Goal: Communication & Community: Answer question/provide support

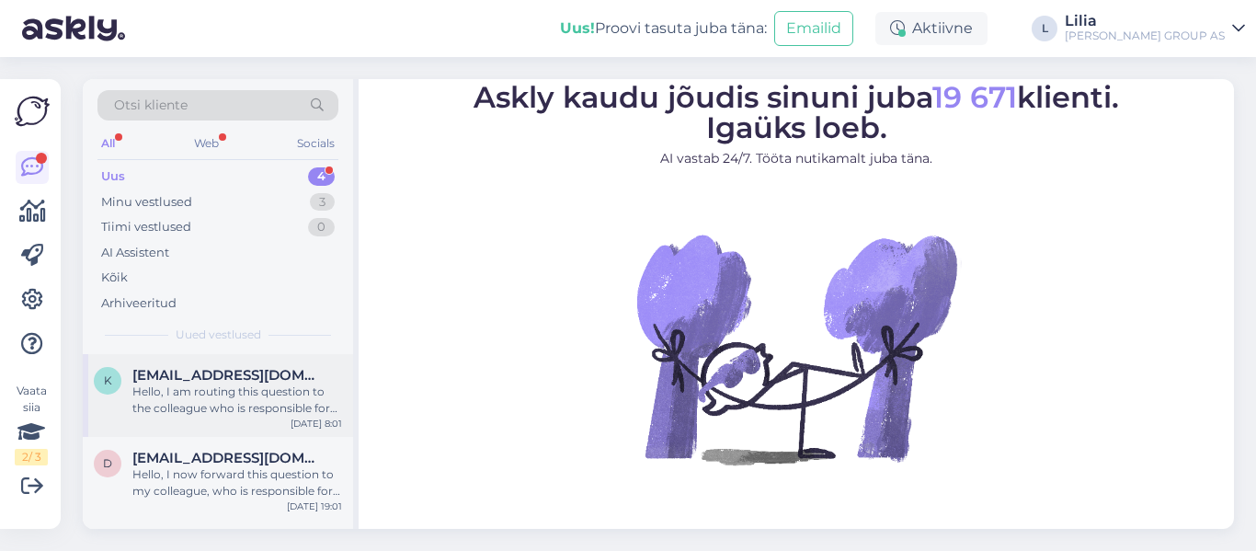
click at [258, 397] on div "Hello, I am routing this question to the colleague who is responsible for this …" at bounding box center [237, 400] width 210 height 33
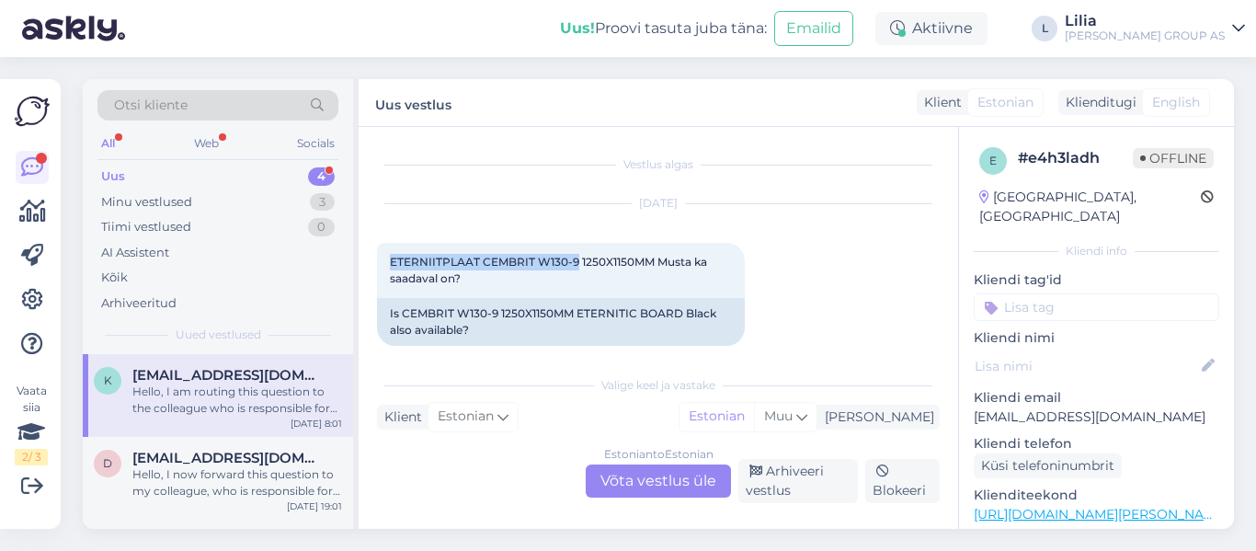
drag, startPoint x: 576, startPoint y: 259, endPoint x: 368, endPoint y: 263, distance: 207.9
click at [368, 263] on div "Vestlus algas Sep 11 2025 ETERNIITPLAAT CEMBRIT W130-9 1250X1150MM Musta ka saa…" at bounding box center [659, 328] width 600 height 402
copy span "ETERNIITPLAAT CEMBRIT W130-9"
click at [612, 477] on div "Estonian to Estonian Võta vestlus üle" at bounding box center [658, 480] width 145 height 33
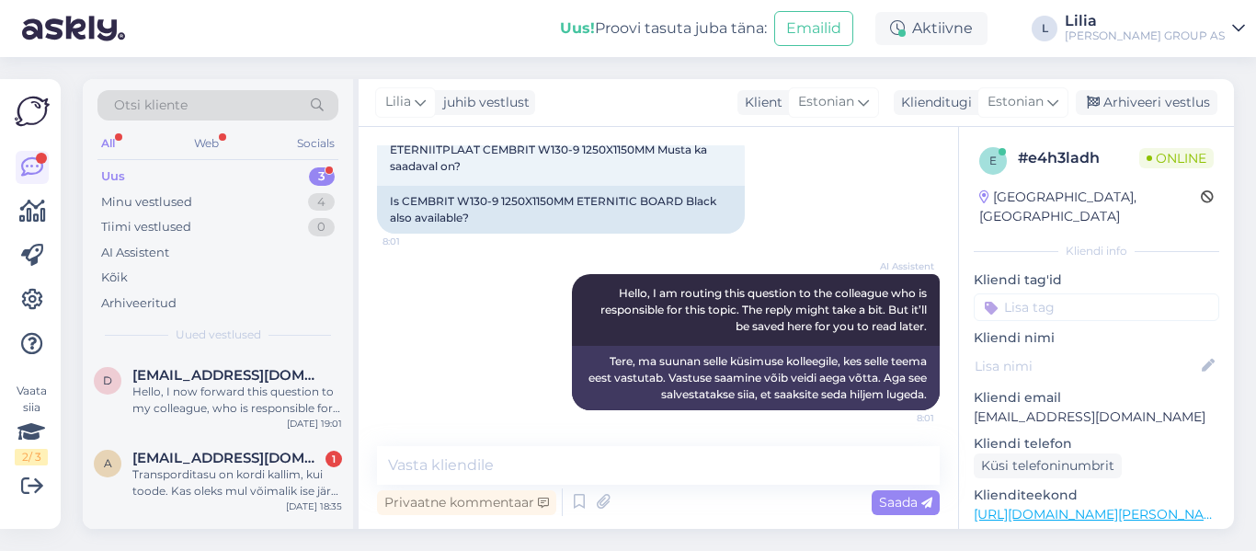
scroll to position [113, 0]
click at [588, 473] on textarea at bounding box center [658, 465] width 563 height 39
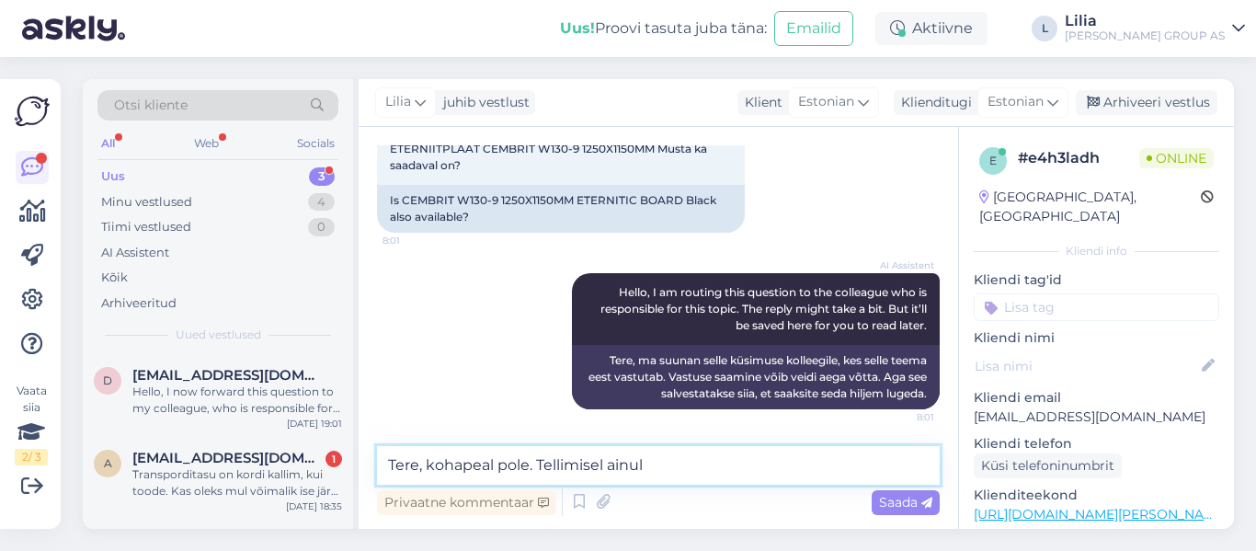
type textarea "Tere, kohapeal pole. Tellimisel ainult"
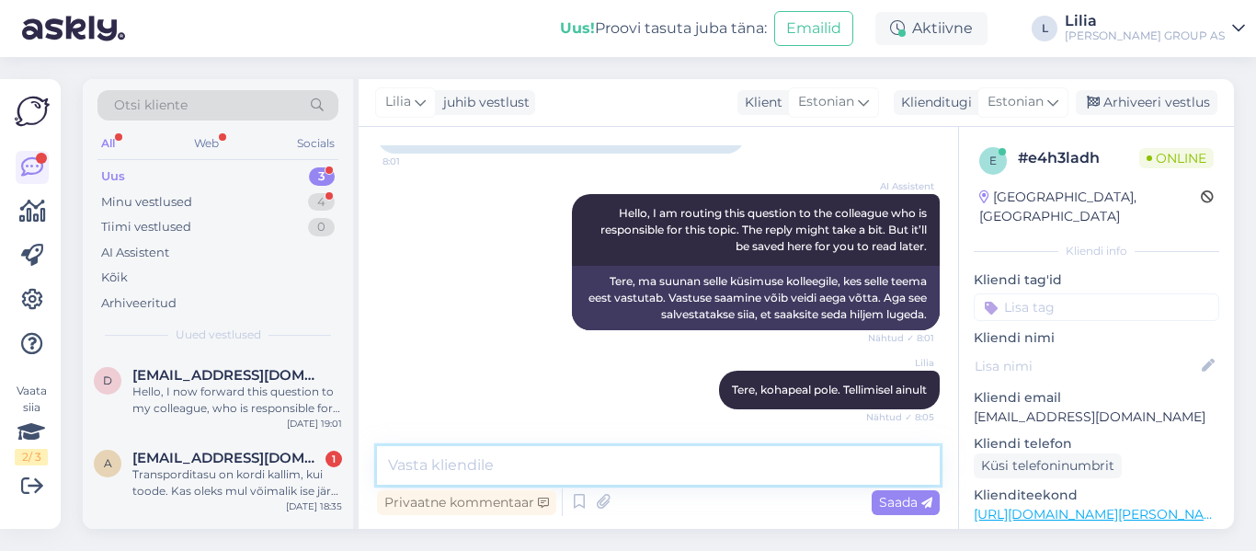
scroll to position [271, 0]
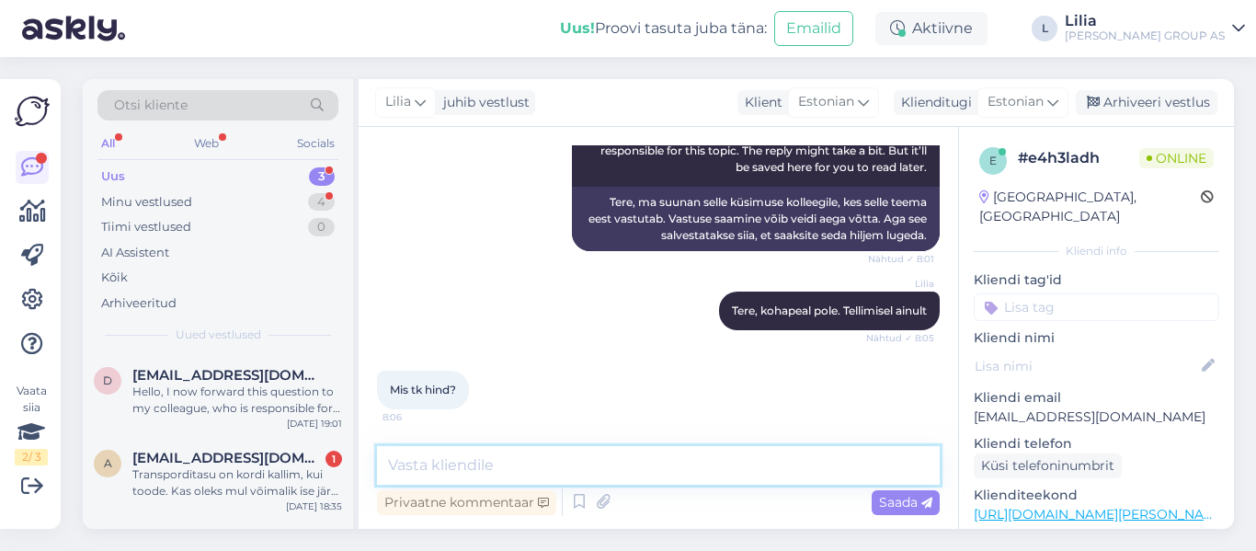
click at [565, 470] on textarea at bounding box center [658, 465] width 563 height 39
click at [571, 473] on textarea at bounding box center [658, 465] width 563 height 39
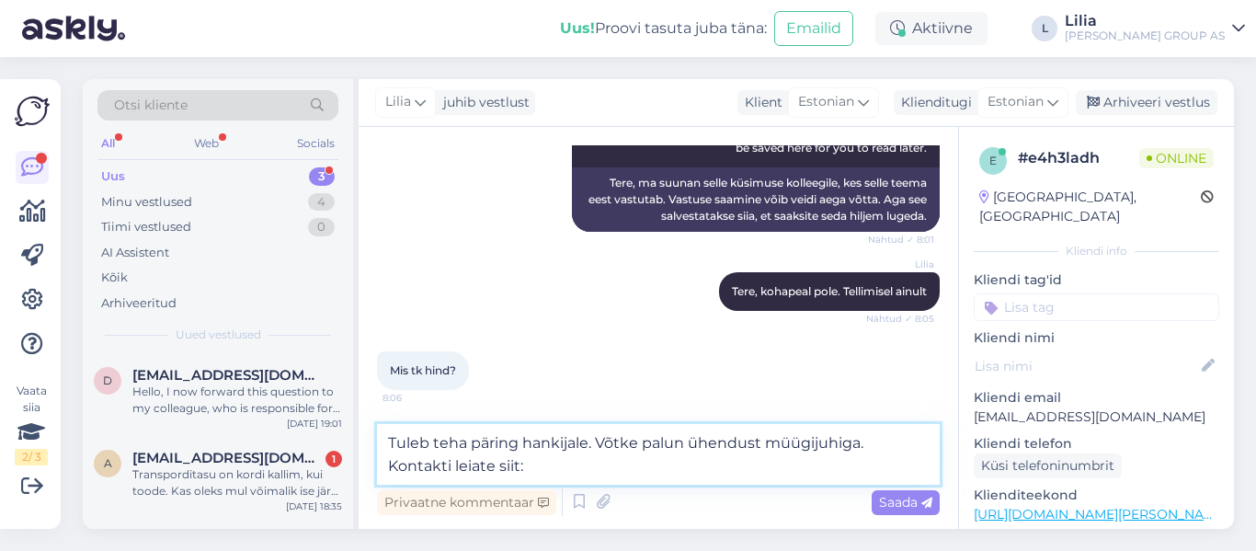
paste textarea "https://www.bauhof.ee/et/info/arikliendile-arikliendihaldurid"
type textarea "Tuleb teha päring hankijale. Võtke palun ühendust müügijuhiga. Kontakti leiate …"
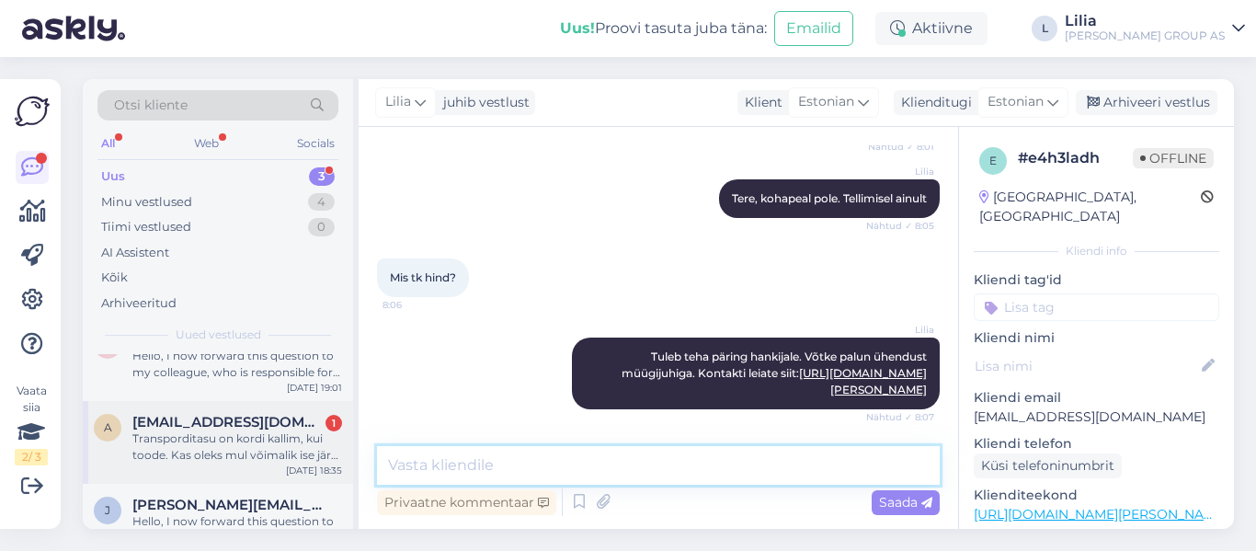
scroll to position [0, 0]
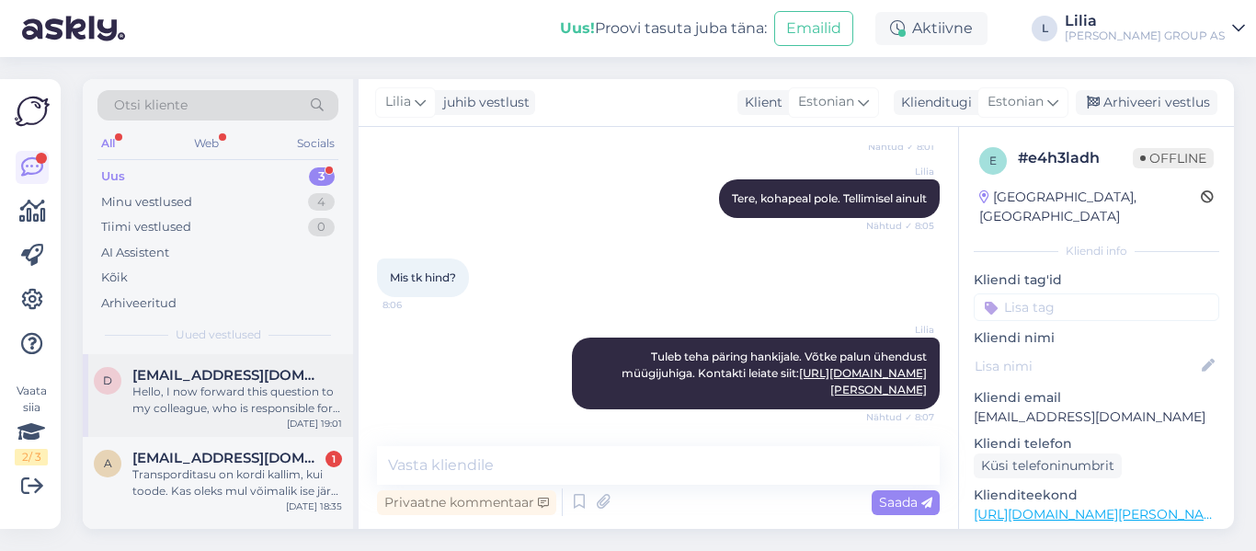
click at [213, 387] on div "Hello, I now forward this question to my colleague, who is responsible for this…" at bounding box center [237, 400] width 210 height 33
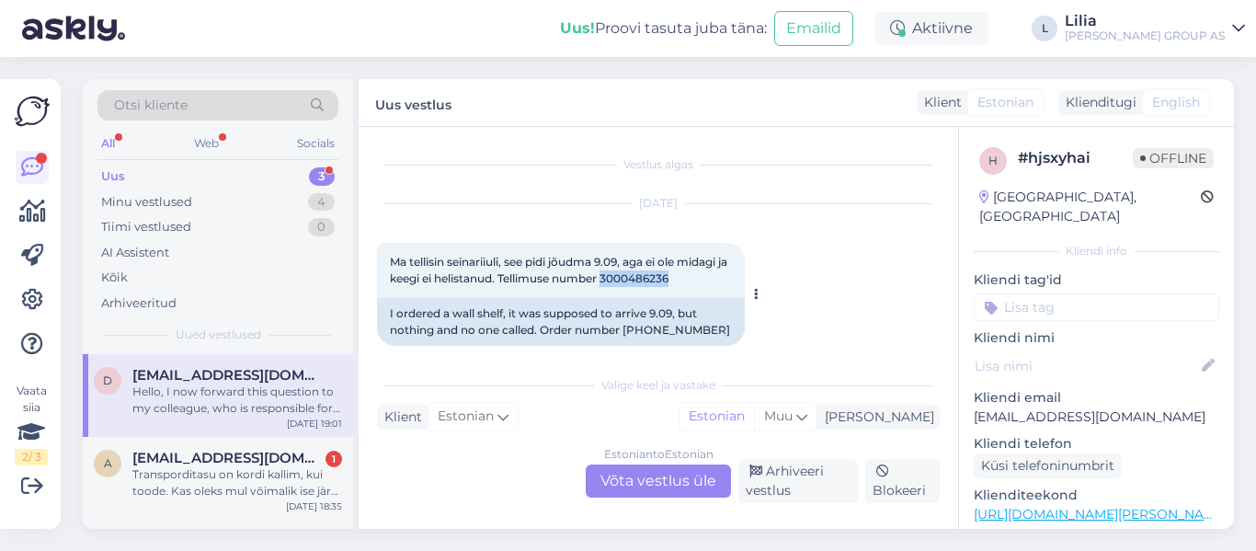
drag, startPoint x: 693, startPoint y: 281, endPoint x: 620, endPoint y: 275, distance: 73.9
click at [620, 275] on div "Ma tellisin seinariiuli, see pidi jõudma 9.09, aga ei ole midagi ja keegi ei he…" at bounding box center [561, 270] width 368 height 55
copy span "3000486236"
click at [645, 483] on div "Estonian to Estonian Võta vestlus üle" at bounding box center [658, 480] width 145 height 33
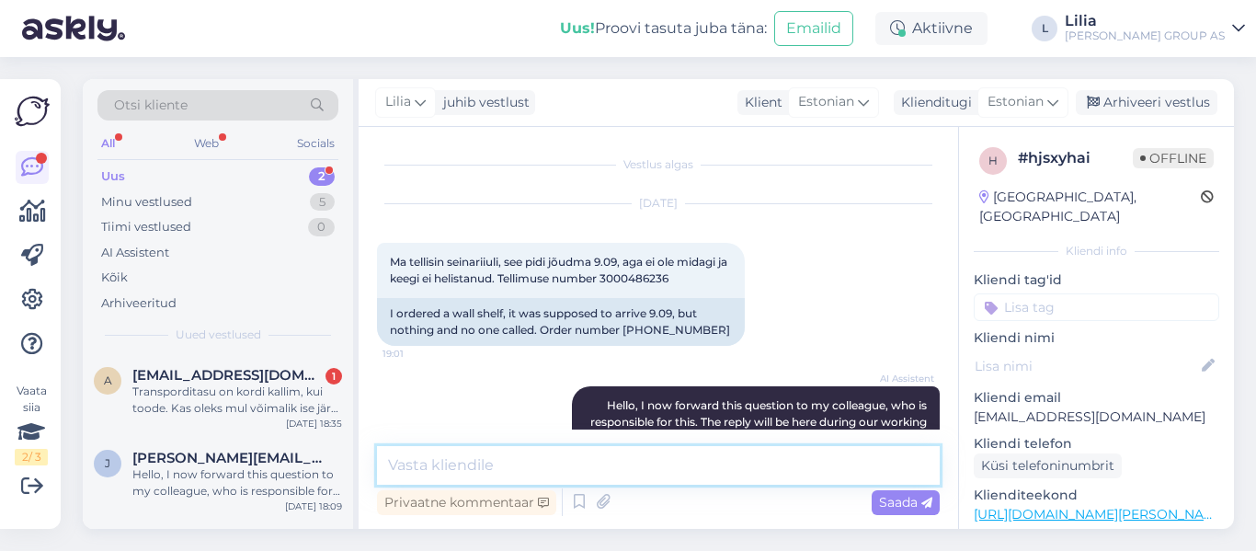
click at [526, 461] on textarea at bounding box center [658, 465] width 563 height 39
paste textarea "3000486236"
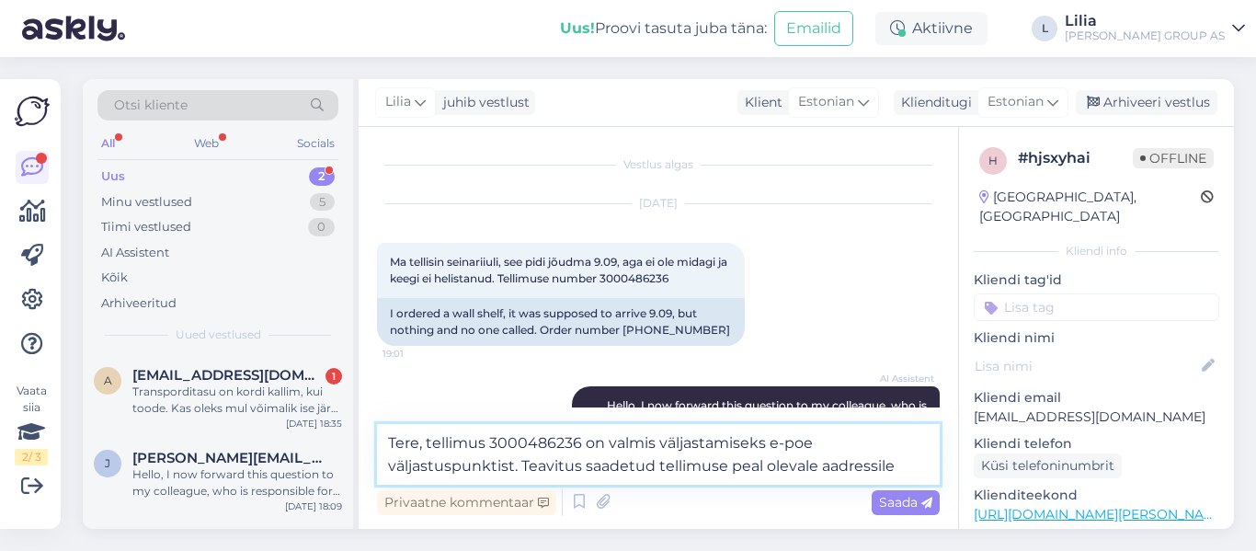
paste textarea "martadolgova@gmail.com"
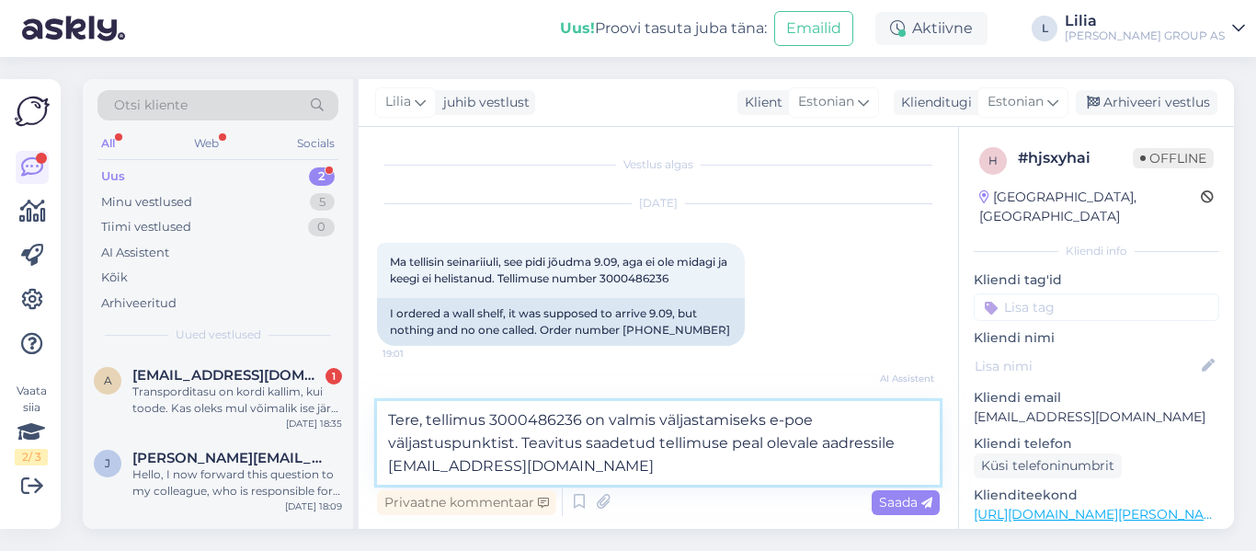
type textarea "Tere, tellimus 3000486236 on valmis väljastamiseks e-poe väljastuspunktist. Tea…"
click at [928, 497] on span "Saada" at bounding box center [905, 502] width 53 height 17
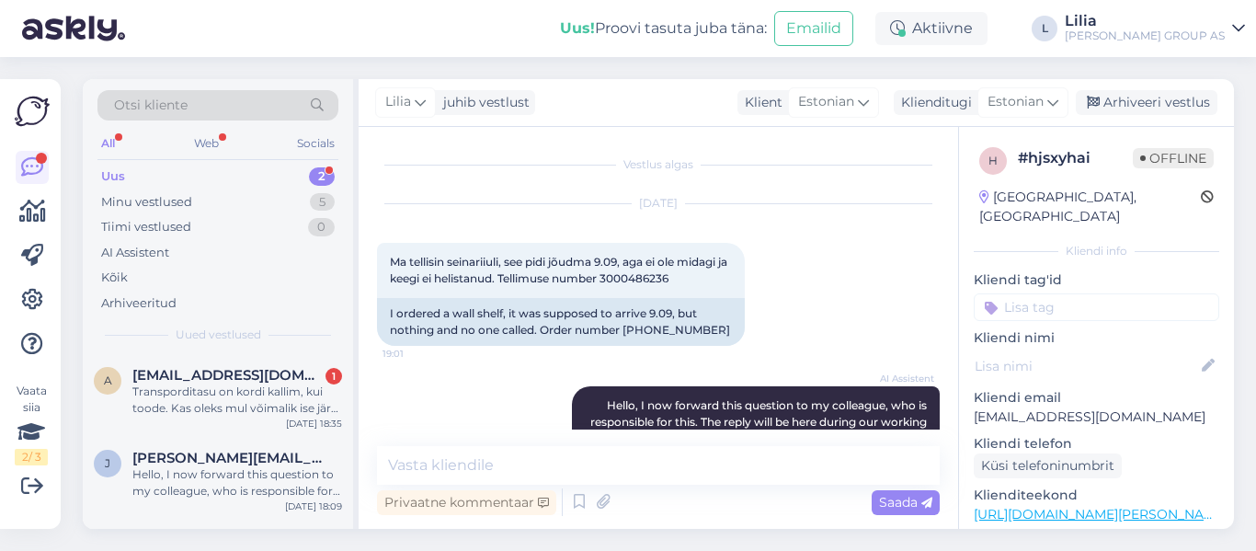
scroll to position [247, 0]
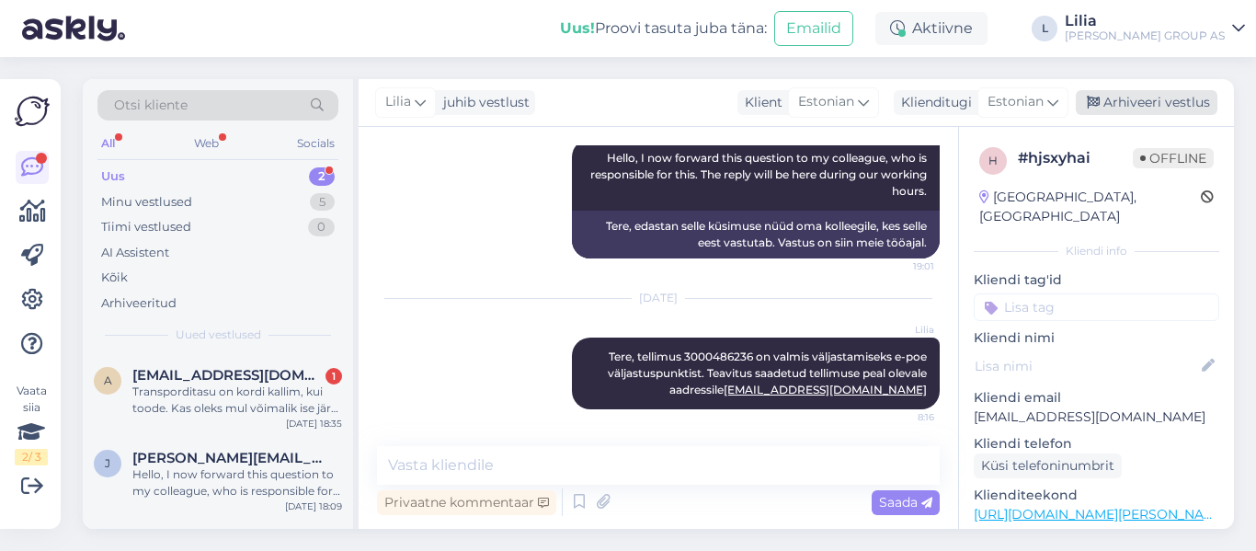
click at [1153, 97] on div "Arhiveeri vestlus" at bounding box center [1147, 102] width 142 height 25
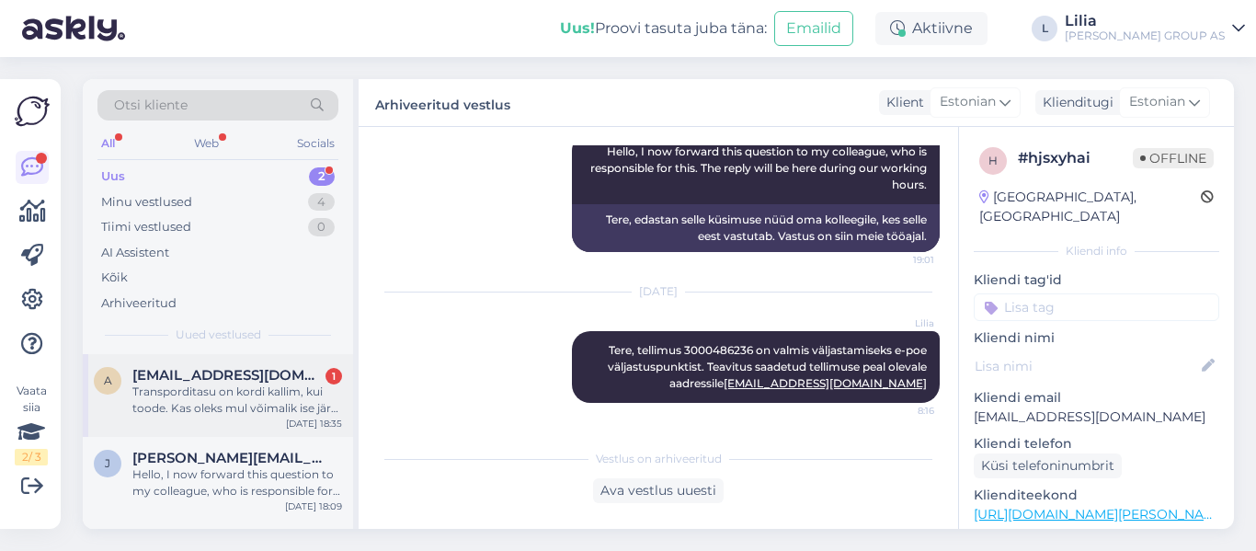
click at [203, 374] on span "[EMAIL_ADDRESS][DOMAIN_NAME]" at bounding box center [227, 375] width 191 height 17
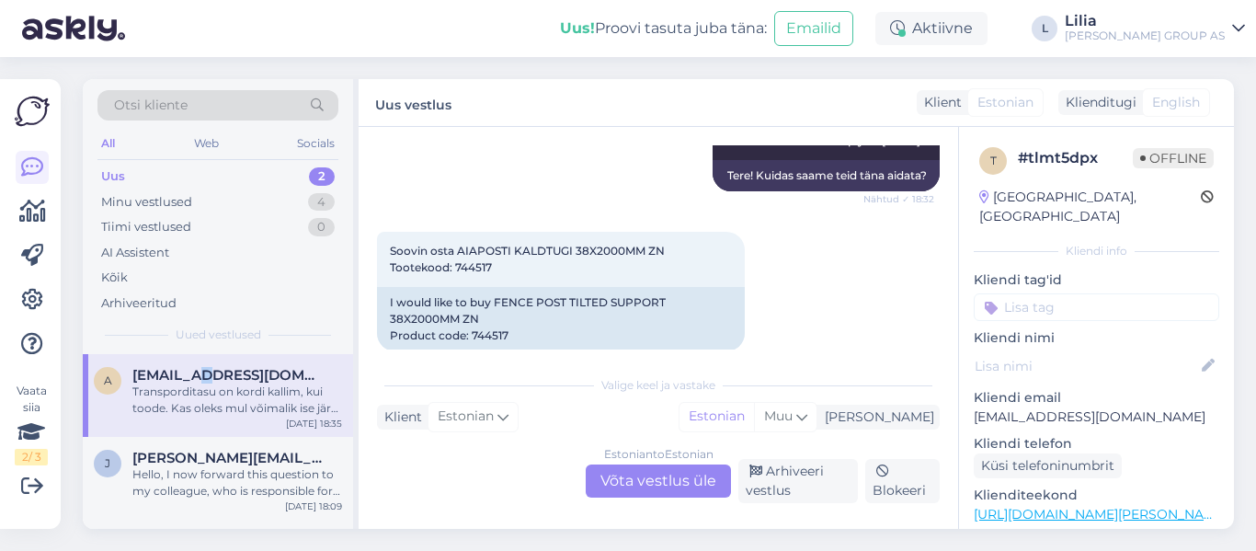
scroll to position [239, 0]
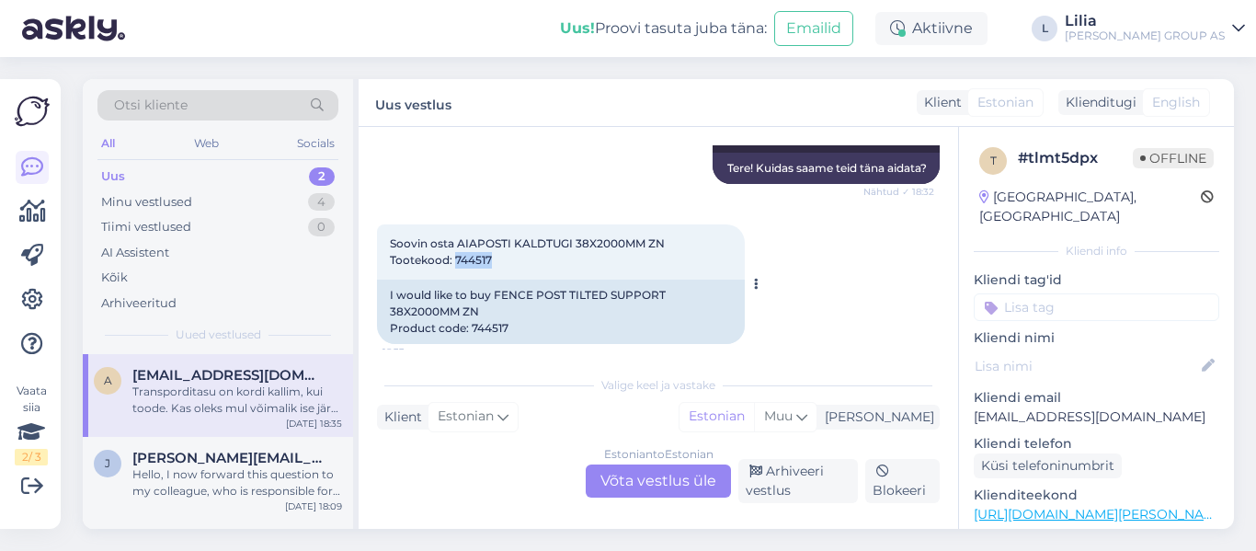
drag, startPoint x: 494, startPoint y: 257, endPoint x: 453, endPoint y: 258, distance: 40.5
click at [453, 258] on div "Soovin osta AIAPOSTI KALDTUGI 38X2000MM ZN Tootekood: 744517 18:33" at bounding box center [561, 251] width 368 height 55
copy span "744517"
drag, startPoint x: 635, startPoint y: 466, endPoint x: 635, endPoint y: 481, distance: 14.7
click at [635, 465] on div "Estonian to Estonian Võta vestlus üle" at bounding box center [658, 480] width 145 height 33
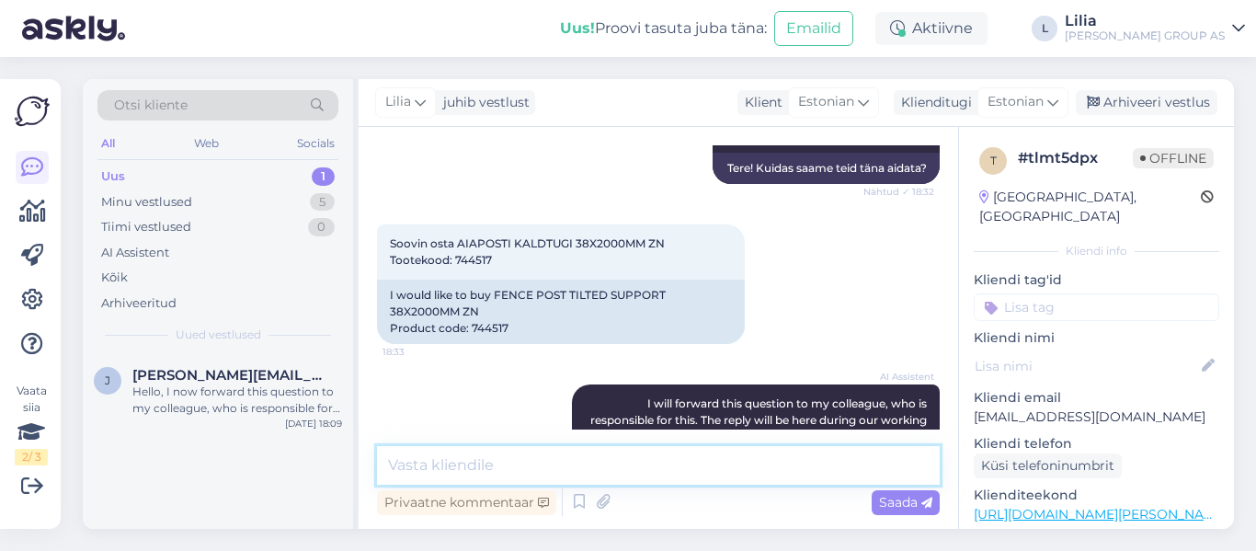
click at [560, 472] on textarea at bounding box center [658, 465] width 563 height 39
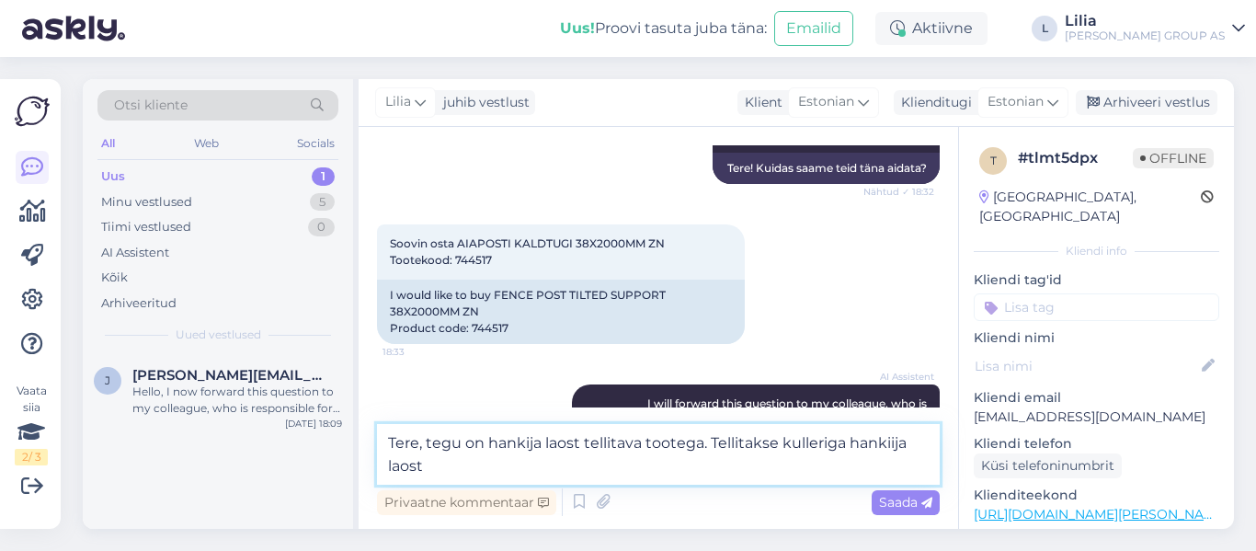
type textarea "Tere, tegu on hankija laost tellitava tootega. Tellitakse kulleriga hankiija la…"
click at [897, 488] on div "Privaatne kommentaar Saada" at bounding box center [658, 502] width 563 height 35
click at [912, 499] on span "Saada" at bounding box center [905, 502] width 53 height 17
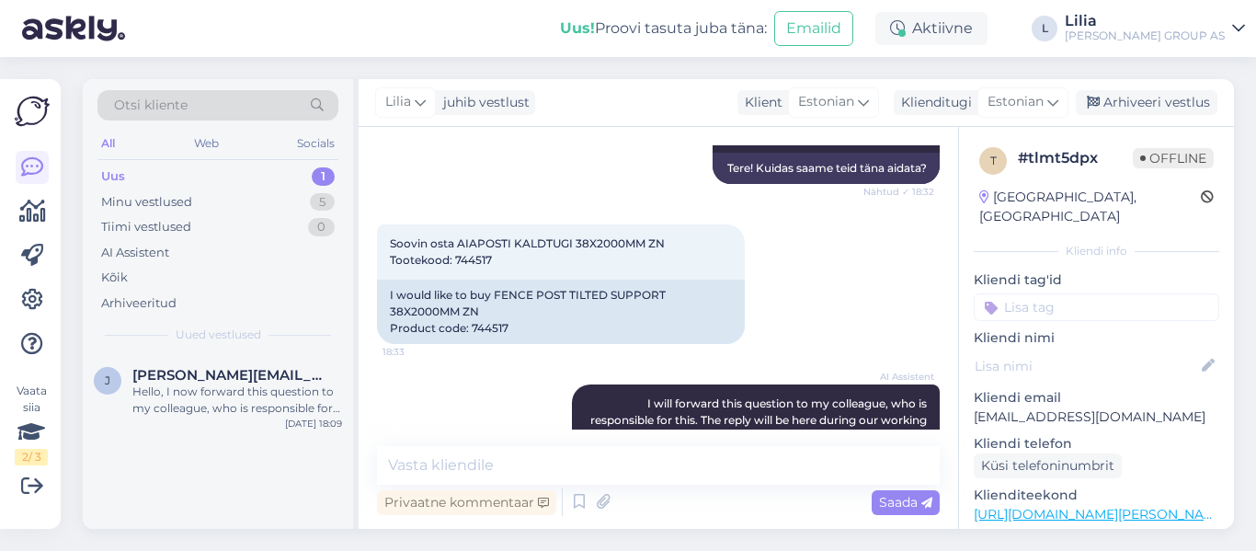
scroll to position [661, 0]
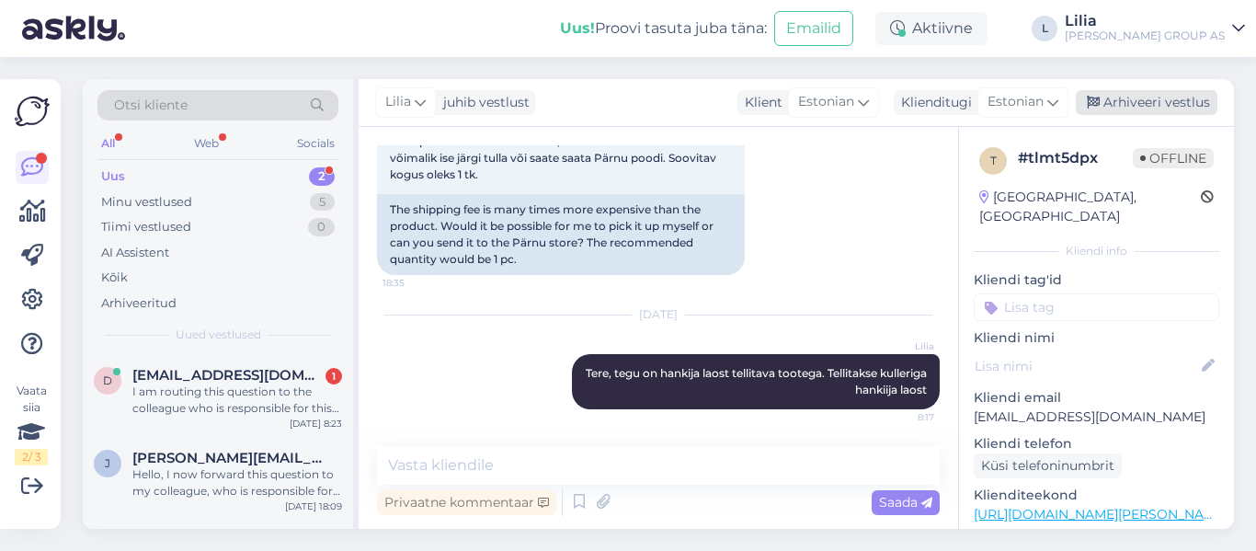
click at [1130, 99] on div "Arhiveeri vestlus" at bounding box center [1147, 102] width 142 height 25
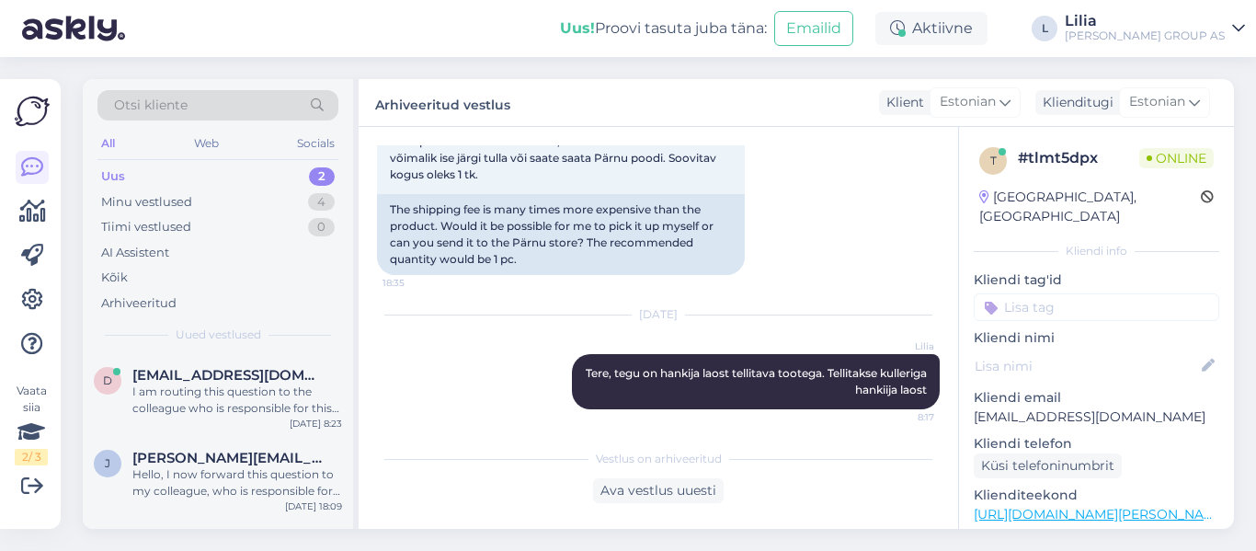
click at [172, 173] on div "Uus 2" at bounding box center [217, 177] width 241 height 26
click at [194, 370] on span "dolgovamarta@gmail.com" at bounding box center [227, 375] width 191 height 17
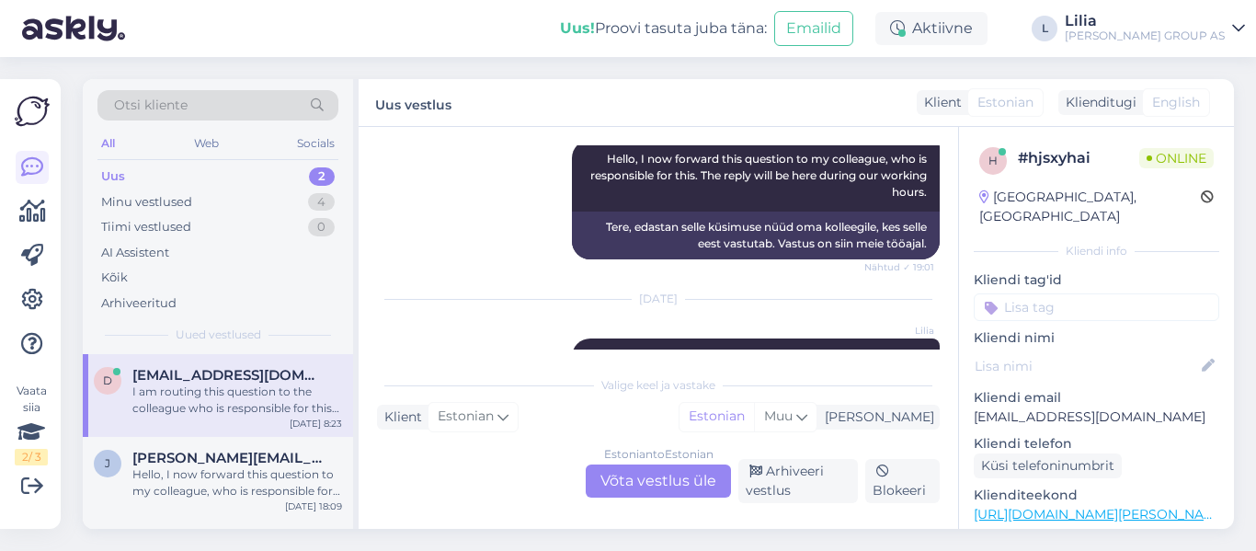
scroll to position [338, 0]
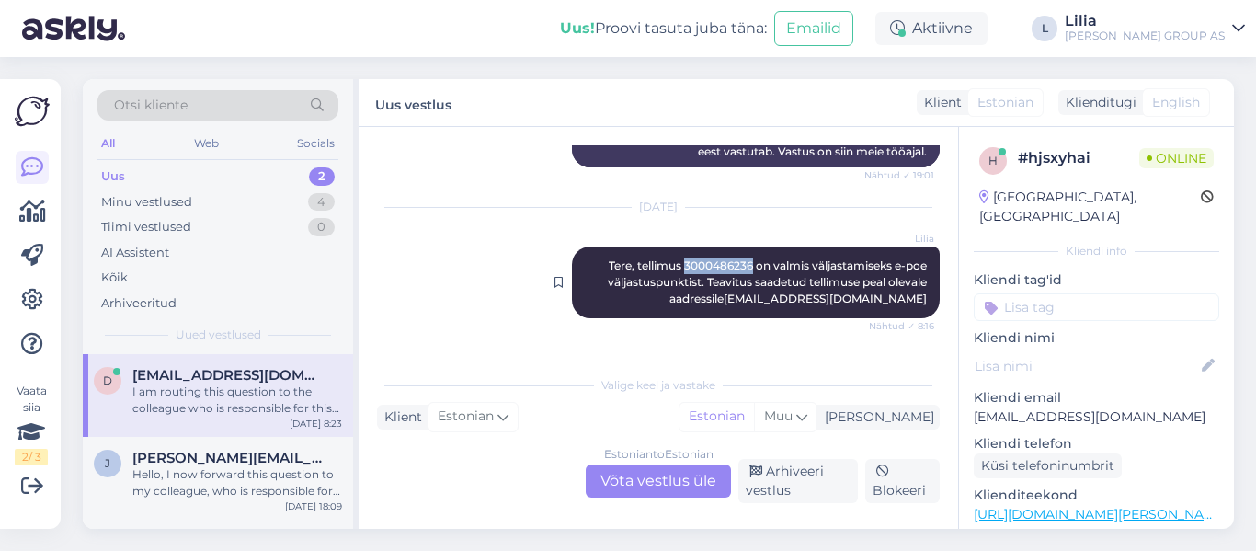
drag, startPoint x: 737, startPoint y: 264, endPoint x: 670, endPoint y: 263, distance: 67.1
click at [670, 263] on span "Tere, tellimus 3000486236 on valmis väljastamiseks e-poe väljastuspunktist. Tea…" at bounding box center [769, 281] width 322 height 47
copy span "3000486236"
click at [638, 480] on div "Estonian to Estonian Võta vestlus üle" at bounding box center [658, 480] width 145 height 33
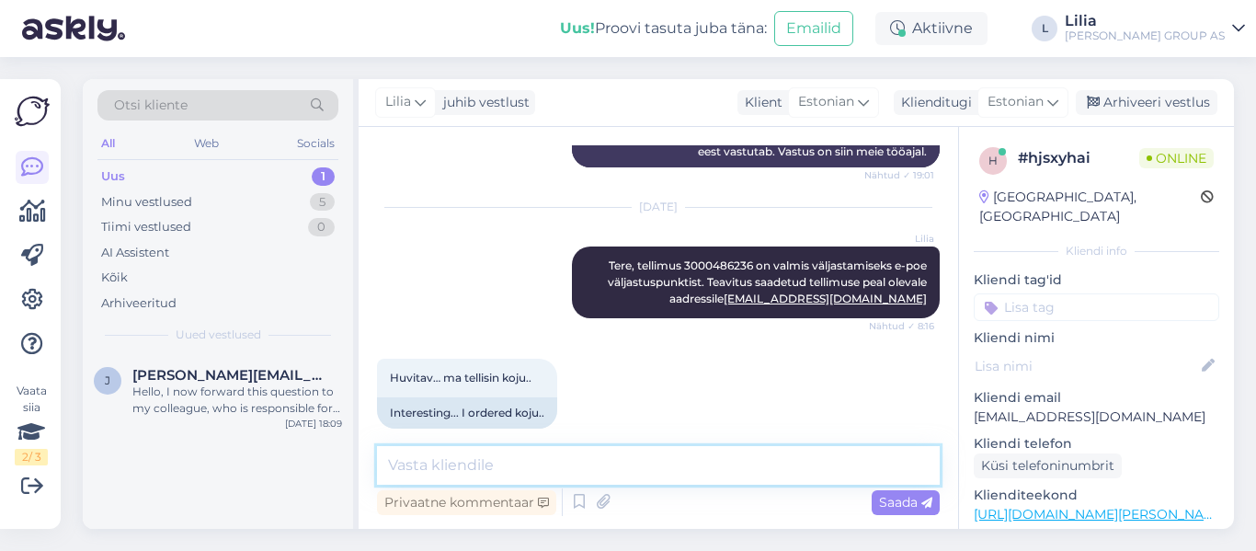
click at [610, 465] on textarea at bounding box center [658, 465] width 563 height 39
type textarea "T"
paste textarea "V29774E0037175"
type textarea "vabandan, jah Venipakiga teel. Jälgimiskood V29774E0037175"
click at [892, 497] on span "Saada" at bounding box center [905, 502] width 53 height 17
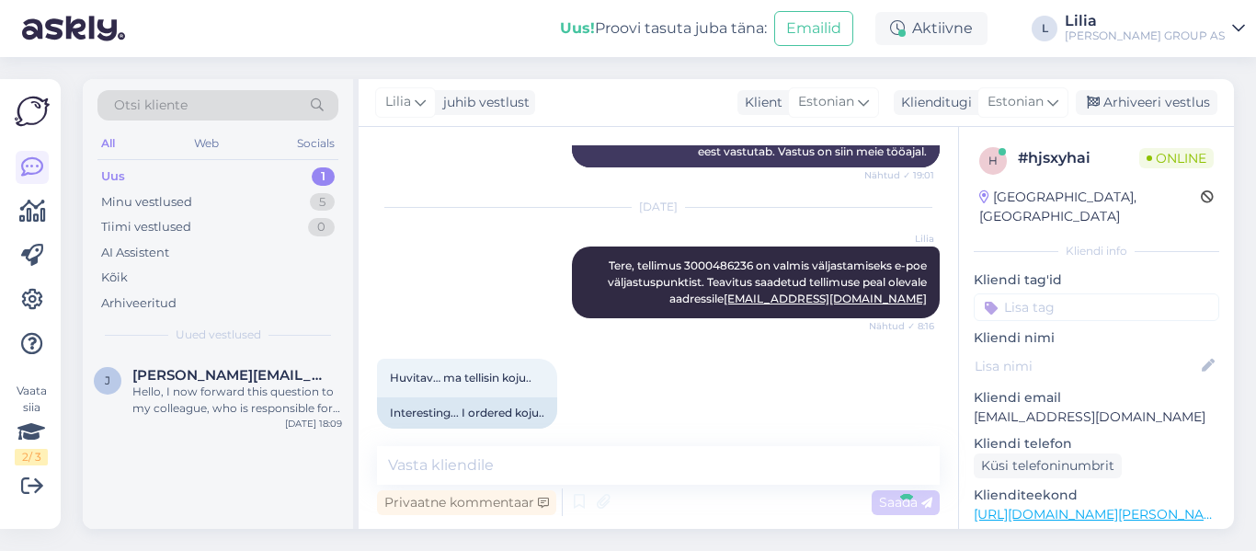
scroll to position [630, 0]
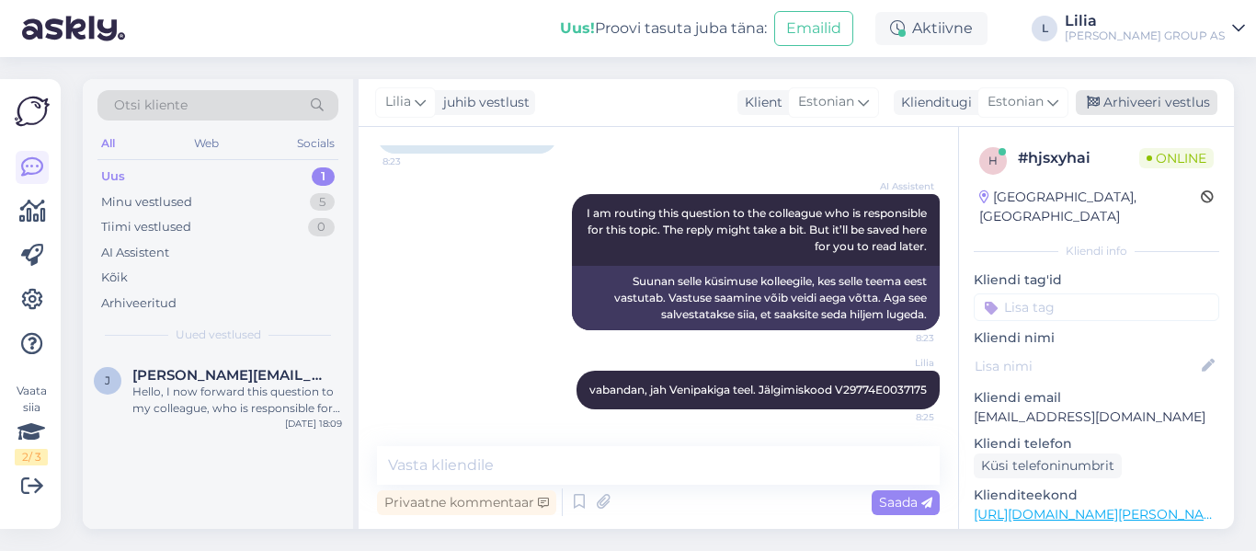
click at [1116, 105] on div "Arhiveeri vestlus" at bounding box center [1147, 102] width 142 height 25
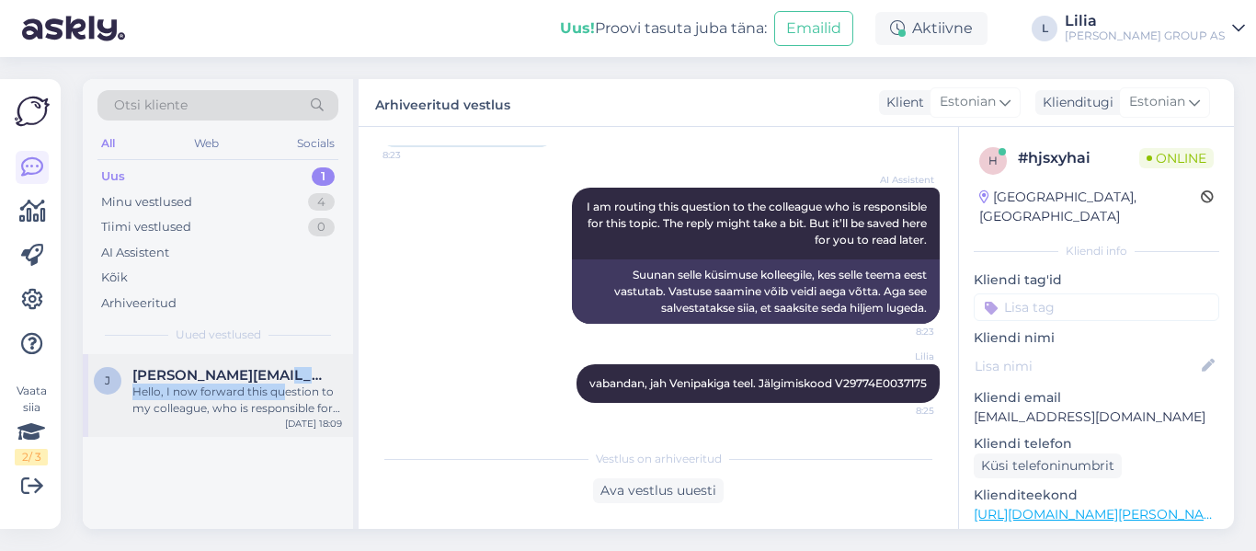
click at [275, 369] on div "jelena.ponomarjova@gmail.com Hello, I now forward this question to my colleague…" at bounding box center [237, 392] width 210 height 50
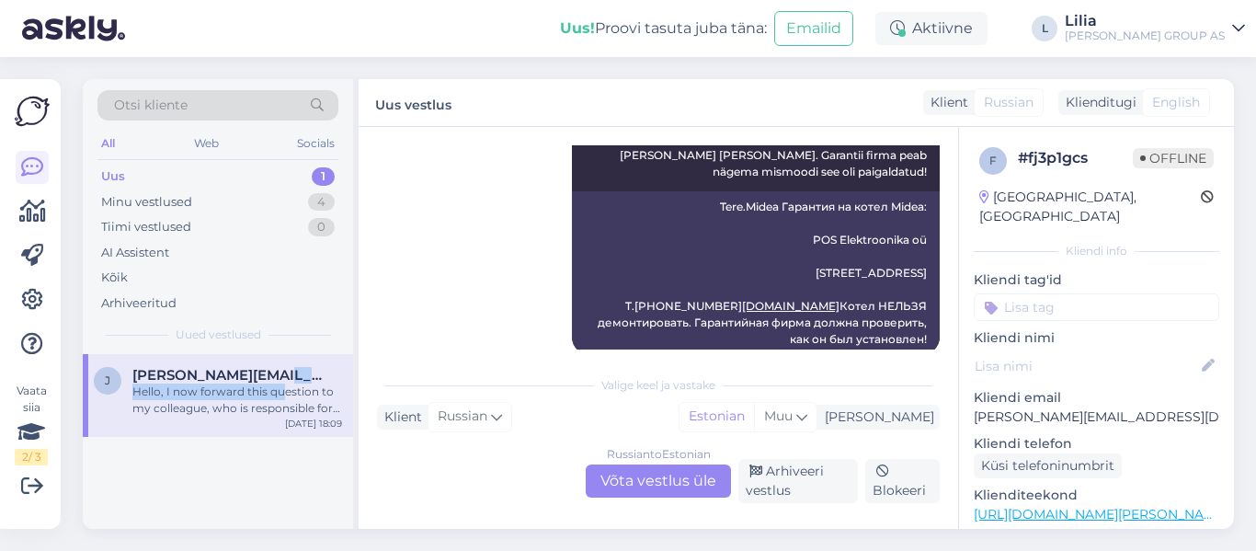
scroll to position [916, 0]
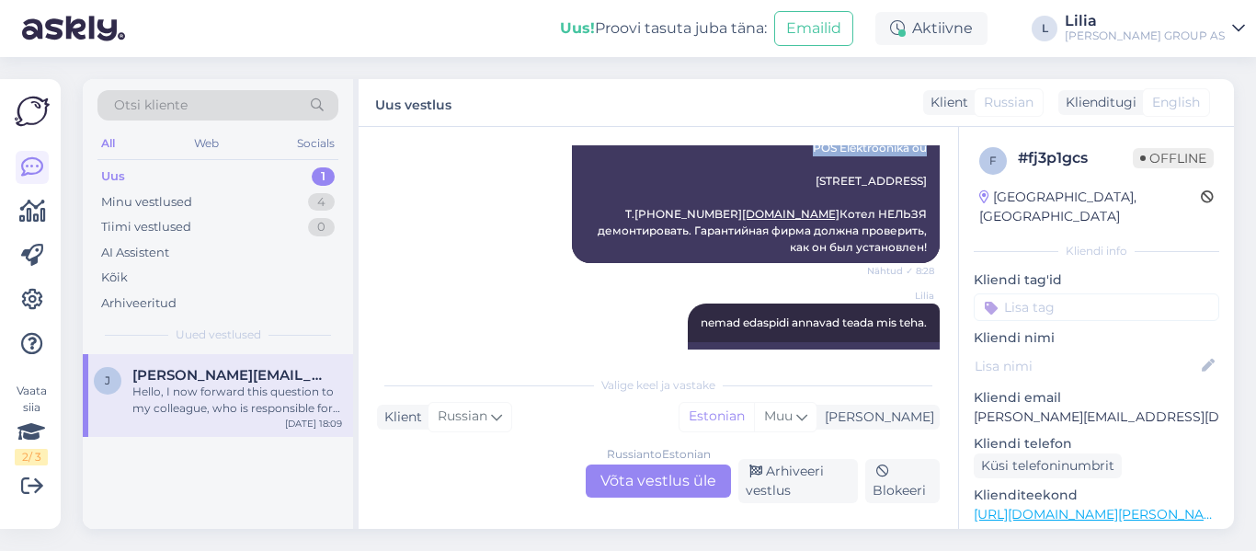
drag, startPoint x: 909, startPoint y: 227, endPoint x: 795, endPoint y: 222, distance: 114.2
click at [795, 222] on div "Tere.Midea Гарантия на котел Midea: POS Elektroonika oü Punane 56, 13619 Таллин…" at bounding box center [756, 181] width 368 height 164
copy div "POS Elektroonika oü"
click at [644, 492] on div "Russian to Estonian Võta vestlus üle" at bounding box center [658, 480] width 145 height 33
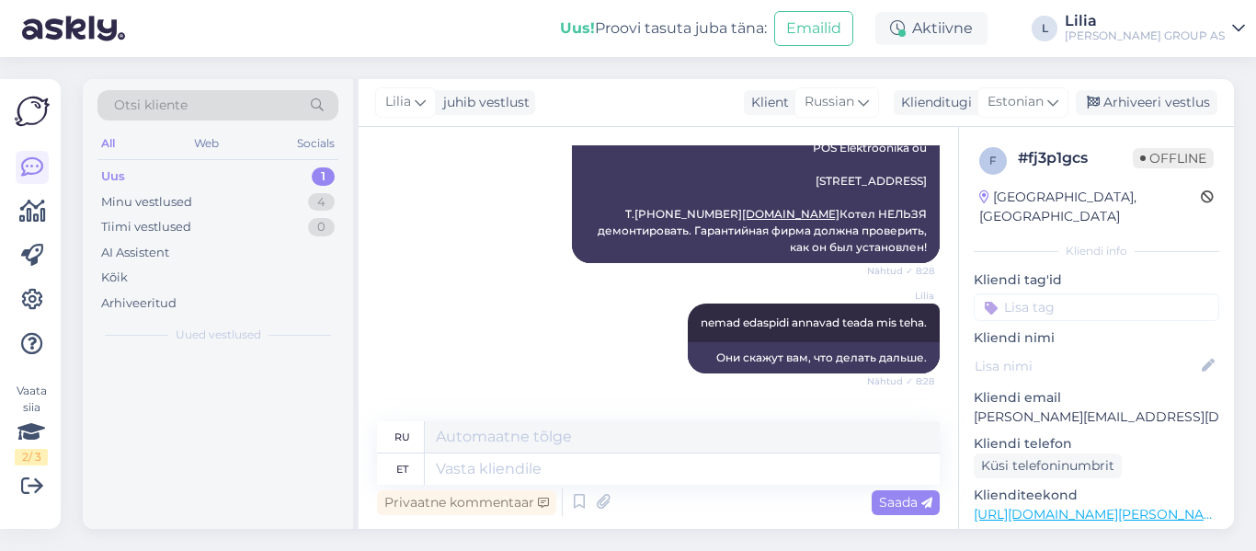
scroll to position [883, 0]
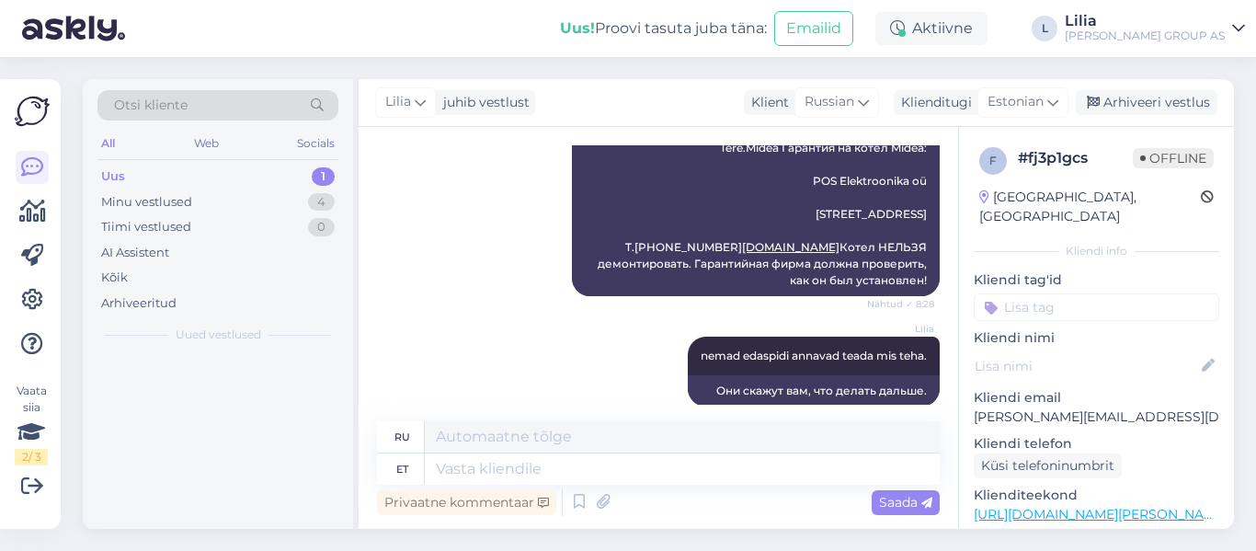
click at [645, 488] on div "Privaatne kommentaar Saada" at bounding box center [658, 502] width 563 height 35
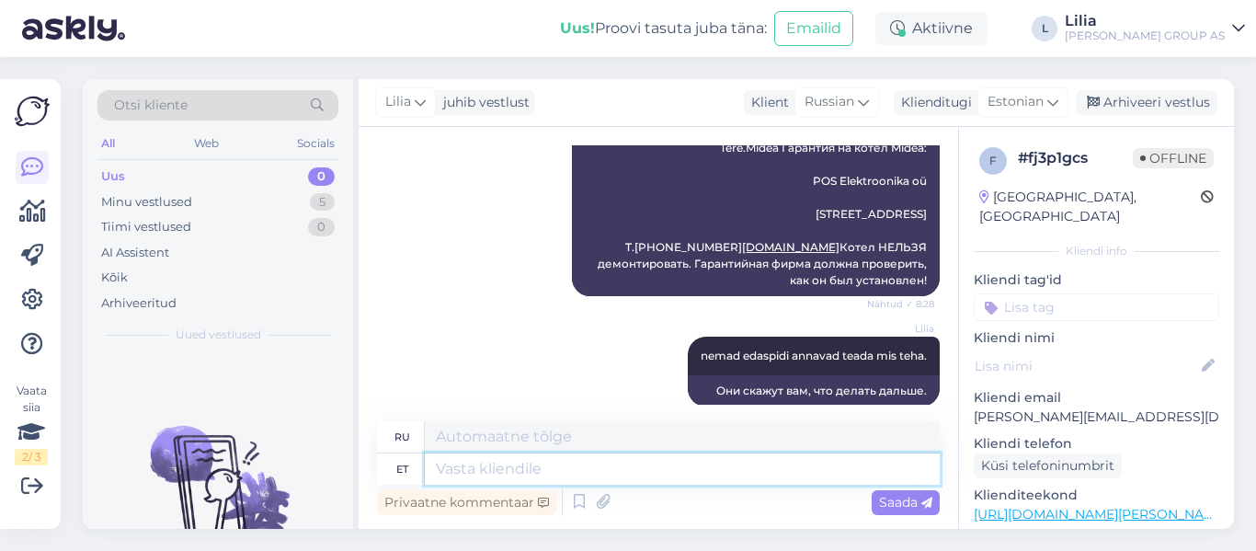
click at [643, 471] on textarea at bounding box center [682, 468] width 515 height 31
type textarea "Tere,"
type textarea "Привет,"
paste textarea "https://pos.ee/Kaalud_kontakt"
type textarea "Tere, https://pos.ee/Kaalud_kontakt"
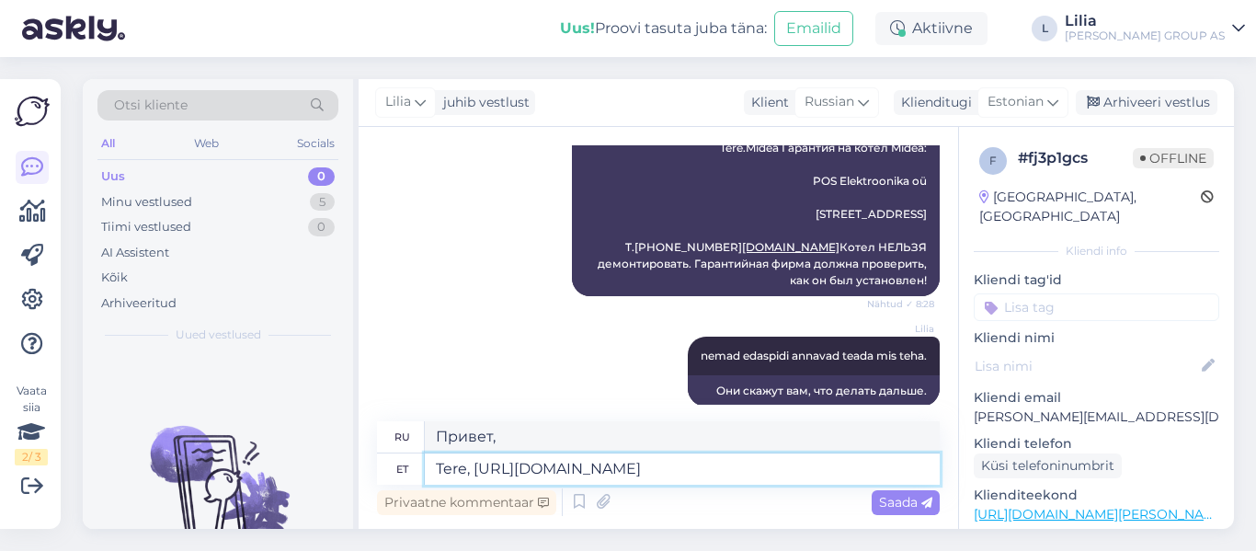
type textarea "Здравствуйте, https://pos.ee/Kaalud_kontakt"
drag, startPoint x: 693, startPoint y: 471, endPoint x: 475, endPoint y: 467, distance: 218.0
click at [475, 467] on textarea "Tere, https://pos.ee/Kaalud_kontakt" at bounding box center [682, 468] width 515 height 31
type textarea "Tere, tel"
type textarea "Привет, телефон"
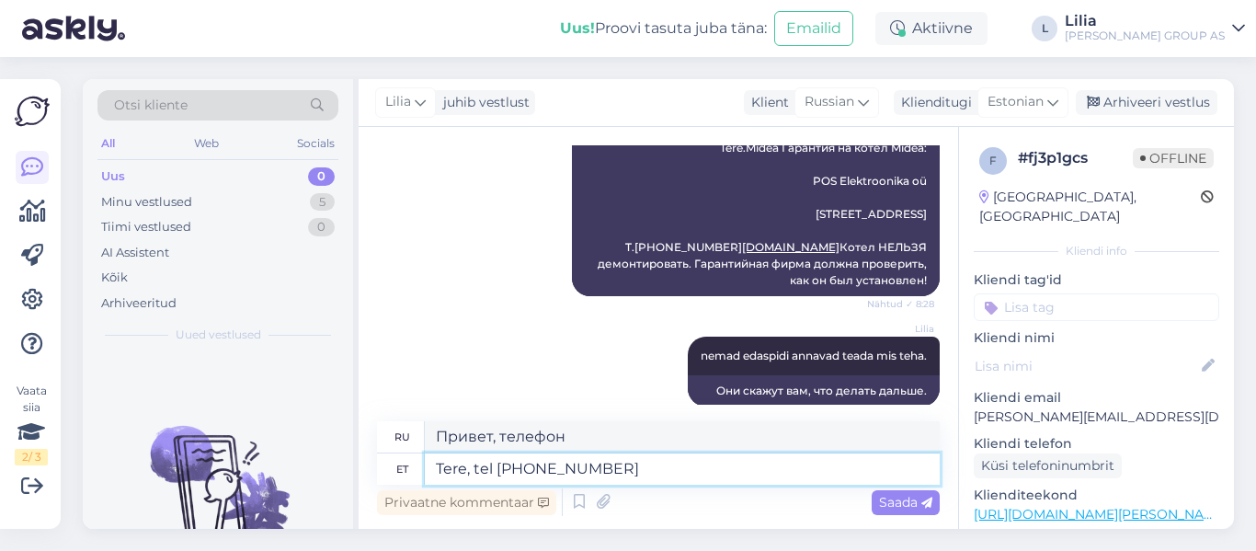
type textarea "Tere, tel 56840093"
type textarea "Здравствуйте, телефон 56840093"
type textarea "Tere, tel 56840093"
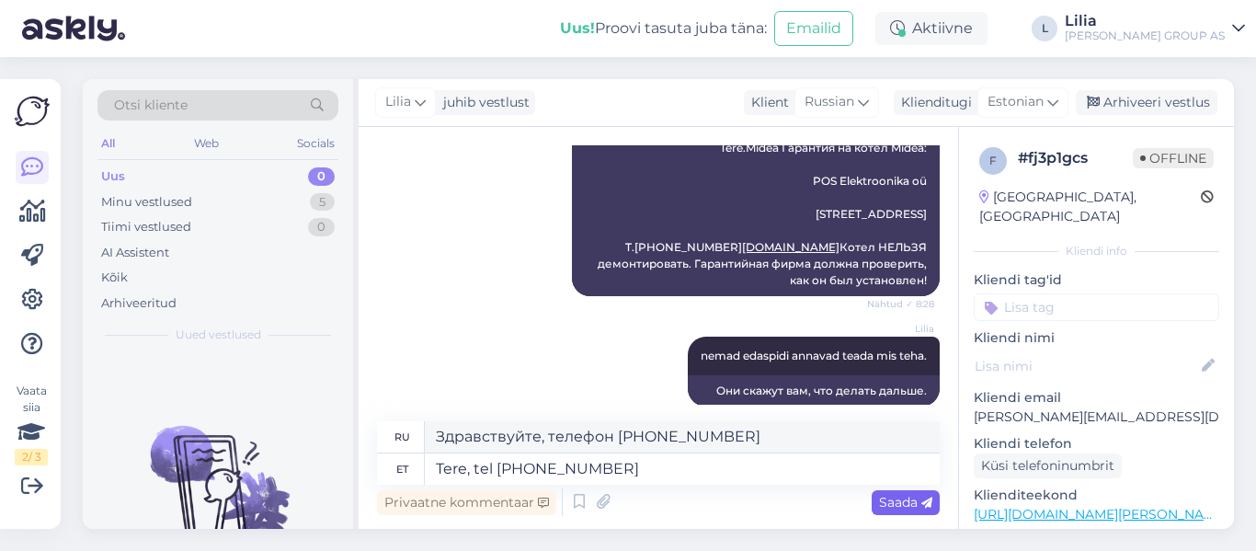
click at [896, 499] on span "Saada" at bounding box center [905, 502] width 53 height 17
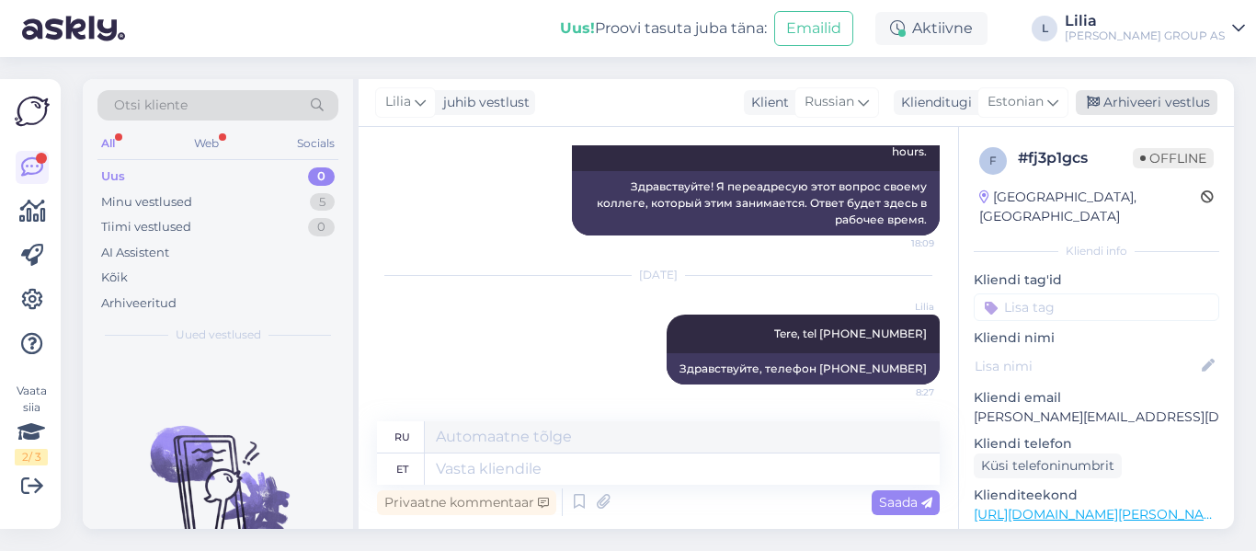
click at [1134, 106] on div "Arhiveeri vestlus" at bounding box center [1147, 102] width 142 height 25
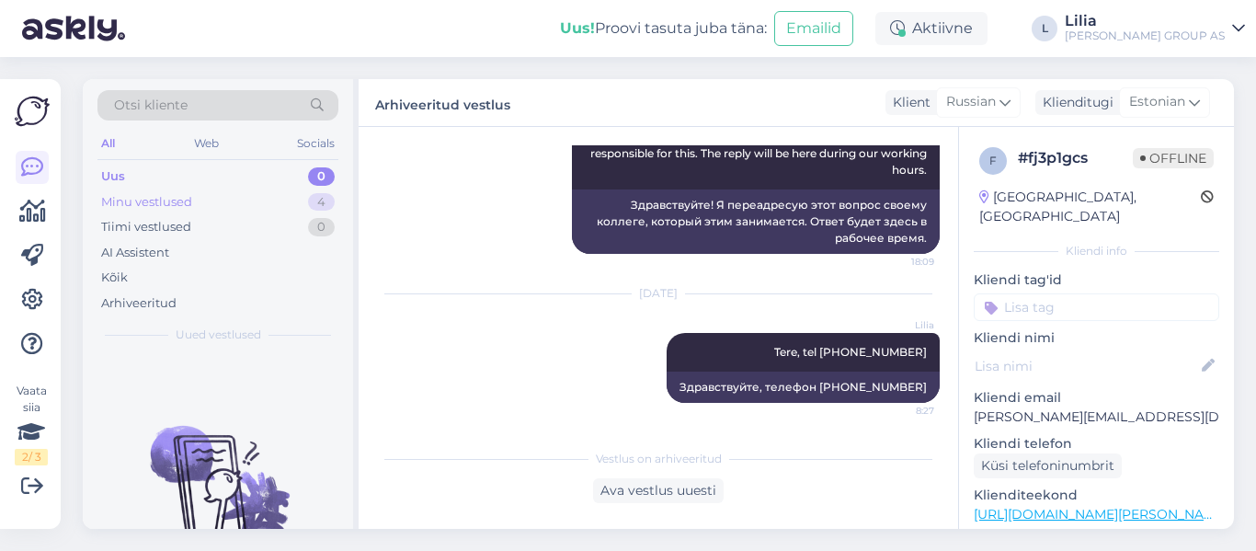
click at [146, 201] on div "Minu vestlused" at bounding box center [146, 202] width 91 height 18
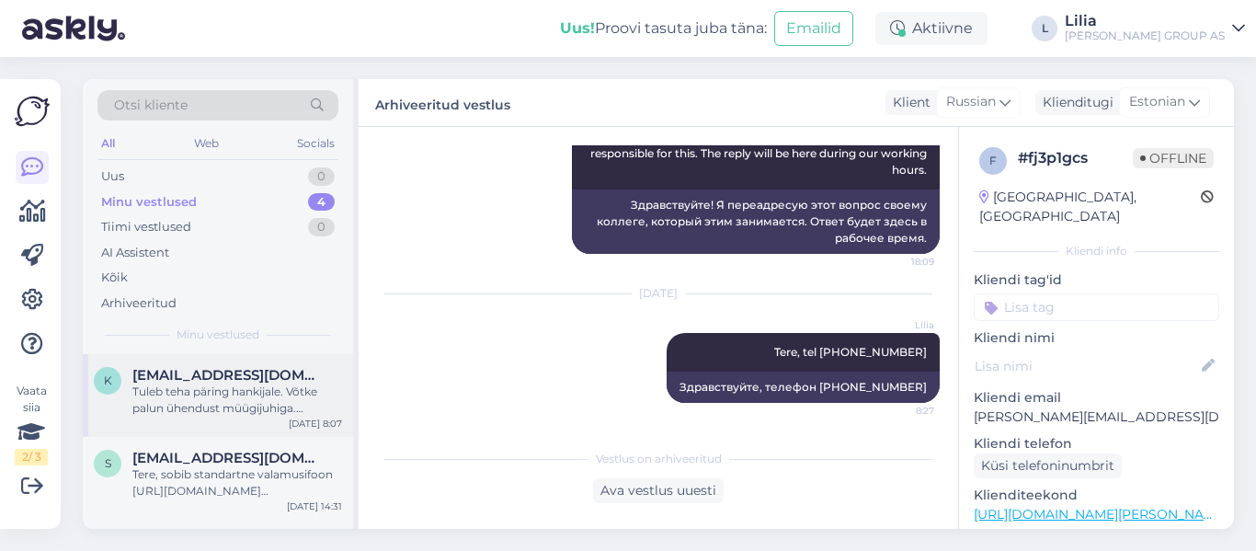
click at [225, 407] on div "Tuleb teha päring hankijale. Võtke palun ühendust müügijuhiga. Kontakti leiate …" at bounding box center [237, 400] width 210 height 33
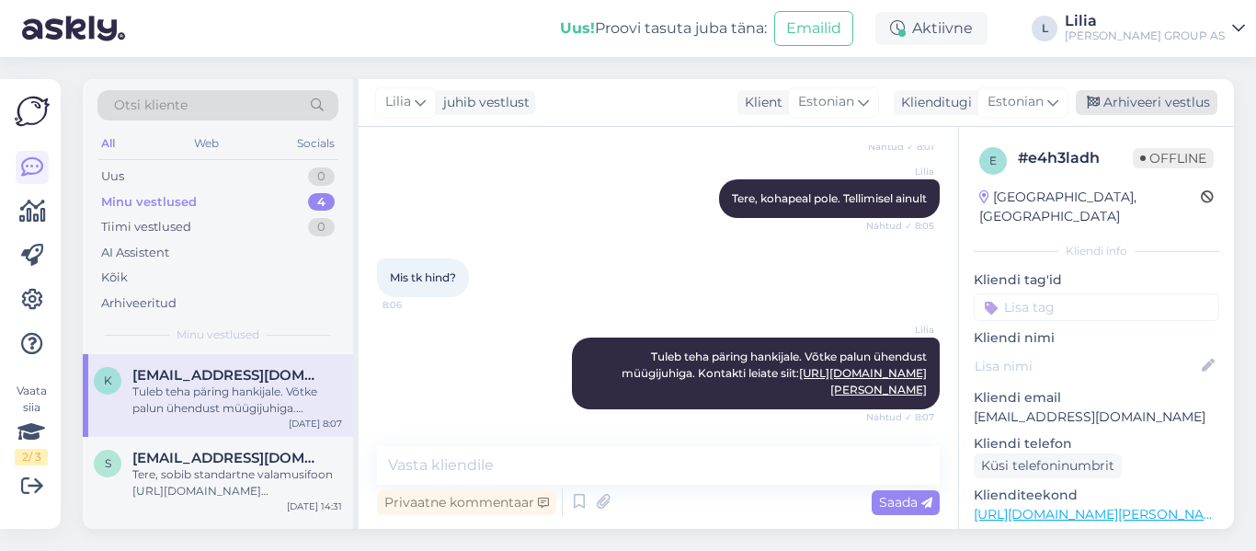
click at [1148, 105] on div "Arhiveeri vestlus" at bounding box center [1147, 102] width 142 height 25
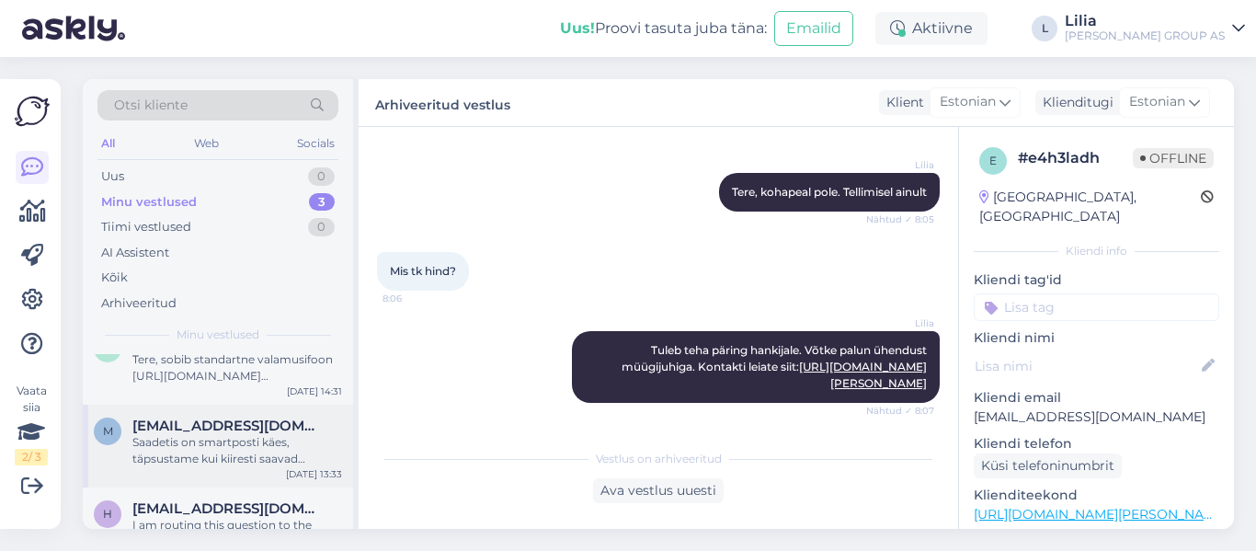
scroll to position [0, 0]
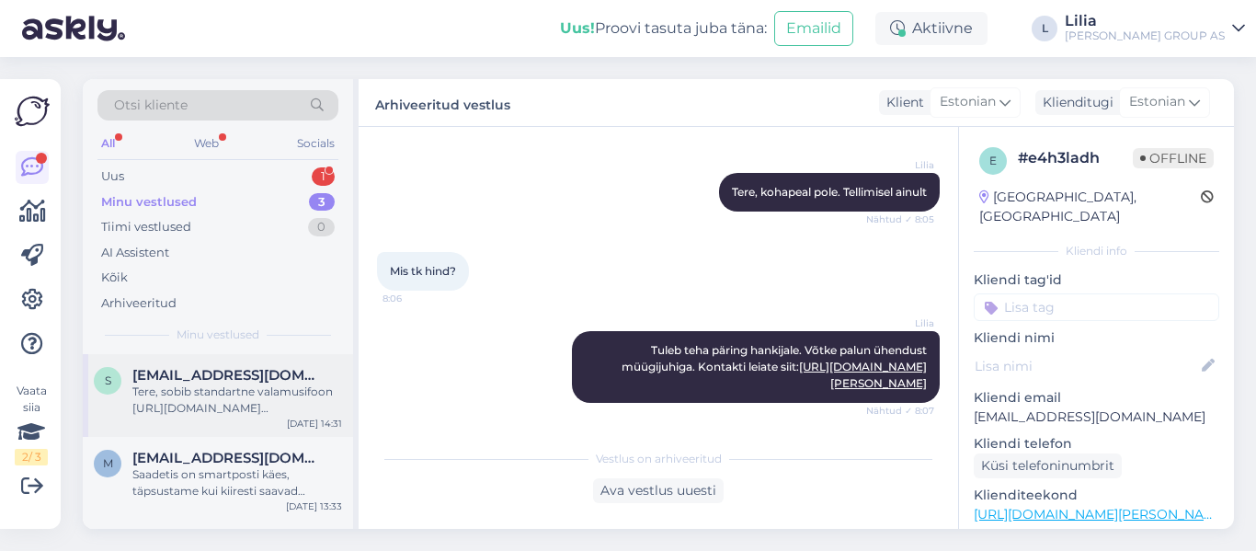
click at [238, 405] on div "Tere, sobib standartne valamusifoon https://www.bauhof.ee/et/c/santehnika-ja-va…" at bounding box center [237, 400] width 210 height 33
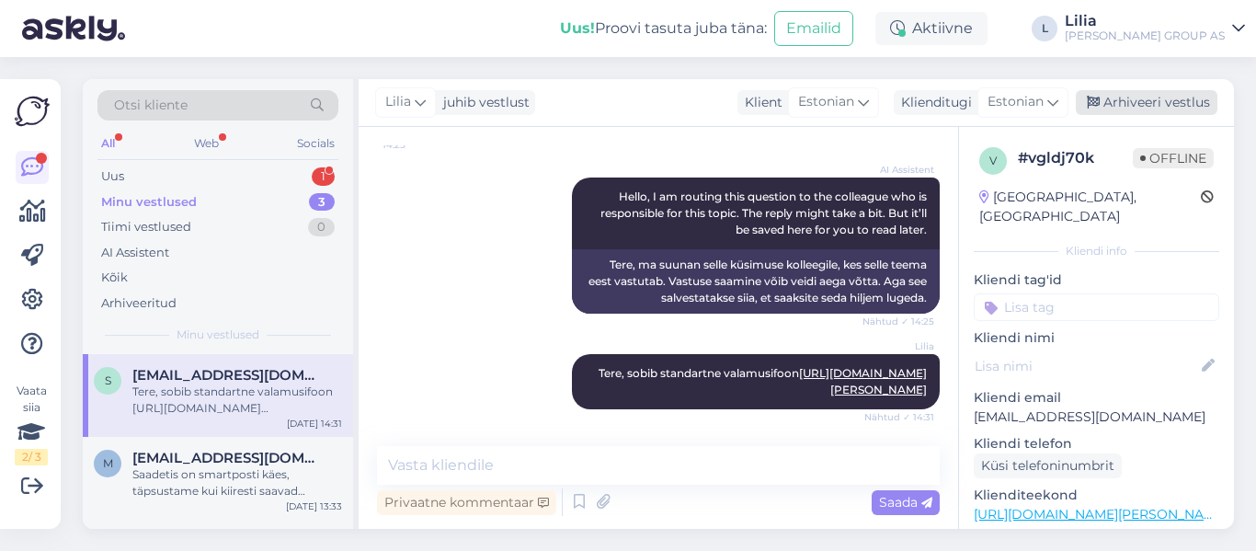
click at [1134, 109] on div "Arhiveeri vestlus" at bounding box center [1147, 102] width 142 height 25
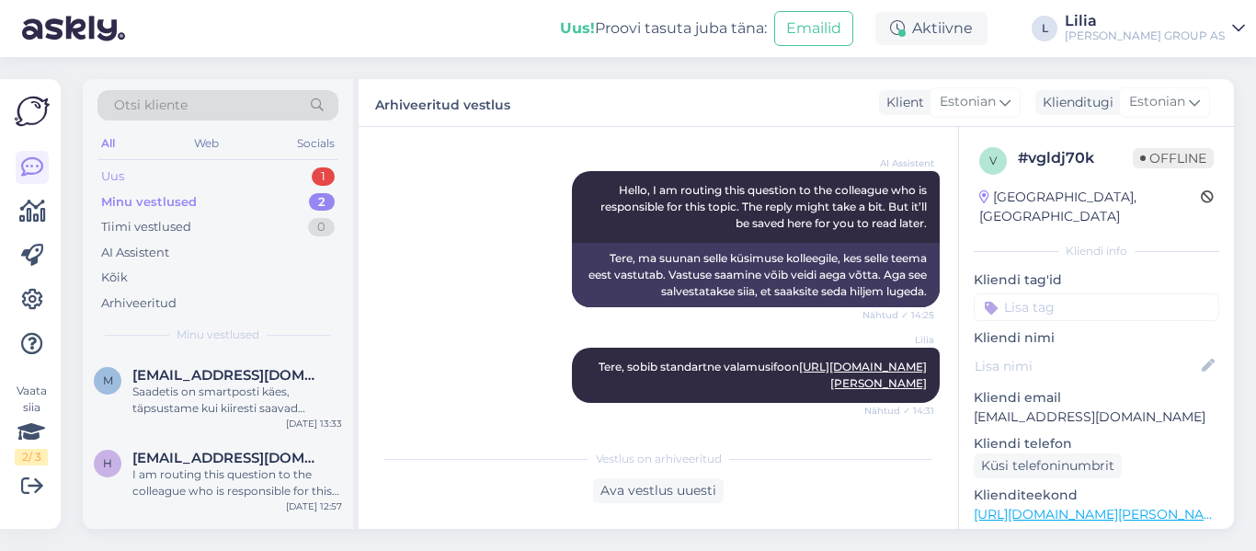
click at [194, 172] on div "Uus 1" at bounding box center [217, 177] width 241 height 26
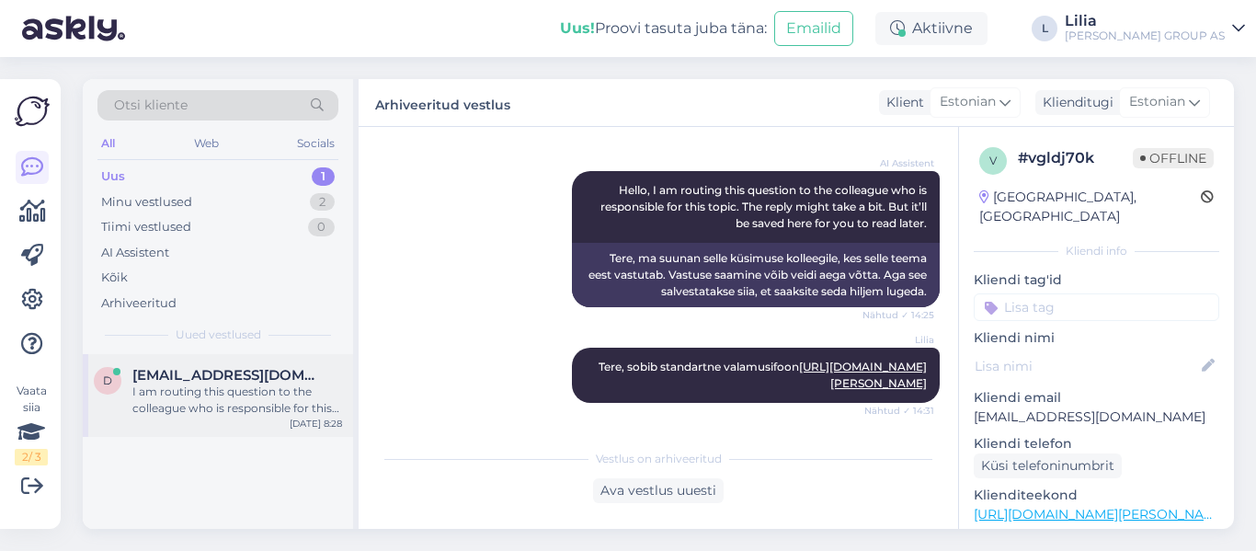
click at [188, 386] on div "I am routing this question to the colleague who is responsible for this topic. …" at bounding box center [237, 400] width 210 height 33
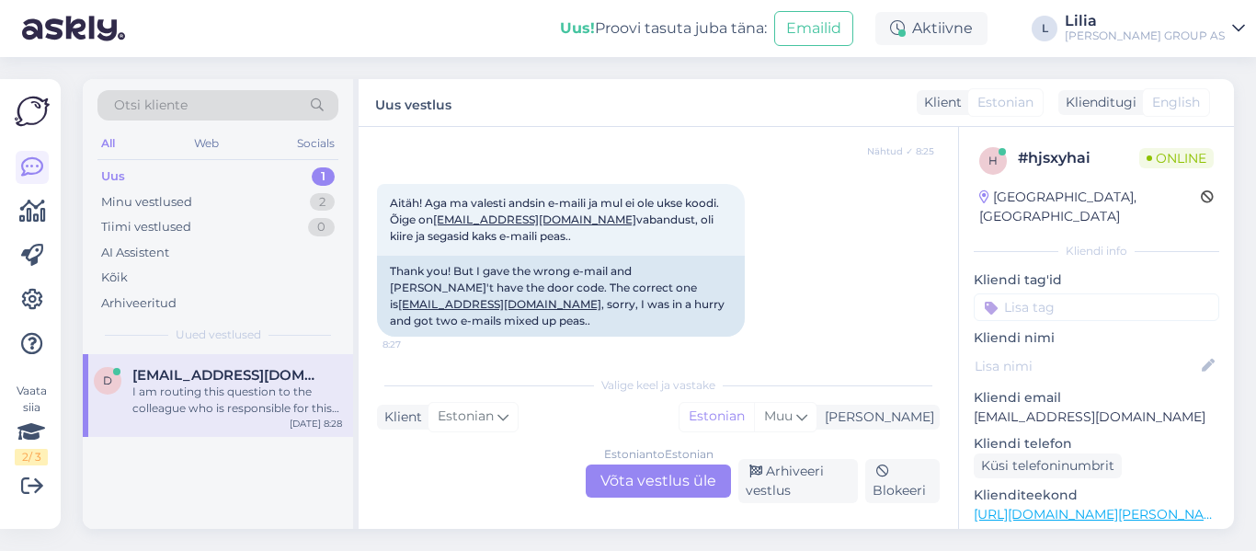
scroll to position [1063, 0]
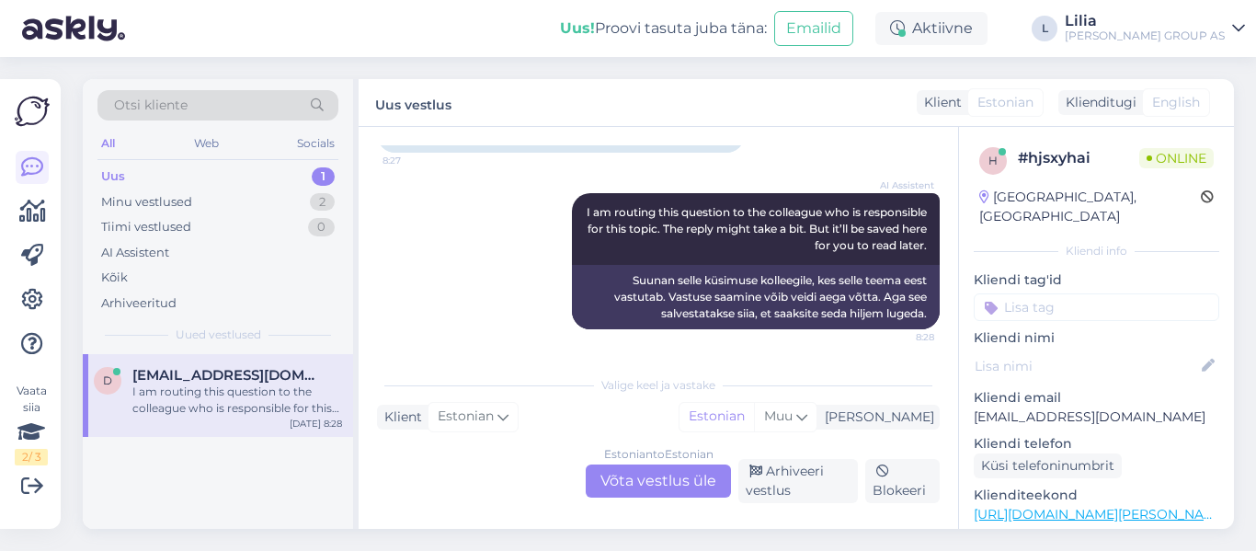
click at [646, 477] on div "Estonian to Estonian Võta vestlus üle" at bounding box center [658, 480] width 145 height 33
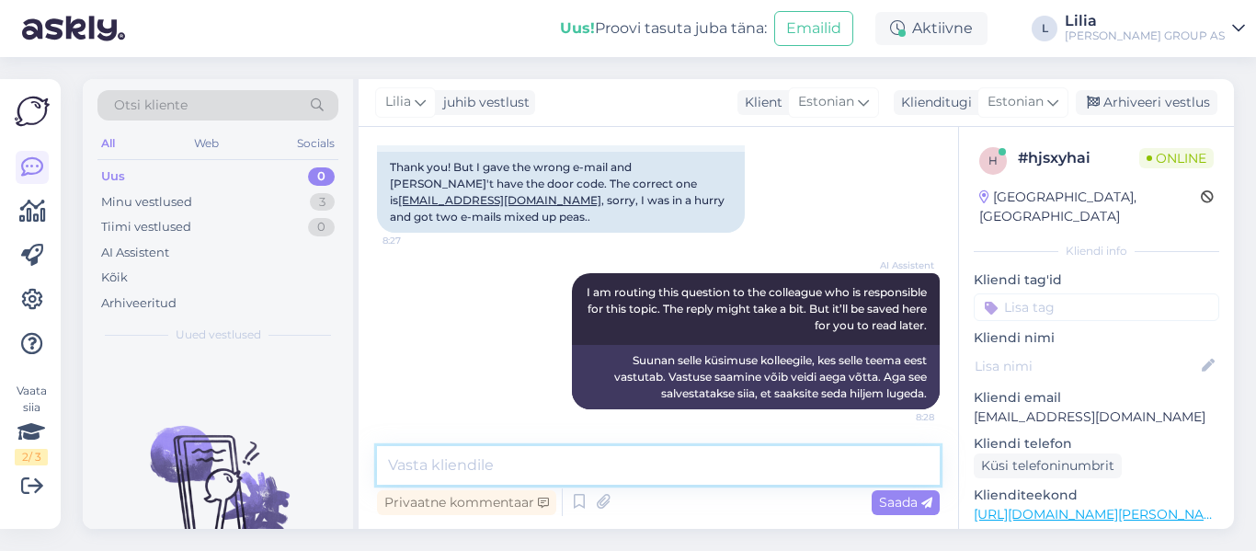
click at [643, 464] on textarea at bounding box center [658, 465] width 563 height 39
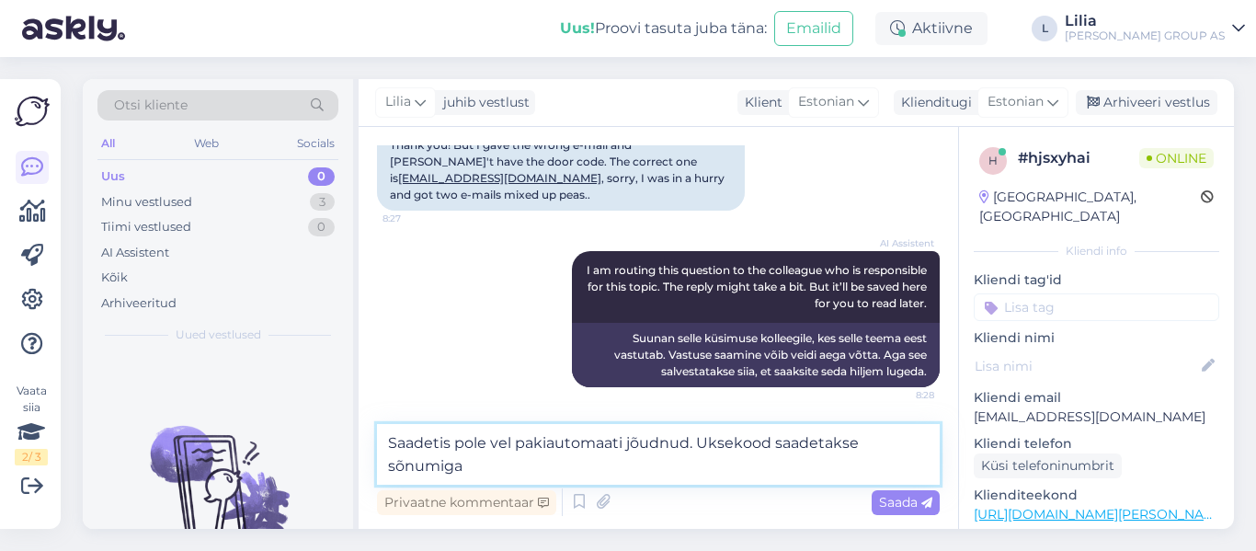
click at [501, 449] on textarea "Saadetis pole vel pakiautomaati jõudnud. Uksekood saadetakse sõnumiga" at bounding box center [658, 454] width 563 height 61
type textarea "Saadetis pole veel pakiautomaati jõudnud. Uksekood saadetakse sõnumiga"
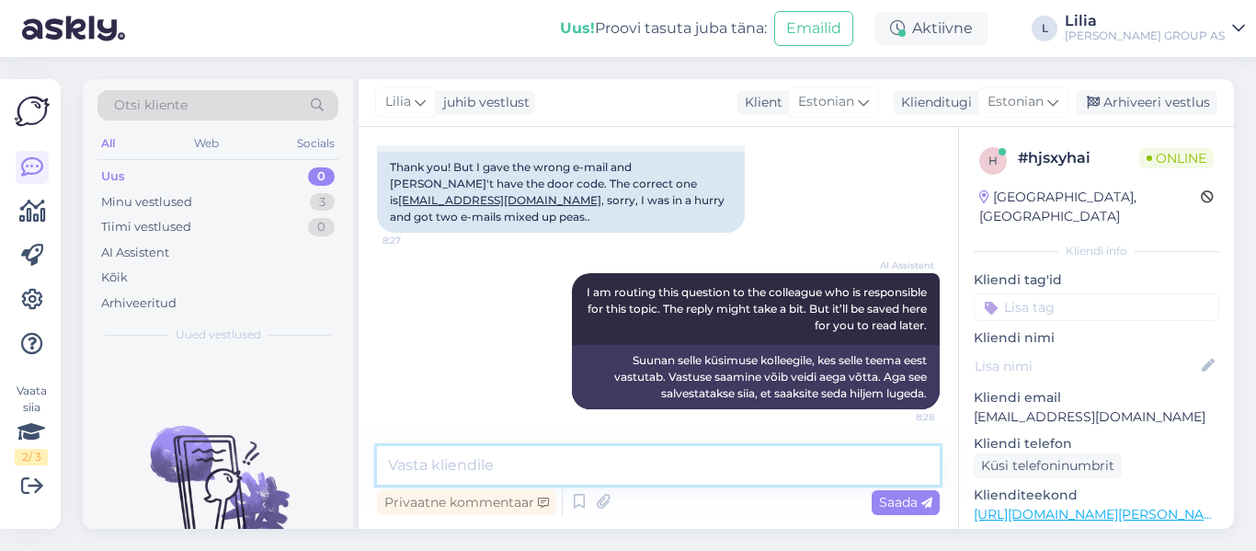
scroll to position [1079, 0]
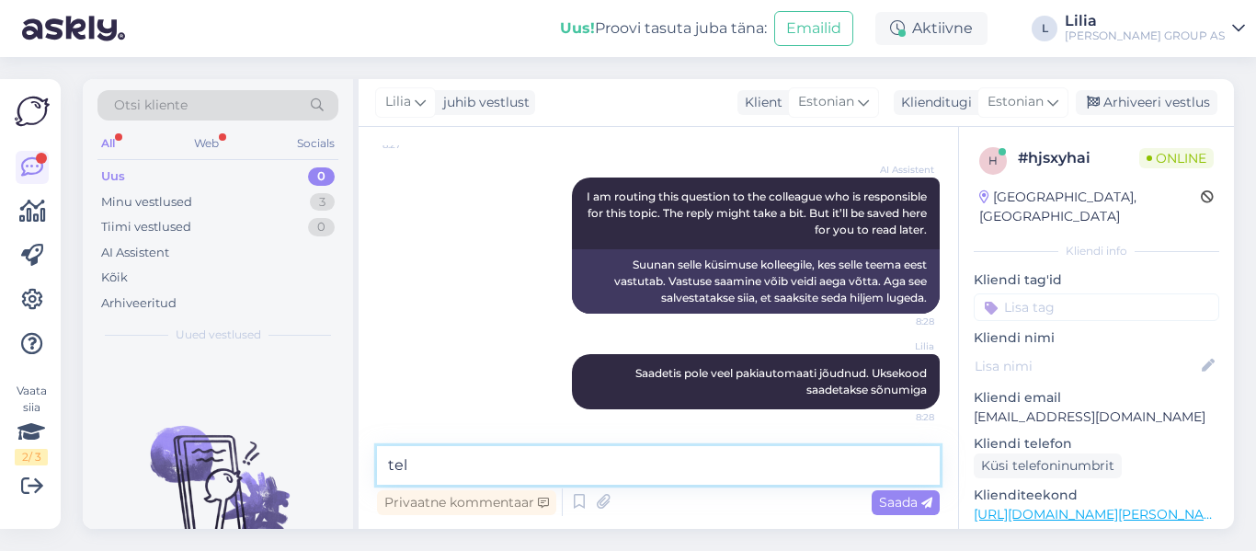
paste textarea "+3725280976"
type textarea "tel +3725280976"
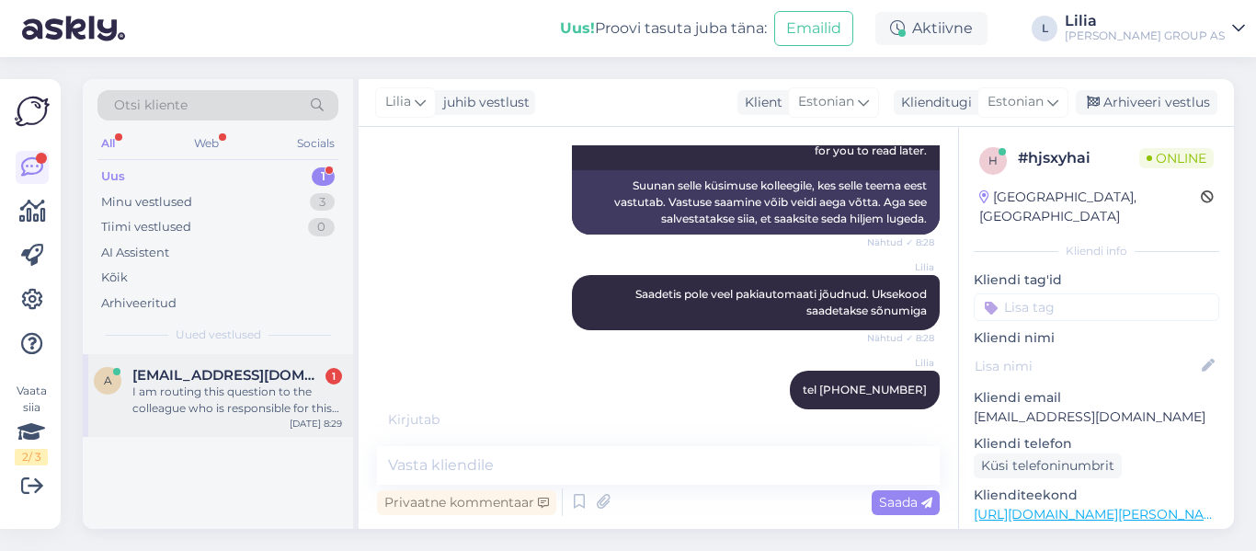
click at [268, 391] on div "I am routing this question to the colleague who is responsible for this topic. …" at bounding box center [237, 400] width 210 height 33
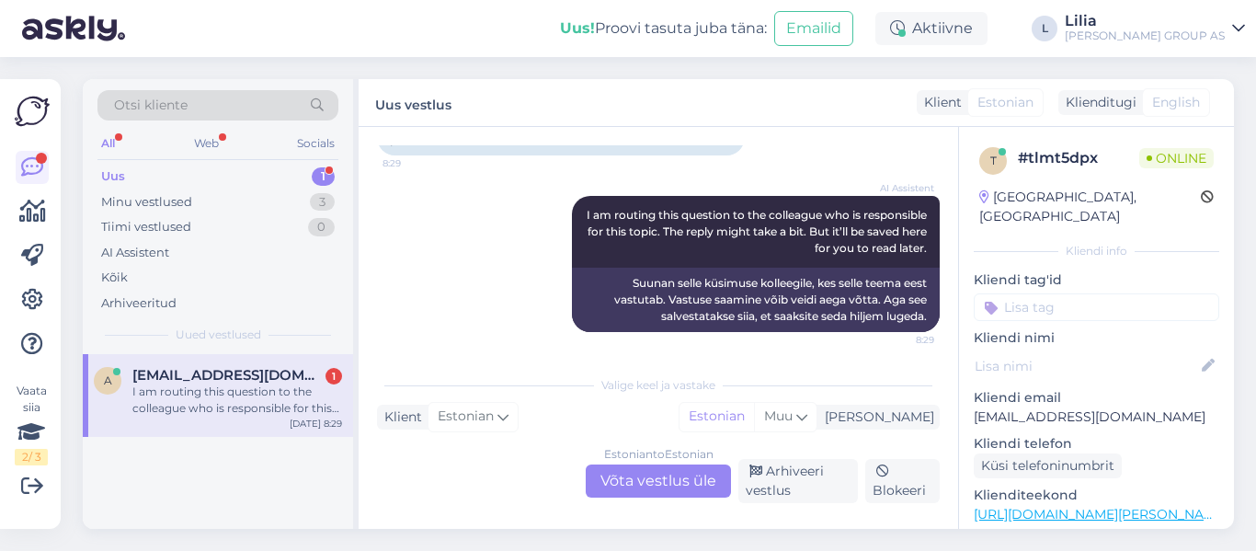
scroll to position [1078, 0]
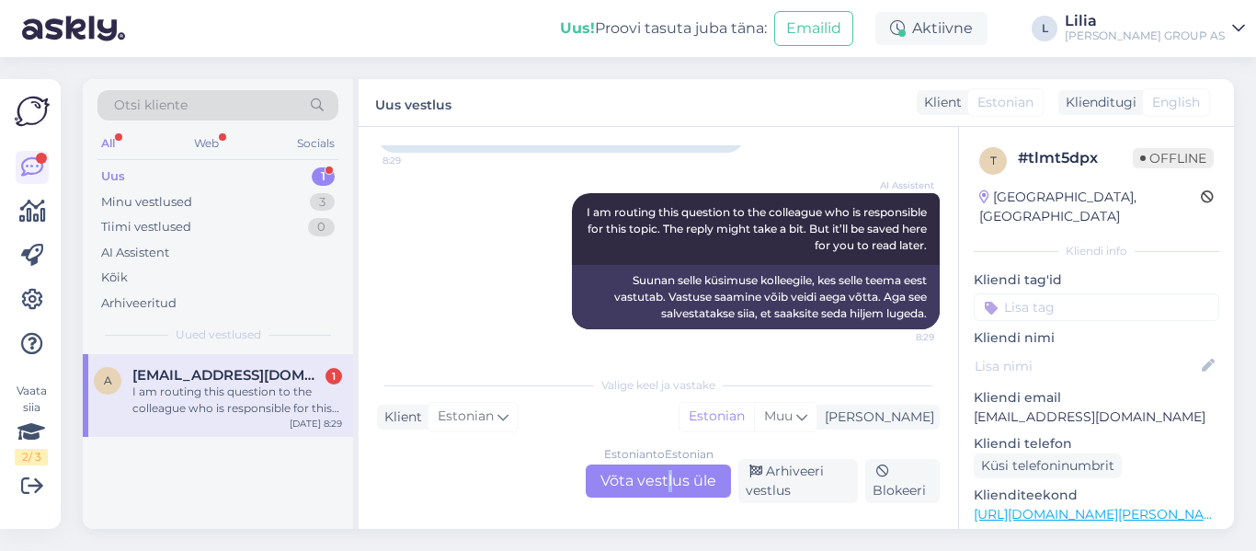
click at [671, 478] on div "Estonian to Estonian Võta vestlus üle" at bounding box center [658, 480] width 145 height 33
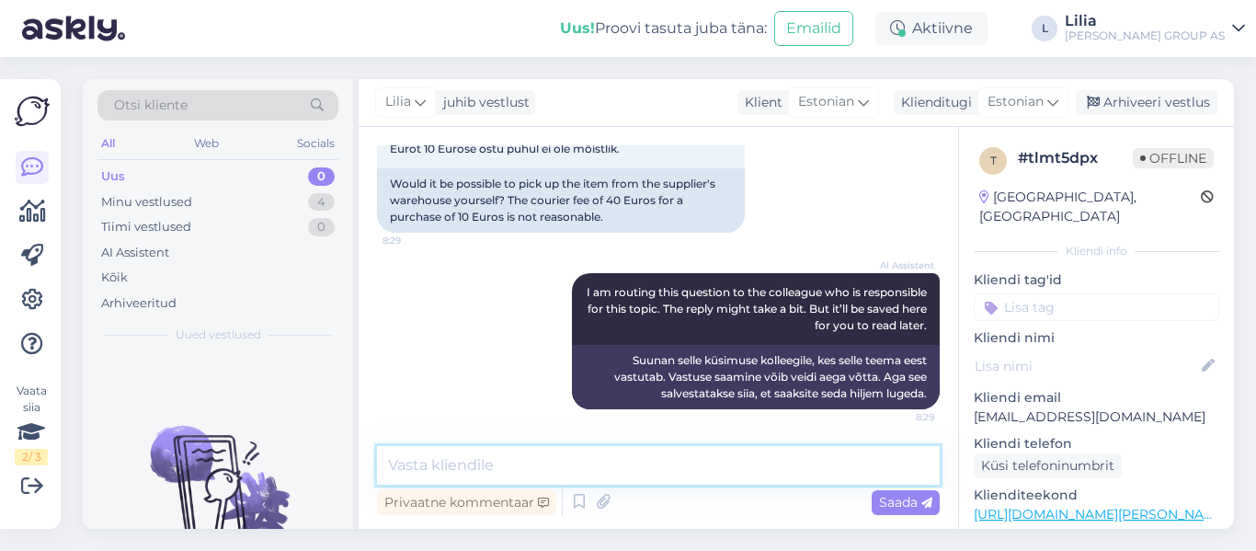
click at [648, 457] on textarea at bounding box center [658, 465] width 563 height 39
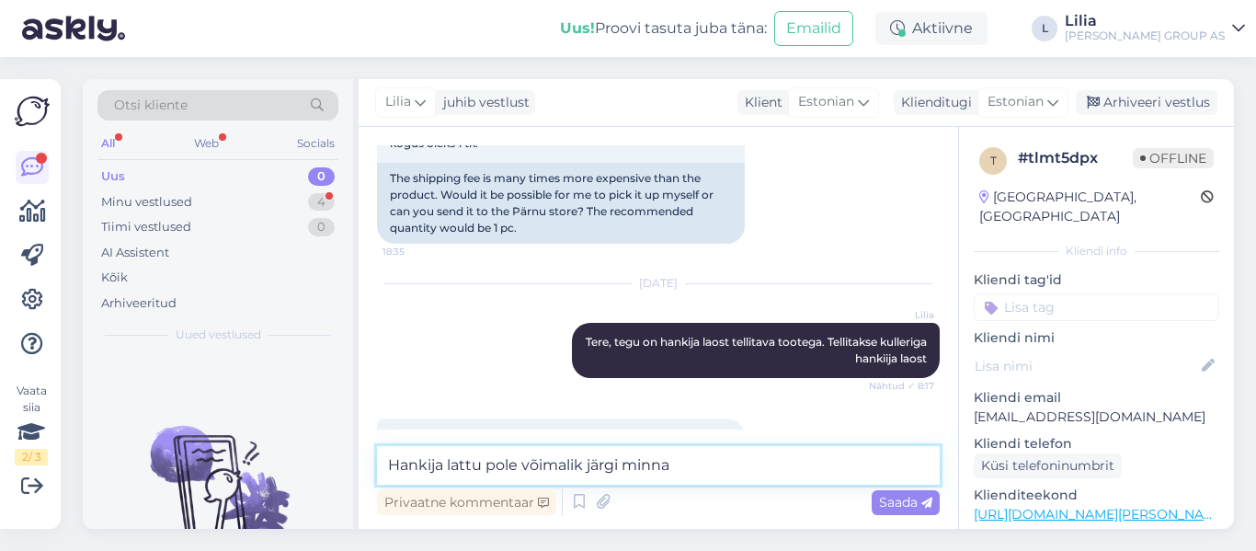
scroll to position [814, 0]
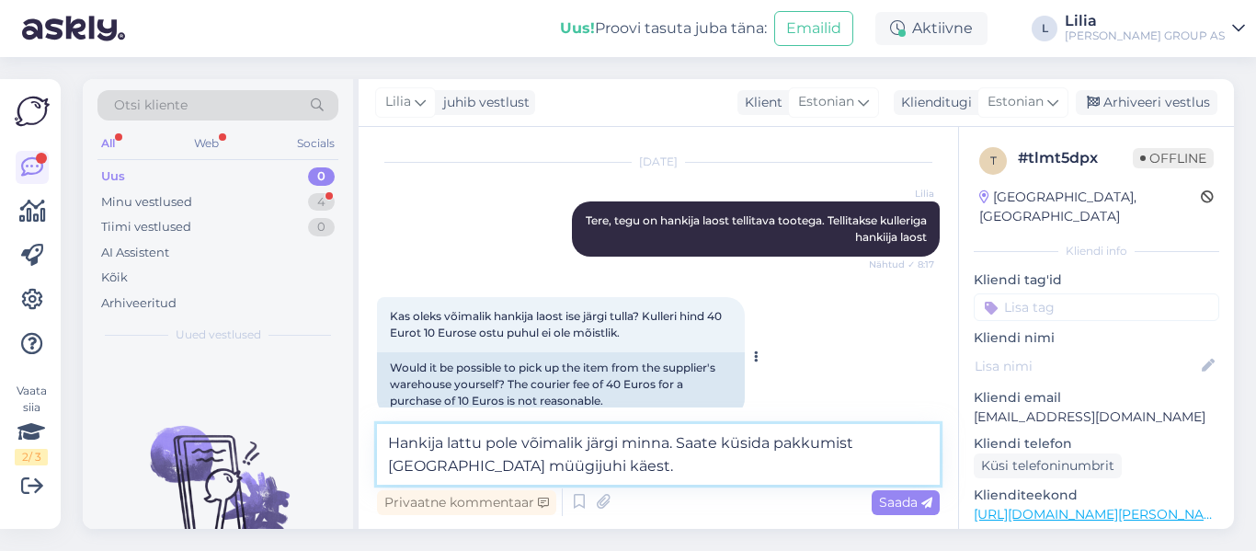
paste textarea "https://www.bauhof.ee/et/info/arikliendile-arikliendihaldurid"
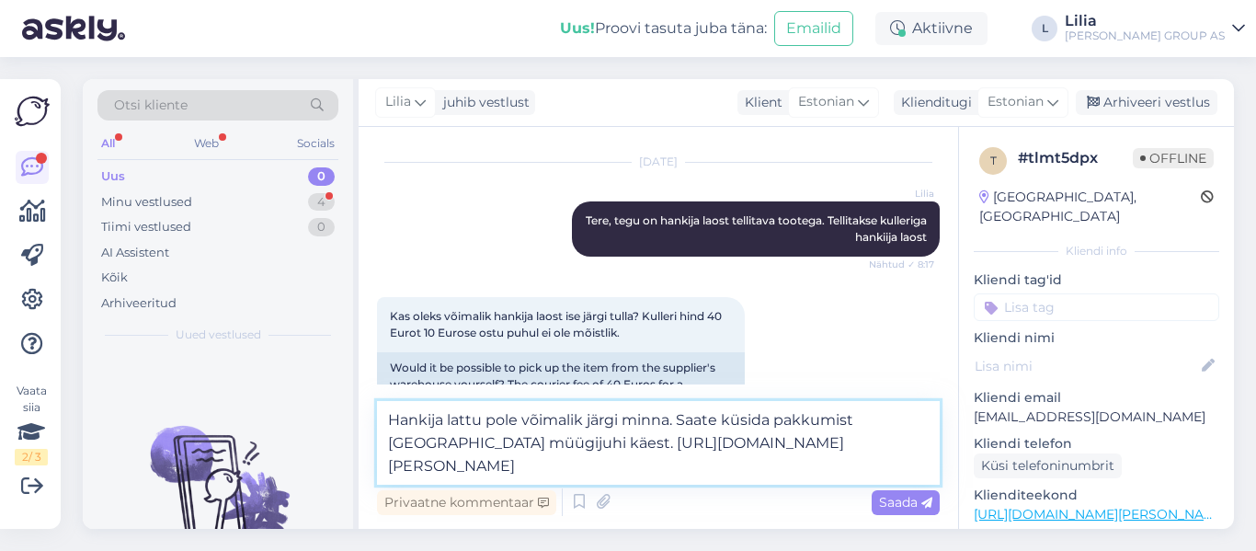
click at [519, 440] on textarea "Hankija lattu pole võimalik järgi minna. Saate küsida pakkumist Pärnu müügijuhi…" at bounding box center [658, 443] width 563 height 84
type textarea "Hankija lattu pole võimalik järgi minna. Saate küsida pakkumist Pärnu müügijuhi…"
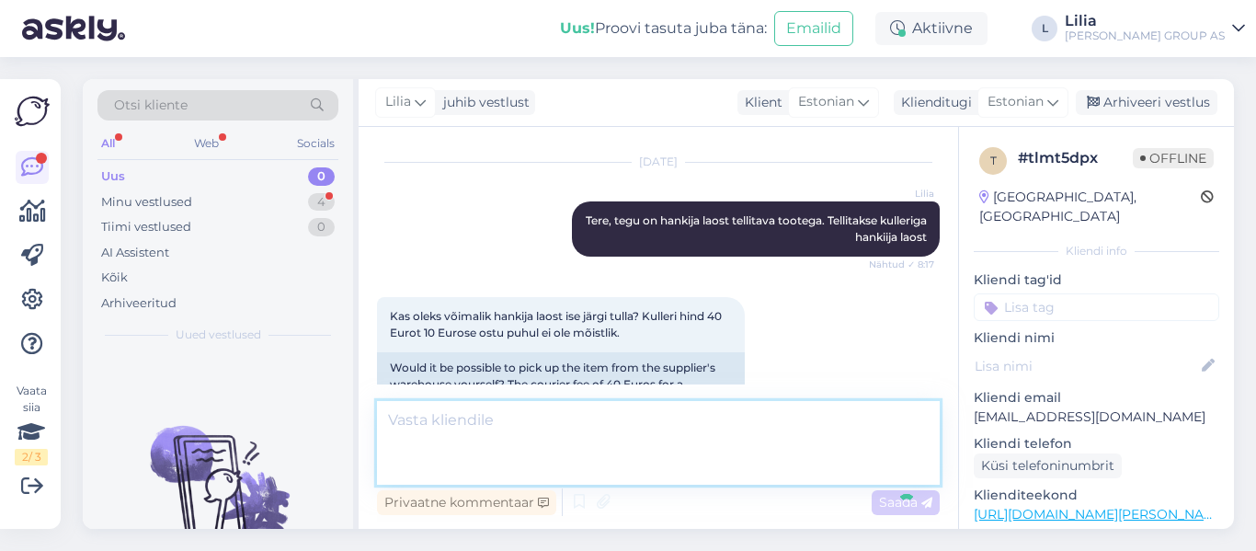
scroll to position [1110, 0]
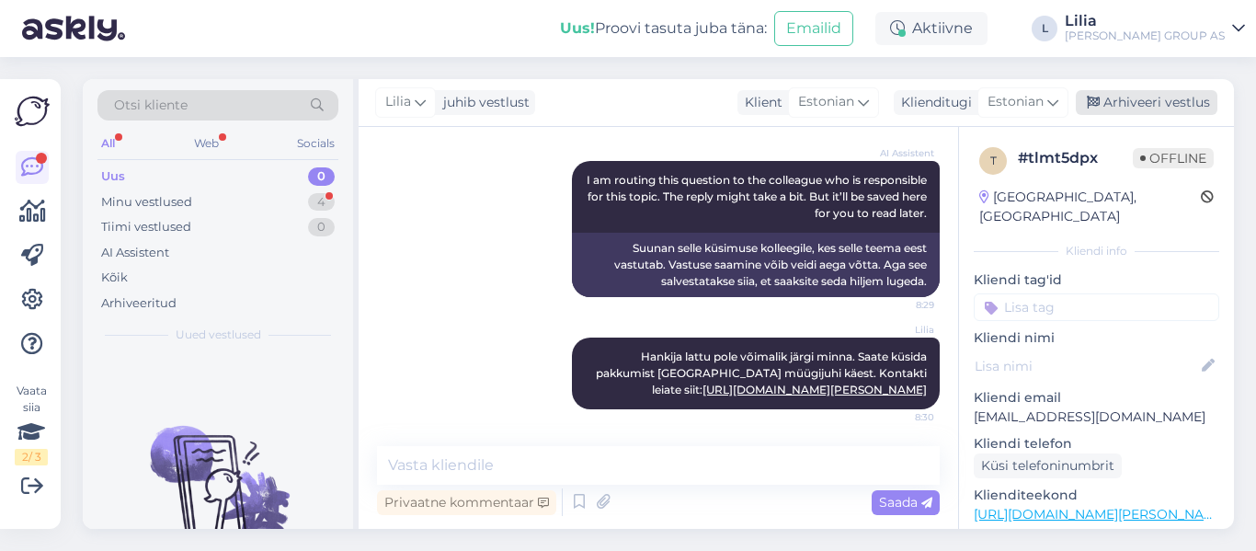
click at [1156, 97] on div "Arhiveeri vestlus" at bounding box center [1147, 102] width 142 height 25
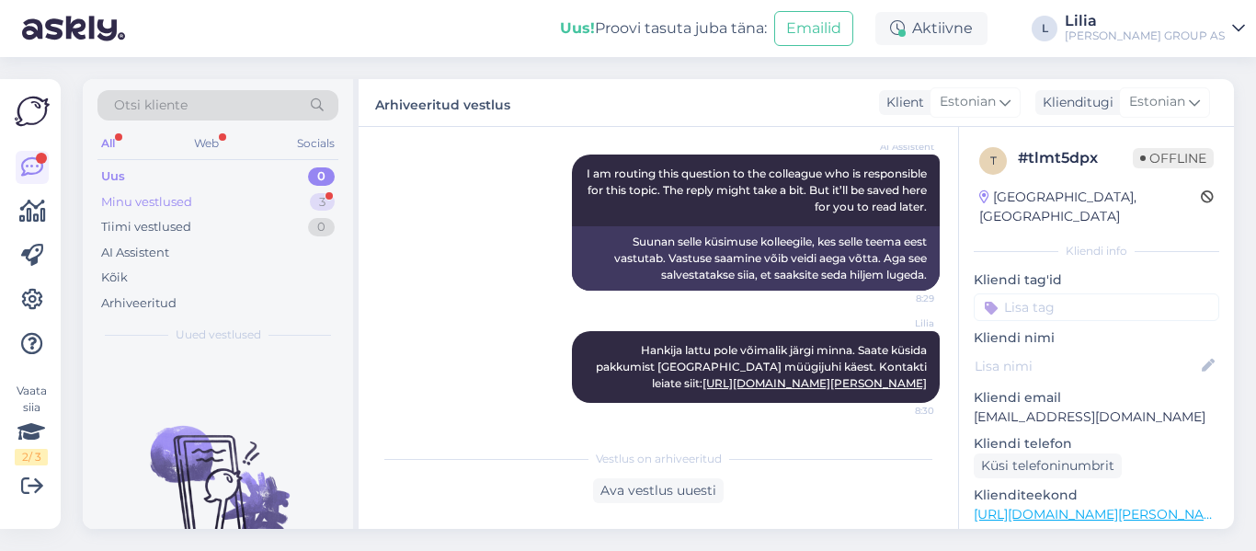
click at [160, 206] on div "Minu vestlused" at bounding box center [146, 202] width 91 height 18
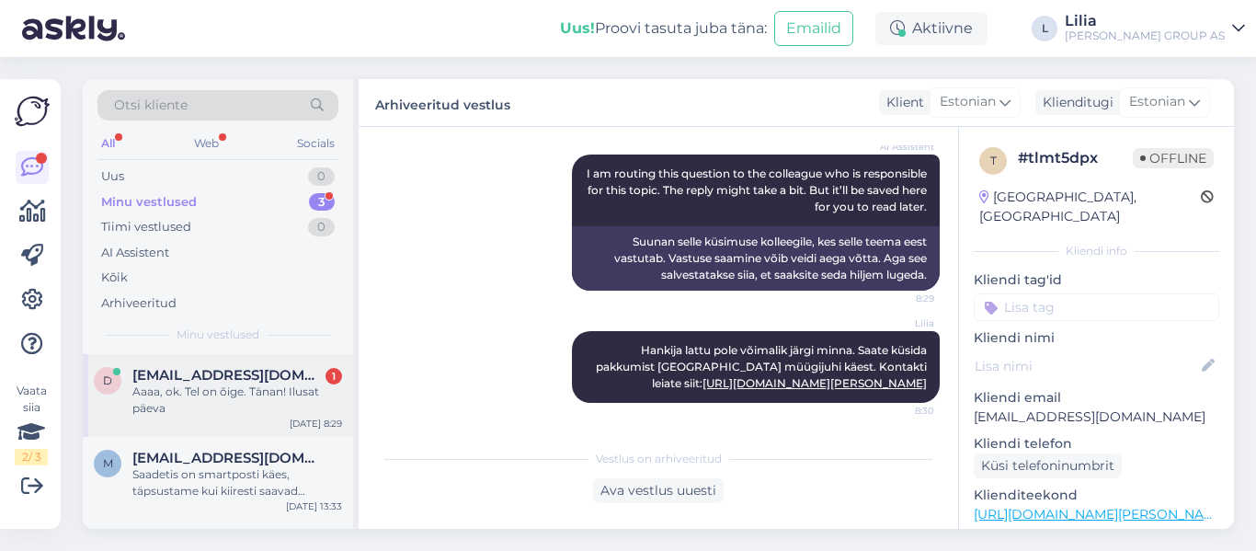
click at [180, 381] on span "dolgovamarta@gmail.com" at bounding box center [227, 375] width 191 height 17
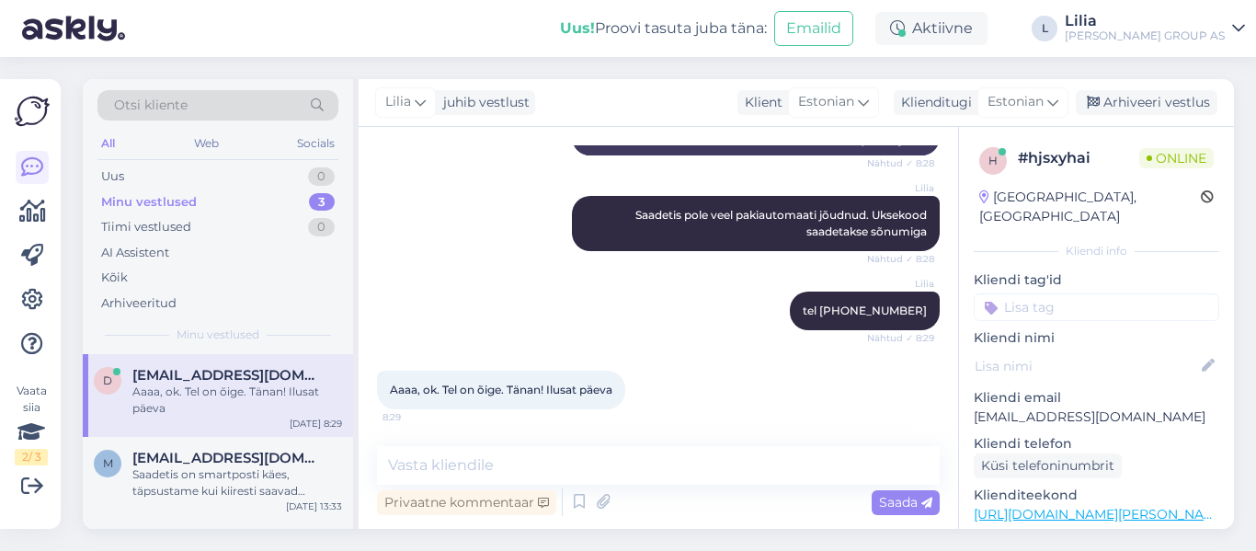
click at [1120, 89] on div "Lilia juhib vestlust Klient Estonian Klienditugi Estonian Arhiveeri vestlus" at bounding box center [797, 103] width 876 height 48
click at [1121, 99] on div "Arhiveeri vestlus" at bounding box center [1147, 102] width 142 height 25
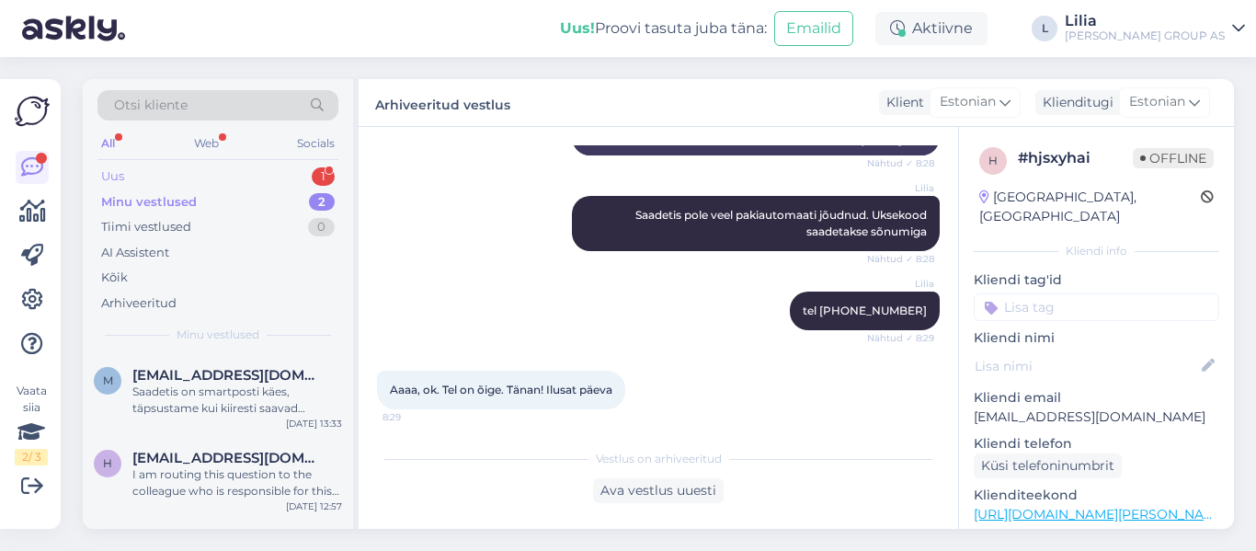
click at [155, 174] on div "Uus 1" at bounding box center [217, 177] width 241 height 26
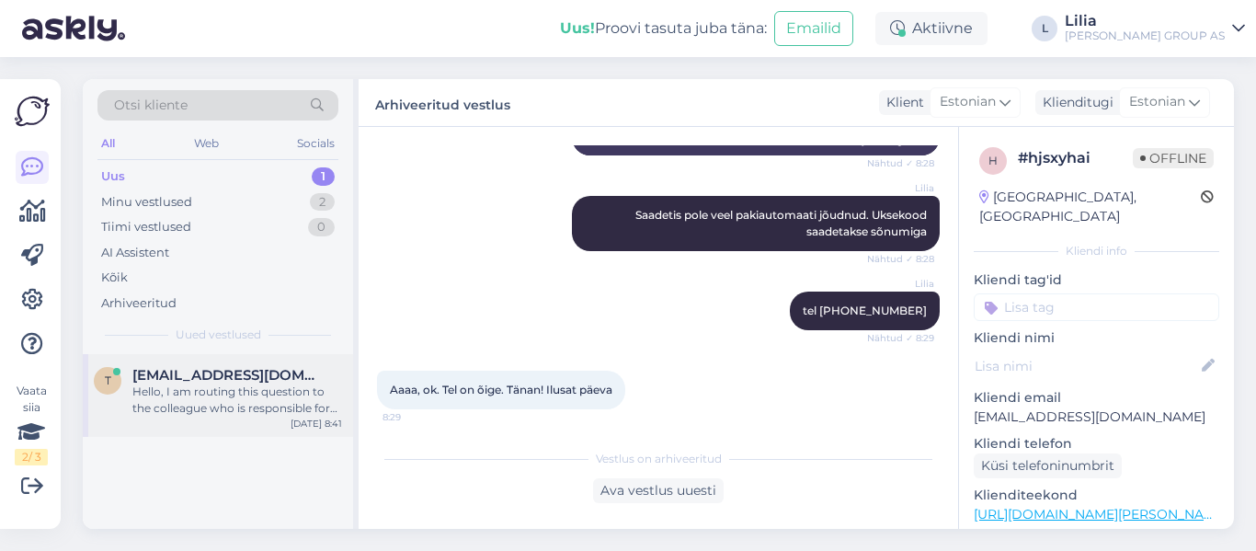
click at [230, 372] on span "taccardishop@gmaul.com" at bounding box center [227, 375] width 191 height 17
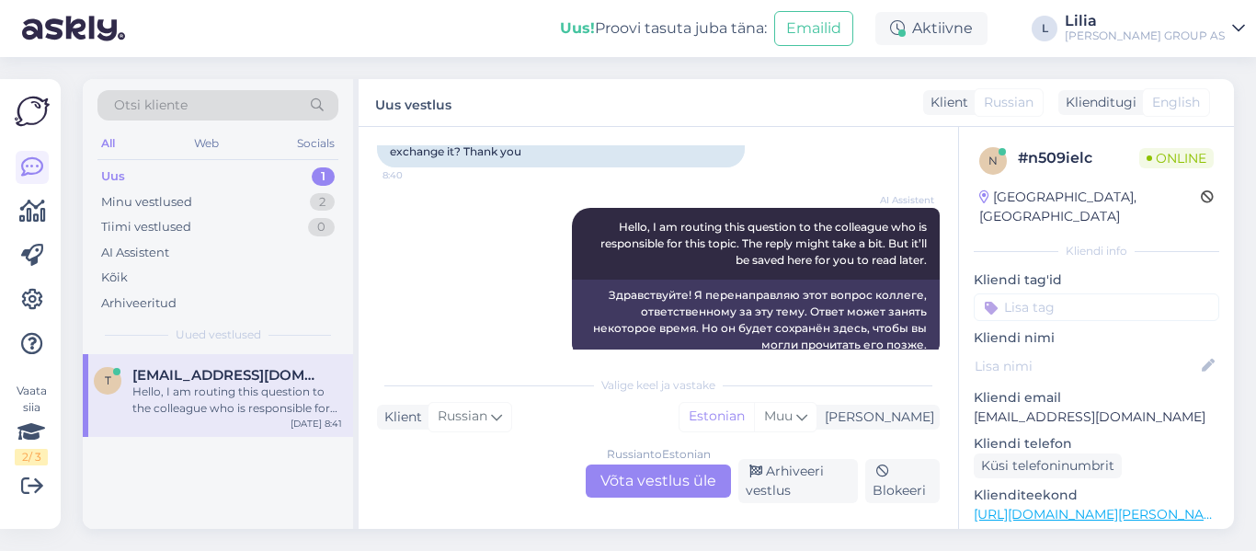
scroll to position [243, 0]
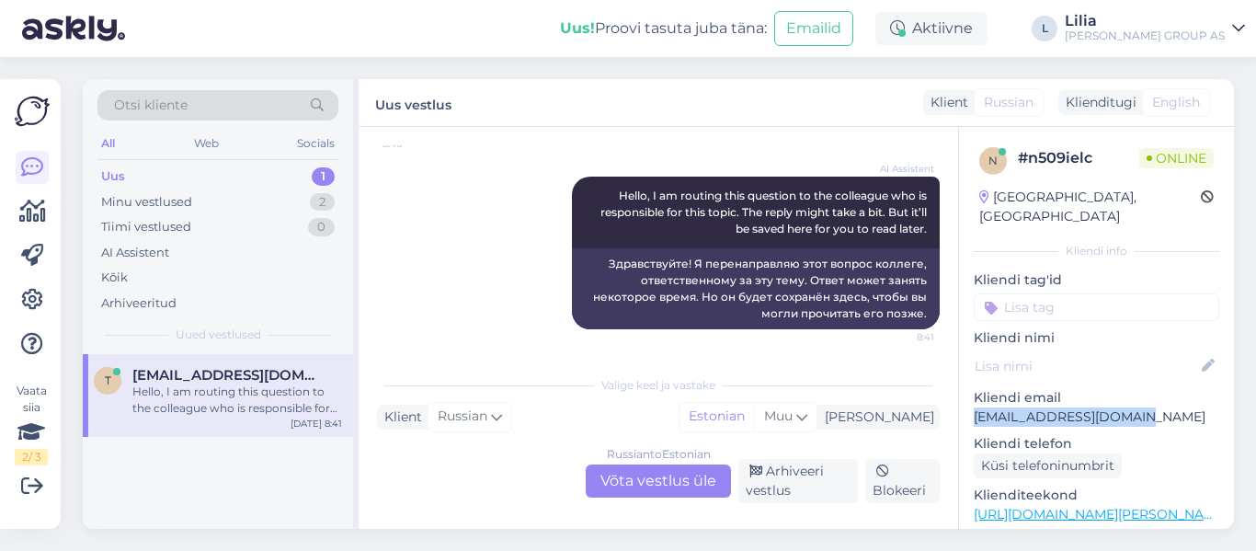
drag, startPoint x: 1142, startPoint y: 395, endPoint x: 969, endPoint y: 395, distance: 172.9
click at [969, 395] on div "n # n509ielc Online Estonia, Tallinn Kliendi info Kliendi tag'id Kliendi nimi K…" at bounding box center [1096, 514] width 275 height 775
copy p "taccardishop@gmaul.com"
click at [629, 467] on div "Russian to Estonian Võta vestlus üle" at bounding box center [658, 480] width 145 height 33
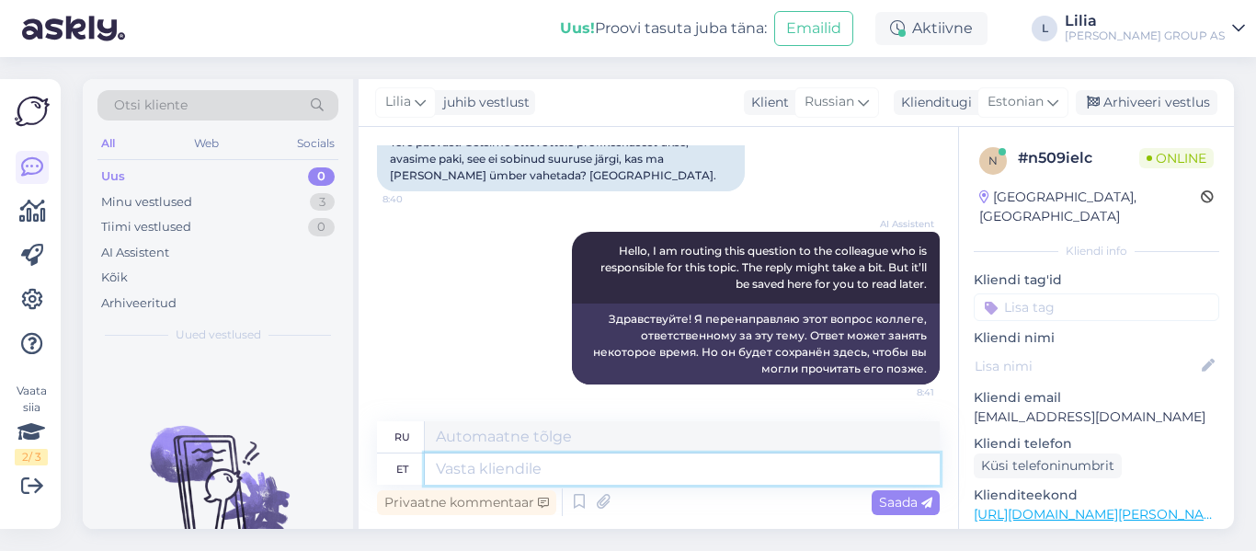
click at [618, 457] on textarea at bounding box center [682, 468] width 515 height 31
type textarea "Tere,"
type textarea "Привет,"
type textarea "Tere, mis"
type textarea "Привет, что?"
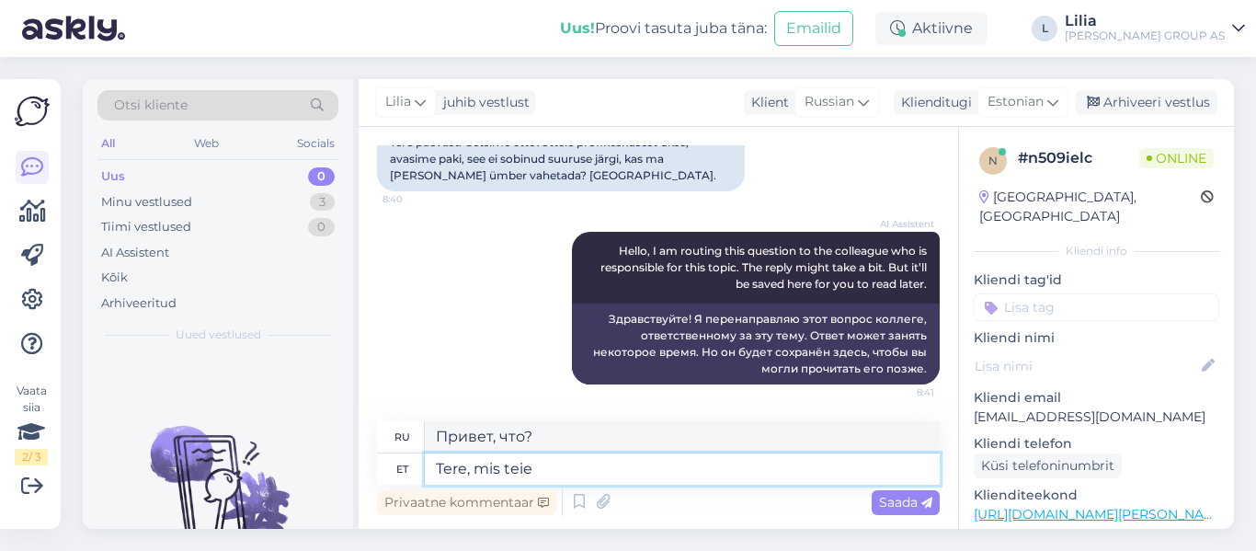
type textarea "Tere, mis teie t"
type textarea "Привет, как дела?"
type textarea "Tere, mis teie tellimuse n"
type textarea "Здравствуйте, какой у вас заказ?"
type textarea "Tere, mis teie tellimuse number"
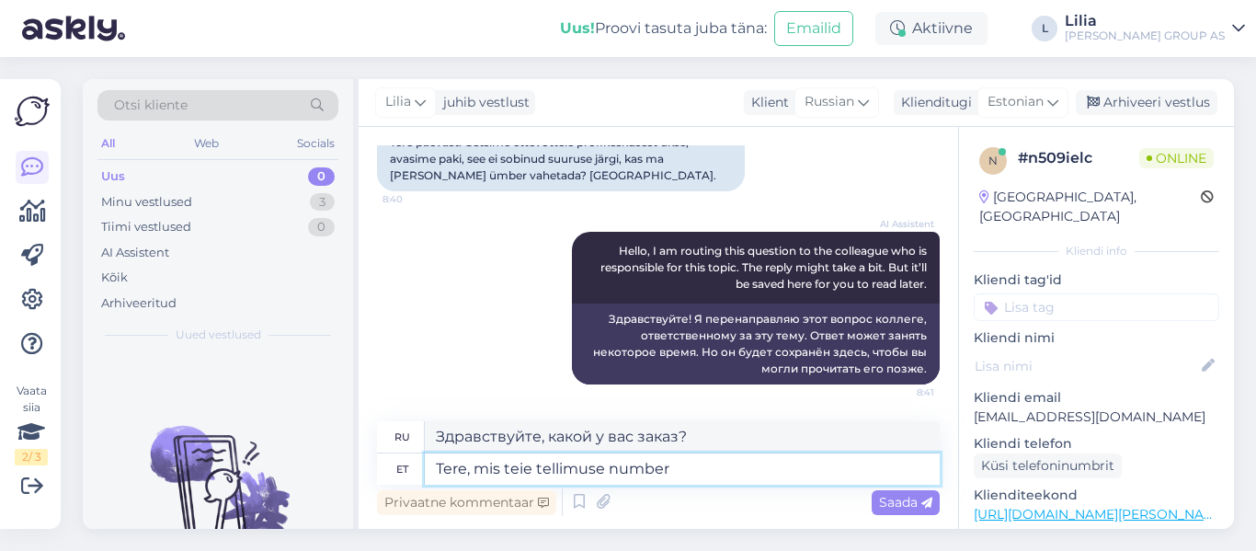
type textarea "Здравствуйте, какой номер вашего заказа?"
type textarea "Tere, mis teie tellimuse number on?"
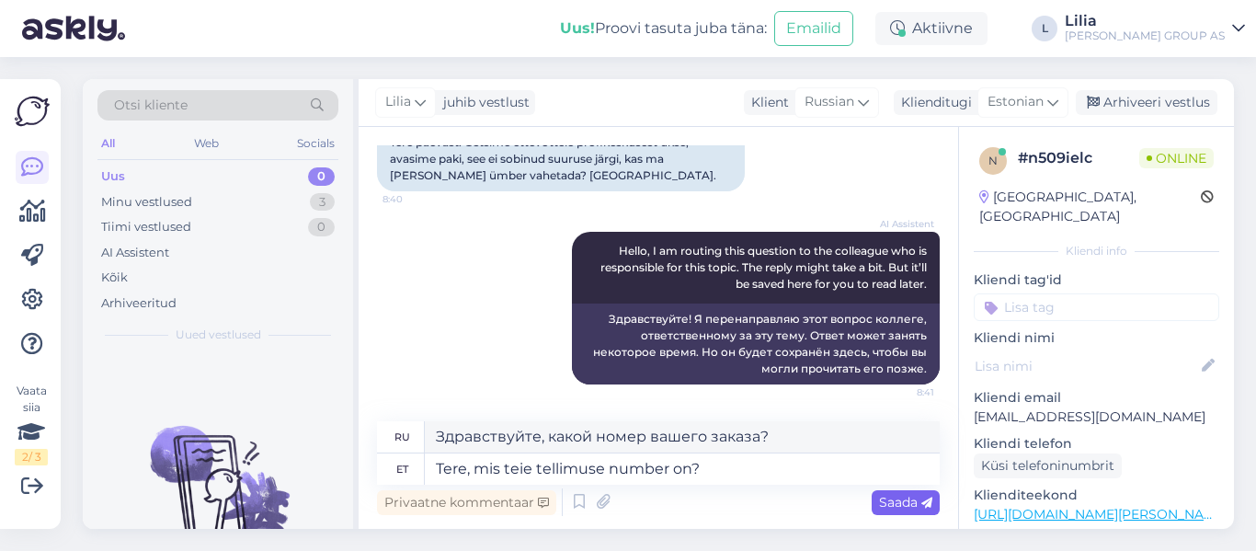
click at [884, 500] on span "Saada" at bounding box center [905, 502] width 53 height 17
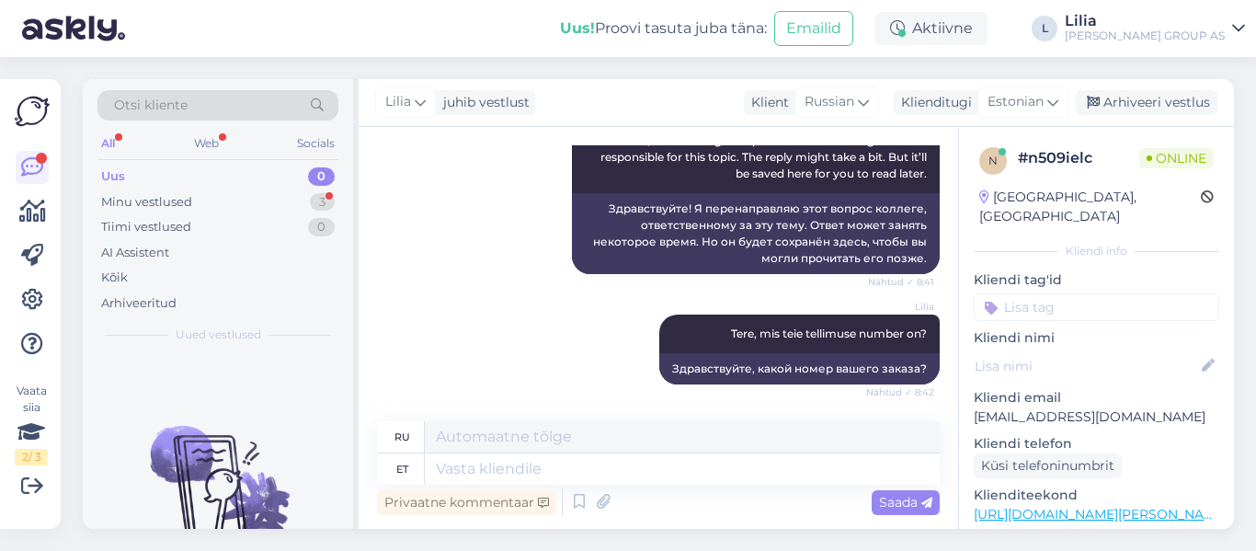
scroll to position [475, 0]
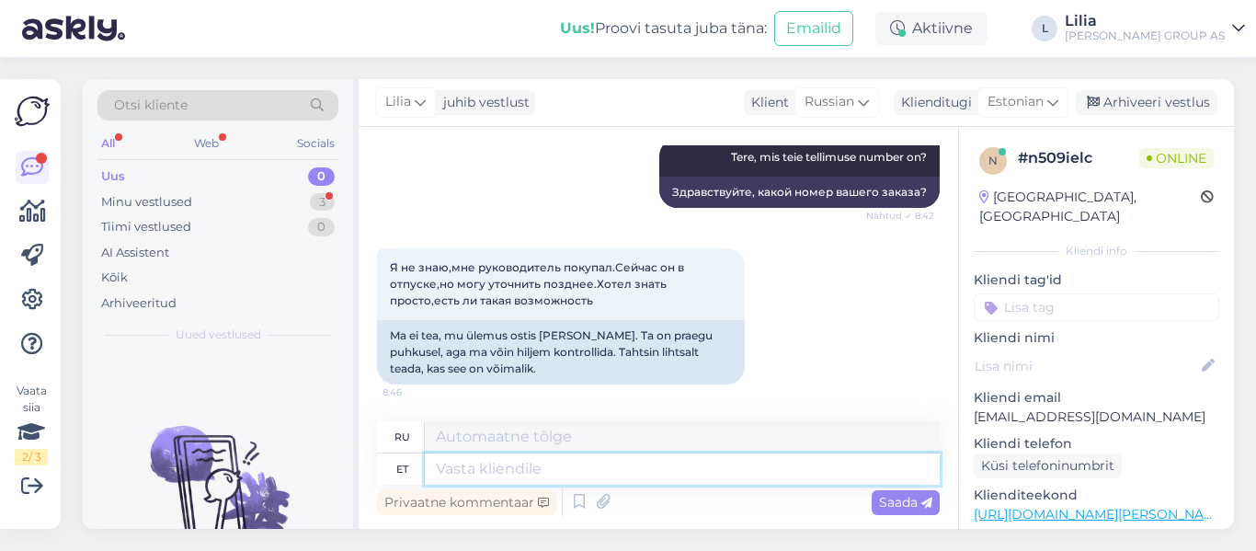
click at [563, 469] on textarea at bounding box center [682, 468] width 515 height 31
type textarea "Oöle"
type textarea "Ой, ой"
type textarea "Oöl"
type textarea "К"
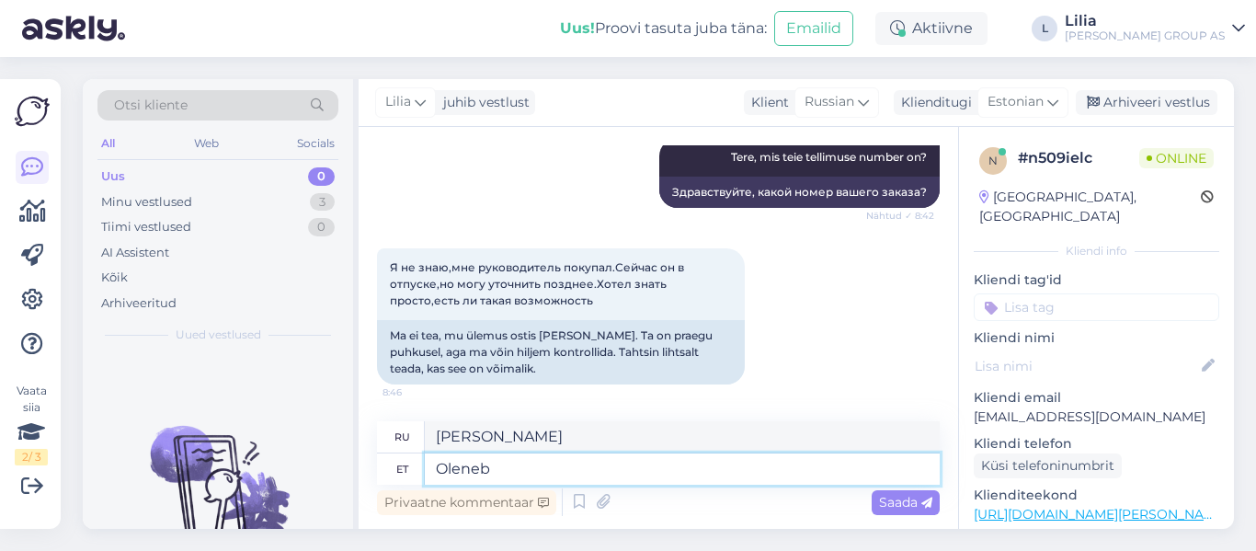
type textarea "Oleneb"
type textarea "Зависит от"
type textarea "Oleneb mis k"
type textarea "Это зависит от того, что"
type textarea "Oleneb mis kaubaga t"
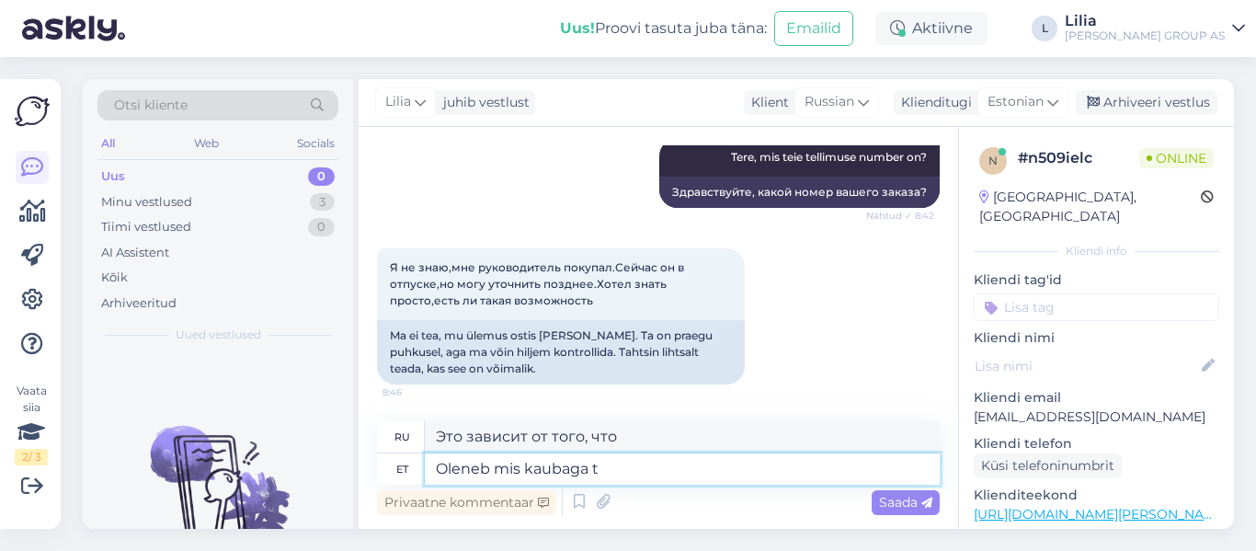
type textarea "Зависит от товара"
type textarea "Oleneb mis kaubaga tegu"
type textarea "Это зависит от того, что это за предмет."
type textarea "Oleneb mis kaubaga tegu on kui o"
type textarea "Это зависит от того, какой это товар."
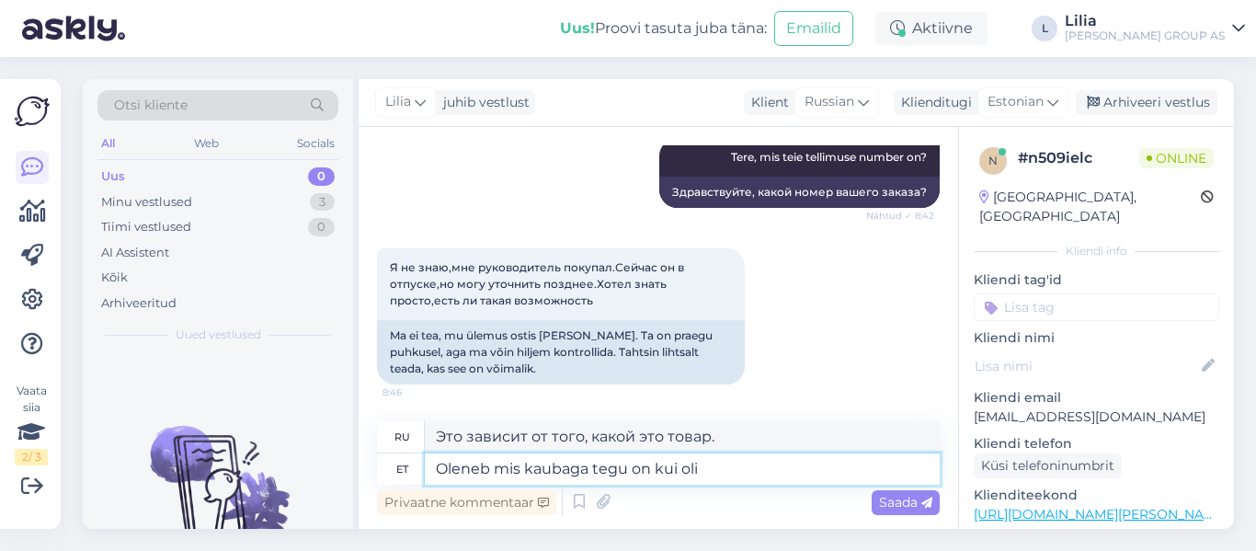
type textarea "Oleneb mis kaubaga tegu on kui oli t"
type textarea "Это зависит от того, какой это продукт."
type textarea "Oleneb mis kaubaga tegu on kui oli telli"
type textarea "Это зависит от того, какой товар был заказан."
type textarea "Oleneb mis kaubaga tegu on kui oli"
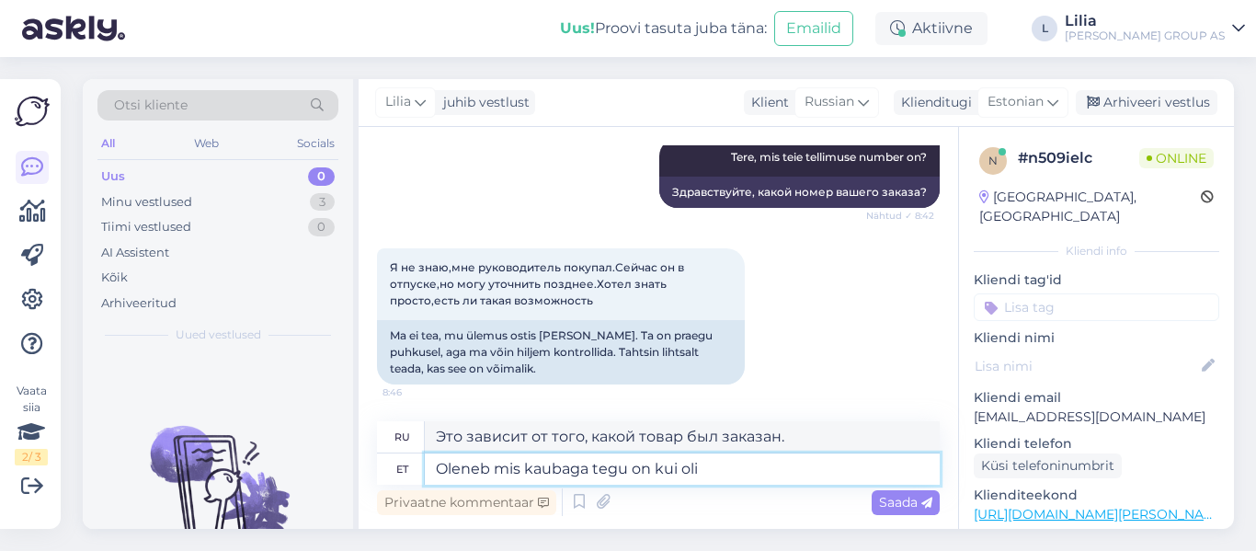
type textarea "Это зависит от того, какой это продукт."
type textarea "Oleneb mis kaubaga tegu on kui oli"
type textarea "Это зависит от того, какой это продукт."
type textarea "Oleneb mis kaubaga tegu on kui oli tellitav t"
type textarea "Это зависит от того, какой именно товар был доступен для заказа."
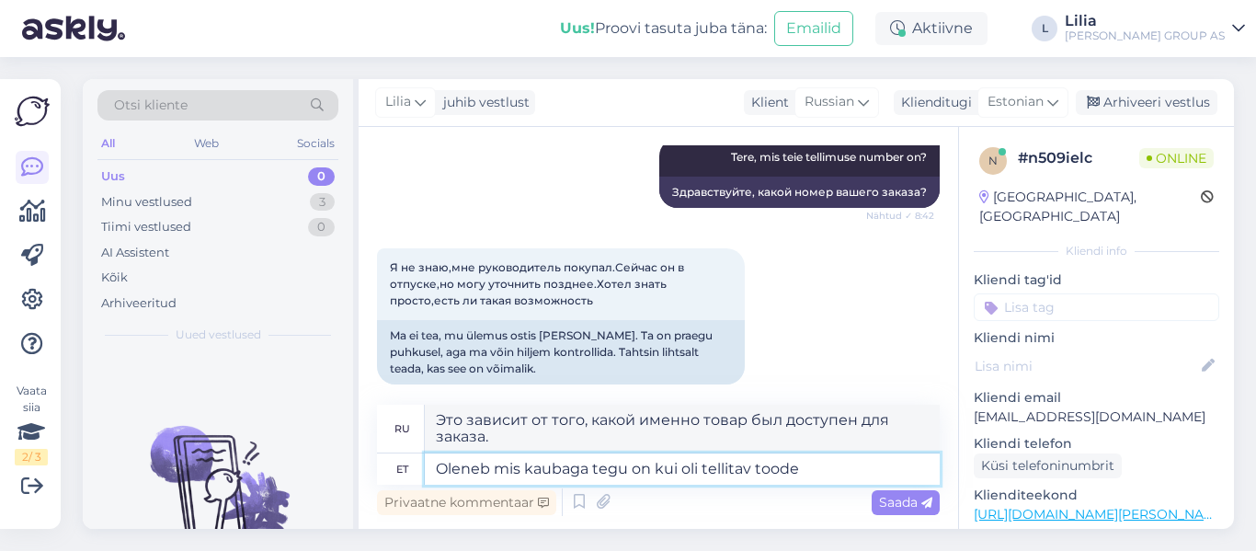
type textarea "Oleneb mis kaubaga tegu on kui oli tellitav toode s"
type textarea "Это зависит от того, что это за товар, если он был предварительно заказан."
type textarea "Oleneb mis kaubaga tegu on kui oli tellitav toode siis"
type textarea "Это зависит от того, что это за предмет, если это был индивидуальный продукт, то"
type textarea "Oleneb mis kaubaga tegu on kui oli tellitav toode siis pole v"
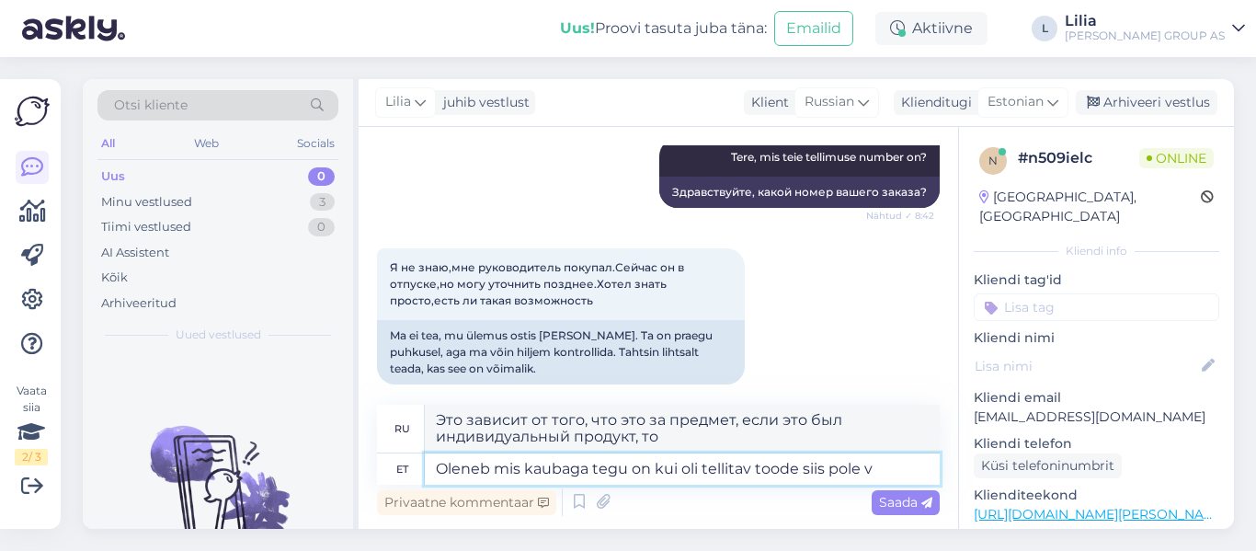
type textarea "Это зависит от того, что это за товар: если это был товар по предзаказу, то его…"
type textarea "Oleneb mis kaubaga tegu on kui oli tellitav toode siis pole võimalik ta"
type textarea "Это зависит от того, что это за товар. Если это был индивидуальный продукт, то …"
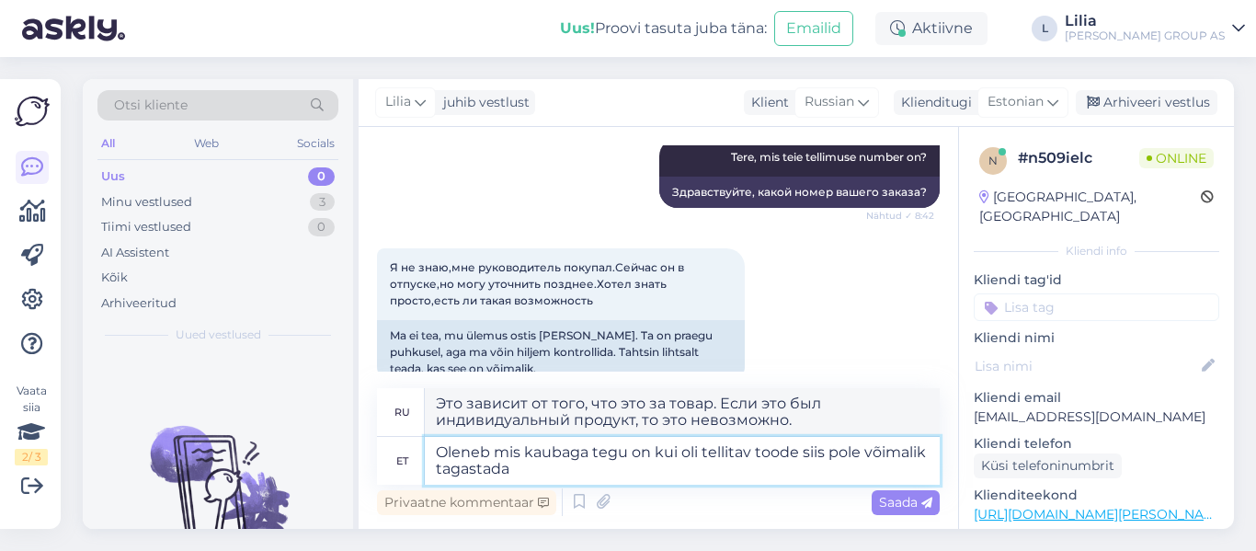
type textarea "Oleneb mis kaubaga tegu on kui oli tellitav toode siis pole võimalik tagastada."
type textarea "Это зависит от товара. Если это был индивидуальный товар, то возврату он не под…"
type textarea "Oleneb mis kaubaga tegu on kui oli tellitav toode siis pole võimalik tagastada."
type textarea "Это зависит от товара: если товар был изготовлен на заказ, он возврату не подле…"
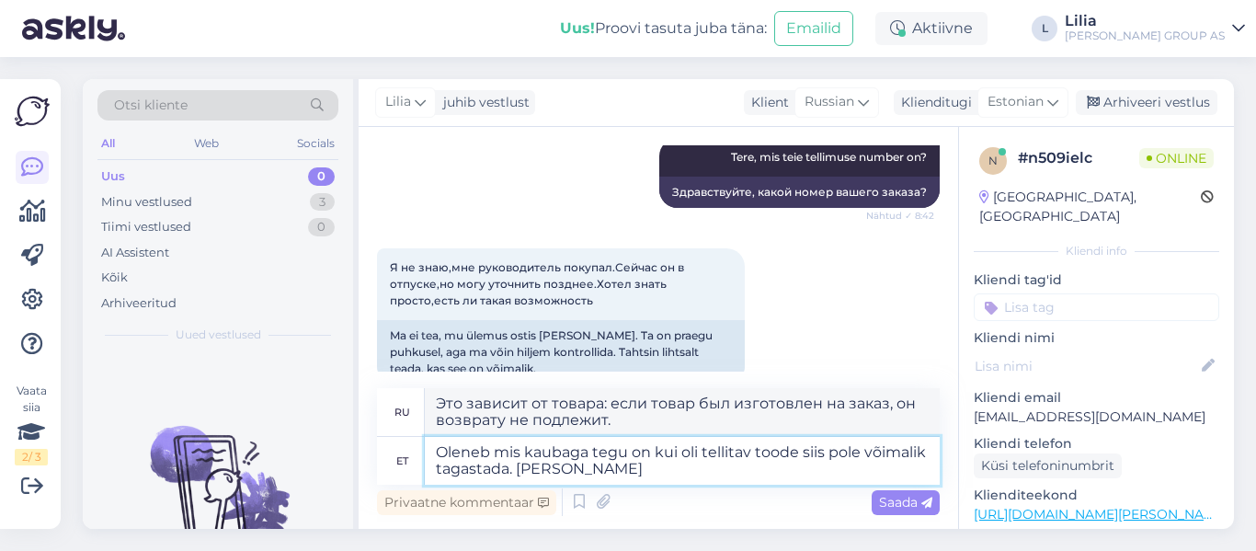
type textarea "Oleneb mis kaubaga tegu on kui oli tellitav toode siis pole võimalik tagastada.…"
type textarea "Это зависит от того, что это за товар: если это был индивидуальный товар, то во…"
type textarea "Oleneb mis kaubaga tegu on kui oli tellitav toode siis pole võimalik tagastada.…"
type textarea "Зависит от типа товара: если это был индивидуальный заказ, возврат невозможен. …"
type textarea "Oleneb mis kaubaga tegu on kui oli tellitav toode siis pole võimalik tagastada.…"
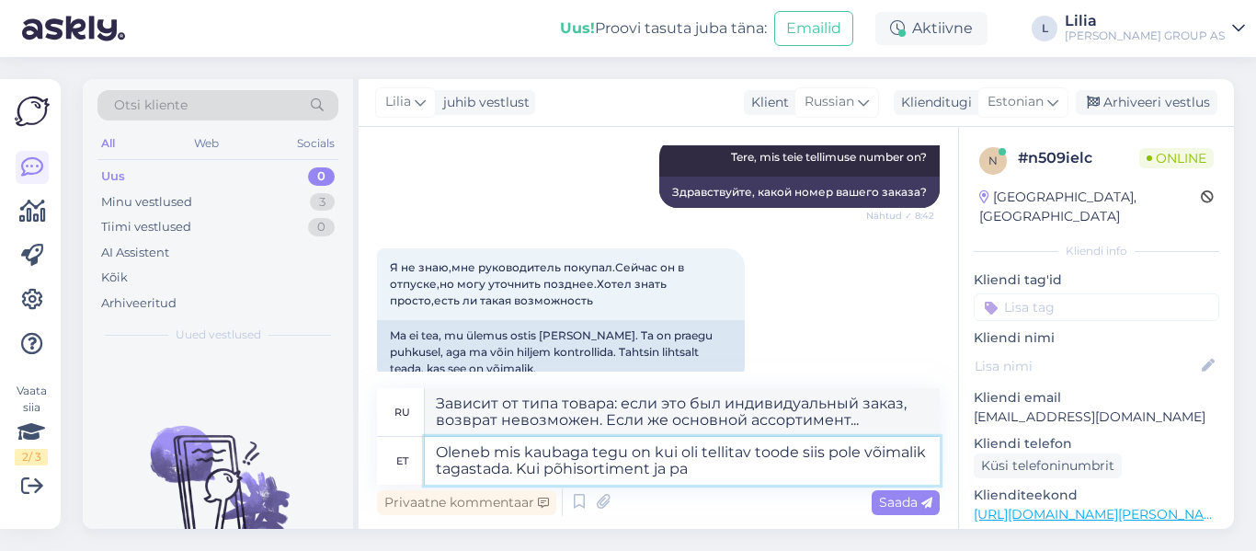
type textarea "Это зависит от товара. Если это был индивидуальный заказ, то возврат невозможен…"
type textarea "Oleneb mis kaubaga tegu on kui oli tellitav toode siis pole võimalik tagastada.…"
type textarea "Зависит от типа товара: если это был индивидуальный заказ, то возврат невозможе…"
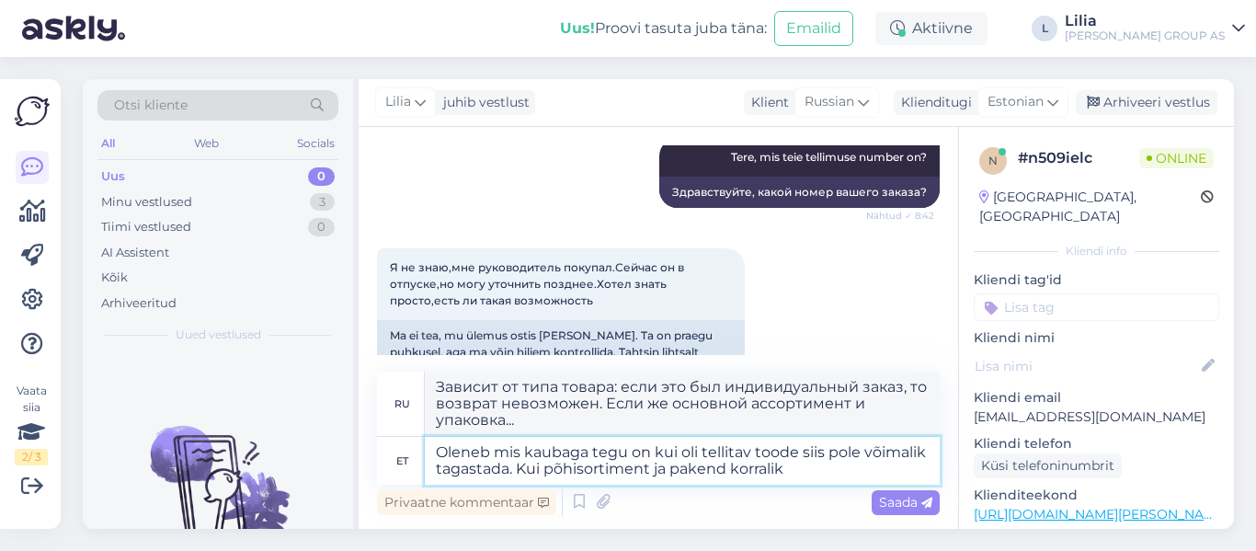
type textarea "Oleneb mis kaubaga tegu on kui oli tellitav toode siis pole võimalik tagastada.…"
type textarea "Зависит от типа товара. Если это был индивидуальный товар, возврат невозможен. …"
type textarea "Oleneb mis kaubaga tegu on kui oli tellitav toode siis pole võimalik tagastada.…"
type textarea "Зависит от типа товара. Если это был индивидуальный товар, то возврат невозможе…"
type textarea "Oleneb mis kaubaga tegu on kui oli tellitav toode siis pole võimalik tagastada.…"
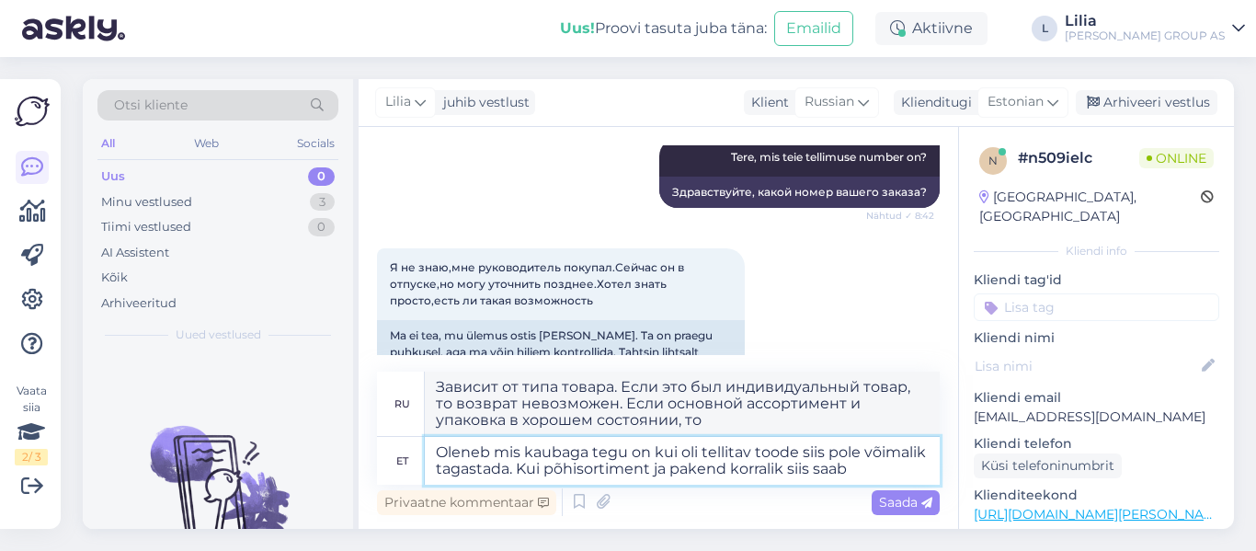
type textarea "Всё зависит от товара: если это был индивидуальный товар, то возврат невозможен…"
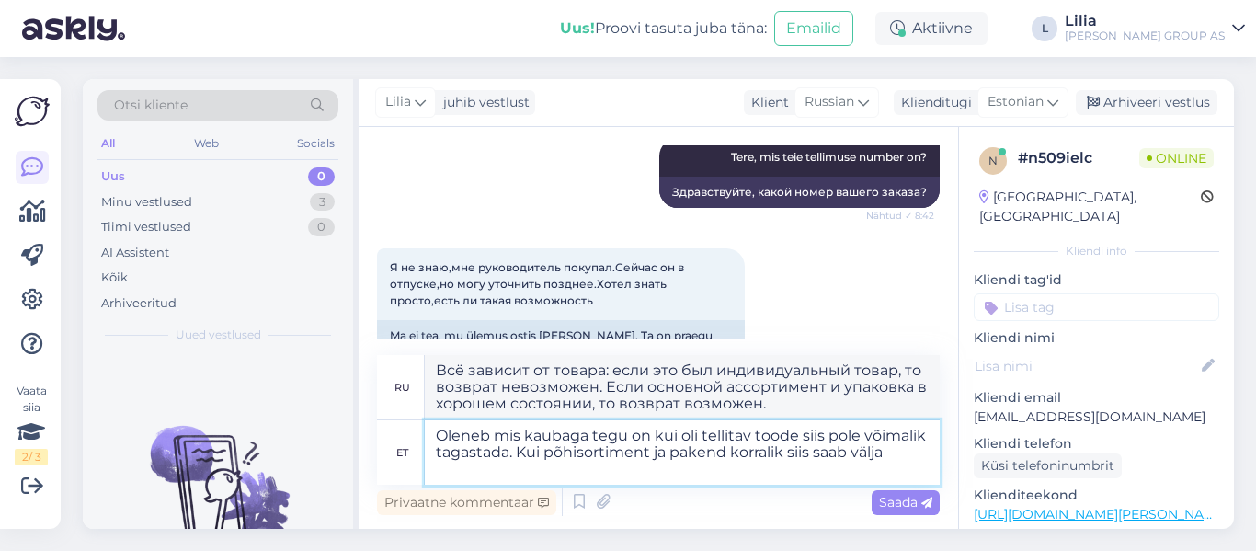
type textarea "Oleneb mis kaubaga tegu on kui oli tellitav toode siis pole võimalik tagastada.…"
type textarea "Всё зависит от товара. Если это был индивидуальный товар, то возврат невозможен…"
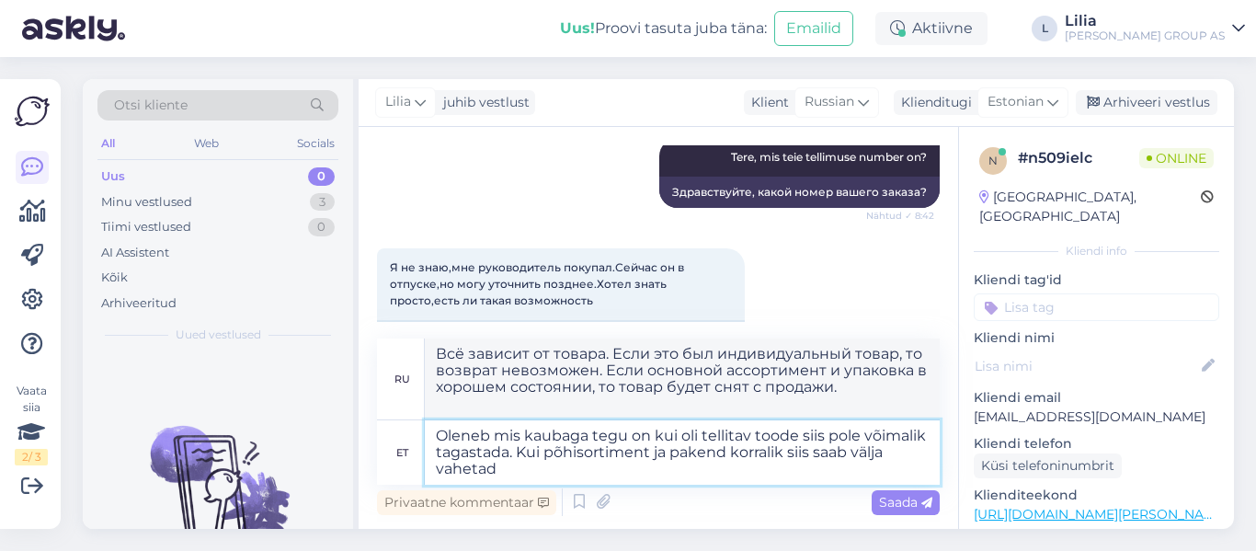
type textarea "Oleneb mis kaubaga tegu on kui oli tellitav toode siis pole võimalik tagastada.…"
type textarea "Всё зависит от товара: если это был индивидуальный заказ, то возврат невозможен…"
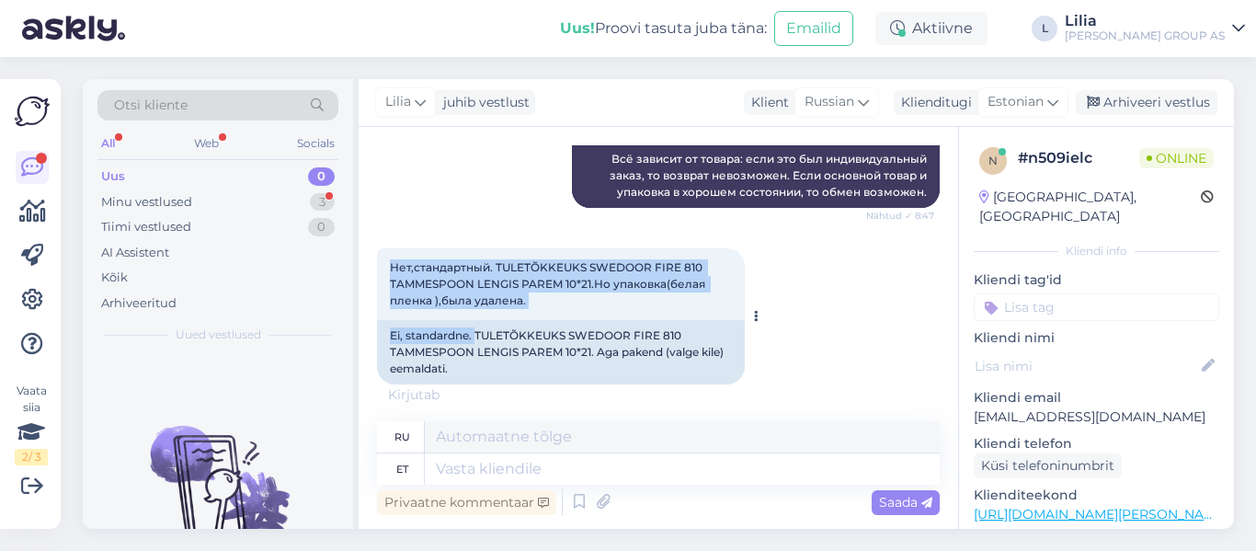
scroll to position [938, 0]
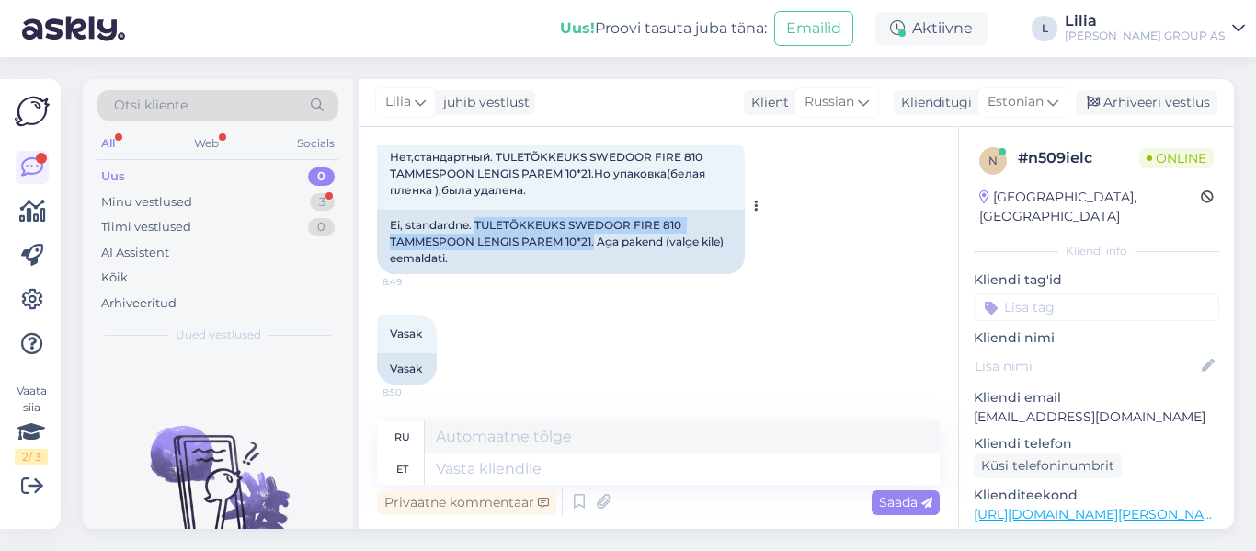
drag, startPoint x: 477, startPoint y: 330, endPoint x: 595, endPoint y: 237, distance: 150.0
click at [595, 237] on div "Ei, standardne. TULETÕKKEUKS SWEDOOR FIRE 810 TAMMESPOON LENGIS PAREM 10*21. Ag…" at bounding box center [561, 242] width 368 height 64
copy div "TULETÕKKEUKS SWEDOOR FIRE 810 TAMMESPOON LENGIS PAREM 10*21."
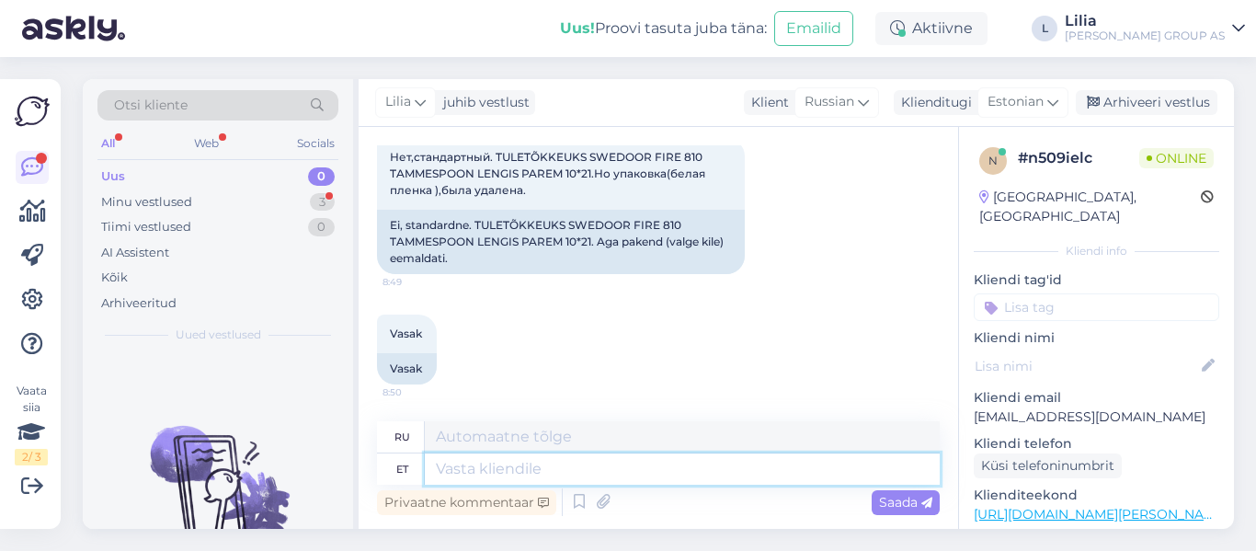
paste textarea "Kahjuks ei saa me toodet ilma originaalpakendita tagasi osta."
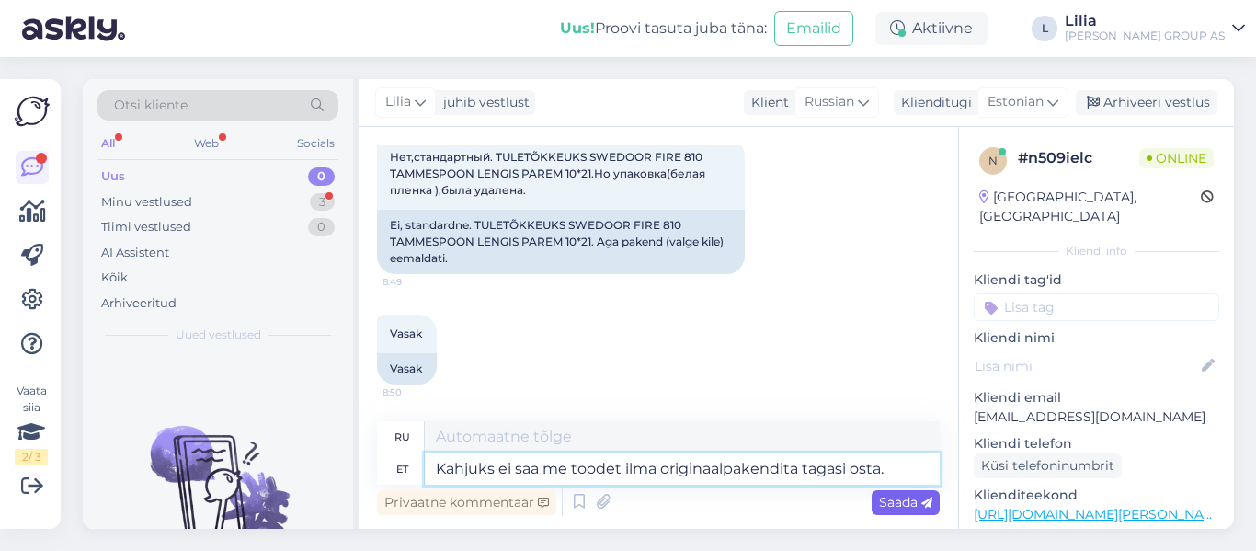
type textarea "Kahjuks ei saa me toodet ilma originaalpakendita tagasi osta."
click at [891, 492] on div "Saada" at bounding box center [906, 502] width 68 height 25
type textarea "К сожалению, мы не можем вернуть товар без оригинальной упаковки."
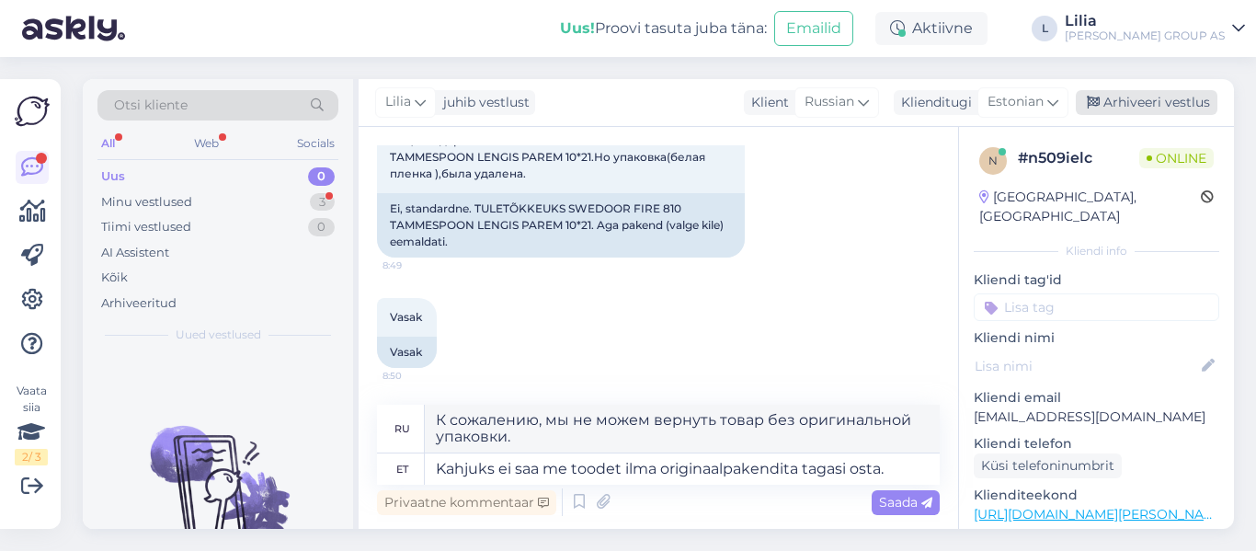
click at [1150, 97] on div "Arhiveeri vestlus" at bounding box center [1147, 102] width 142 height 25
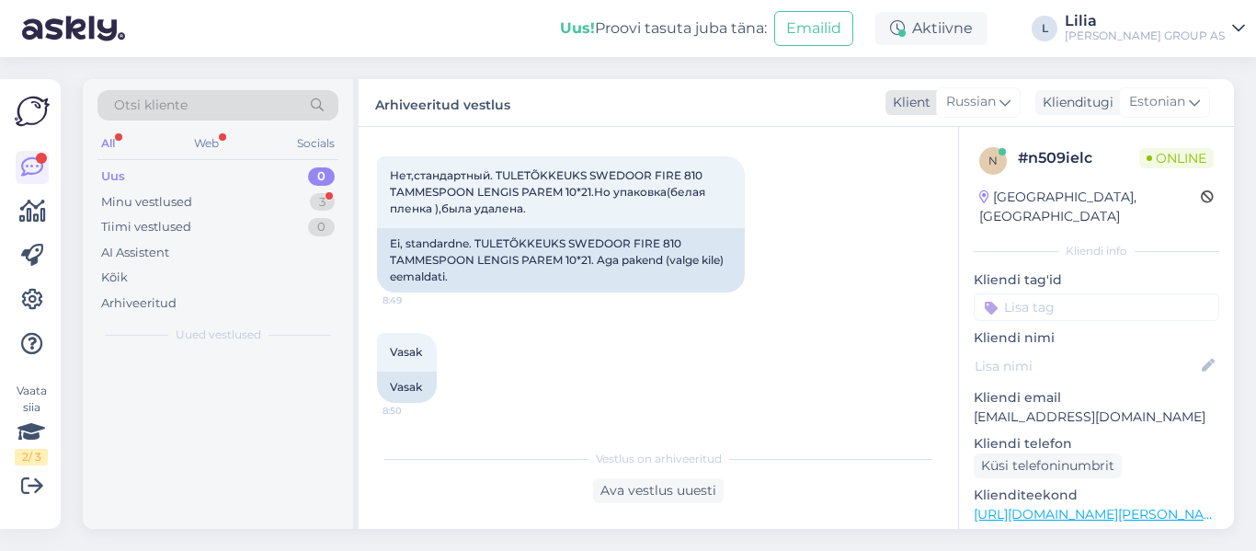
scroll to position [920, 0]
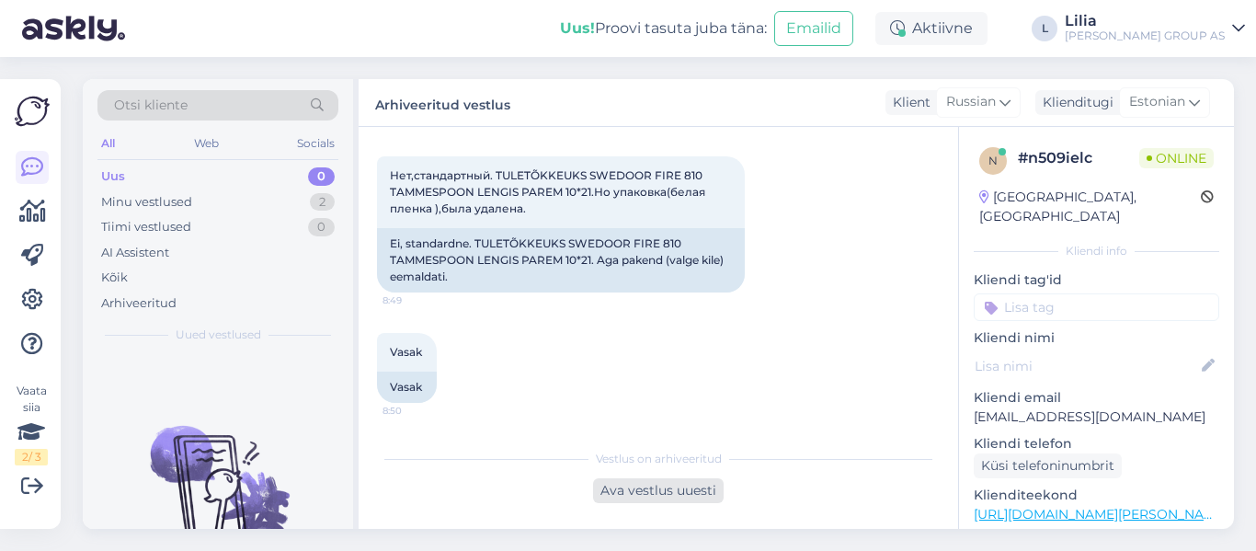
click at [644, 497] on div "Ava vestlus uuesti" at bounding box center [658, 490] width 131 height 25
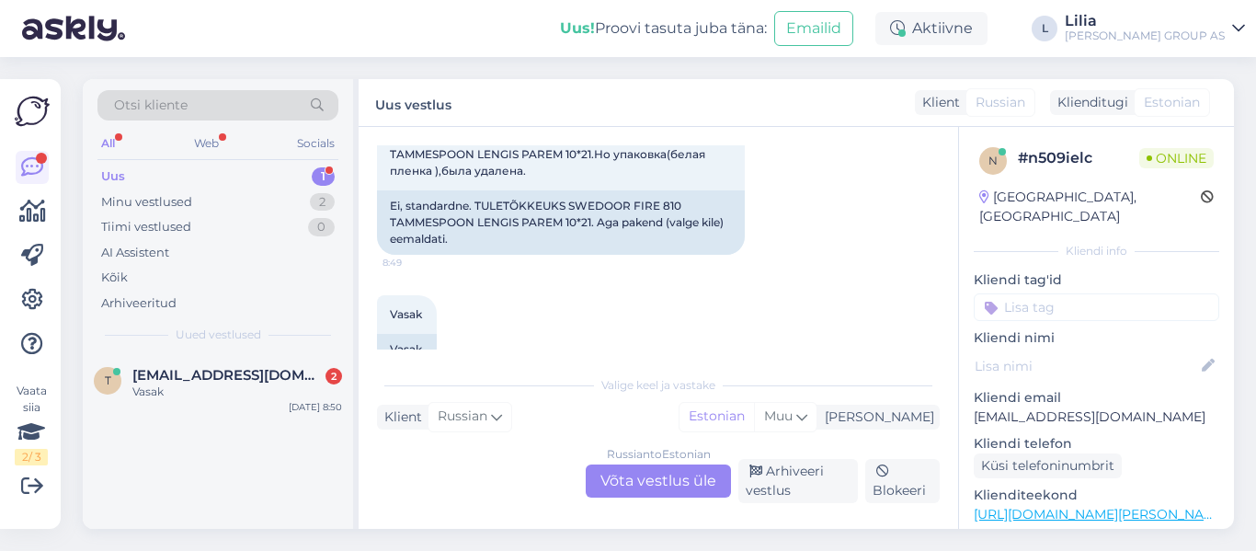
click at [642, 488] on div "Russian to Estonian Võta vestlus üle" at bounding box center [658, 480] width 145 height 33
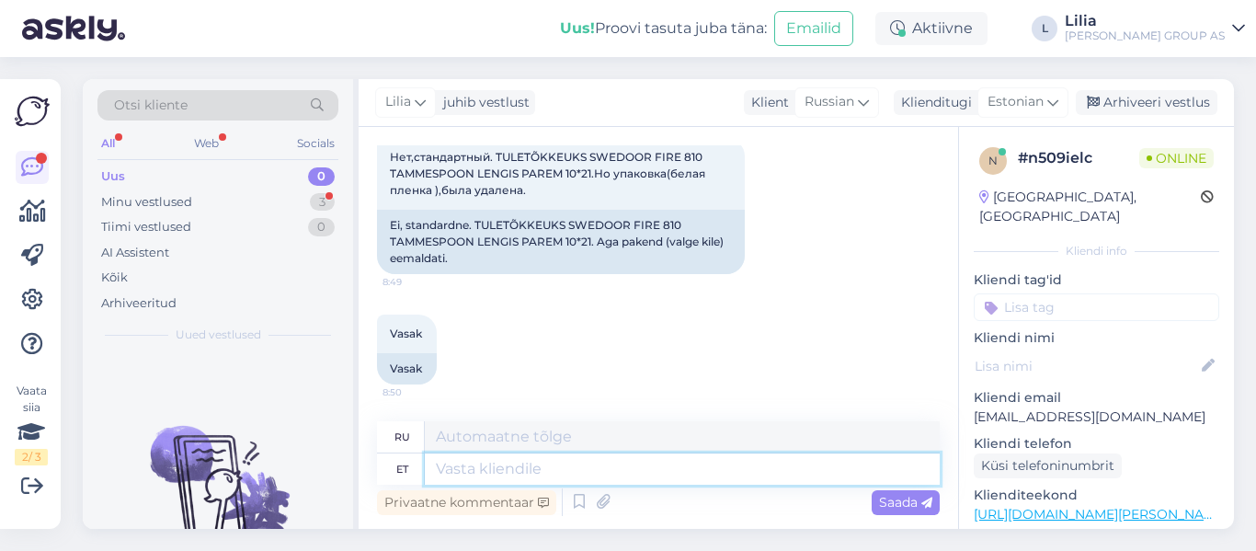
click at [558, 480] on textarea at bounding box center [682, 468] width 515 height 31
paste textarea "Kahjuks ei saa me toodet ilma originaalpakendita tagasi osta."
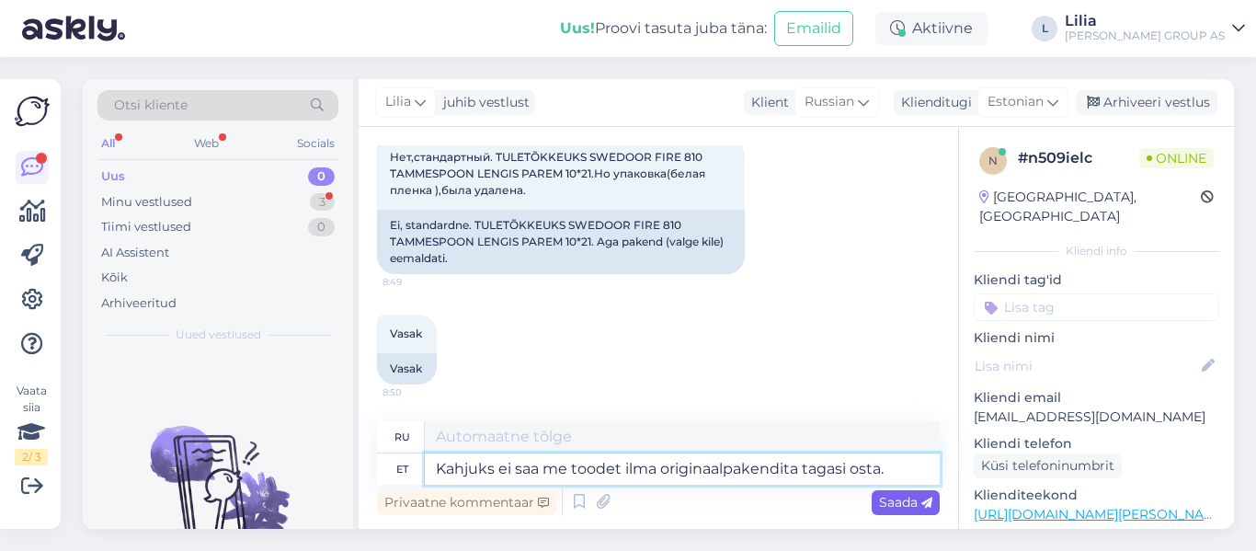
type textarea "Kahjuks ei saa me toodet ilma originaalpakendita tagasi osta."
click at [899, 500] on span "Saada" at bounding box center [905, 502] width 53 height 17
type textarea "К сожалению, мы не можем вернуть товар без оригинальной упаковки."
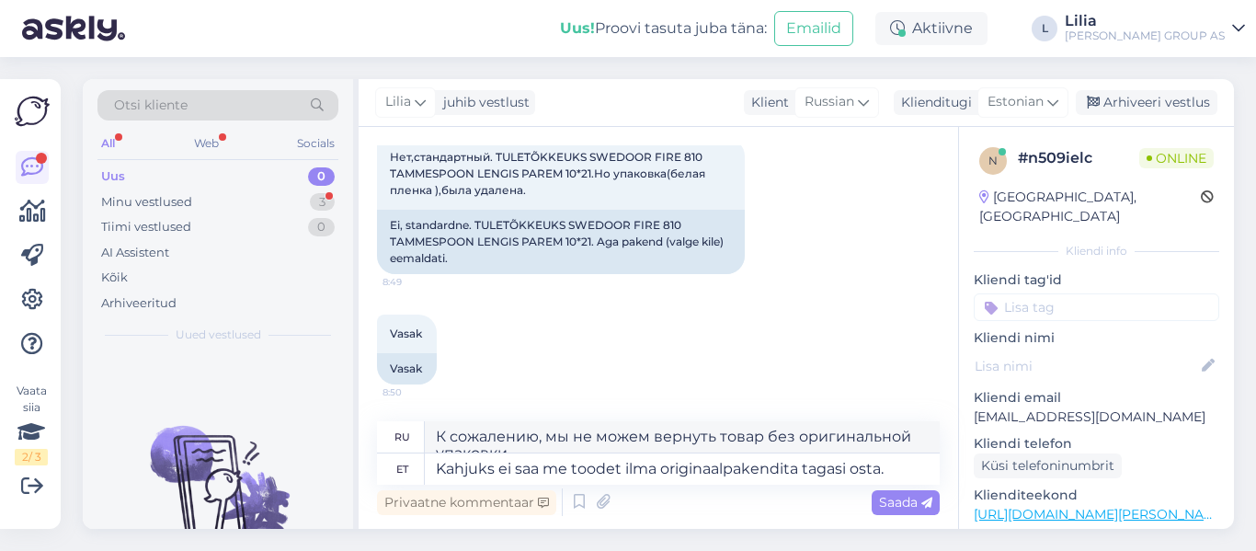
scroll to position [955, 0]
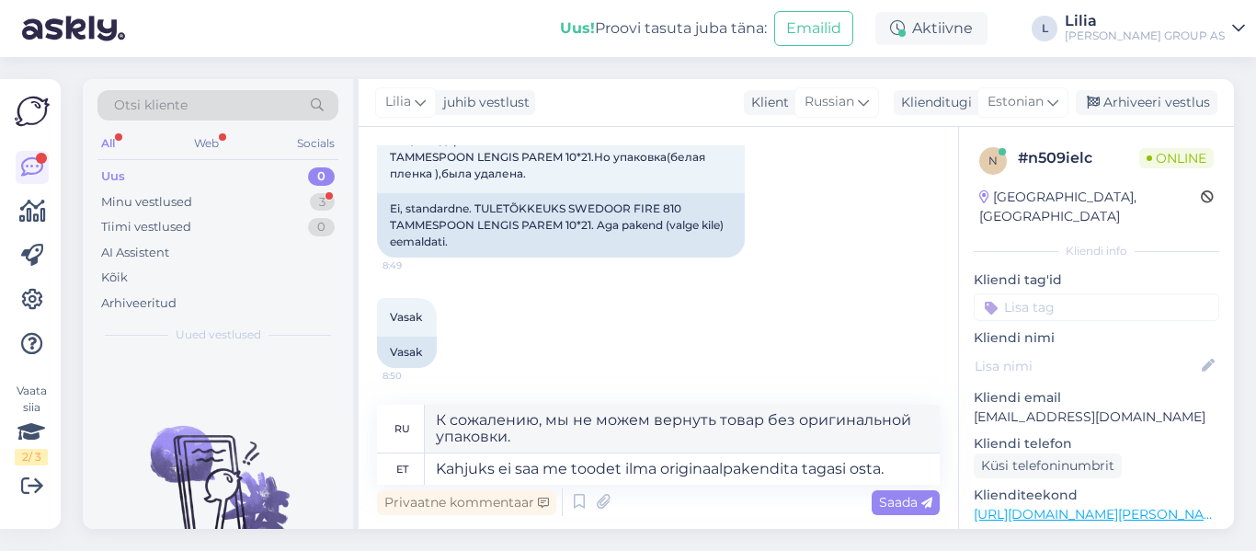
drag, startPoint x: 909, startPoint y: 501, endPoint x: 920, endPoint y: 477, distance: 26.3
click at [910, 501] on span "Saada" at bounding box center [905, 502] width 53 height 17
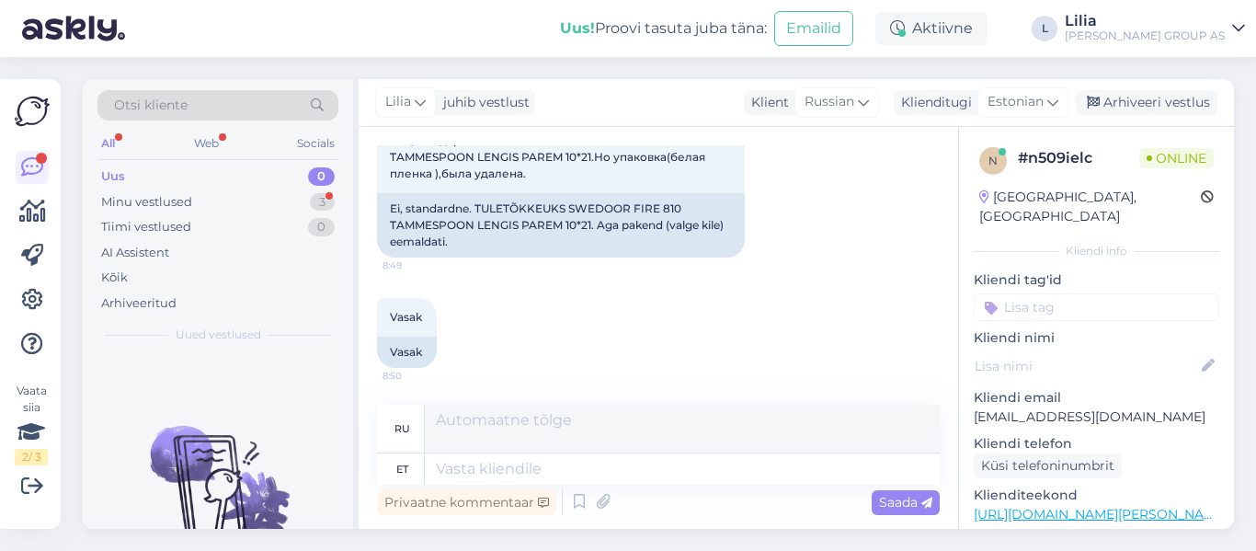
scroll to position [1082, 0]
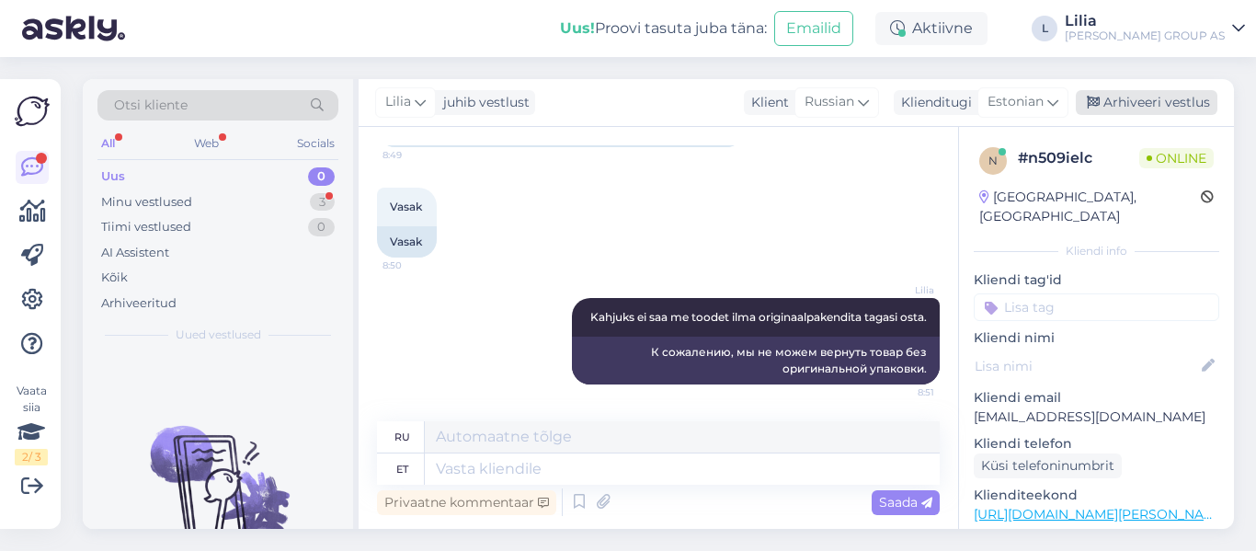
click at [1166, 110] on div "Arhiveeri vestlus" at bounding box center [1147, 102] width 142 height 25
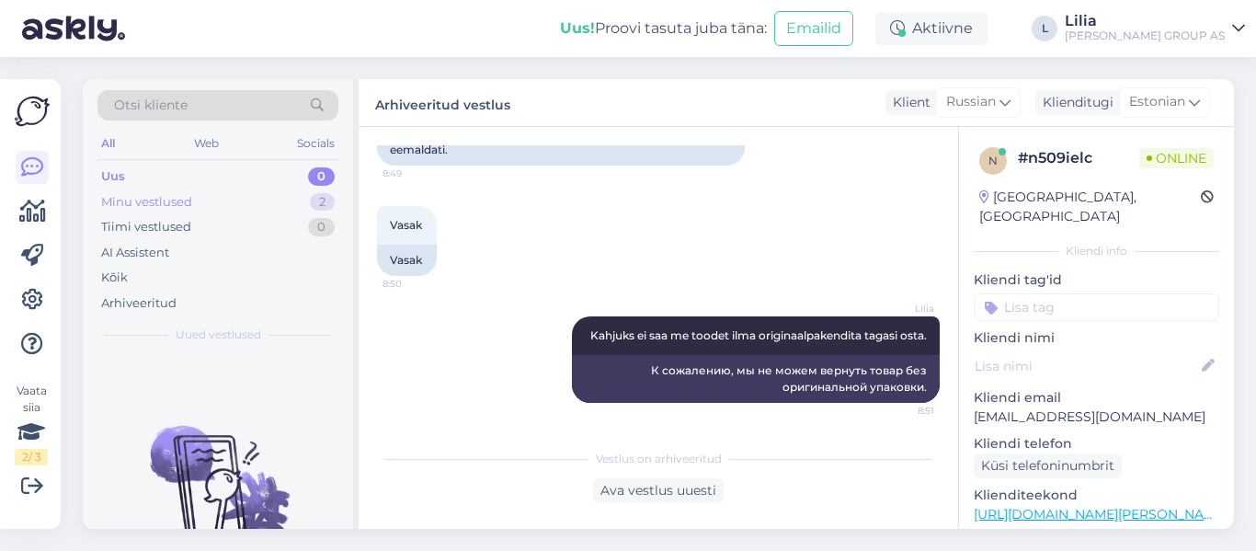
click at [162, 210] on div "Minu vestlused" at bounding box center [146, 202] width 91 height 18
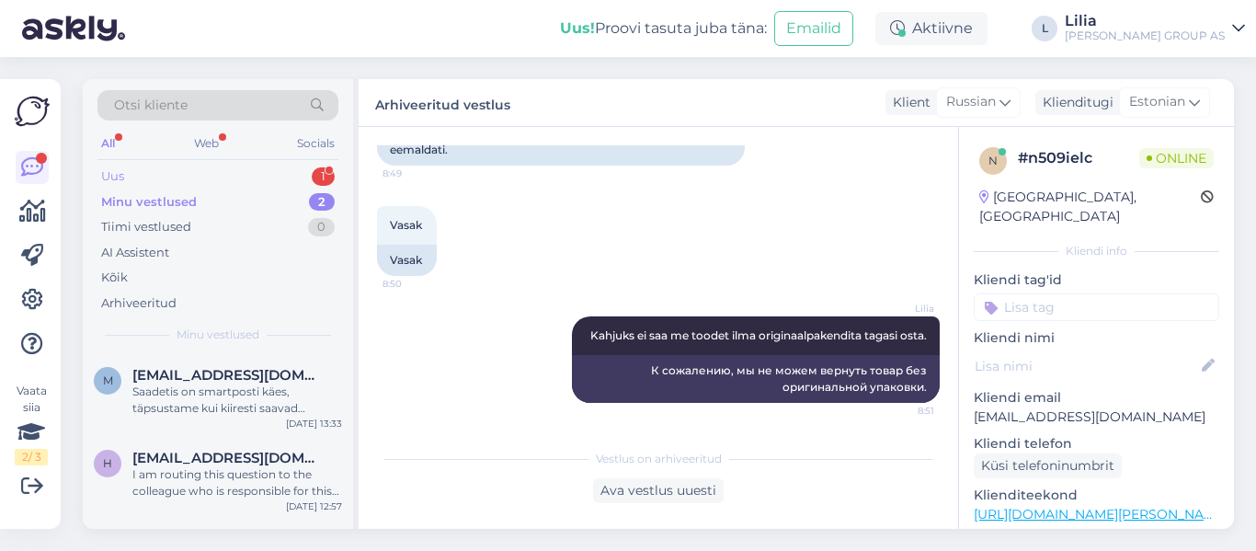
click at [145, 171] on div "Uus 1" at bounding box center [217, 177] width 241 height 26
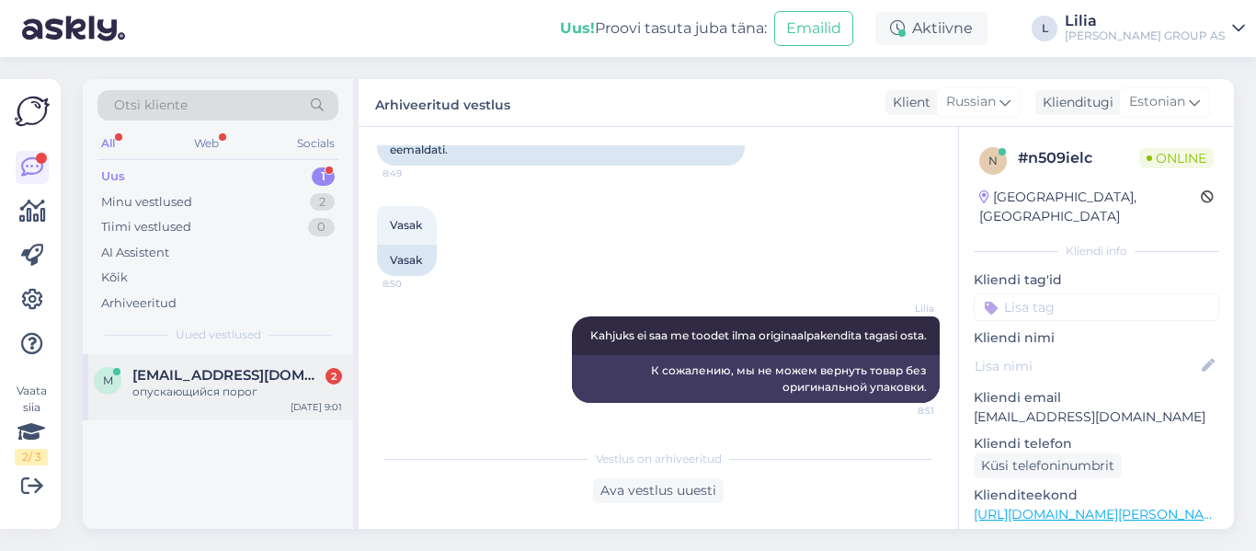
click at [250, 379] on span "maksim.zvjagin@monik.ee" at bounding box center [227, 375] width 191 height 17
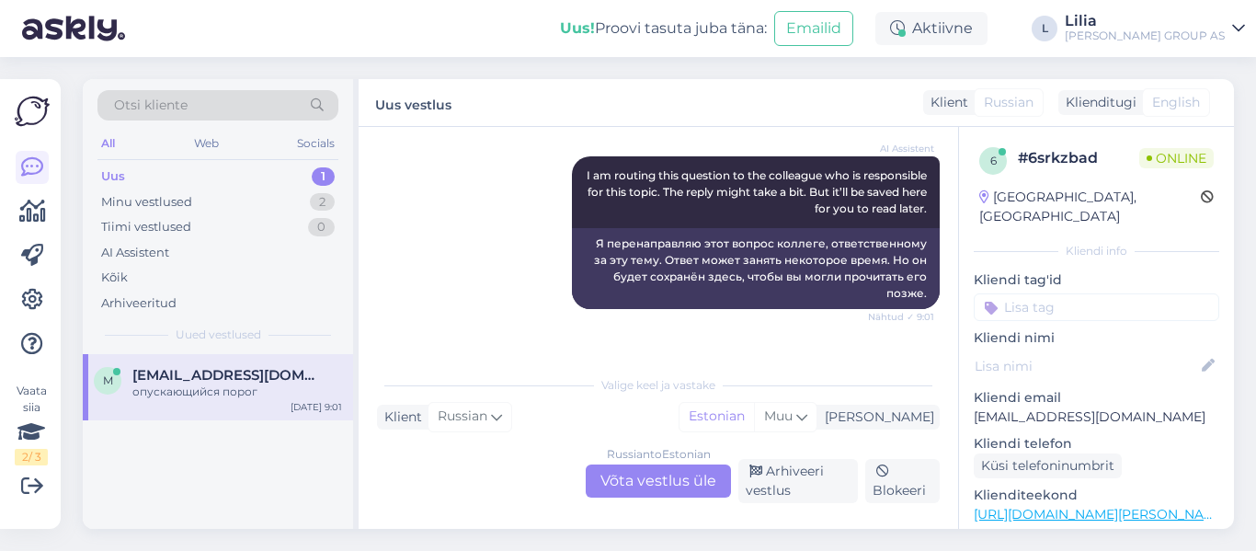
scroll to position [2020, 0]
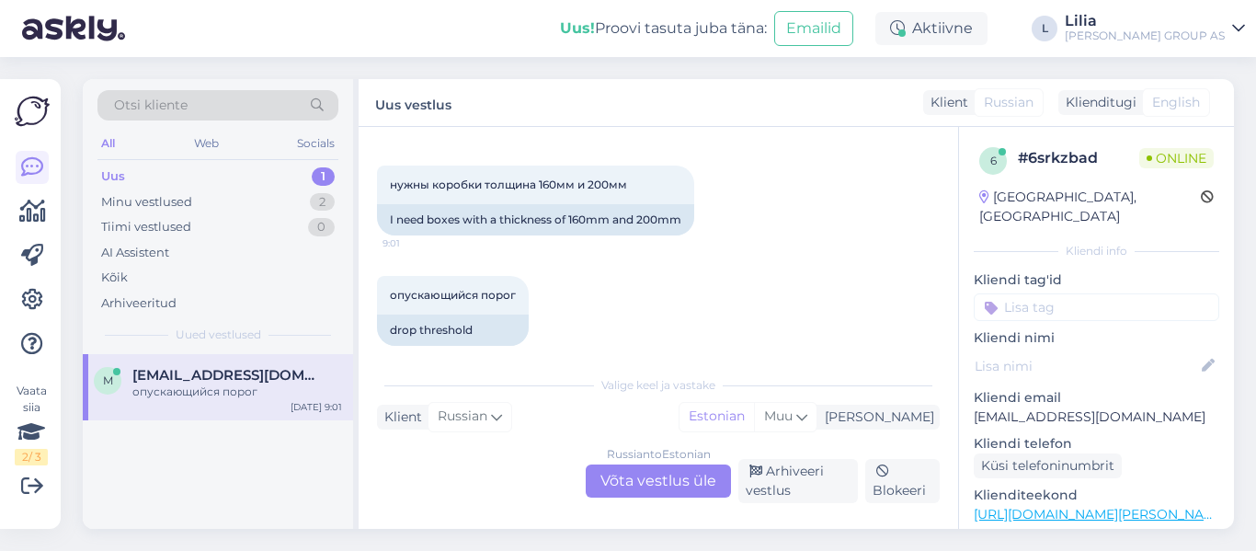
click at [658, 482] on div "Russian to Estonian Võta vestlus üle" at bounding box center [658, 480] width 145 height 33
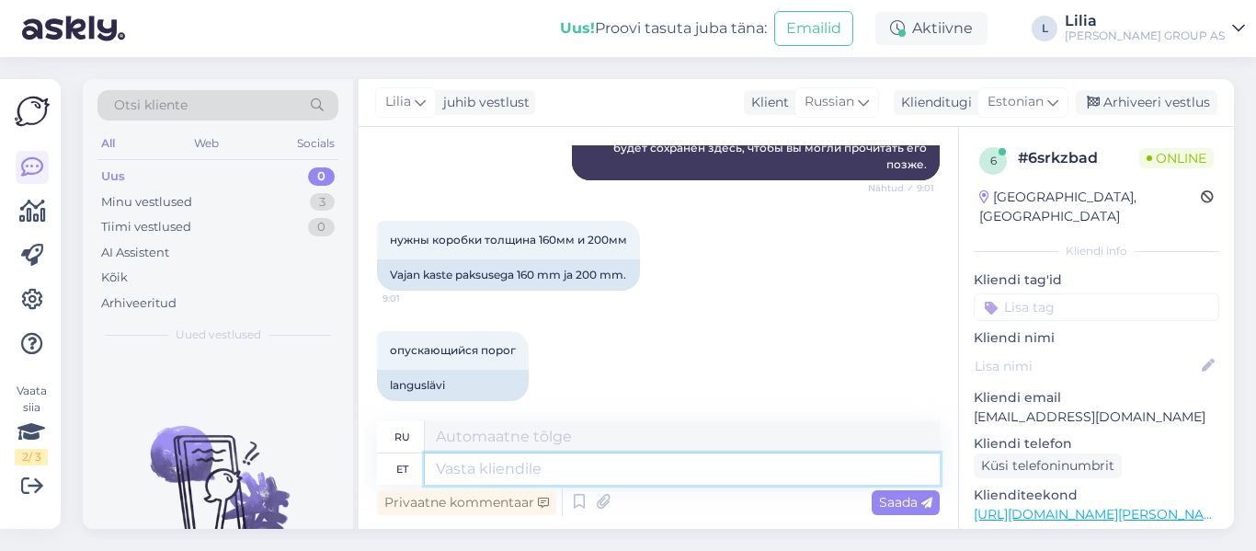
click at [667, 472] on textarea at bounding box center [682, 468] width 515 height 31
type textarea "Tere,"
type textarea "Привет,"
type textarea "Tere, edastage p"
type textarea "Привет, вперед"
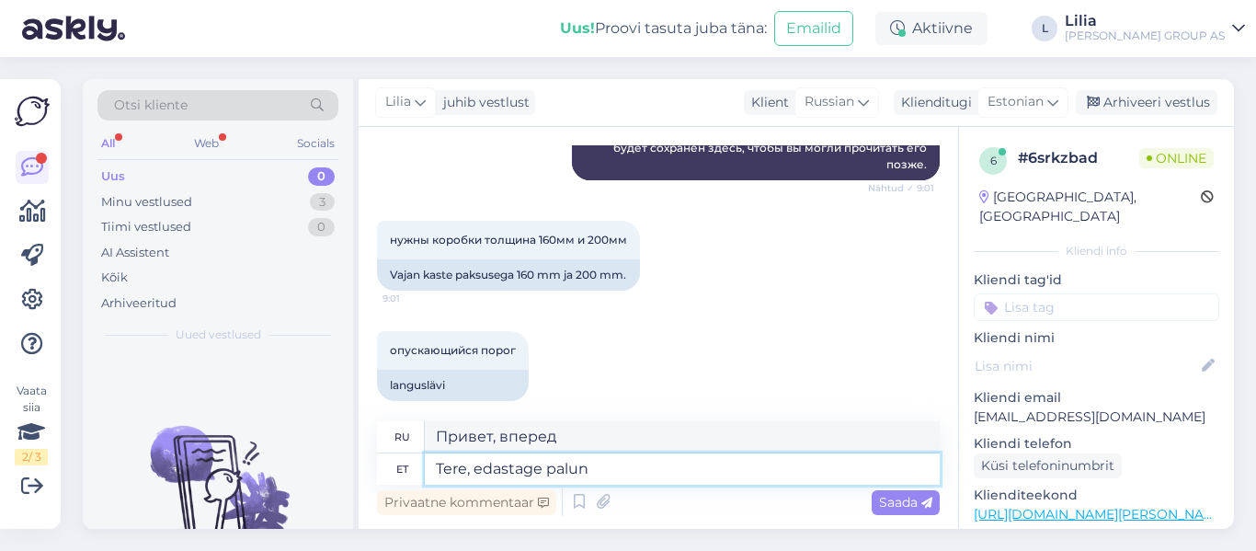
type textarea "Tere, edastage palun"
type textarea "Здравствуйте, пожалуйста, перешлите"
type textarea "Tere, edastage palun päring m"
type textarea "Здравствуйте, пожалуйста, отправьте мне запрос."
type textarea "Tere, edastage palun päring müügijuhile"
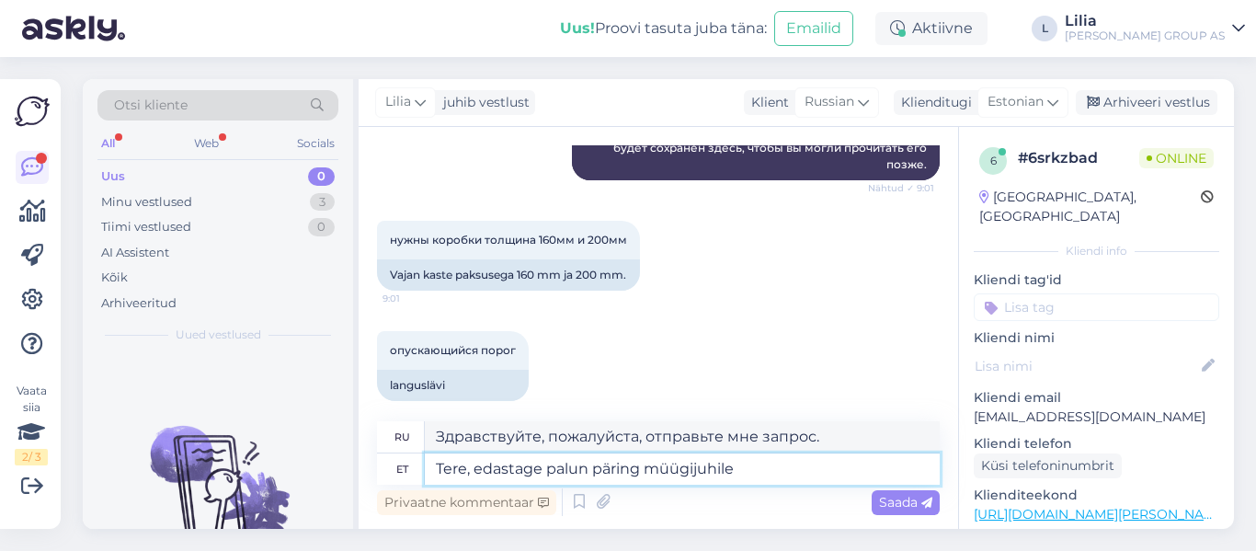
type textarea "Здравствуйте, пожалуйста, перешлите Ваш запрос менеджеру по продажам."
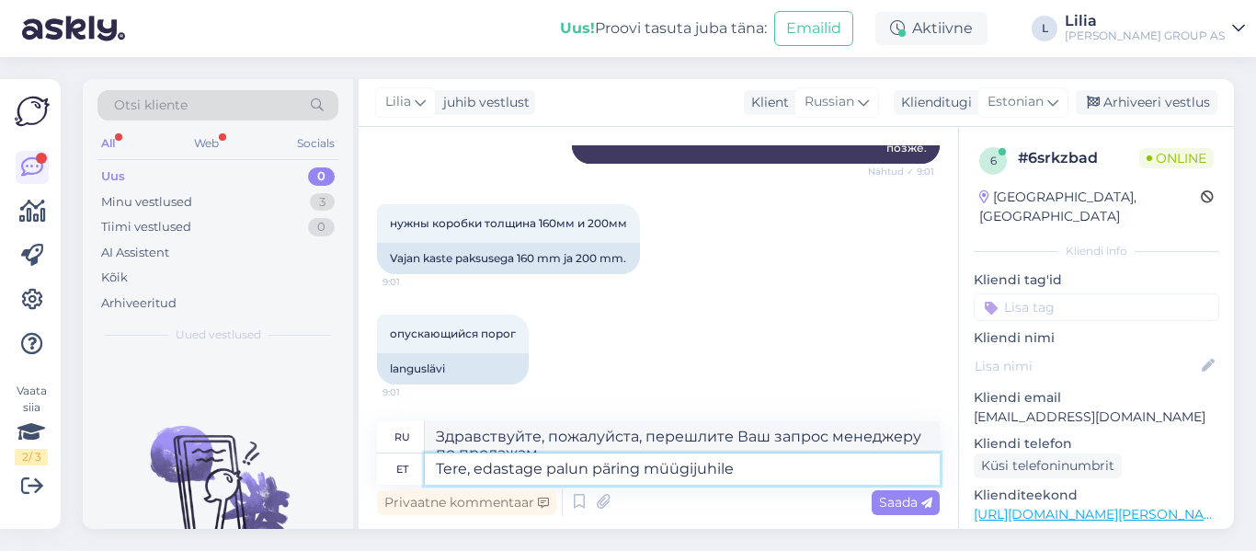
paste textarea "https://www.bauhof.ee/et/info/arikliendile"
type textarea "Tere, edastage palun päring müügijuhile https://www.bauhof.ee/et/info/arikliend…"
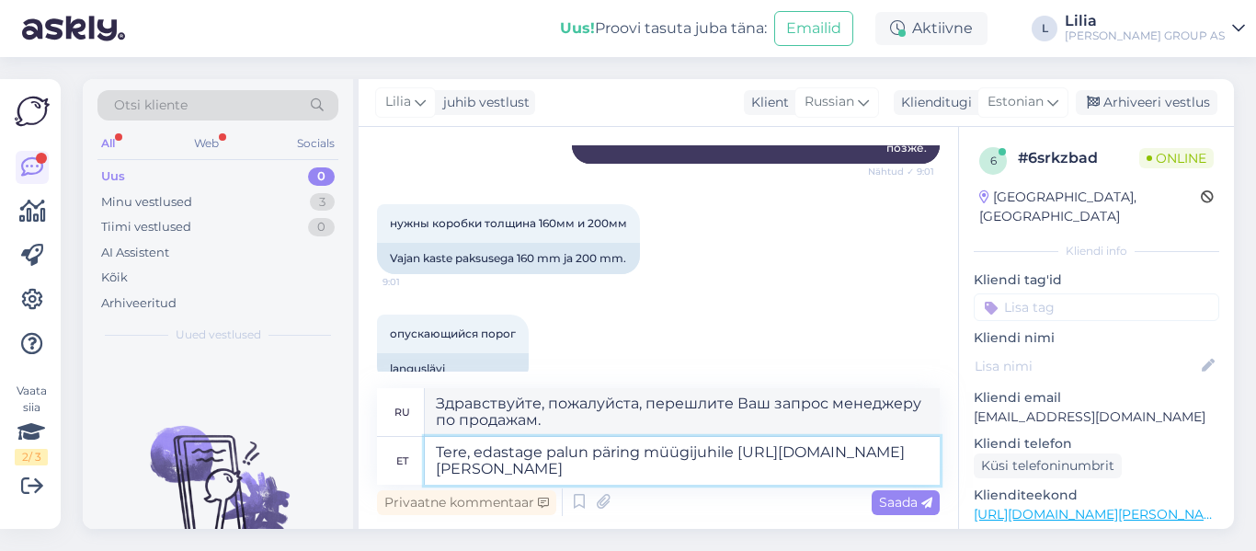
scroll to position [1981, 0]
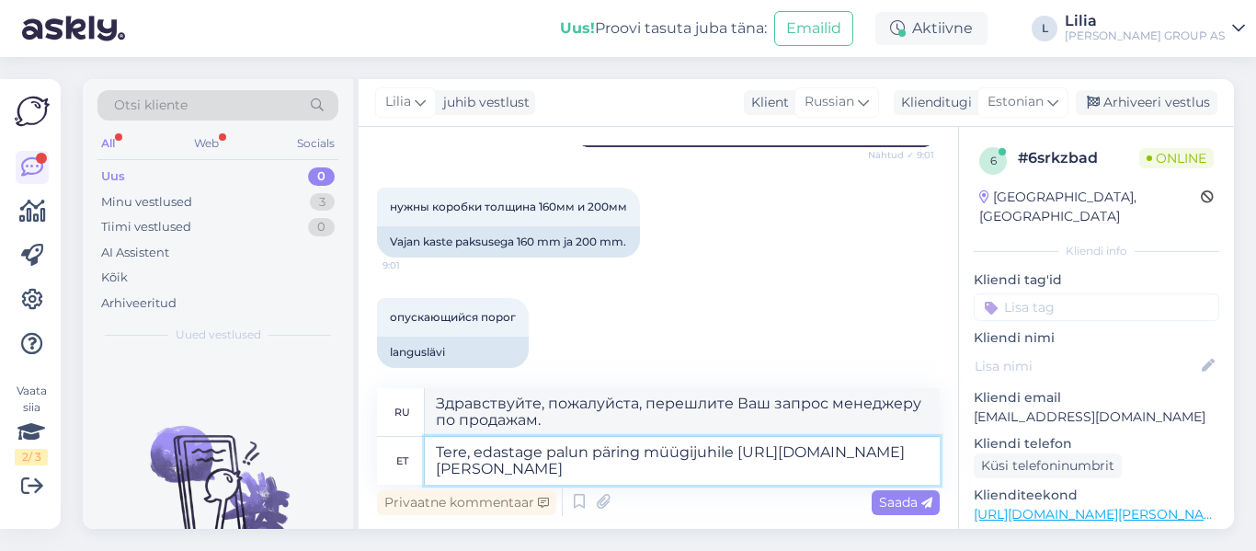
type textarea "Здравствуйте, пожалуйста, перешлите Ваш запрос менеджеру по продажам https://ww…"
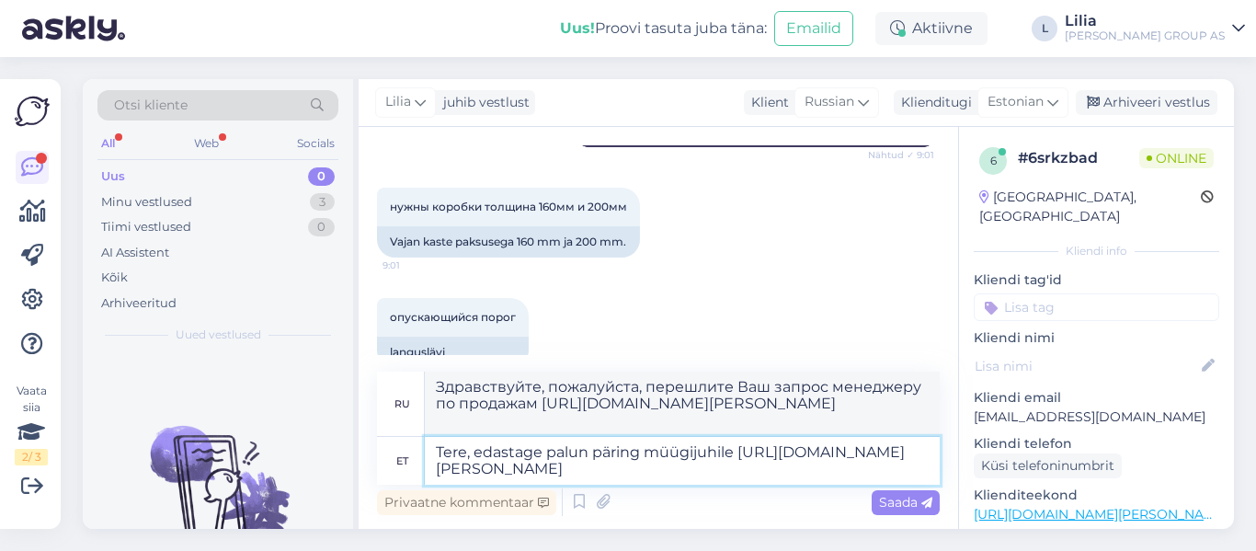
scroll to position [1998, 0]
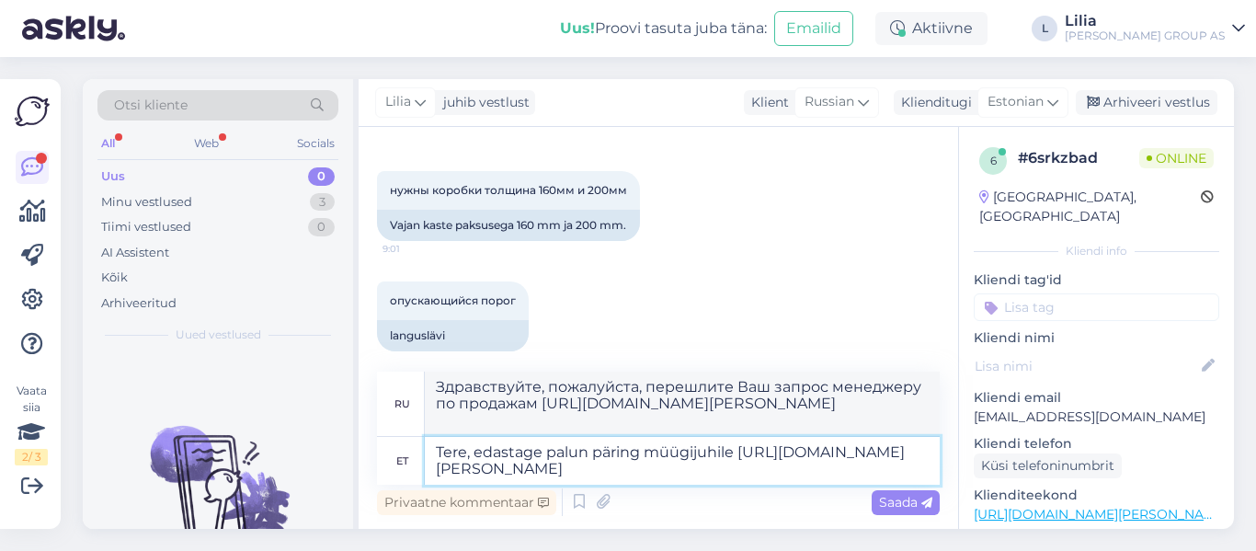
click at [807, 456] on textarea "Tere, edastage palun päring müügijuhile https://www.bauhof.ee/et/info/arikliend…" at bounding box center [682, 461] width 515 height 48
type textarea "Tere, edastage palun päring müügijuhile .https://www.bauhof.ee/et/info/ariklien…"
type textarea "Здравствуйте, пожалуйста, перешлите Ваш запрос менеджеру по продажам .https://w…"
type textarea "Tere, edastage palun päring müügijuhile. Kontakti leiate siit: https://www.bauh…"
click at [893, 493] on div "Saada" at bounding box center [906, 502] width 68 height 25
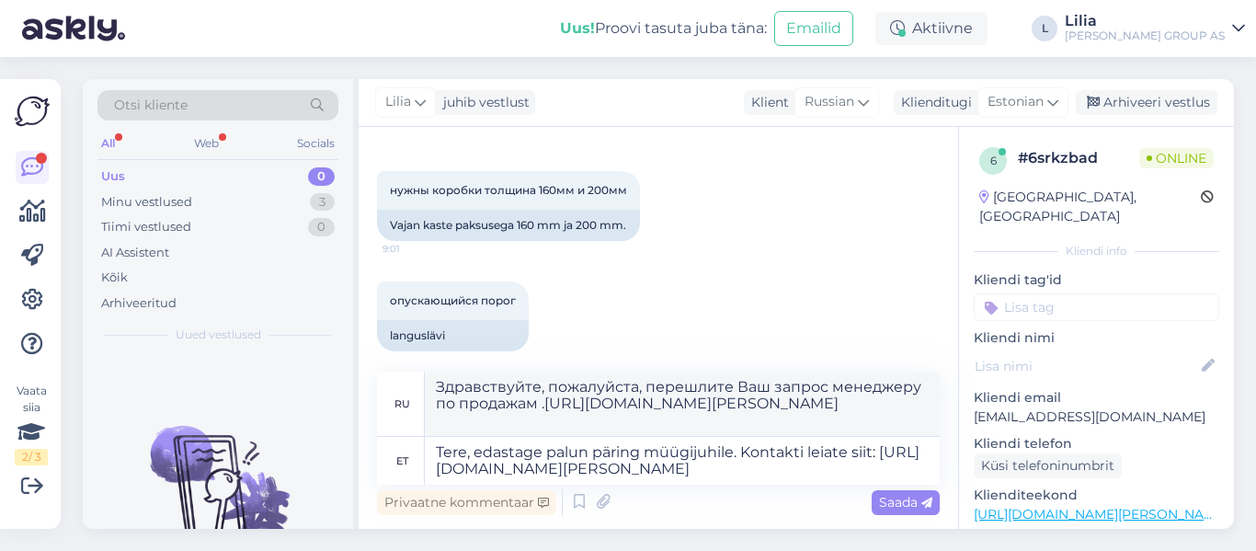
type textarea "Здравствуйте! Пожалуйста, перешлите свой запрос менеджеру по продажам. Контакты…"
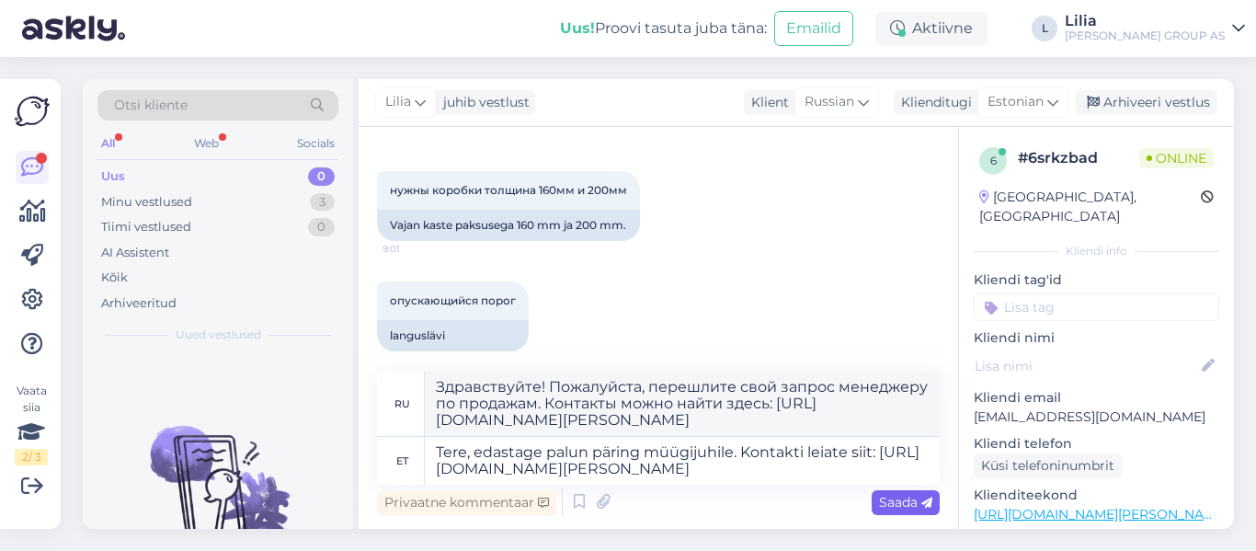
click at [901, 500] on span "Saada" at bounding box center [905, 502] width 53 height 17
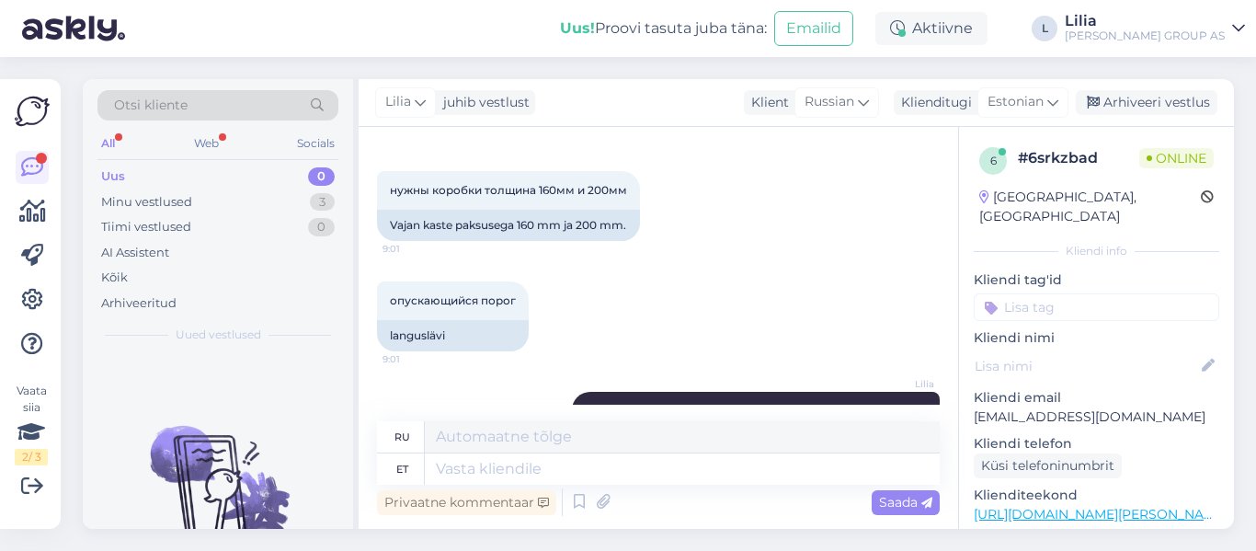
scroll to position [2108, 0]
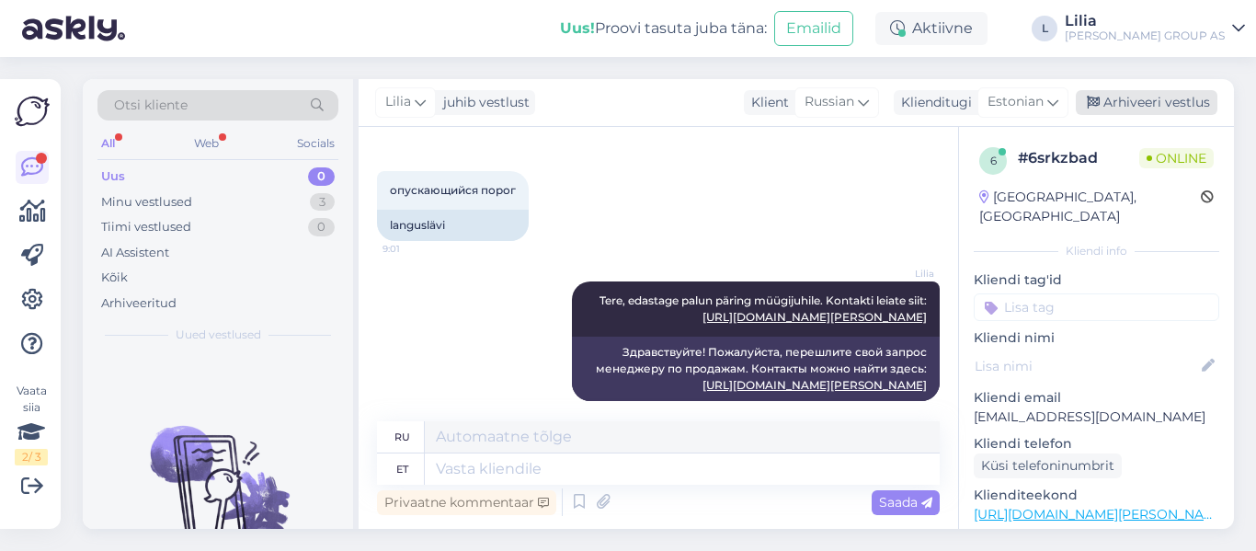
click at [1167, 97] on div "Arhiveeri vestlus" at bounding box center [1147, 102] width 142 height 25
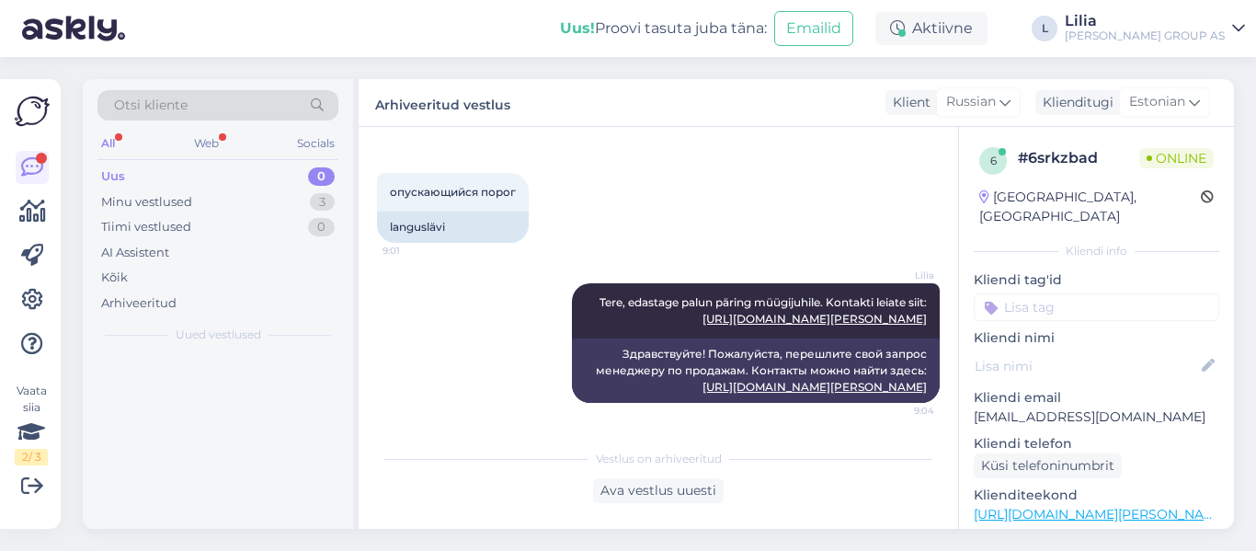
scroll to position [2090, 0]
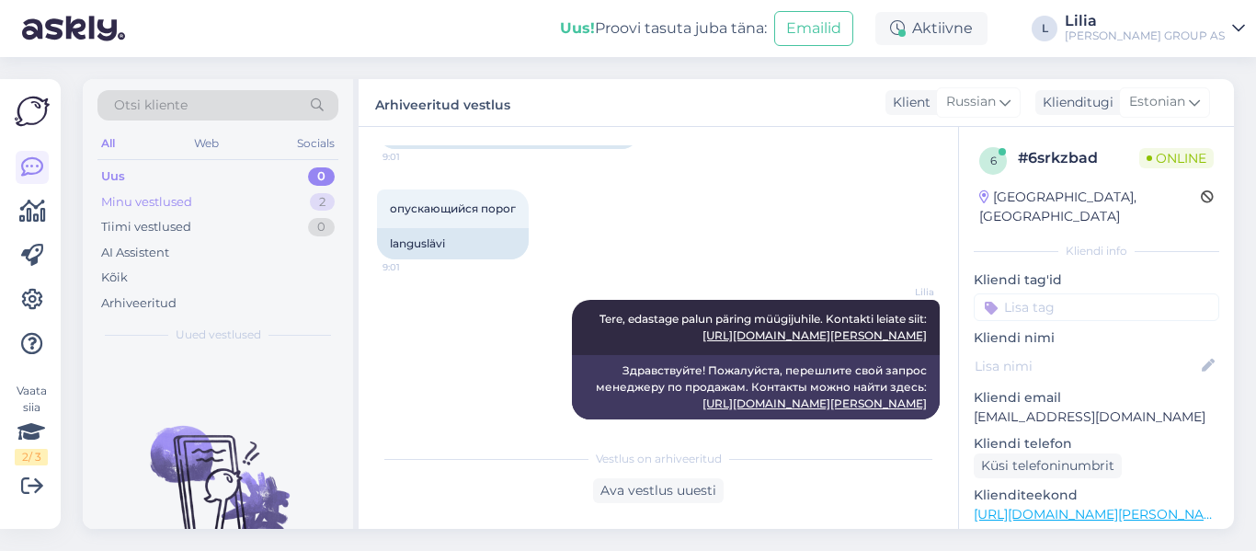
click at [177, 200] on div "Minu vestlused" at bounding box center [146, 202] width 91 height 18
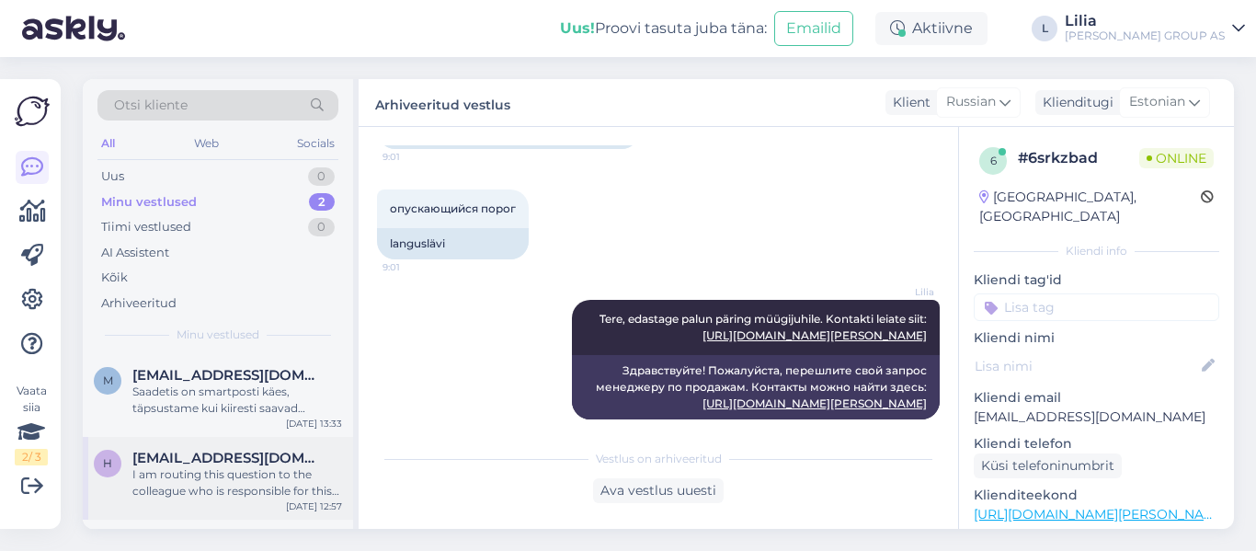
click at [223, 467] on div "I am routing this question to the colleague who is responsible for this topic. …" at bounding box center [237, 482] width 210 height 33
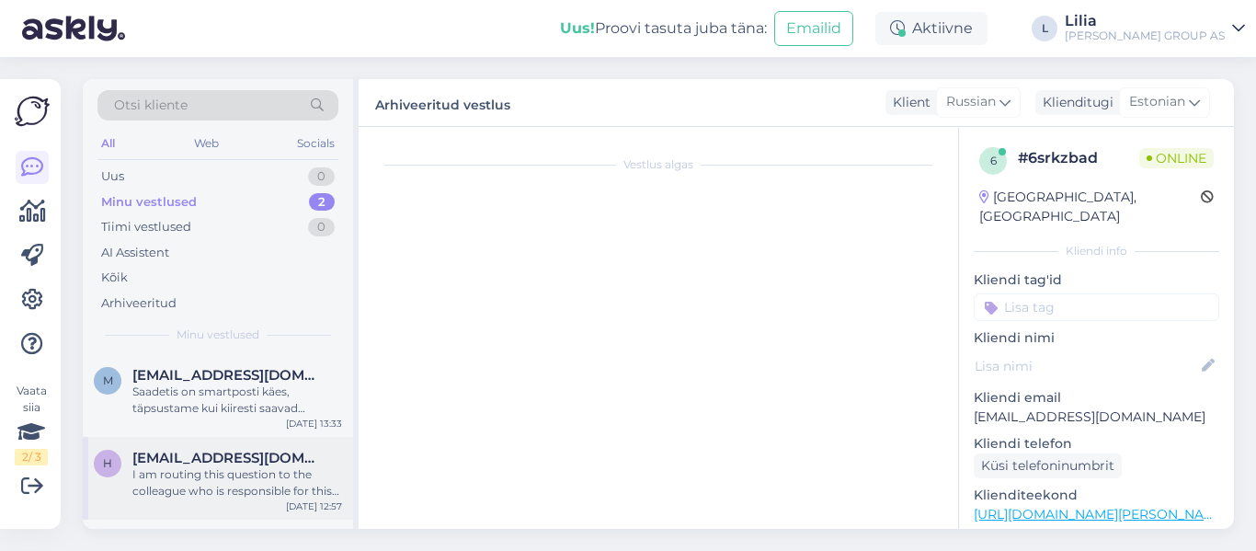
scroll to position [1263, 0]
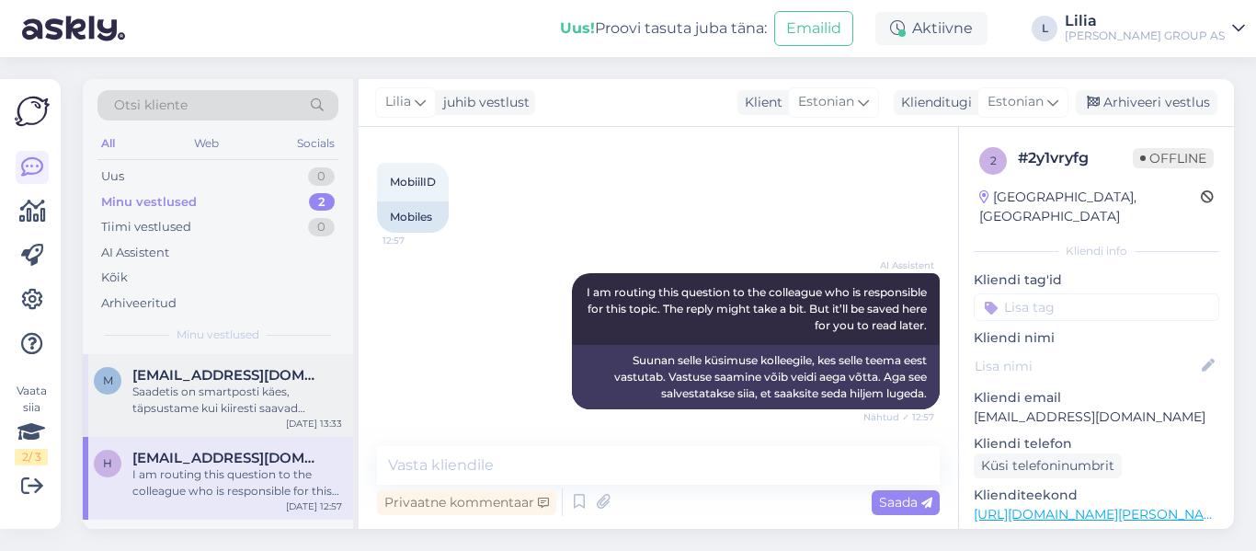
click at [256, 376] on span "martinorav2013@gmail.com" at bounding box center [227, 375] width 191 height 17
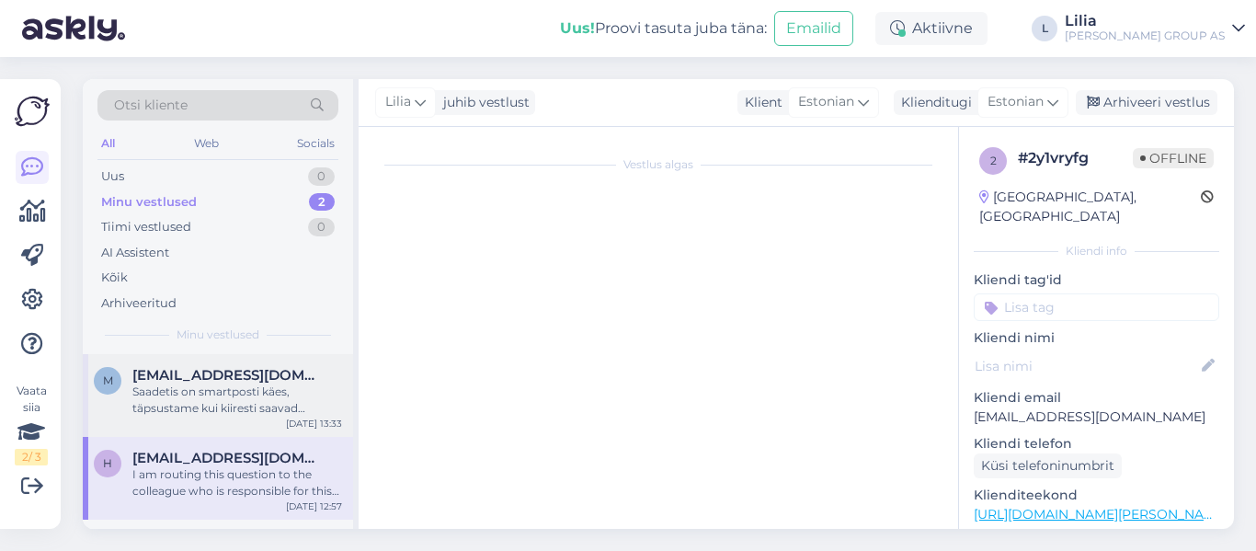
scroll to position [466, 0]
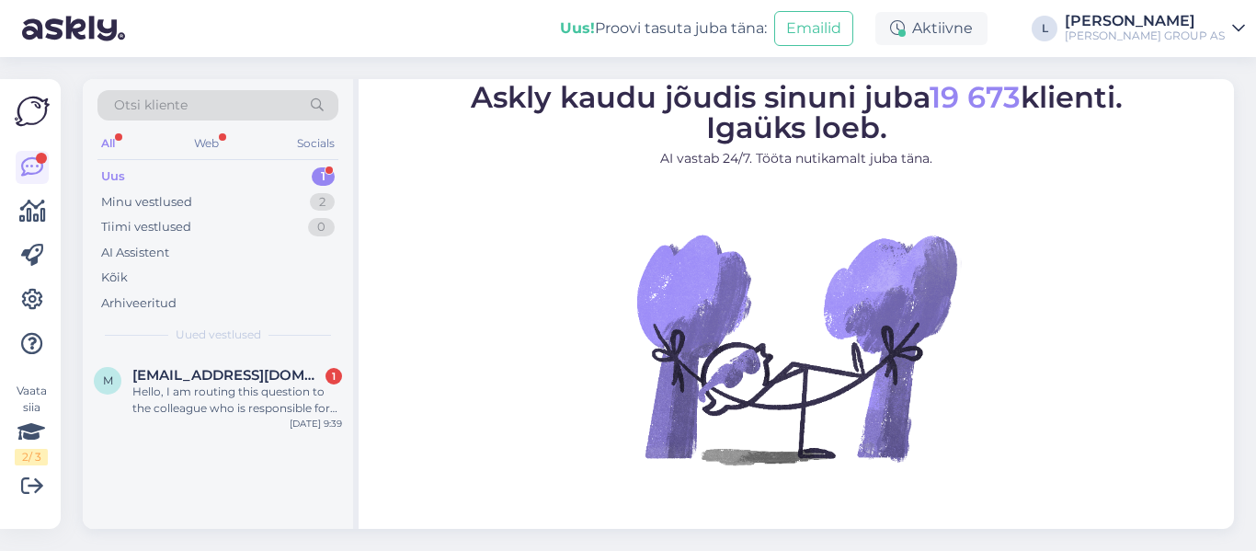
click at [114, 169] on div "Uus" at bounding box center [113, 176] width 24 height 18
click at [121, 169] on div "Uus" at bounding box center [113, 176] width 24 height 18
click at [189, 172] on div "Uus 1" at bounding box center [217, 177] width 241 height 26
click at [269, 379] on span "magnus.leivalt@gmail.com" at bounding box center [227, 375] width 191 height 17
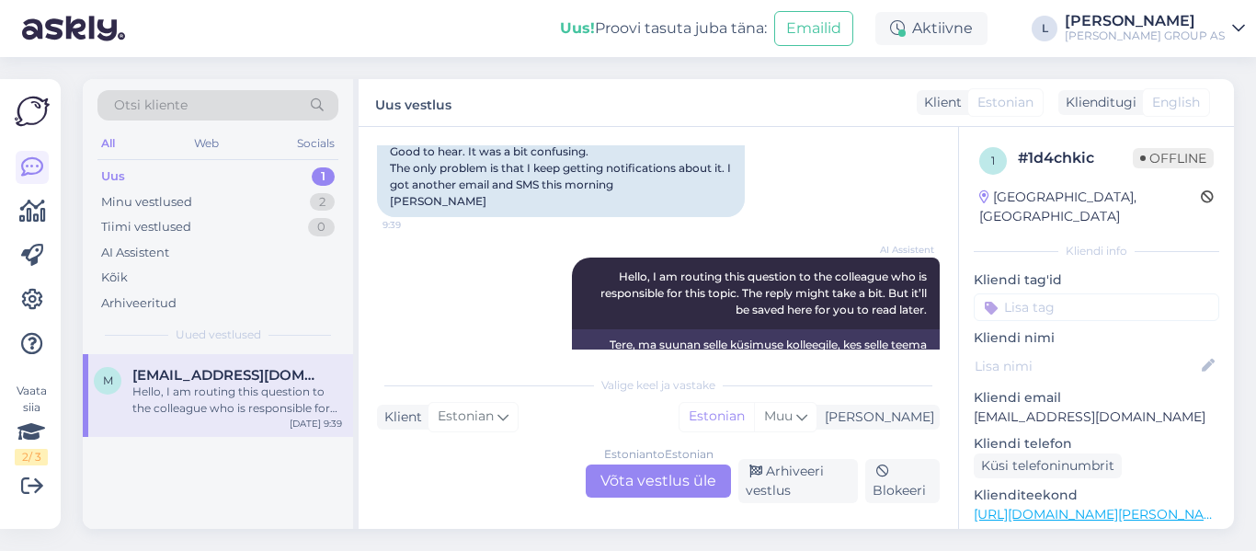
scroll to position [1080, 0]
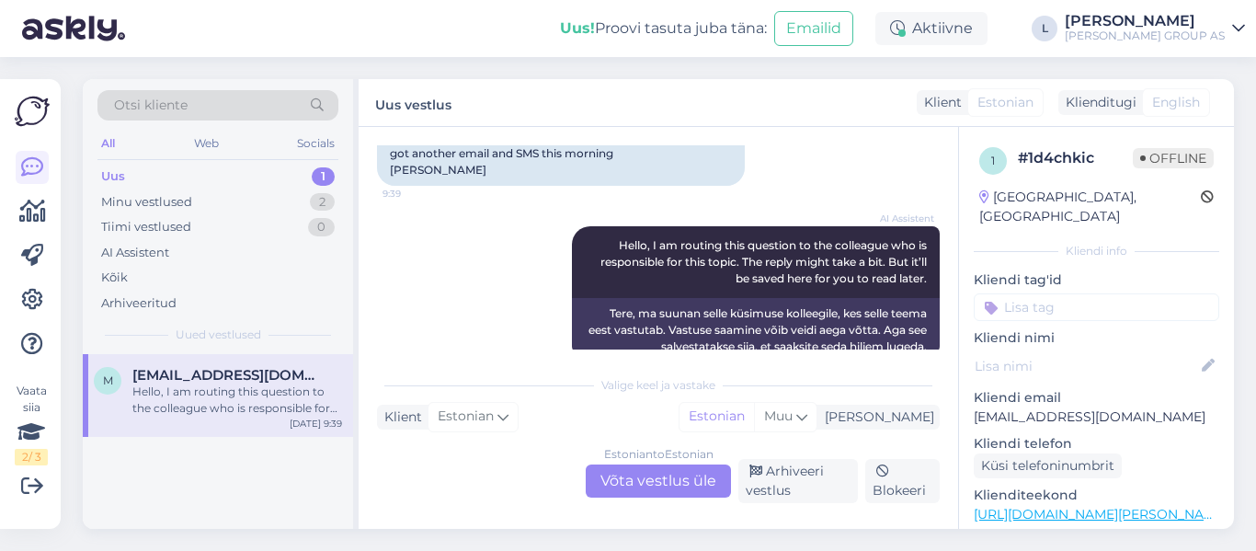
click at [648, 482] on div "Estonian to Estonian Võta vestlus üle" at bounding box center [658, 480] width 145 height 33
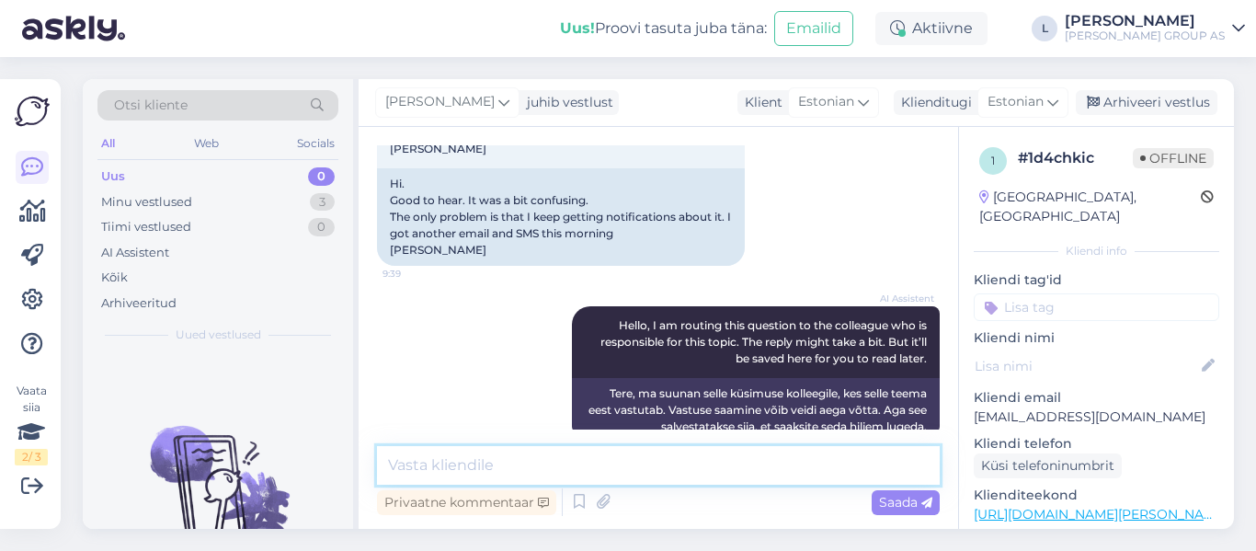
click at [624, 458] on textarea at bounding box center [658, 465] width 563 height 39
type textarea "Tere, mis uksekood on sõnumis"
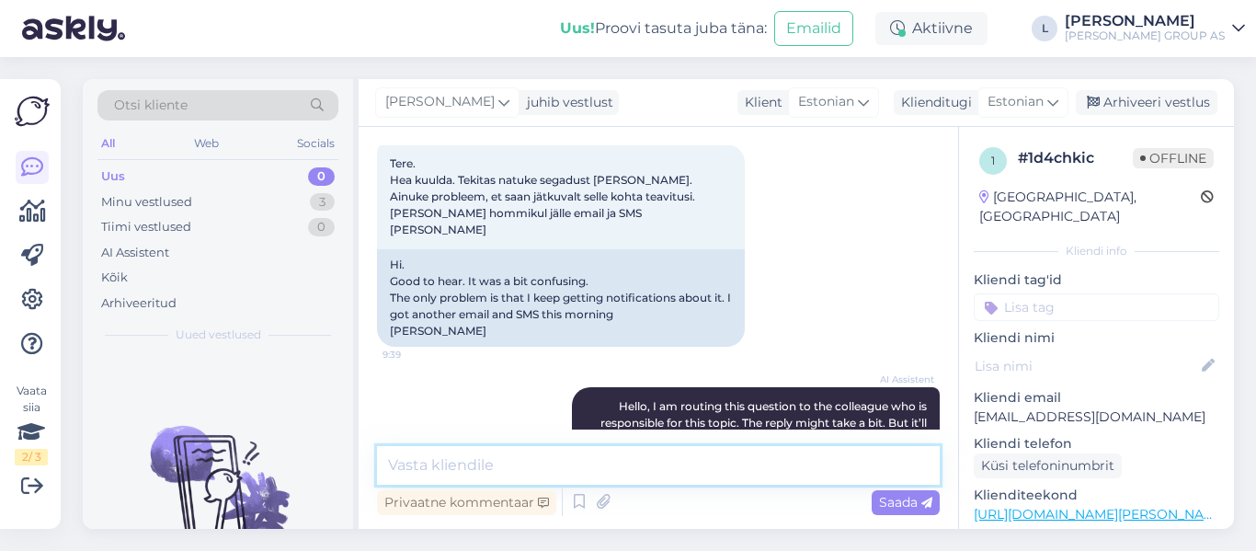
scroll to position [1079, 0]
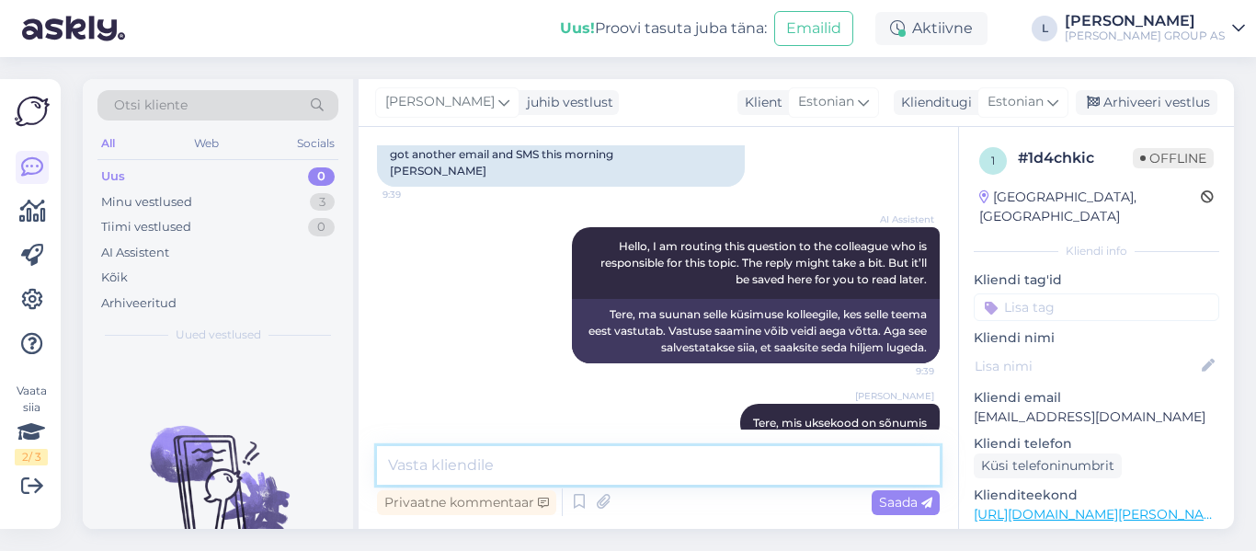
click at [628, 446] on textarea at bounding box center [658, 465] width 563 height 39
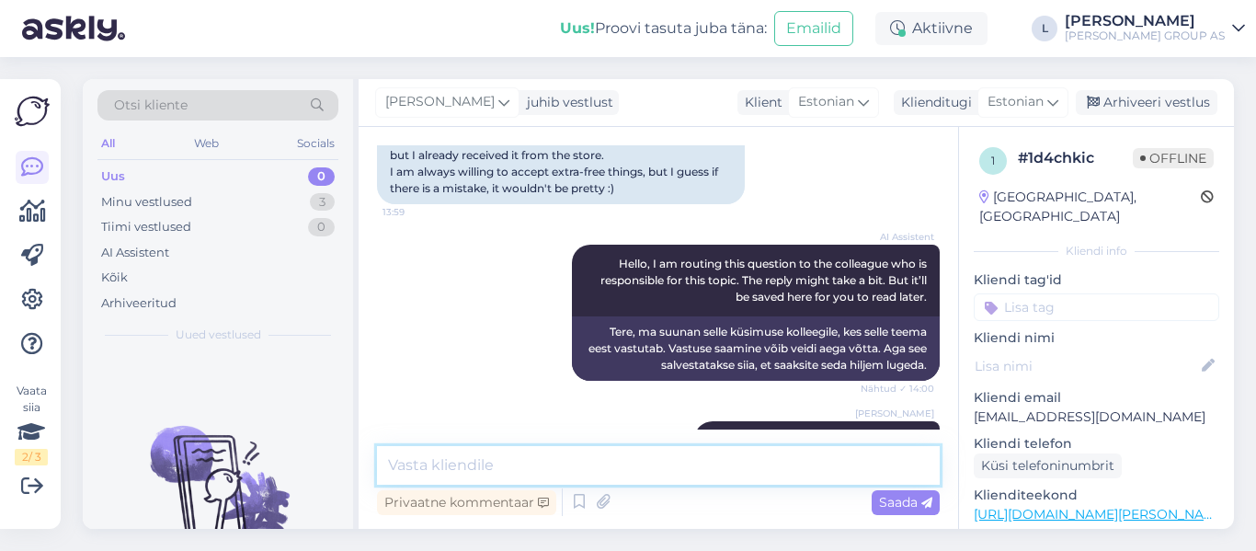
scroll to position [251, 0]
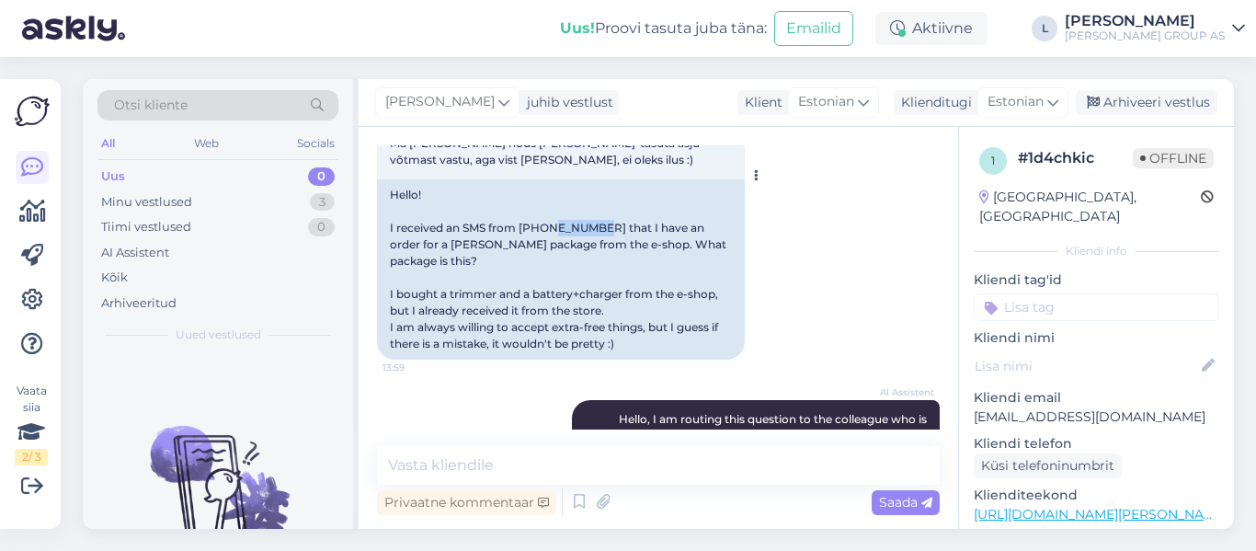
drag, startPoint x: 591, startPoint y: 206, endPoint x: 552, endPoint y: 207, distance: 39.6
click at [552, 207] on div "Hello! I received an SMS from +372 5231869 that I have an order for a Bauhof pa…" at bounding box center [561, 269] width 368 height 180
copy div "5231869"
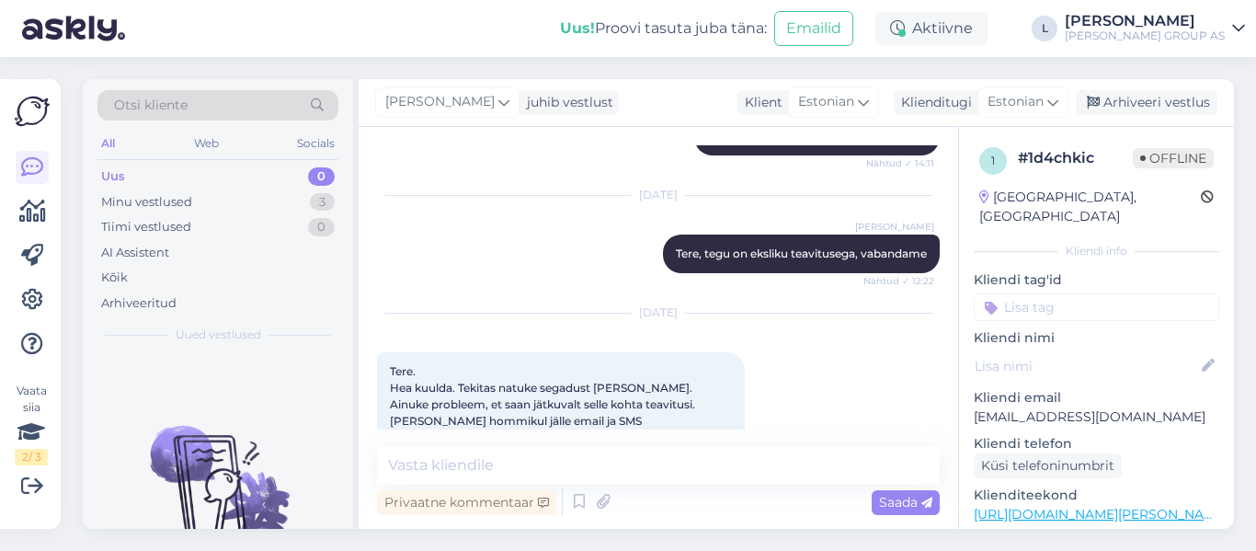
scroll to position [1079, 0]
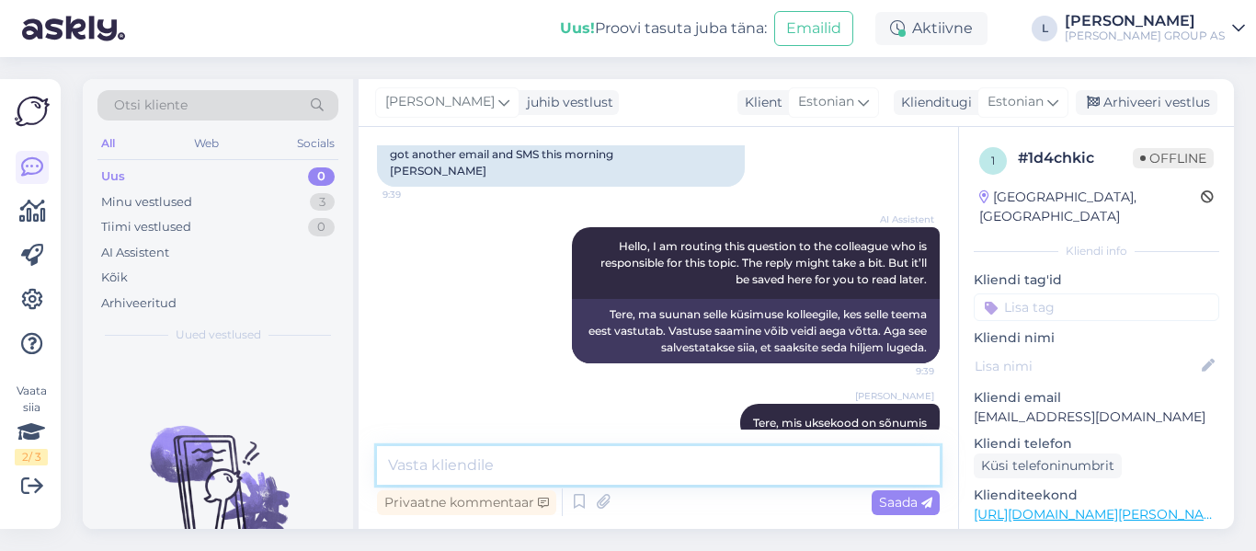
click at [738, 470] on textarea at bounding box center [658, 465] width 563 height 39
click at [431, 348] on div "AI Assistent Hello, I am routing this question to the colleague who is responsi…" at bounding box center [658, 295] width 563 height 177
click at [560, 464] on textarea "Ka" at bounding box center [658, 465] width 563 height 39
type textarea "Kas teavitus tuleb Mustamäe Bauhofi kapist?"
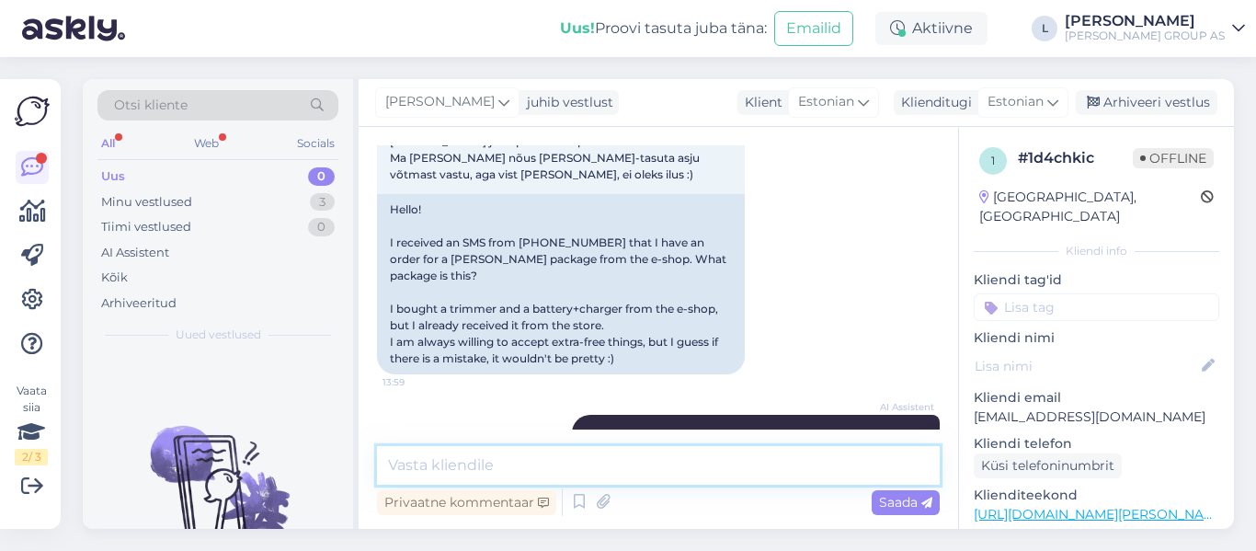
scroll to position [146, 0]
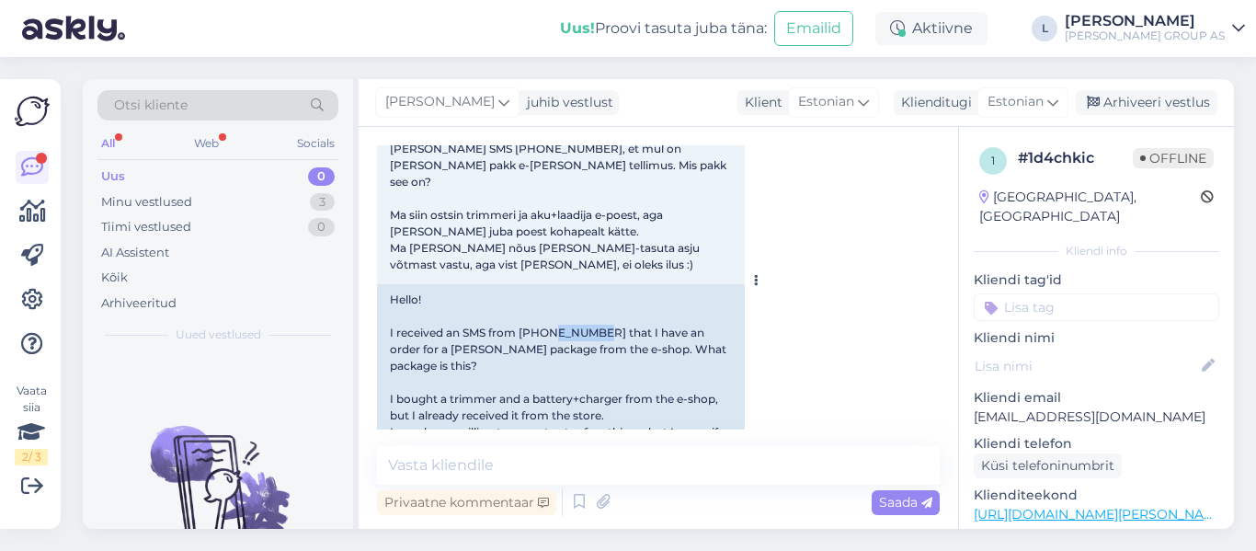
drag, startPoint x: 590, startPoint y: 315, endPoint x: 550, endPoint y: 317, distance: 40.5
click at [550, 317] on div "Hello! I received an SMS from +372 5231869 that I have an order for a Bauhof pa…" at bounding box center [561, 374] width 368 height 180
copy div "5231869"
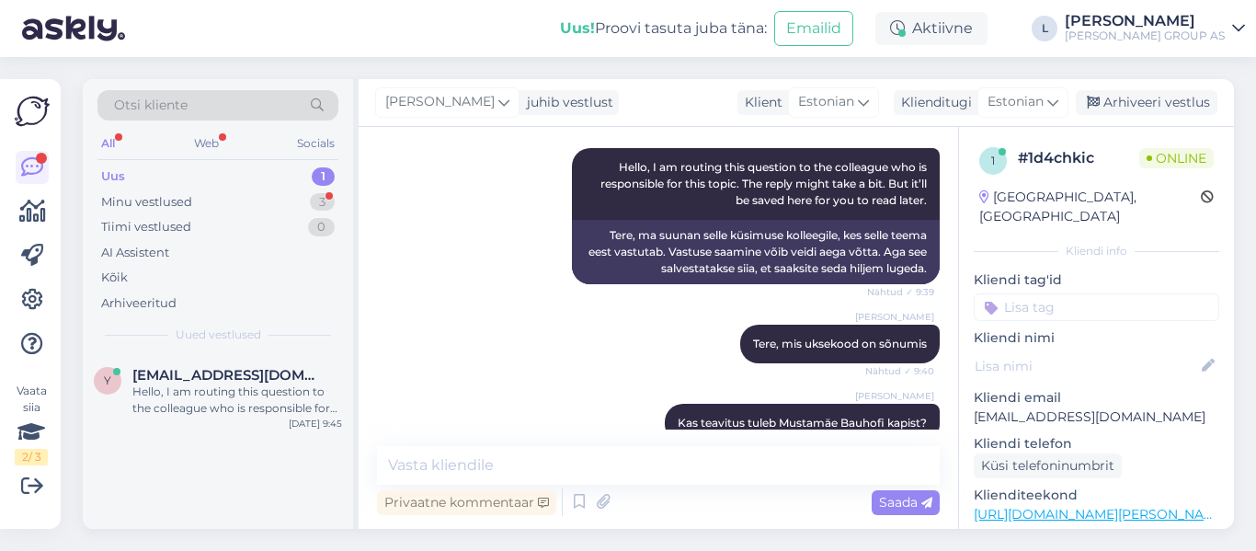
scroll to position [1303, 0]
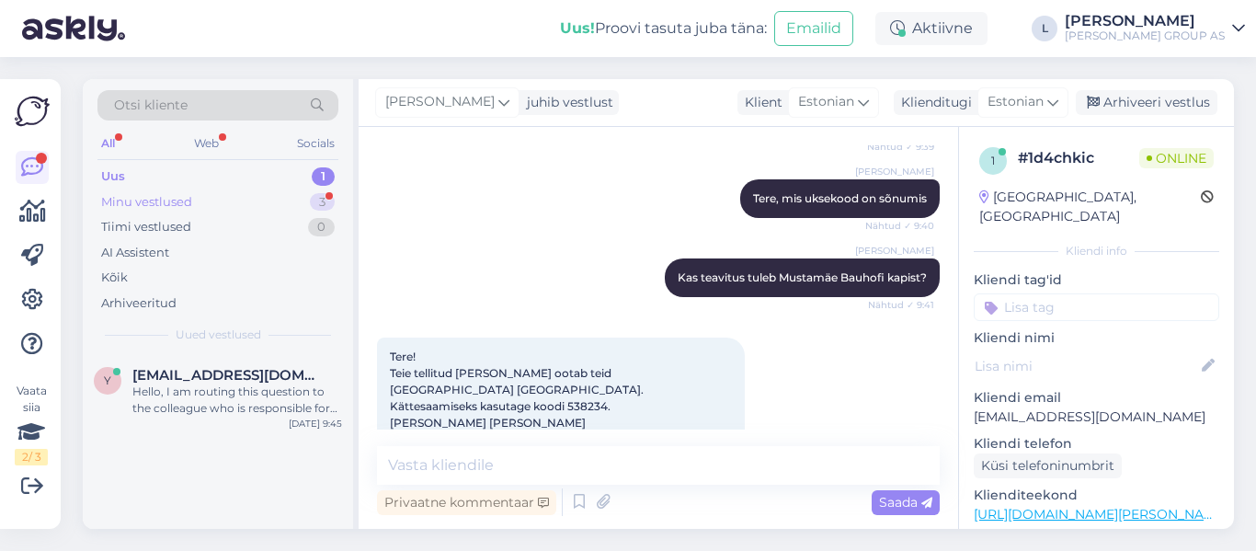
click at [153, 195] on div "Minu vestlused" at bounding box center [146, 202] width 91 height 18
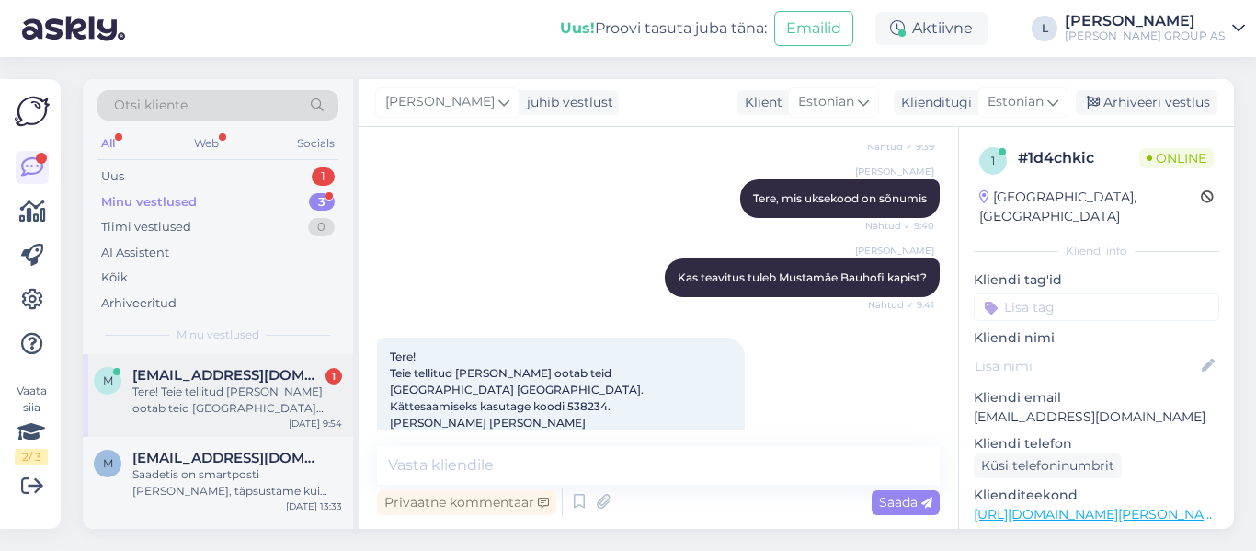
click at [223, 385] on div "Tere! Teie tellitud kaup ootab teid Mustamäe Bauhof. Kättesaamiseks kasutage ko…" at bounding box center [237, 400] width 210 height 33
click at [614, 478] on textarea at bounding box center [658, 465] width 563 height 39
click at [813, 458] on textarea at bounding box center [658, 465] width 563 height 39
type textarea "P"
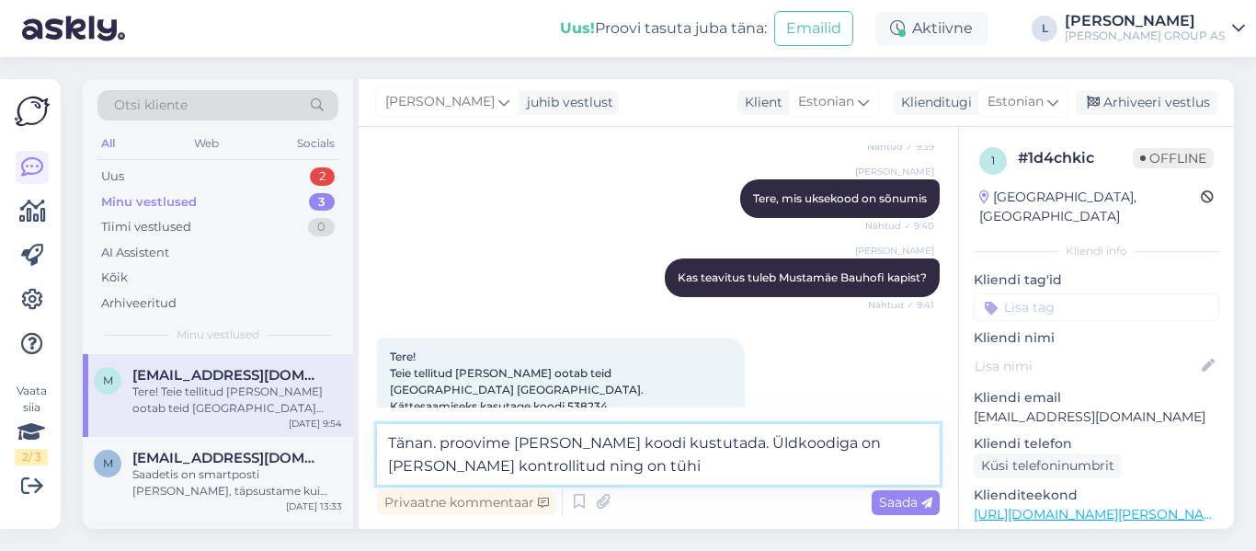
type textarea "Tänan. proovime täna koodi kustutada. Üldkoodiga on kapp kontrollitud ning on t…"
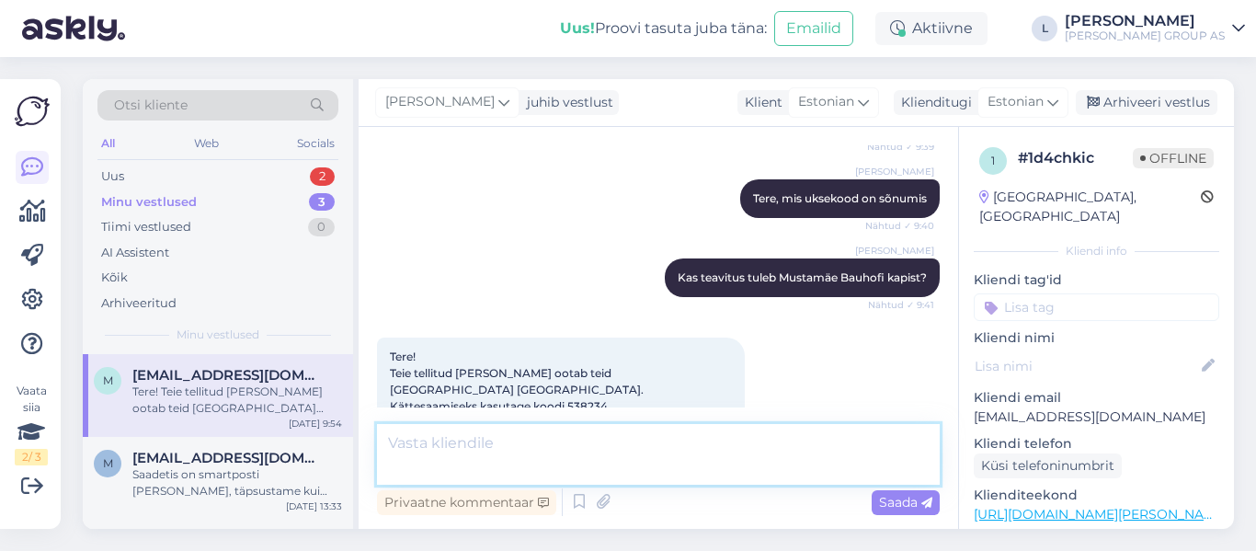
scroll to position [1399, 0]
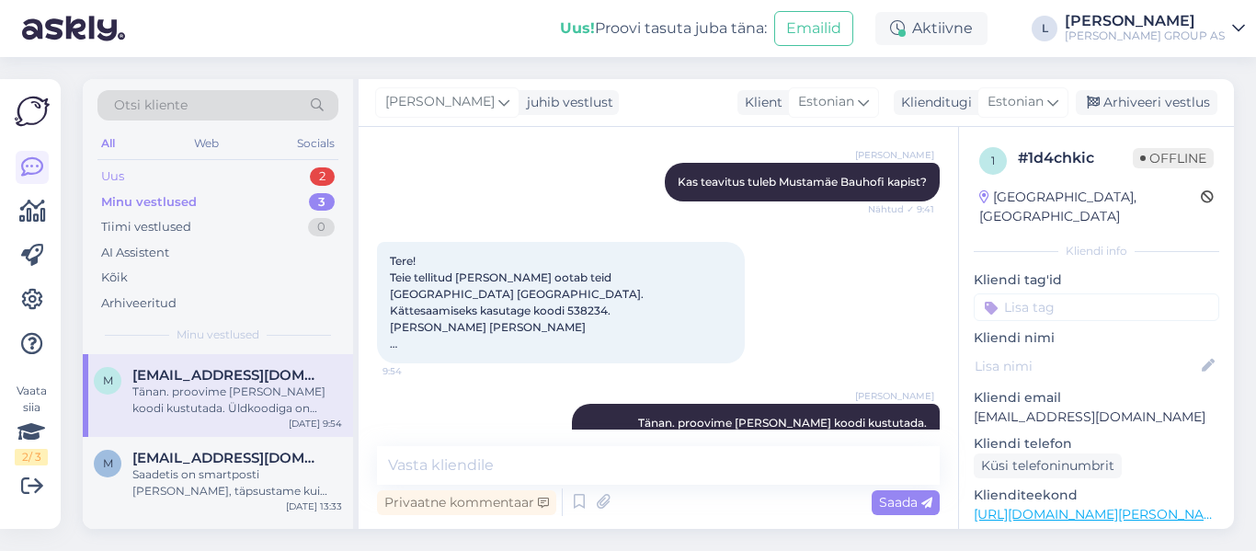
click at [119, 184] on div "Uus" at bounding box center [112, 176] width 23 height 18
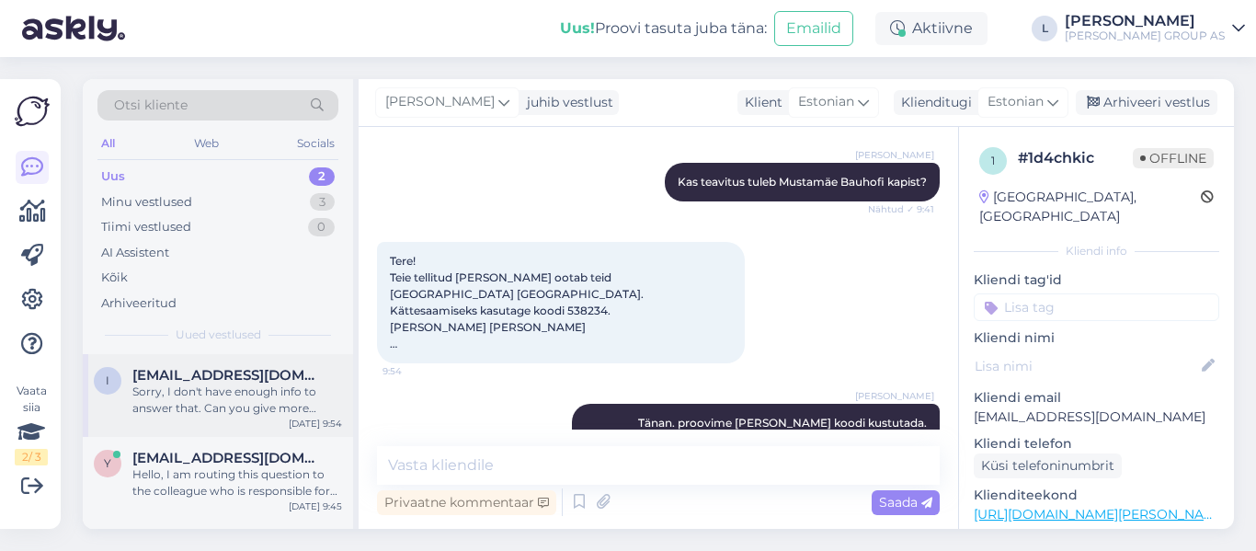
click at [213, 396] on div "Sorry, I don't have enough info to answer that. Can you give more details?" at bounding box center [237, 400] width 210 height 33
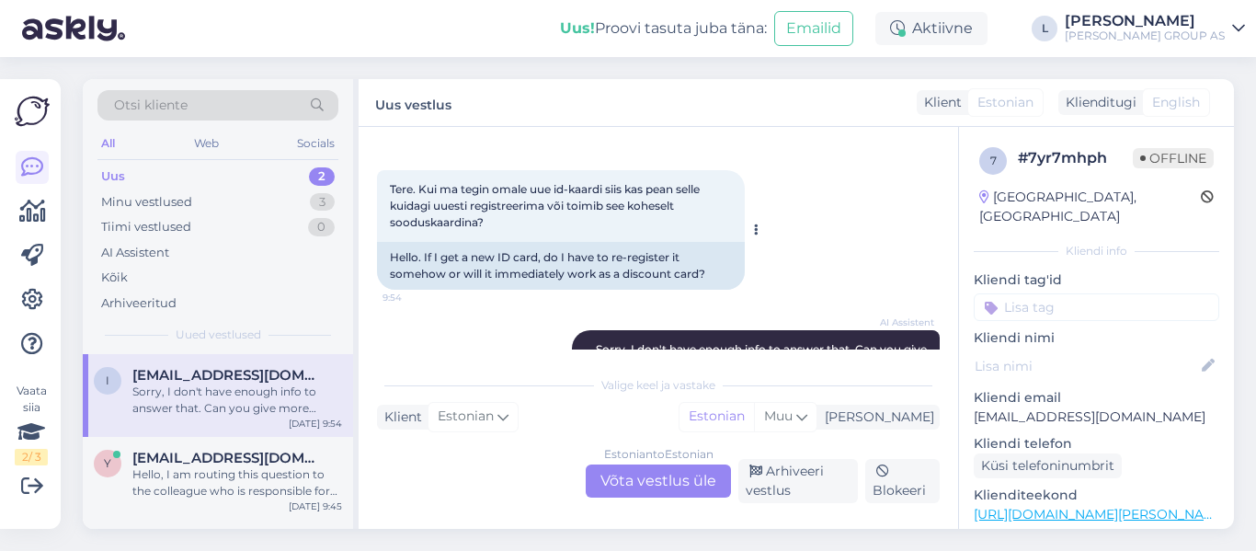
scroll to position [177, 0]
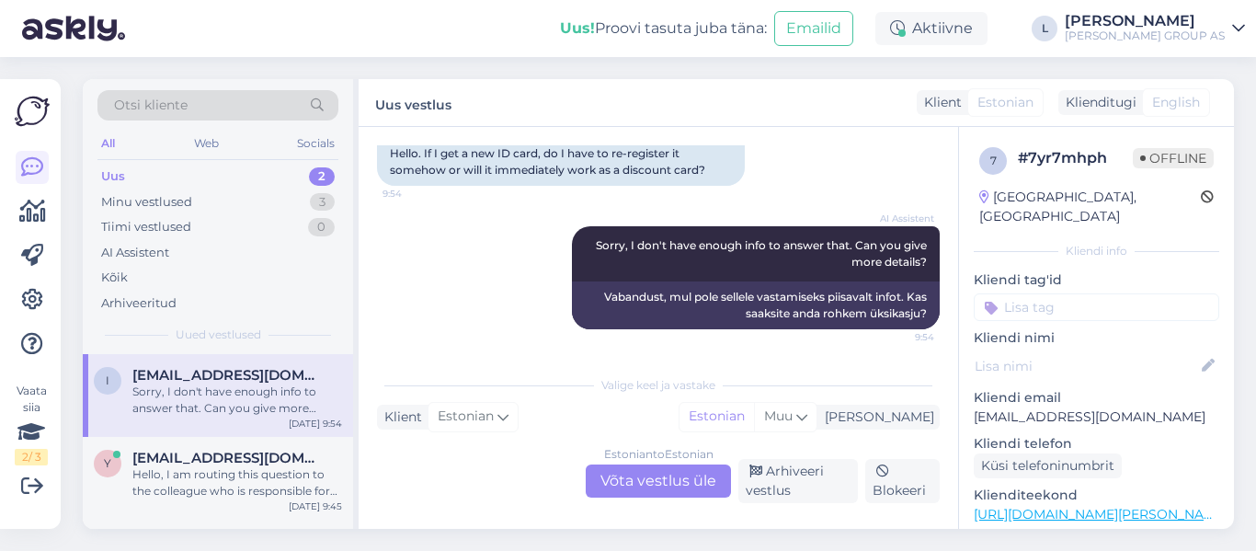
click at [666, 478] on div "Estonian to Estonian Võta vestlus üle" at bounding box center [658, 480] width 145 height 33
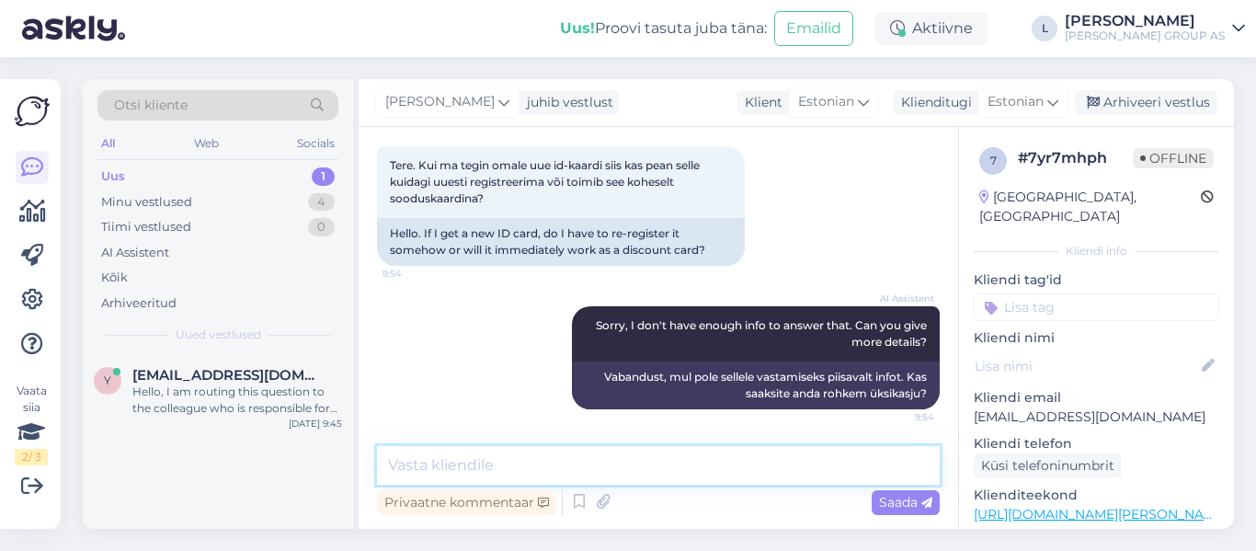
click at [613, 465] on textarea at bounding box center [658, 465] width 563 height 39
type textarea "Tere, ei pea uuesti registreerima. Tuvastamine isikukoodi alusel"
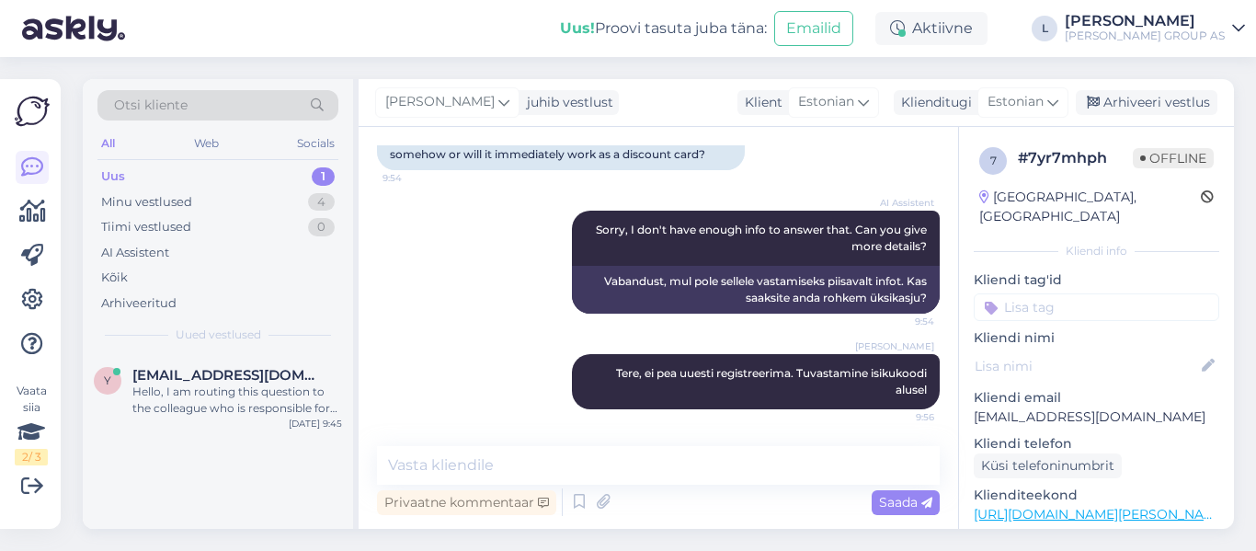
click at [166, 174] on div "Uus 1" at bounding box center [217, 177] width 241 height 26
click at [247, 392] on div "Hello, I am routing this question to the colleague who is responsible for this …" at bounding box center [237, 400] width 210 height 33
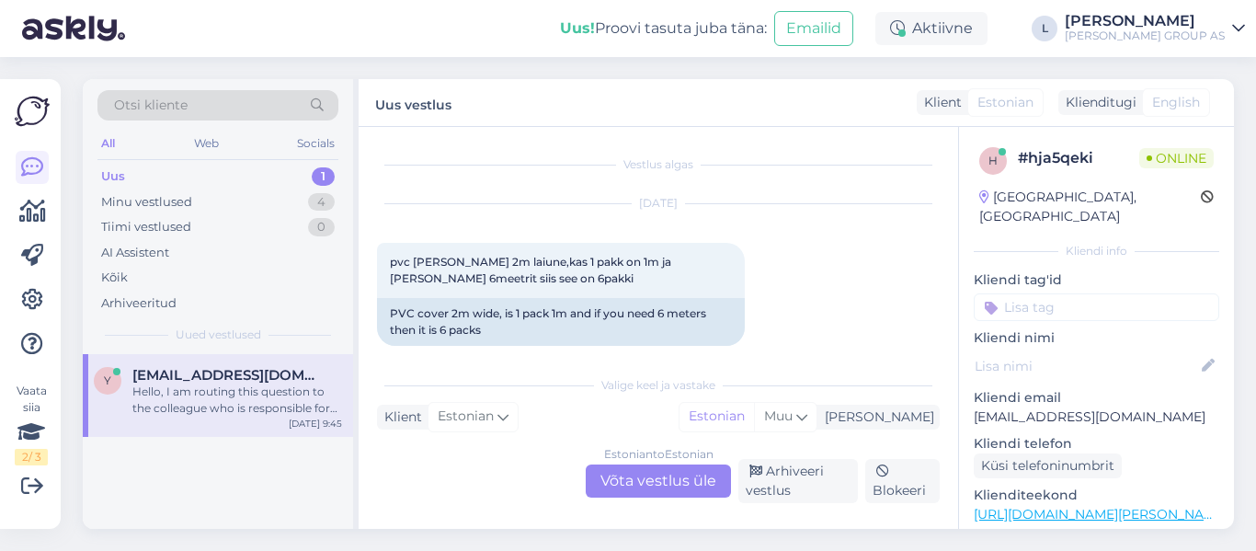
scroll to position [92, 0]
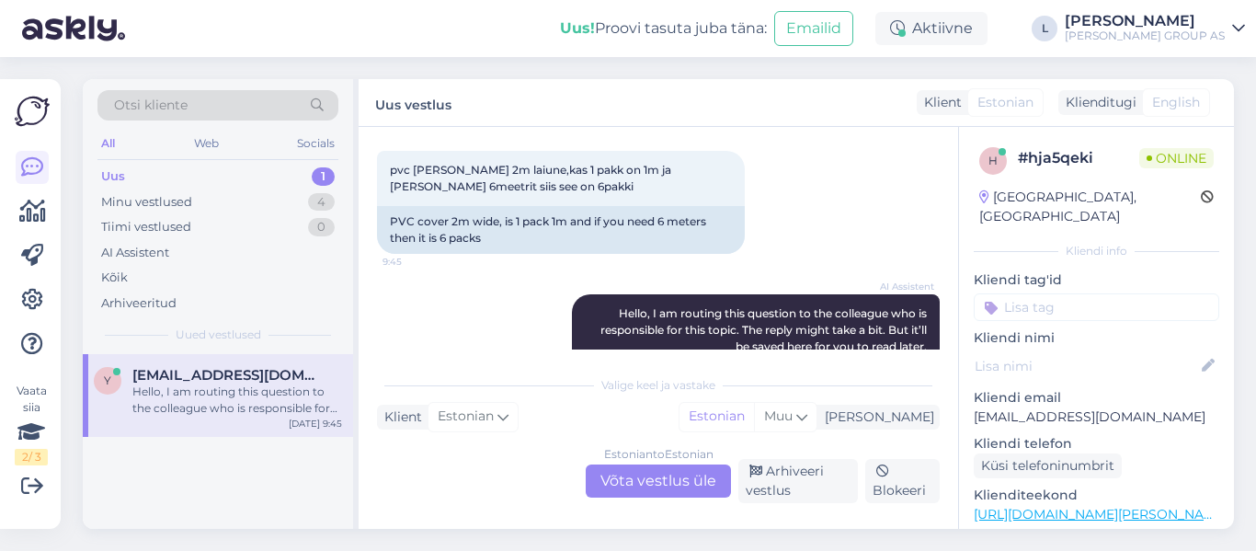
click at [674, 475] on div "Estonian to Estonian Võta vestlus üle" at bounding box center [658, 480] width 145 height 33
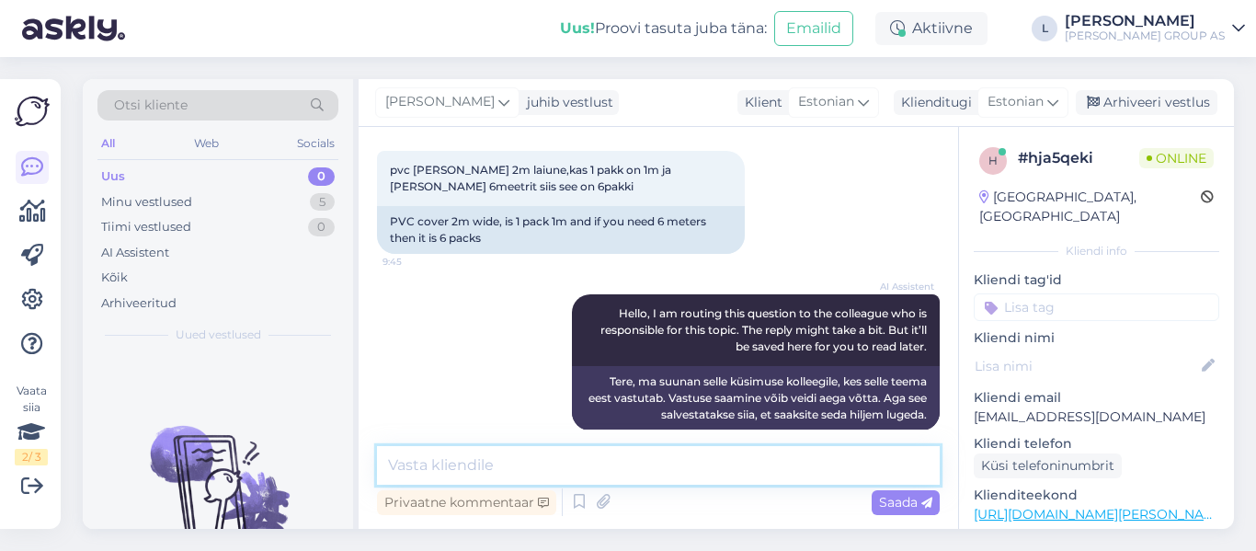
click at [487, 455] on textarea at bounding box center [658, 465] width 563 height 39
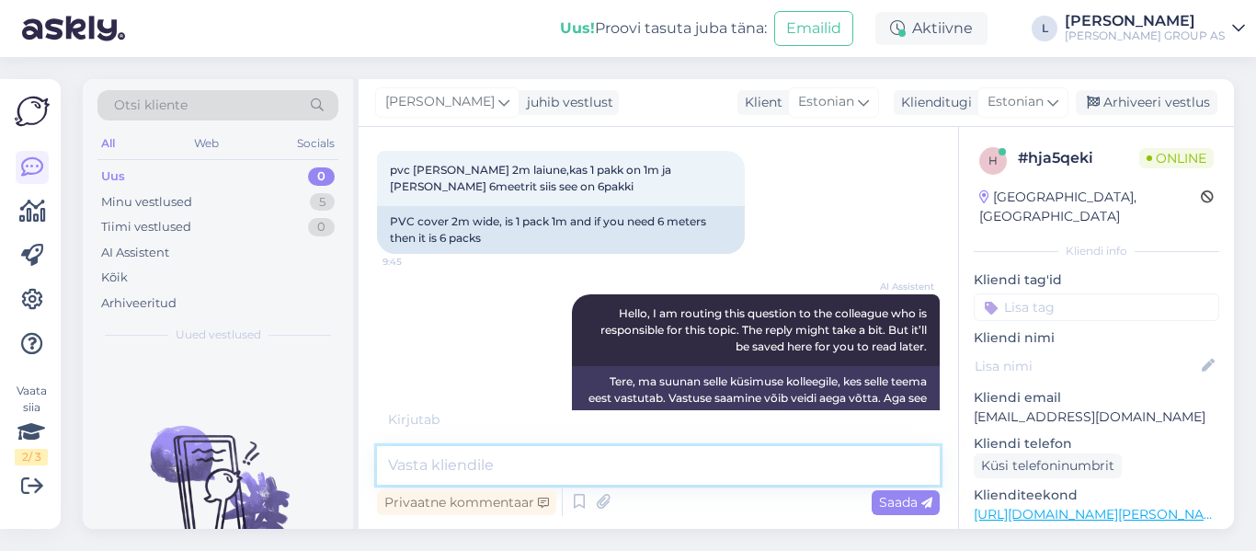
click at [525, 451] on textarea at bounding box center [658, 465] width 563 height 39
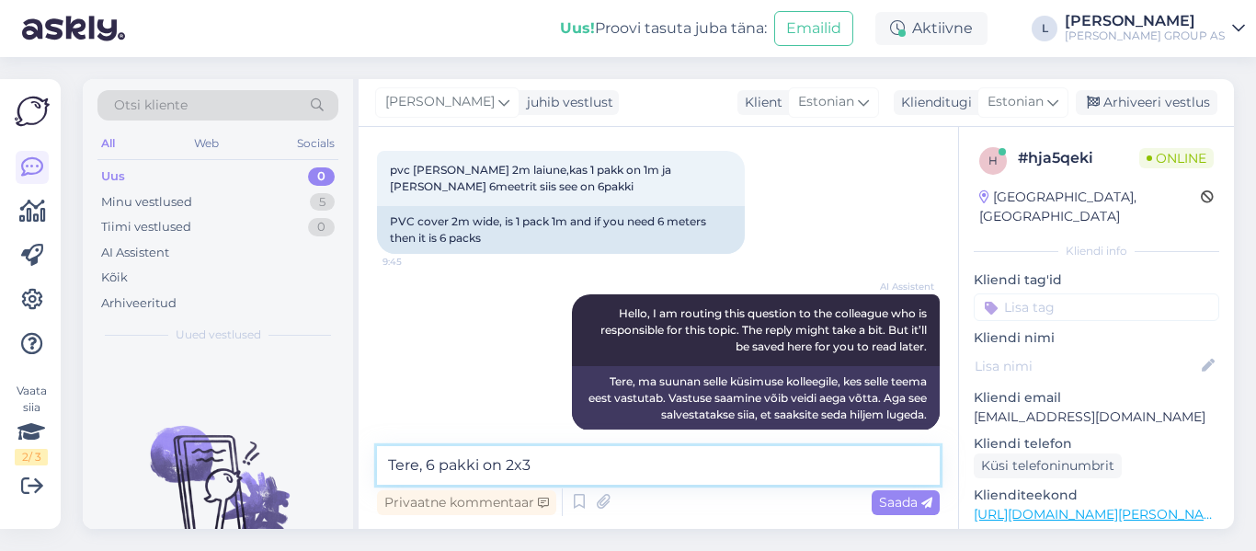
click at [516, 465] on textarea "Tere, 6 pakki on 2x3" at bounding box center [658, 465] width 563 height 39
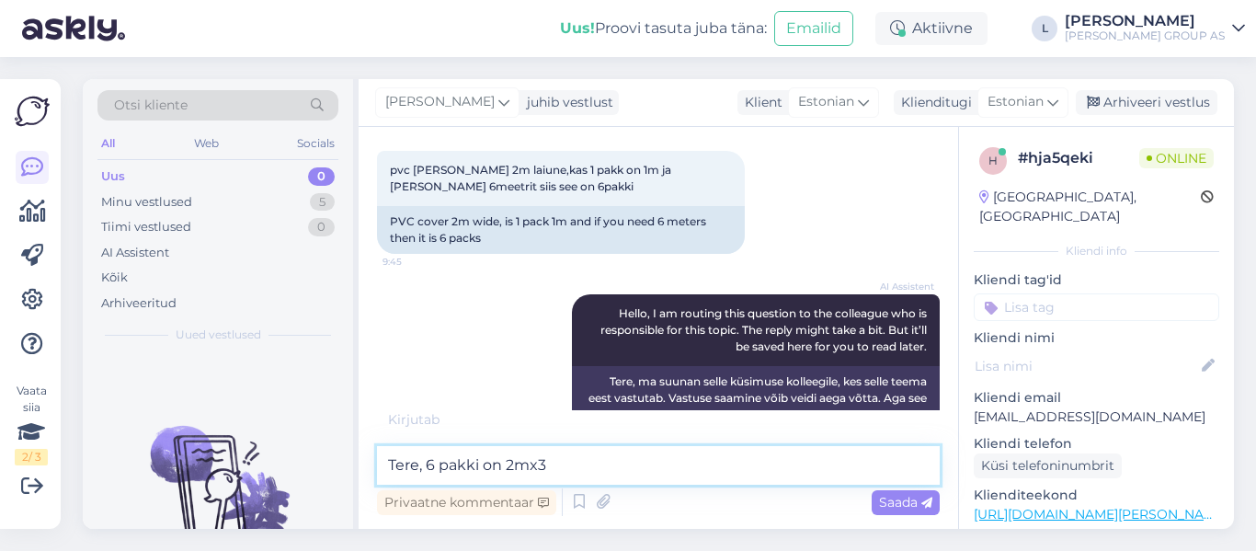
click at [574, 457] on textarea "Tere, 6 pakki on 2mx3" at bounding box center [658, 465] width 563 height 39
type textarea "Tere, 6 pakki on 2mx3m"
click at [892, 501] on span "Saada" at bounding box center [905, 502] width 53 height 17
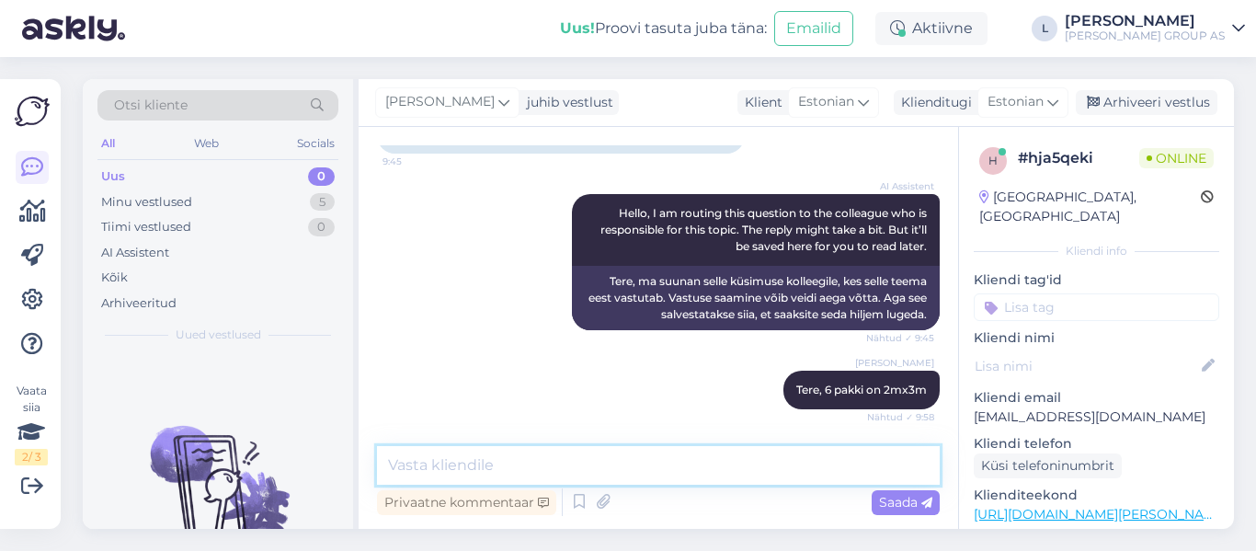
click at [648, 453] on textarea at bounding box center [658, 465] width 563 height 39
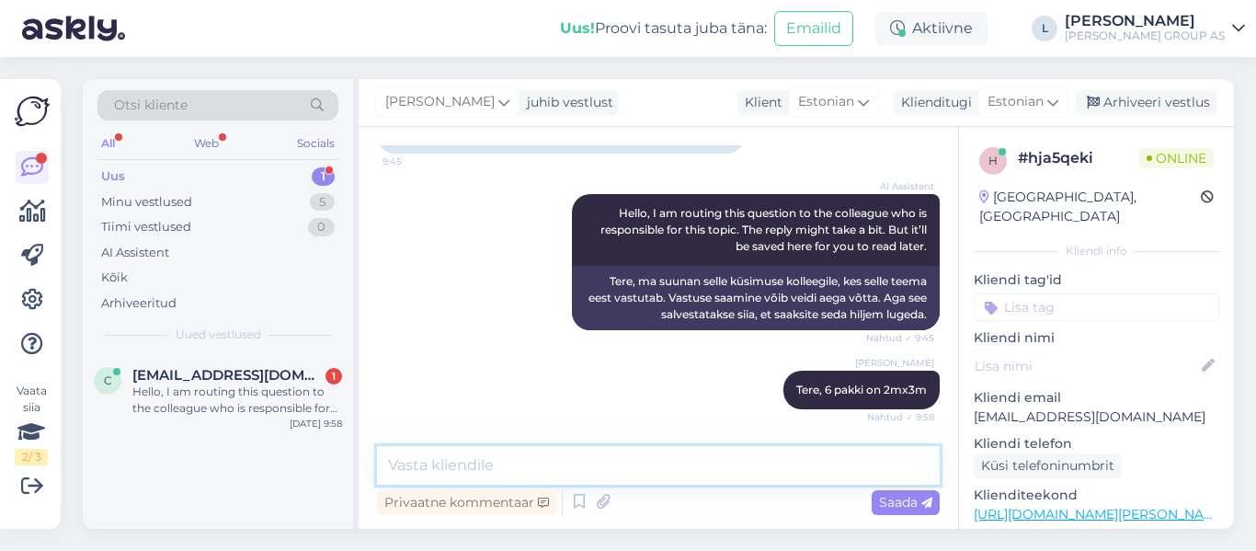
click at [644, 466] on textarea at bounding box center [658, 465] width 563 height 39
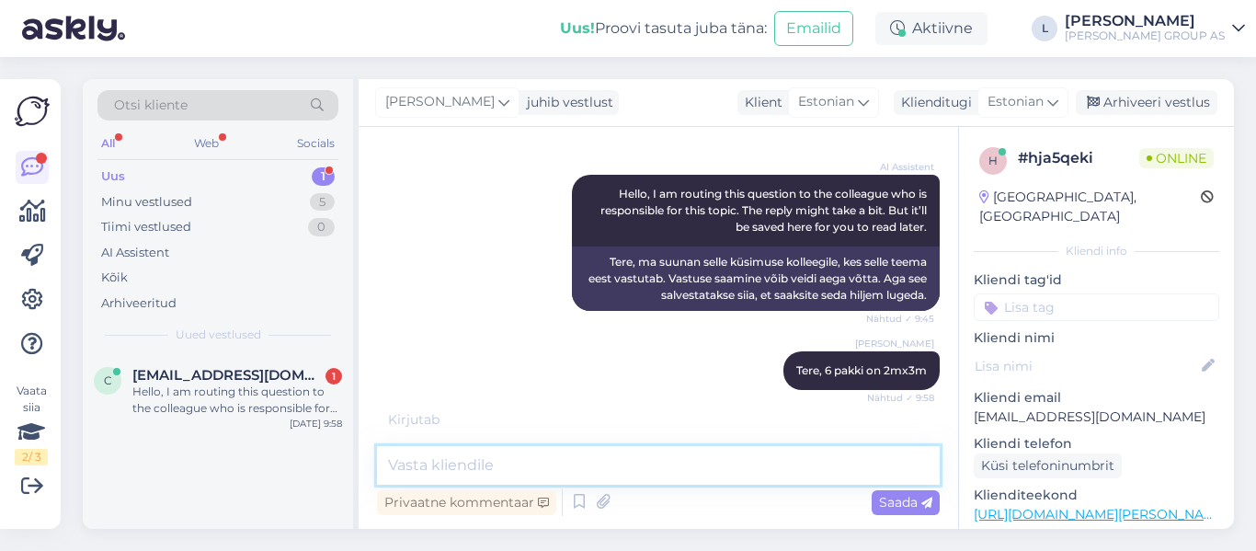
click at [611, 461] on textarea at bounding box center [658, 465] width 563 height 39
click at [524, 464] on textarea at bounding box center [658, 465] width 563 height 39
click at [464, 470] on textarea at bounding box center [658, 465] width 563 height 39
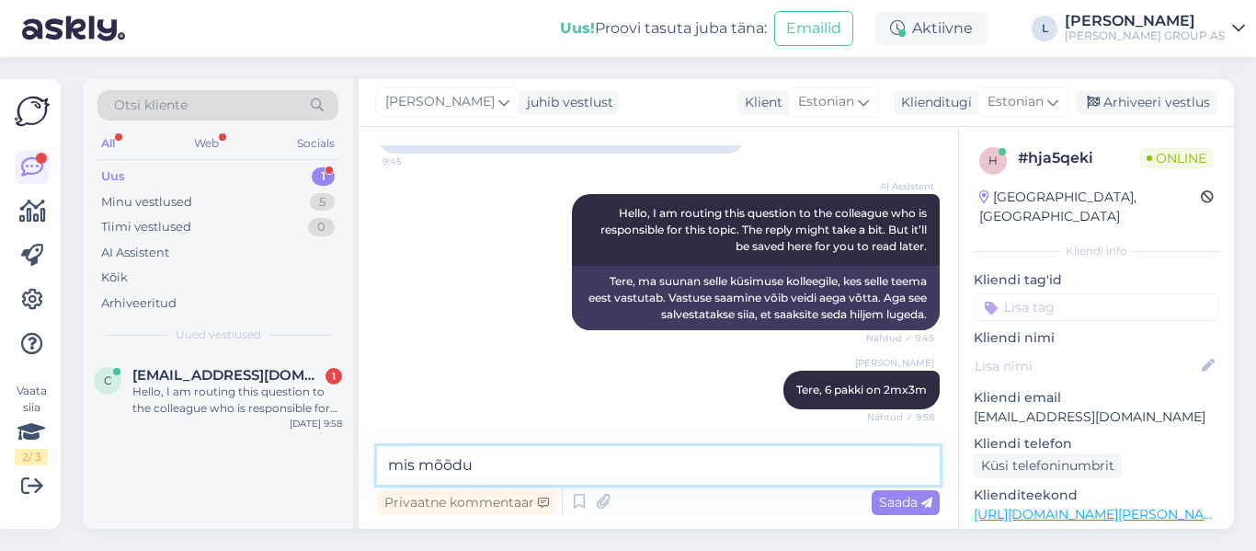
scroll to position [192, 0]
type textarea "mis mõõdus on vaja"
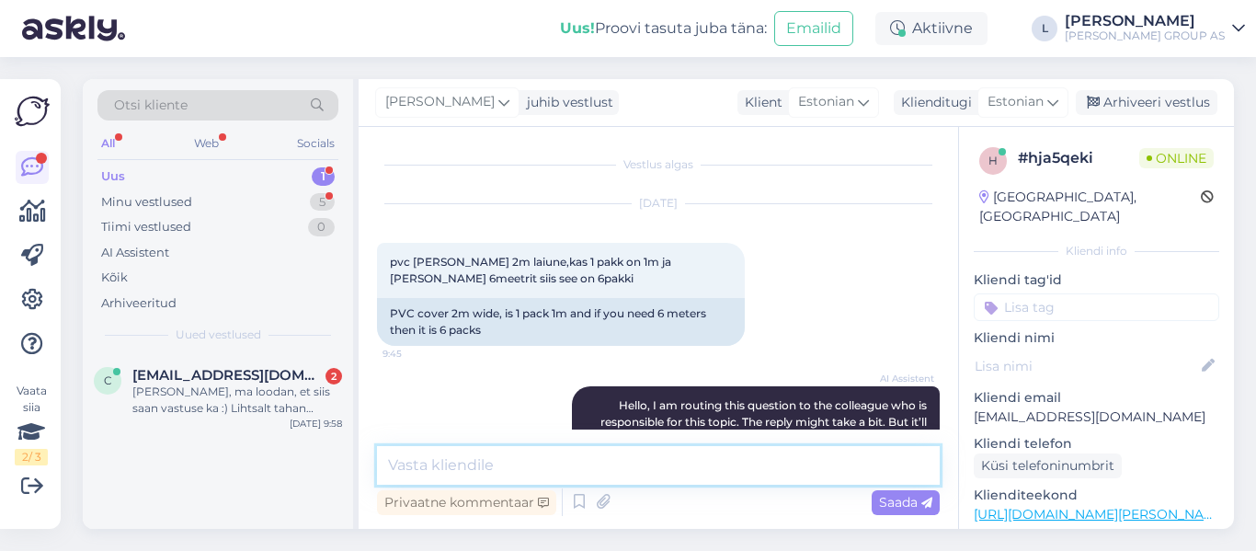
scroll to position [460, 0]
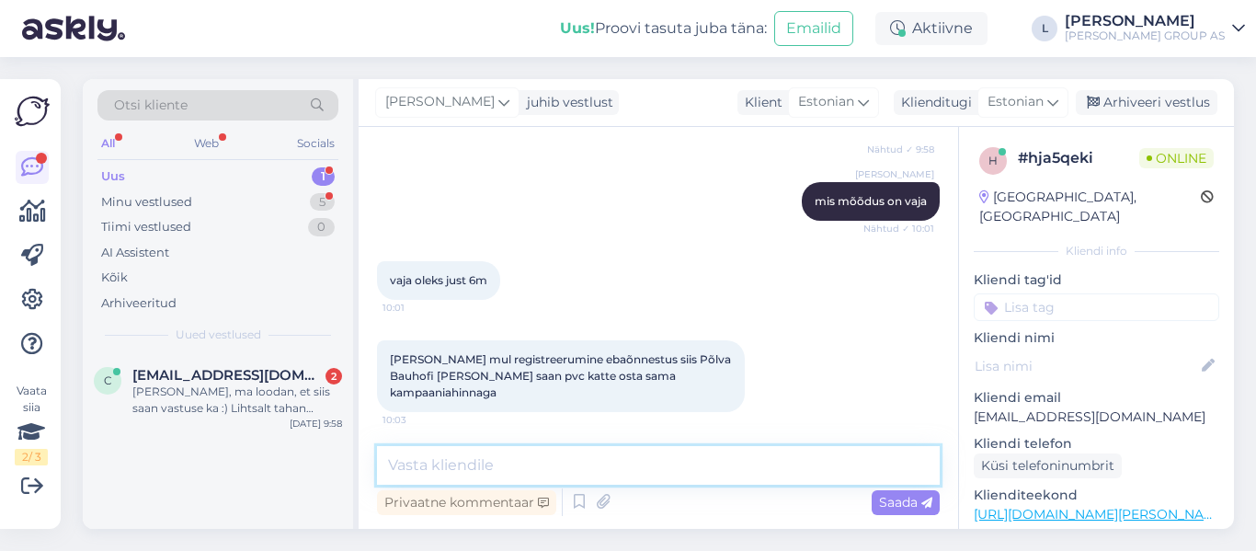
click at [523, 461] on textarea at bounding box center [658, 465] width 563 height 39
type textarea "Täpsustage tootekoodi palun"
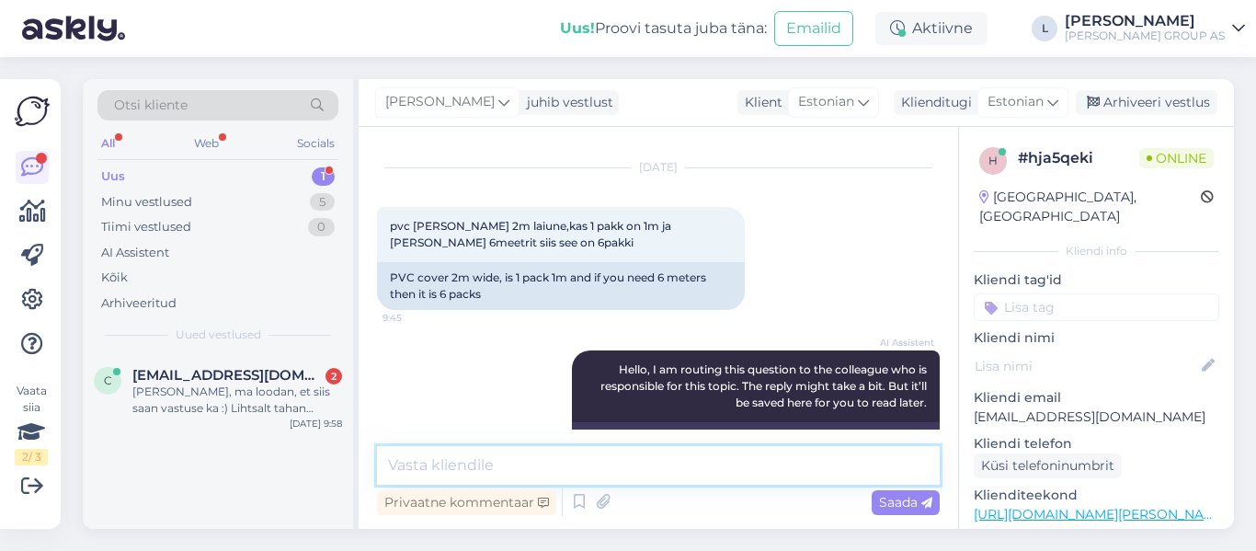
scroll to position [0, 0]
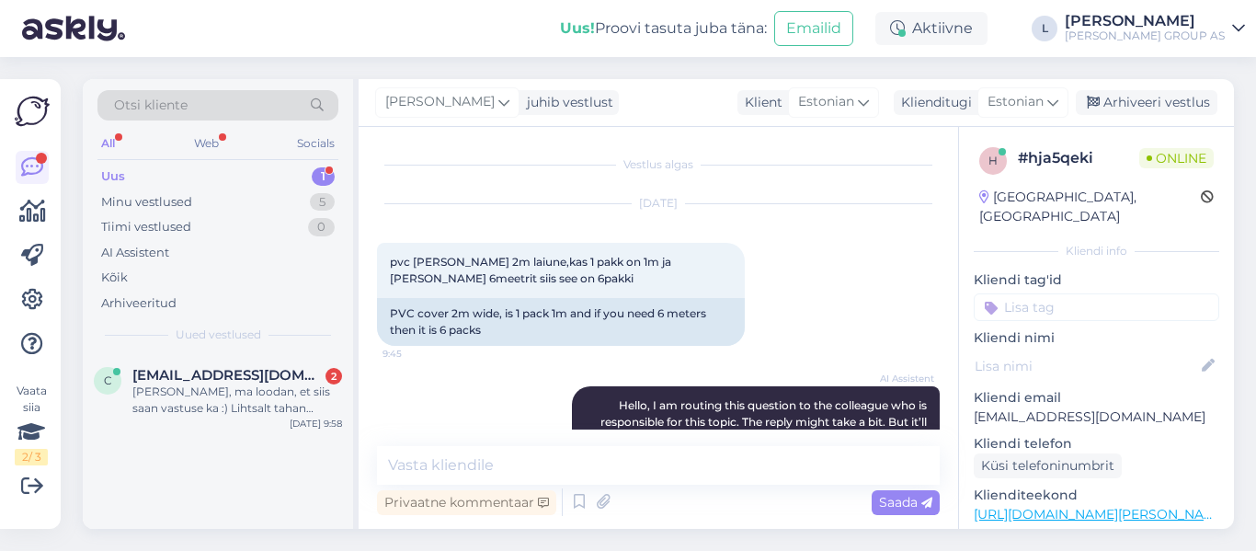
click at [1146, 506] on link "https://www.bauhof.ee/et/p/754590/pvc-kate-2m-primo-280-walnut-745" at bounding box center [1155, 514] width 363 height 17
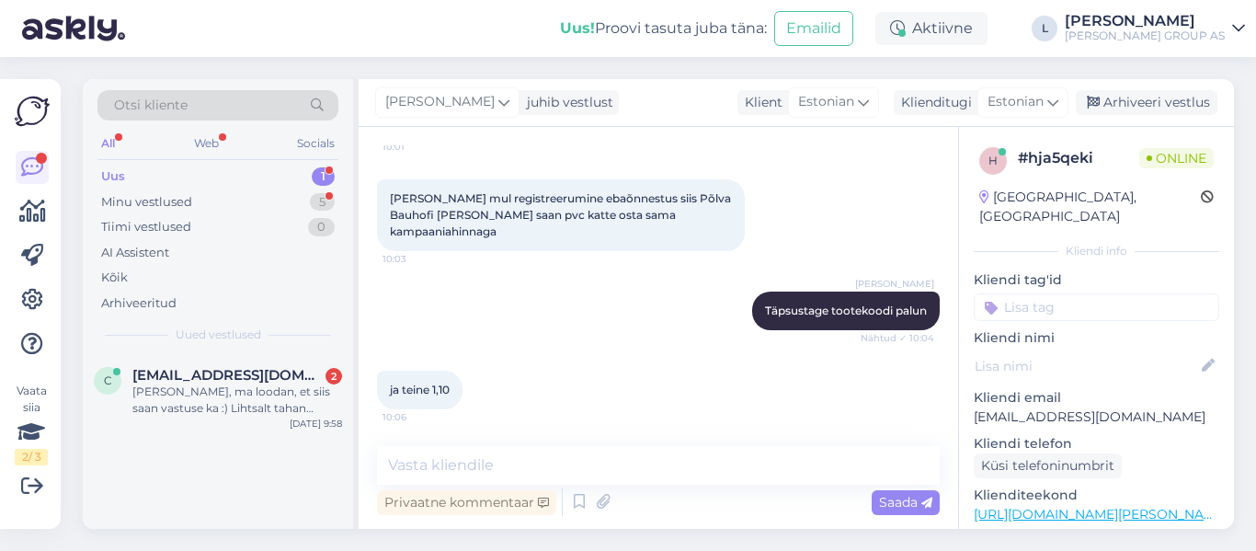
scroll to position [700, 0]
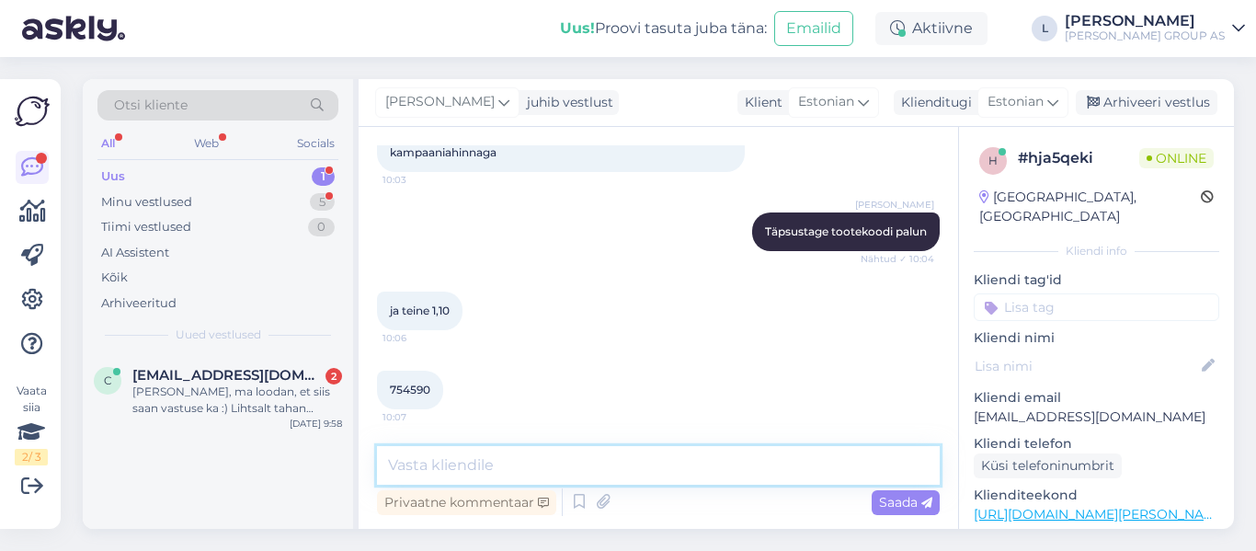
drag, startPoint x: 464, startPoint y: 454, endPoint x: 469, endPoint y: 437, distance: 18.1
click at [469, 437] on div "Vestlus algas Sep 11 2025 pvc kate 2m laiune,kas 1 pakk on 1m ja kui vaja 6meet…" at bounding box center [659, 328] width 600 height 402
click at [455, 470] on textarea "Sellele totele on kaupluses kohapeal sama hind" at bounding box center [658, 465] width 563 height 39
type textarea "Sellele tootele on kaupluses kohapeal sama hind"
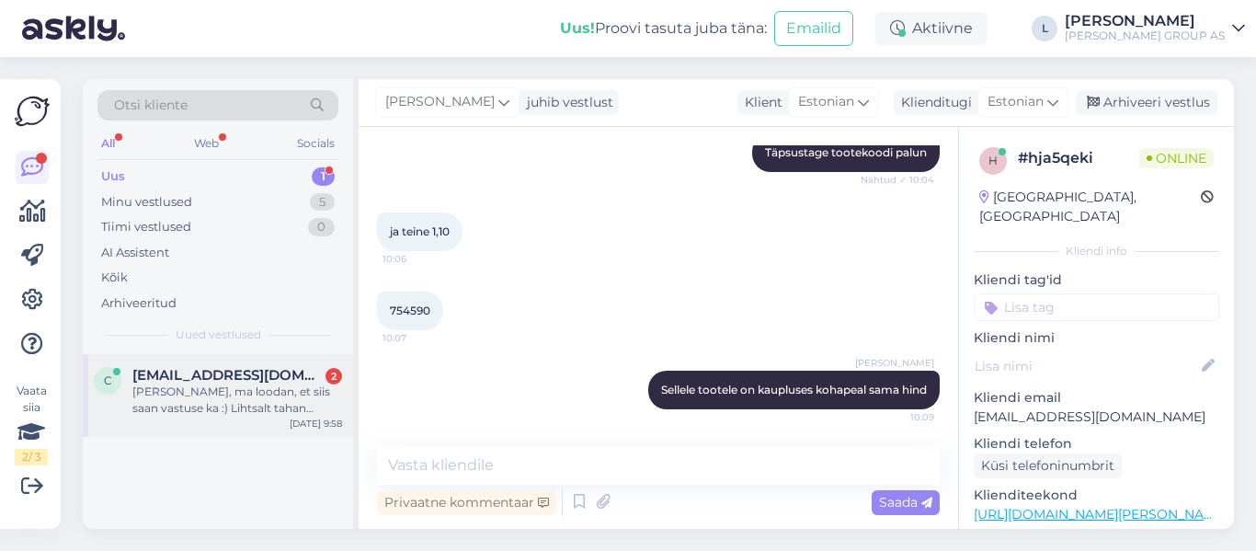
drag, startPoint x: 254, startPoint y: 401, endPoint x: 273, endPoint y: 394, distance: 20.7
click at [256, 401] on div "Okei, ma loodan, et siis saan vastuse ka :) Lihtsalt tahan teada, kas teil sell…" at bounding box center [237, 400] width 210 height 33
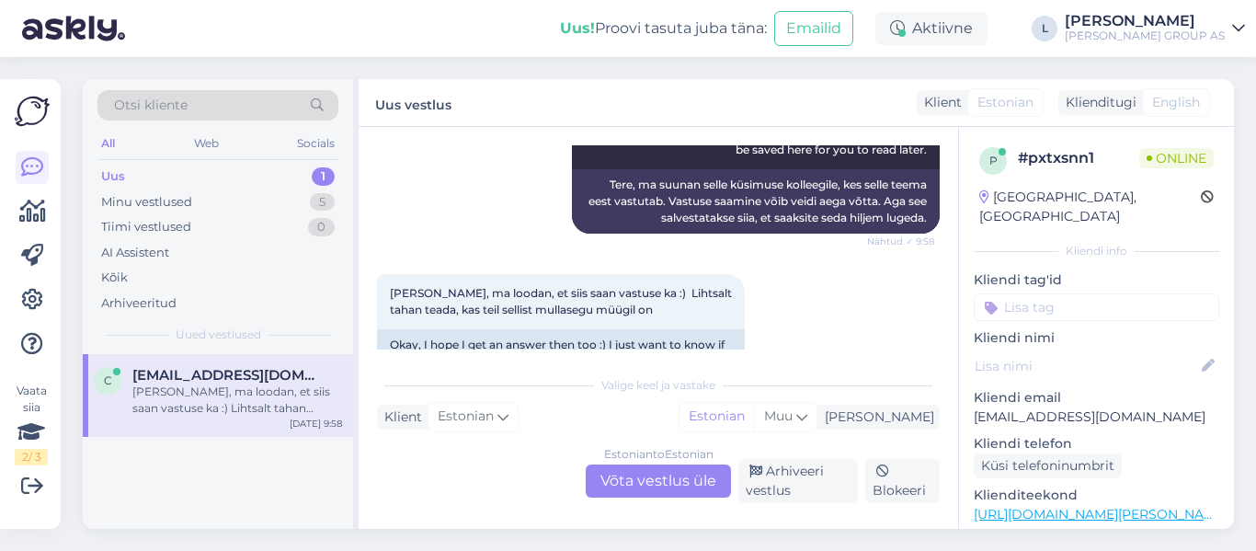
scroll to position [1082, 0]
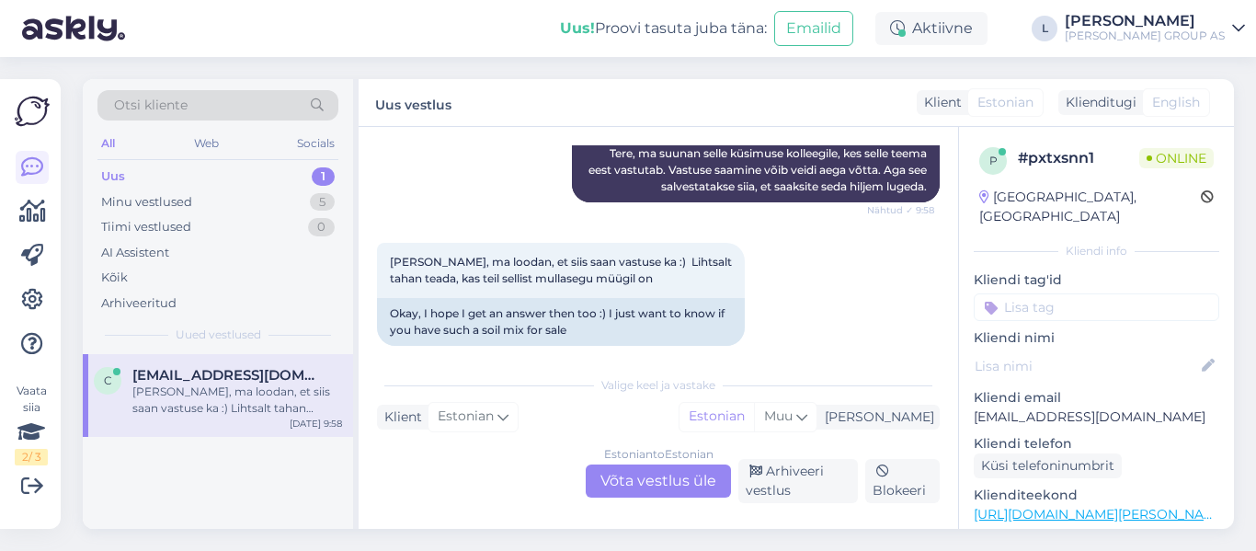
click at [376, 490] on div "Vestlus algas Jul 30 2025 Tere. Millist multsi võiks panna elupuude alla? Teil …" at bounding box center [659, 328] width 600 height 402
drag, startPoint x: 444, startPoint y: 482, endPoint x: 491, endPoint y: 508, distance: 53.5
click at [445, 482] on div "Estonian to Estonian Võta vestlus üle Arhiveeri vestlus Blokeeri" at bounding box center [658, 481] width 563 height 44
click at [835, 289] on div "Okei, ma loodan, et siis saan vastuse ka :) Lihtsalt tahan teada, kas teil sell…" at bounding box center [658, 294] width 563 height 143
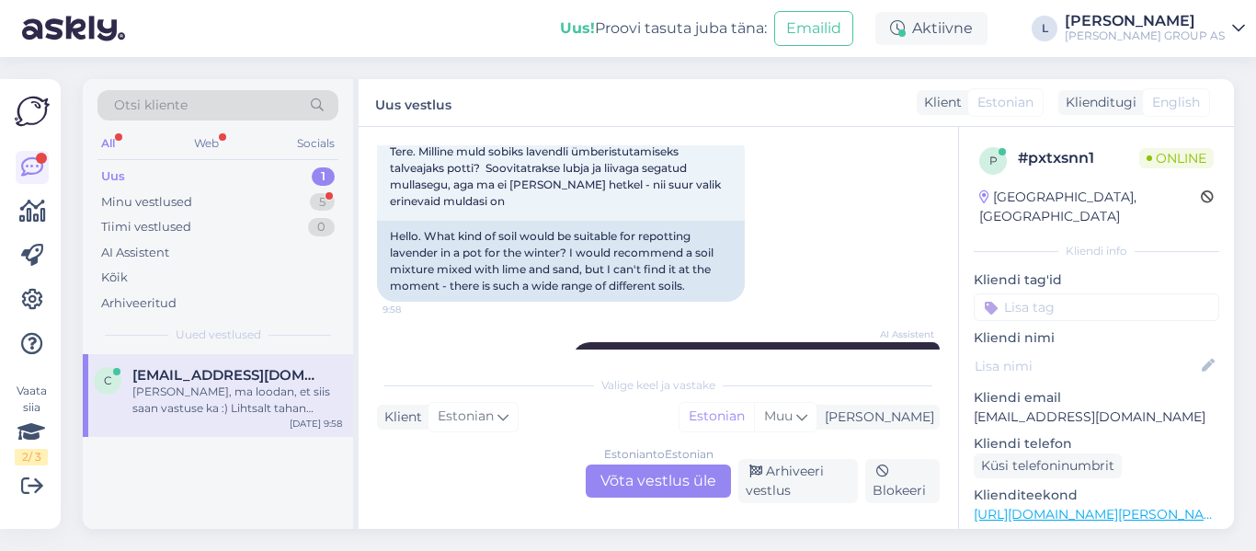
scroll to position [714, 0]
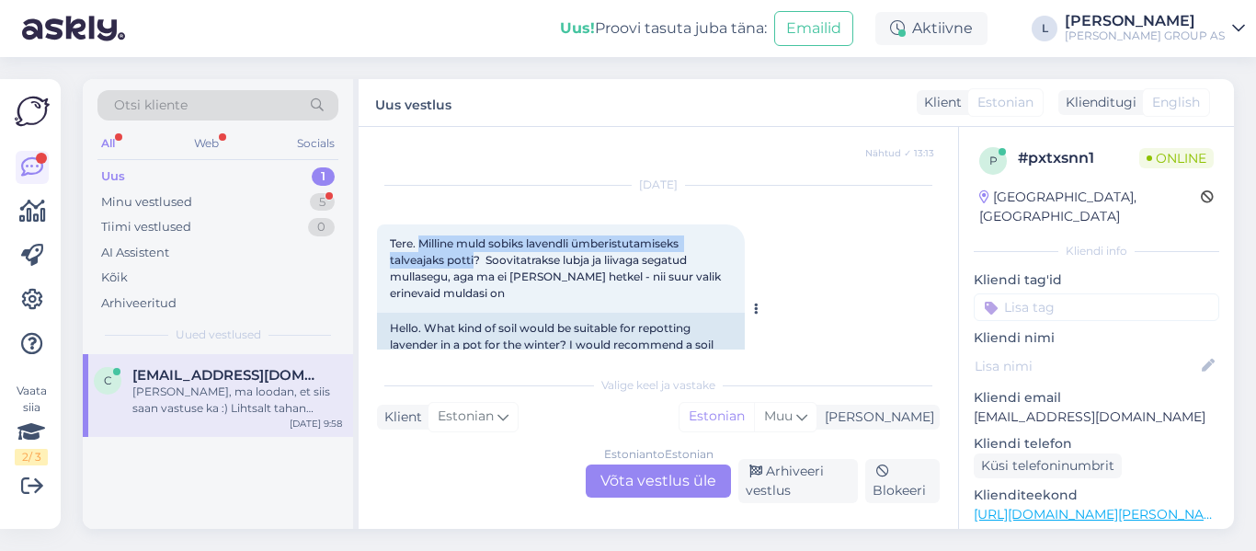
drag, startPoint x: 420, startPoint y: 227, endPoint x: 475, endPoint y: 245, distance: 57.9
click at [475, 245] on span "Tere. Milline muld sobiks lavendli ümberistutamiseks talveajaks potti? Soovitat…" at bounding box center [557, 267] width 334 height 63
copy span "Milline muld sobiks lavendli ümberistutamiseks talveajaks potti"
click at [675, 481] on div "Estonian to Estonian Võta vestlus üle" at bounding box center [658, 480] width 145 height 33
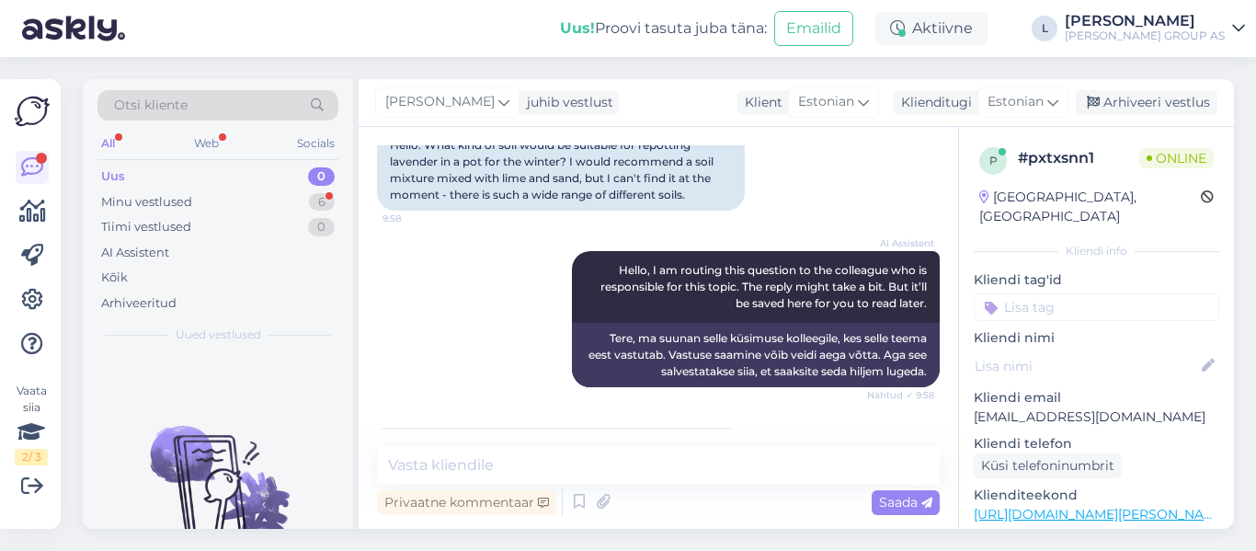
scroll to position [898, 0]
click at [600, 466] on textarea at bounding box center [658, 465] width 563 height 39
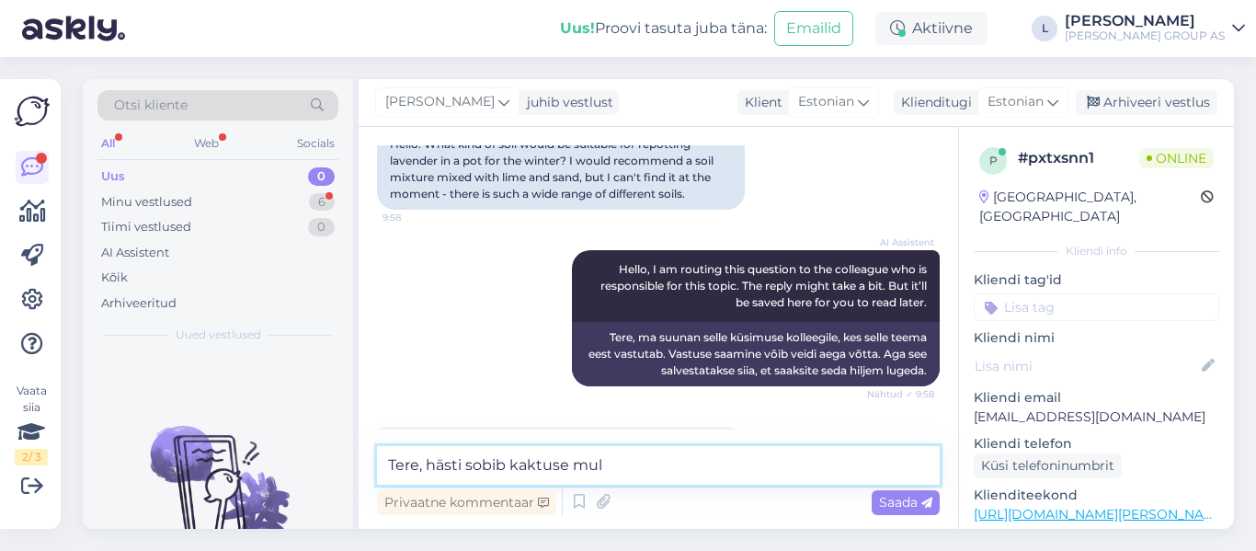
type textarea "Tere, hästi sobib kaktuse muld"
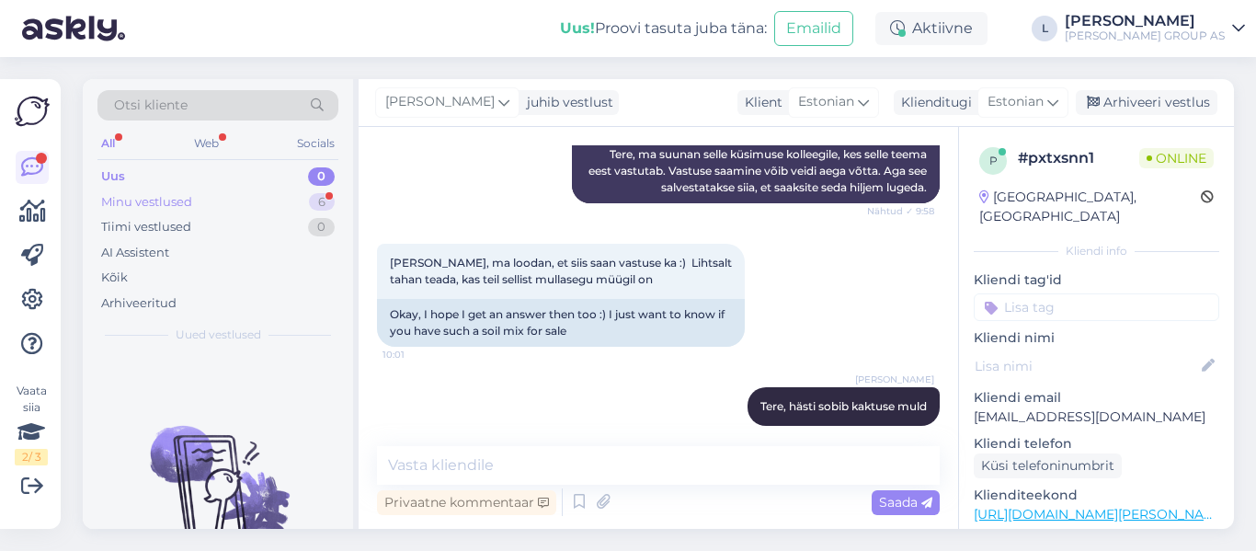
click at [127, 200] on div "Minu vestlused" at bounding box center [146, 202] width 91 height 18
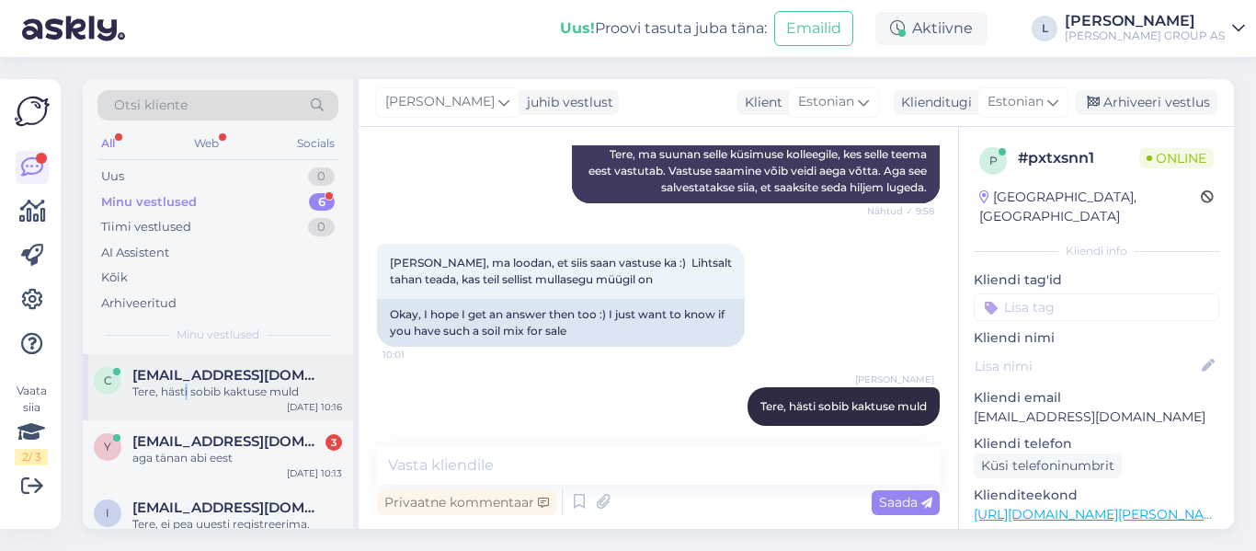
click at [187, 417] on div "c chrislember@gmail.com Tere, hästi sobib kaktuse muld Sep 11 10:16" at bounding box center [218, 387] width 270 height 66
click at [177, 422] on div "y yorkideestis@gmail.com 3 aga tänan abi eest Sep 11 10:13" at bounding box center [218, 453] width 270 height 66
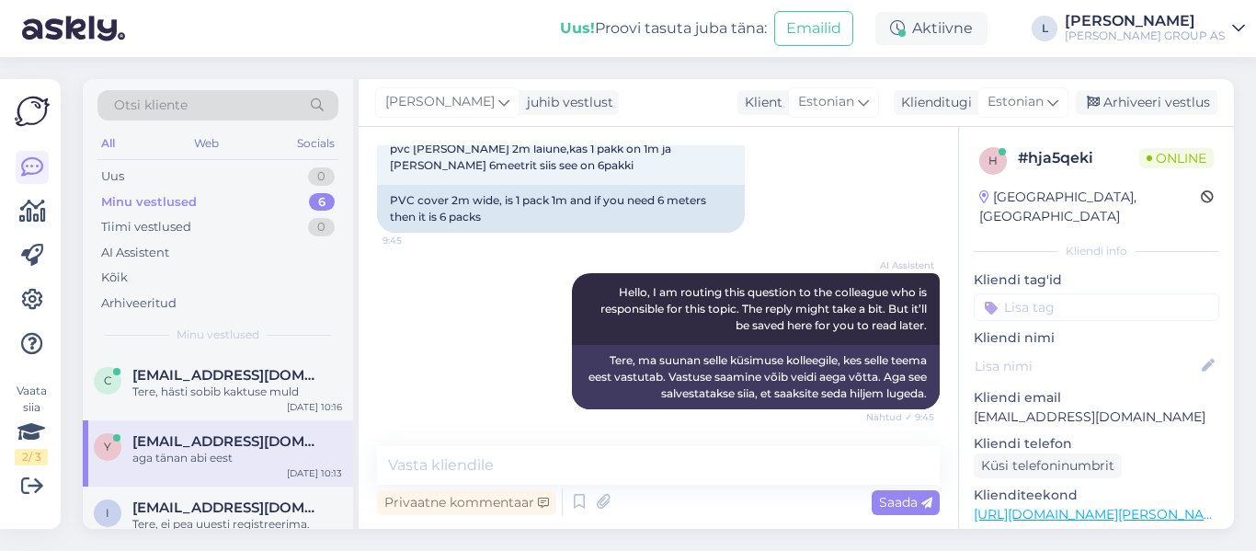
scroll to position [0, 0]
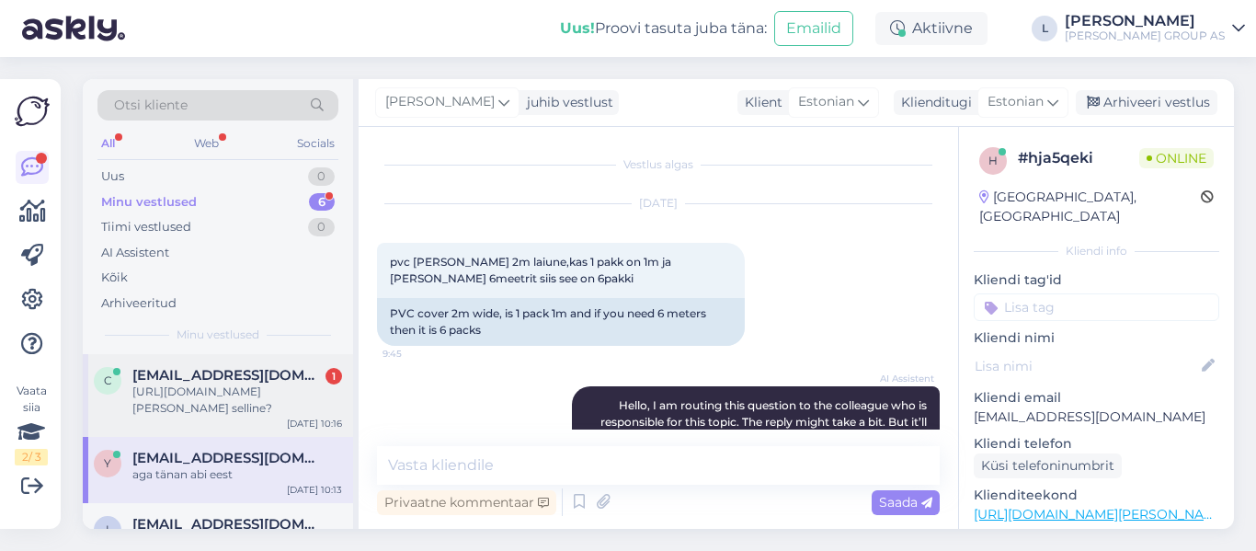
click at [221, 378] on span "chrislember@gmail.com" at bounding box center [227, 375] width 191 height 17
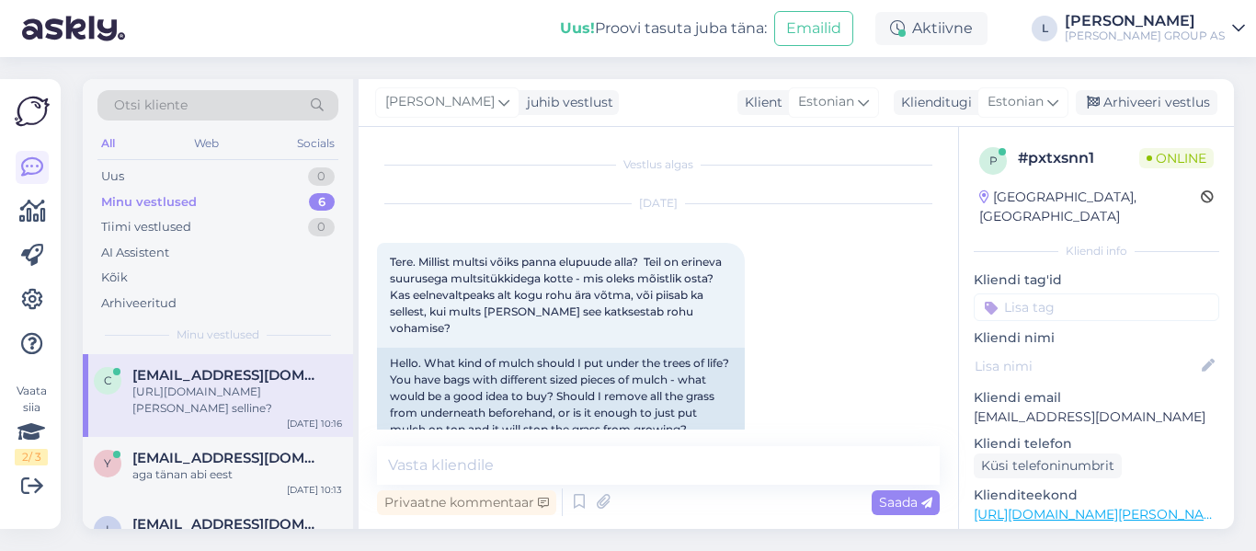
scroll to position [1176, 0]
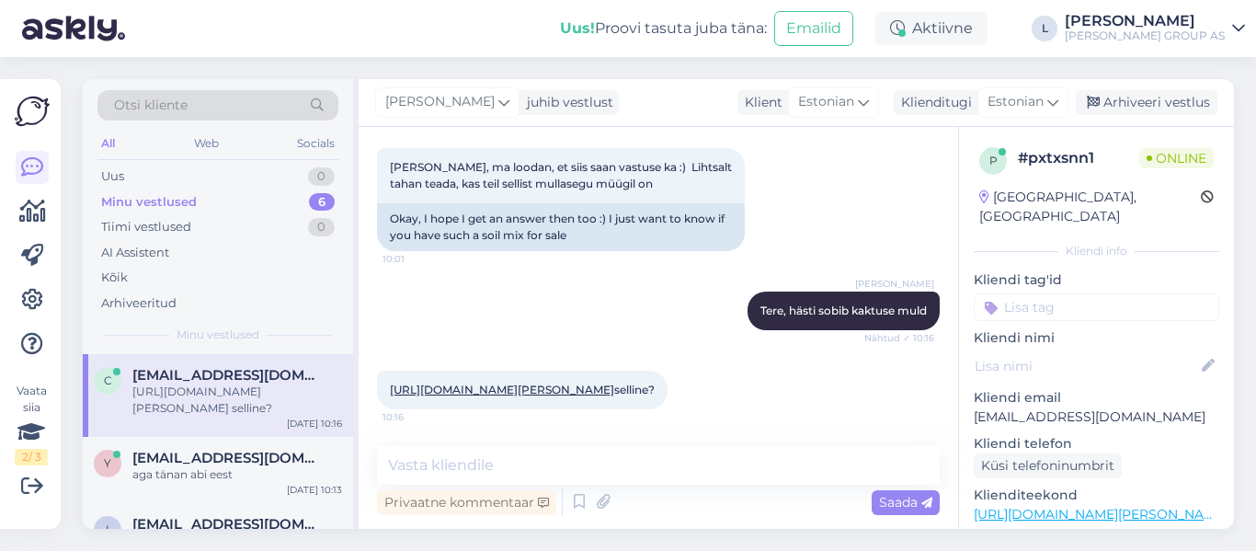
click at [500, 385] on link "https://www.bauhof.ee/et/p/555137/kaktuse-ja-sukulendimuld-kekkila-6l" at bounding box center [502, 390] width 224 height 14
click at [591, 461] on textarea at bounding box center [658, 465] width 563 height 39
type textarea "jah"
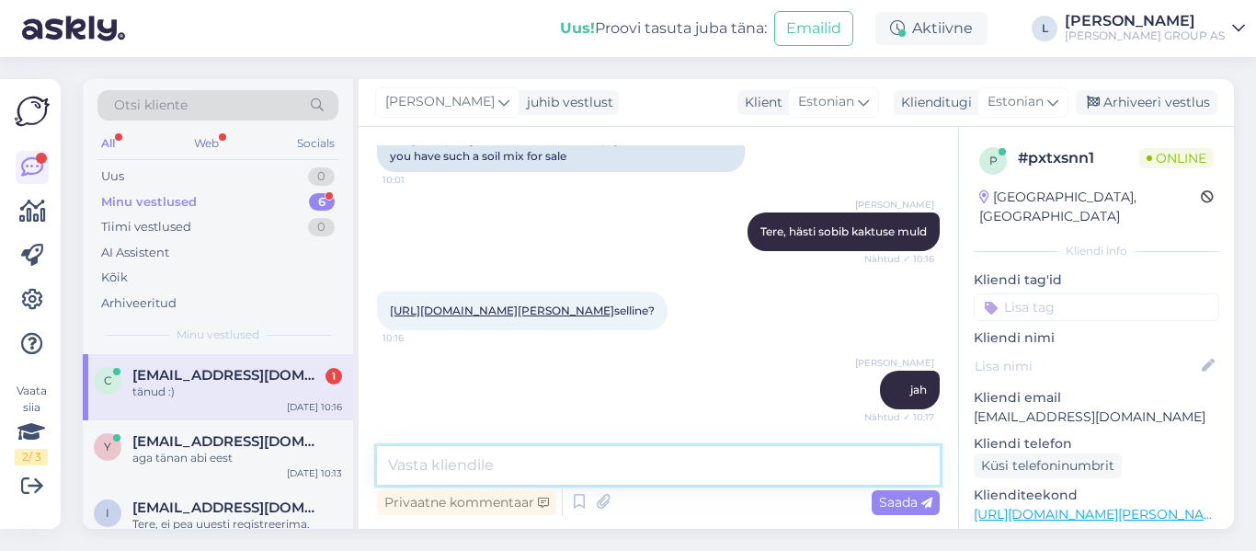
scroll to position [1334, 0]
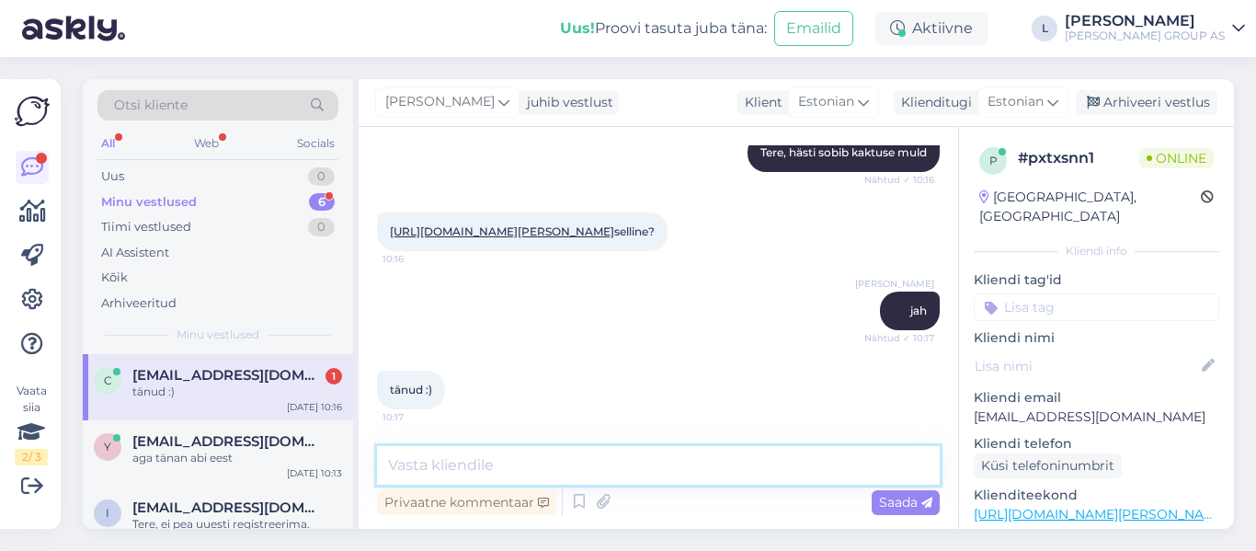
click at [545, 473] on textarea at bounding box center [658, 465] width 563 height 39
paste textarea "https://www.bauhof.ee/et/p/453124/kaktusemuld-biolan-5l"
type textarea "https://www.bauhof.ee/et/p/453124/kaktusemuld-biolan-5l"
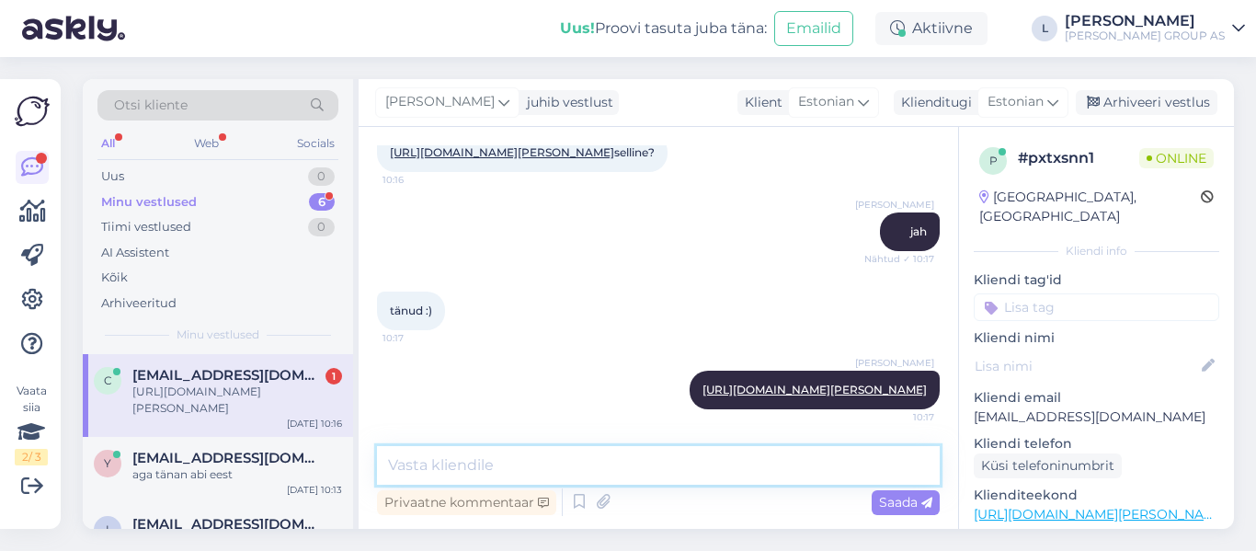
click at [492, 475] on textarea at bounding box center [658, 465] width 563 height 39
paste textarea "https://www.bauhof.ee/et/search?term=kaktusemuld"
type textarea "3 varianti on https://www.bauhof.ee/et/search?term=kaktusemuld"
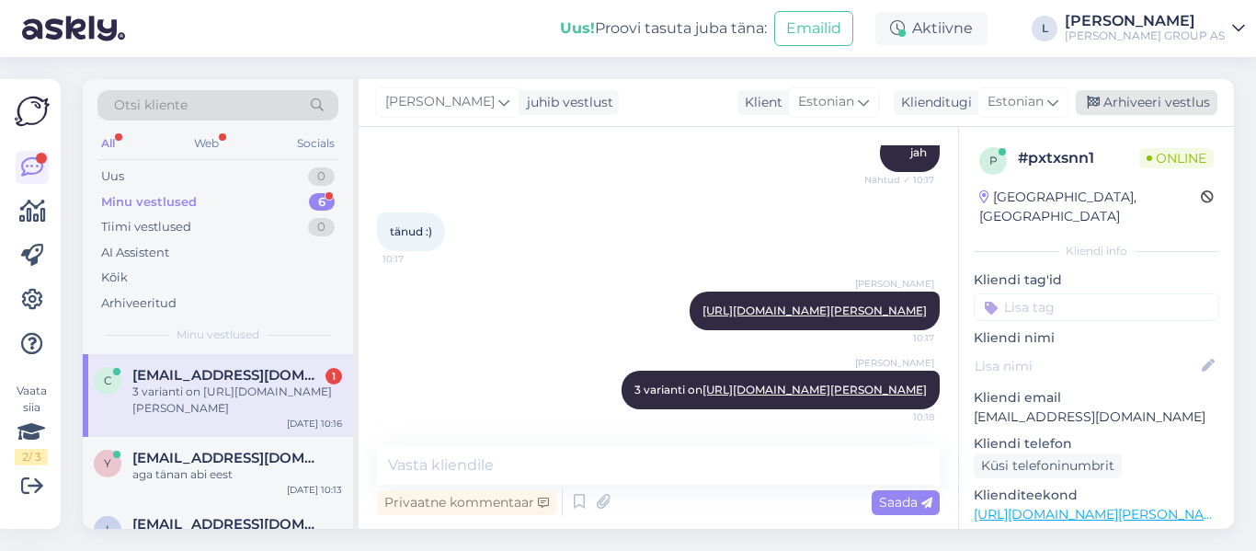
click at [1173, 106] on div "Arhiveeri vestlus" at bounding box center [1147, 102] width 142 height 25
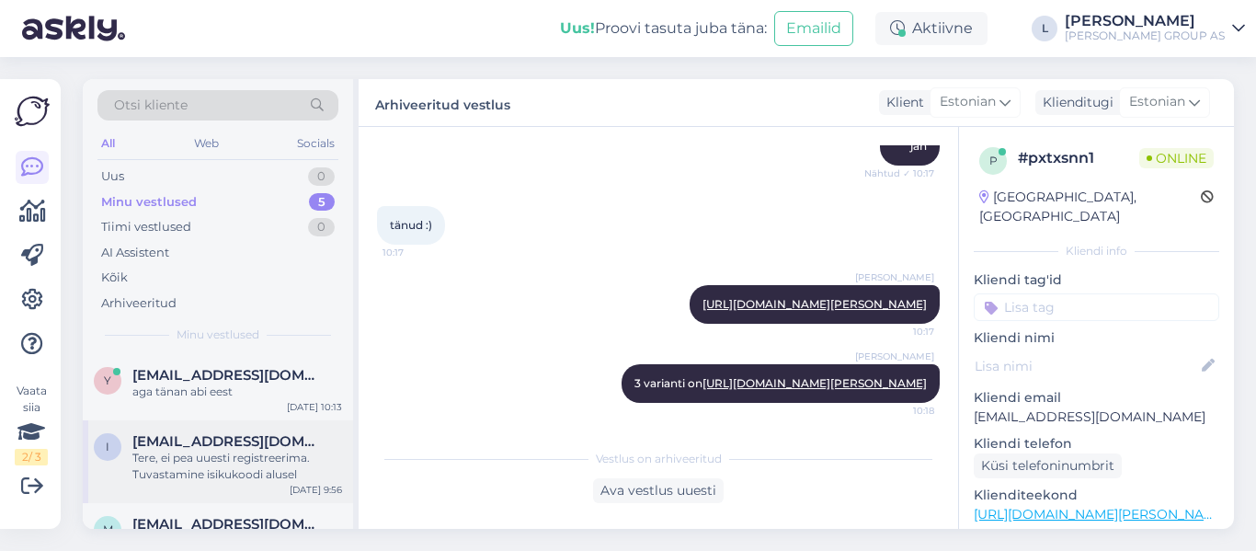
click at [235, 454] on div "Tere, ei pea uuesti registreerima. Tuvastamine isikukoodi alusel" at bounding box center [237, 466] width 210 height 33
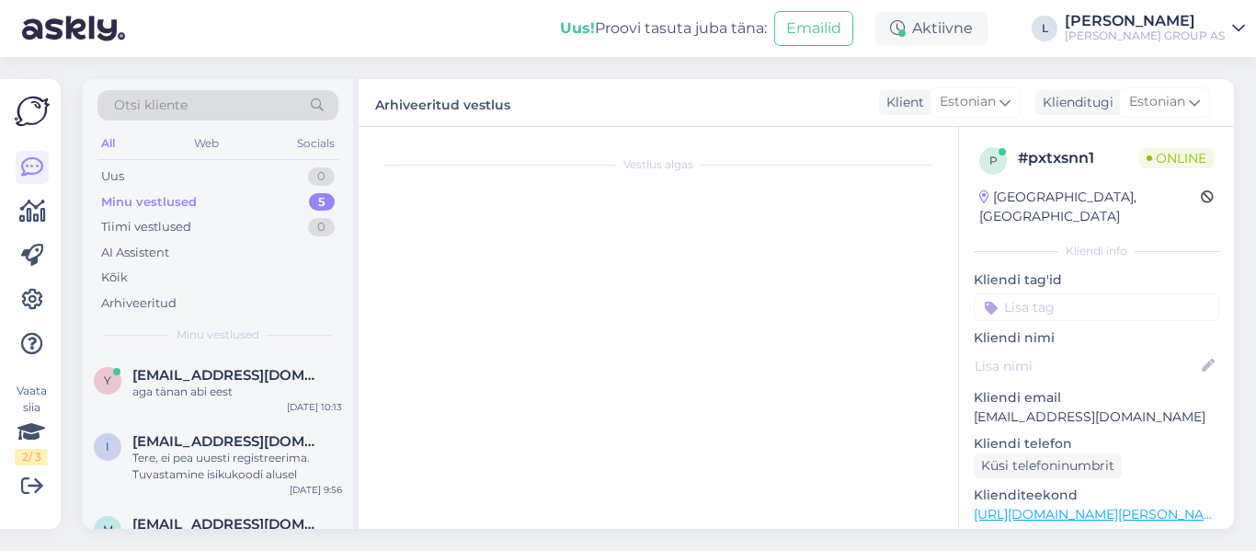
scroll to position [192, 0]
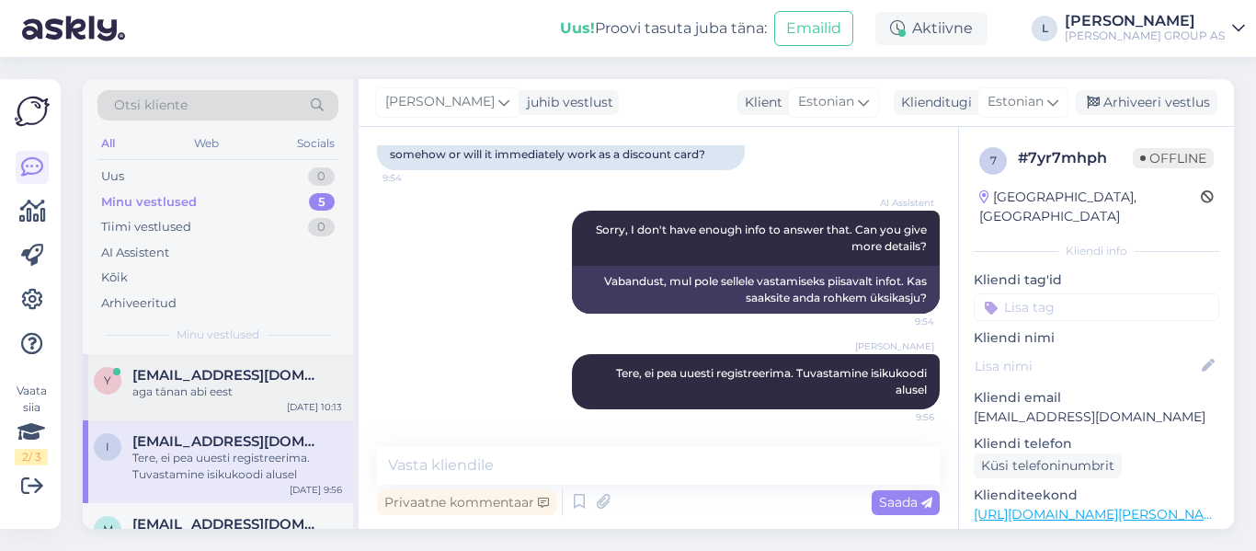
drag, startPoint x: 192, startPoint y: 364, endPoint x: 208, endPoint y: 380, distance: 22.1
click at [192, 375] on div "y yorkideestis@gmail.com aga tänan abi eest Sep 11 10:13" at bounding box center [218, 387] width 270 height 66
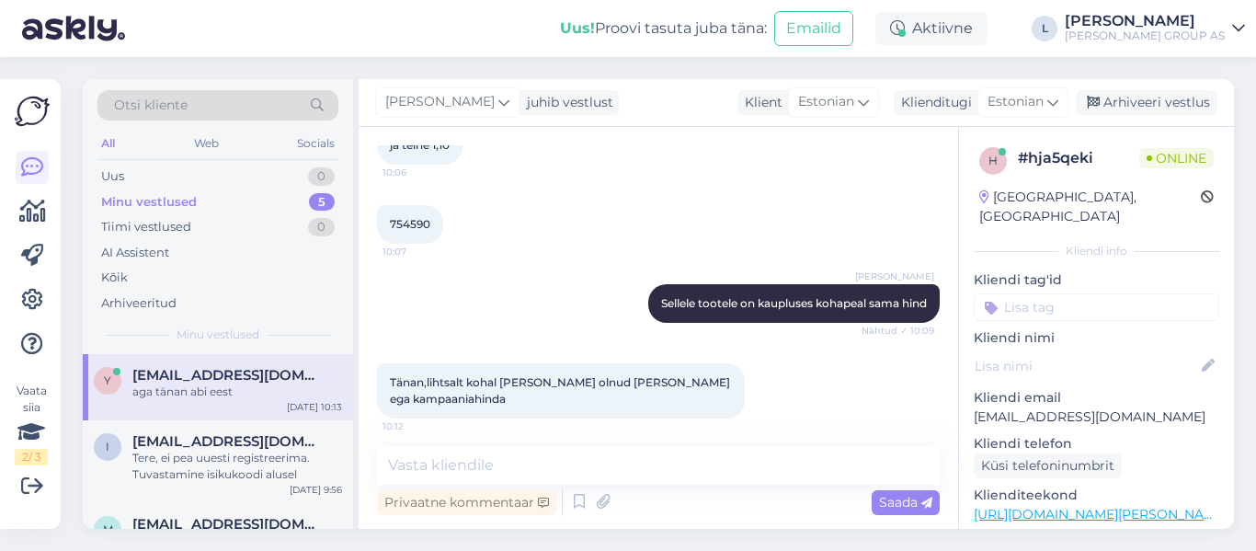
scroll to position [665, 0]
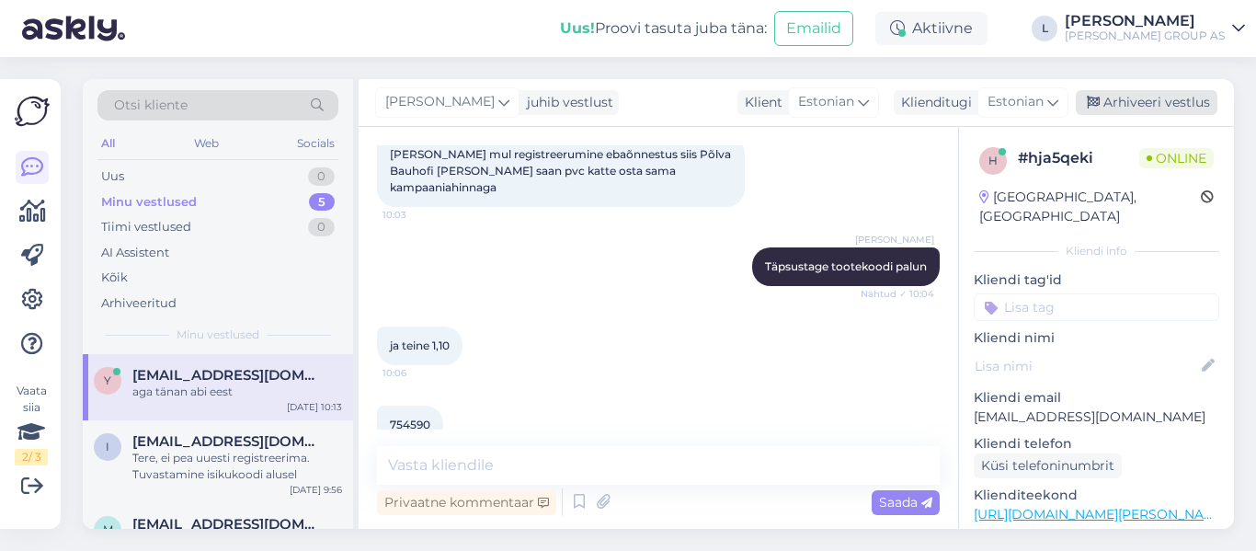
click at [1217, 103] on div "Arhiveeri vestlus" at bounding box center [1147, 102] width 142 height 25
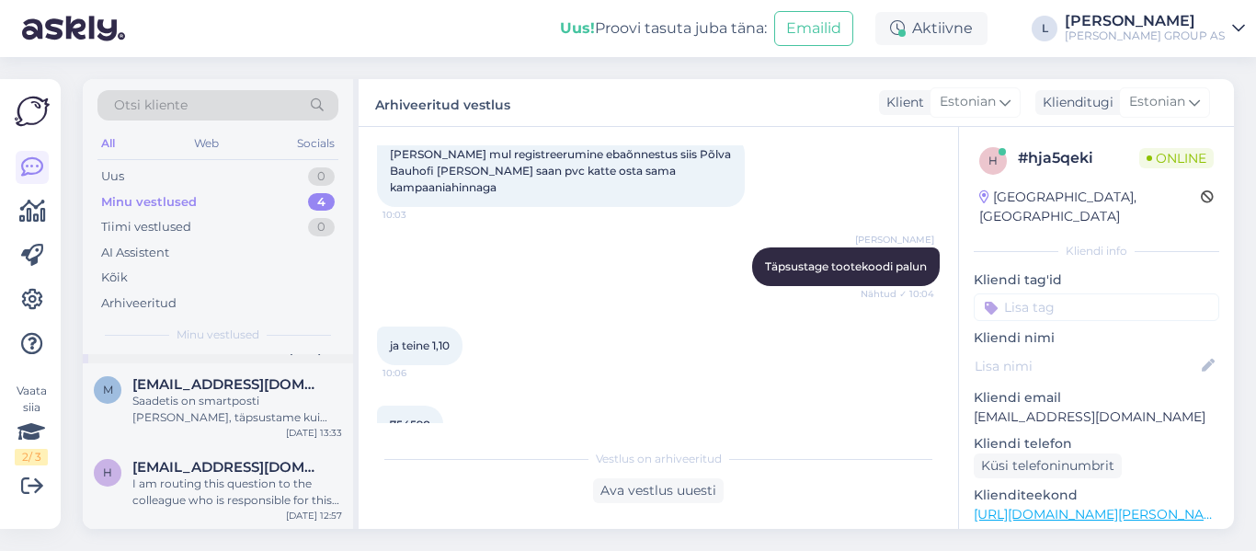
scroll to position [0, 0]
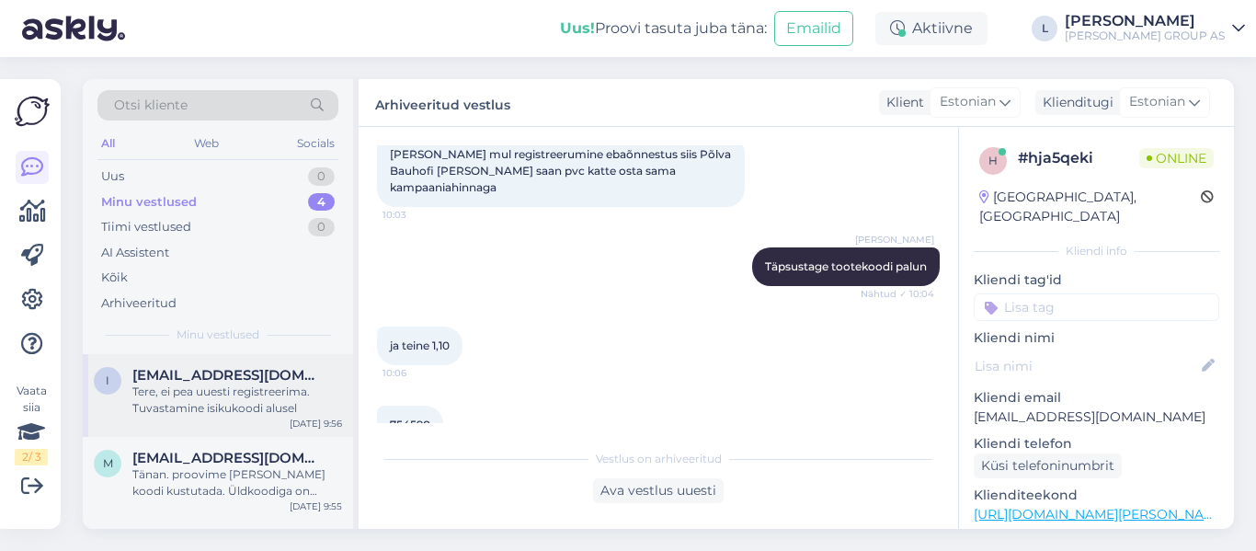
click at [256, 393] on div "Tere, ei pea uuesti registreerima. Tuvastamine isikukoodi alusel" at bounding box center [237, 400] width 210 height 33
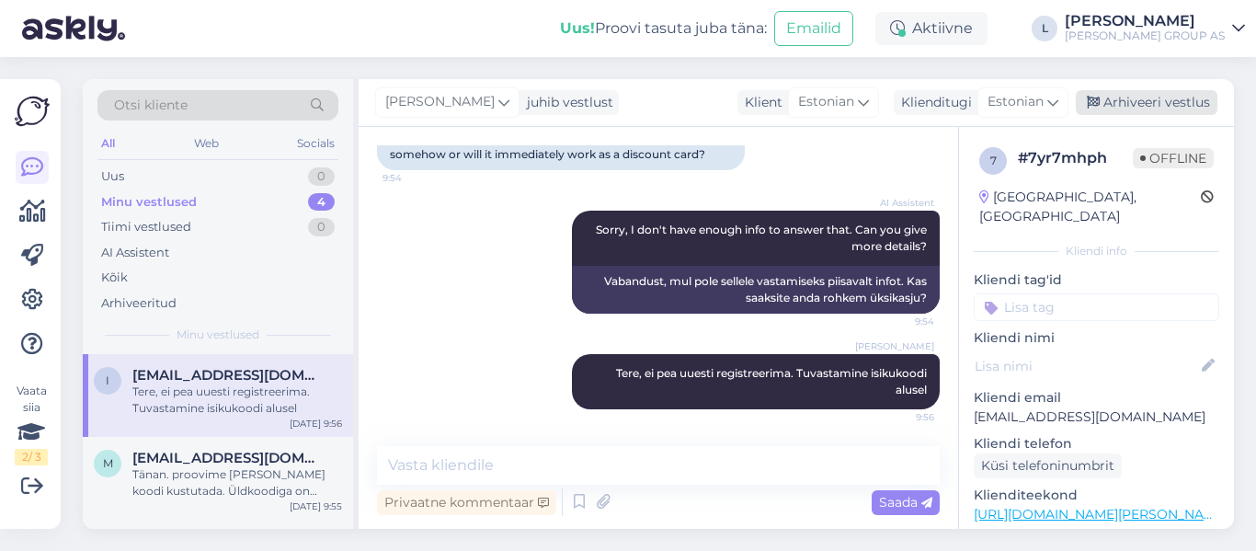
click at [1168, 100] on div "Arhiveeri vestlus" at bounding box center [1147, 102] width 142 height 25
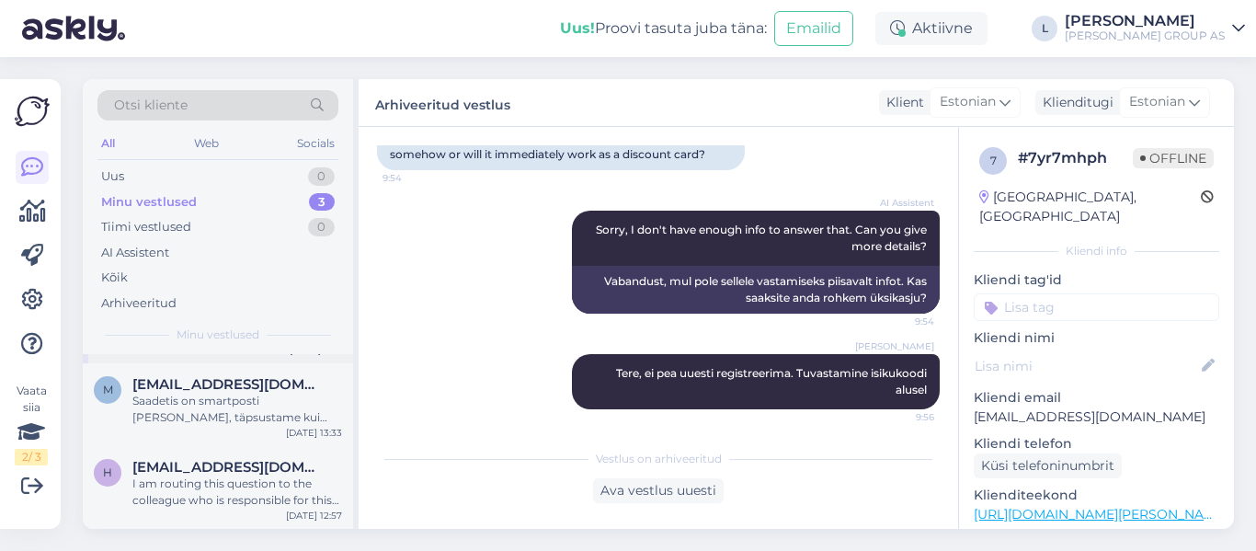
scroll to position [0, 0]
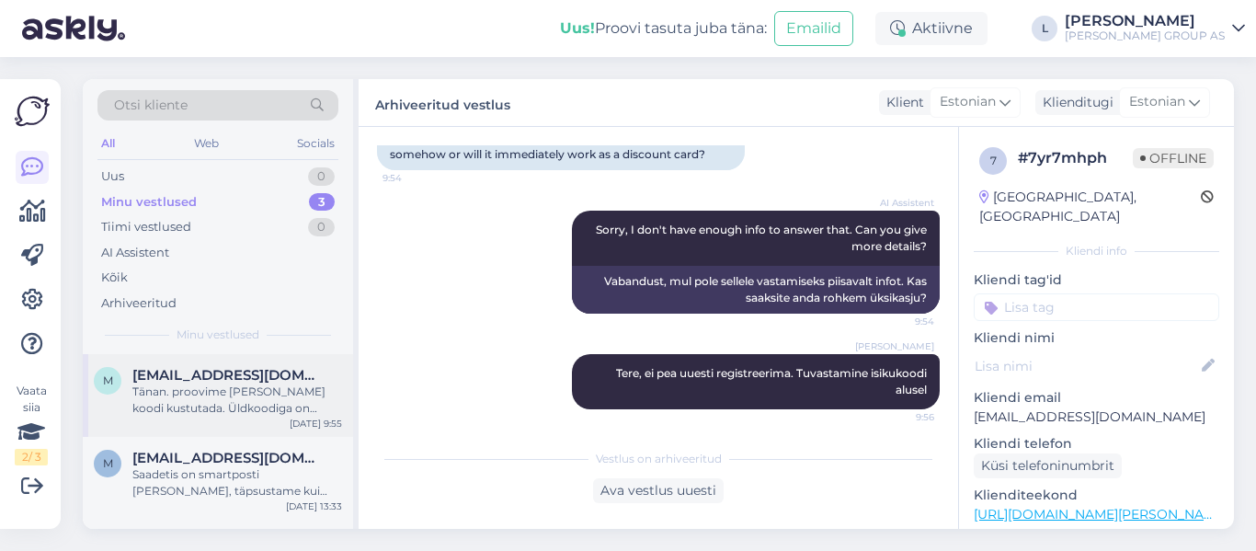
click at [235, 376] on span "magnus.leivalt@gmail.com" at bounding box center [227, 375] width 191 height 17
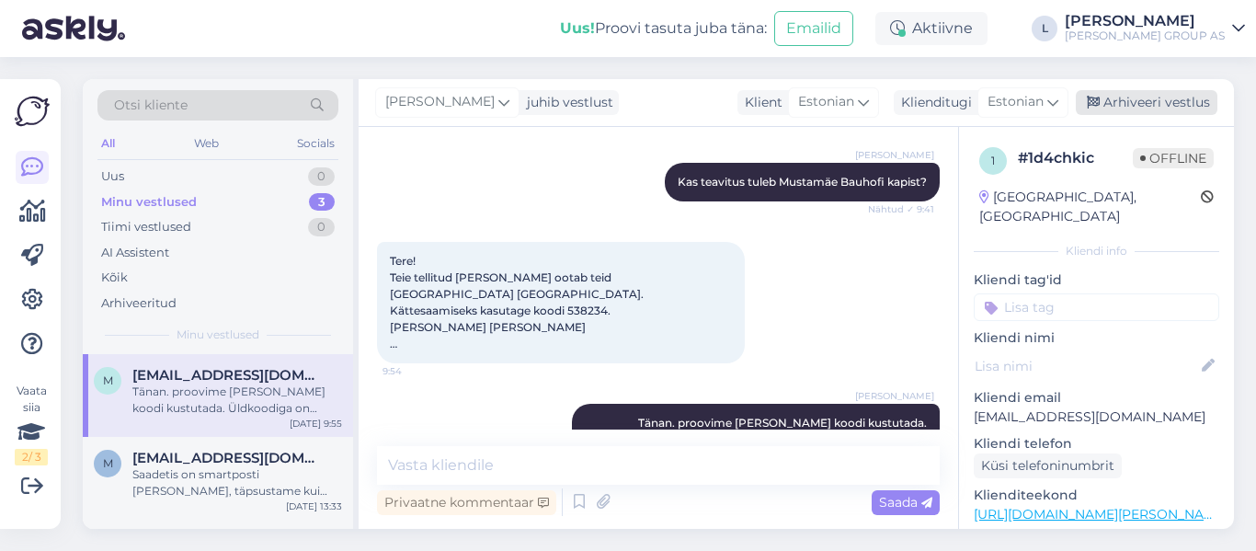
click at [1173, 98] on div "Arhiveeri vestlus" at bounding box center [1147, 102] width 142 height 25
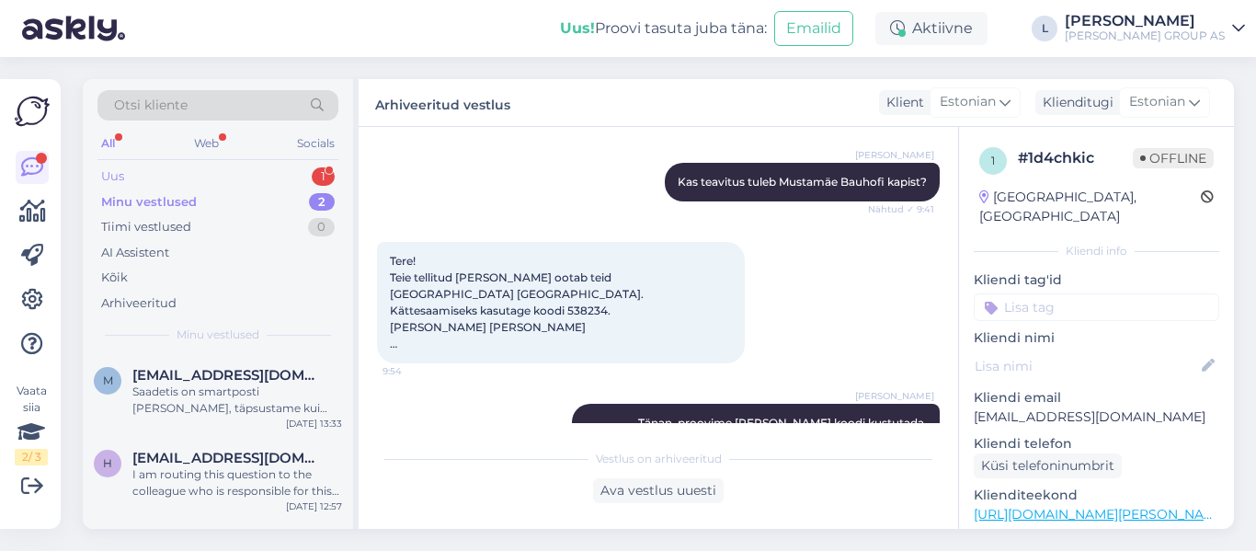
click at [169, 177] on div "Uus 1" at bounding box center [217, 177] width 241 height 26
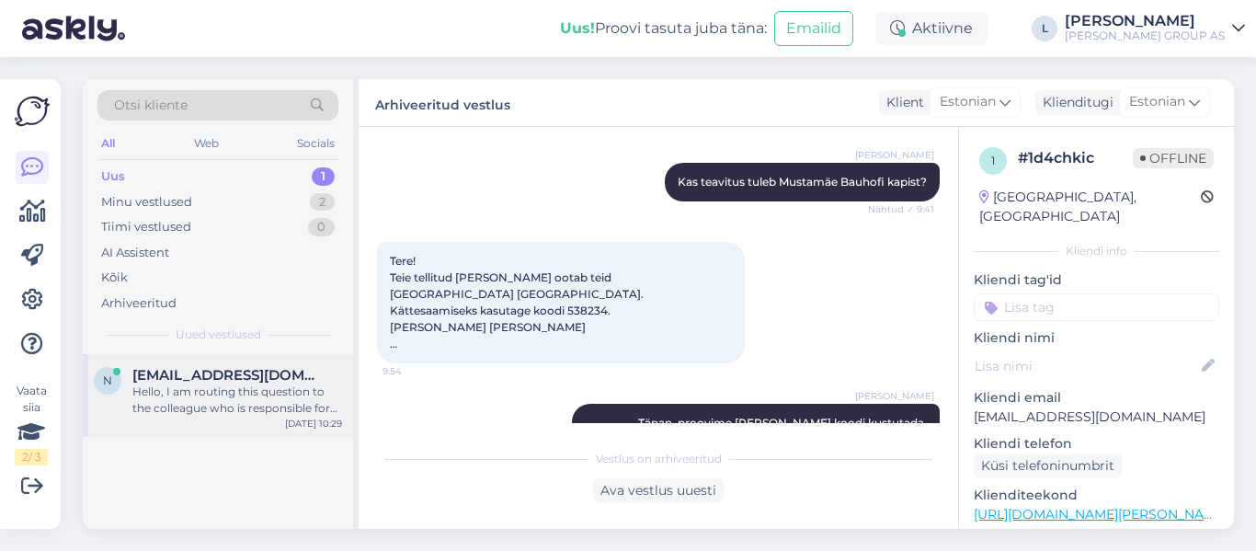
click at [245, 398] on div "Hello, I am routing this question to the colleague who is responsible for this …" at bounding box center [237, 400] width 210 height 33
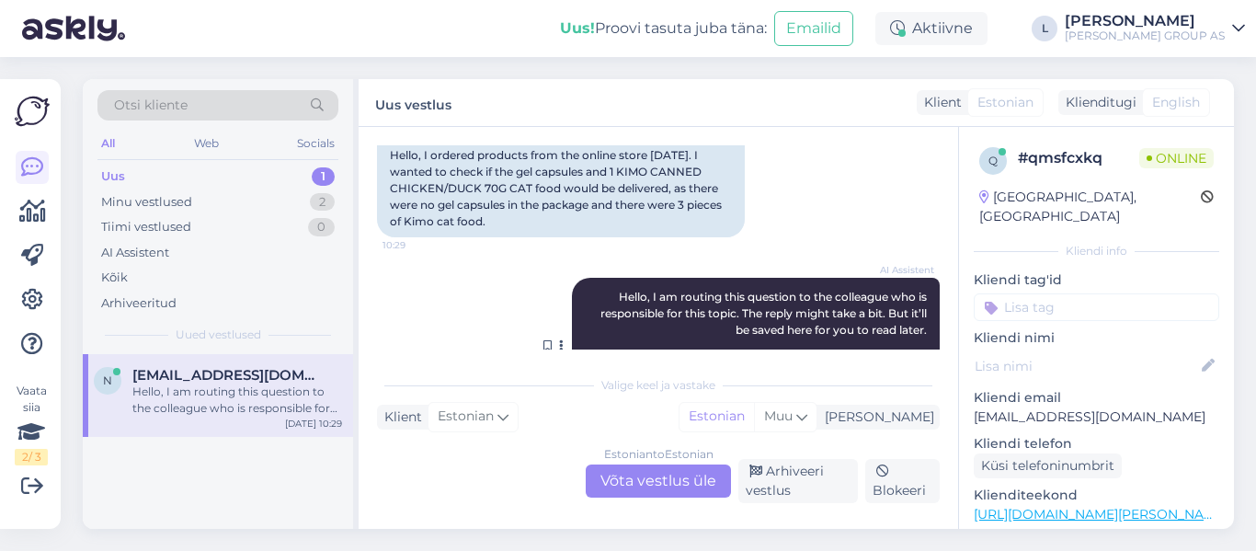
scroll to position [276, 0]
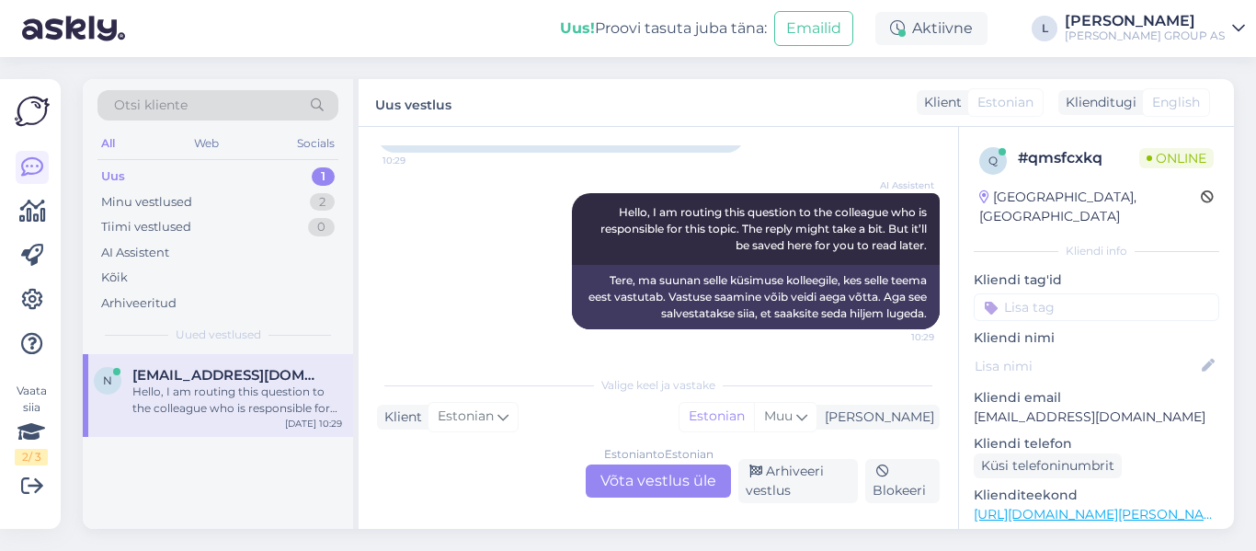
click at [670, 477] on div "Estonian to Estonian Võta vestlus üle" at bounding box center [658, 480] width 145 height 33
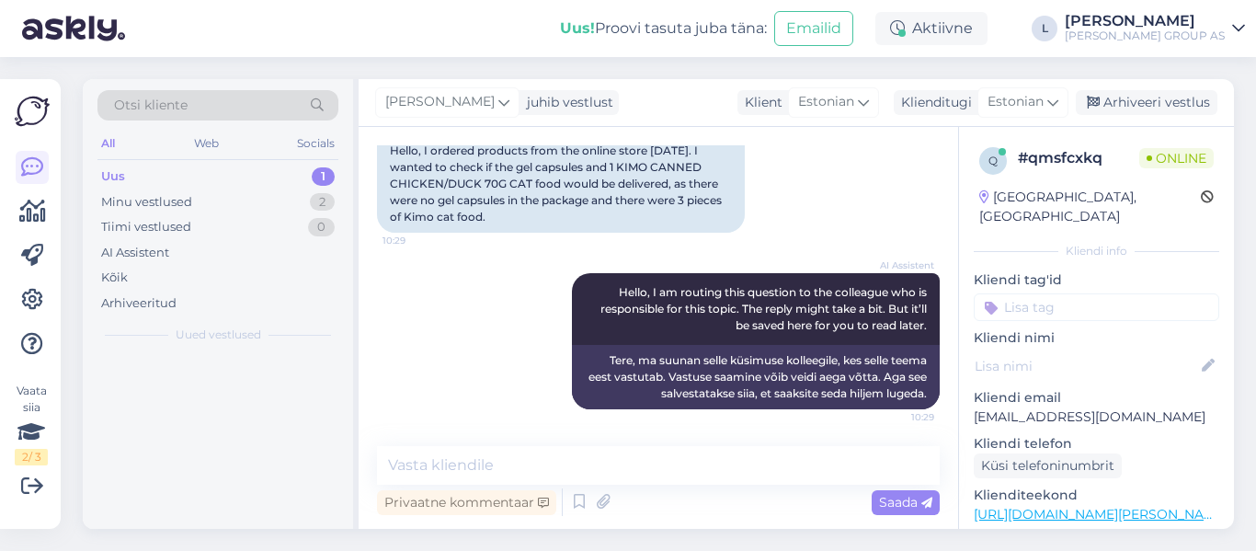
scroll to position [196, 0]
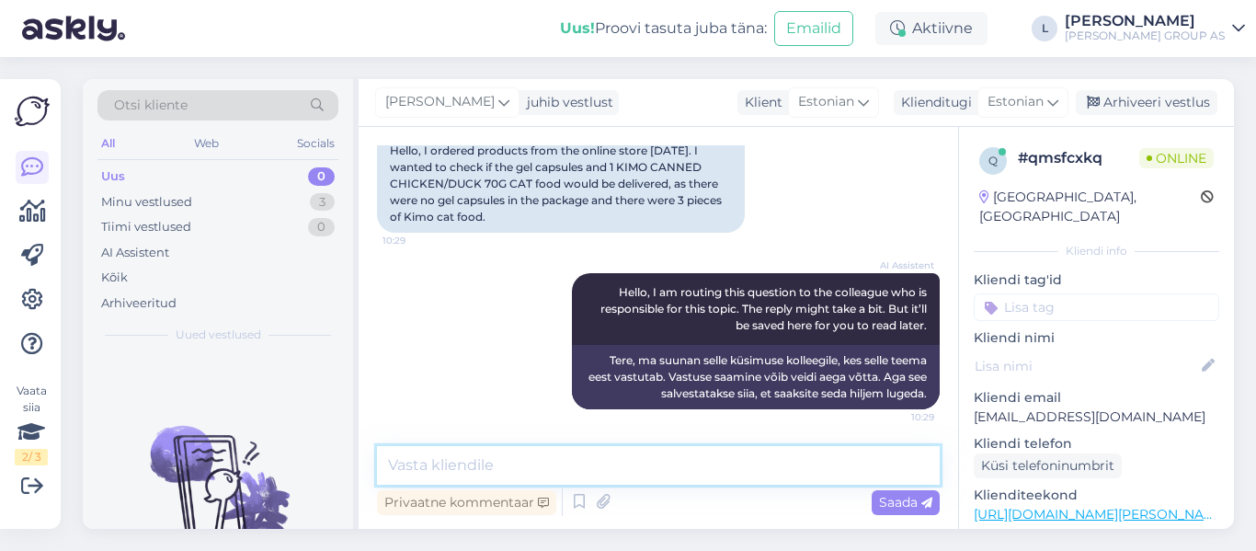
click at [637, 461] on textarea at bounding box center [658, 465] width 563 height 39
type textarea "Tere, mis teie tellimuse number on?"
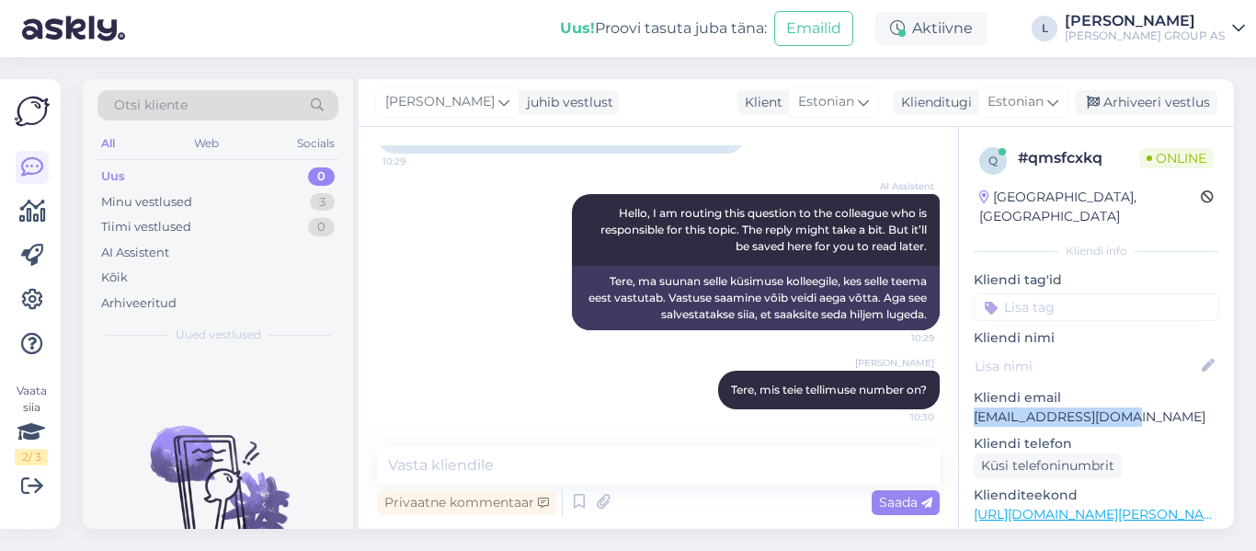
drag, startPoint x: 1137, startPoint y: 396, endPoint x: 965, endPoint y: 403, distance: 172.1
click at [965, 403] on div "q # qmsfcxkq Online Estonia, Tallinn Kliendi info Kliendi tag'id Kliendi nimi K…" at bounding box center [1096, 514] width 275 height 775
copy p "nele.ansen@gmail.com"
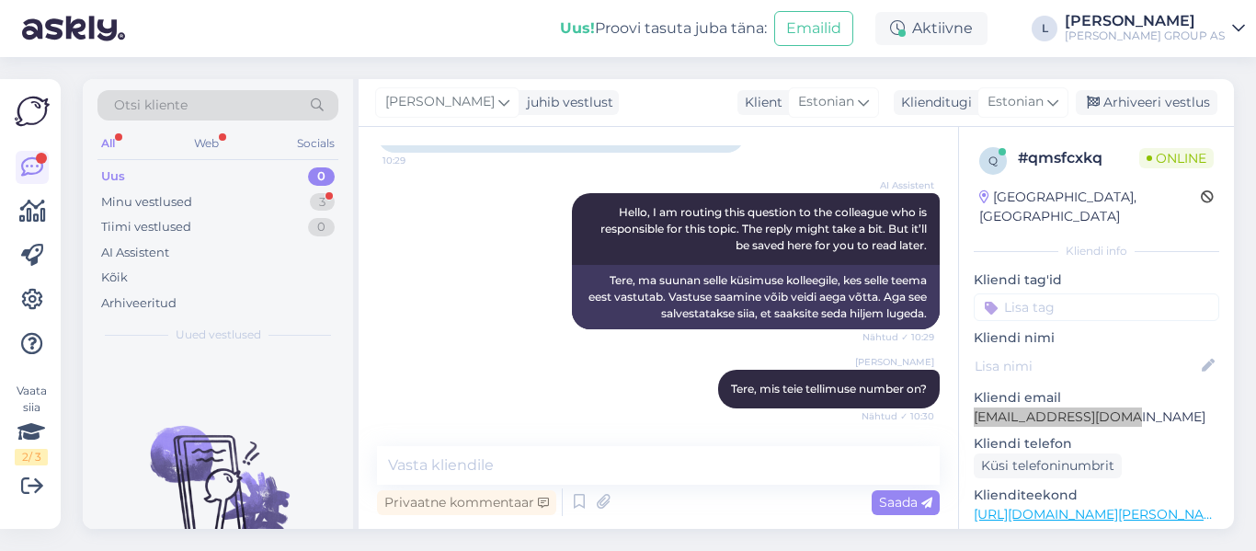
scroll to position [371, 0]
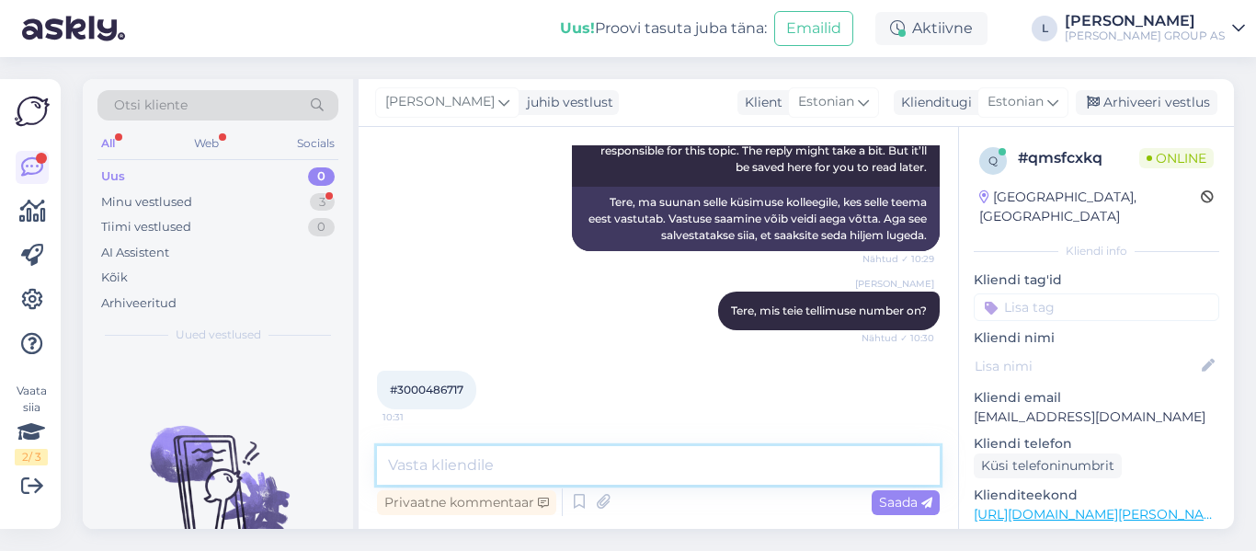
click at [546, 470] on textarea at bounding box center [658, 465] width 563 height 39
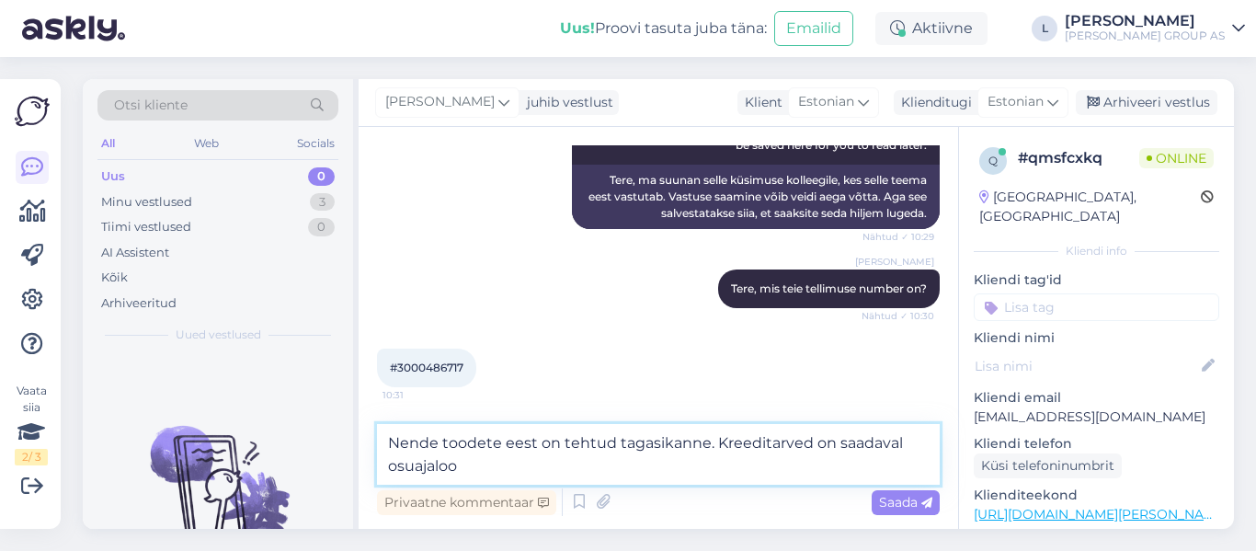
type textarea "Nende toodete eest on tehtud tagasikanne. Kreeditarved on saadaval osuajaloos"
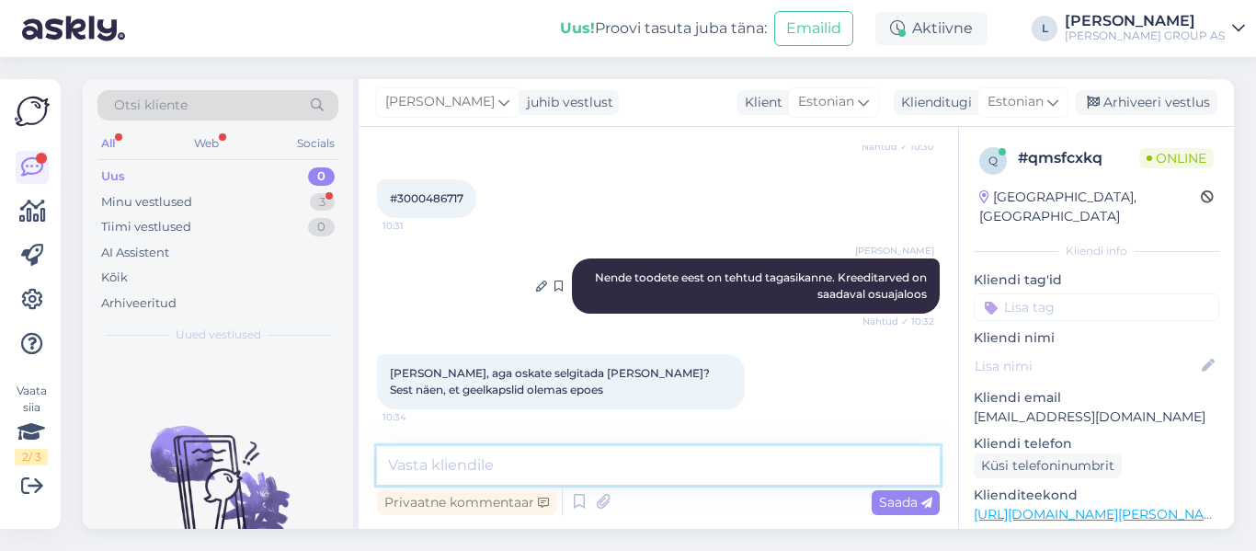
scroll to position [562, 0]
drag, startPoint x: 464, startPoint y: 192, endPoint x: 400, endPoint y: 196, distance: 63.6
click at [400, 196] on span "#3000486717" at bounding box center [427, 198] width 74 height 14
copy span "3000486717"
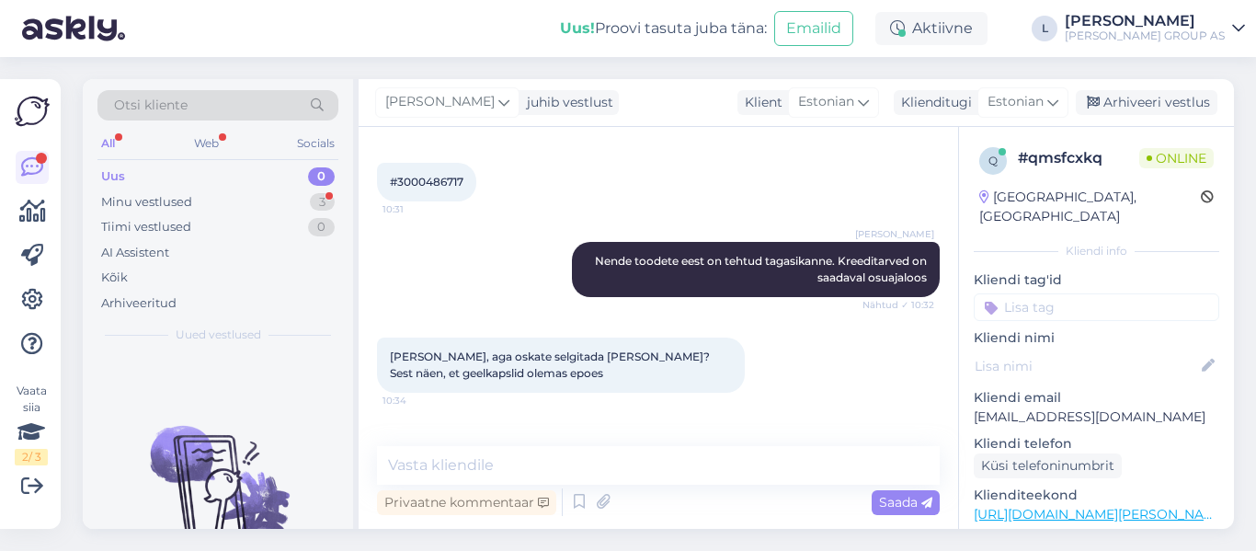
scroll to position [674, 0]
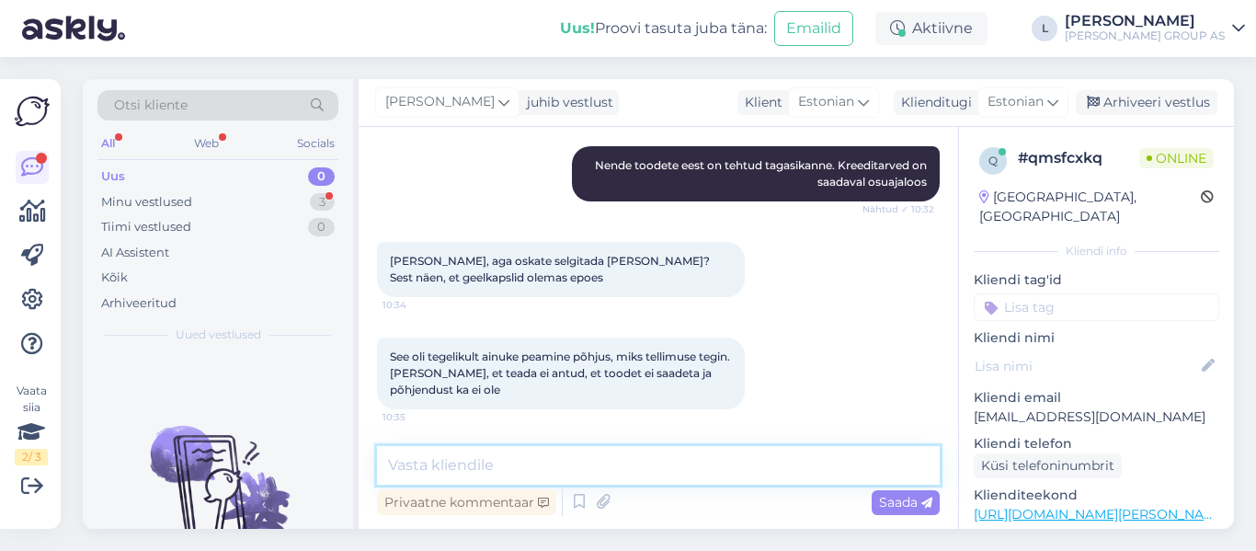
click at [552, 469] on textarea at bounding box center [658, 465] width 563 height 39
type textarea "Täpsustame laost anname tagasisidet esimesel võimalusel"
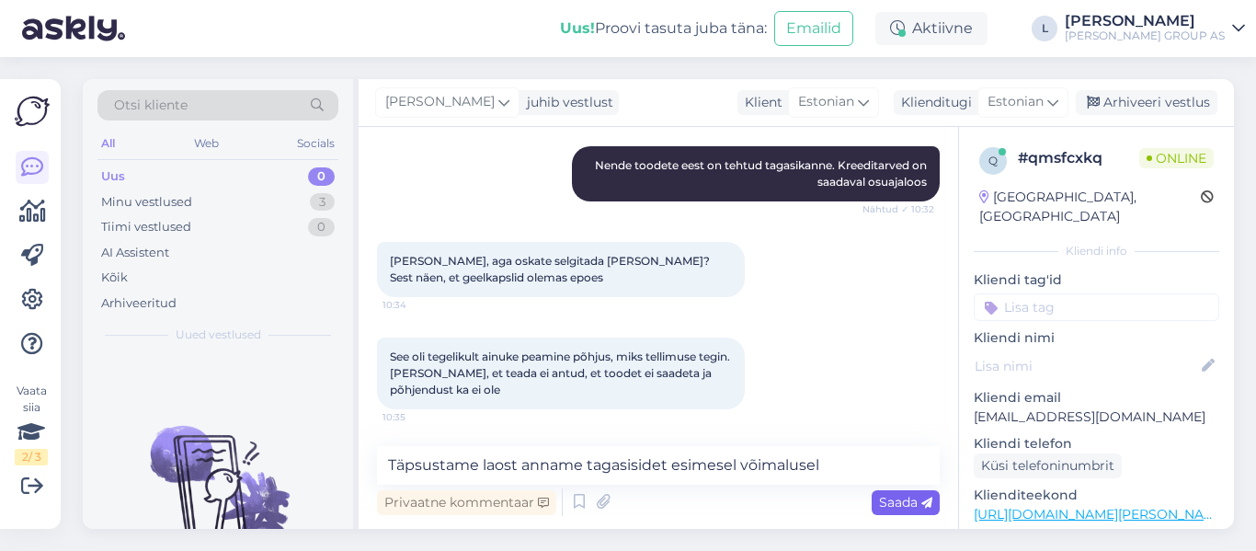
click at [899, 502] on span "Saada" at bounding box center [905, 502] width 53 height 17
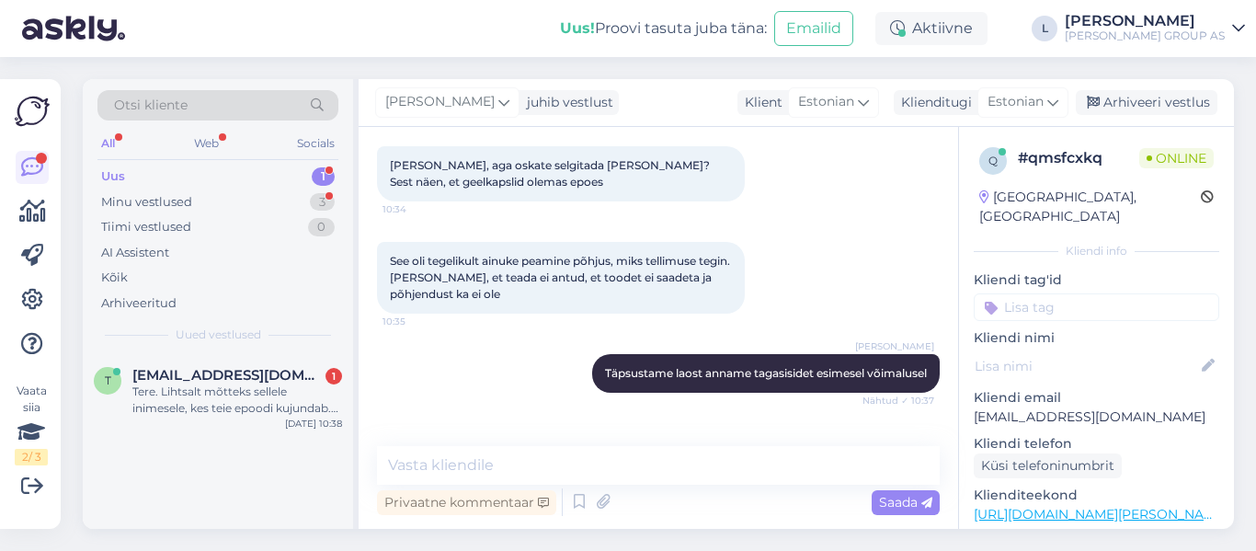
scroll to position [832, 0]
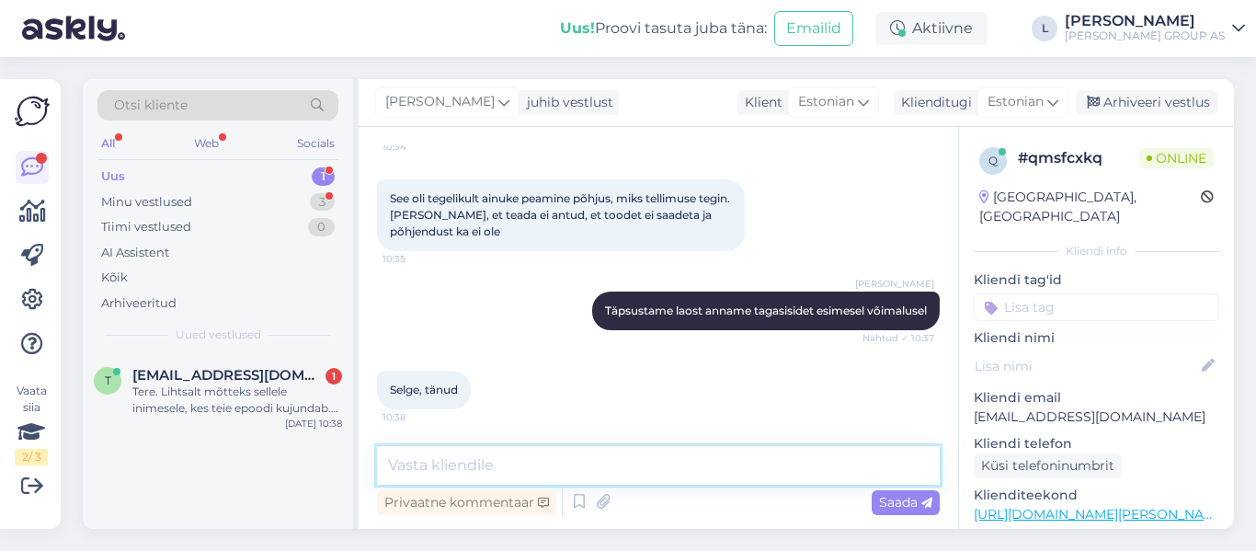
click at [515, 459] on textarea at bounding box center [658, 465] width 563 height 39
type textarea "Kaup oli 8.09 otsas. Uus partii saabus 10.09"
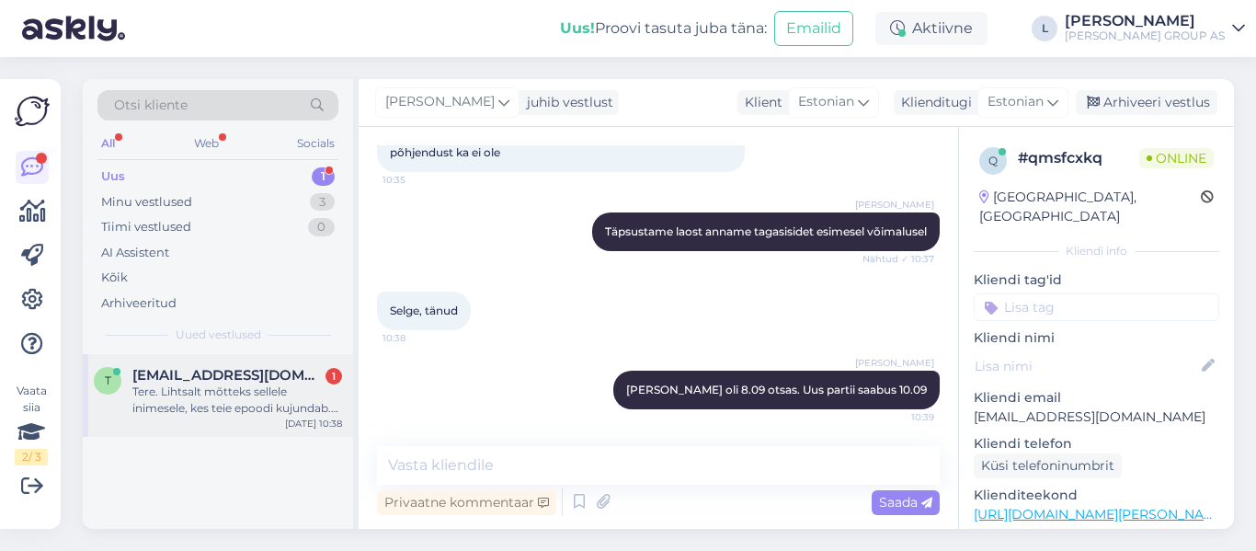
click at [234, 388] on div "Tere. Lihtsalt mõtteks sellele inimesele, kes teie epoodi kujundab. Ei näe väga…" at bounding box center [237, 400] width 210 height 33
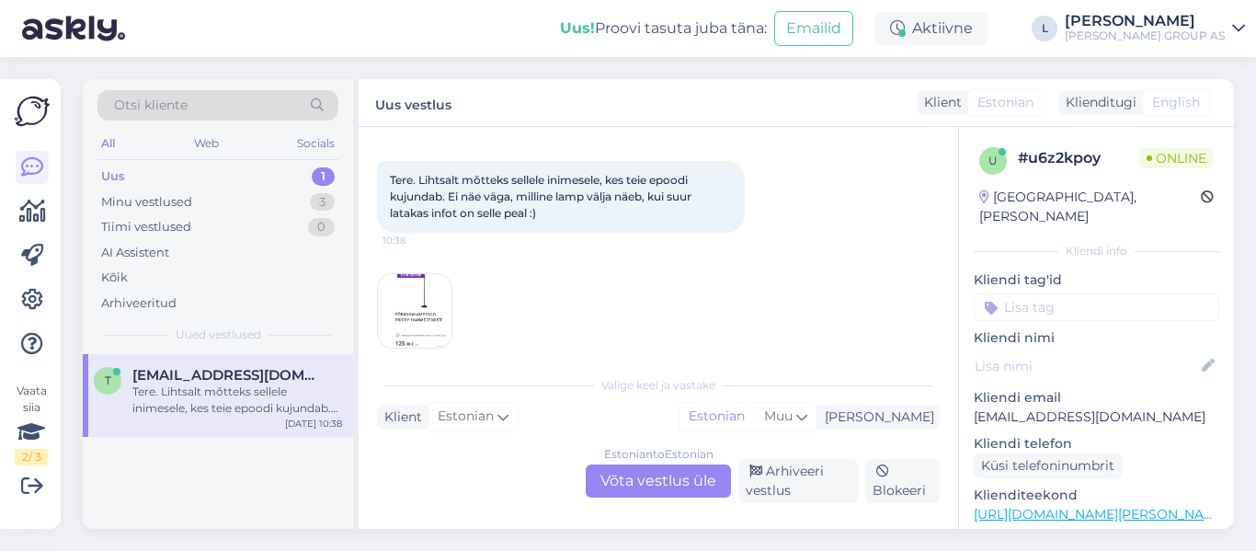
scroll to position [101, 0]
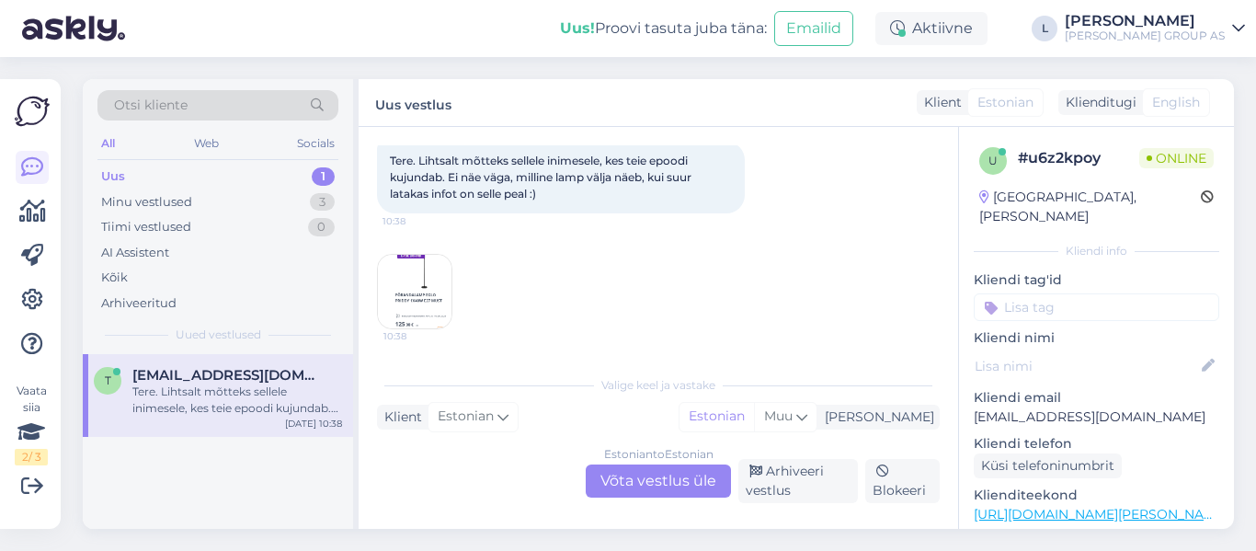
click at [430, 276] on img at bounding box center [415, 292] width 74 height 74
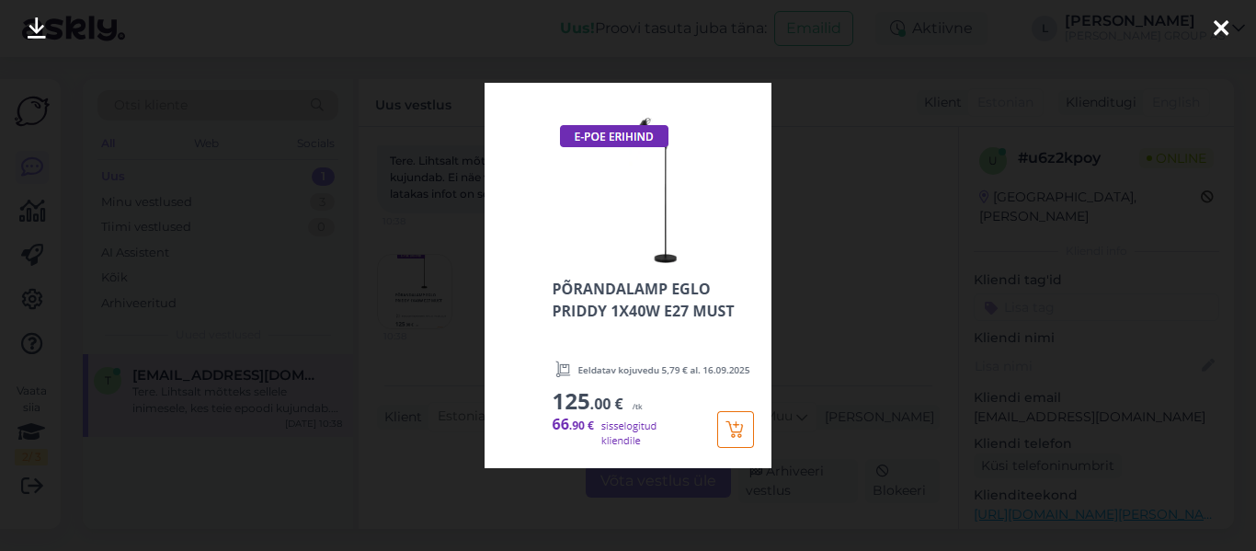
click at [861, 284] on div at bounding box center [628, 275] width 1256 height 551
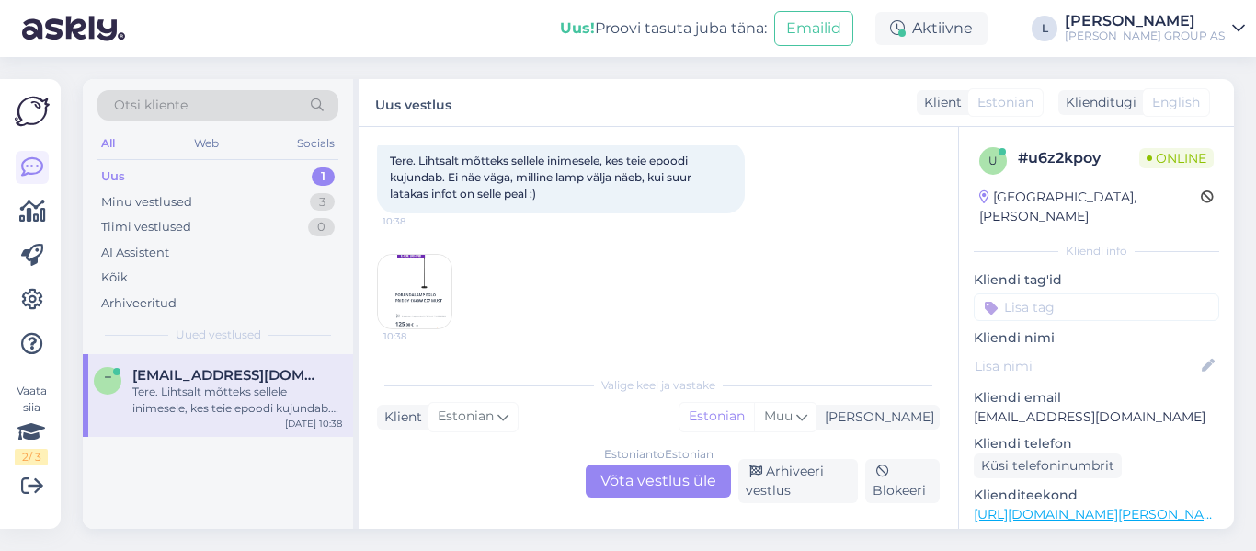
click at [422, 288] on img at bounding box center [415, 292] width 74 height 74
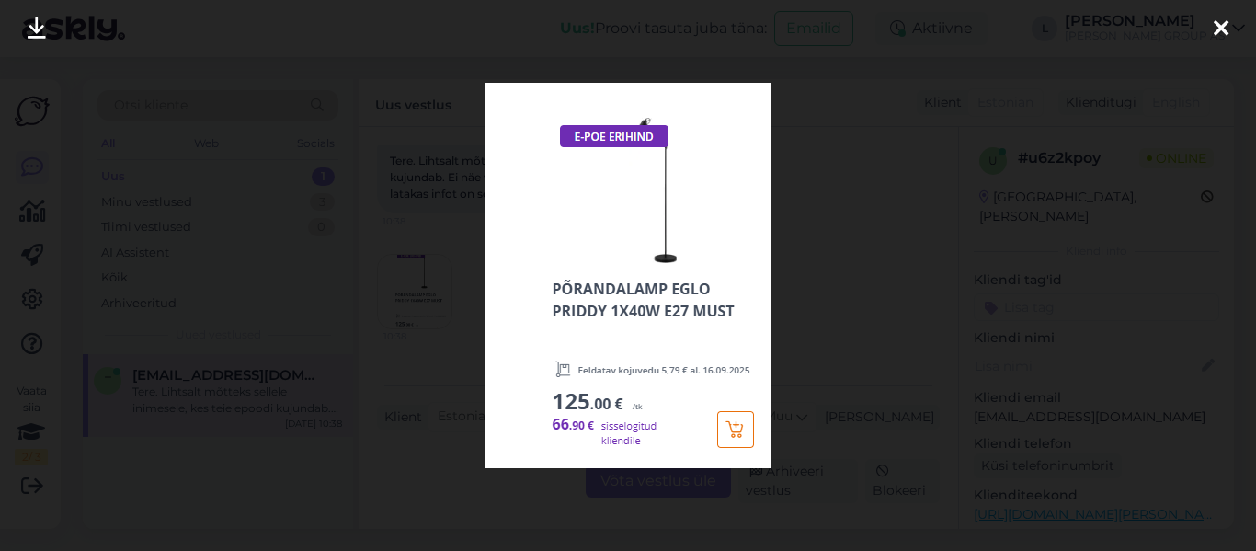
click at [650, 303] on img at bounding box center [628, 275] width 287 height 385
click at [1217, 34] on icon at bounding box center [1221, 29] width 15 height 24
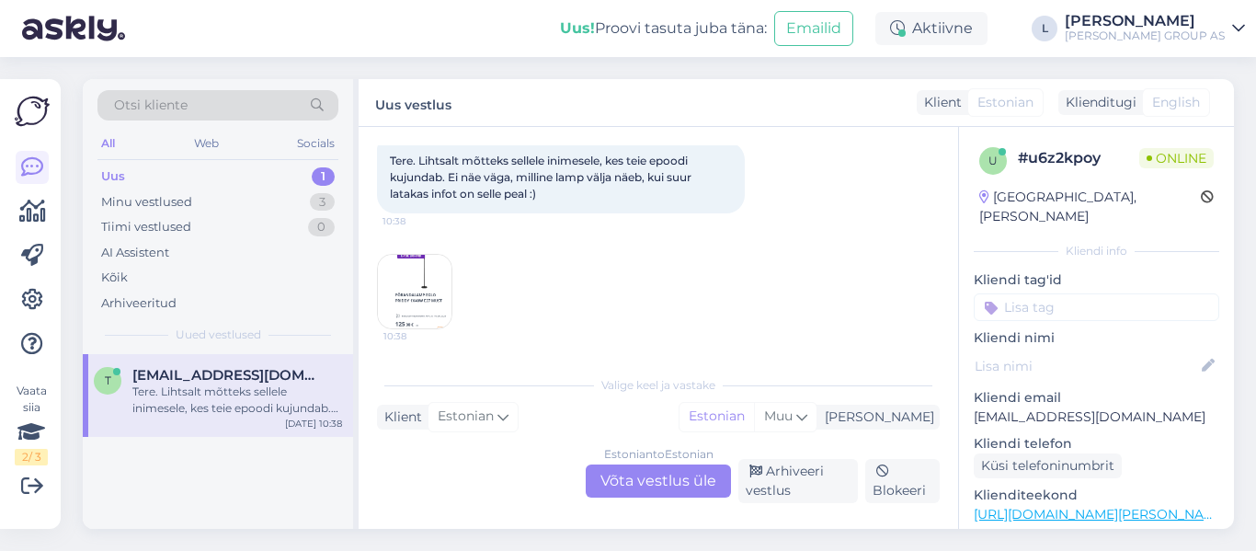
click at [648, 477] on div "Estonian to Estonian Võta vestlus üle" at bounding box center [658, 480] width 145 height 33
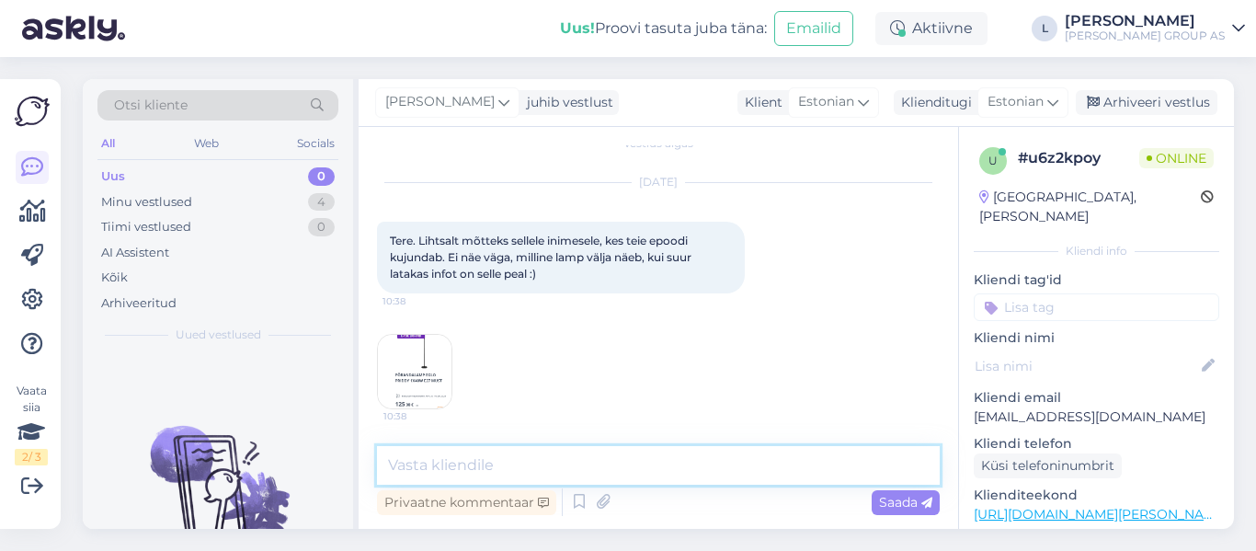
click at [526, 469] on textarea at bounding box center [658, 465] width 563 height 39
type textarea "Tere, täname tagasiside eest!"
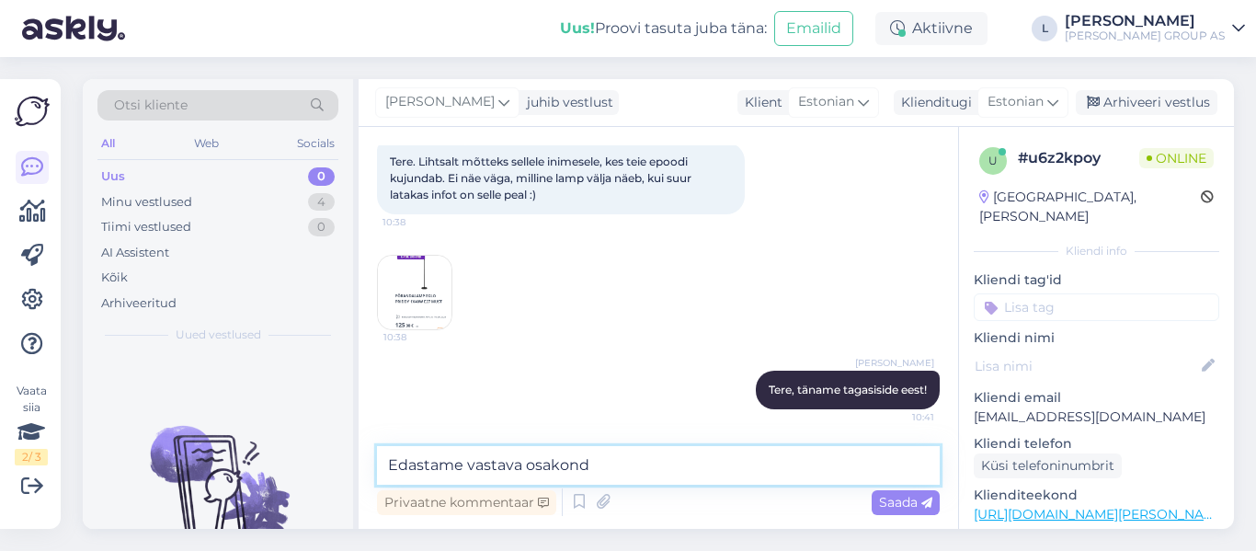
type textarea "Edastame vastava osakonda"
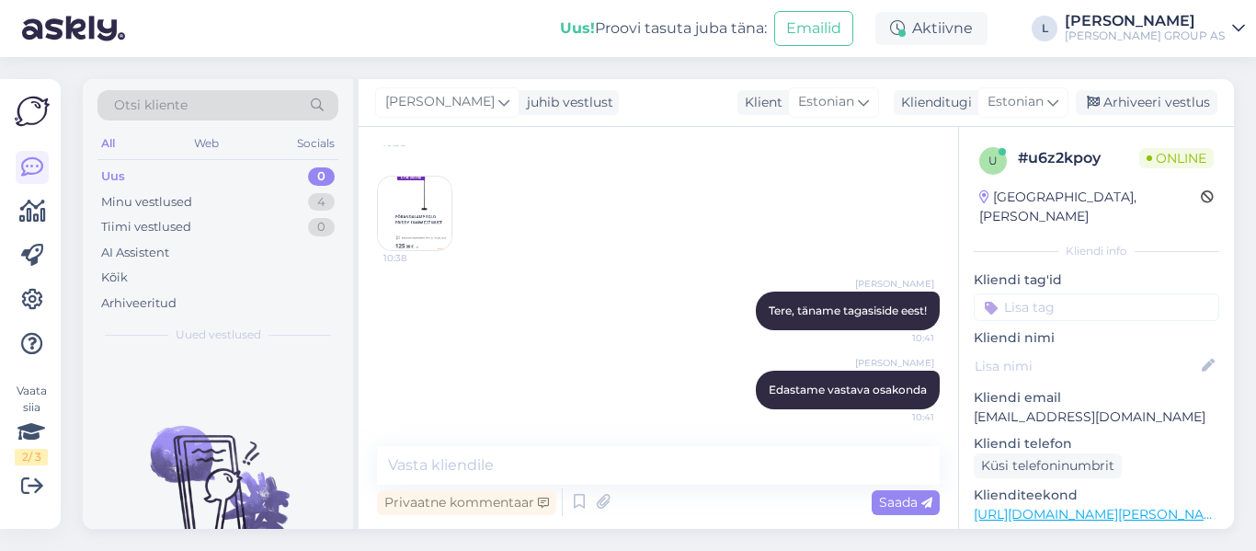
click at [395, 210] on img at bounding box center [415, 214] width 74 height 74
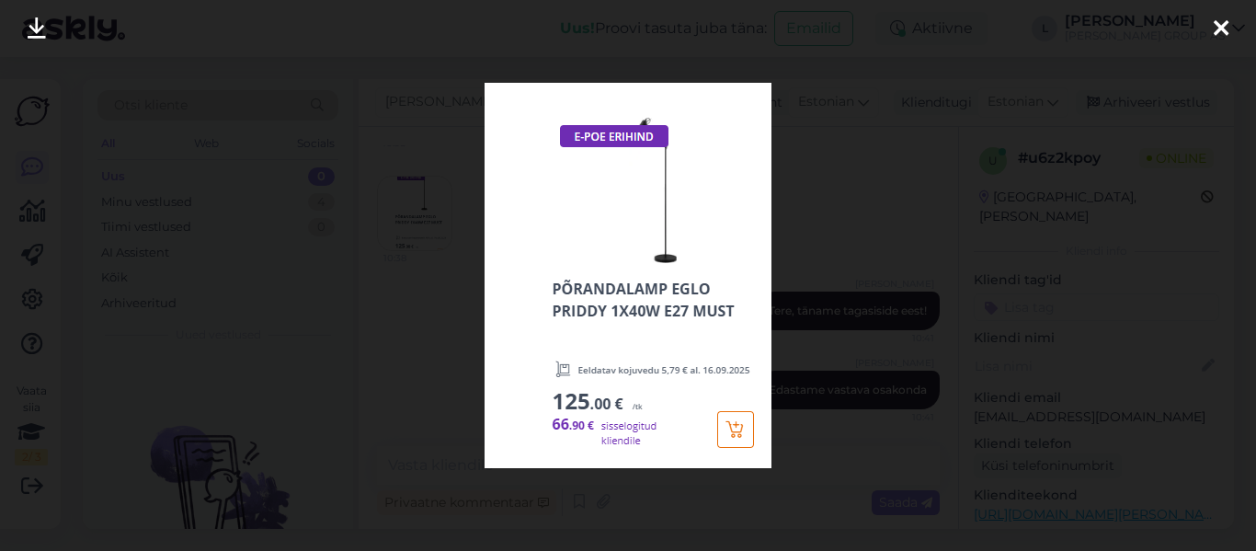
click at [445, 300] on div at bounding box center [628, 275] width 1256 height 551
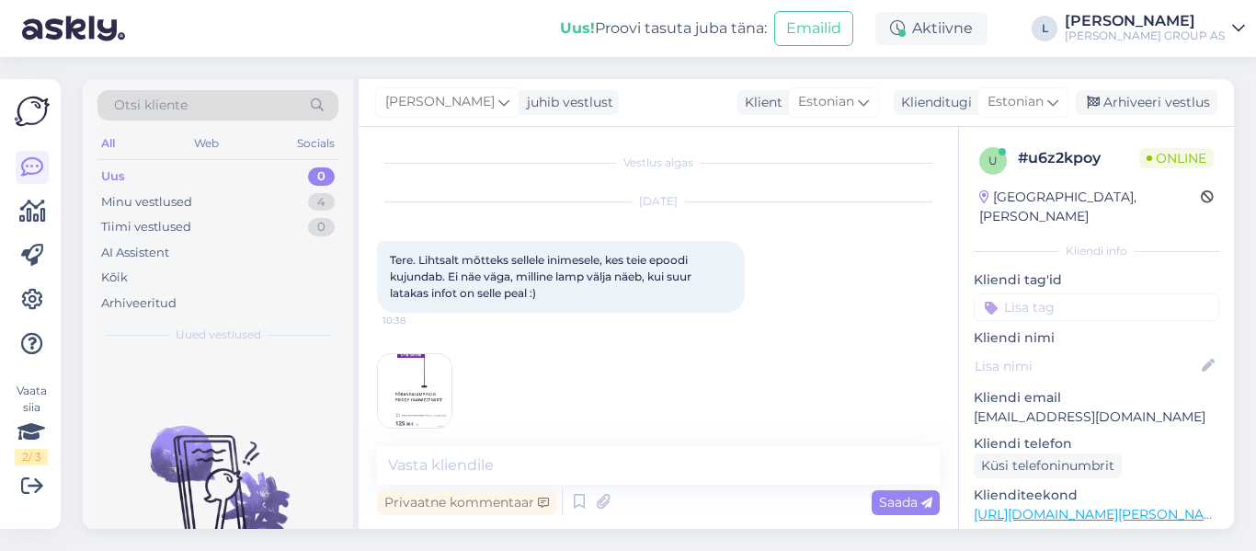
scroll to position [0, 0]
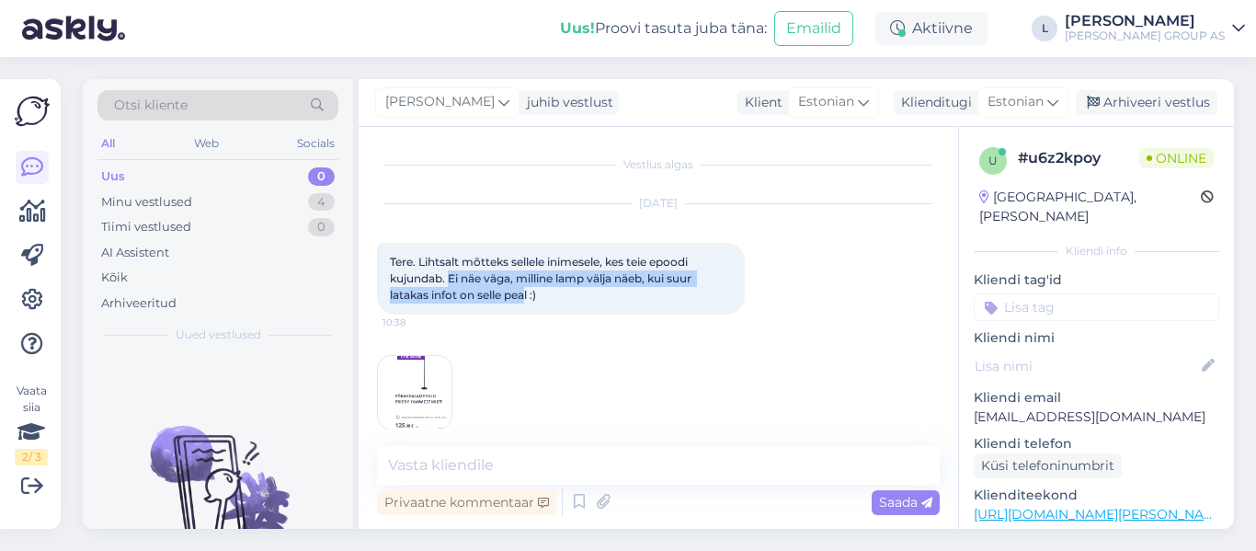
drag, startPoint x: 529, startPoint y: 297, endPoint x: 451, endPoint y: 277, distance: 80.7
click at [451, 277] on span "Tere. Lihtsalt mõtteks sellele inimesele, kes teie epoodi kujundab. Ei näe väga…" at bounding box center [542, 278] width 304 height 47
copy span "Ei näe väga, milline lamp välja näeb, kui suur latakas infot on selle pea"
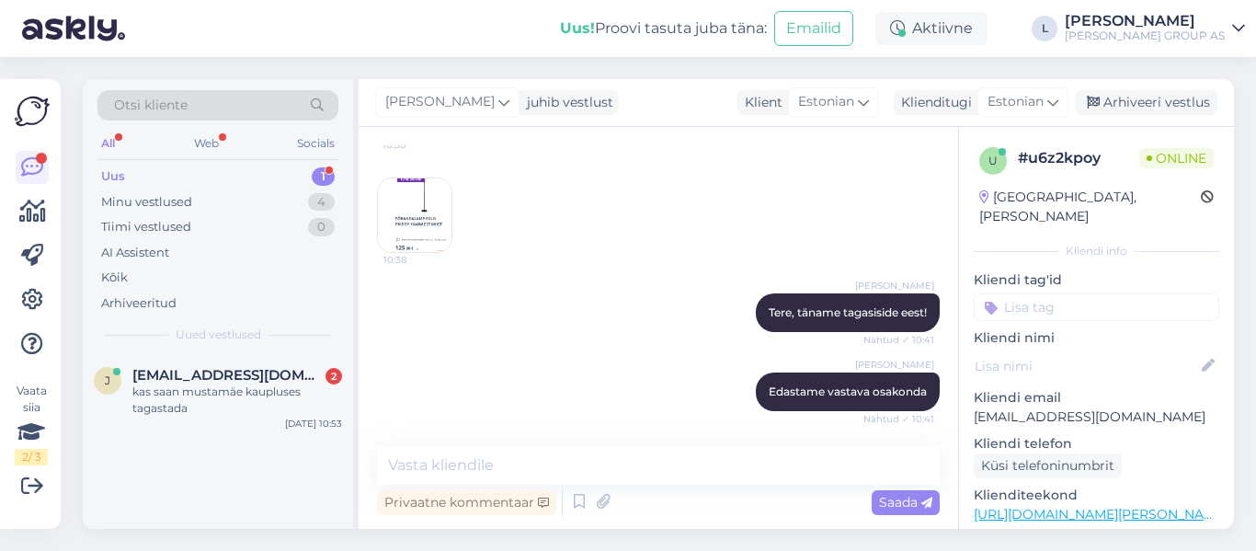
scroll to position [179, 0]
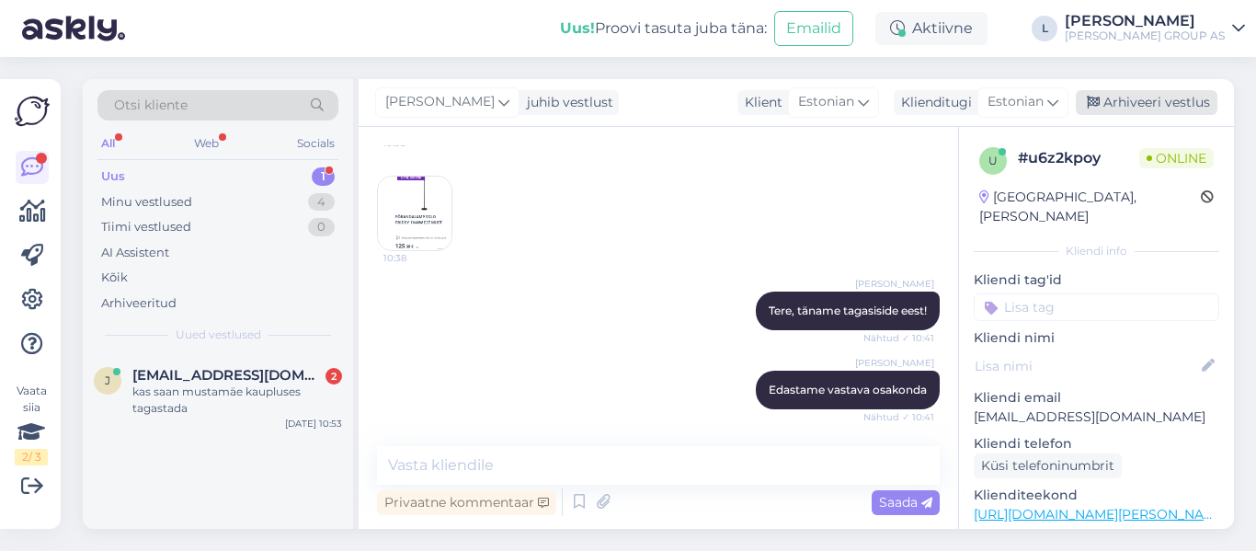
click at [1165, 99] on div "Arhiveeri vestlus" at bounding box center [1147, 102] width 142 height 25
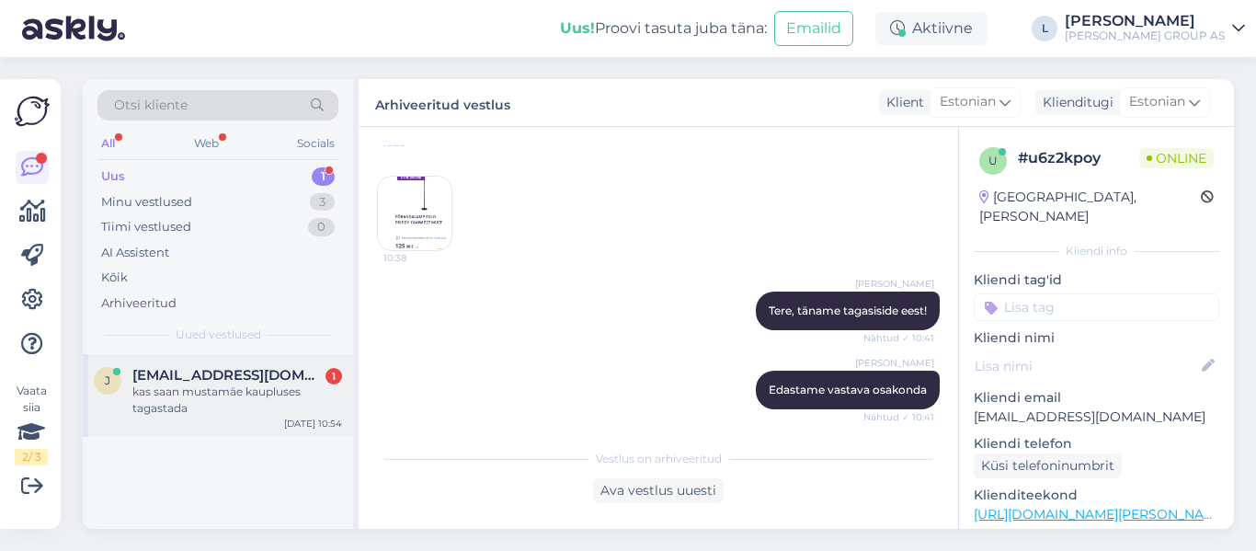
click at [153, 399] on div "kas saan mustamäe kaupluses tagastada" at bounding box center [237, 400] width 210 height 33
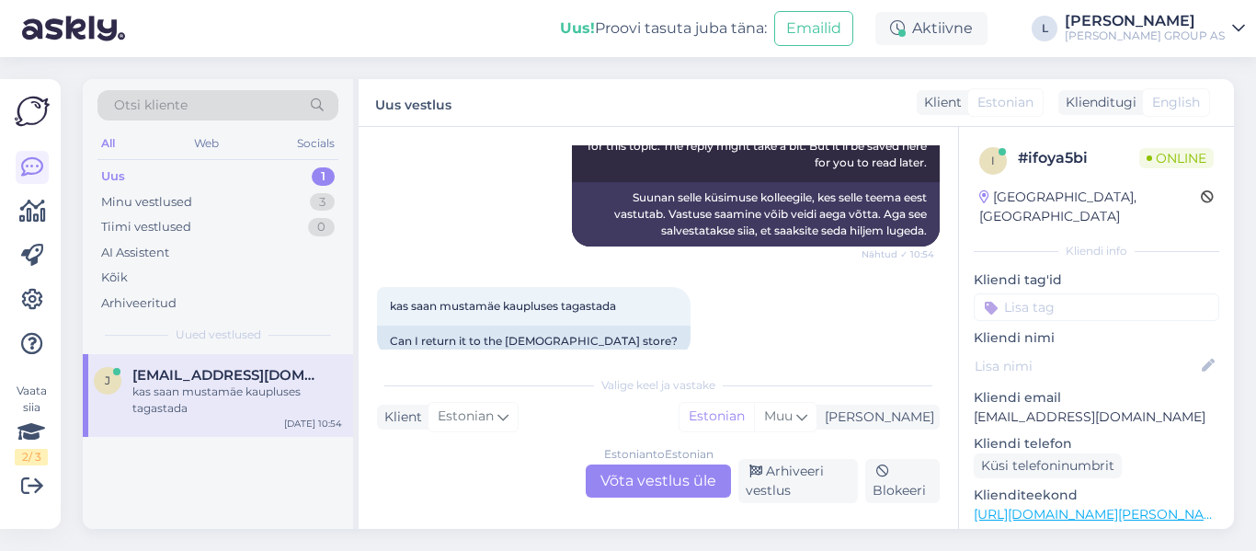
scroll to position [491, 0]
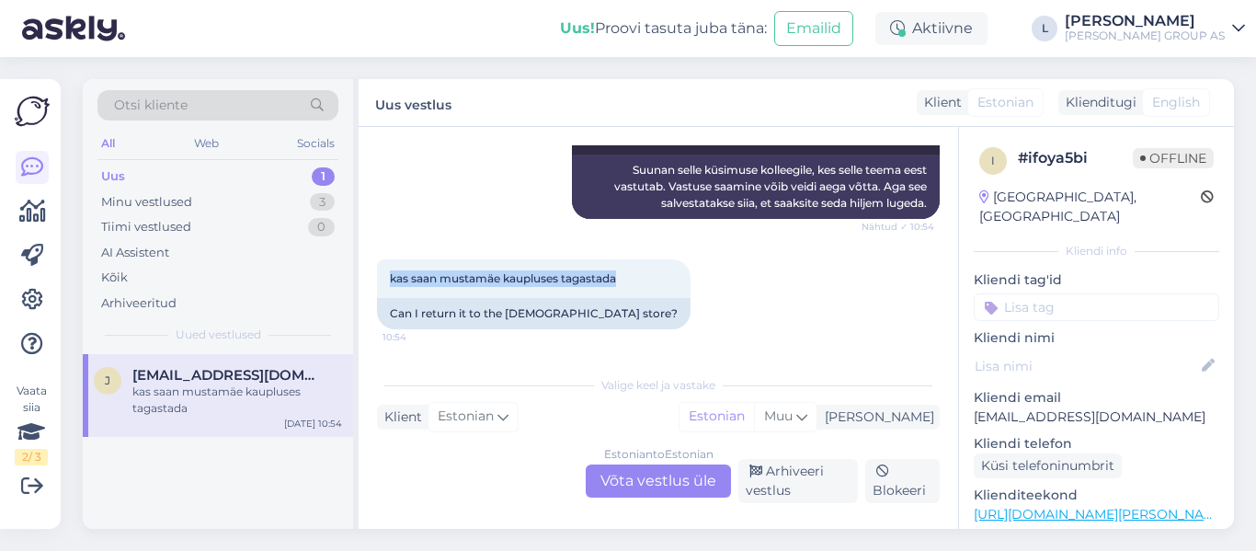
drag, startPoint x: 621, startPoint y: 282, endPoint x: 369, endPoint y: 278, distance: 252.0
click at [369, 278] on div "Vestlus algas Sep 11 2025 Tere 10:53 Hello AI Assistent Hello! How can we help …" at bounding box center [659, 328] width 600 height 402
copy span "kas saan mustamäe kaupluses tagastada"
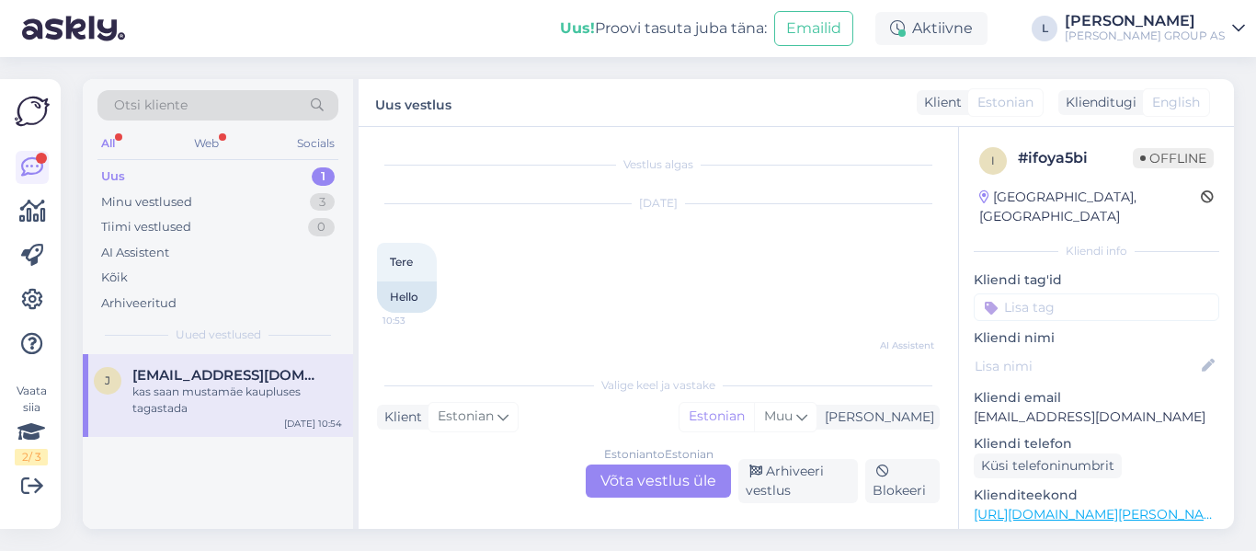
scroll to position [276, 0]
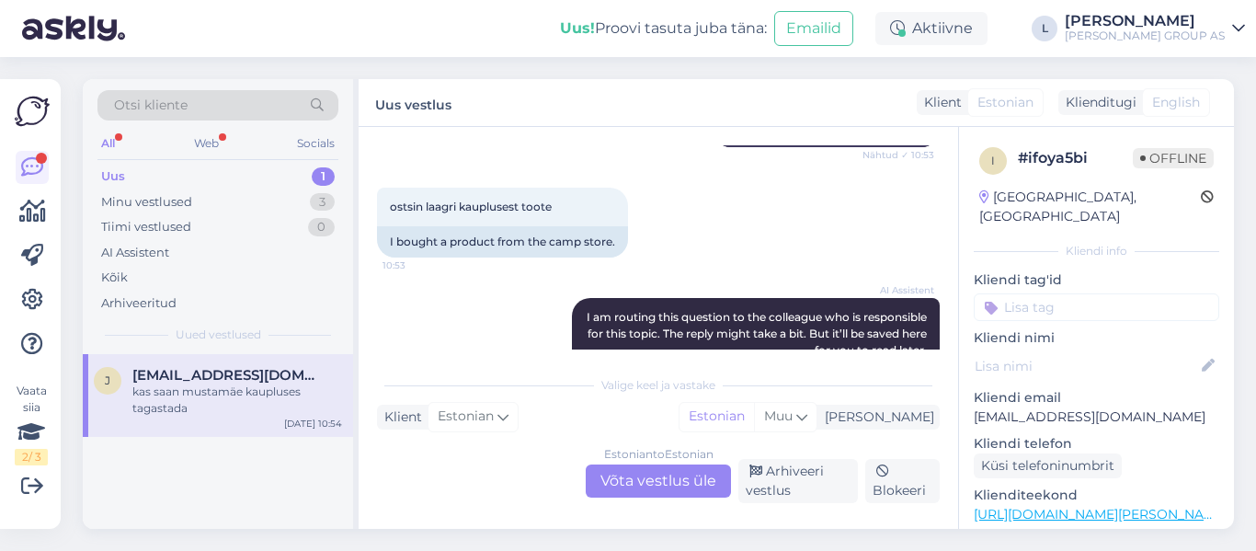
click at [659, 475] on div "Estonian to Estonian Võta vestlus üle" at bounding box center [658, 480] width 145 height 33
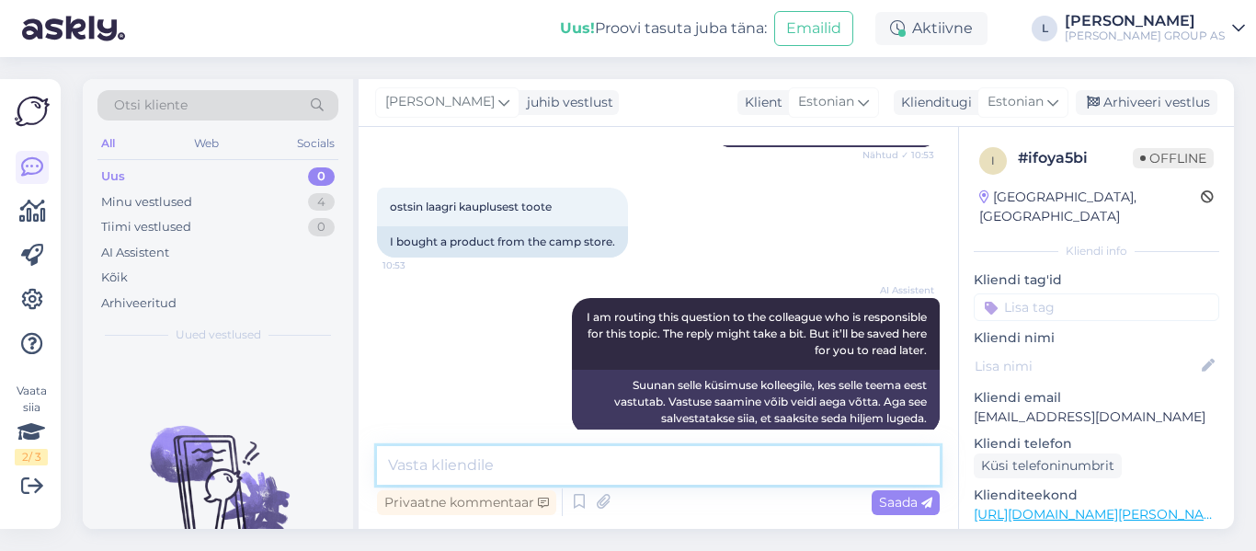
click at [630, 460] on textarea at bounding box center [658, 465] width 563 height 39
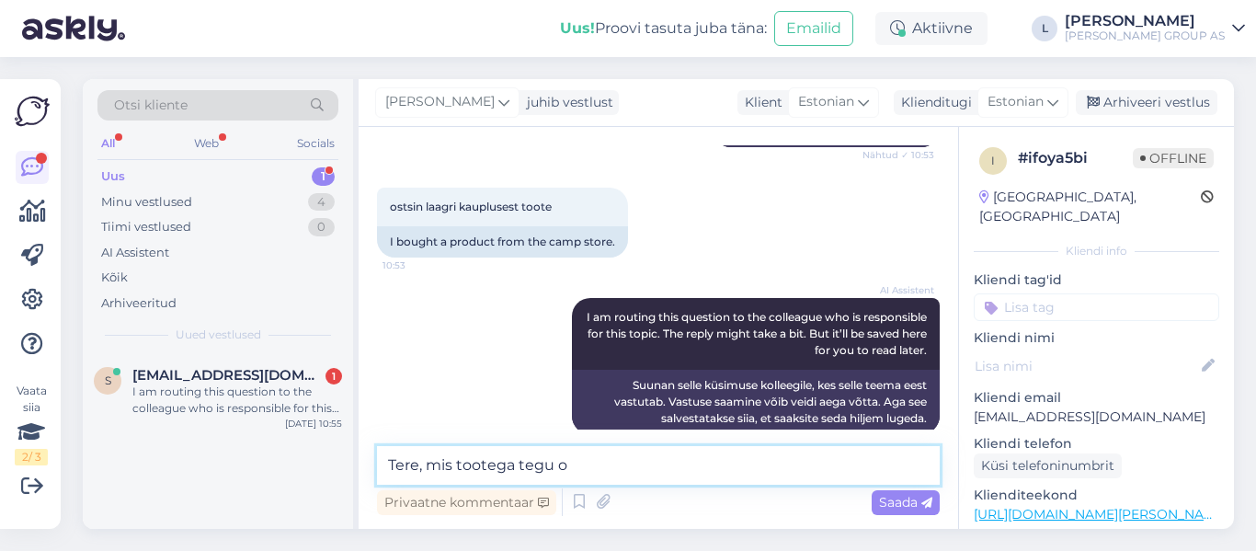
type textarea "Tere, mis tootega tegu on"
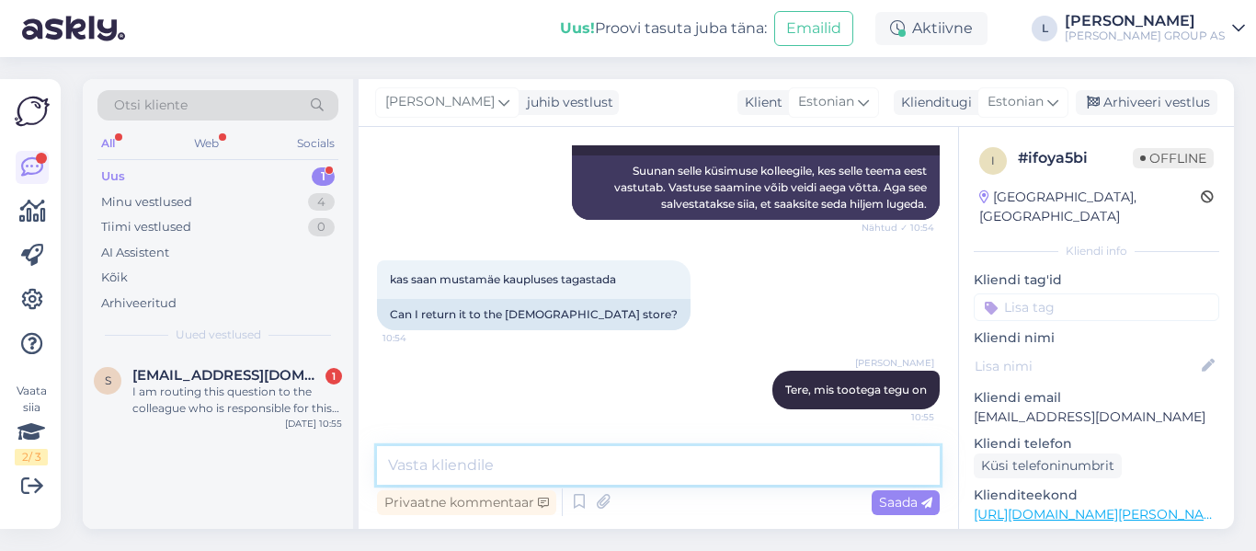
click at [588, 463] on textarea at bounding box center [658, 465] width 563 height 39
paste textarea "Kui toode on ostetud otse meie Mustamäe kauplusest kohapealt, siis sellele ei l…"
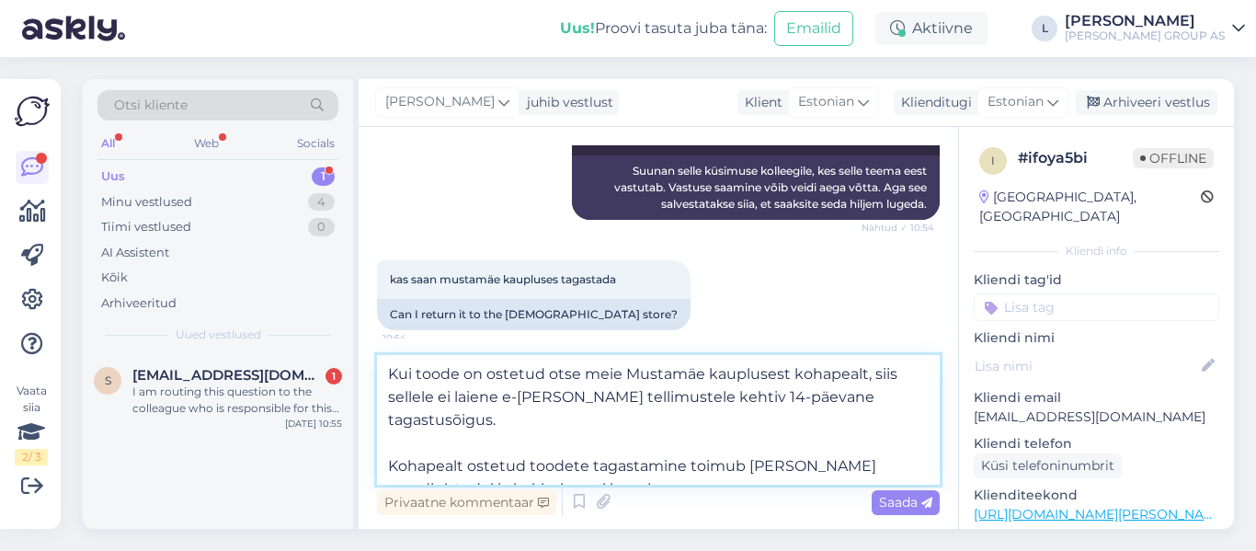
click at [437, 417] on textarea "Kui toode on ostetud otse meie Mustamäe kauplusest kohapealt, siis sellele ei l…" at bounding box center [658, 420] width 563 height 130
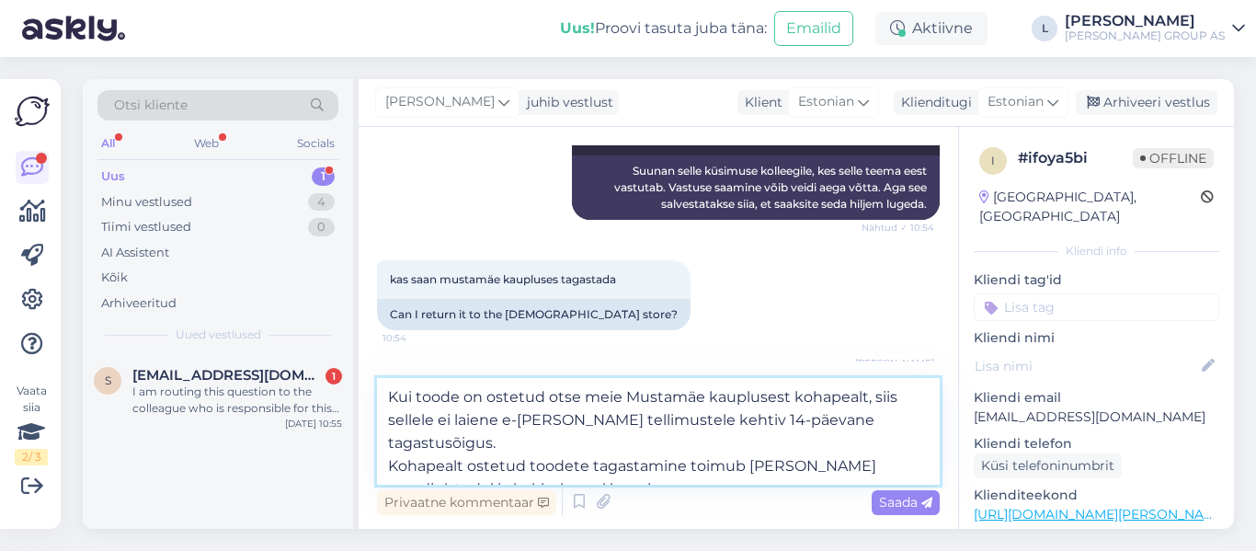
drag, startPoint x: 580, startPoint y: 396, endPoint x: 702, endPoint y: 394, distance: 121.4
click at [702, 394] on textarea "Kui toode on ostetud otse meie Mustamäe kauplusest kohapealt, siis sellele ei l…" at bounding box center [658, 431] width 563 height 107
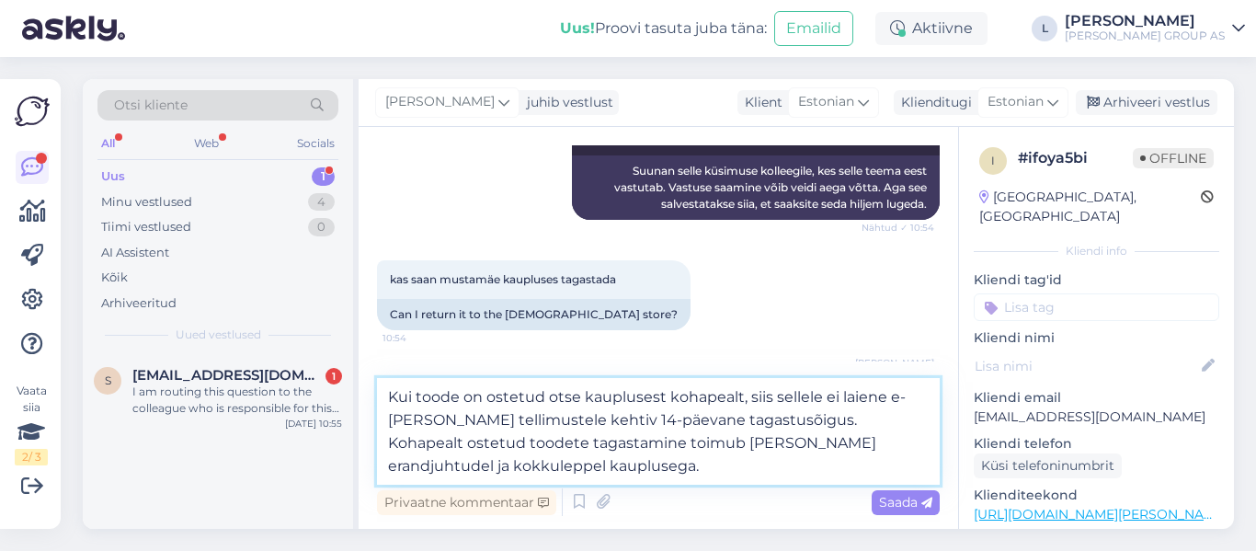
click at [696, 478] on textarea "Kui toode on ostetud otse kauplusest kohapealt, siis sellele ei laiene e-poe te…" at bounding box center [658, 431] width 563 height 107
paste textarea "https://www.bauhof.ee/et/info/kinniste-pakendite-tagastus"
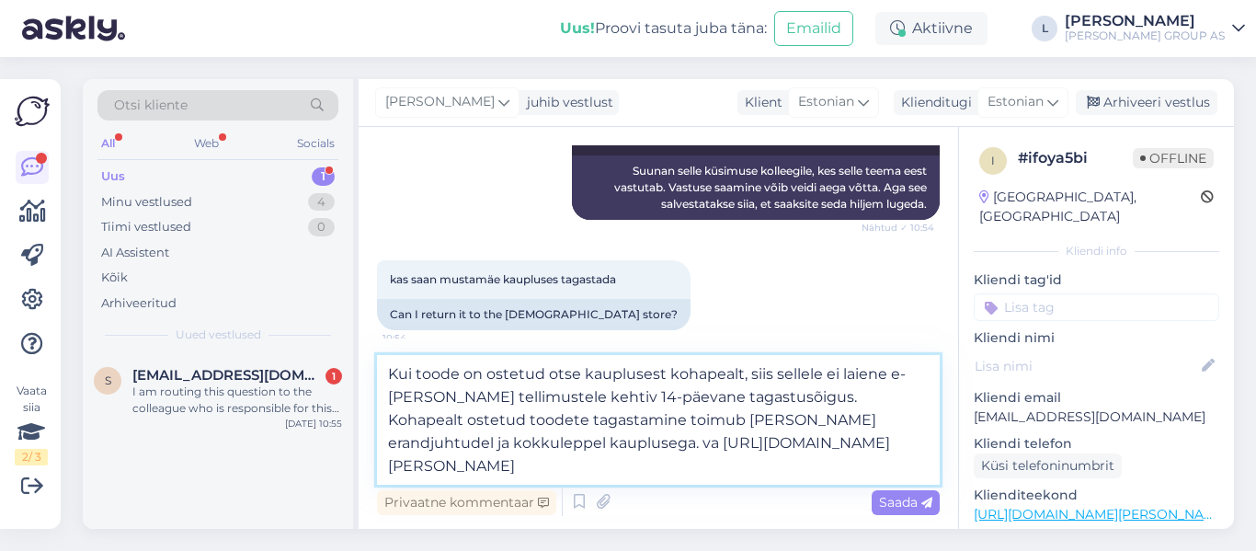
click at [584, 441] on textarea "Kui toode on ostetud otse kauplusest kohapealt, siis sellele ei laiene e-poe te…" at bounding box center [658, 420] width 563 height 130
type textarea "Kui toode on ostetud otse kauplusest kohapealt, siis sellele ei laiene e-poe te…"
click at [926, 496] on span "Saada" at bounding box center [905, 502] width 53 height 17
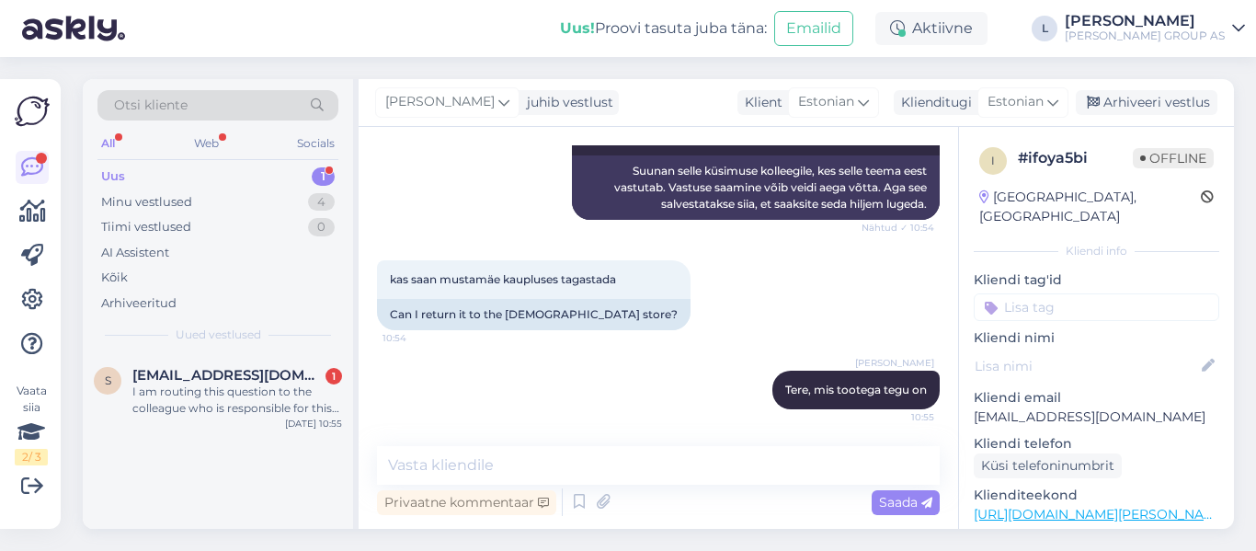
scroll to position [635, 0]
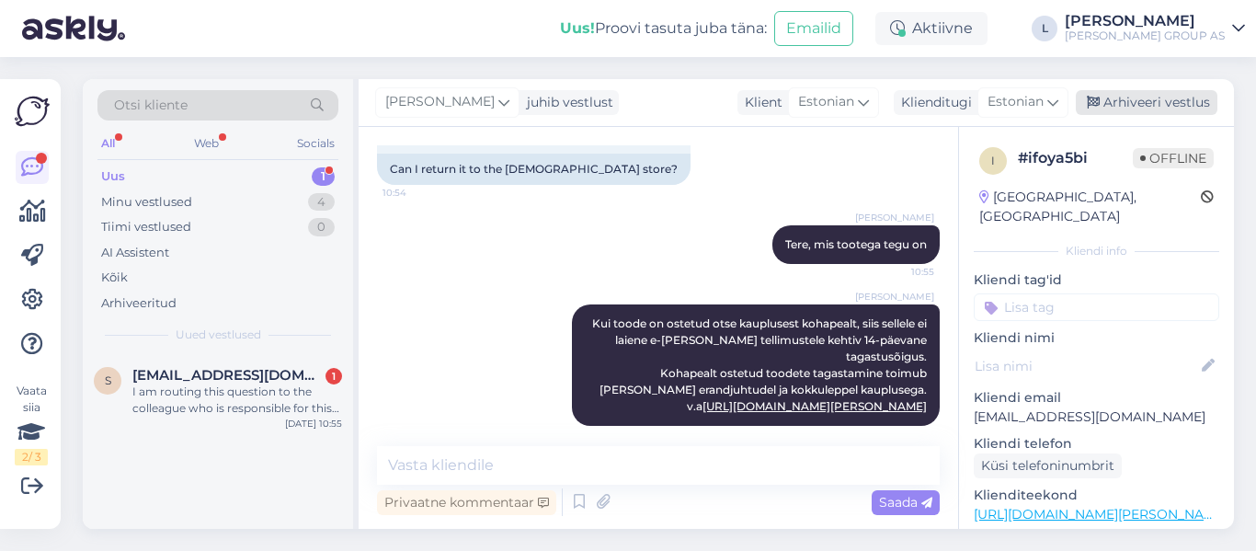
drag, startPoint x: 1171, startPoint y: 83, endPoint x: 1169, endPoint y: 94, distance: 11.2
click at [1171, 83] on div "Lilia juhib vestlust Klient Estonian Klienditugi Estonian Arhiveeri vestlus" at bounding box center [797, 103] width 876 height 48
click at [1169, 95] on div "Arhiveeri vestlus" at bounding box center [1147, 102] width 142 height 25
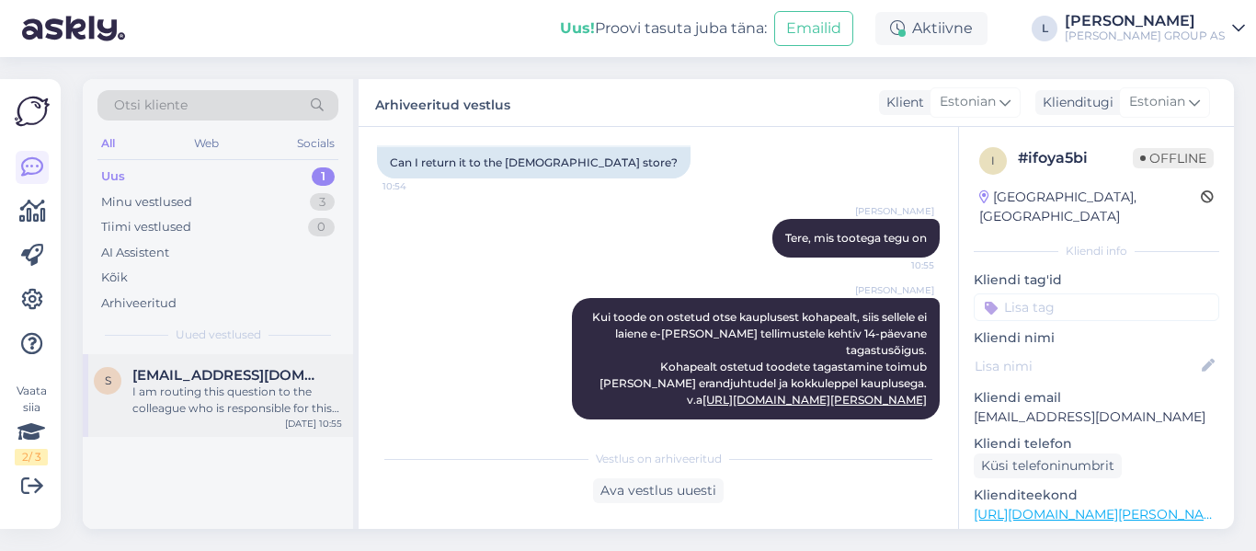
click at [215, 384] on div "I am routing this question to the colleague who is responsible for this topic. …" at bounding box center [237, 400] width 210 height 33
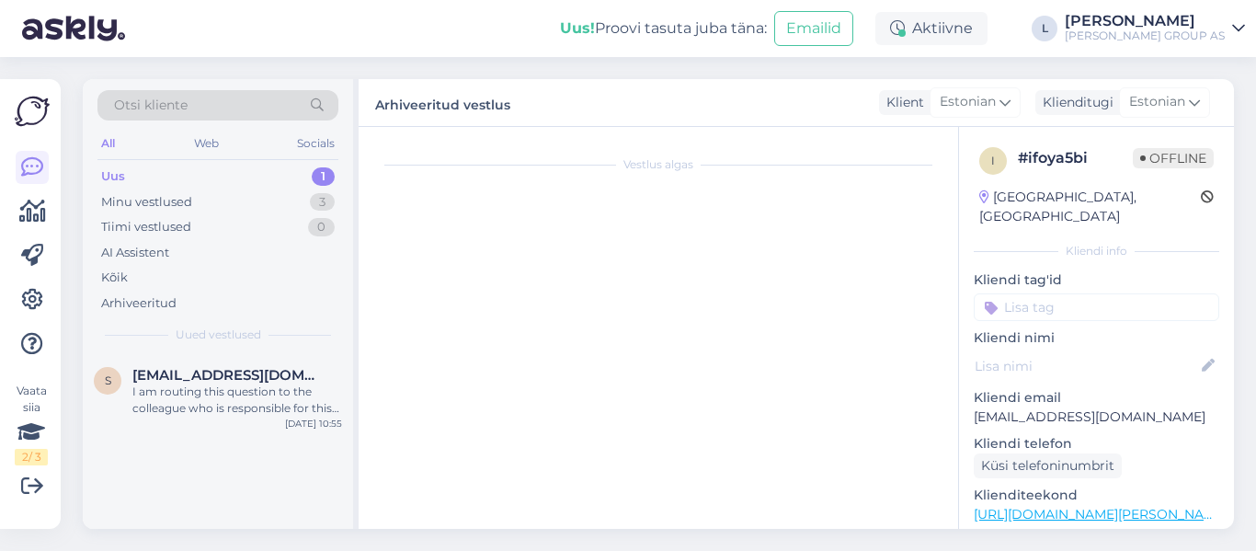
scroll to position [513, 0]
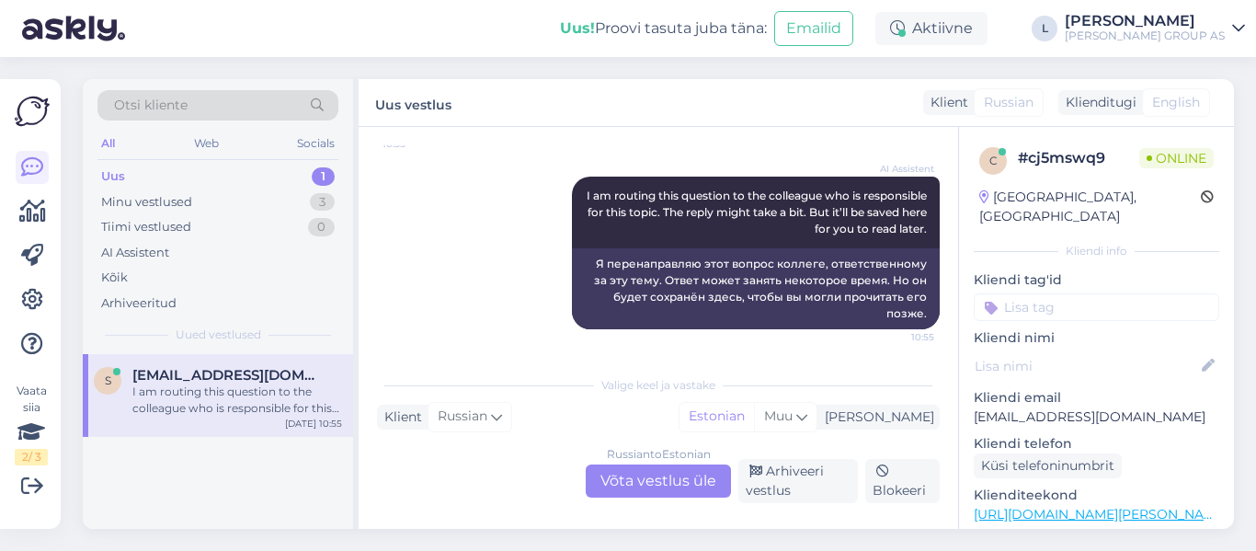
click at [652, 485] on div "Russian to Estonian Võta vestlus üle" at bounding box center [658, 480] width 145 height 33
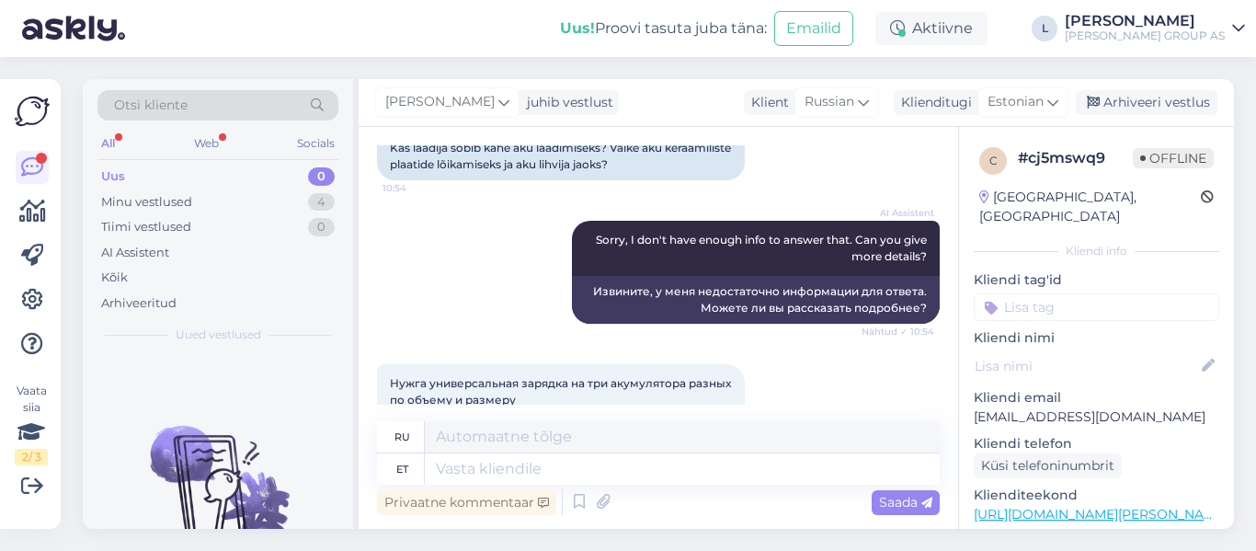
scroll to position [0, 0]
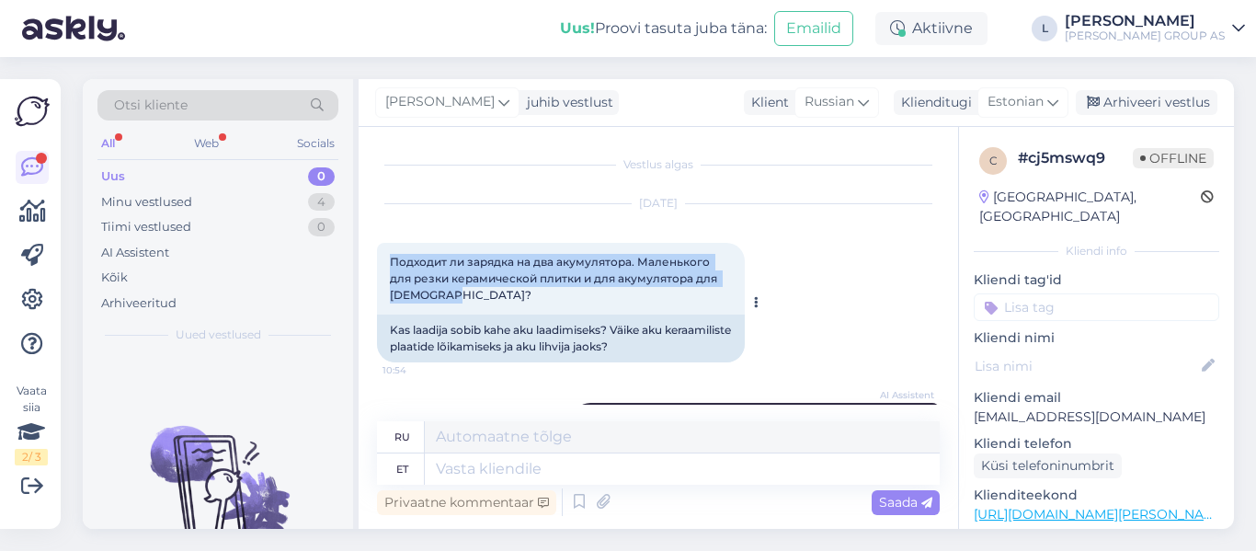
drag, startPoint x: 467, startPoint y: 297, endPoint x: 381, endPoint y: 263, distance: 92.9
click at [381, 263] on div "Подходит ли зарядка на два акумулятора. Маленького для резки керамической плитк…" at bounding box center [561, 279] width 368 height 72
copy span "Подходит ли зарядка на два акумулятора. Маленького для резки керамической плитк…"
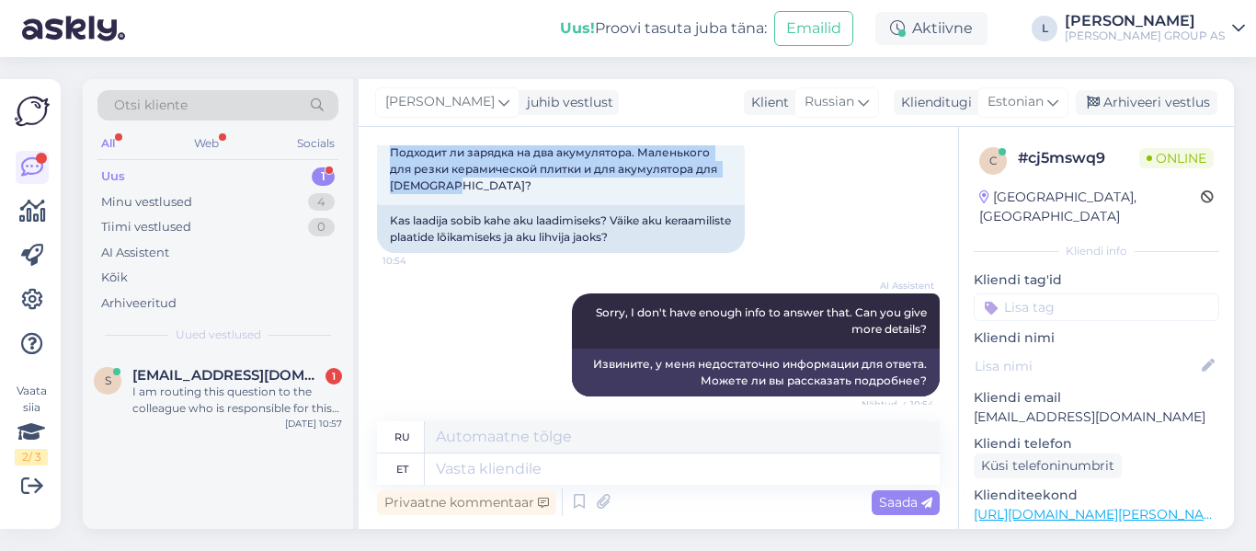
scroll to position [276, 0]
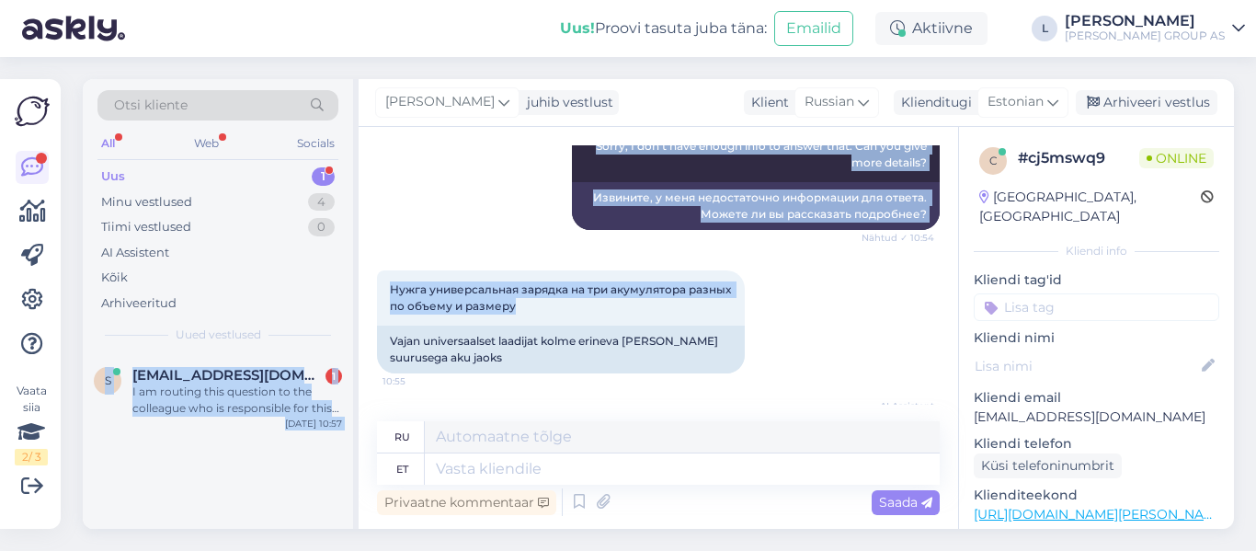
drag, startPoint x: 573, startPoint y: 310, endPoint x: 352, endPoint y: 286, distance: 222.0
click at [352, 286] on div "Otsi kliente All Web Socials Uus 1 Minu vestlused 4 Tiimi vestlused 0 AI Assist…" at bounding box center [658, 304] width 1151 height 450
click at [542, 310] on span "Нужга универсальная зарядка на три акумулятора разных по объему и размеру" at bounding box center [562, 297] width 344 height 30
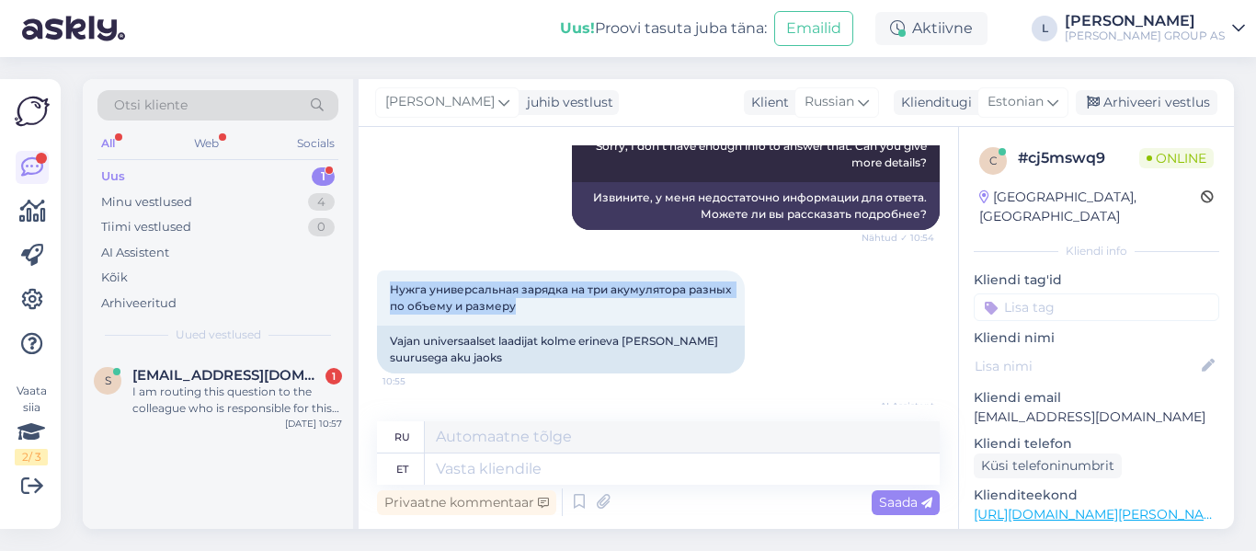
drag, startPoint x: 559, startPoint y: 301, endPoint x: 376, endPoint y: 291, distance: 183.3
click at [376, 291] on div "Vestlus algas Sep 11 2025 Подходит ли зарядка на два акумулятора. Маленького дл…" at bounding box center [659, 328] width 600 height 402
copy span "Нужга универсальная зарядка на три акумулятора разных по объему и размеру"
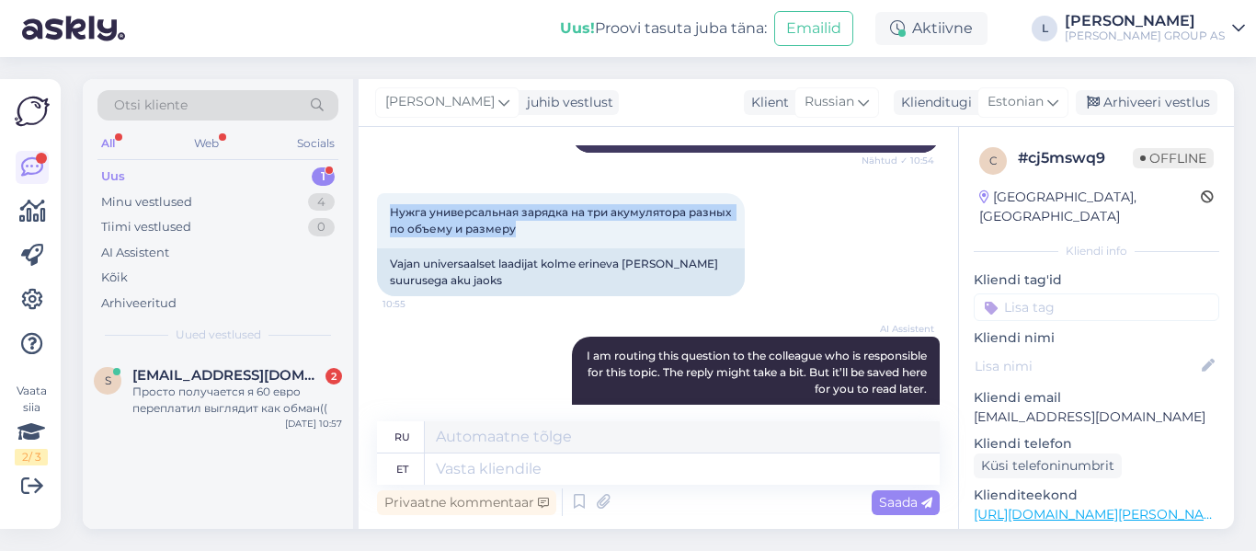
scroll to position [458, 0]
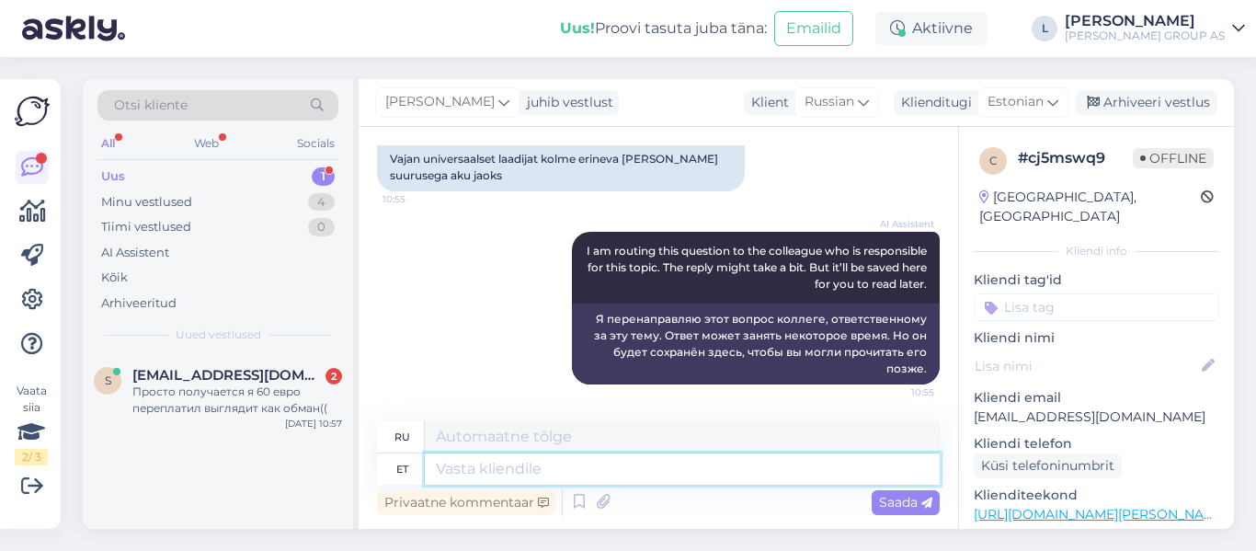
click at [510, 474] on textarea at bounding box center [682, 468] width 515 height 31
type textarea "Tere"
type textarea "Привет"
type textarea "Tere,"
type textarea "Привет,"
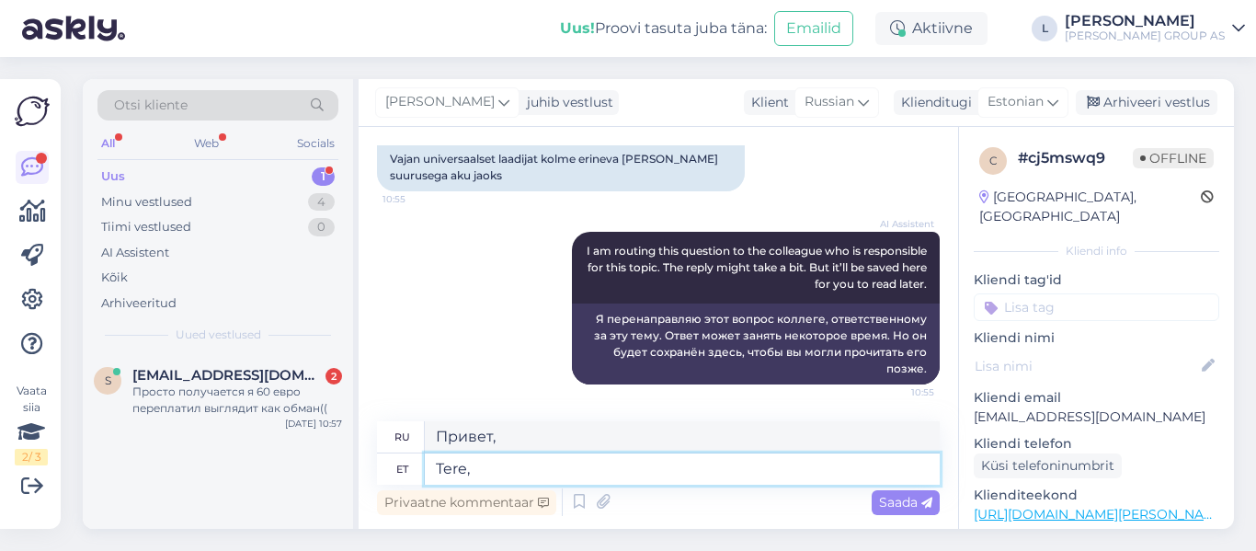
paste textarea "https://www.bauhof.ee/et/p/658089/kiirlaadija-makita-dc18rc-18v-lxt-makita"
type textarea "Tere, https://www.bauhof.ee/et/p/658089/kiirlaadija-makita-dc18rc-18v-lxt-makita"
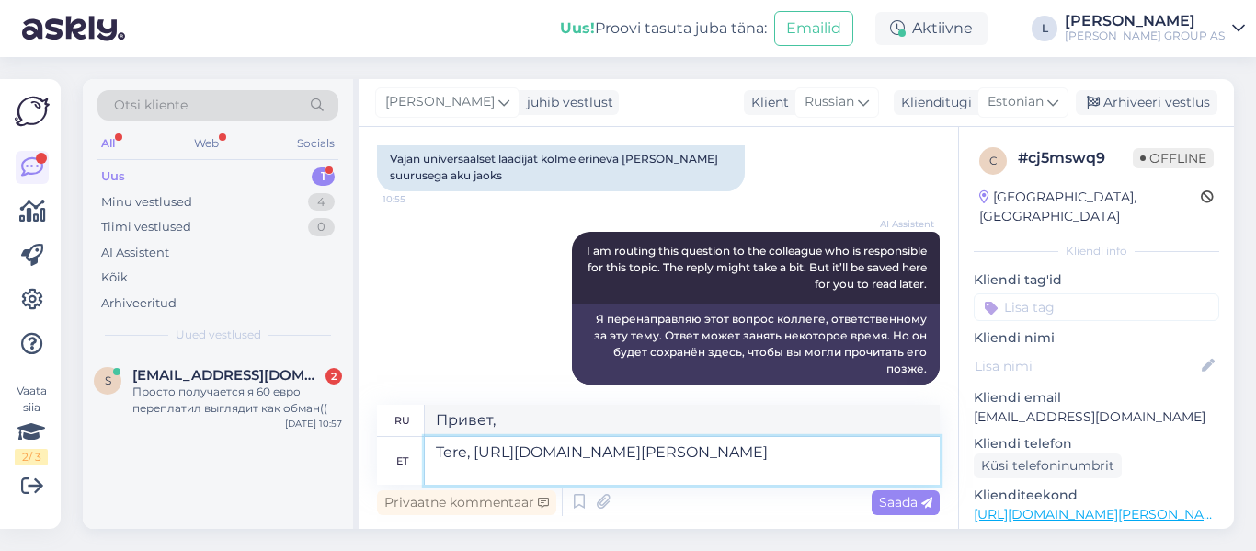
type textarea "Здравствуйте, https://www.bauhof.ee/et/p/658089/kiirlaadija-makita-dc18rc-18v-l…"
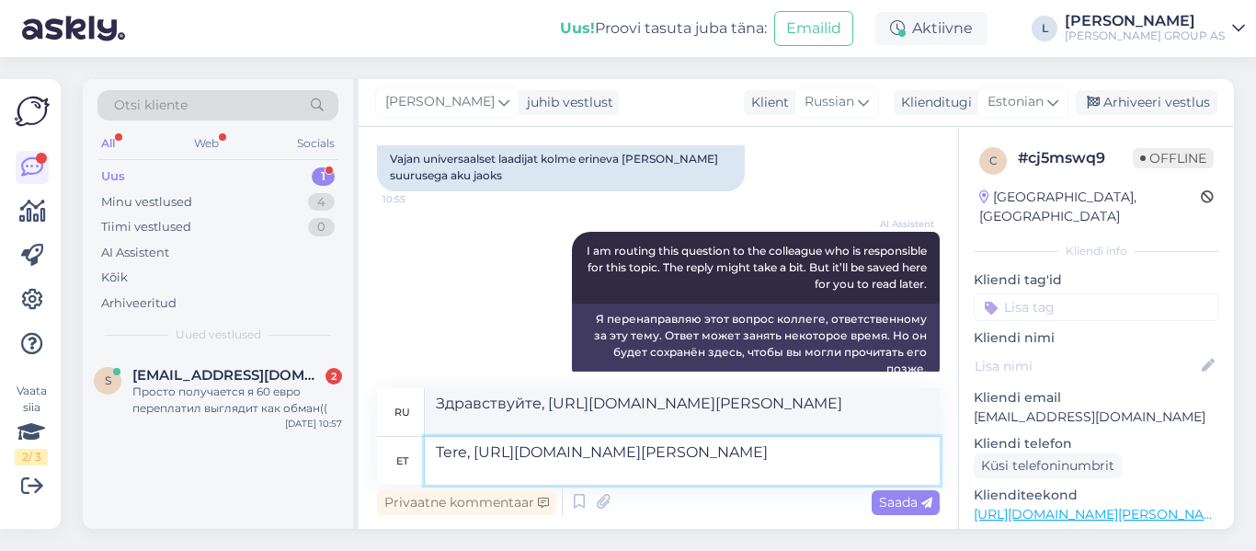
type textarea "Tere, https://www.bauhof.ee/et/p/658089/kiirlaadija-makita-dc18rc-18v-lxt-makita"
click at [901, 504] on span "Saada" at bounding box center [905, 502] width 53 height 17
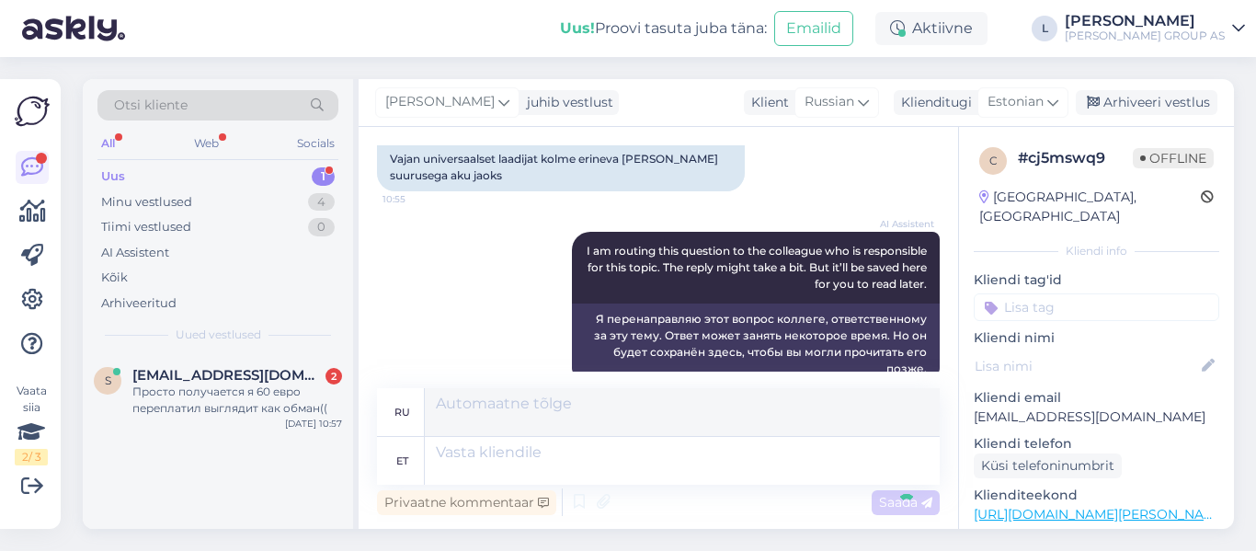
scroll to position [618, 0]
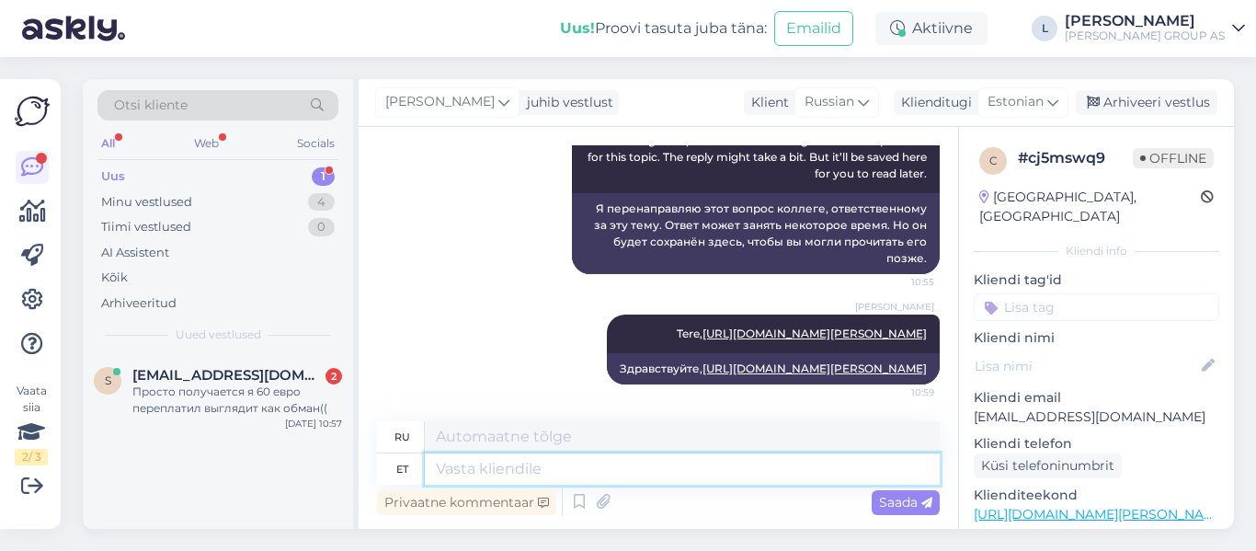
click at [713, 464] on textarea at bounding box center [682, 468] width 515 height 31
type textarea "sobib"
type textarea "подходящий"
type textarea "sobib akudele"
type textarea "подходит для батарей"
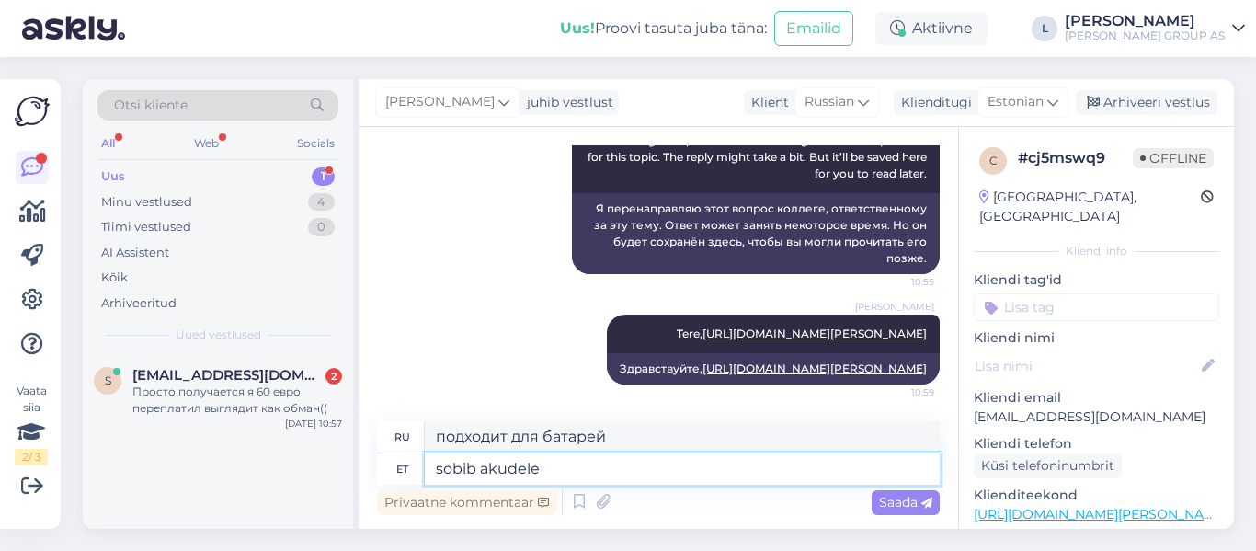
paste textarea "~ 7,2 до 18"
type textarea "sobib akudele ~ 7,2 до 18"
type textarea "подходит для аккумуляторов ~ 7,2 - 18"
drag, startPoint x: 592, startPoint y: 467, endPoint x: 577, endPoint y: 468, distance: 15.7
click at [577, 468] on textarea "sobib akudele ~ 7,2 до 18" at bounding box center [682, 468] width 515 height 31
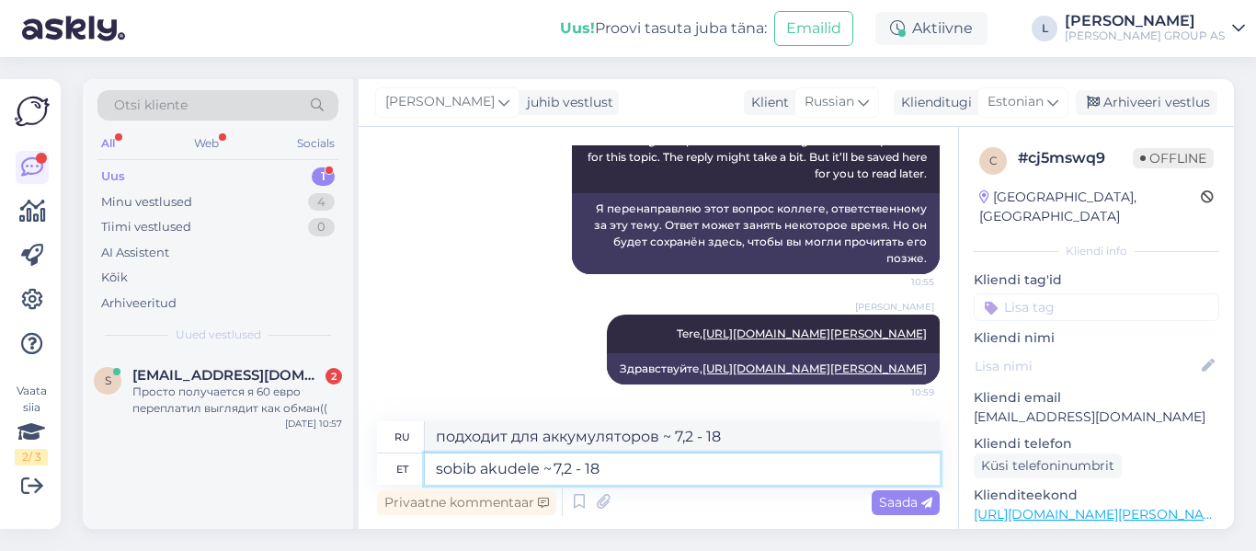
click at [627, 477] on textarea "sobib akudele ~ 7,2 - 18" at bounding box center [682, 468] width 515 height 31
type textarea "sobib akudele ~ 7,2 - 18W"
type textarea "подходит для аккумуляторов ~ 7,2 - 18 Вт"
click at [482, 474] on textarea "sobib akudele ~ 7,2 - 18W" at bounding box center [682, 468] width 515 height 31
type textarea "sobib li-oakudele ~ 7,2 - 18W"
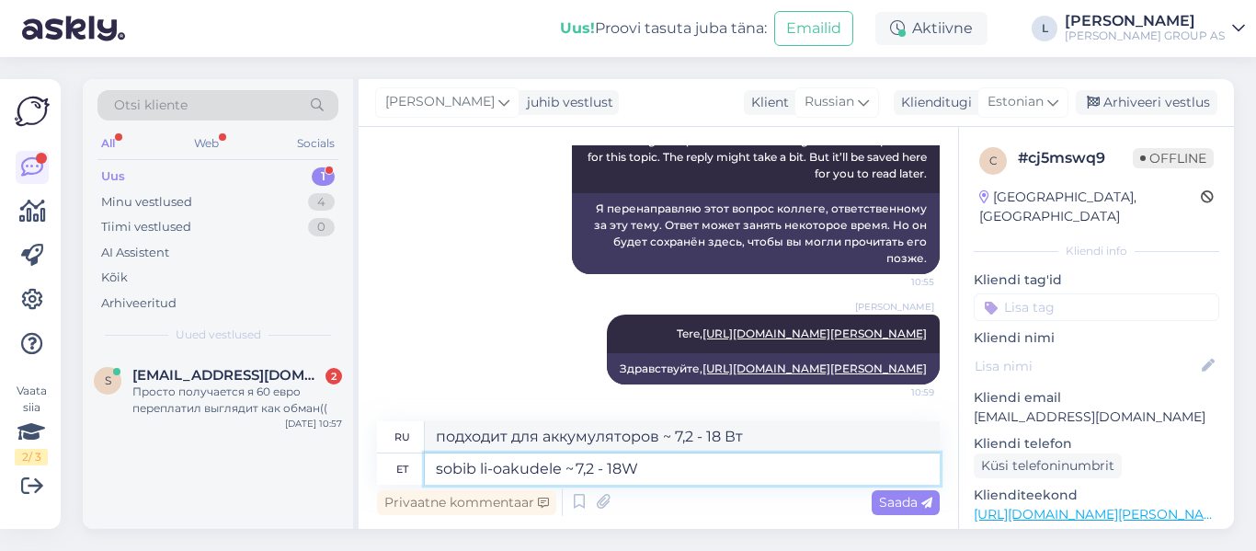
type textarea "подходит для литий-ионных аккумуляторов ~ 7,2 - 18 Вт"
type textarea "sobib li-akudele ~ 7,2 - 18W"
type textarea "подходит для литиевых аккумуляторов ~ 7,2 - 18 Вт"
type textarea "sobib li-ion akudele ~ 7,2 - 18W"
type textarea "подходит для литий-ионных аккумуляторов ~ 7,2 - 18 Вт"
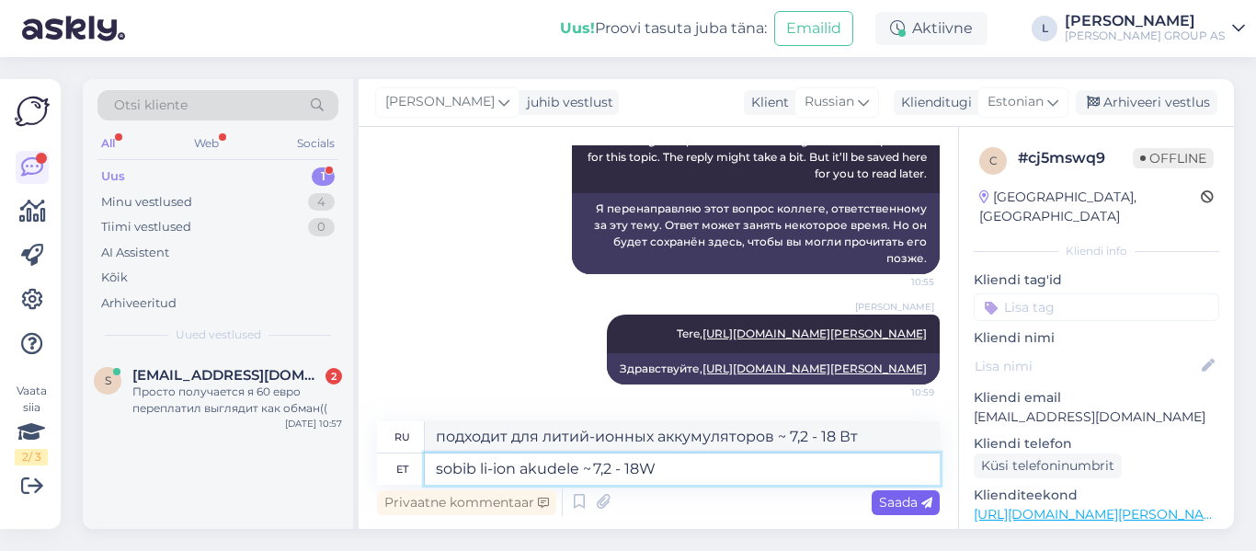
type textarea "sobib li-ion akudele ~ 7,2 - 18W"
click at [912, 494] on span "Saada" at bounding box center [905, 502] width 53 height 17
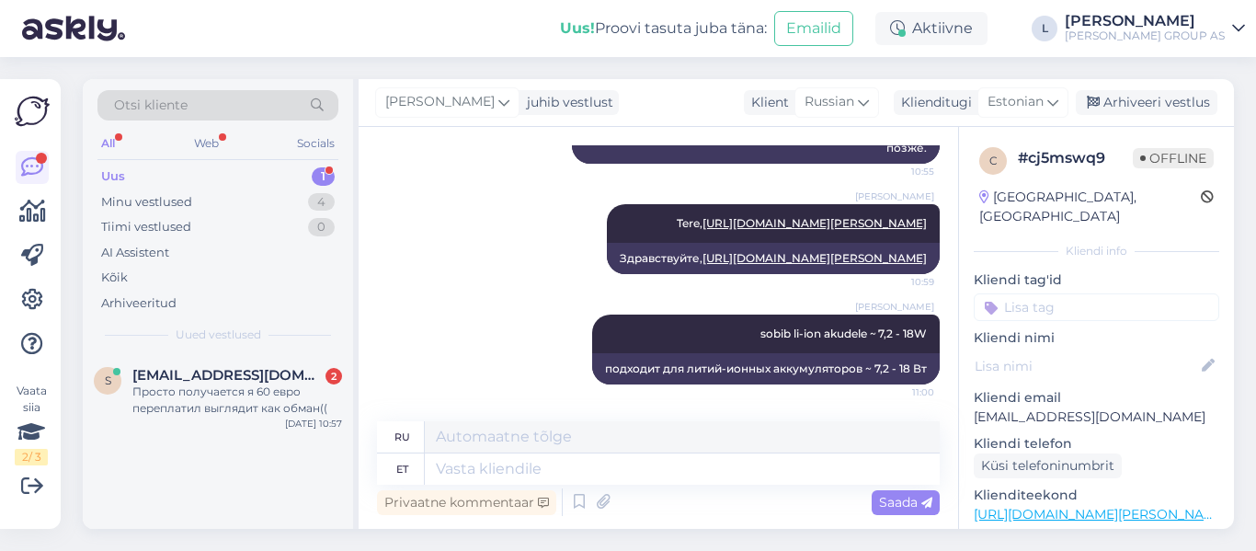
scroll to position [728, 0]
click at [1158, 113] on div "Arhiveeri vestlus" at bounding box center [1147, 102] width 142 height 25
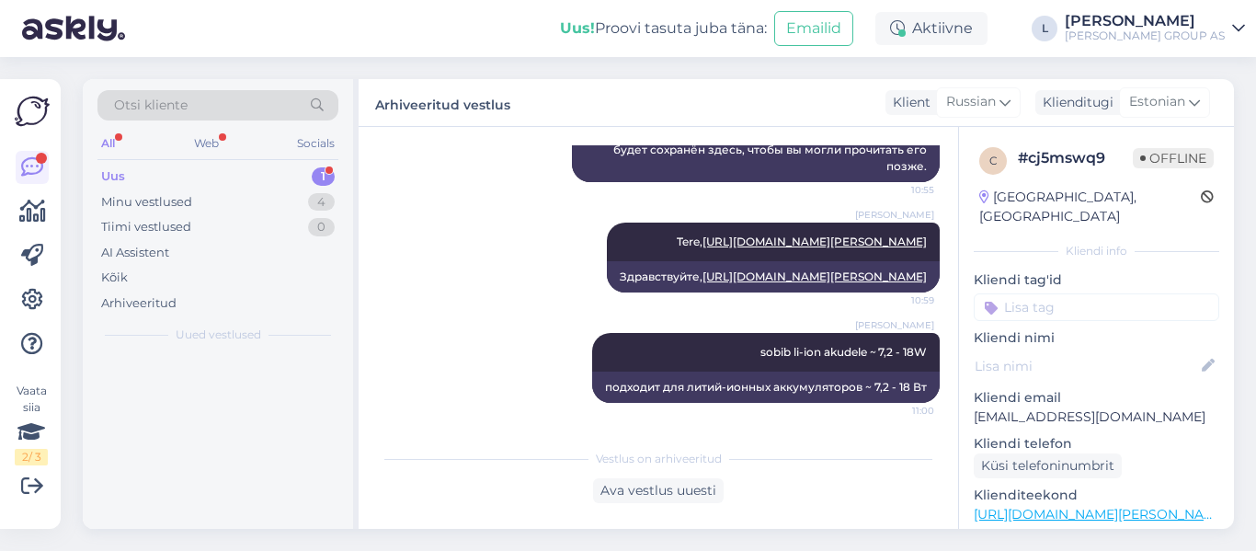
scroll to position [710, 0]
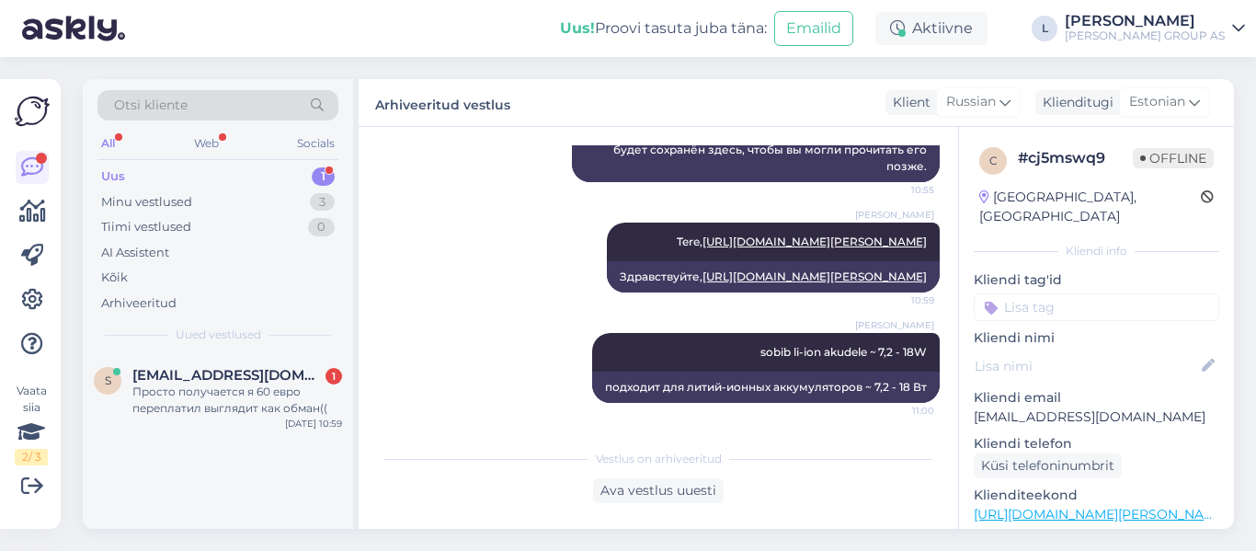
click at [144, 166] on div "Uus 1" at bounding box center [217, 177] width 241 height 26
click at [190, 385] on div "Просто получается я 60 евро переплатил выглядит как обман((" at bounding box center [237, 400] width 210 height 33
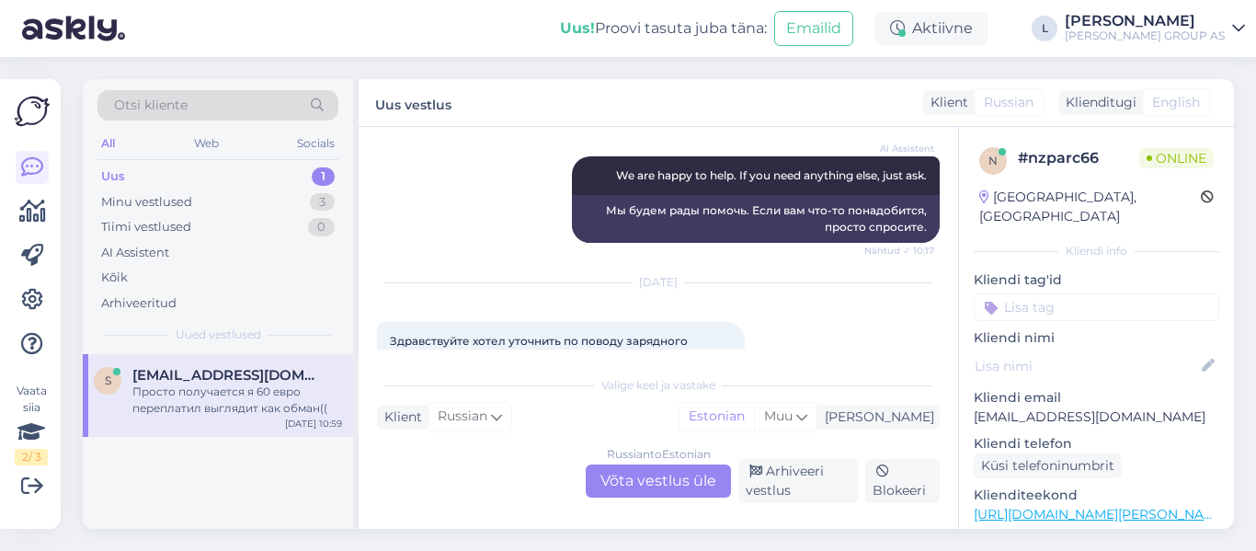
scroll to position [743, 0]
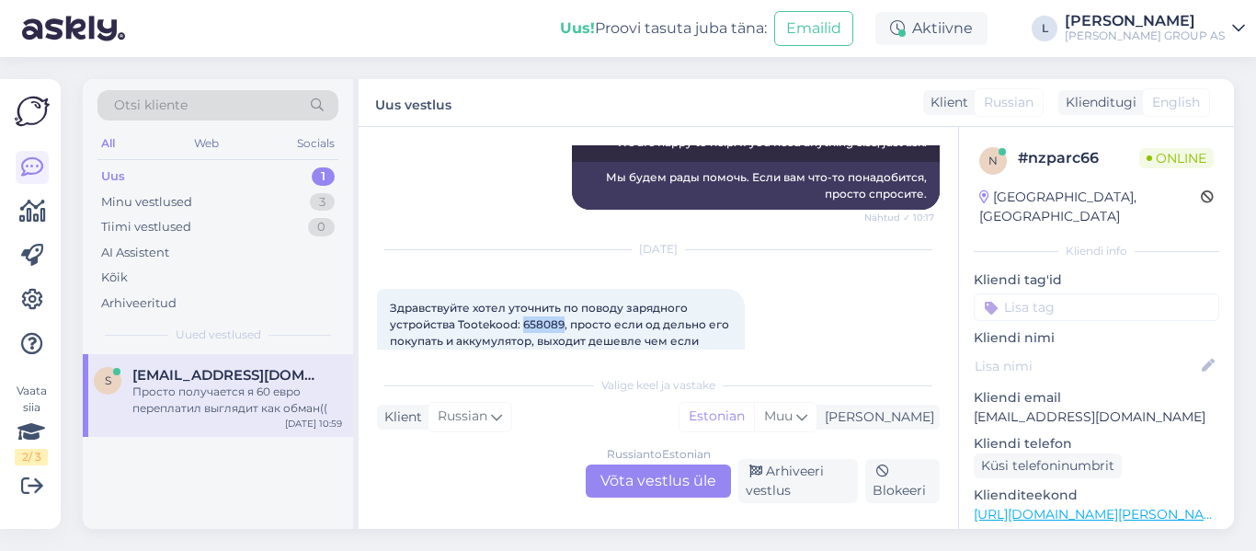
drag, startPoint x: 565, startPoint y: 292, endPoint x: 523, endPoint y: 290, distance: 41.5
click at [523, 301] on span "Здравствуйте хотел уточнить по поводу зарядного устройства Tootekood: 658089, п…" at bounding box center [561, 341] width 342 height 80
copy span "658089"
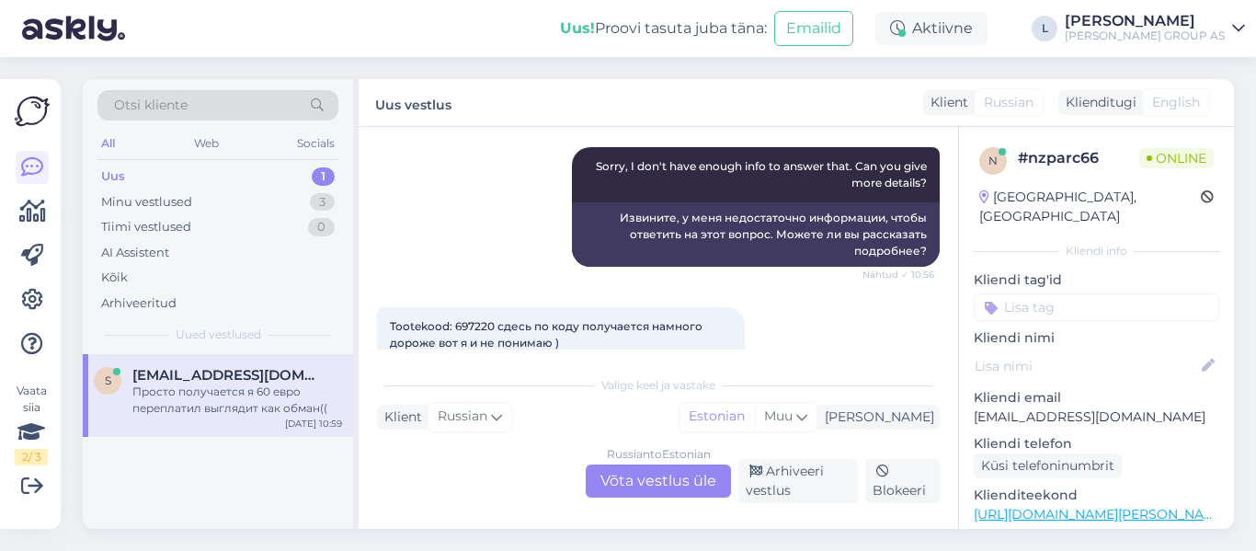
scroll to position [1203, 0]
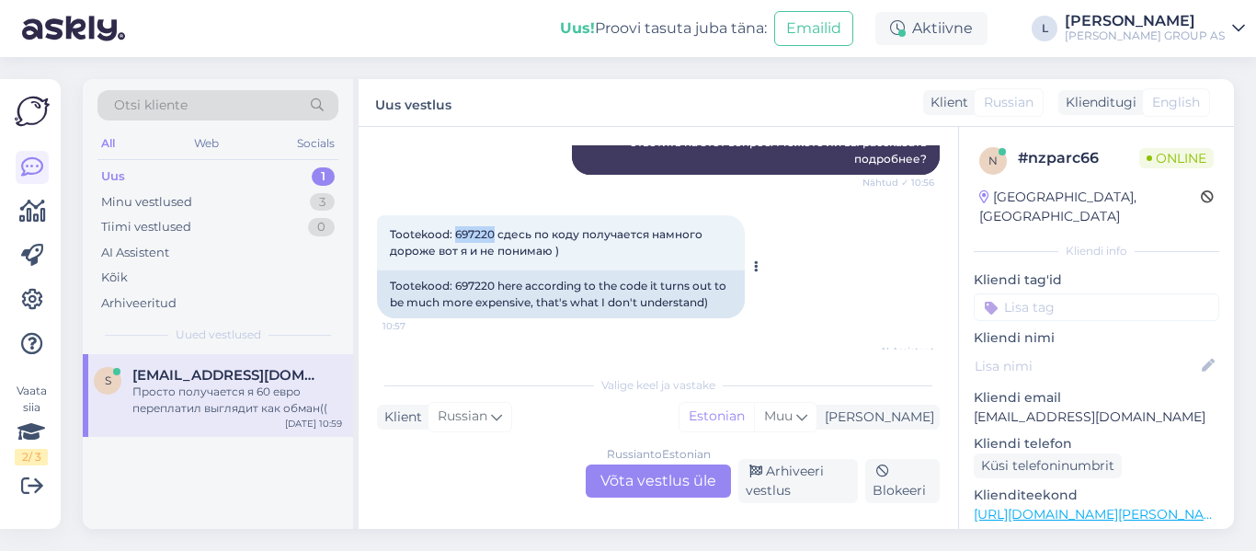
drag, startPoint x: 492, startPoint y: 199, endPoint x: 457, endPoint y: 199, distance: 34.9
click at [457, 227] on span "Tootekood: 697220 сдесь по коду получается намного дороже вот я и не понимаю )" at bounding box center [547, 242] width 315 height 30
click at [703, 488] on div "Russian to Estonian Võta vestlus üle" at bounding box center [658, 480] width 145 height 33
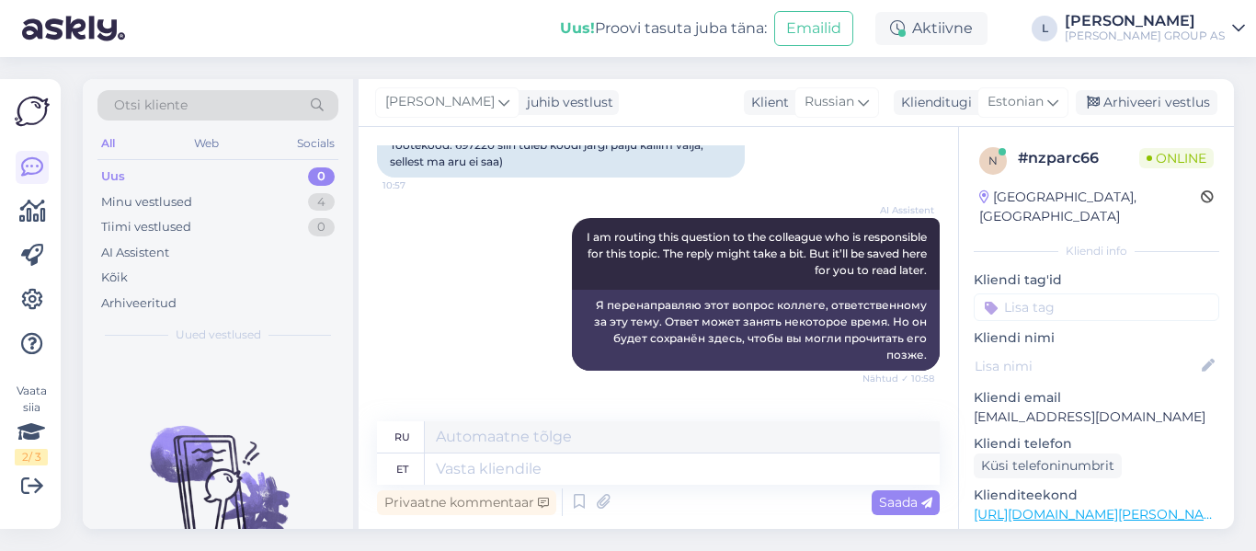
scroll to position [1424, 0]
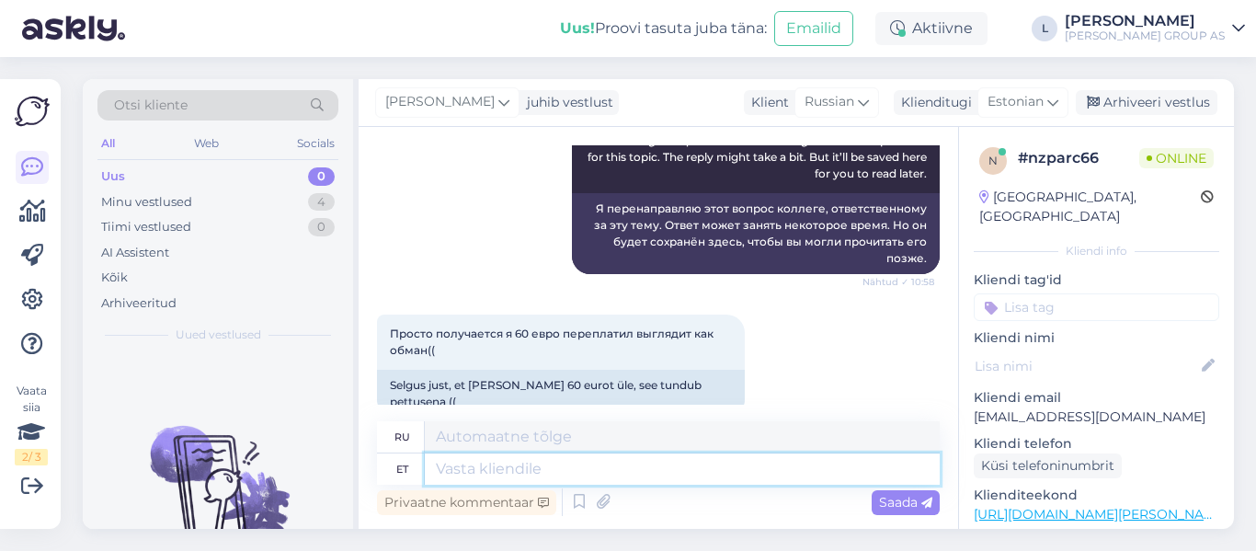
click at [629, 469] on textarea at bounding box center [682, 468] width 515 height 31
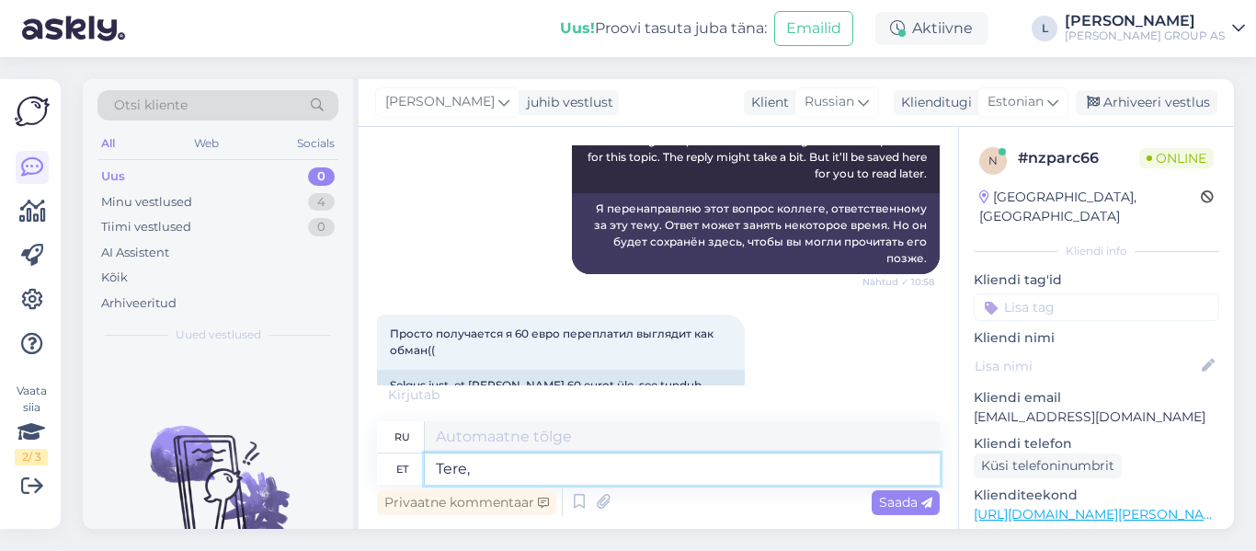
type textarea "Tere,"
type textarea "Привет,"
type textarea "Tere, oleneb"
type textarea "Привет, это зависит от обстоятельств."
type textarea "Tere, oleneb pakkumisest"
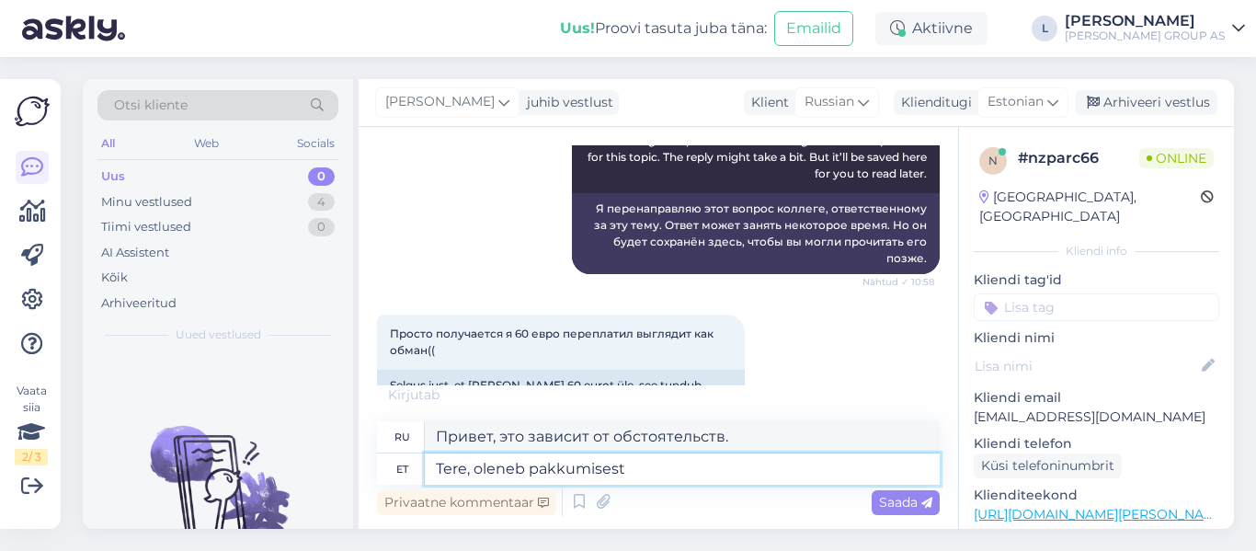
type textarea "Здравствуйте, это зависит от предложения."
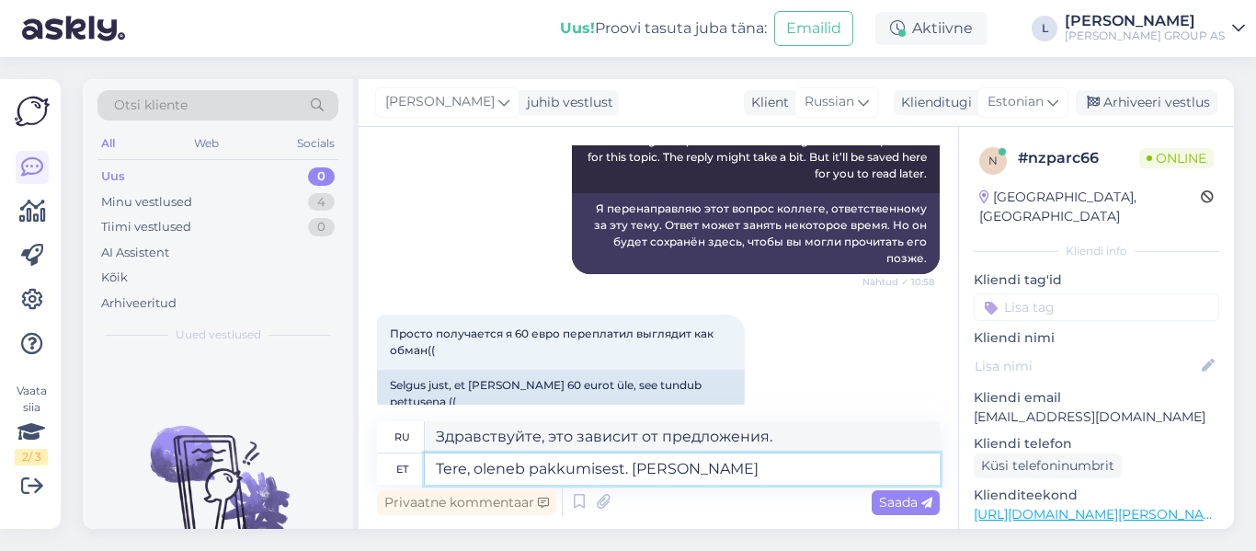
type textarea "Tere, oleneb pakkumisest. vahe"
type textarea "Здравствуйте, это зависит от предложения. Разница"
type textarea "Tere, oleneb pakkumisest. vahe on"
type textarea "Здравствуйте, это зависит от предложения. Разница в том,"
type textarea "Tere, oleneb pakkumisest. va"
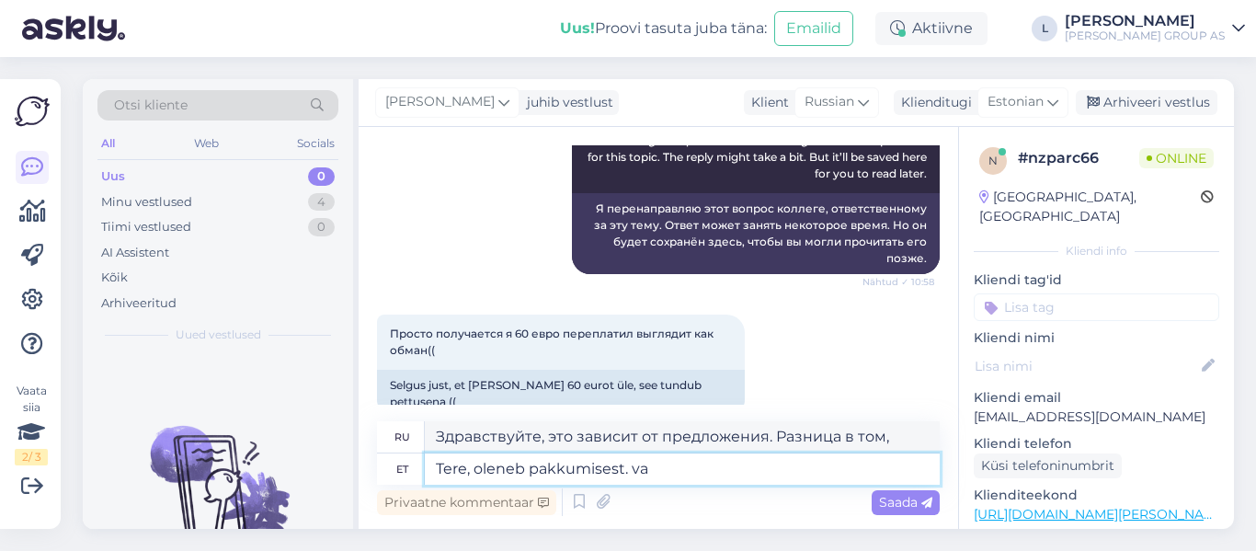
type textarea "Здравствуйте, это зависит от предложения. Разница"
type textarea "Tere, oleneb pakkumisest."
type textarea "Здравствуйте, это зависит от предложения."
type textarea "Tere, oleneb pakkumisest. Hetkel e"
type textarea "Здравствуйте, это зависит от предложения. В настоящее время"
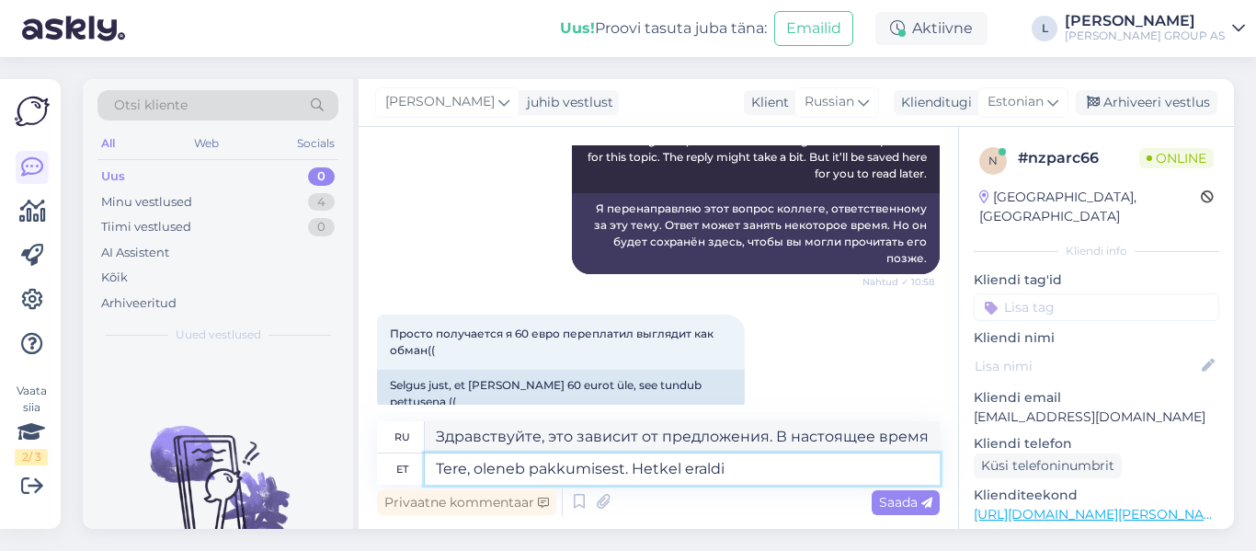
type textarea "Tere, oleneb pakkumisest. Hetkel eraldi o"
type textarea "Здравствуйте, это зависит от предложения. В настоящее время отдельно."
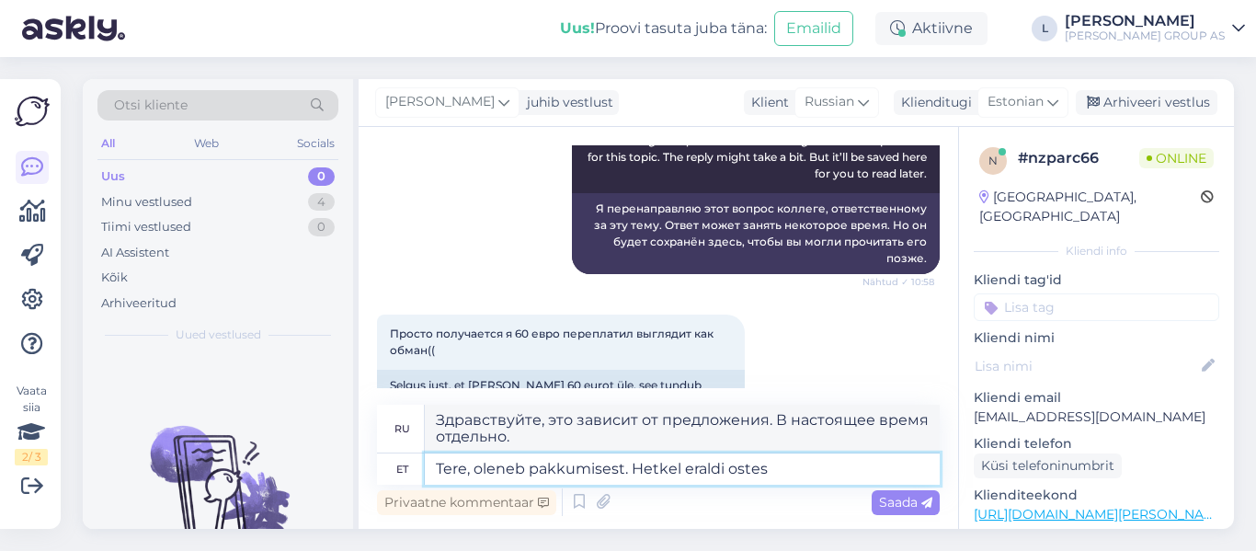
type textarea "Tere, oleneb pakkumisest. Hetkel eraldi ostes o"
type textarea "Здравствуйте, это зависит от предложения. Сейчас покупаю отдельно."
type textarea "Tere, oleneb pakkumisest. Hetkel eraldi ostes on"
type textarea "Здравствуйте, это зависит от предложения. В настоящее время, если вы покупаете …"
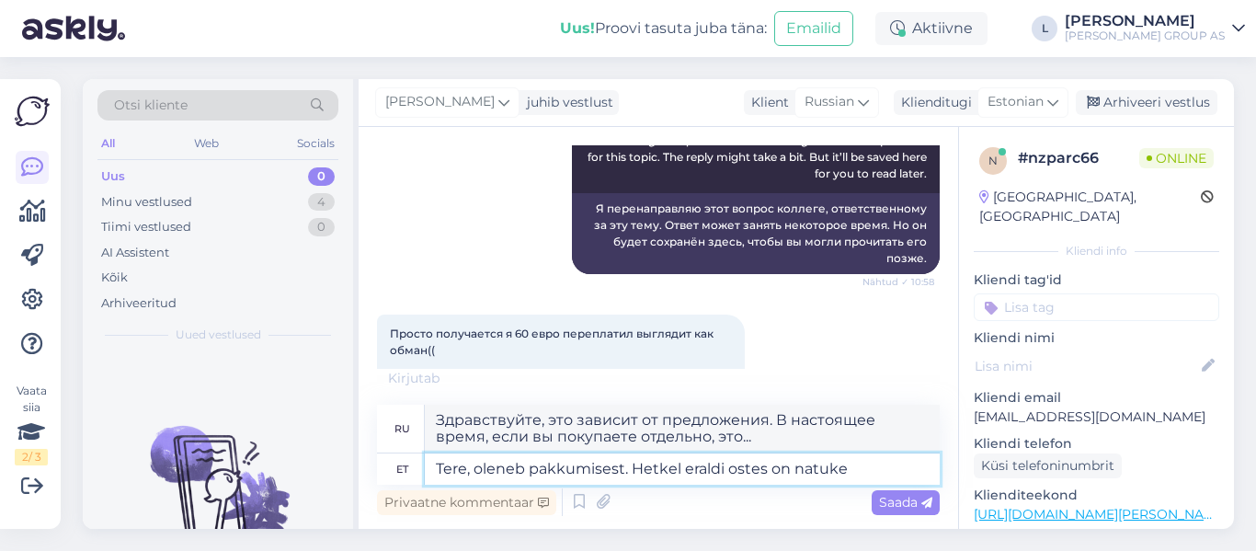
type textarea "Tere, oleneb pakkumisest. Hetkel eraldi ostes on natuke s"
type textarea "Здравствуйте, это зависит от предложения. Сейчас, если покупать отдельно, это н…"
type textarea "Tere, oleneb pakkumisest. Hetkel eraldi ostes on natuke soodsam"
type textarea "Здравствуйте, это зависит от предложения. Сейчас он немного дешевле, если покуп…"
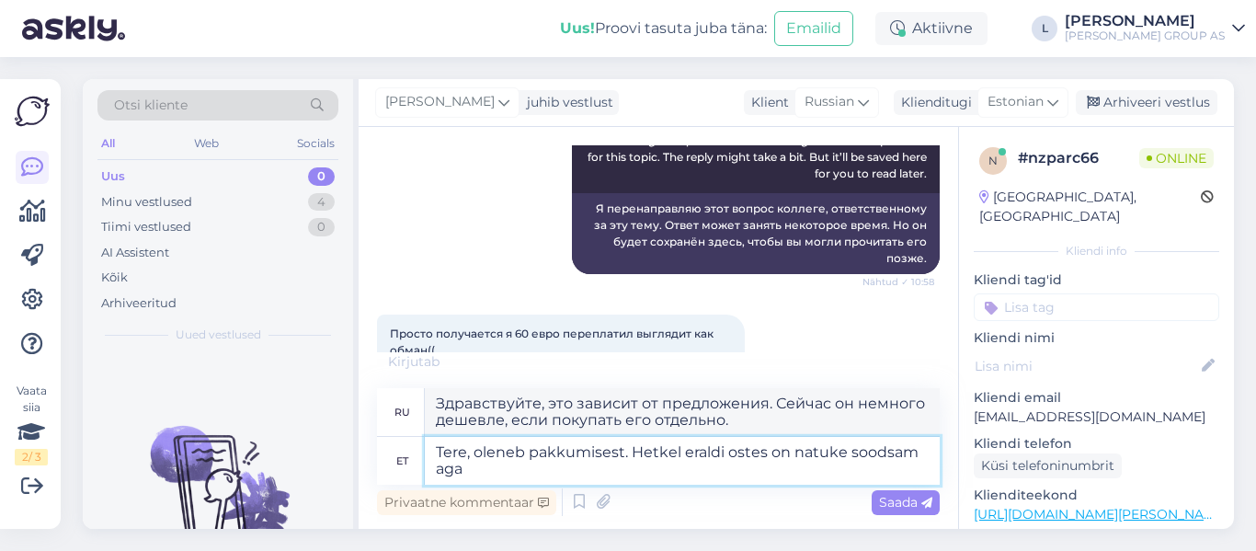
type textarea "Tere, oleneb pakkumisest. Hetkel eraldi ostes on natuke soodsam aga"
type textarea "Здравствуйте, это зависит от предложения. Сейчас по отдельности купить немного …"
type textarea "Tere, oleneb pakkumisest. Hetkel eraldi ostes on natuke soodsam aga mtte"
type textarea "Здравствуйте, это зависит от предложения. Сейчас по отдельности немного дешевле…"
type textarea "Tere, oleneb pakkumisest. Hetkel eraldi ostes on natuke soodsam aga mtte 60"
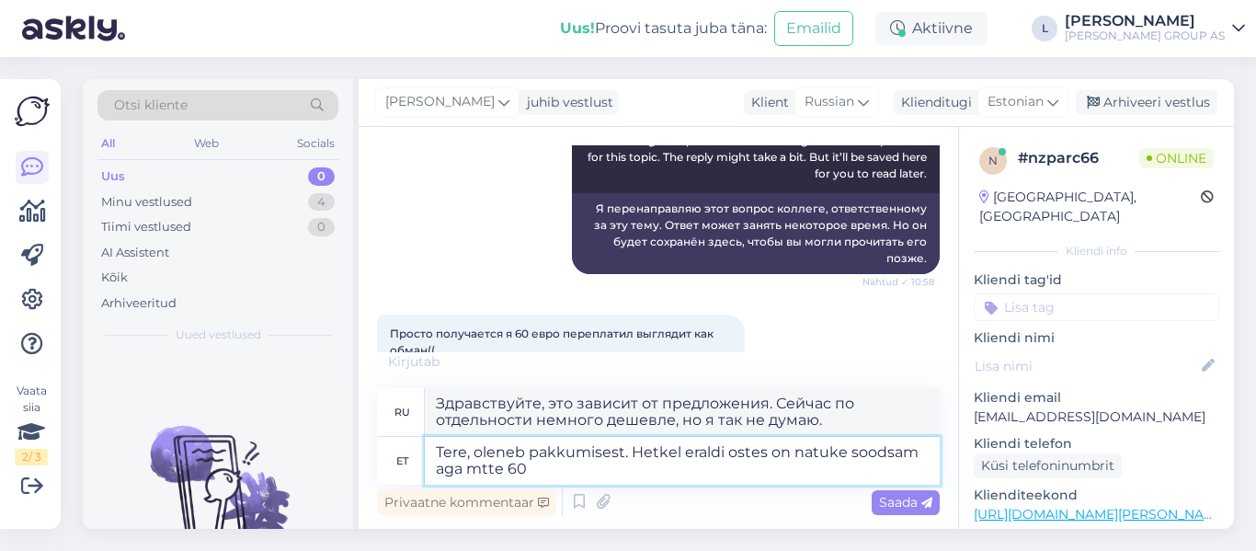
type textarea "Здравствуйте, это зависит от предложения. Сейчас можно купить по отдельности не…"
type textarea "Tere, oleneb pakkumisest. Hetkel eraldi ostes on natuke soodsam aga mtte 60 eur"
type textarea "Здравствуйте, это зависит от предложения. Сейчас можно купить по отдельности не…"
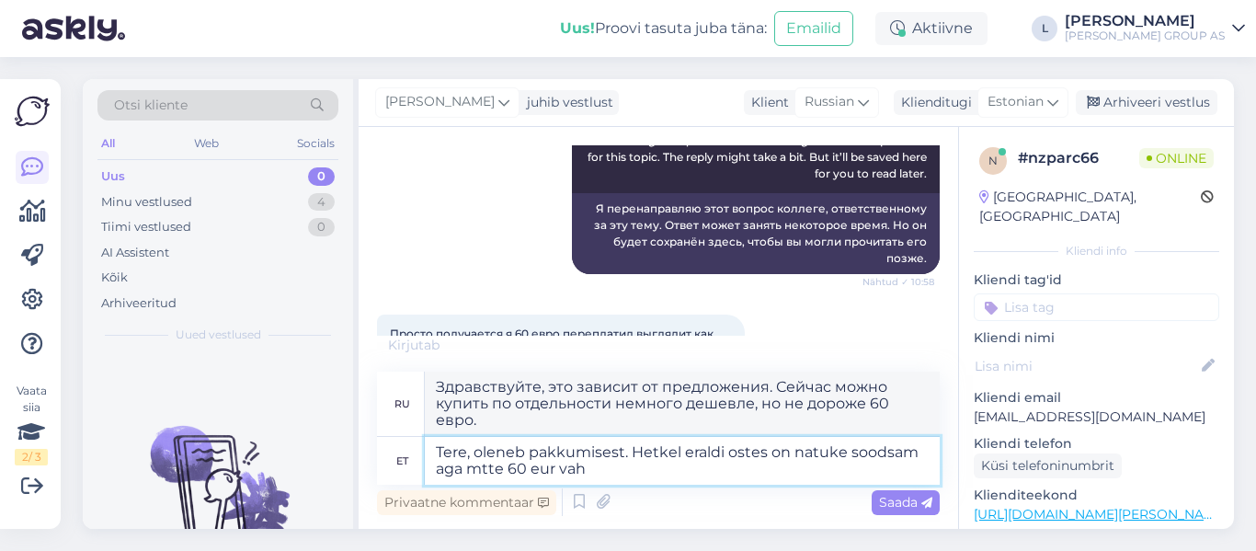
type textarea "Tere, oleneb pakkumisest. Hetkel eraldi ostes on natuke soodsam aga mtte 60 eur…"
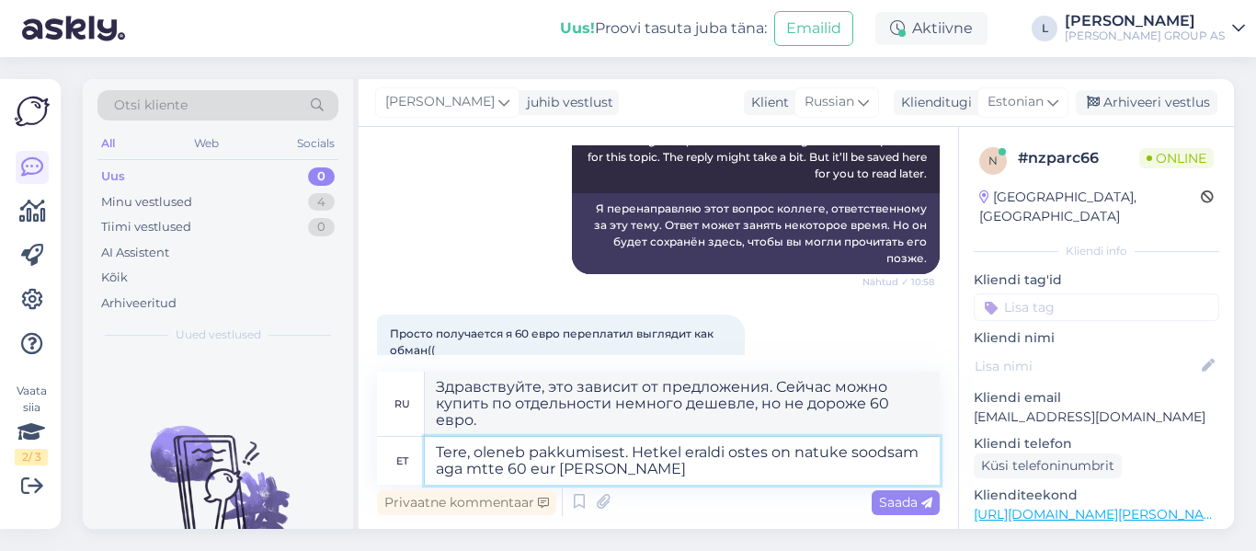
type textarea "Здравствуйте, это зависит от предложения. Сейчас по отдельности немного дешевле…"
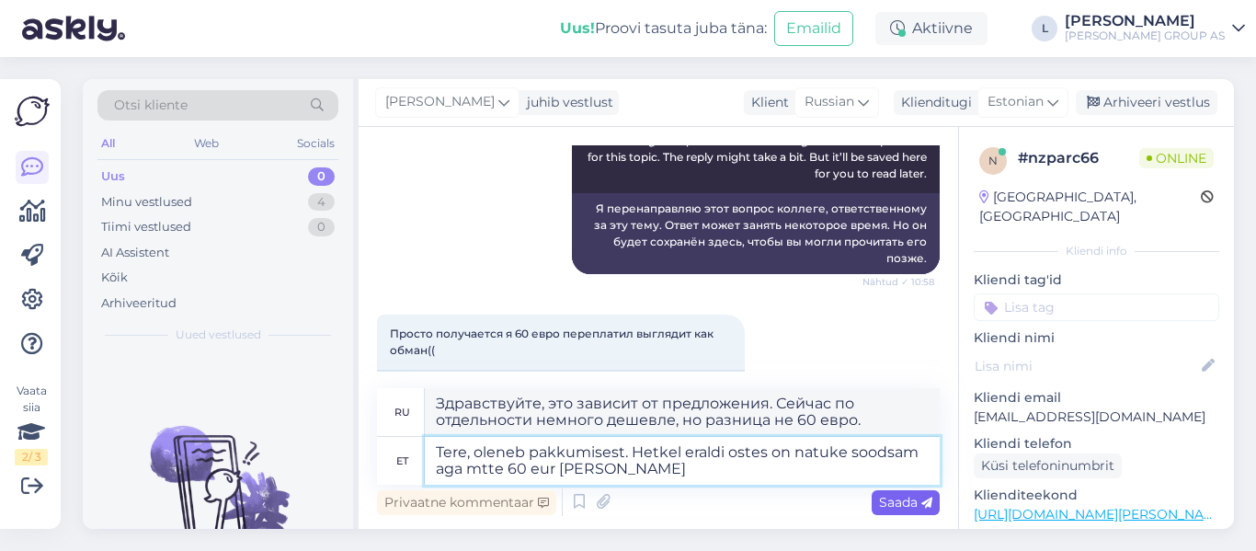
type textarea "Tere, oleneb pakkumisest. Hetkel eraldi ostes on natuke soodsam aga mtte 60 eur…"
click at [901, 500] on span "Saada" at bounding box center [905, 502] width 53 height 17
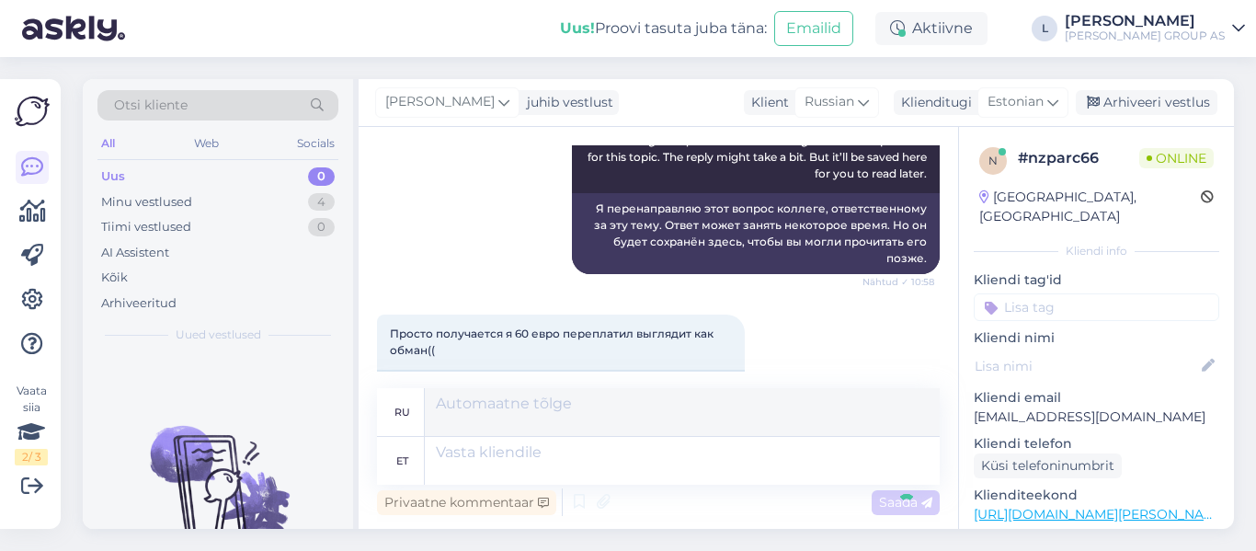
scroll to position [1567, 0]
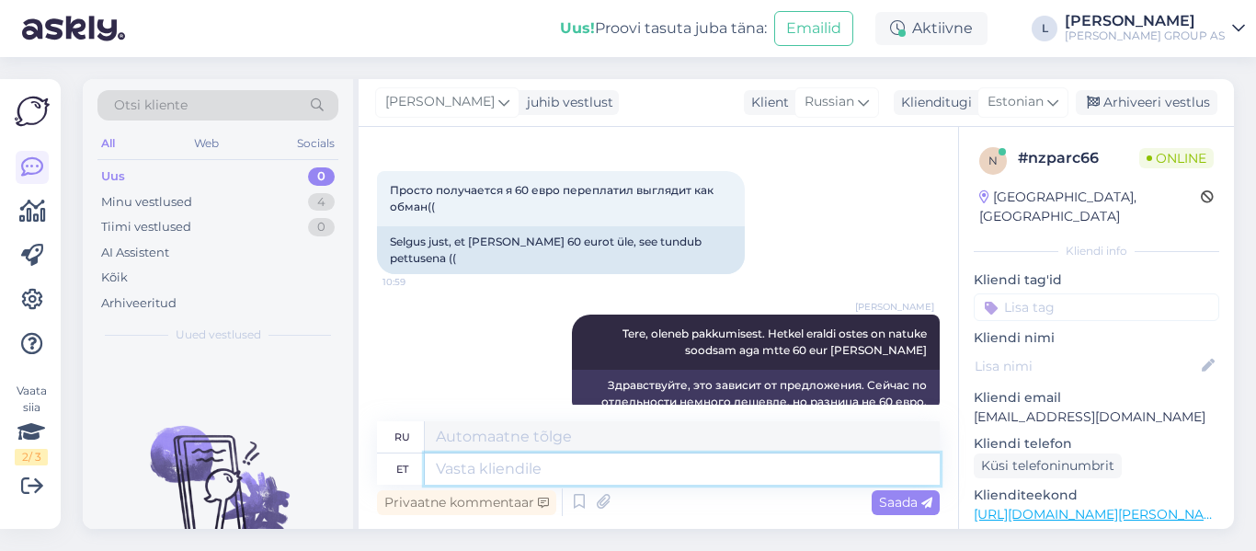
click at [725, 470] on textarea at bounding box center [682, 468] width 515 height 31
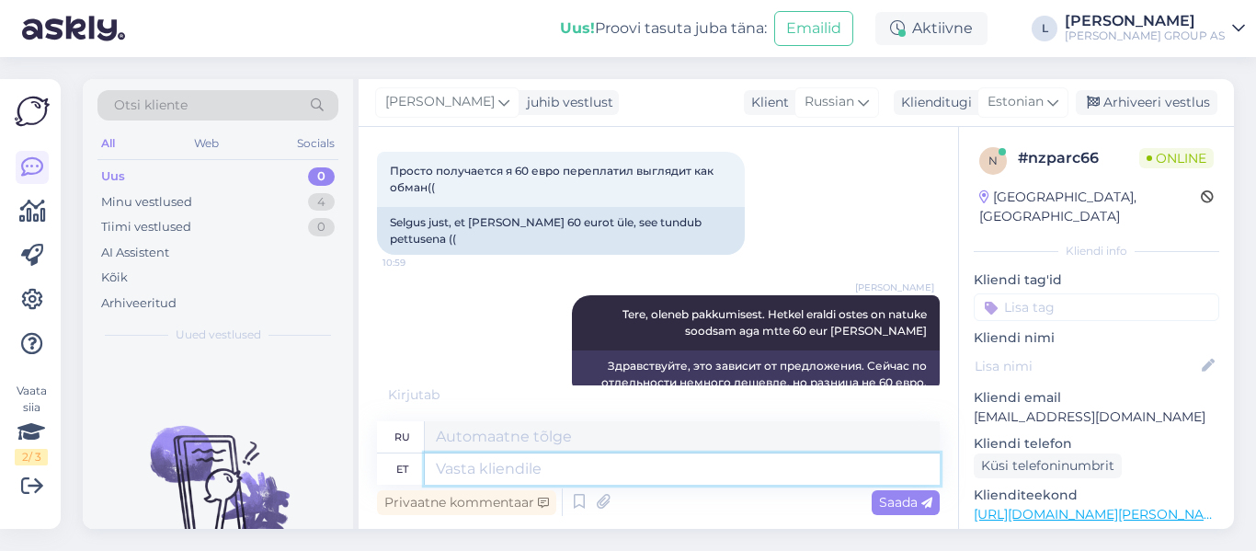
click at [610, 473] on textarea at bounding box center [682, 468] width 515 height 31
type textarea "vahe"
type textarea "разница"
type textarea "vahe 19,87"
type textarea "разница 19,87"
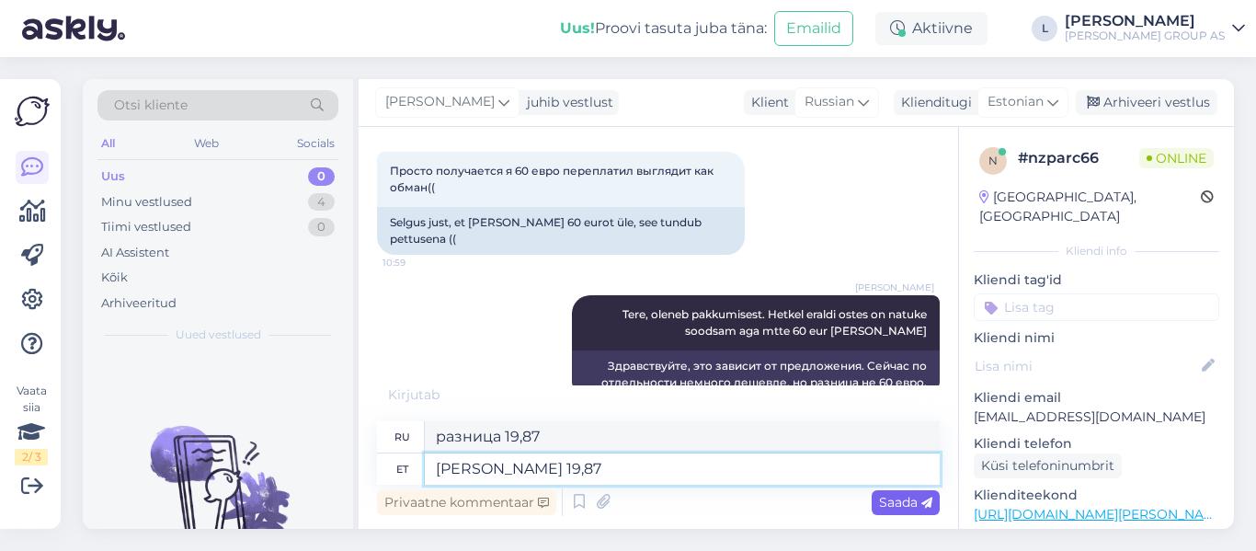
type textarea "vahe 19,87"
click at [891, 498] on span "Saada" at bounding box center [905, 502] width 53 height 17
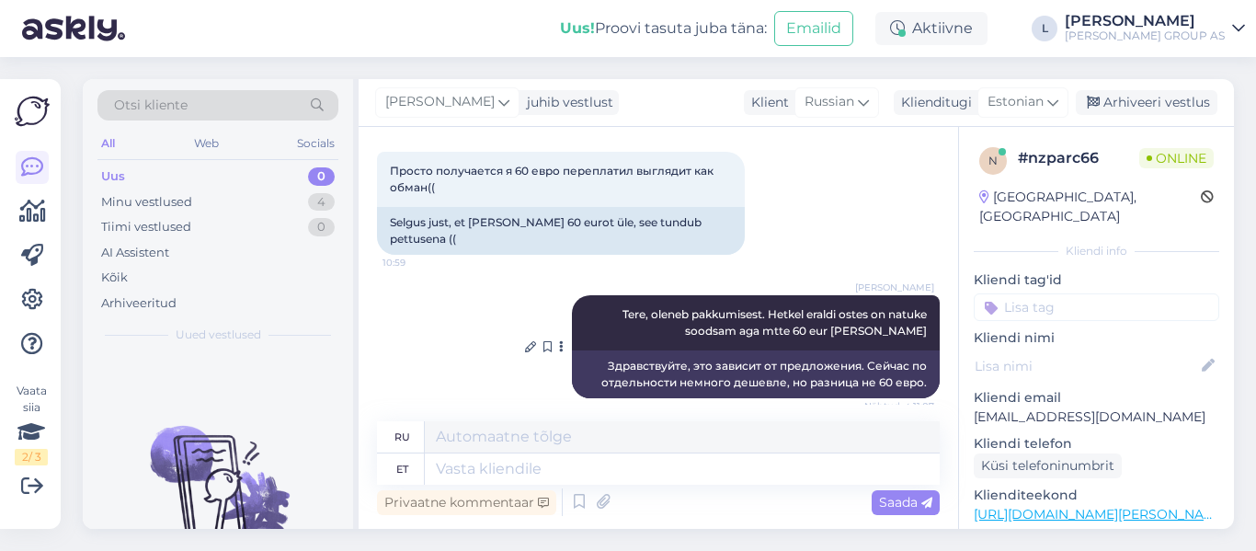
scroll to position [1677, 0]
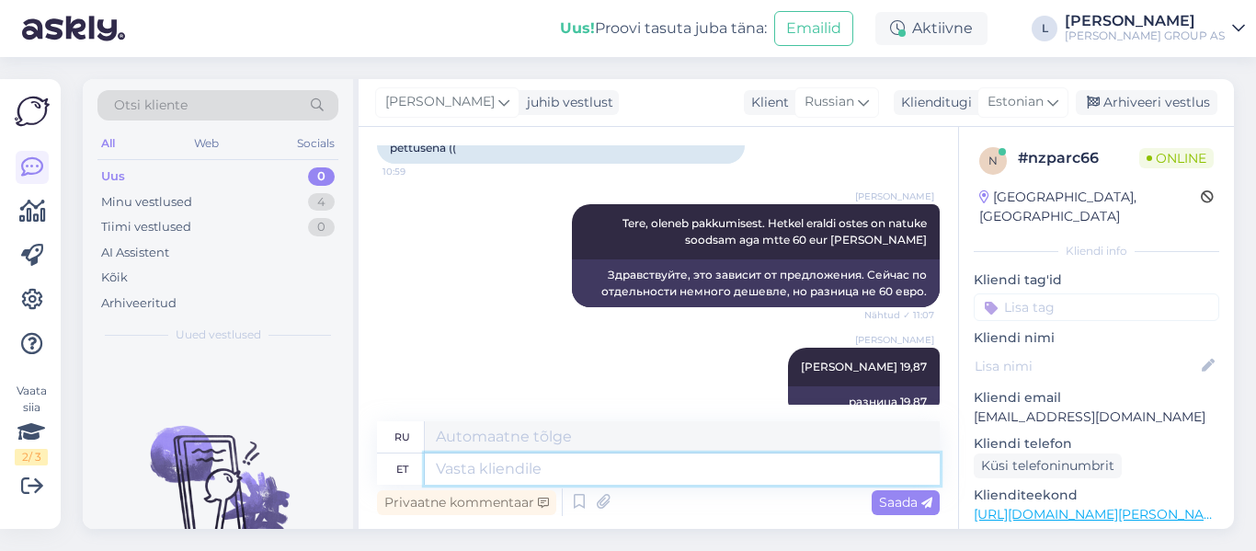
click at [507, 471] on textarea at bounding box center [682, 468] width 515 height 31
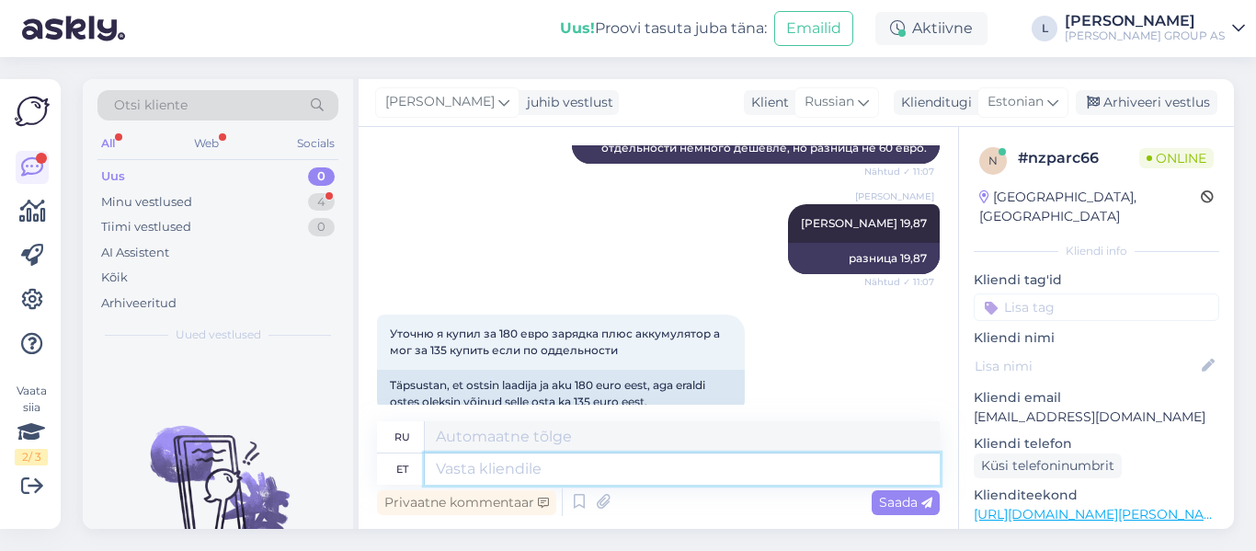
paste textarea "https://www.bauhof.ee/et/p/625752/aku-makita-18v-5-0ah-bl1850b-li-ion"
type textarea "https://www.bauhof.ee/et/p/625752/aku-makita-18v-5-0ah-bl1850b-li-ion"
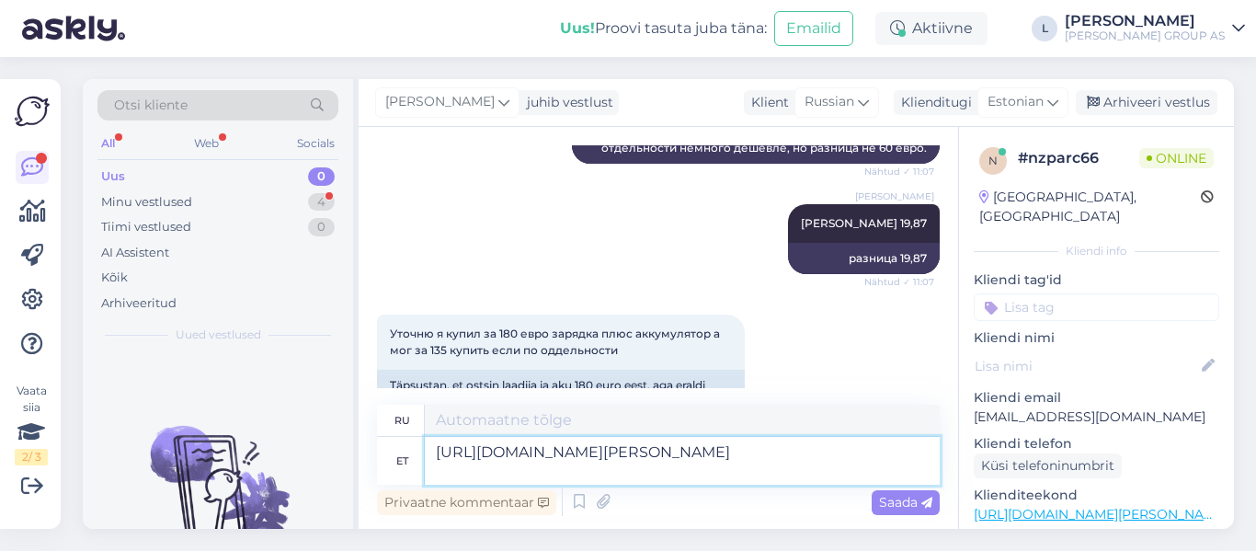
type textarea "https://www.bauhof.ee/et/p/625752/aku-makita-18v-5-0ah-bl1850b-li-ion"
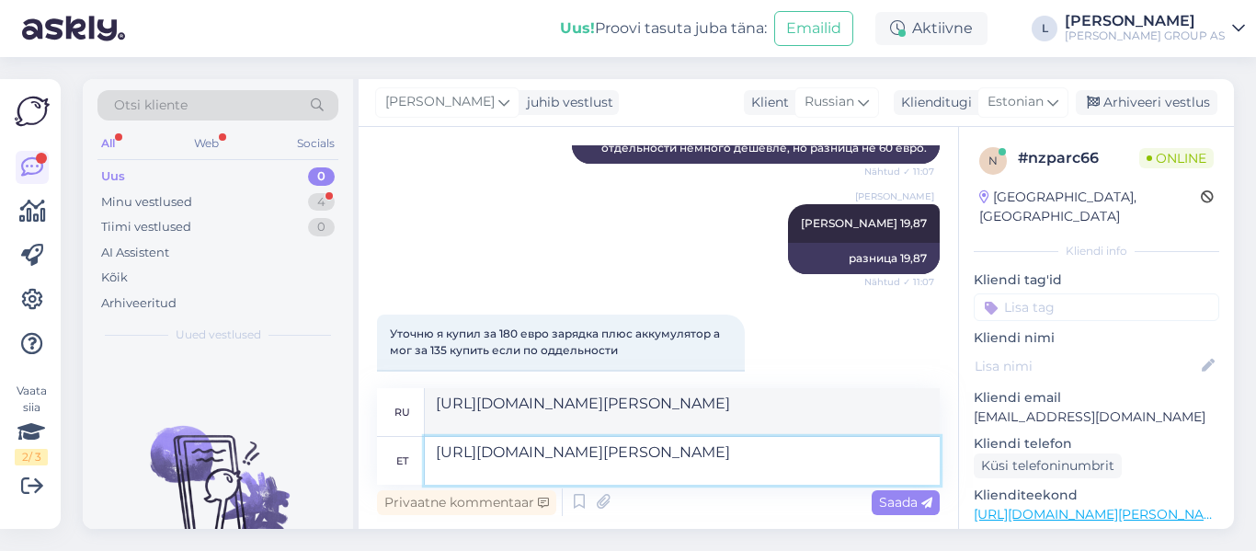
type textarea "https://www.bauhof.ee/et/p/625752/aku-makita-18v-5-0ah-bl1850b-li-ion"
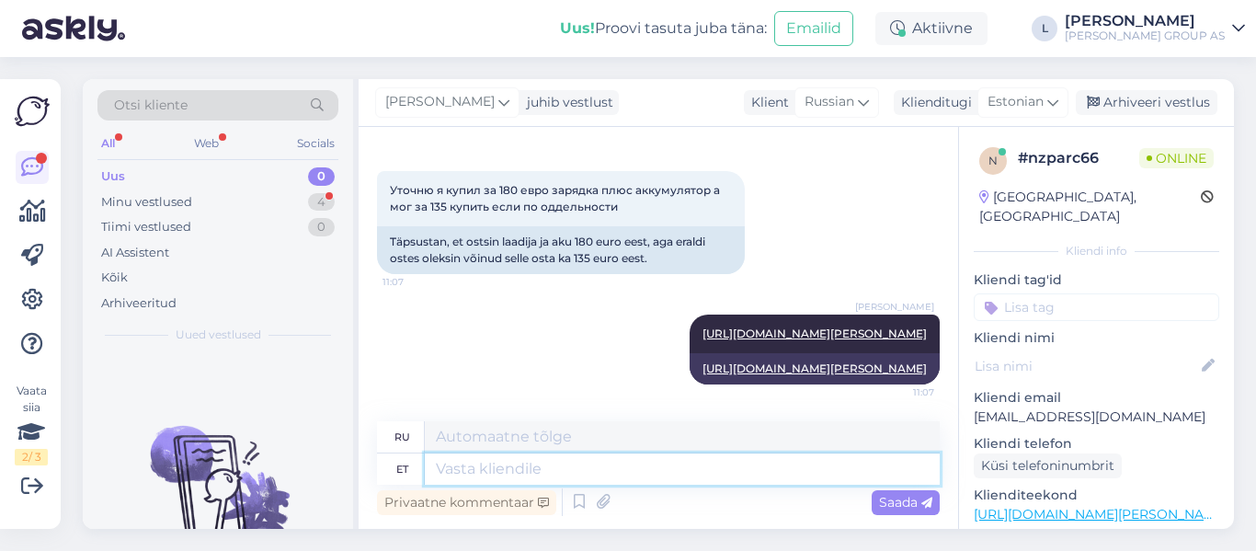
paste textarea "https://www.bauhof.ee/et/p/658089/kiirlaadija-makita-dc18rc-18v-lxt-makita"
type textarea "https://www.bauhof.ee/et/p/658089/kiirlaadija-makita-dc18rc-18v-lxt-makita"
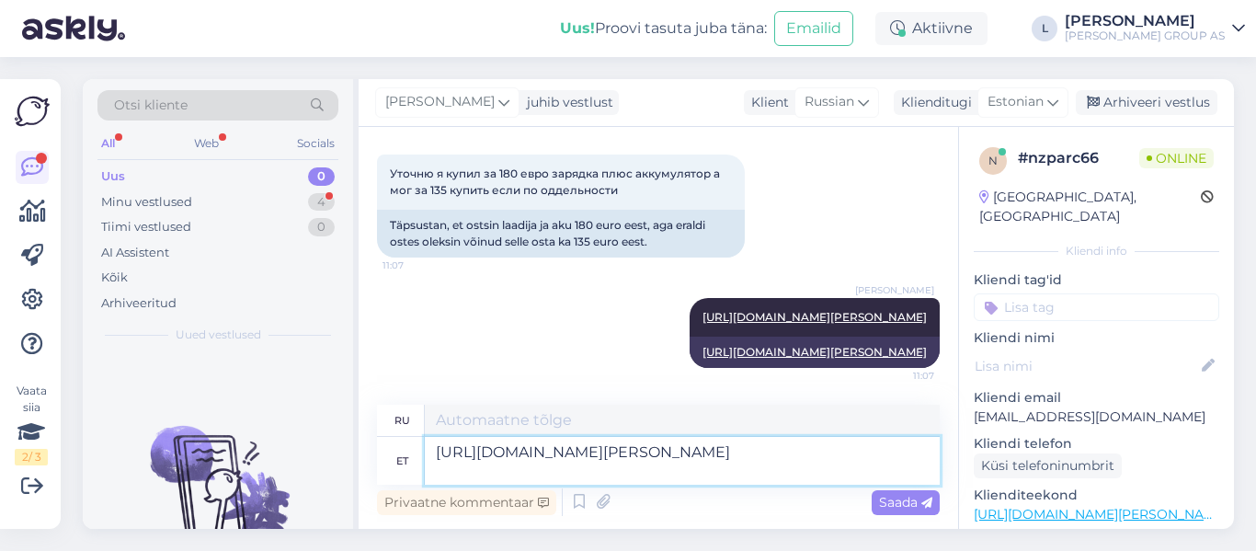
type textarea "https://www.bauhof.ee/et/p/658089/kiirlaadija-makita-dc18rc-18v-lxt-makita"
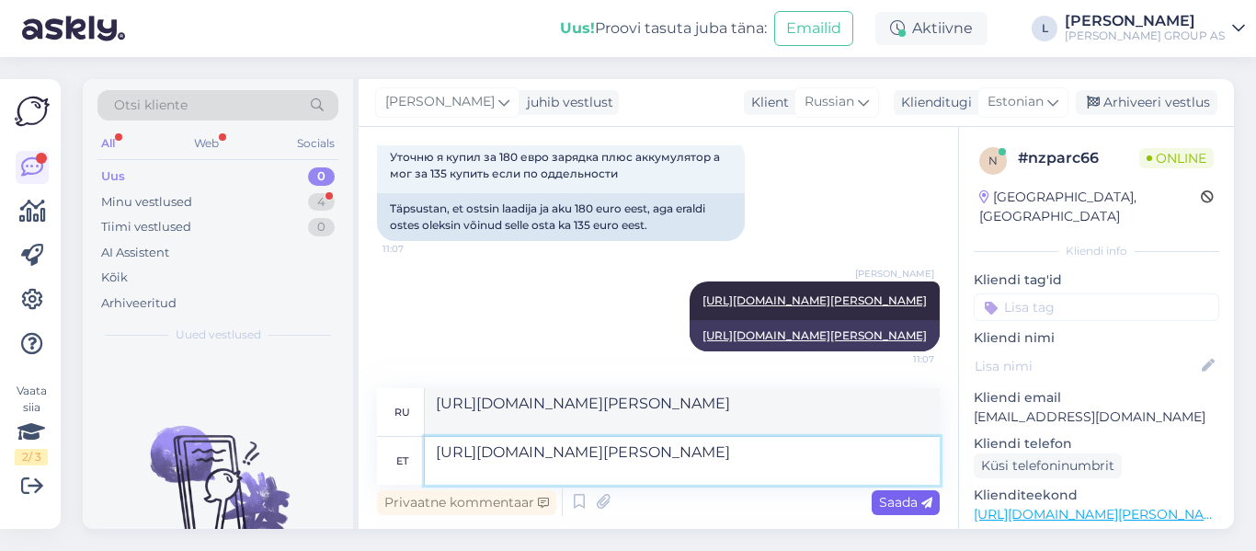
type textarea "https://www.bauhof.ee/et/p/658089/kiirlaadija-makita-dc18rc-18v-lxt-makita"
click at [904, 498] on span "Saada" at bounding box center [905, 502] width 53 height 17
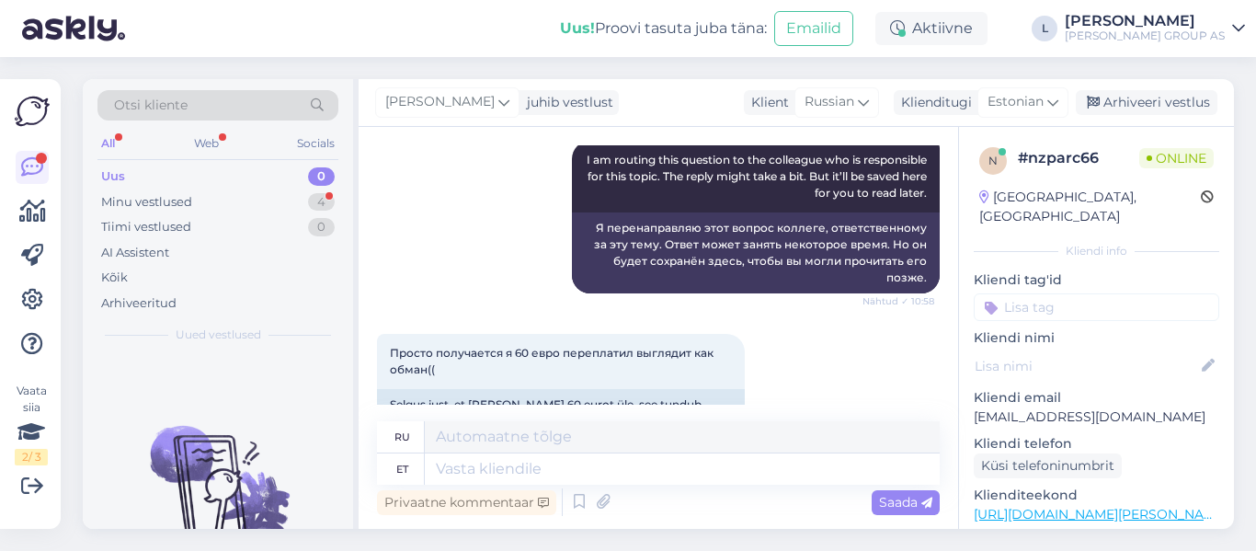
scroll to position [1372, 0]
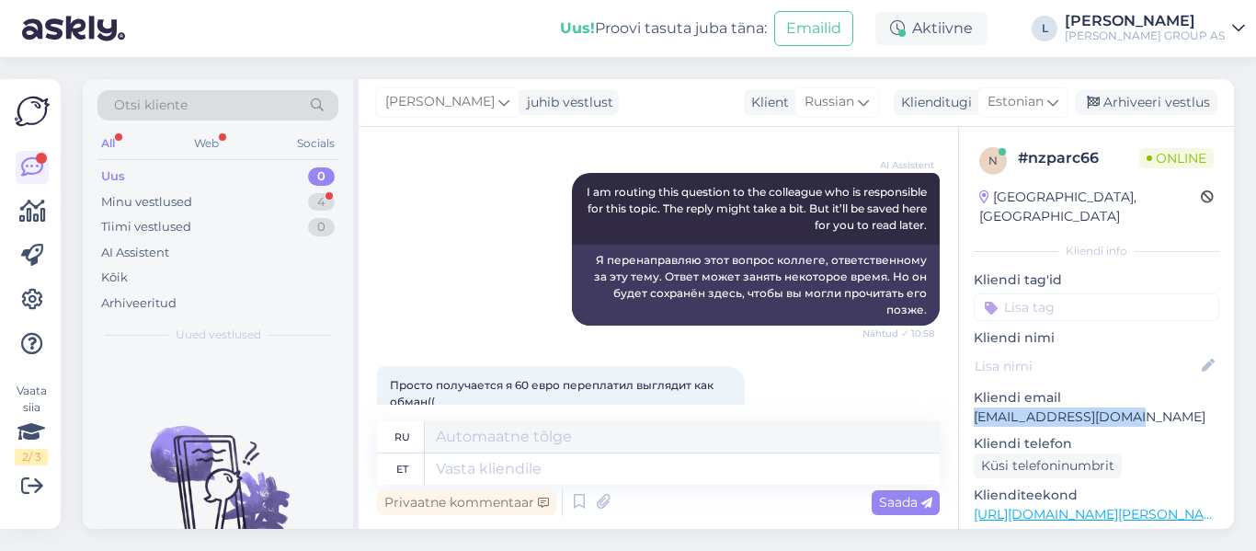
drag, startPoint x: 1159, startPoint y: 405, endPoint x: 966, endPoint y: 395, distance: 193.4
click at [966, 395] on div "n # nzparc66 Online Estonia, Tallinn Kliendi info Kliendi tag'id Kliendi nimi K…" at bounding box center [1096, 514] width 275 height 775
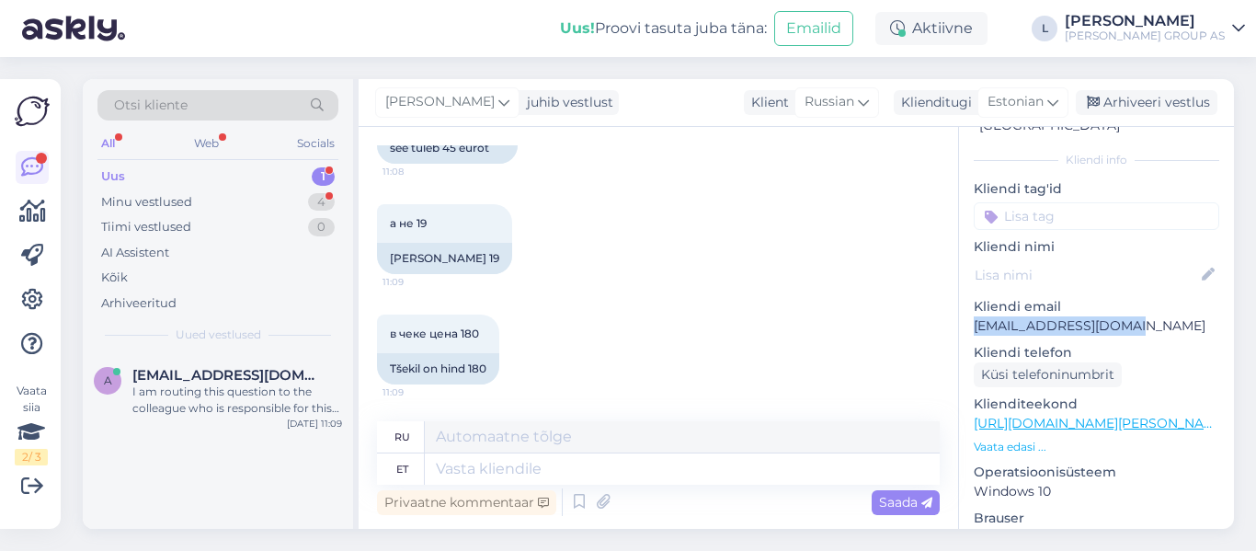
scroll to position [354, 0]
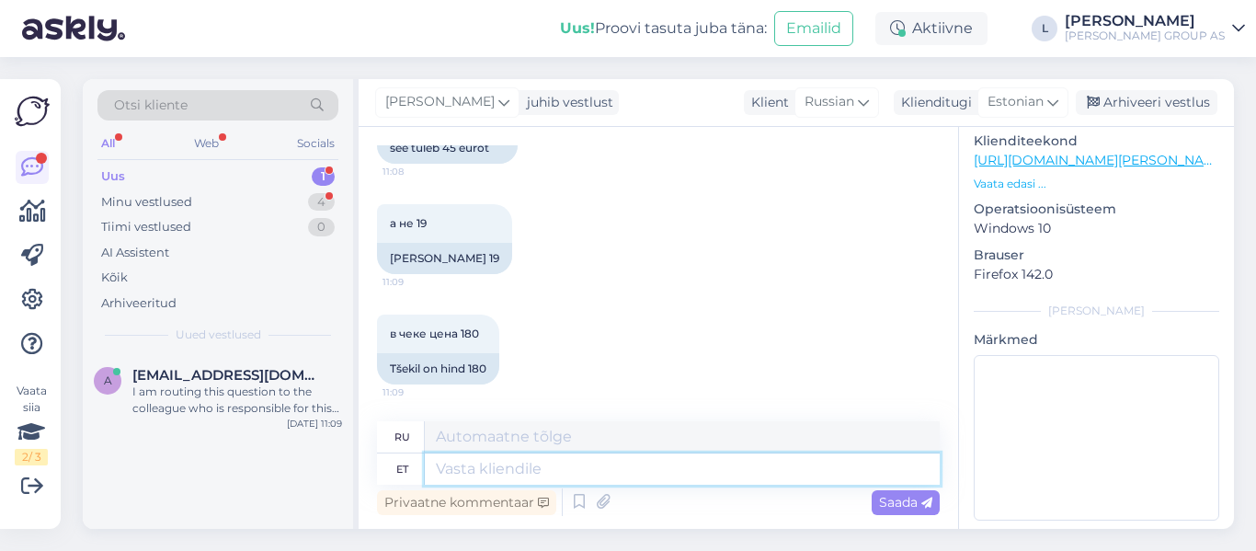
click at [550, 466] on textarea at bounding box center [682, 468] width 515 height 31
click at [595, 462] on textarea at bounding box center [682, 468] width 515 height 31
type textarea "Kas"
type textarea "Является"
type textarea "Kas ostsite"
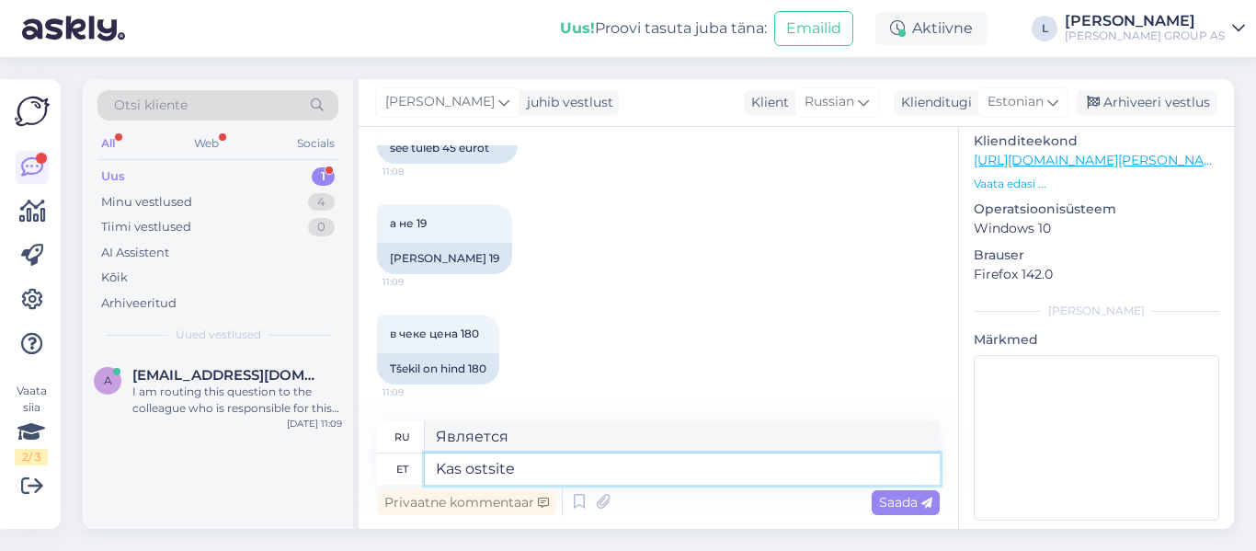
type textarea "Вы купили?"
type textarea "Kas ostsite kauplusest"
type textarea "Вы купили в магазине?"
type textarea "Kas ostsite kauplusest kohapealt?"
type textarea "Вы купили его в местном магазине?"
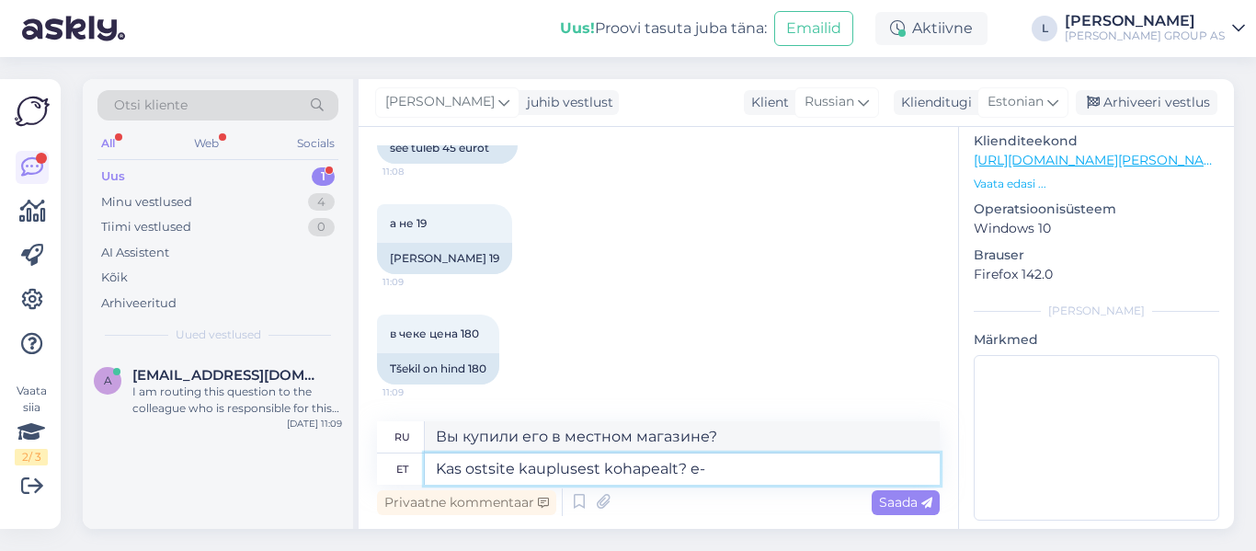
type textarea "Kas ostsite kauplusest kohapealt? e-p"
type textarea "Вы купили его в магазине на месте? ep"
type textarea "Kas ostsite kauplusest kohapealt? e-poes"
type textarea "Вы купили в магазине? Интернет-магазин."
type textarea "Kas ostsite kauplusest kohapealt? e-poes teised"
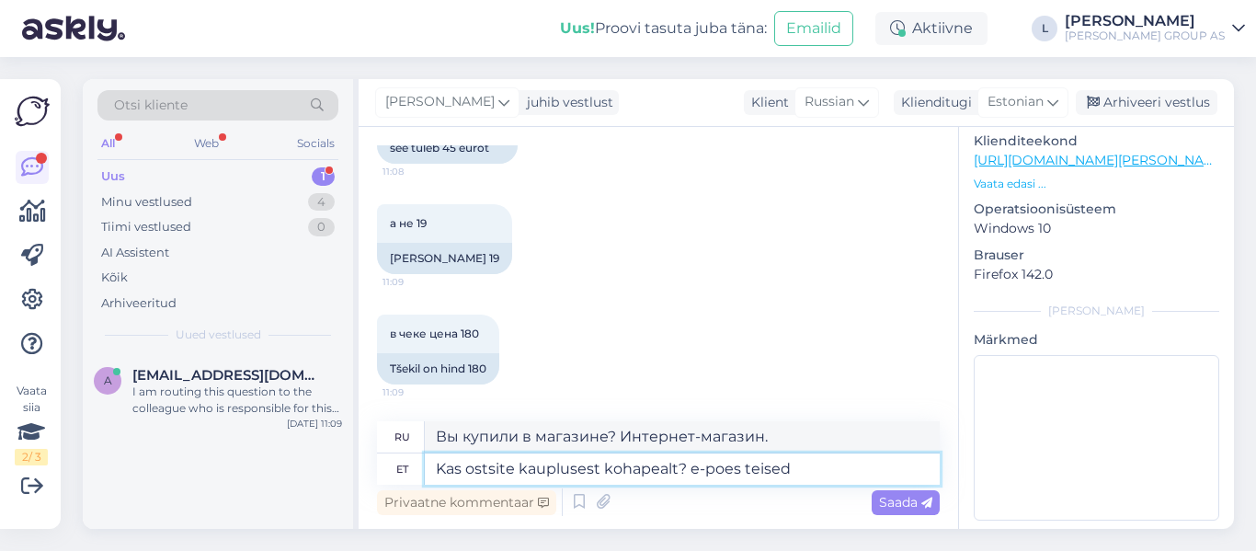
type textarea "Вы покупали в магазине? В интернет-магазине или ещё где-то."
type textarea "Kas ostsite kauplusest kohapealt? e-poes teised hinna"
type textarea "Вы купили его в магазине? Другие цены в интернет-магазине."
type textarea "Kas ostsite kauplusest kohapealt? e-poes teised hinnad"
type textarea "Вы покупали в магазине? В интернет-магазине цены другие."
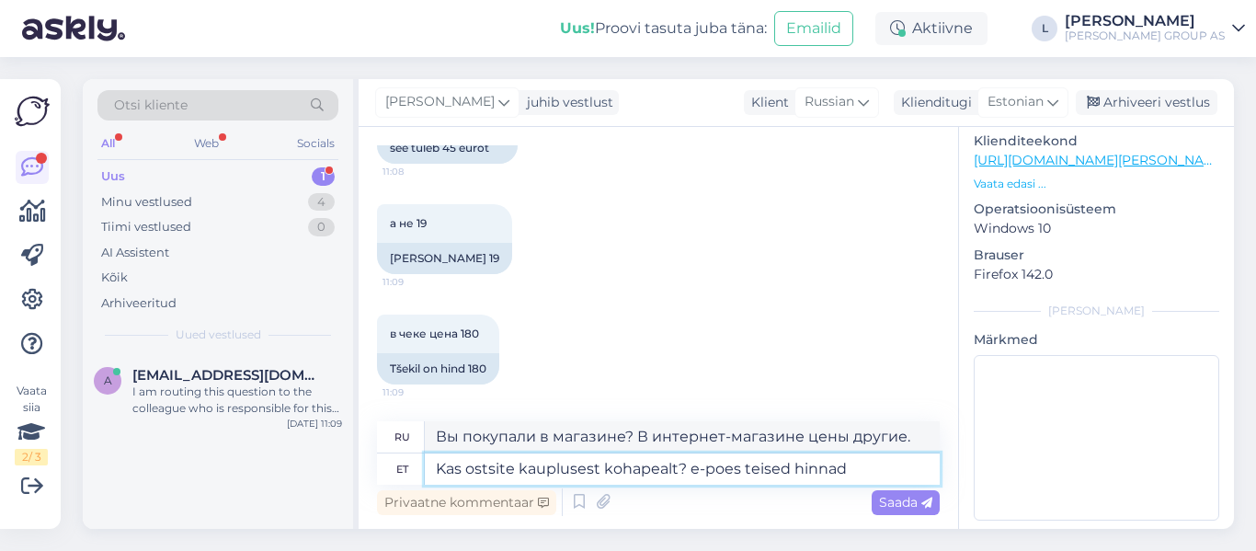
click at [737, 474] on textarea "Kas ostsite kauplusest kohapealt? e-poes teised hinnad" at bounding box center [682, 468] width 515 height 31
type textarea "Kas ostsite kauplusest kohapealt? e-poes teised hinnad"
click at [918, 504] on span "Saada" at bounding box center [905, 502] width 53 height 17
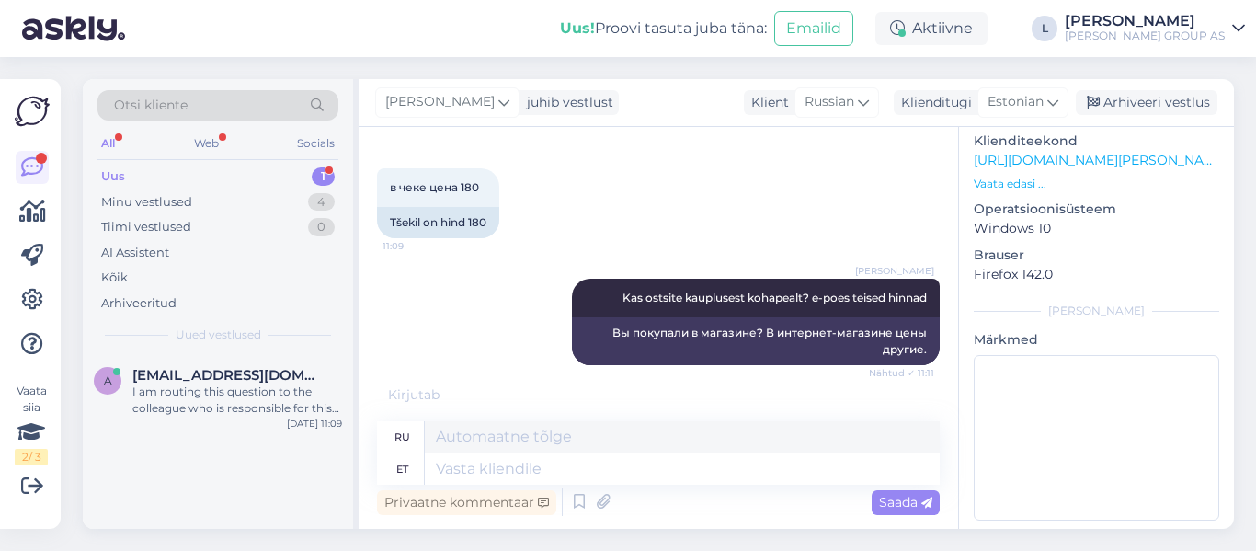
scroll to position [2676, 0]
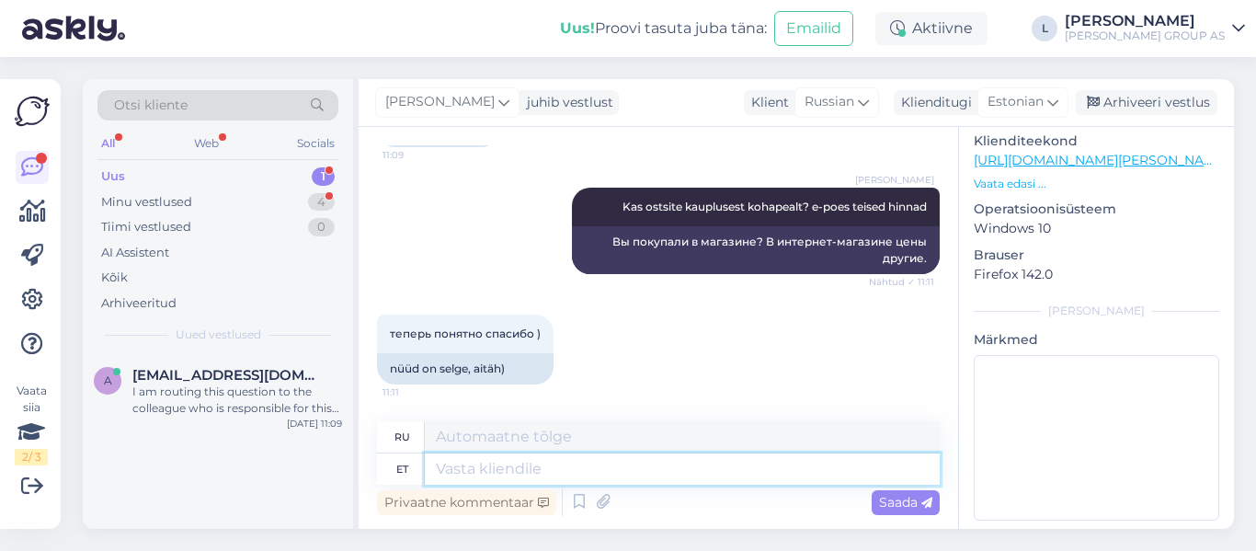
click at [723, 472] on textarea at bounding box center [682, 468] width 515 height 31
click at [176, 192] on div "Minu vestlused 4" at bounding box center [217, 202] width 241 height 26
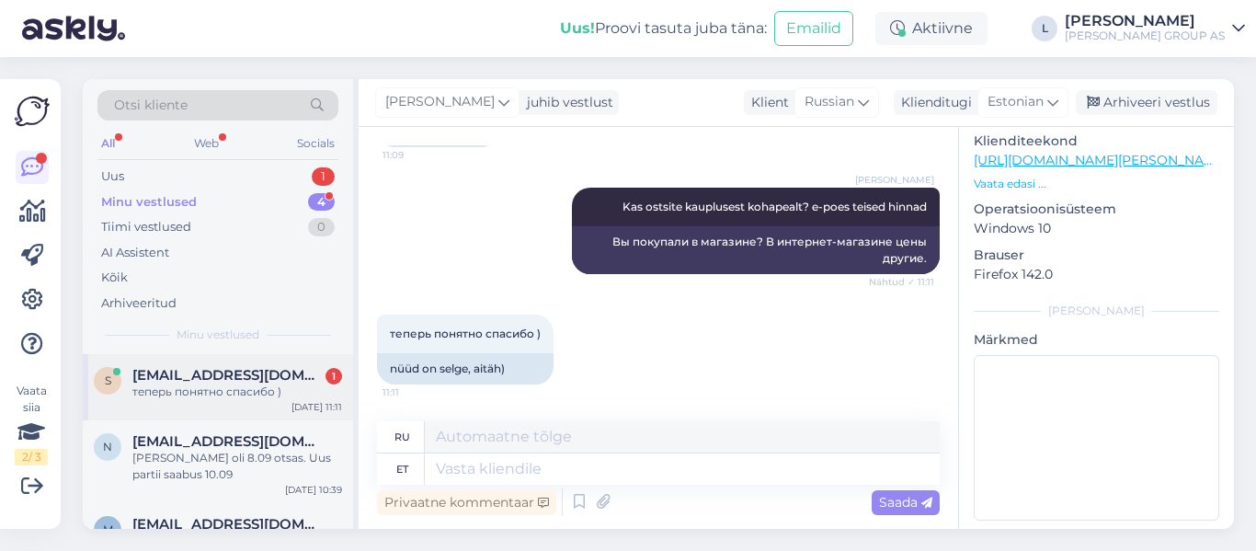
click at [216, 382] on span "sanjatem777@gmail.com" at bounding box center [227, 375] width 191 height 17
click at [172, 169] on div "Uus 1" at bounding box center [217, 177] width 241 height 26
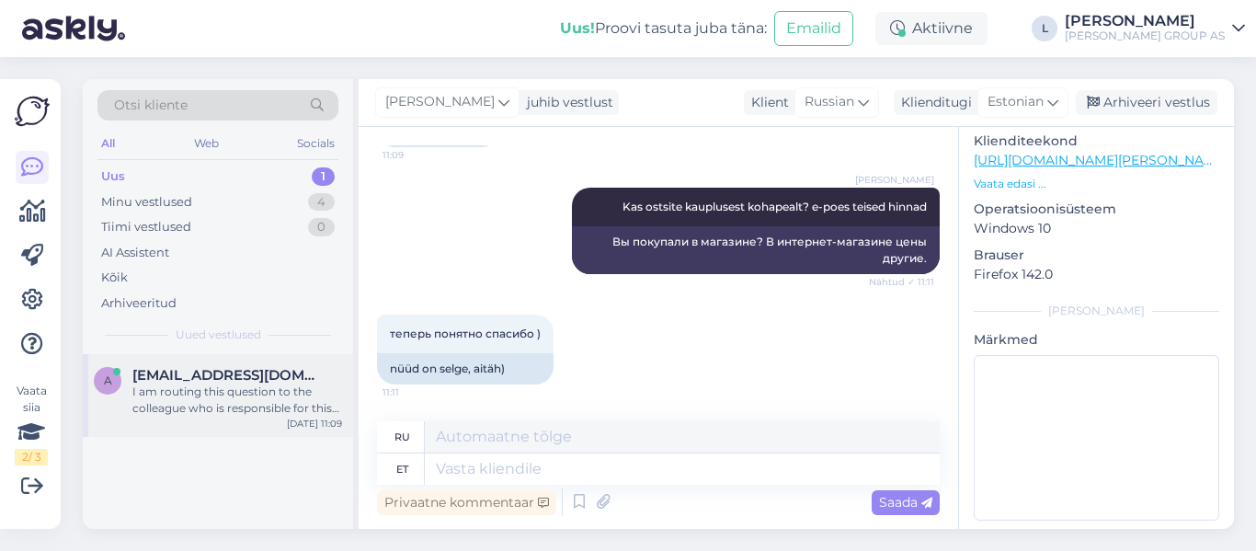
click at [238, 385] on div "I am routing this question to the colleague who is responsible for this topic. …" at bounding box center [237, 400] width 210 height 33
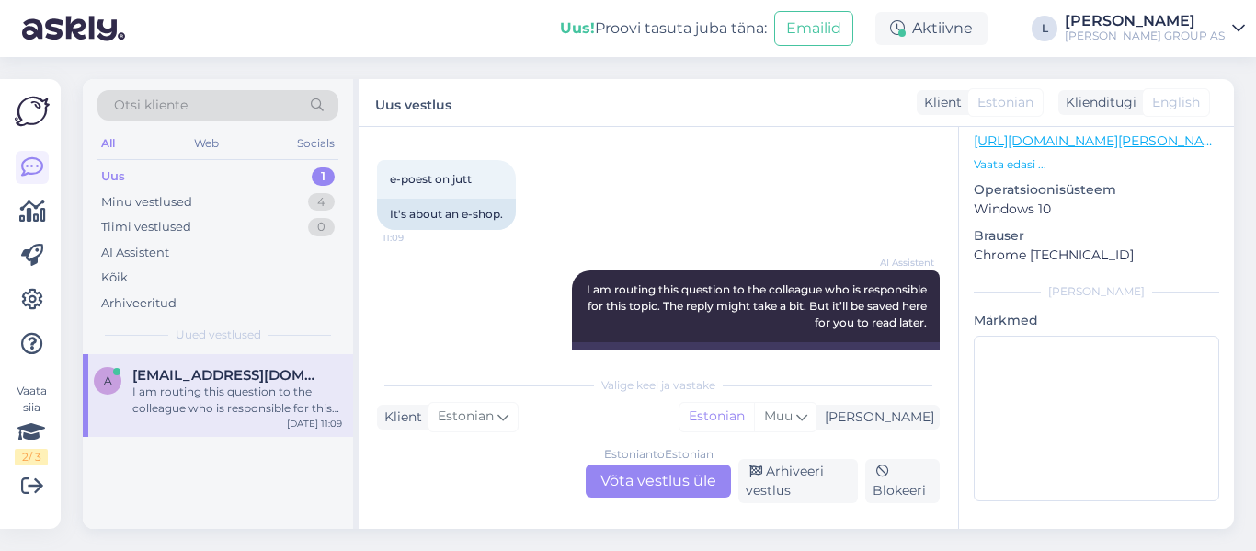
scroll to position [460, 0]
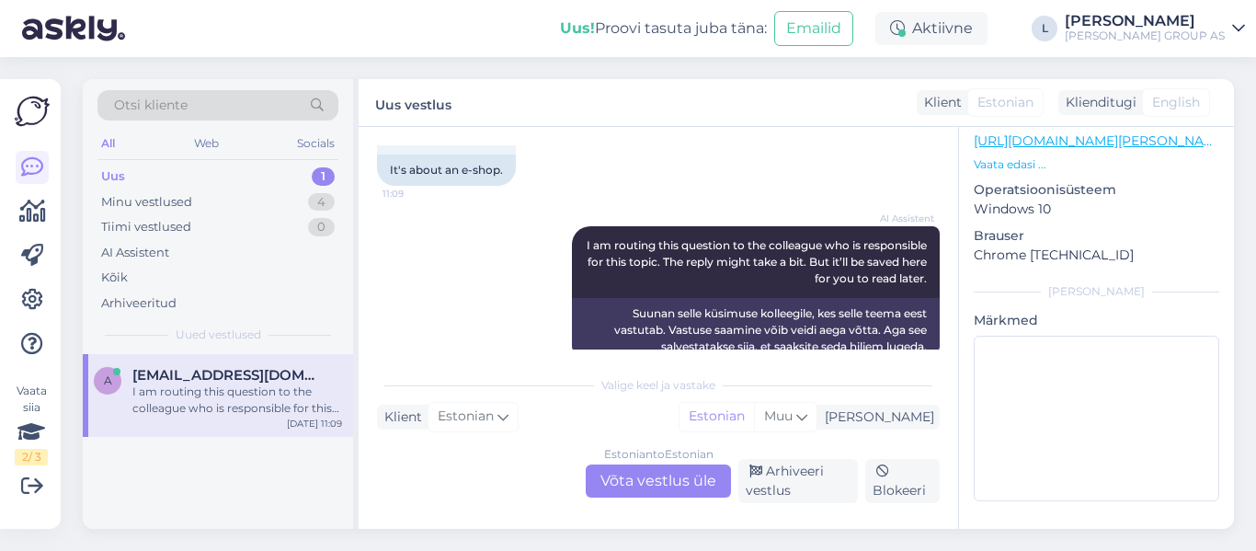
click at [658, 484] on div "Estonian to Estonian Võta vestlus üle" at bounding box center [658, 480] width 145 height 33
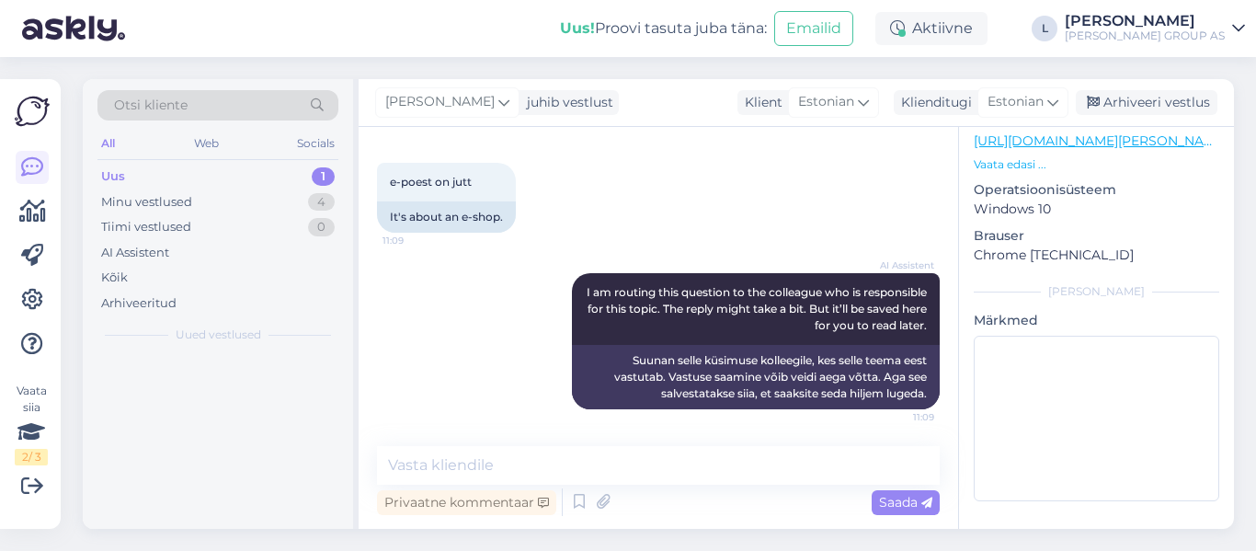
scroll to position [516, 0]
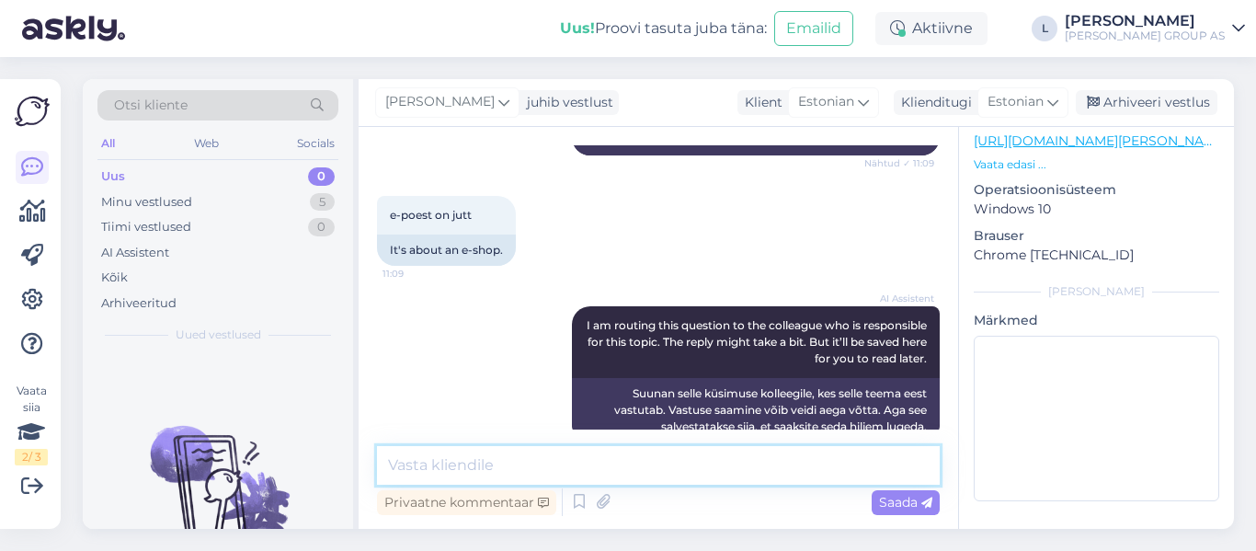
click at [561, 459] on textarea at bounding box center [658, 465] width 563 height 39
paste textarea "https://www.bauhof.ee/et/info/mootu-loikamine"
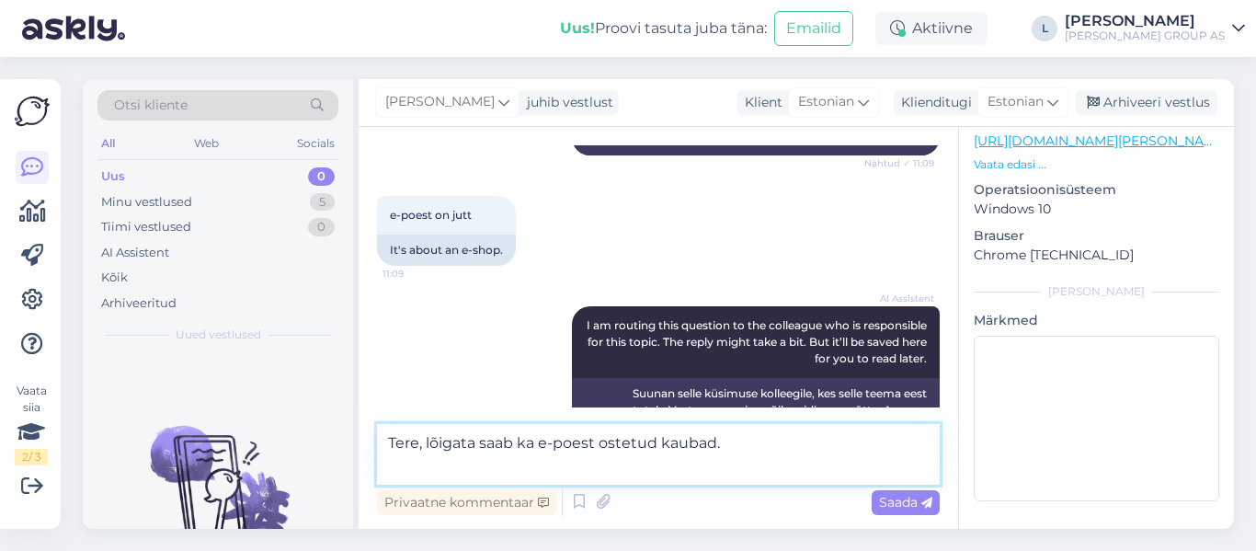
type textarea "Tere, lõigata saab ka e-poest ostetud kaubad. https://www.bauhof.ee/et/info/moo…"
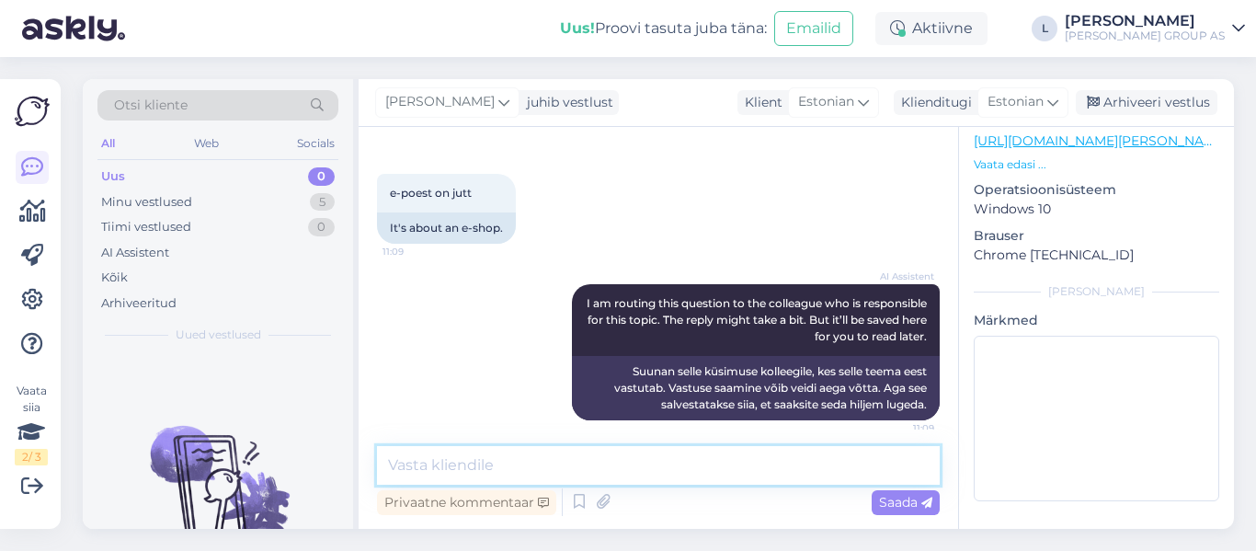
scroll to position [612, 0]
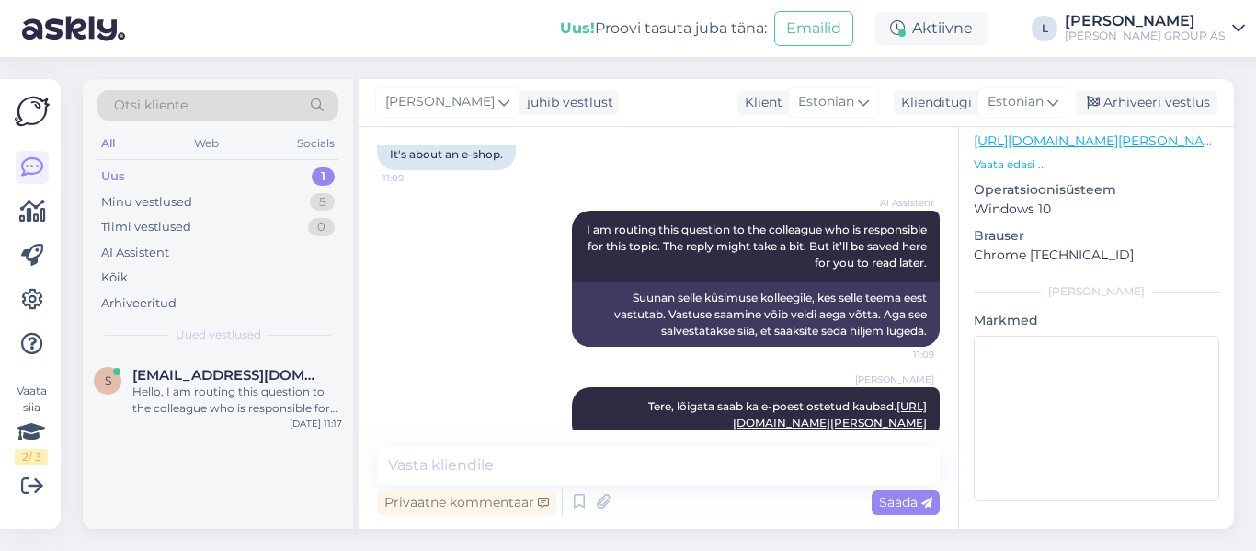
click at [109, 170] on div "Uus" at bounding box center [113, 176] width 24 height 18
click at [189, 384] on div "Hello, I am routing this question to the colleague who is responsible for this …" at bounding box center [237, 400] width 210 height 33
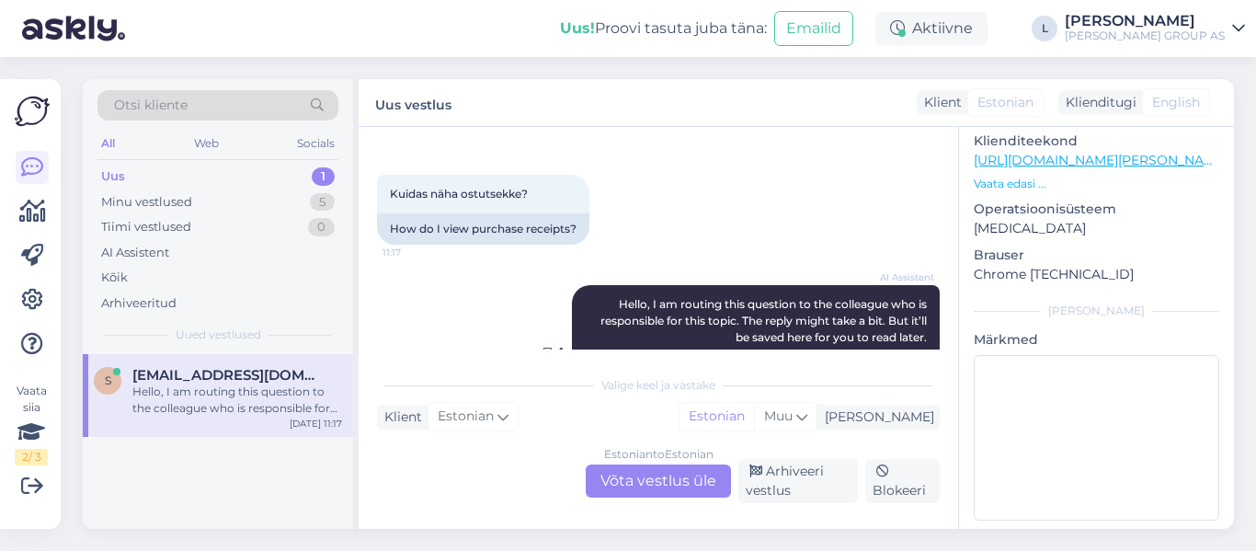
scroll to position [160, 0]
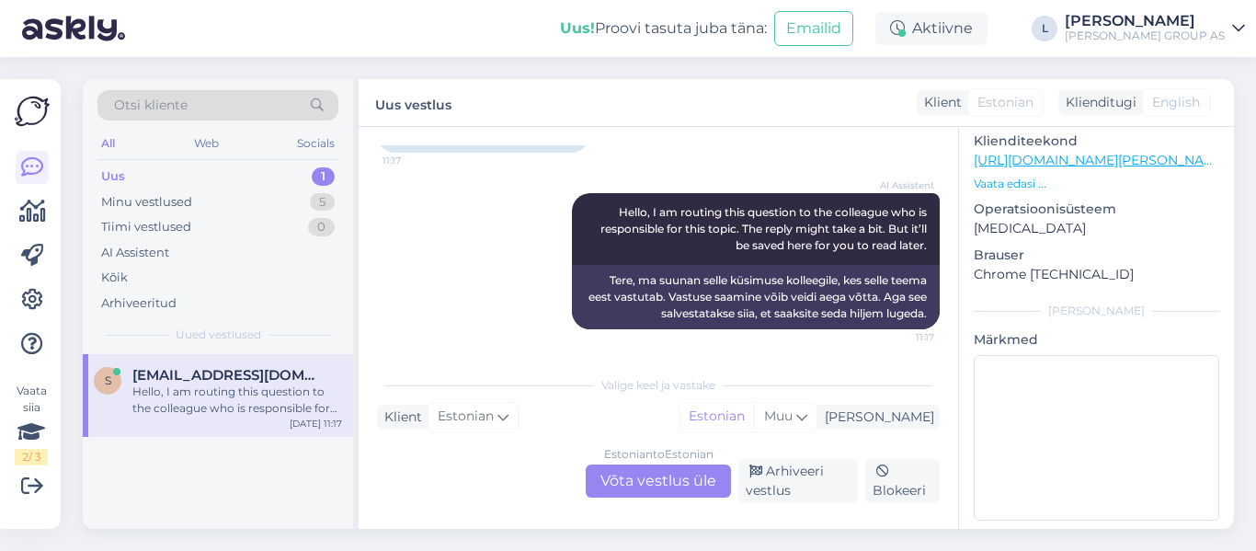
click at [682, 478] on div "Estonian to Estonian Võta vestlus üle" at bounding box center [658, 480] width 145 height 33
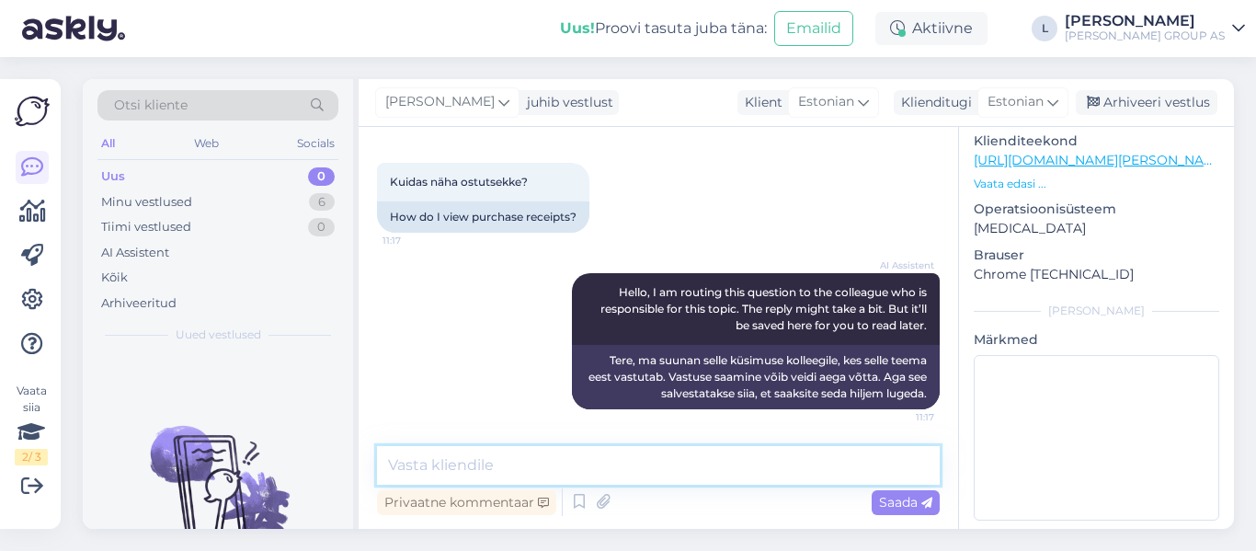
click at [555, 470] on textarea at bounding box center [658, 465] width 563 height 39
type textarea "Tere, menüüst valige->minu ostuajalugu"
click at [924, 503] on icon at bounding box center [927, 503] width 11 height 11
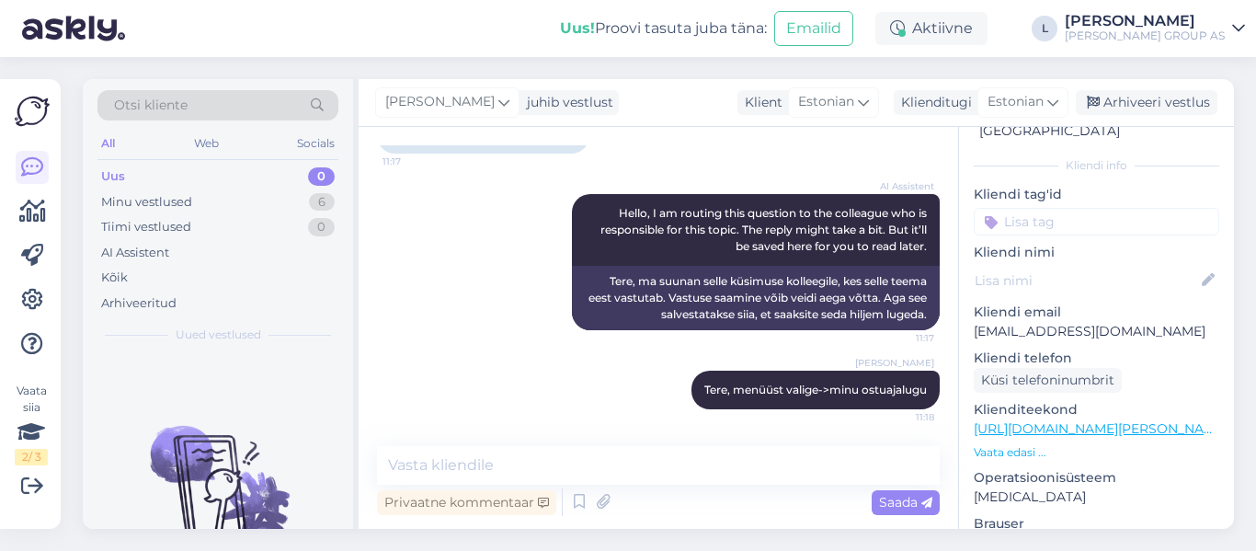
scroll to position [78, 0]
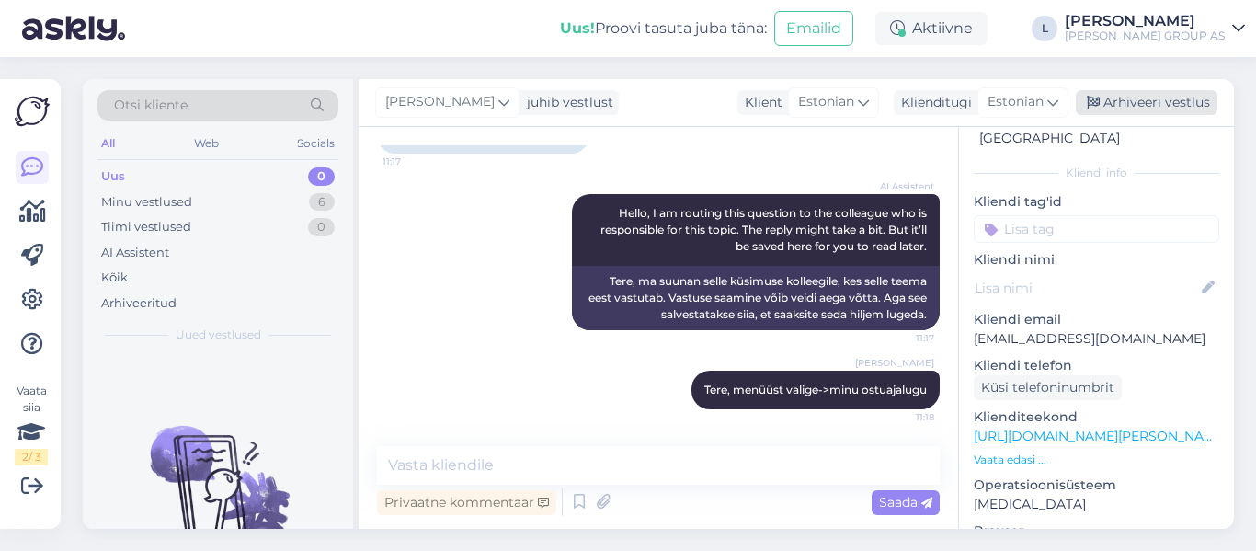
click at [1178, 94] on div "Arhiveeri vestlus" at bounding box center [1147, 102] width 142 height 25
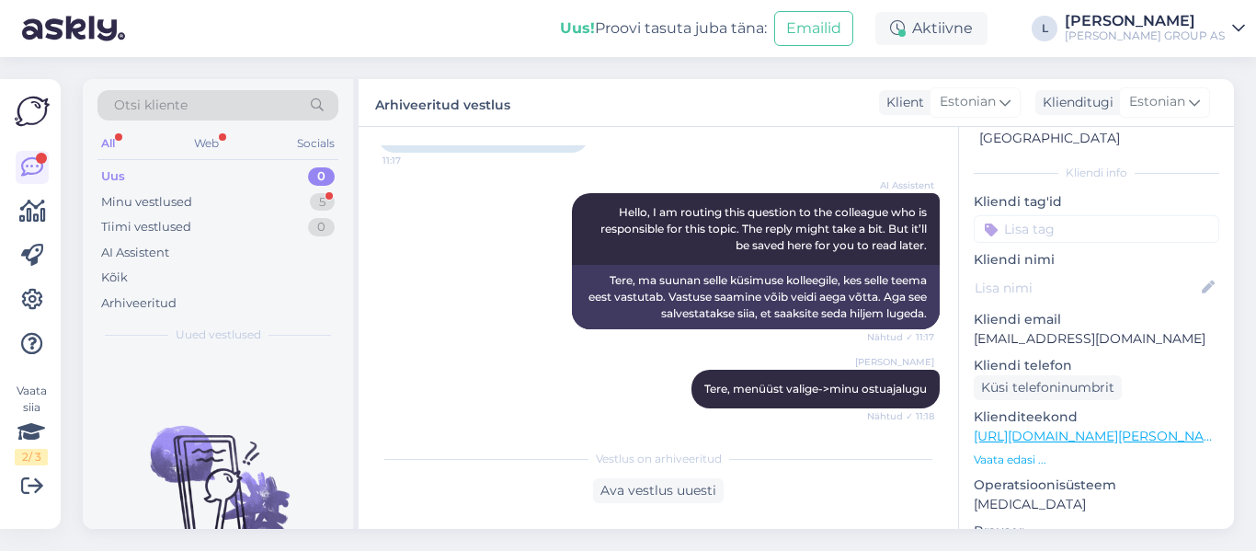
scroll to position [166, 0]
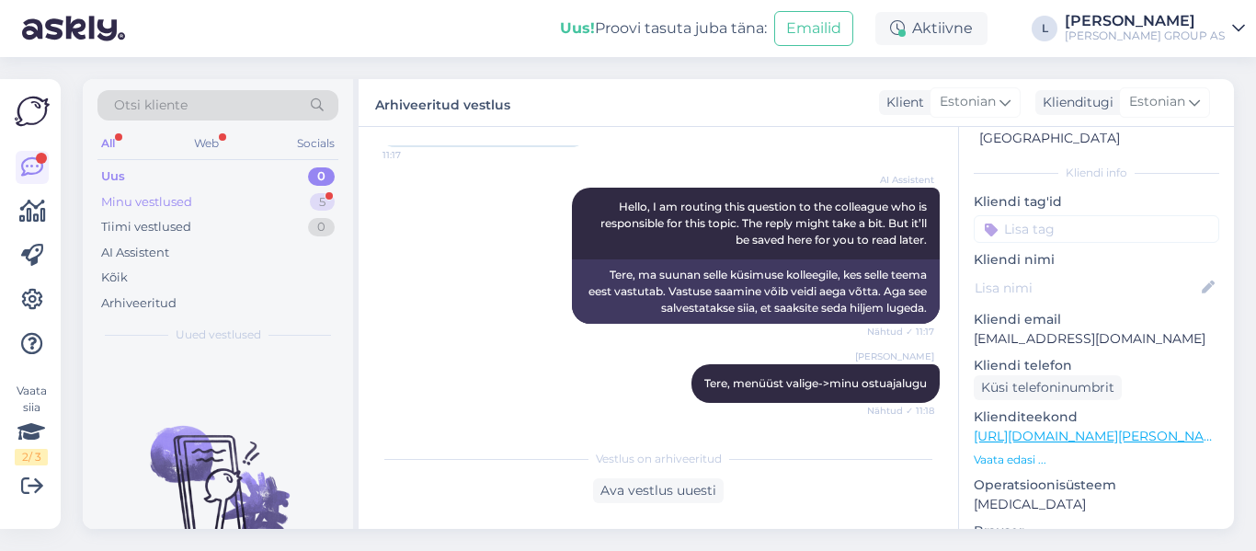
click at [177, 198] on div "Minu vestlused" at bounding box center [146, 202] width 91 height 18
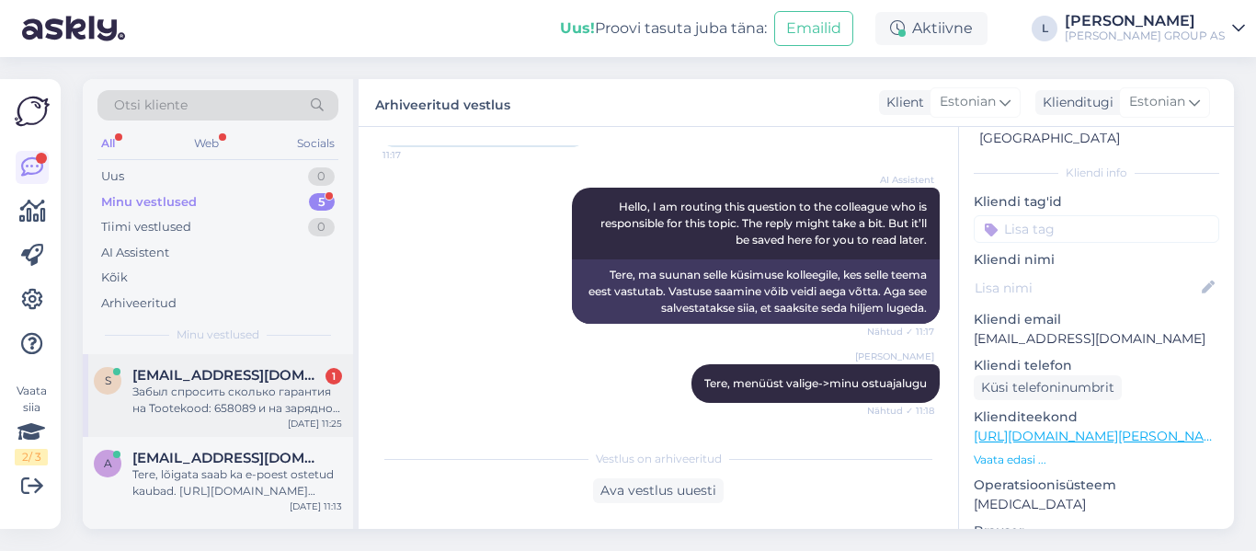
click at [196, 388] on div "Забыл спросить сколько гарантия на Tootekood: 658089 и на зарядное устройство ?" at bounding box center [237, 400] width 210 height 33
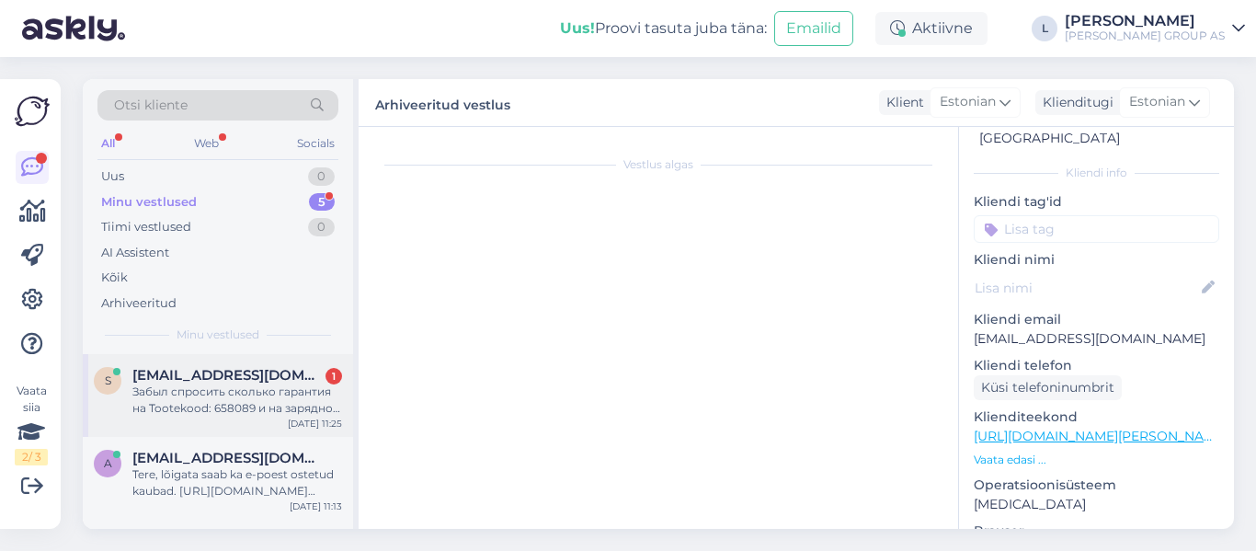
scroll to position [2820, 0]
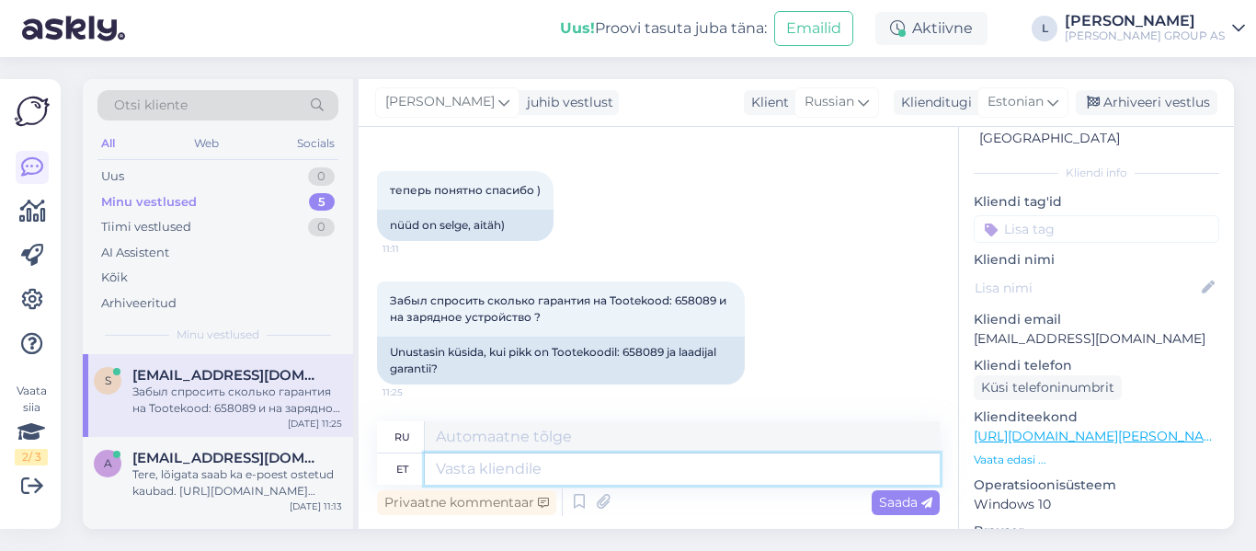
click at [567, 459] on textarea at bounding box center [682, 468] width 515 height 31
type textarea "Garant"
type textarea "Гарант"
type textarea "Garantii"
type textarea "Гарантия"
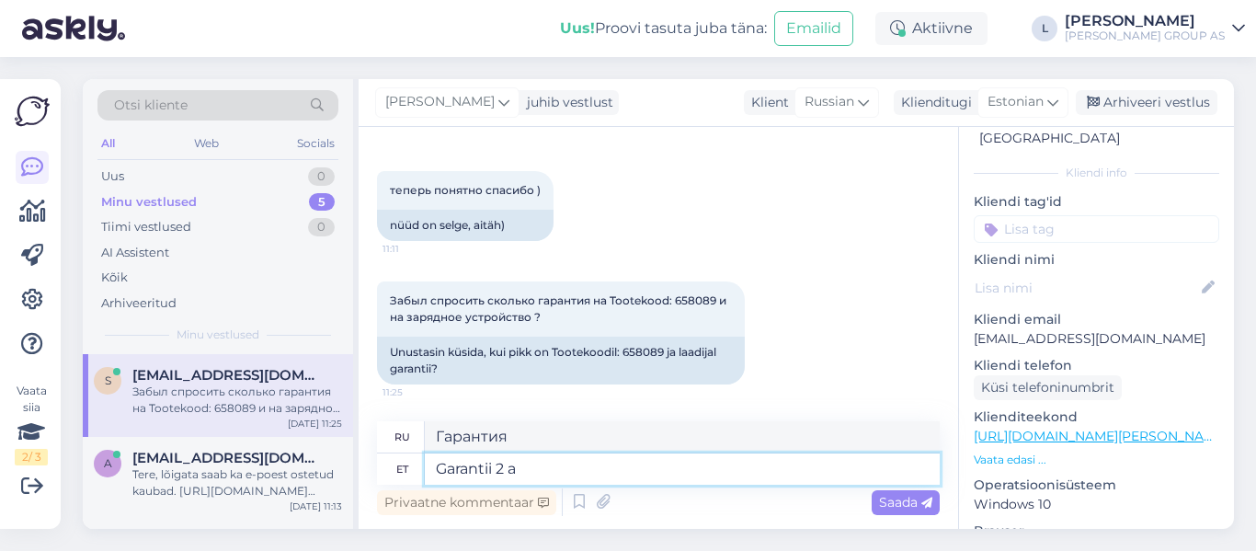
type textarea "Garantii 2 aa"
type textarea "Гарантия 2"
type textarea "Garantii 2 aastat"
type textarea "Гарантия 2 года"
type textarea "Garantii 2 aastat"
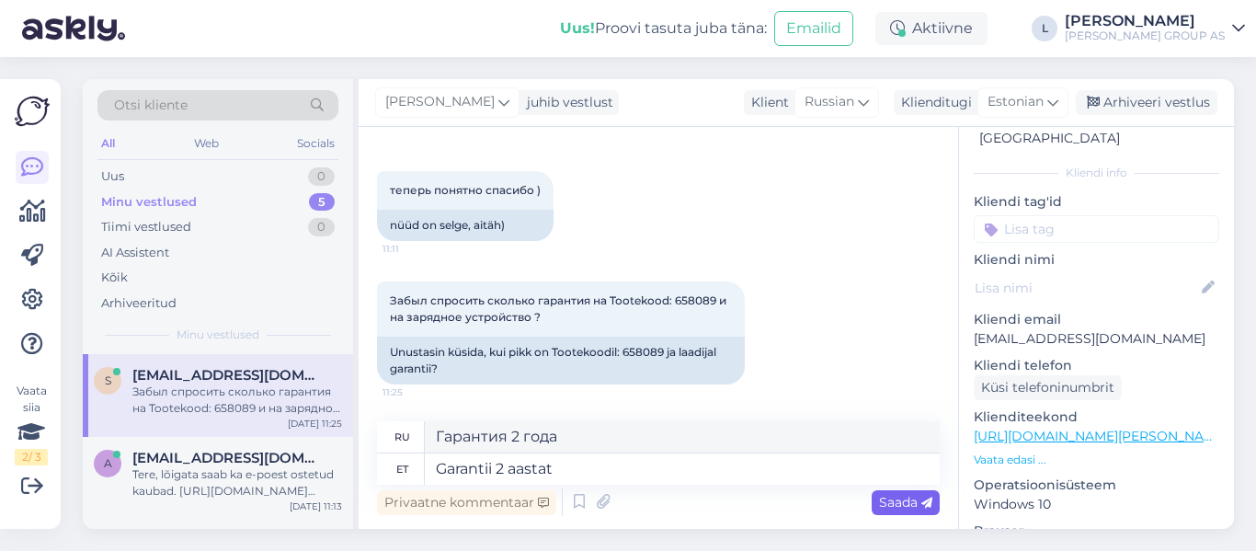
click at [920, 504] on span "Saada" at bounding box center [905, 502] width 53 height 17
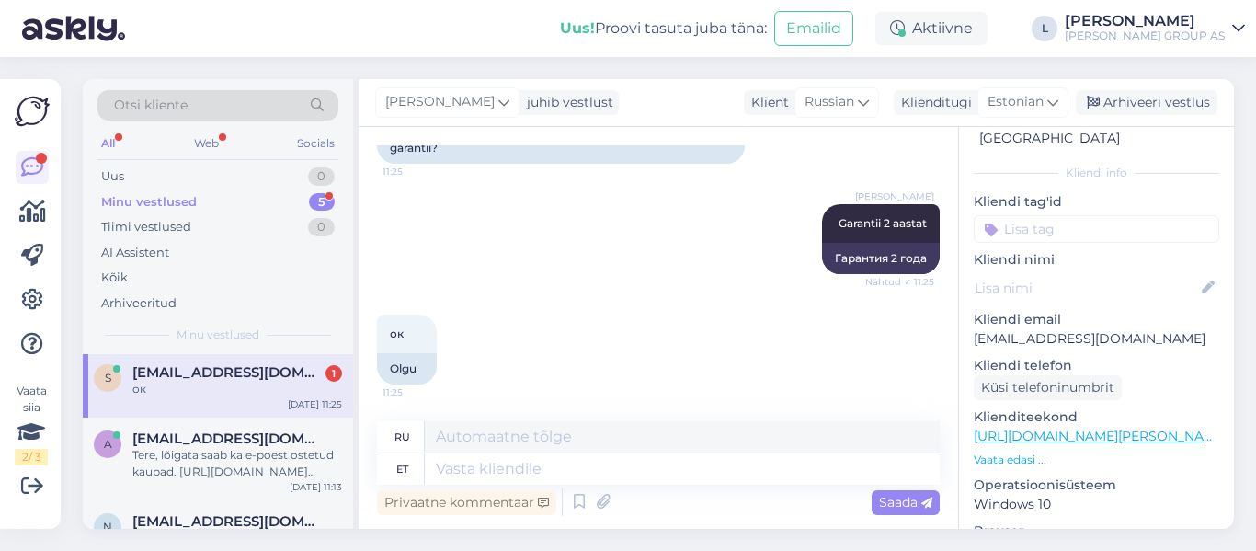
scroll to position [0, 0]
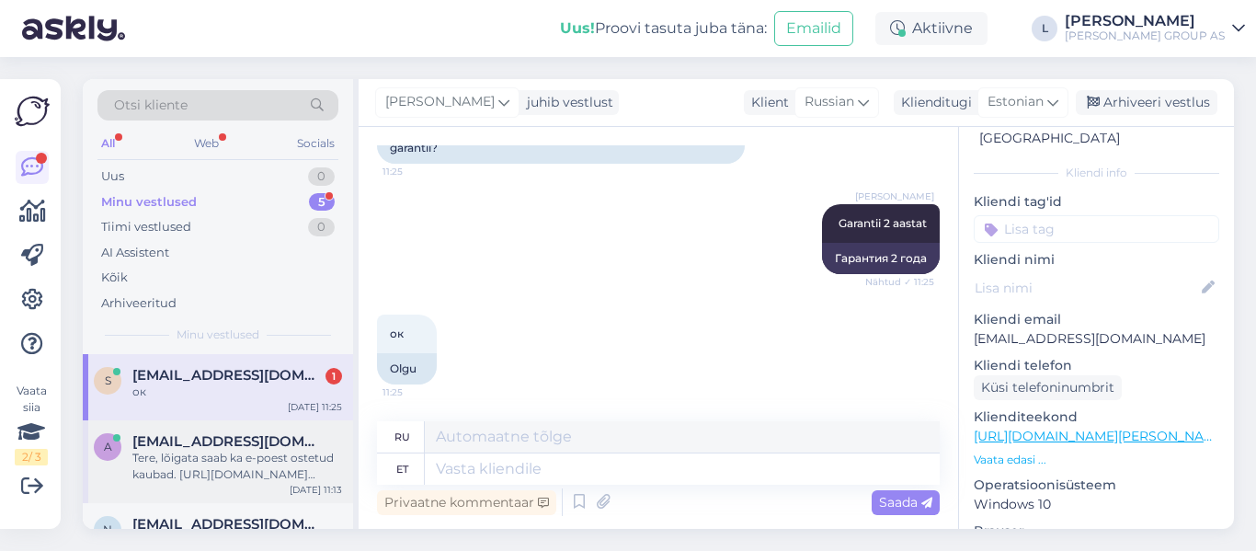
click at [206, 465] on div "Tere, lõigata saab ka e-poest ostetud kaubad. https://www.bauhof.ee/et/info/moo…" at bounding box center [237, 466] width 210 height 33
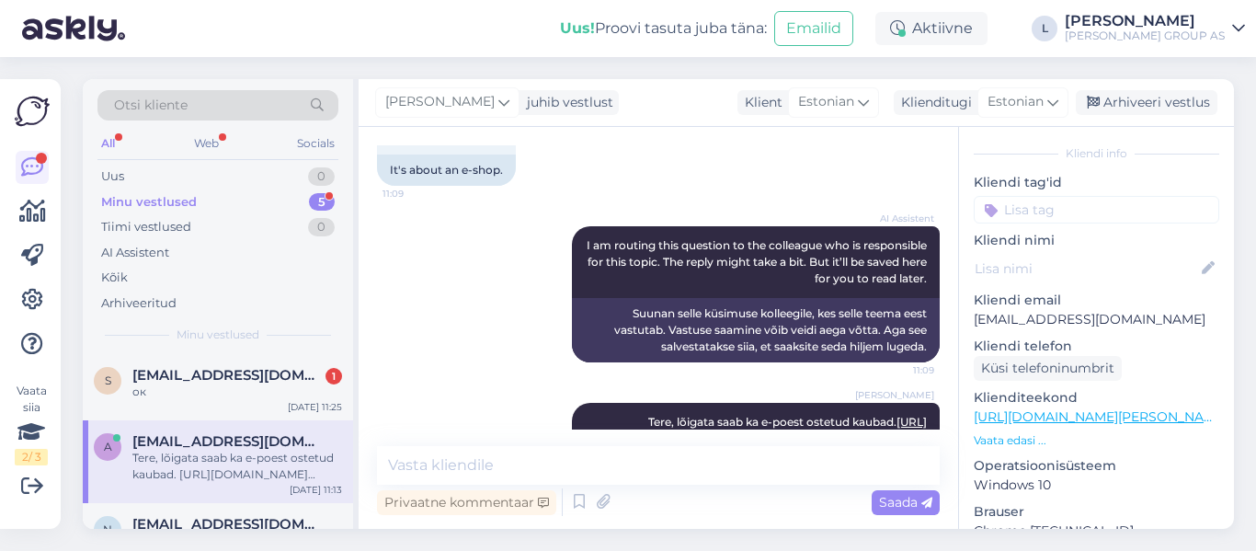
scroll to position [612, 0]
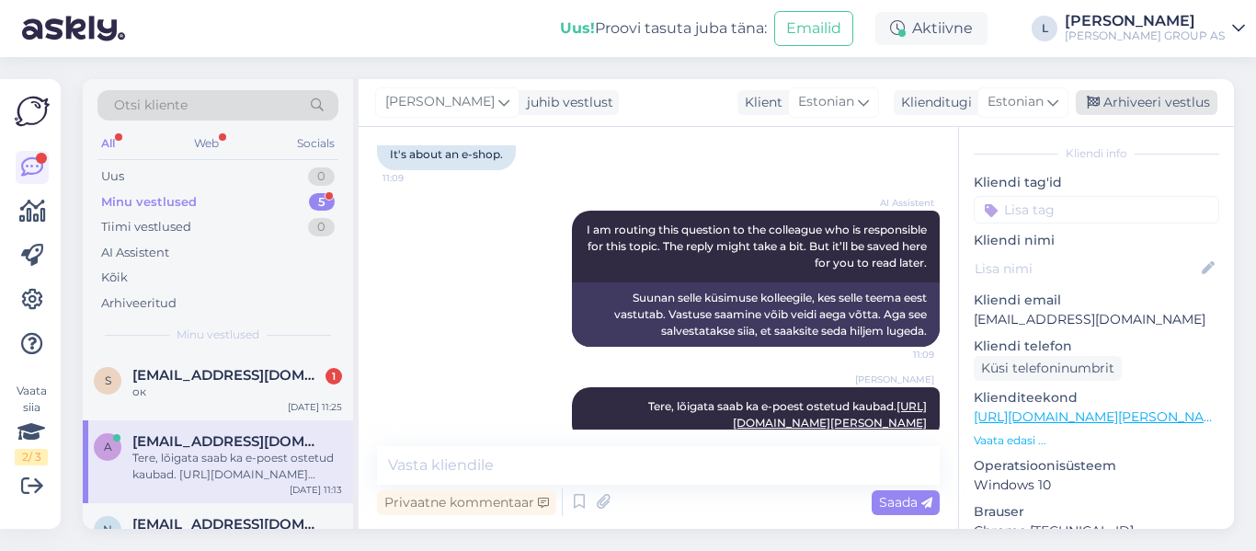
click at [1145, 103] on div "Arhiveeri vestlus" at bounding box center [1147, 102] width 142 height 25
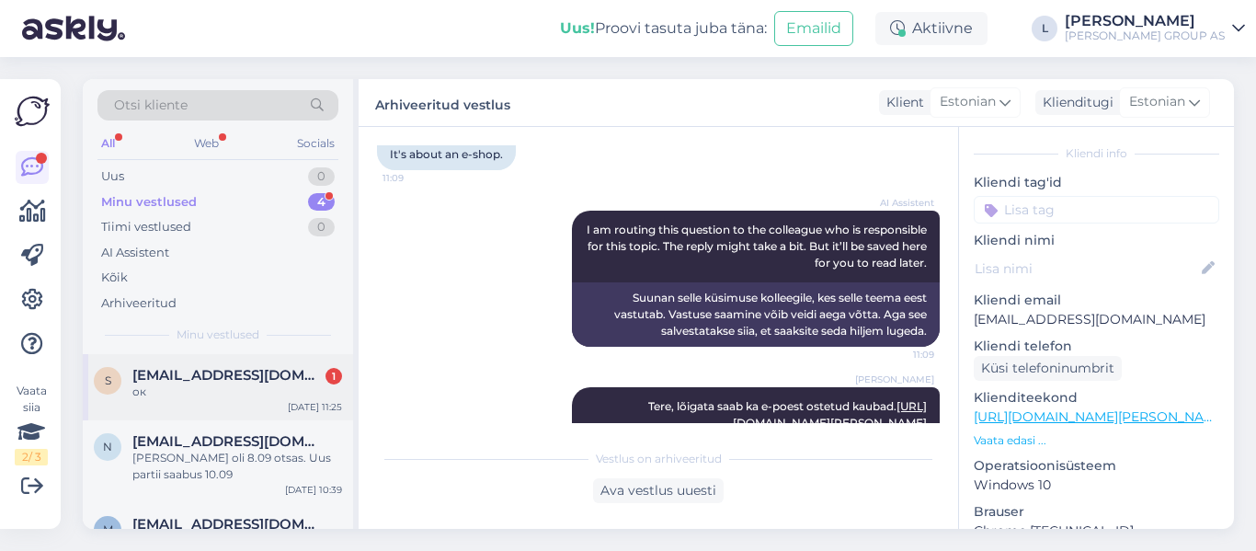
click at [208, 388] on div "ок" at bounding box center [237, 392] width 210 height 17
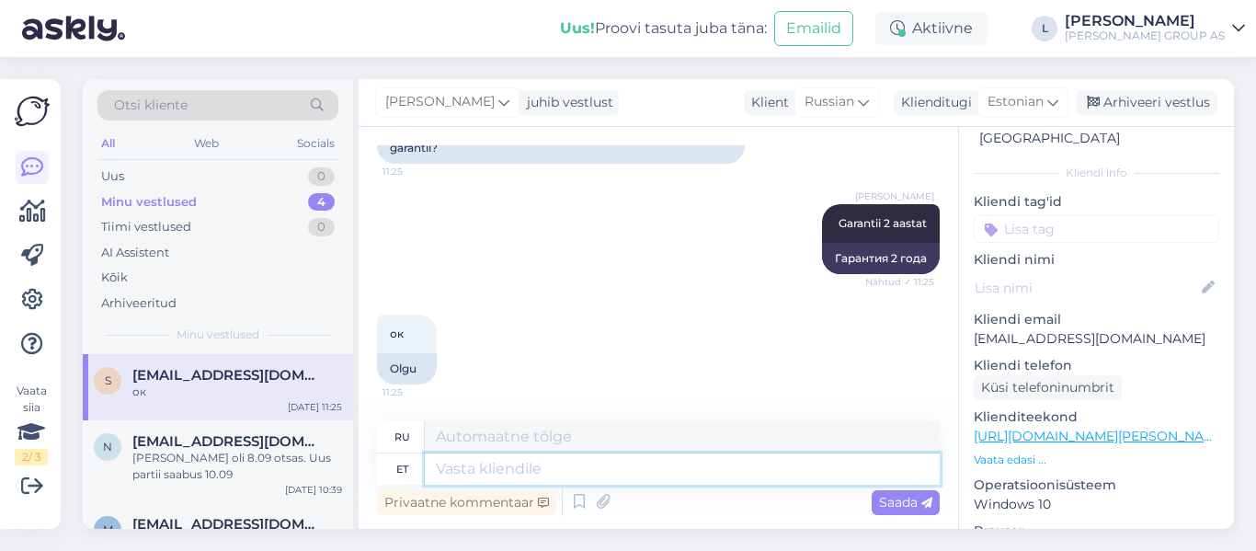
click at [619, 474] on textarea at bounding box center [682, 468] width 515 height 31
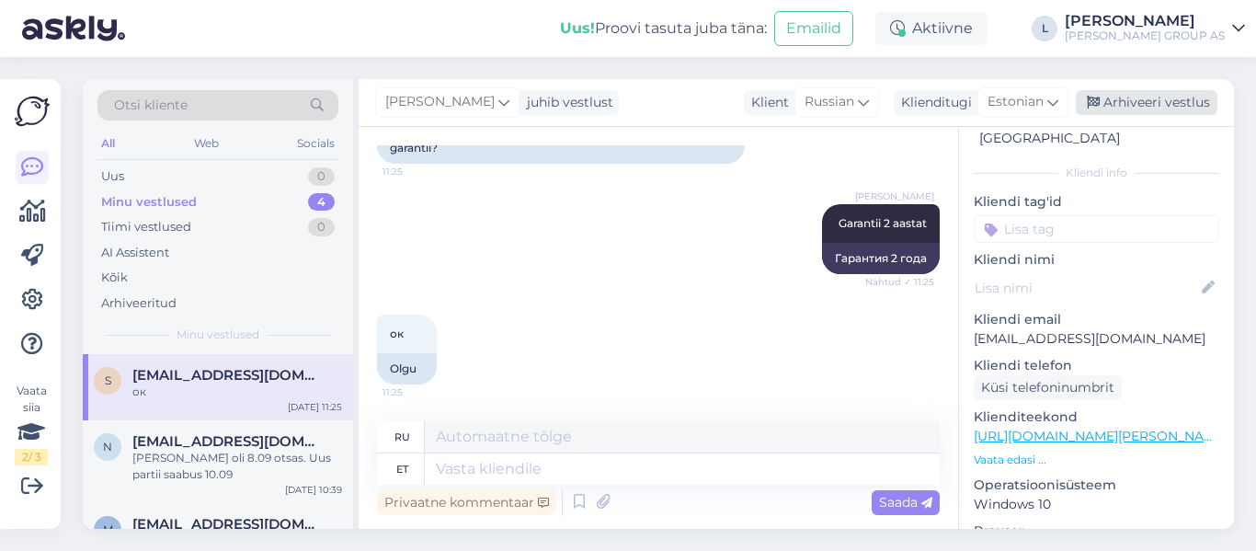
click at [1168, 104] on div "Arhiveeri vestlus" at bounding box center [1147, 102] width 142 height 25
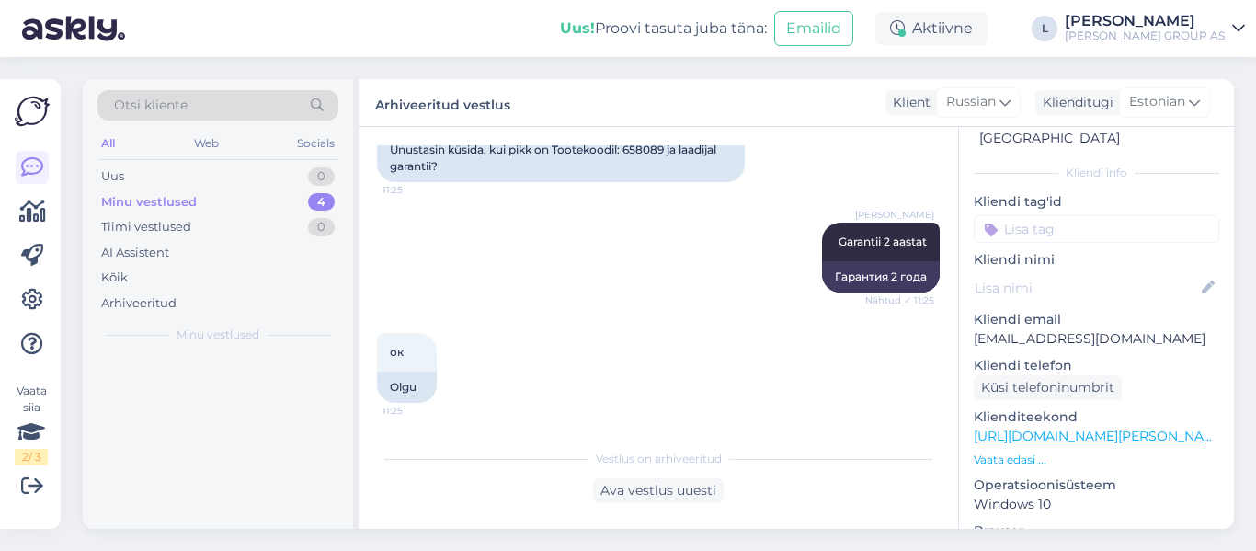
scroll to position [3022, 0]
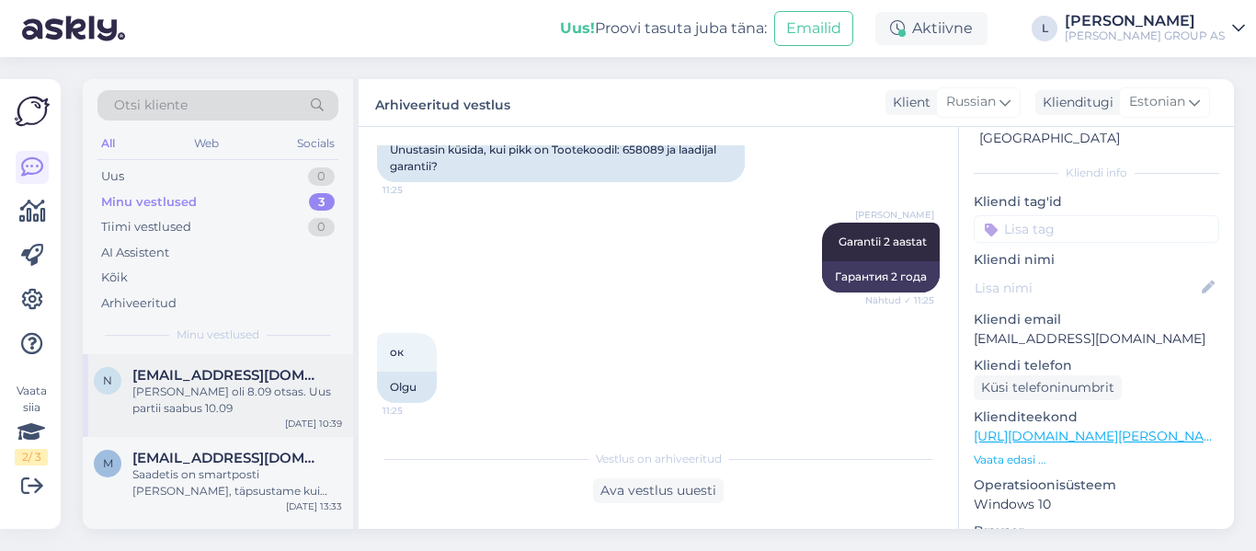
click at [210, 391] on div "Kaup oli 8.09 otsas. Uus partii saabus 10.09" at bounding box center [237, 400] width 210 height 33
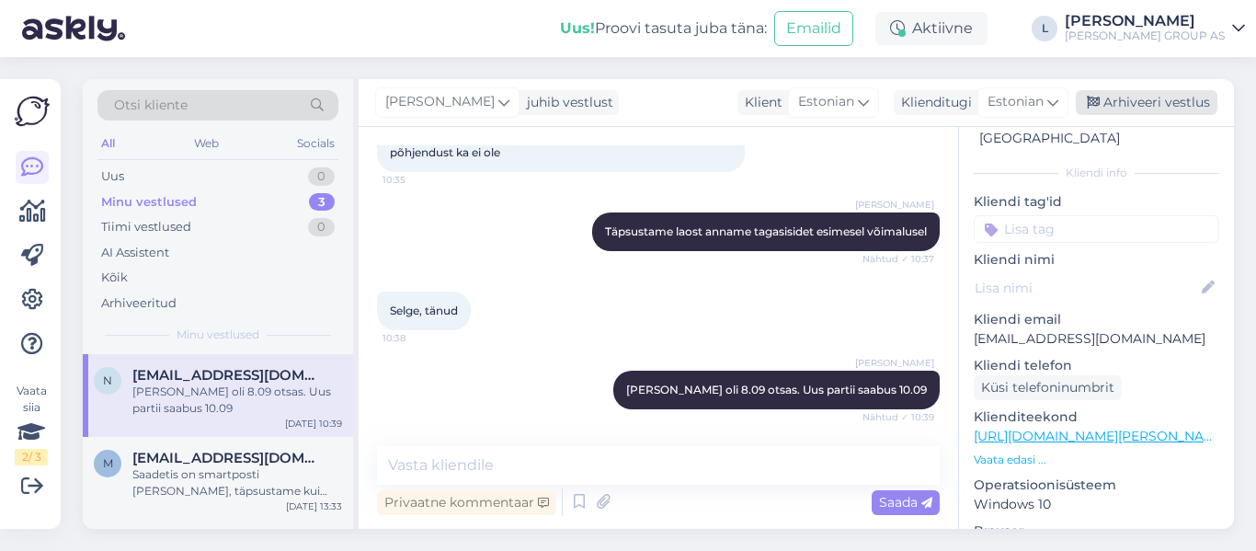
click at [1177, 97] on div "Arhiveeri vestlus" at bounding box center [1147, 102] width 142 height 25
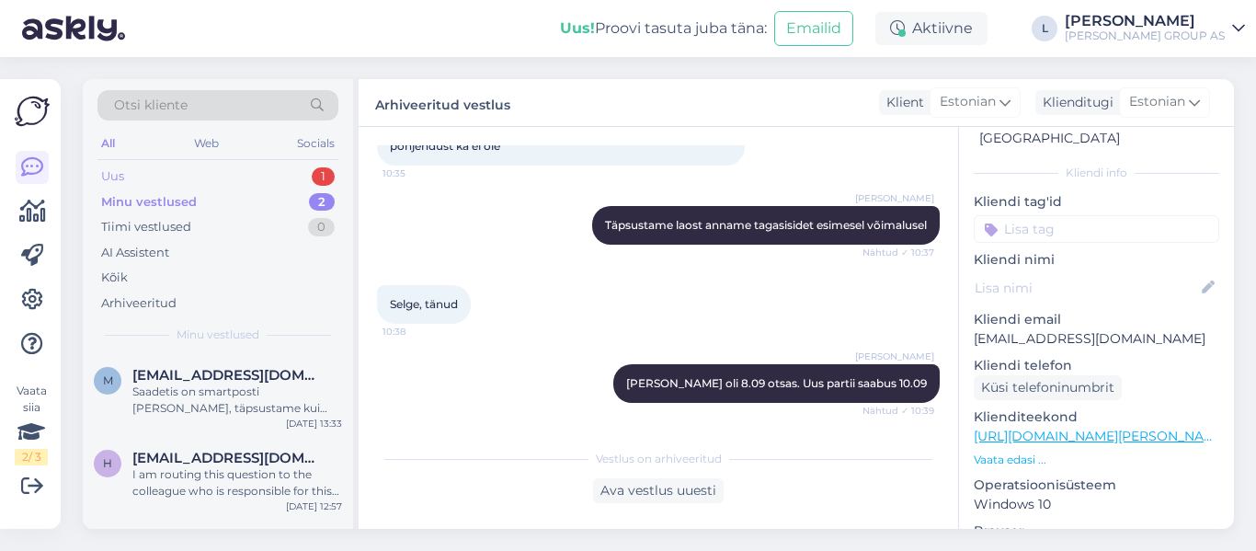
click at [117, 181] on div "Uus" at bounding box center [112, 176] width 23 height 18
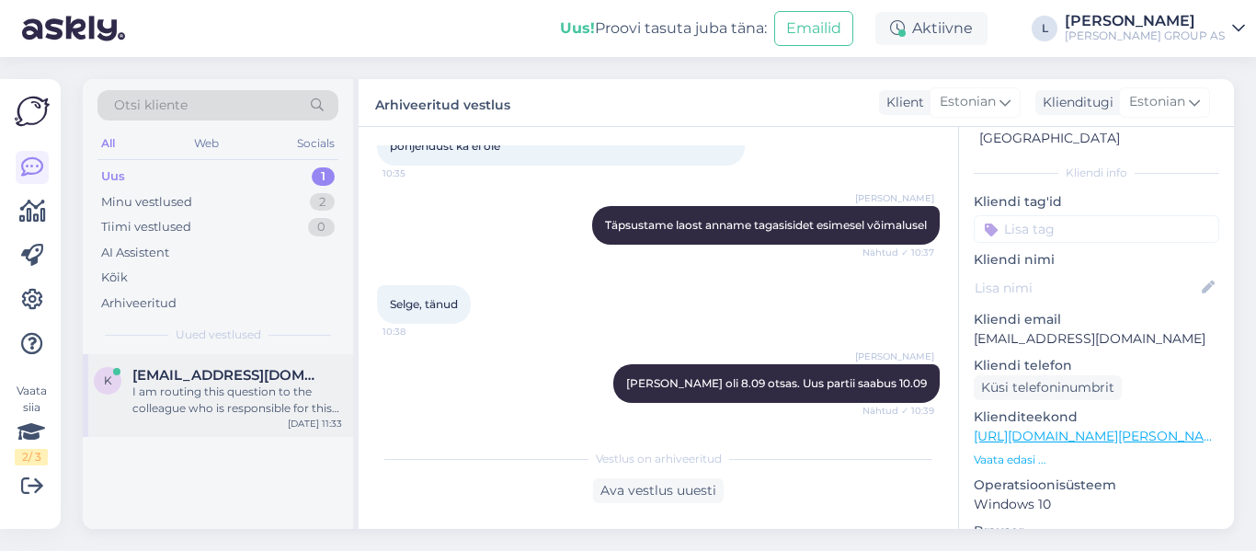
click at [190, 392] on div "I am routing this question to the colleague who is responsible for this topic. …" at bounding box center [237, 400] width 210 height 33
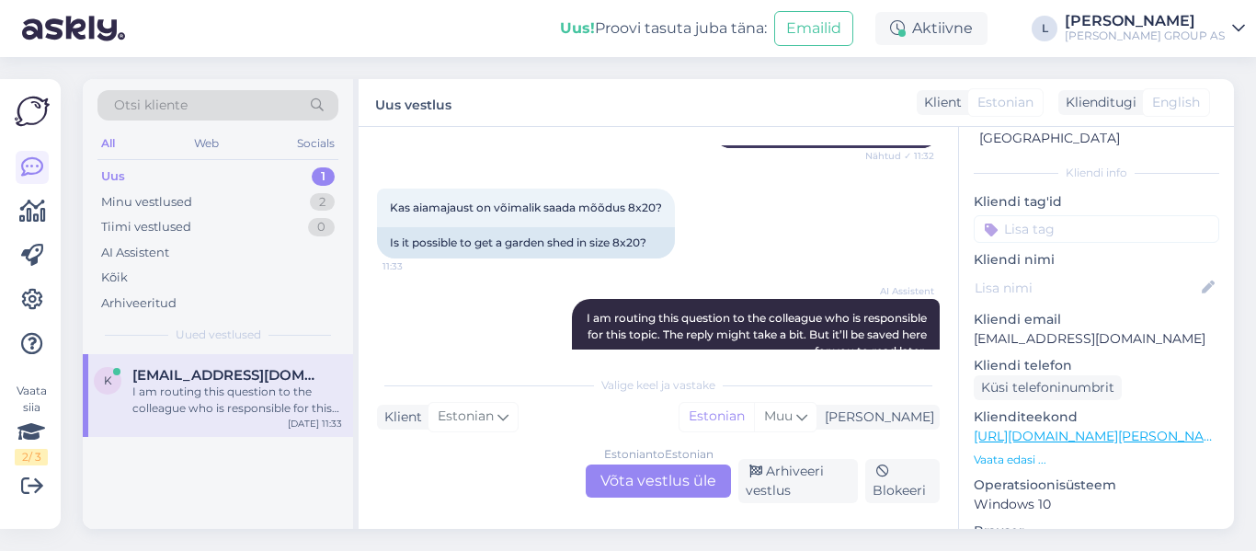
scroll to position [276, 0]
drag, startPoint x: 657, startPoint y: 201, endPoint x: 628, endPoint y: 201, distance: 28.5
click at [628, 201] on span "Kas aiamajaust on võimalik saada mõõdus 8x20?" at bounding box center [526, 207] width 272 height 14
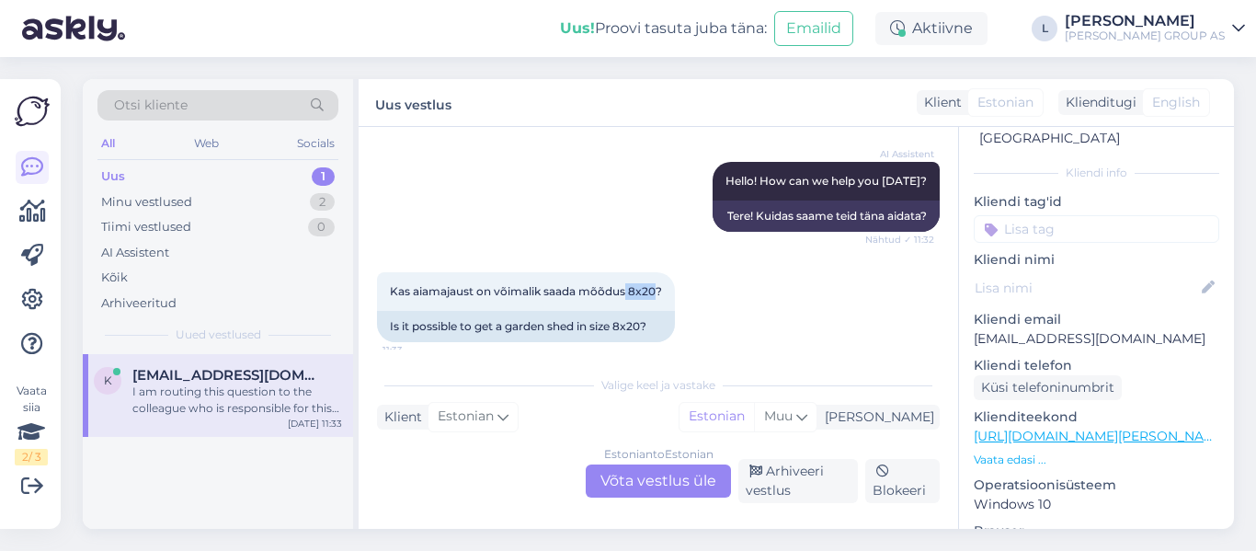
scroll to position [289, 0]
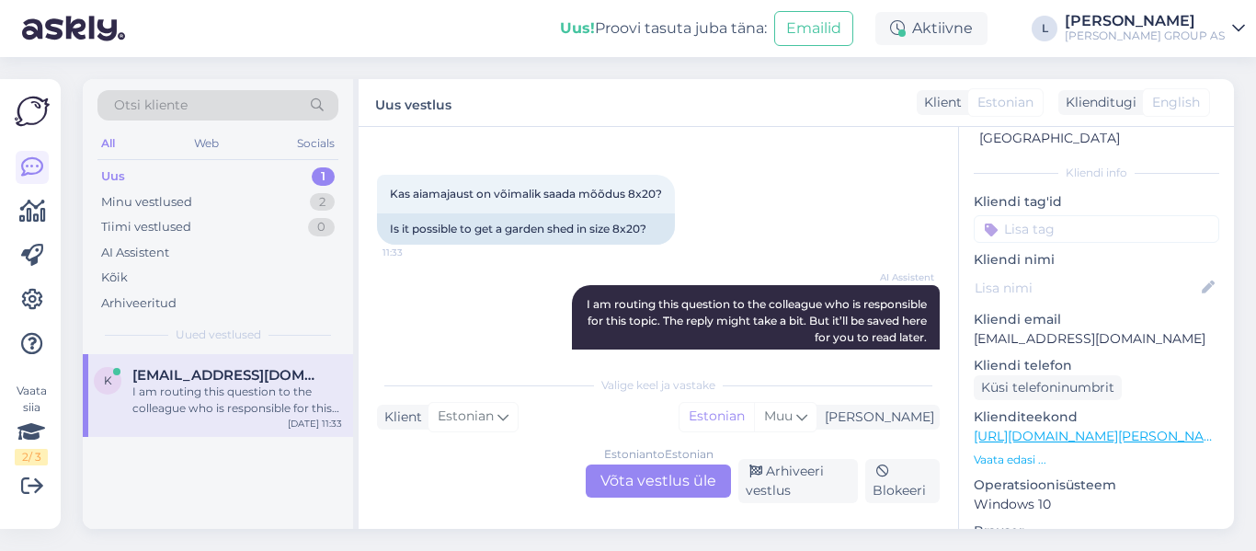
click at [704, 480] on div "Estonian to Estonian Võta vestlus üle" at bounding box center [658, 480] width 145 height 33
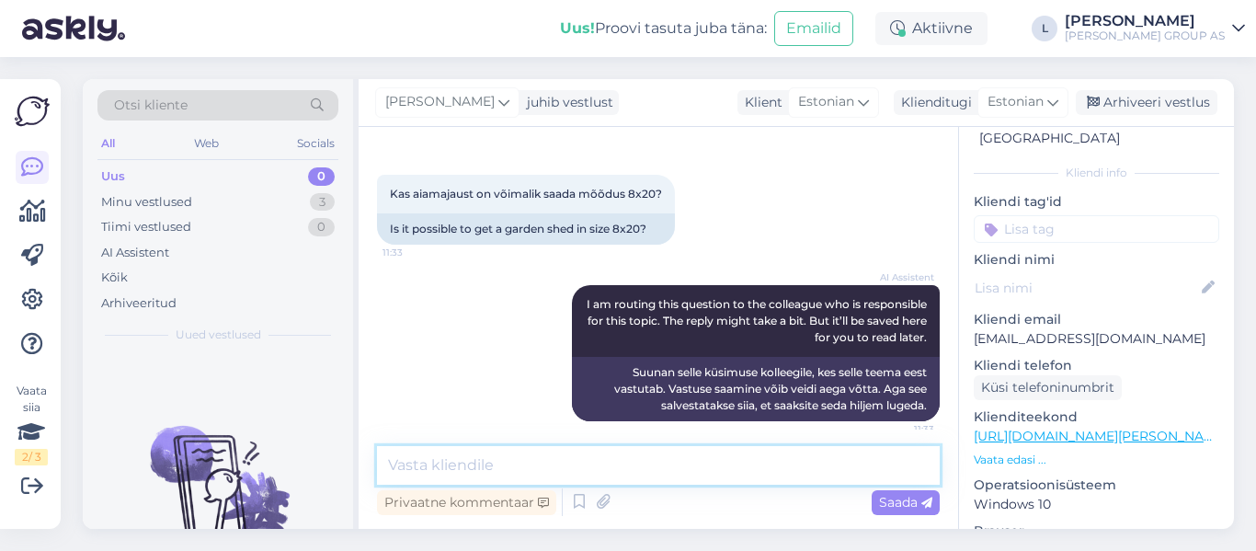
click at [577, 463] on textarea at bounding box center [658, 465] width 563 height 39
type textarea "Tere, ei ole pakkuda. Ainult 90 cm laiusega"
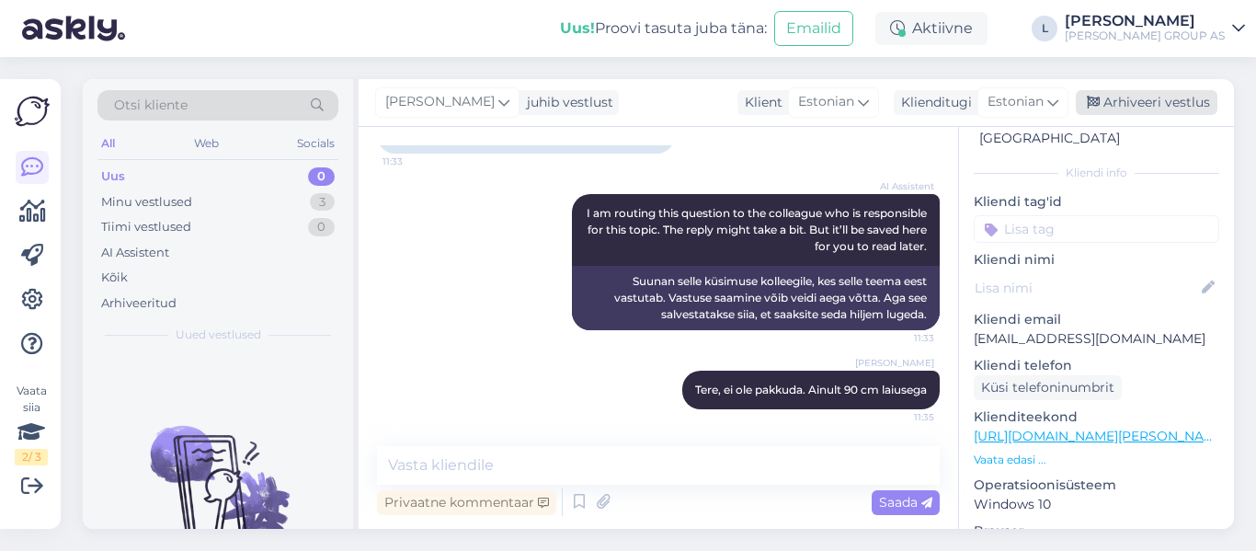
click at [1188, 95] on div "Arhiveeri vestlus" at bounding box center [1147, 102] width 142 height 25
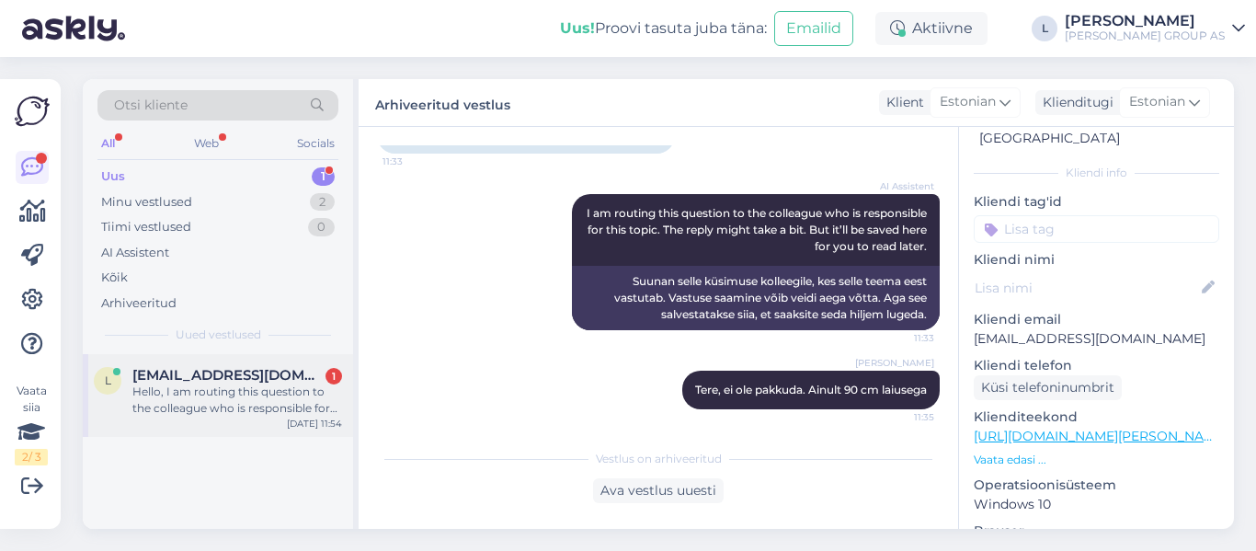
click at [231, 389] on div "Hello, I am routing this question to the colleague who is responsible for this …" at bounding box center [237, 400] width 210 height 33
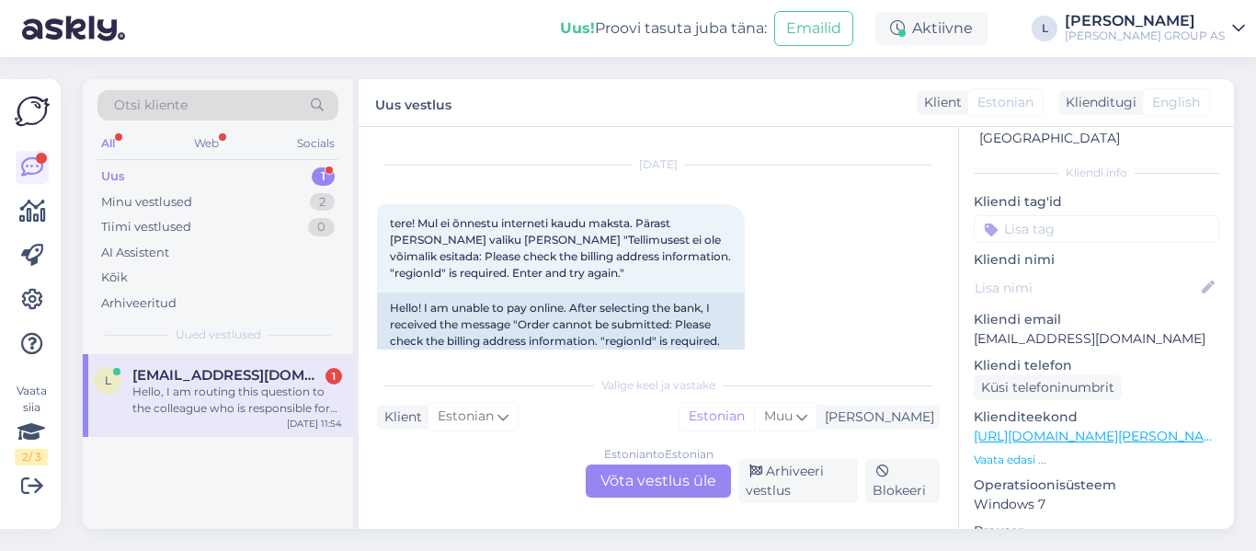
click at [202, 184] on div "Uus 1" at bounding box center [217, 177] width 241 height 26
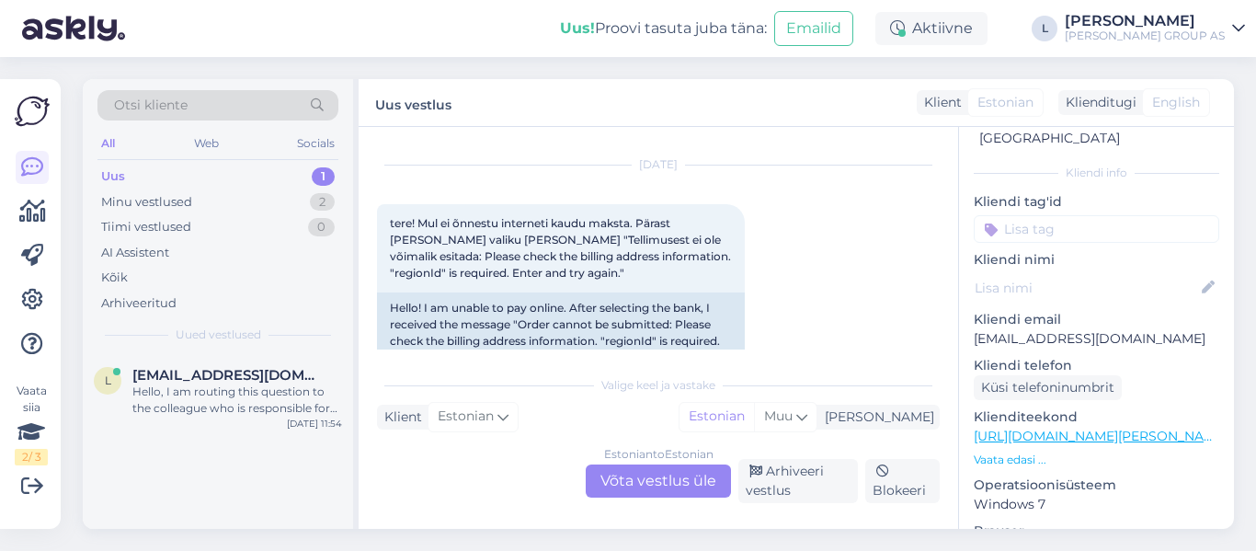
click at [670, 494] on div "Estonian to Estonian Võta vestlus üle" at bounding box center [658, 480] width 145 height 33
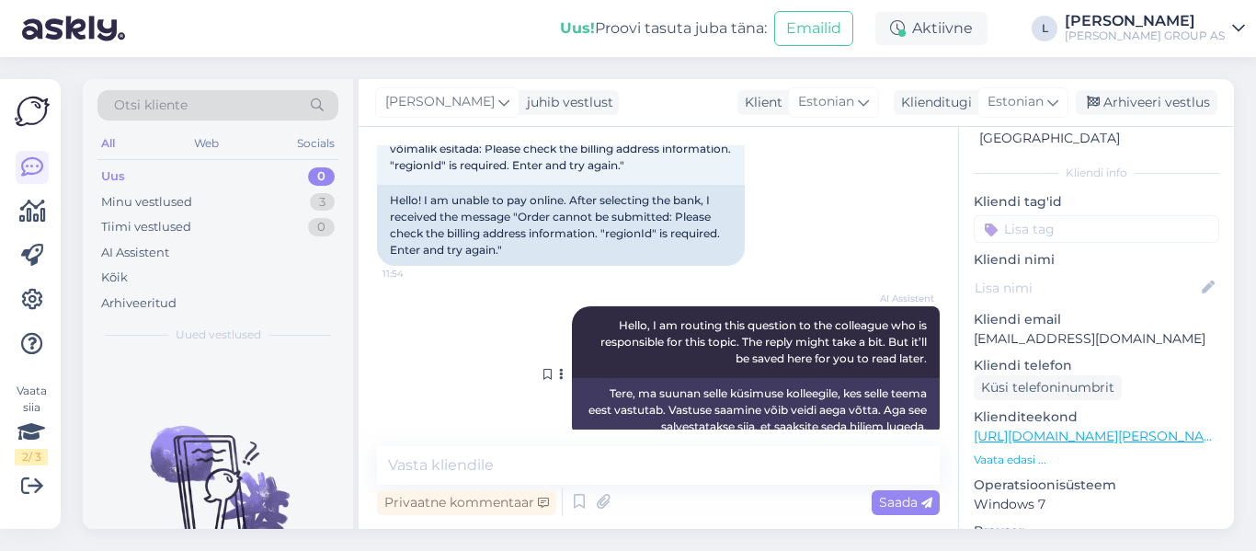
scroll to position [179, 0]
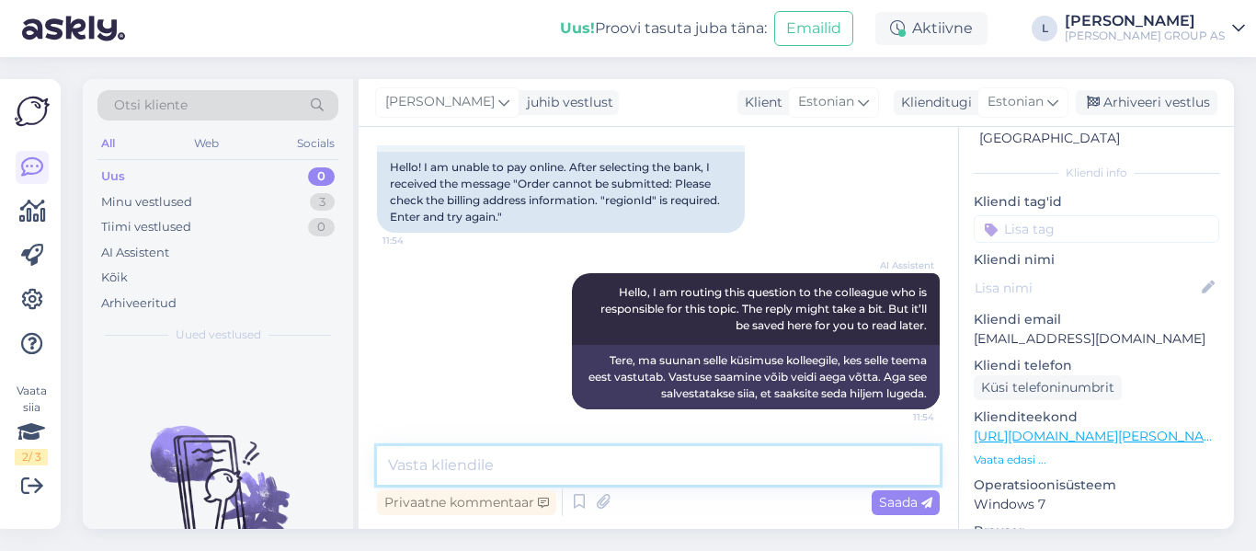
click at [704, 471] on textarea at bounding box center [658, 465] width 563 height 39
drag, startPoint x: 805, startPoint y: 473, endPoint x: 305, endPoint y: 445, distance: 500.1
click at [307, 442] on div "Otsi kliente All Web Socials Uus 0 Minu vestlused 3 Tiimi vestlused 0 AI Assist…" at bounding box center [658, 304] width 1151 height 450
paste textarea "! Palun edastage pilt oma konto kontaktandmetest."
type textarea "Tere! Palun edastage pilt oma konto kontaktandmetest."
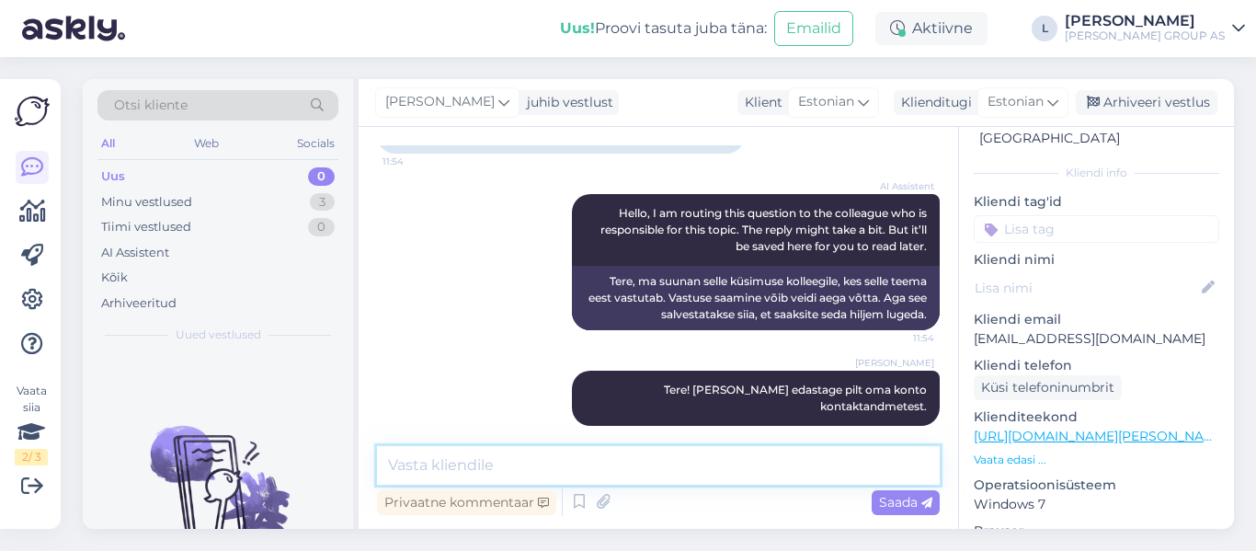
scroll to position [374, 0]
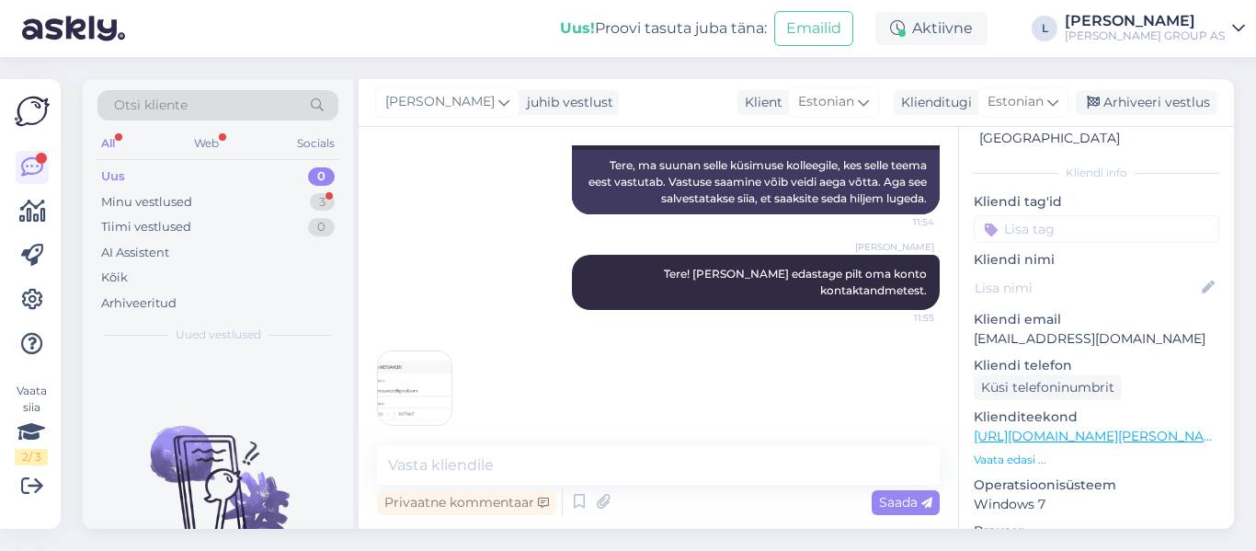
click at [424, 351] on img at bounding box center [415, 388] width 74 height 74
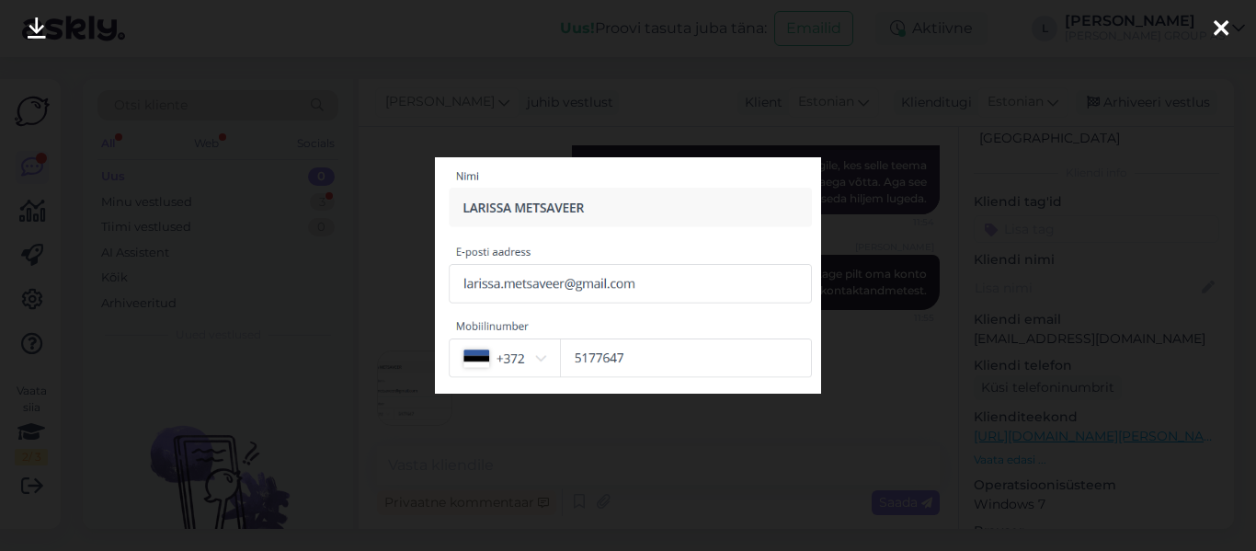
click at [720, 436] on div at bounding box center [628, 275] width 1256 height 551
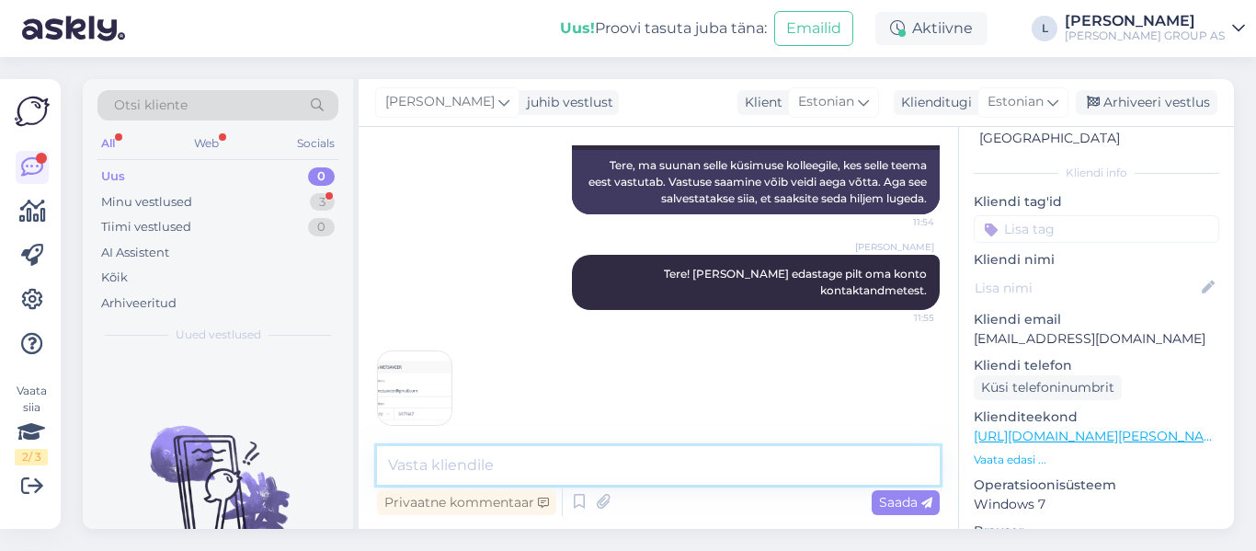
click at [500, 466] on textarea at bounding box center [658, 465] width 563 height 39
click at [408, 361] on img at bounding box center [415, 388] width 74 height 74
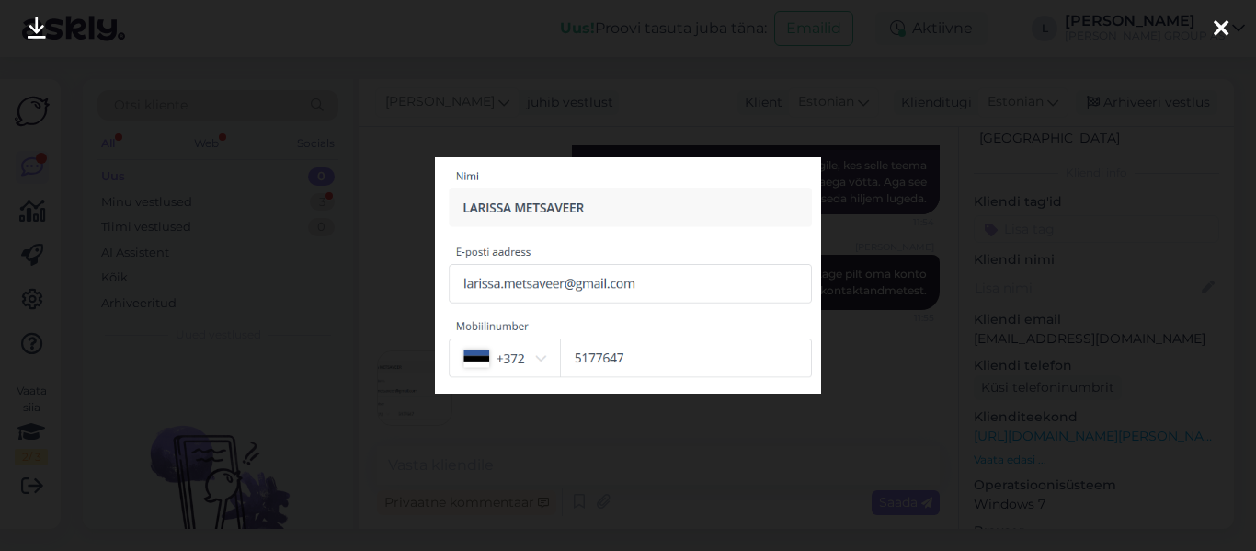
click at [590, 460] on div at bounding box center [628, 275] width 1256 height 551
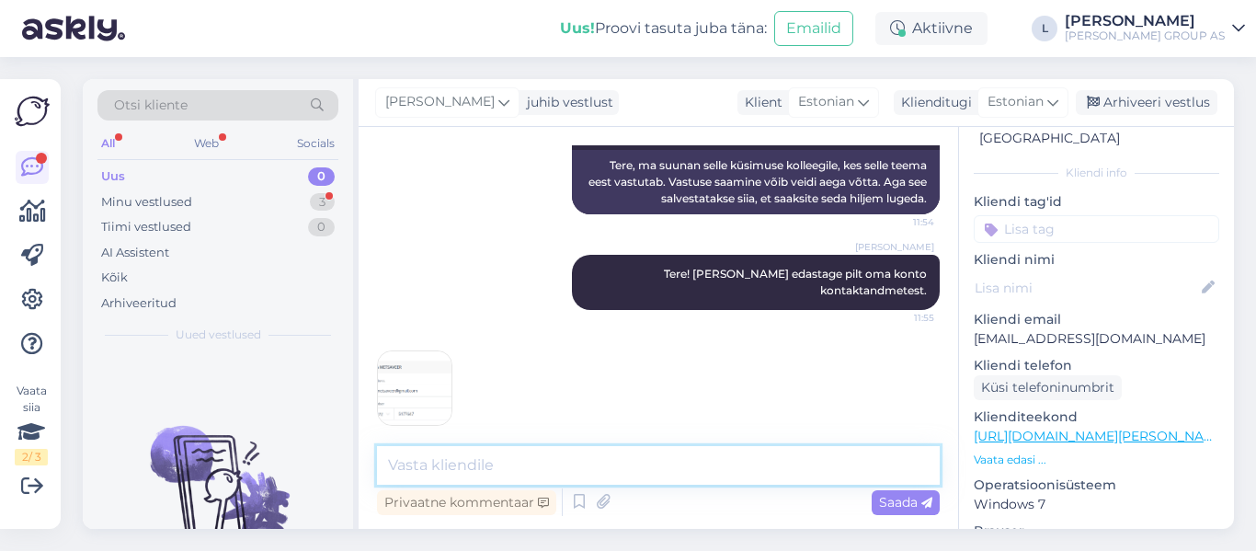
click at [577, 456] on textarea at bounding box center [658, 465] width 563 height 39
type textarea "menüü->minu kontaktandmed"
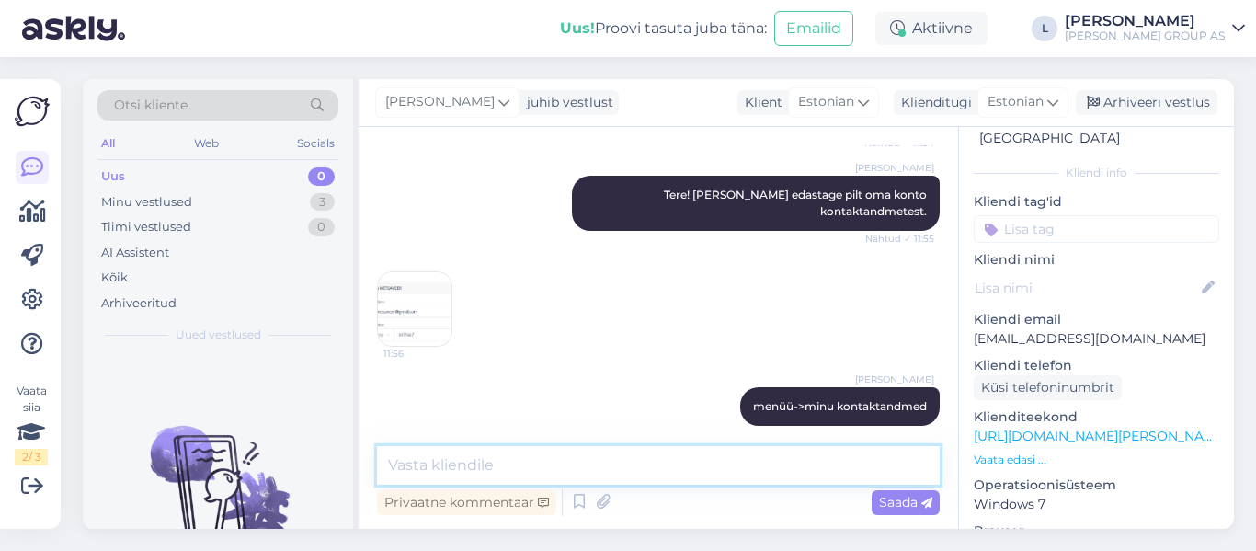
scroll to position [532, 0]
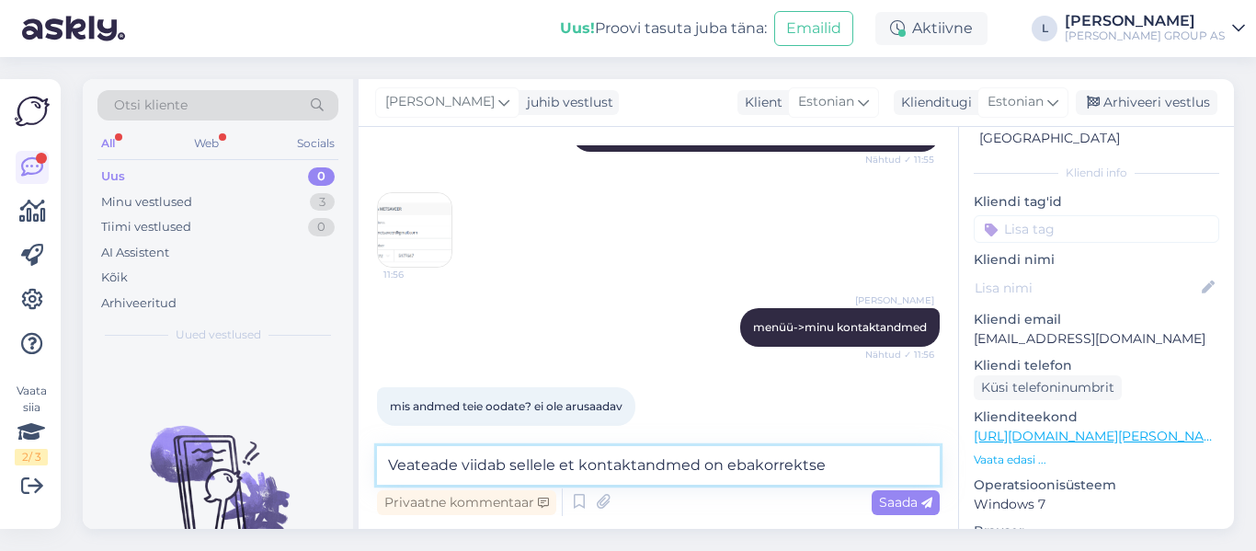
type textarea "Veateade viidab sellele et kontaktandmed on ebakorrektsed"
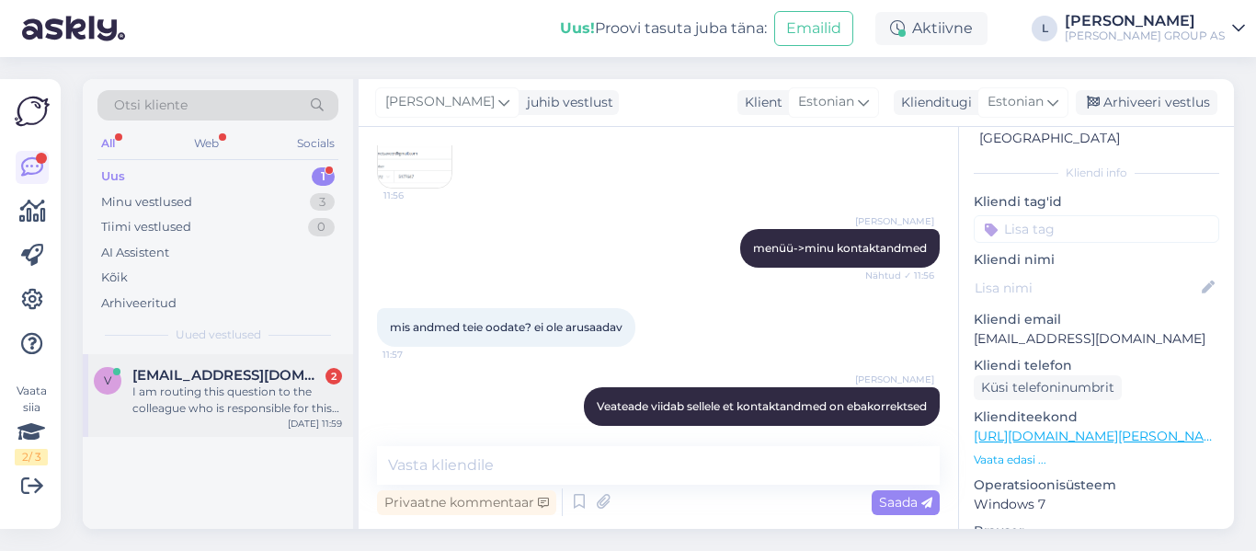
click at [176, 379] on span "vahur_sillaots@hotmail.com" at bounding box center [227, 375] width 191 height 17
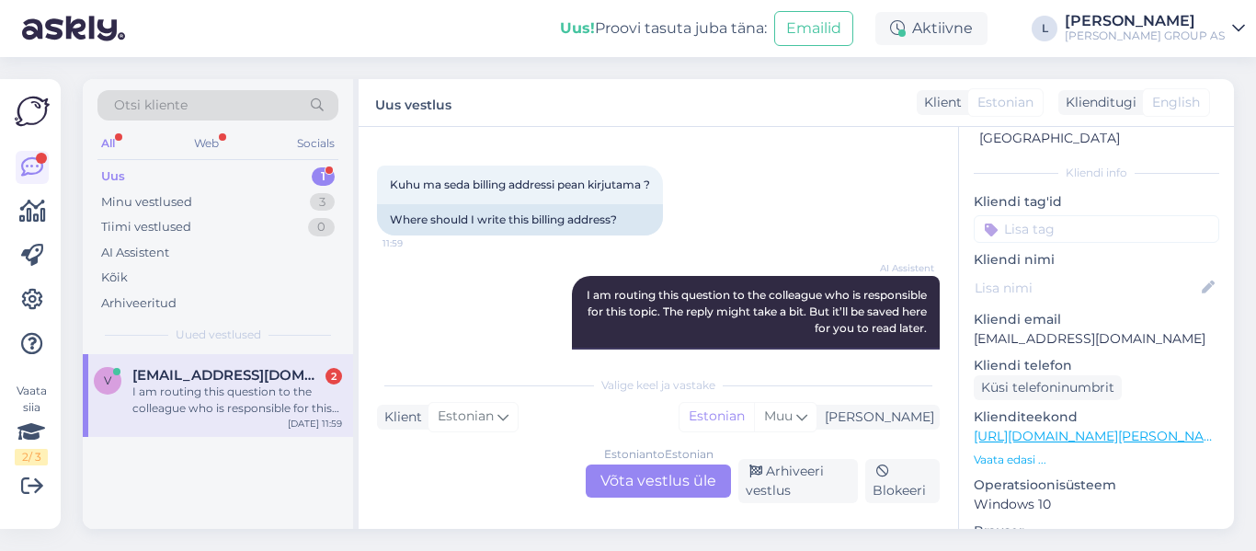
click at [184, 171] on div "Uus 1" at bounding box center [217, 177] width 241 height 26
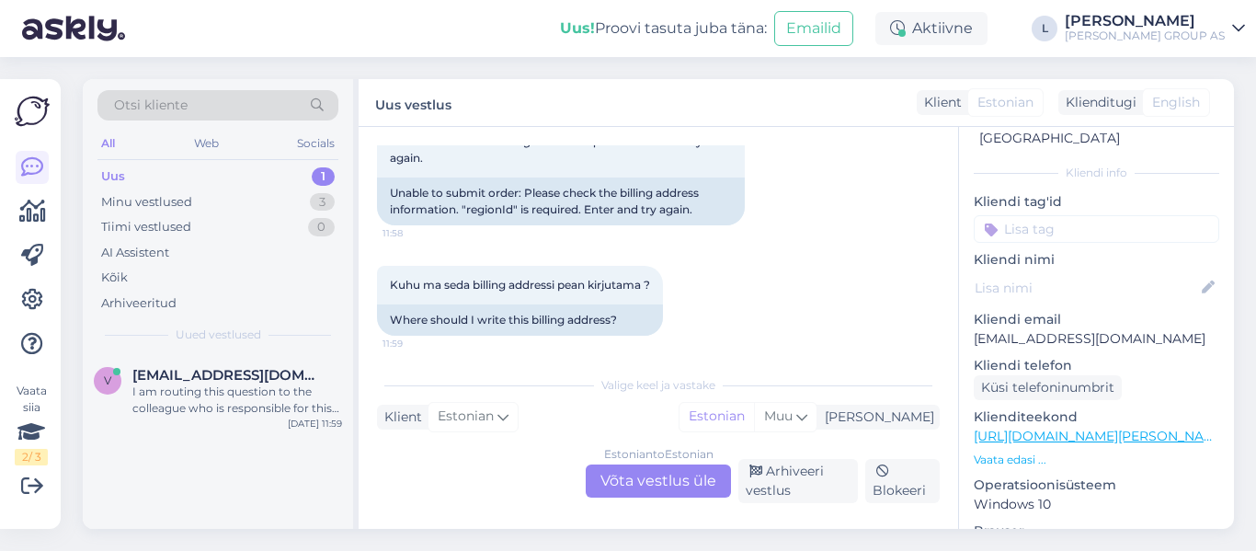
scroll to position [320, 0]
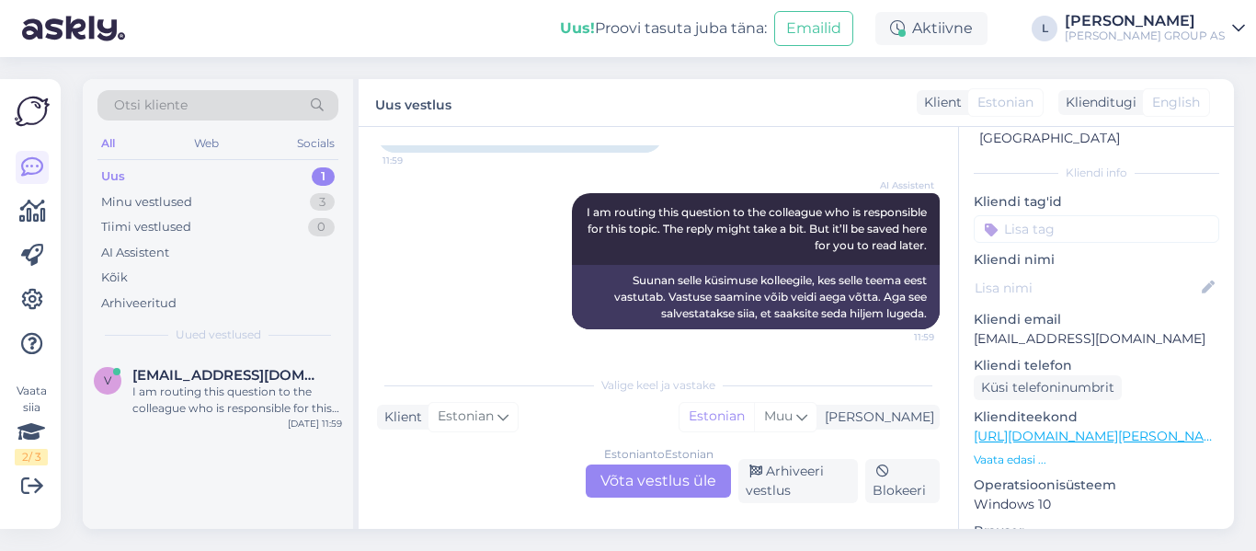
click at [703, 479] on div "Estonian to Estonian Võta vestlus üle" at bounding box center [658, 480] width 145 height 33
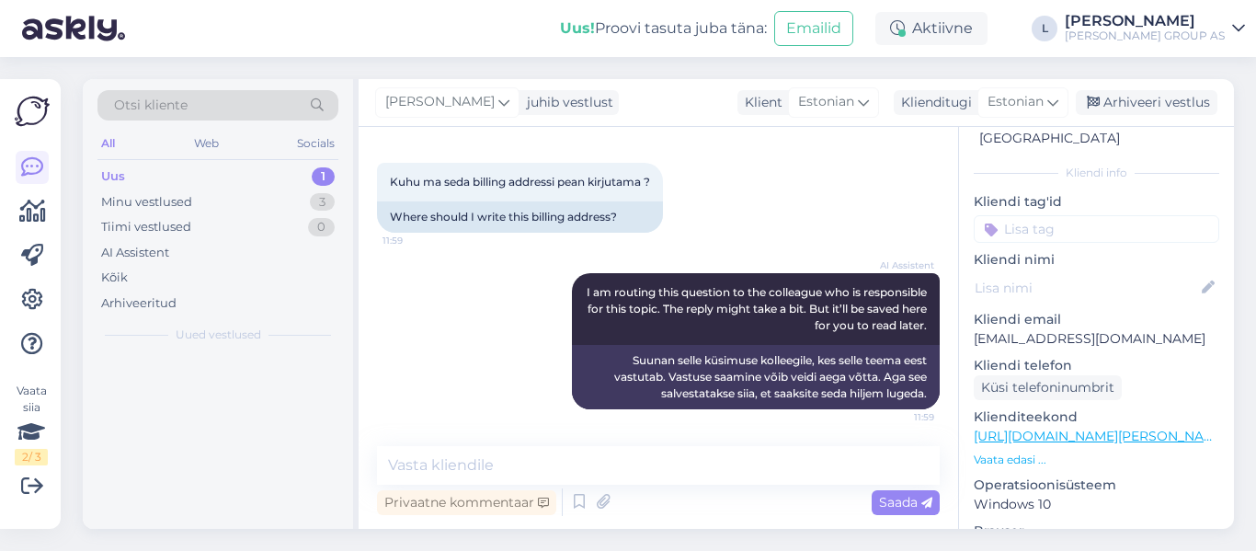
scroll to position [240, 0]
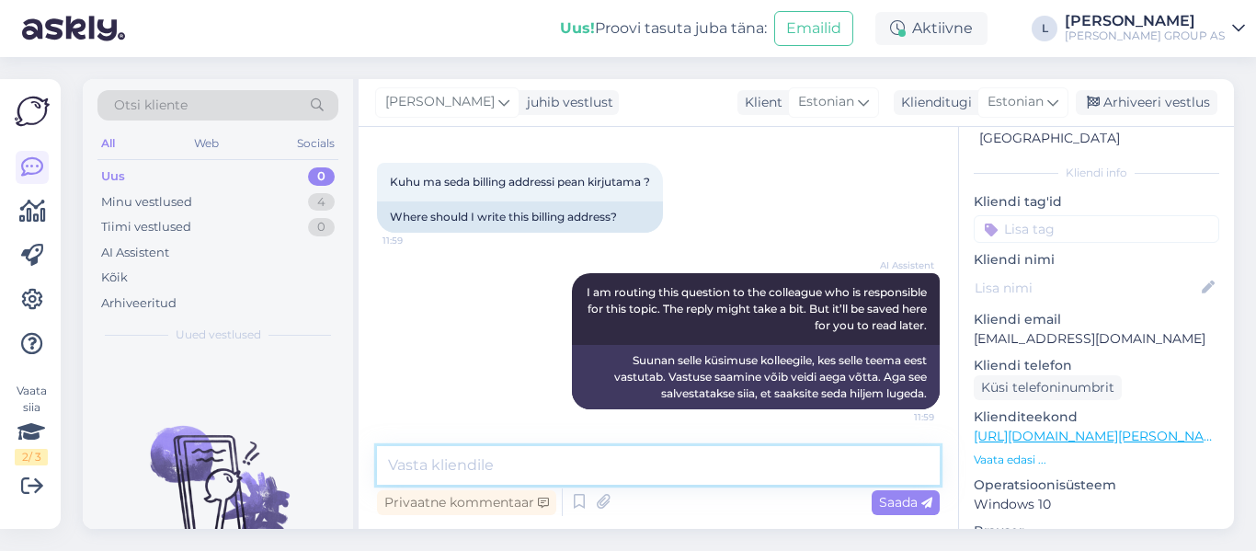
click at [703, 477] on textarea at bounding box center [658, 465] width 563 height 39
click at [508, 463] on textarea "Menüüst valige *'minu kontaktandmed'" at bounding box center [658, 465] width 563 height 39
type textarea "Menüüst valige 'minu kontaktandmed'"
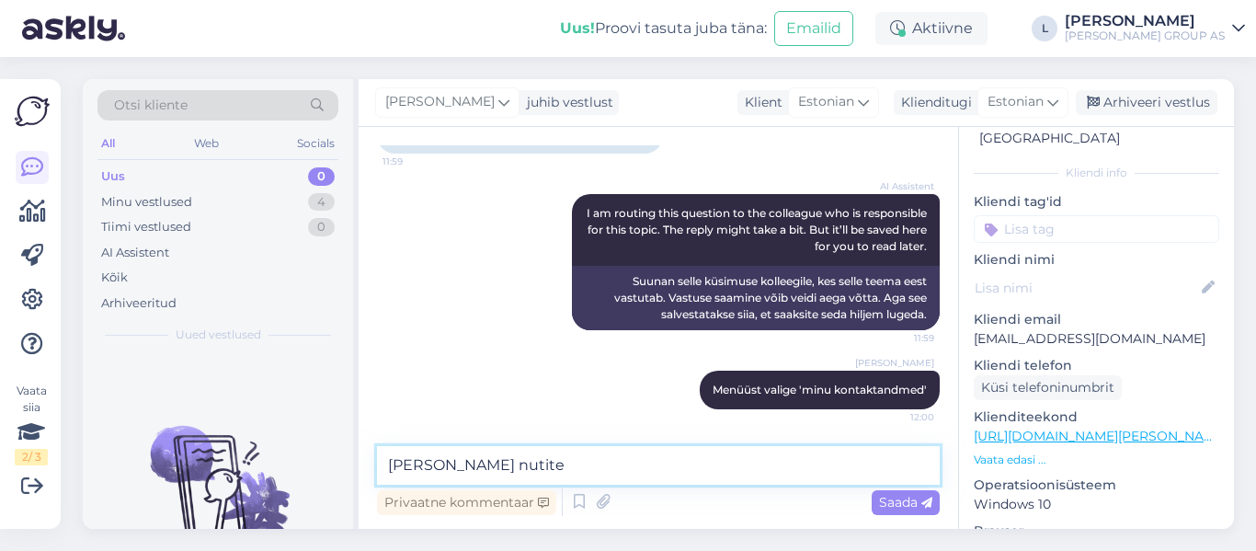
drag, startPoint x: 425, startPoint y: 464, endPoint x: 450, endPoint y: 464, distance: 24.8
click at [450, 464] on textarea "kui olete nutite" at bounding box center [658, 465] width 563 height 39
click at [568, 464] on textarea "kui ostate nutite" at bounding box center [658, 465] width 563 height 39
type textarea "kui ostate nutitelefoniga siis vajutage inimese ikooni peale"
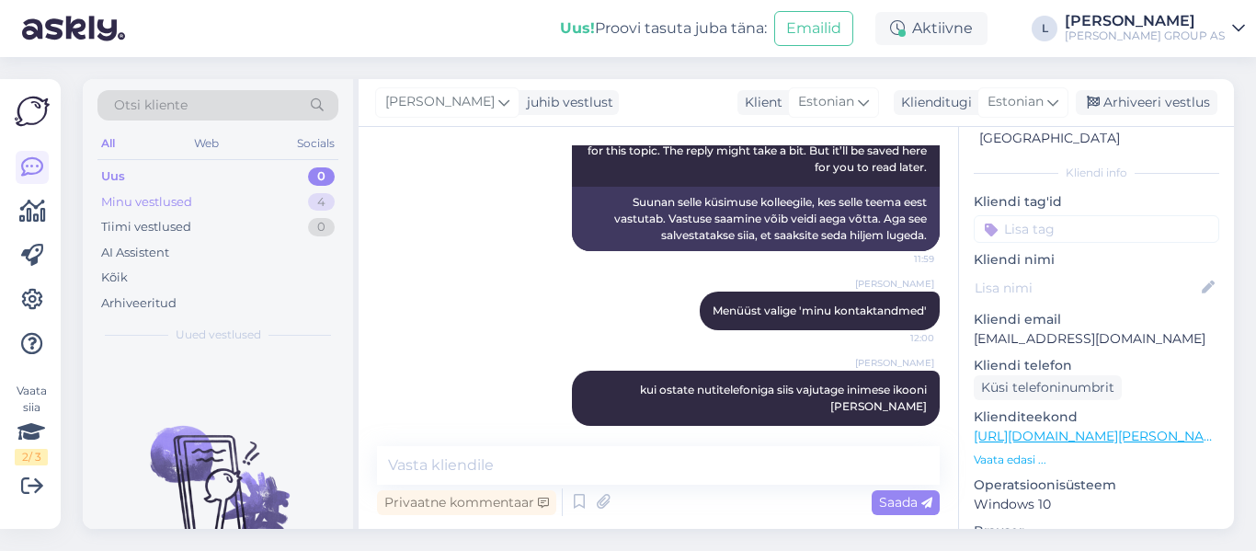
click at [155, 196] on div "Minu vestlused" at bounding box center [146, 202] width 91 height 18
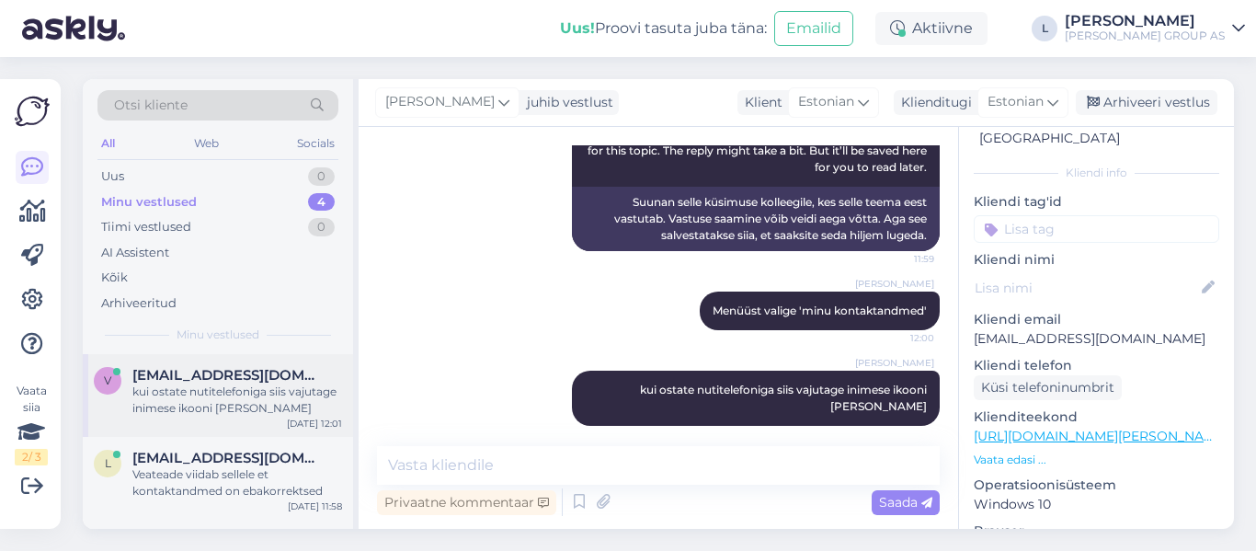
click at [223, 384] on div "kui ostate nutitelefoniga siis vajutage inimese ikooni peale" at bounding box center [237, 400] width 210 height 33
click at [235, 471] on div "Veateade viidab sellele et kontaktandmed on ebakorrektsed" at bounding box center [237, 482] width 210 height 33
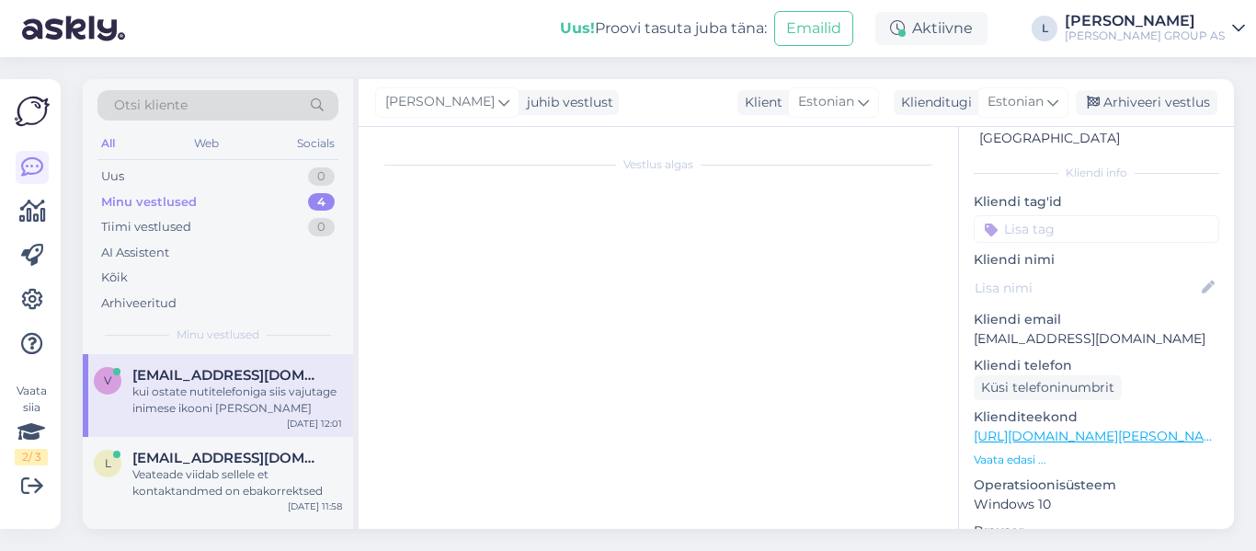
scroll to position [612, 0]
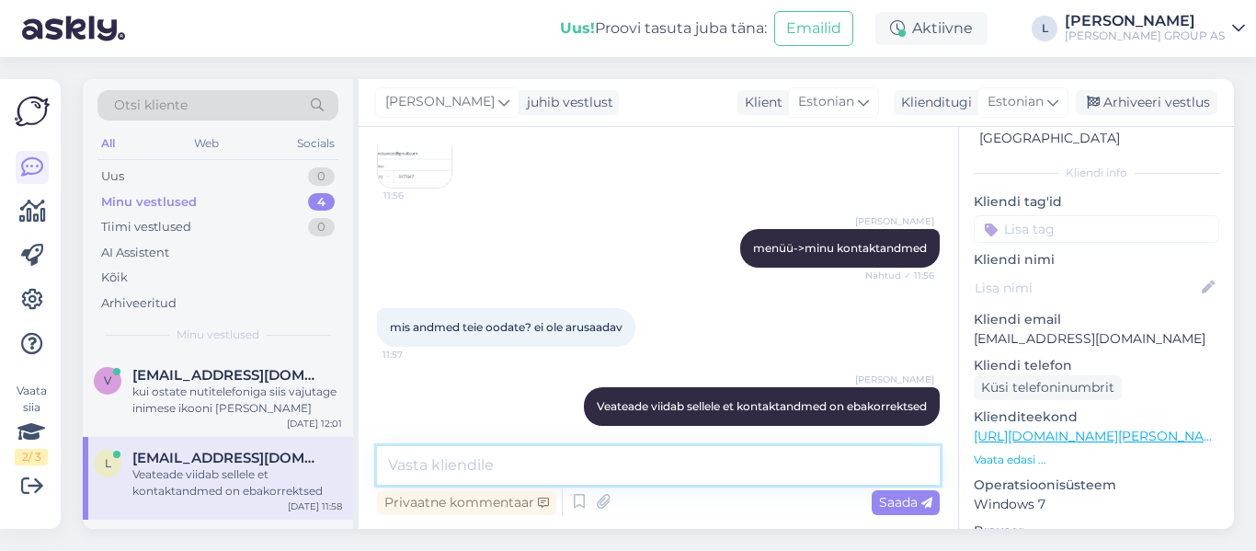
click at [500, 462] on textarea at bounding box center [658, 465] width 563 height 39
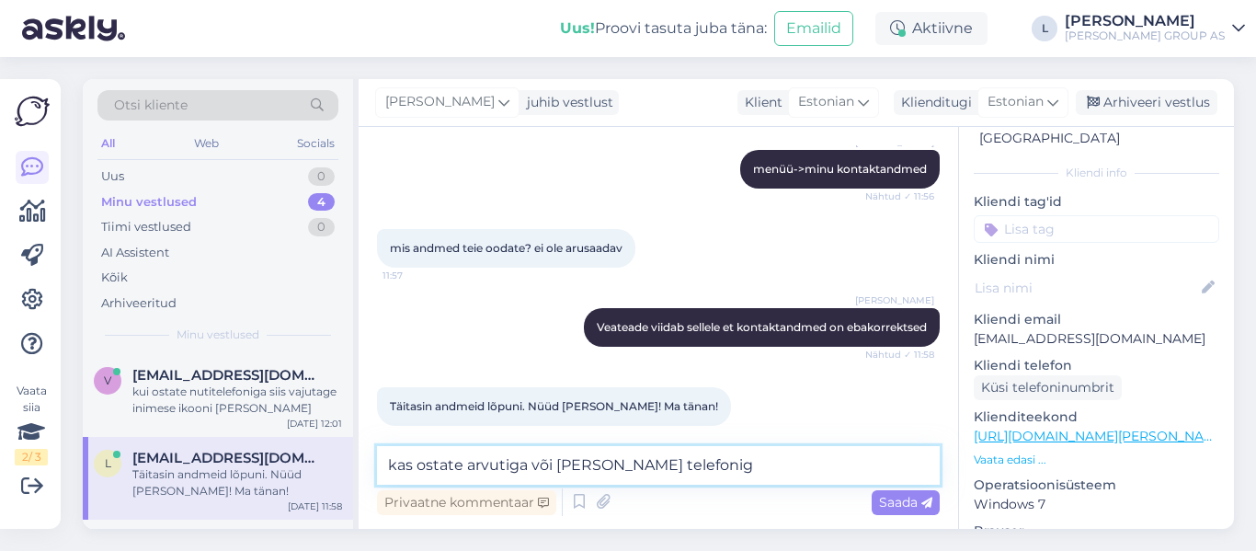
type textarea "kas ostate arvutiga või nuti telefoniga"
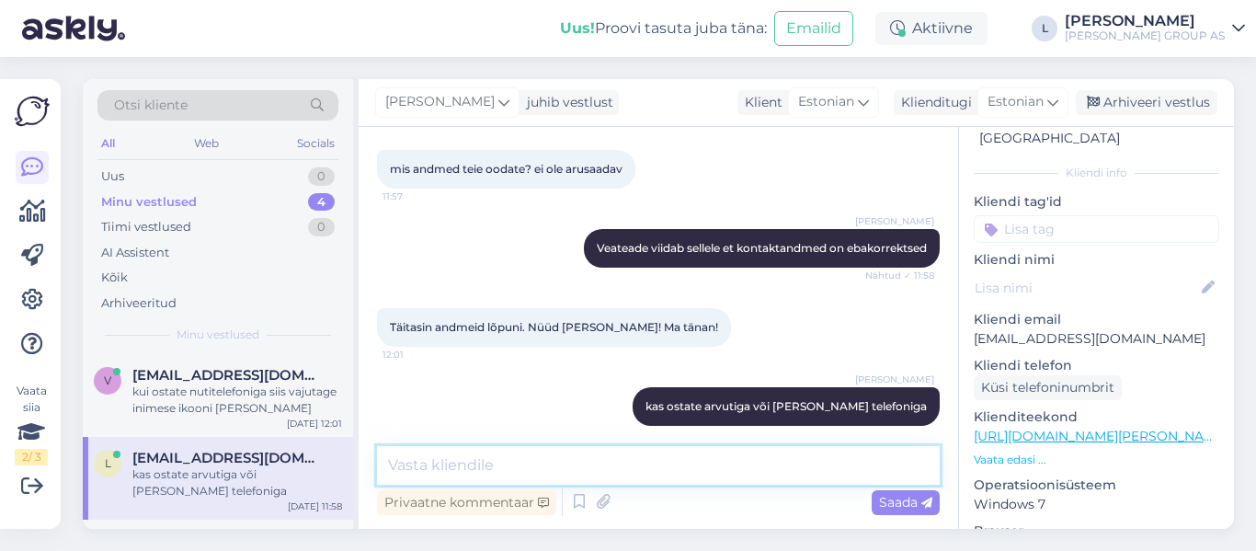
click at [546, 463] on textarea at bounding box center [658, 465] width 563 height 39
type textarea "Sege! Ilusat päeva"
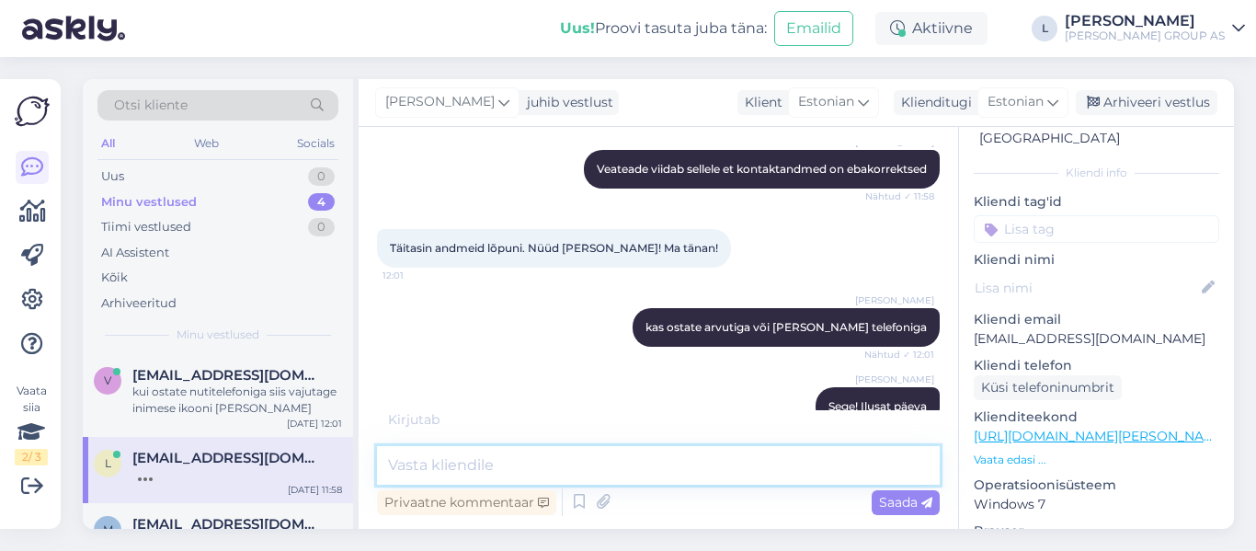
scroll to position [928, 0]
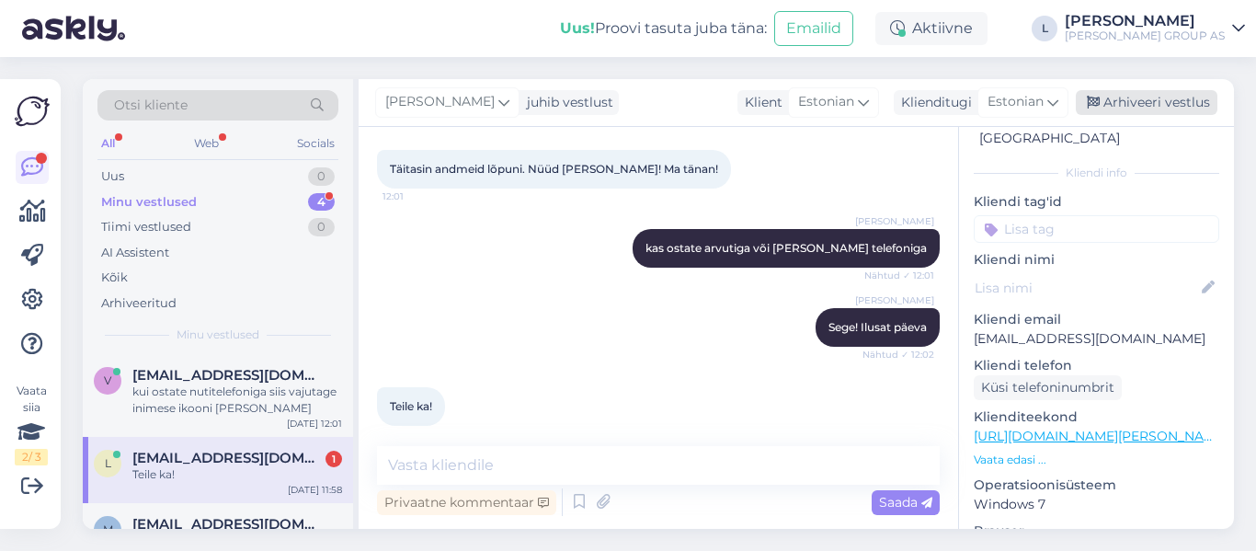
click at [1175, 101] on div "Arhiveeri vestlus" at bounding box center [1147, 102] width 142 height 25
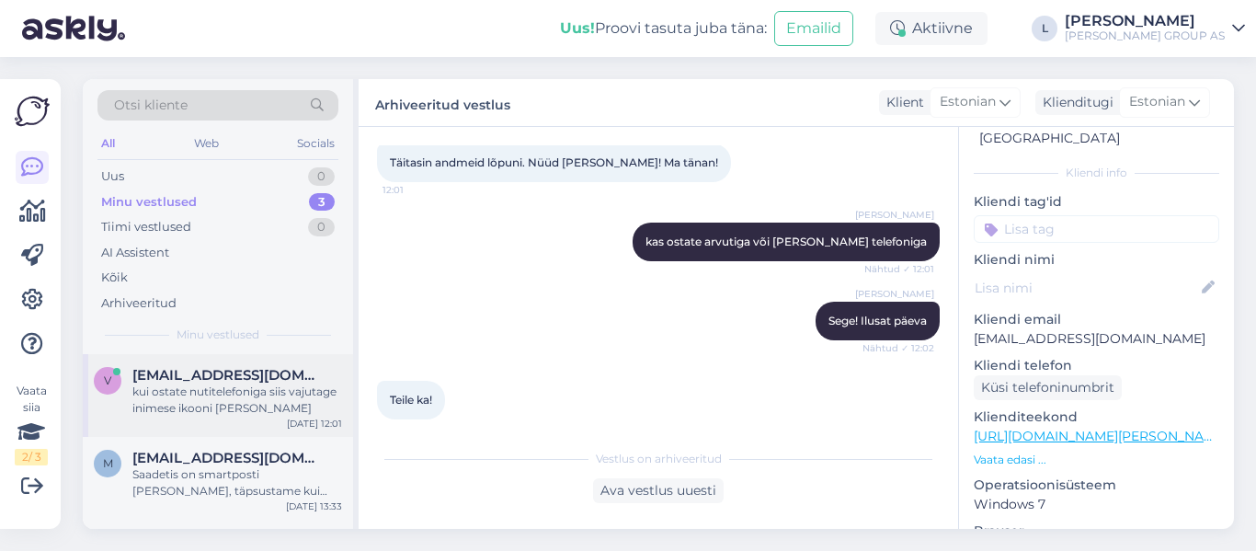
click at [196, 379] on span "vahur_sillaots@hotmail.com" at bounding box center [227, 375] width 191 height 17
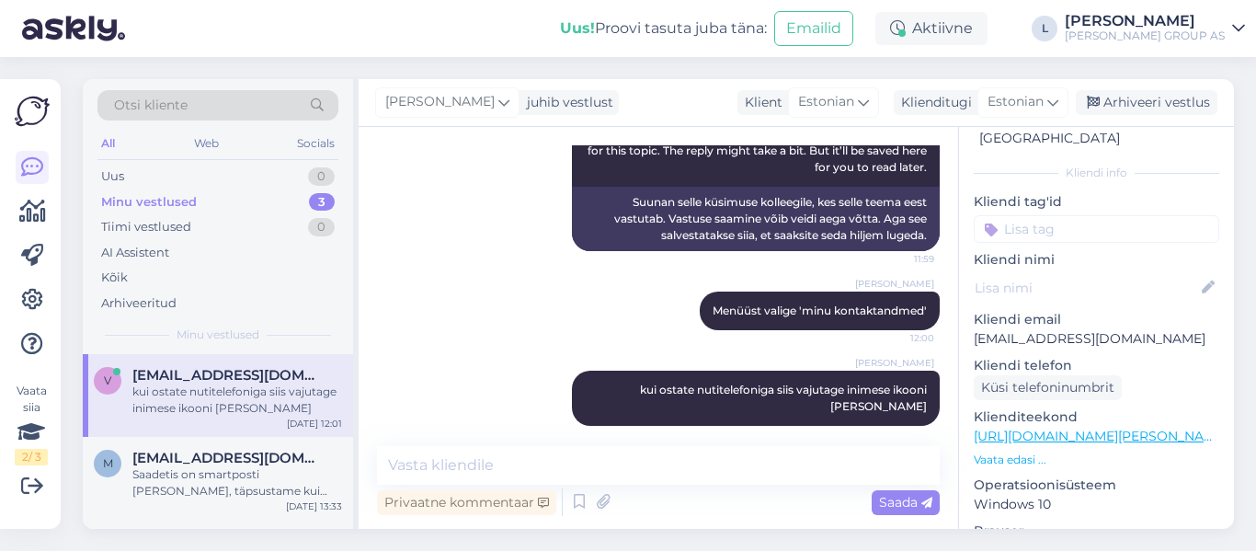
scroll to position [0, 0]
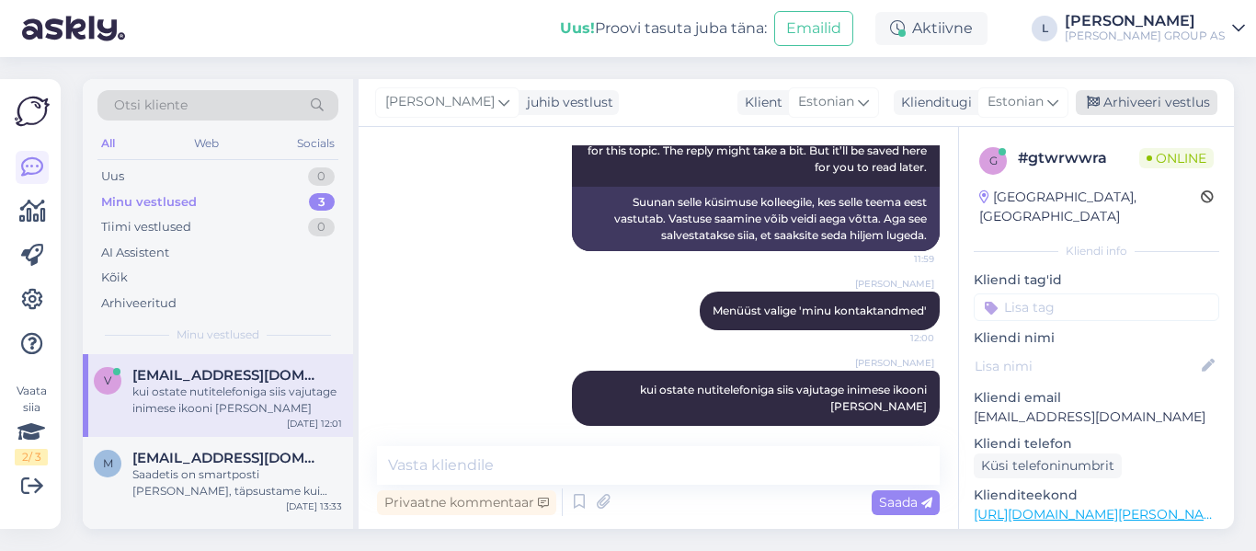
click at [1208, 94] on div "Arhiveeri vestlus" at bounding box center [1147, 102] width 142 height 25
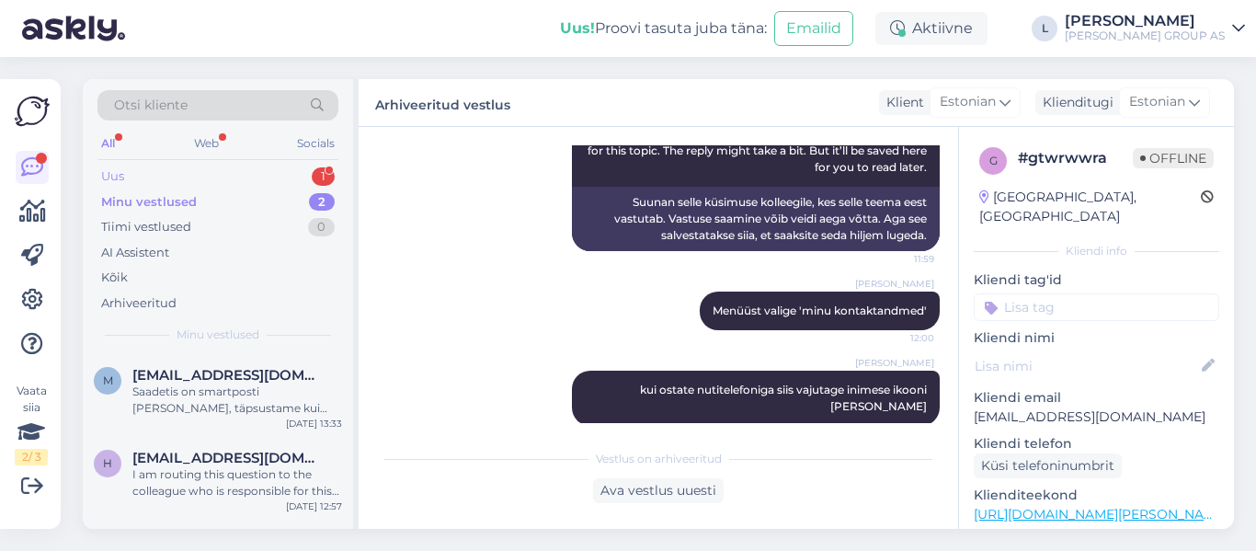
click at [127, 176] on div "Uus 1" at bounding box center [217, 177] width 241 height 26
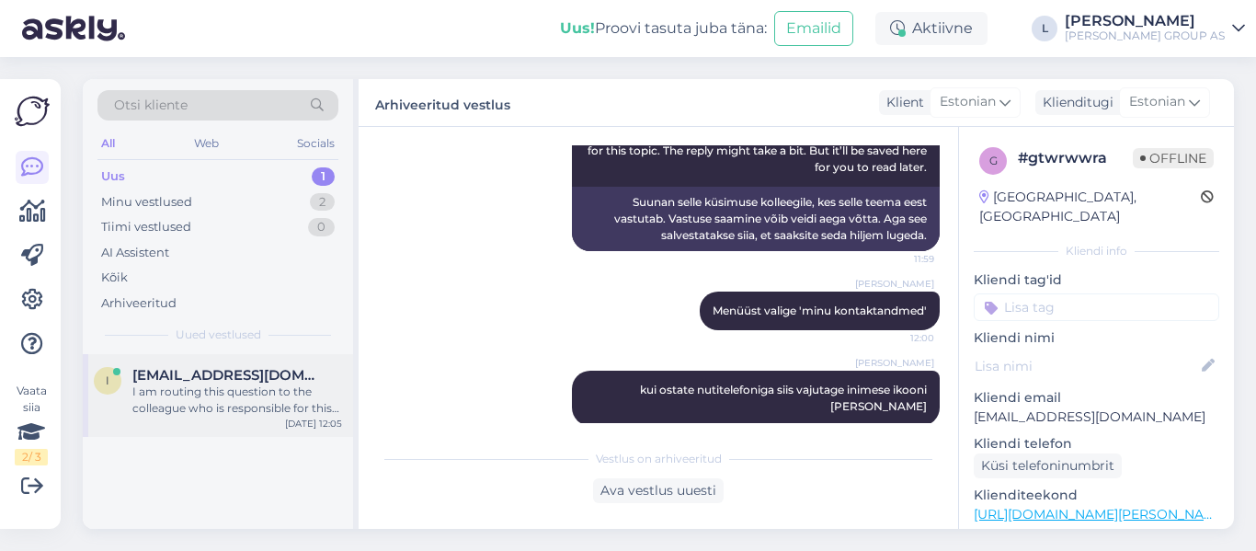
click at [251, 405] on div "I am routing this question to the colleague who is responsible for this topic. …" at bounding box center [237, 400] width 210 height 33
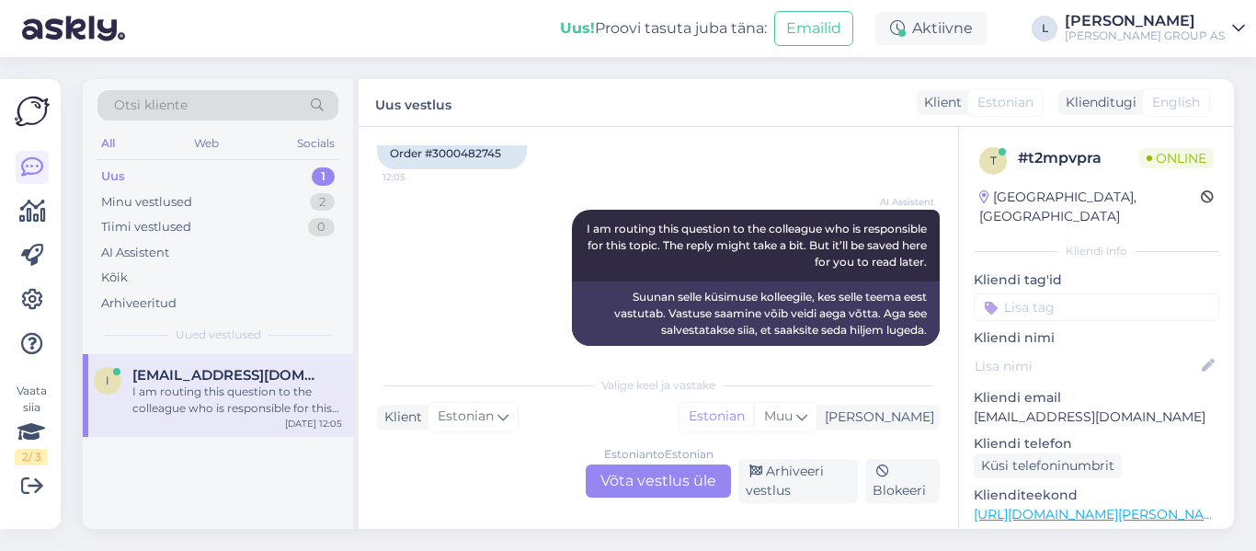
click at [651, 478] on div "Estonian to Estonian Võta vestlus üle" at bounding box center [658, 480] width 145 height 33
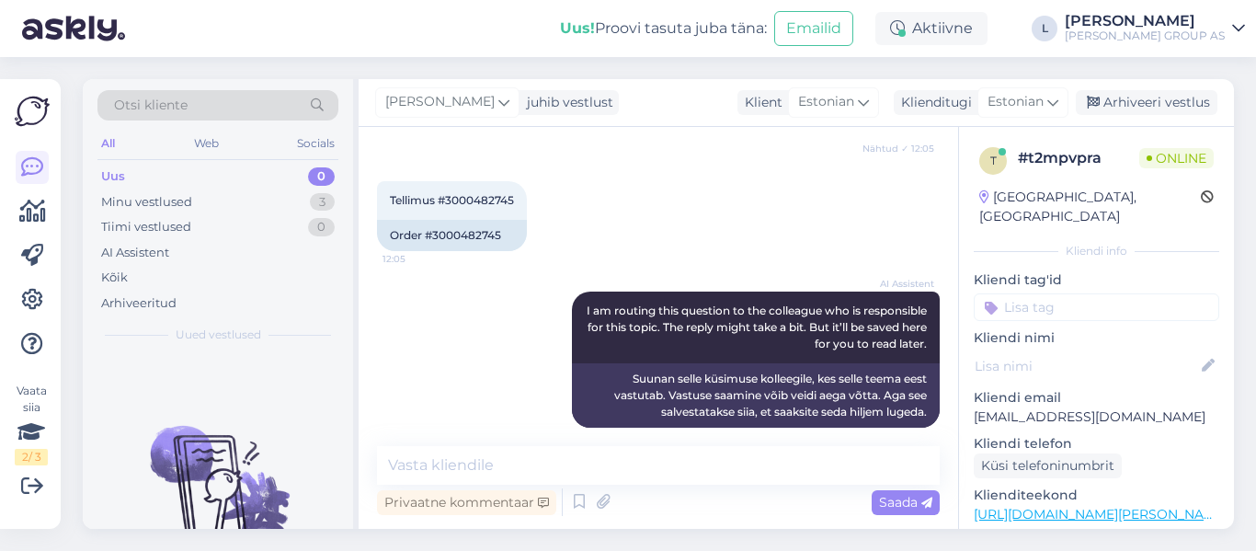
scroll to position [367, 0]
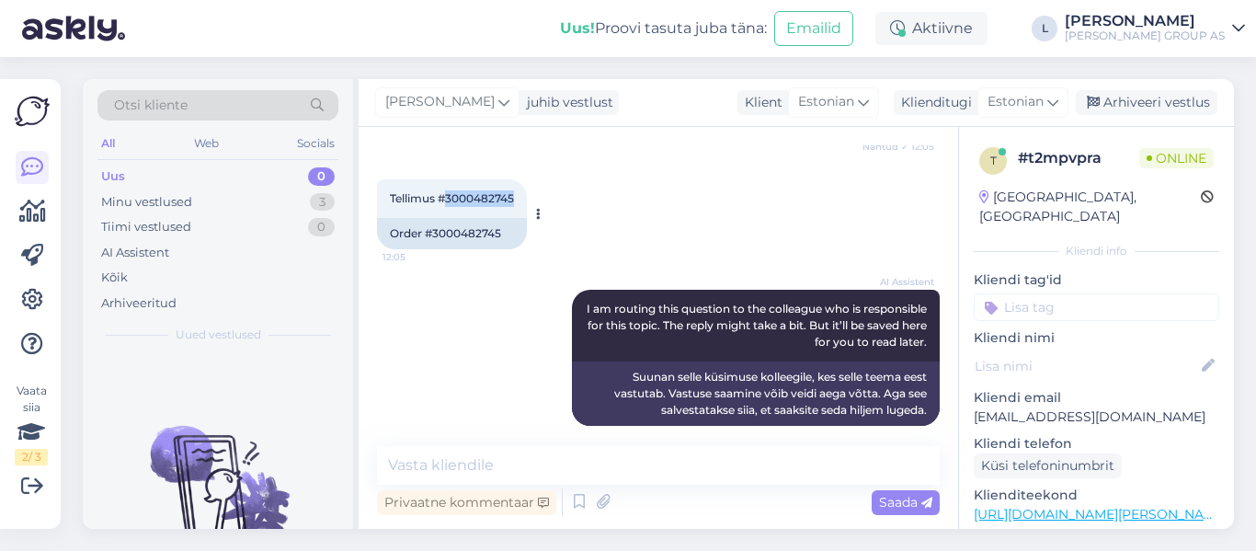
drag, startPoint x: 513, startPoint y: 179, endPoint x: 445, endPoint y: 184, distance: 68.2
click at [445, 191] on span "Tellimus #3000482745" at bounding box center [452, 198] width 124 height 14
click at [570, 464] on textarea at bounding box center [658, 465] width 563 height 39
type textarea "Tere, Kuressaare väljastuspunktis"
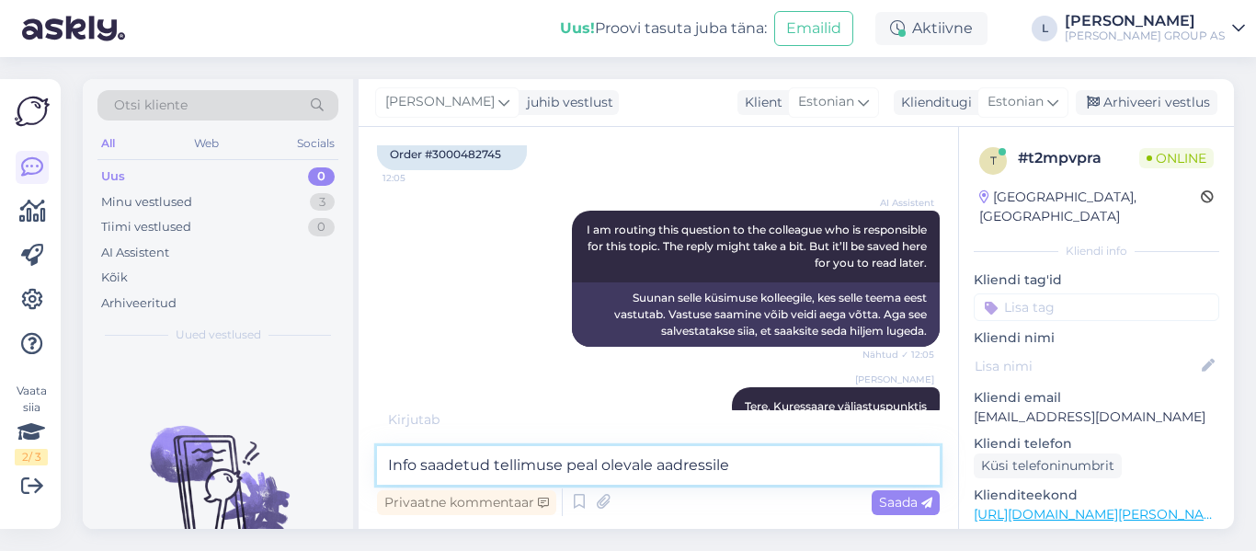
paste textarea "kreitsu@hot.ee"
type textarea "Info saadetud tellimuse peal olevale aadressile kreitsu@hot.ee"
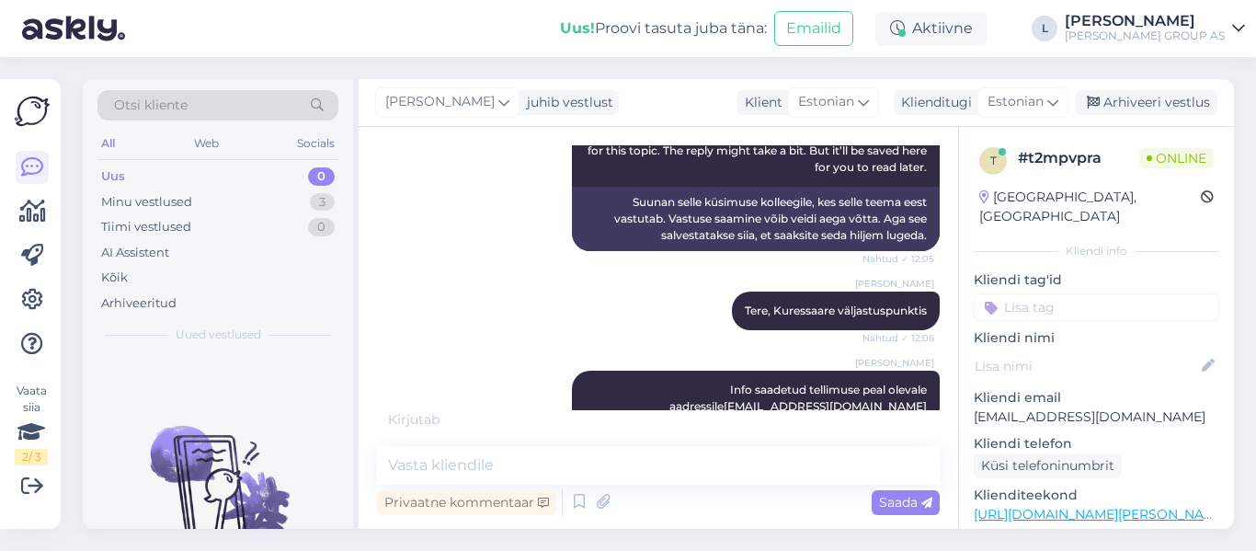
scroll to position [561, 0]
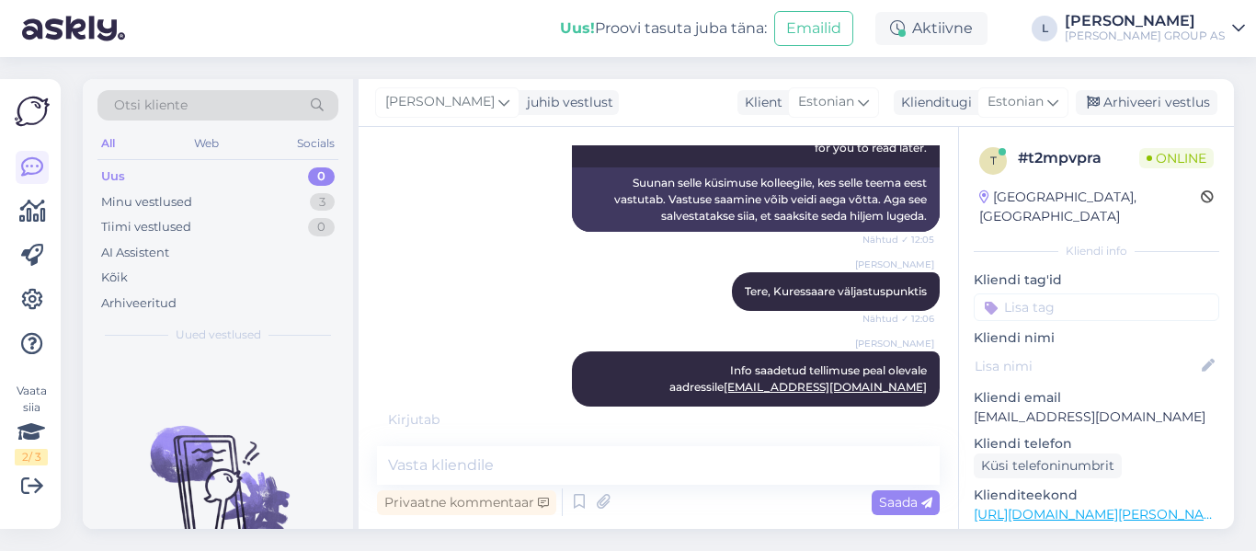
click at [473, 331] on div "Lilia Info saadetud tellimuse peal olevale aadressile kreitsu@hot.ee Nähtud ✓ 1…" at bounding box center [658, 379] width 563 height 96
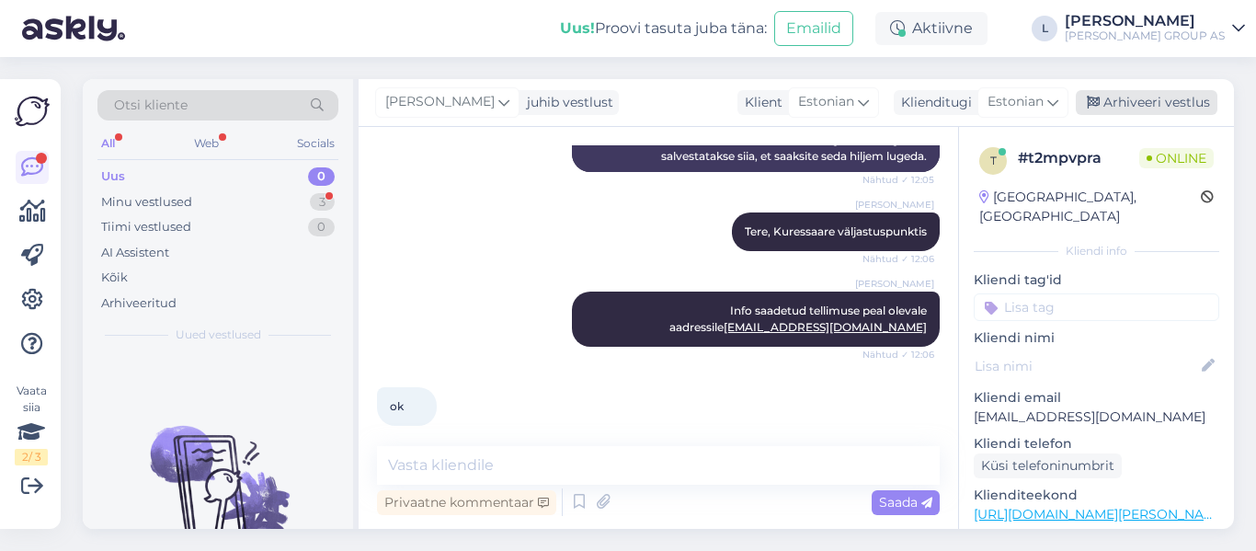
click at [1180, 96] on div "Arhiveeri vestlus" at bounding box center [1147, 102] width 142 height 25
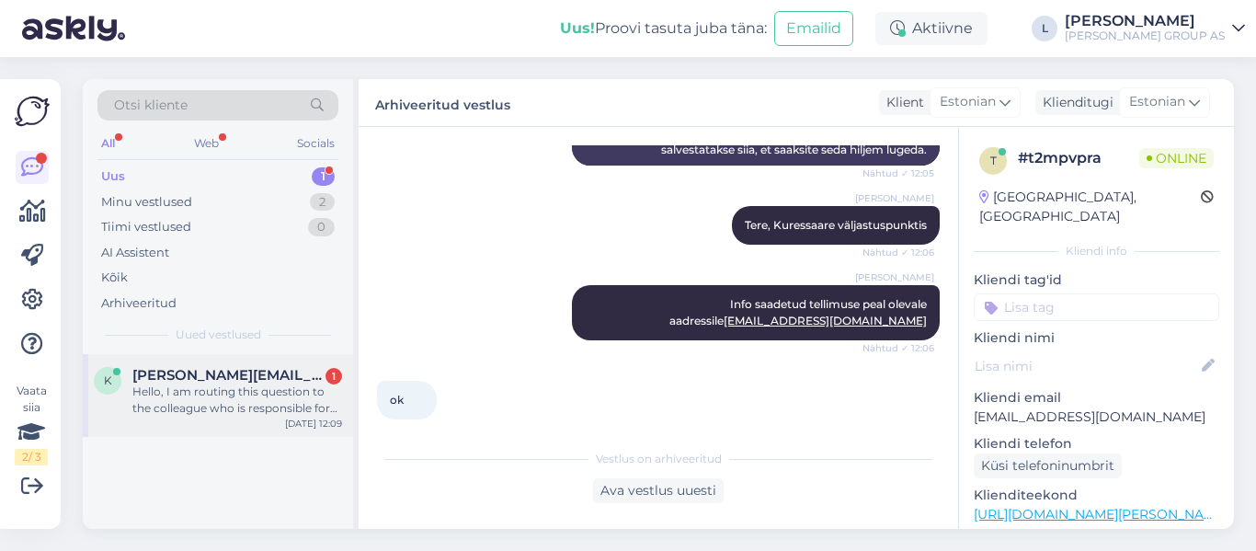
drag, startPoint x: 168, startPoint y: 370, endPoint x: 181, endPoint y: 365, distance: 13.7
click at [169, 370] on span "karin.keerdo@gmail.com" at bounding box center [227, 375] width 191 height 17
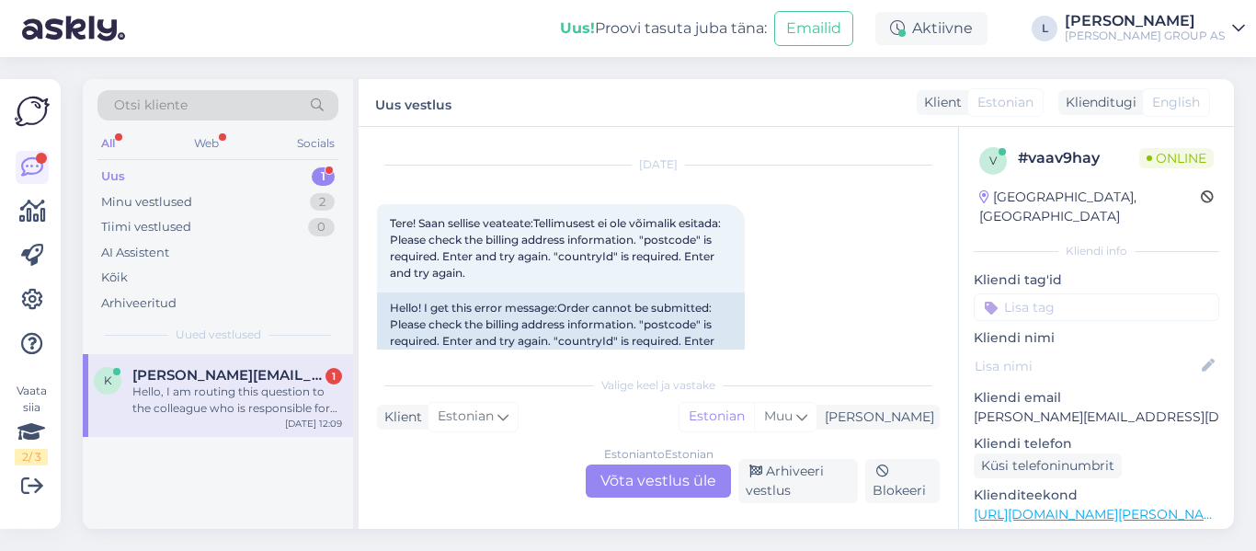
click at [681, 476] on div "Estonian to Estonian Võta vestlus üle" at bounding box center [658, 480] width 145 height 33
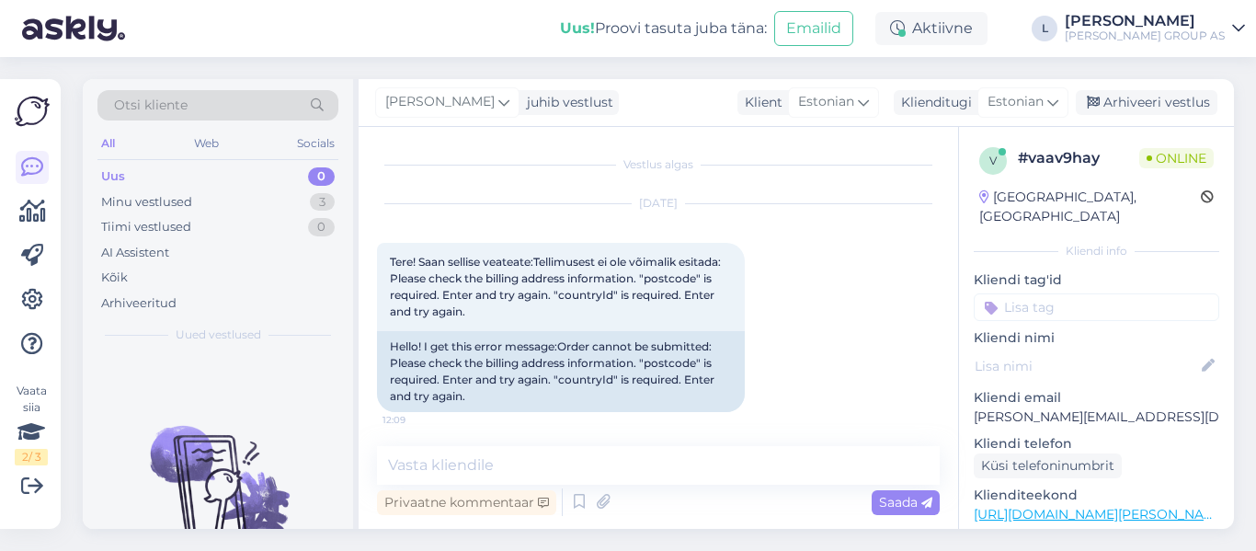
scroll to position [179, 0]
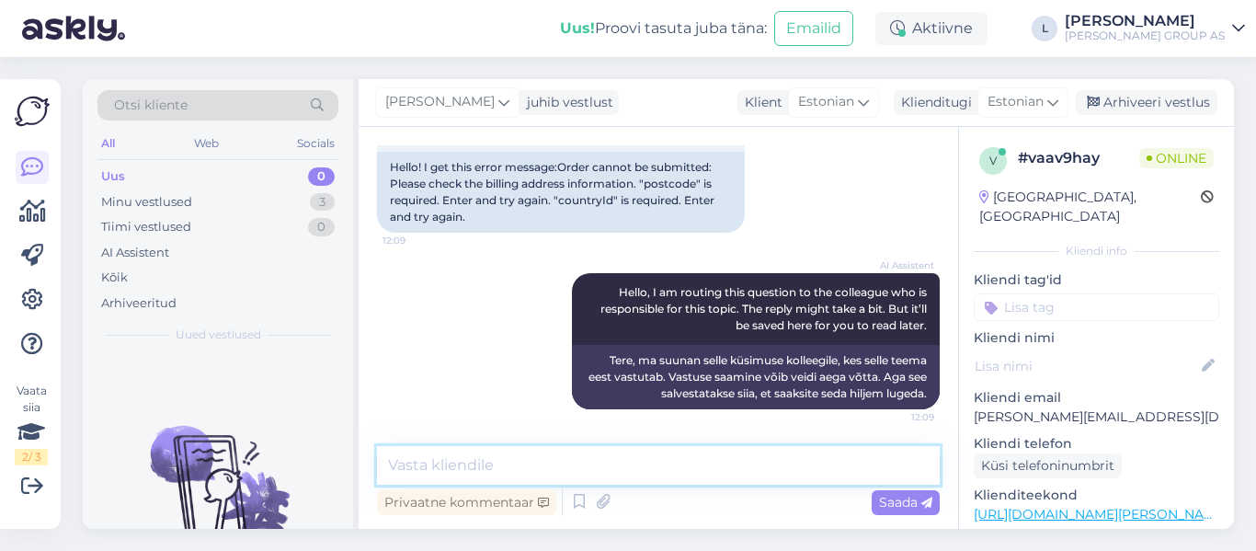
click at [577, 454] on textarea at bounding box center [658, 465] width 563 height 39
type textarea "Tere, tuleb parandada kontaktandmed konto peal"
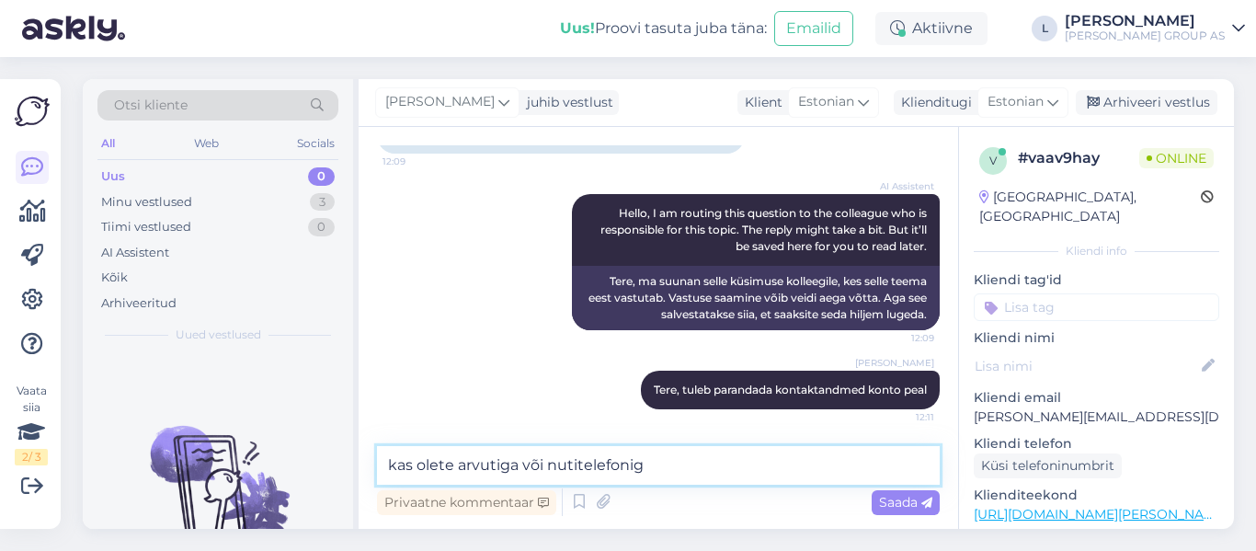
type textarea "kas olete arvutiga või nutitelefoniga"
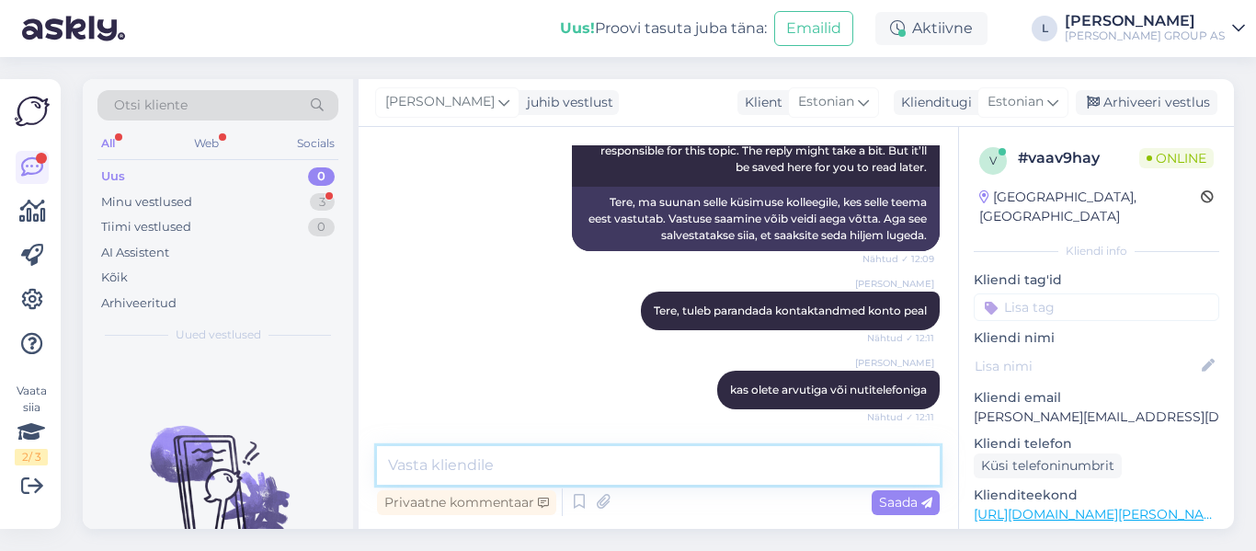
scroll to position [575, 0]
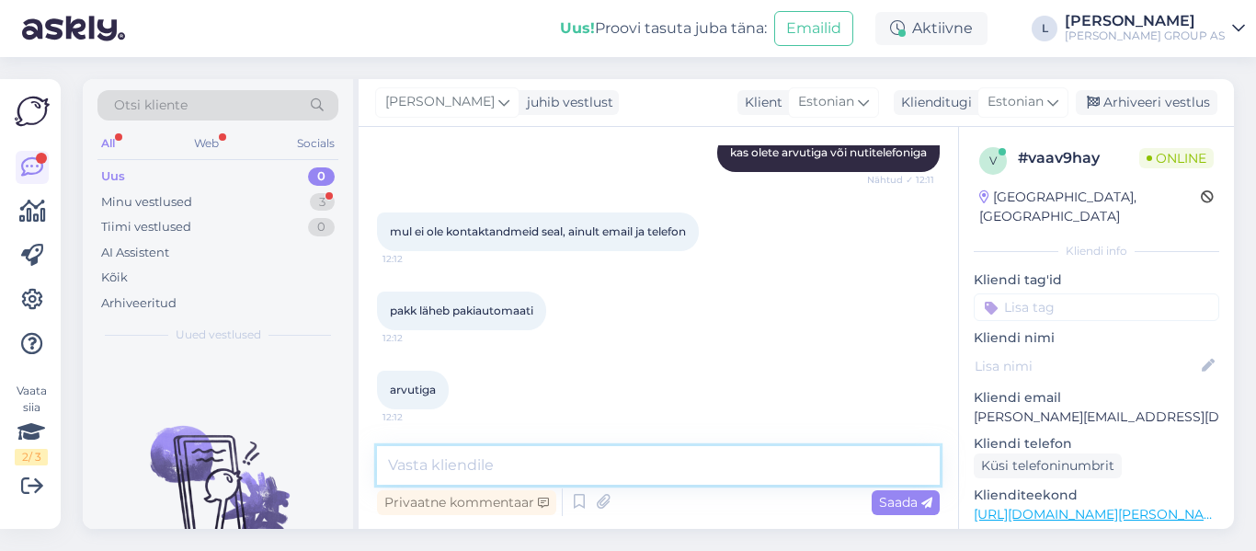
click at [532, 466] on textarea at bounding box center [658, 465] width 563 height 39
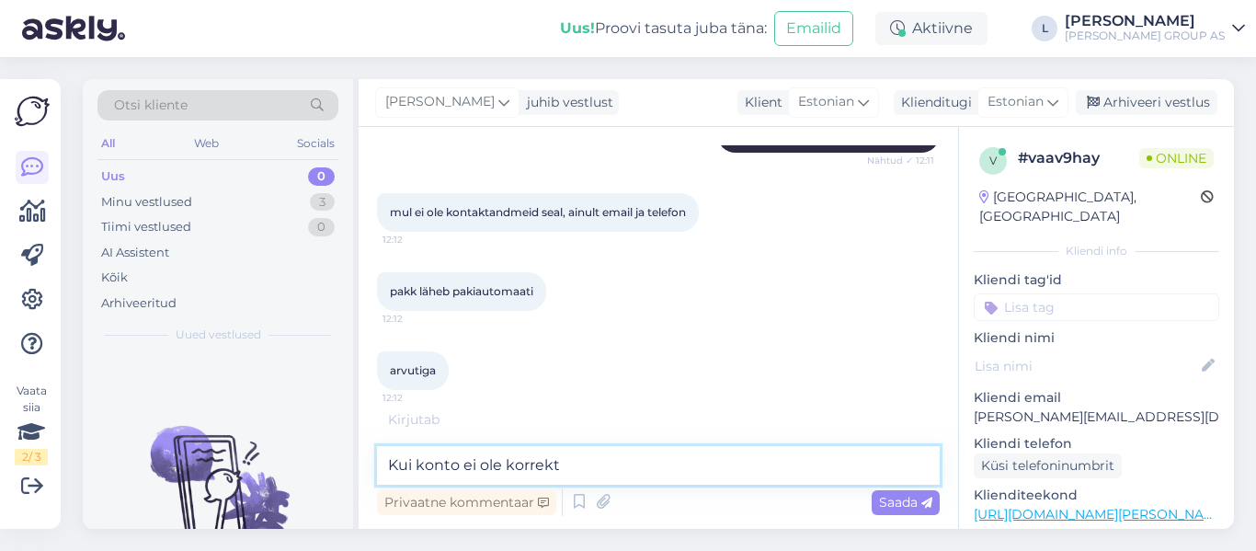
scroll to position [654, 0]
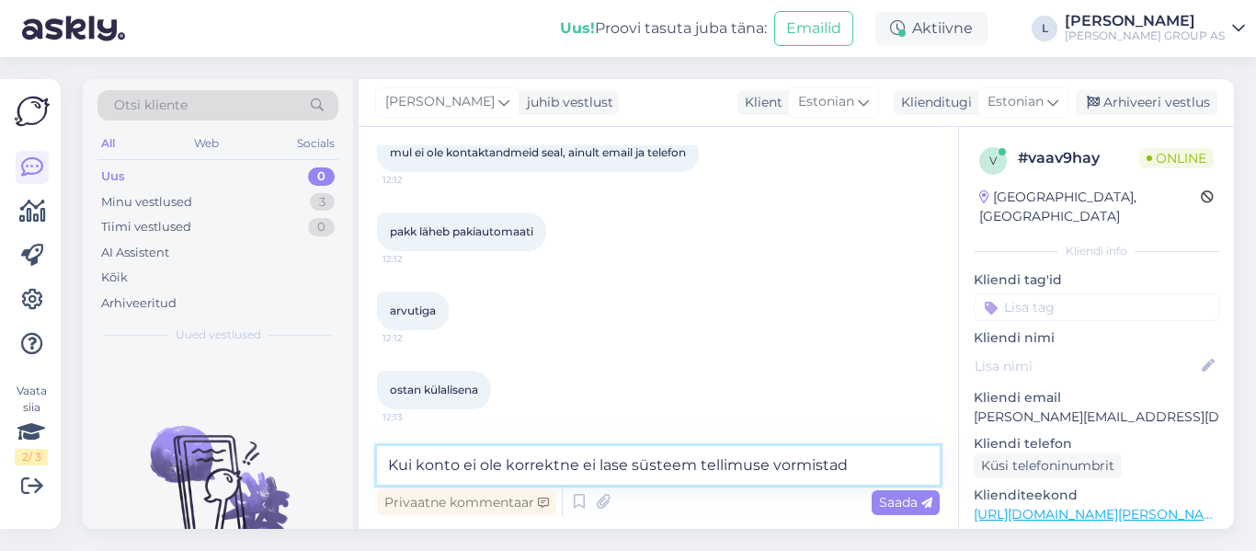
type textarea "Kui konto ei ole korrektne ei lase süsteem tellimuse vormistada"
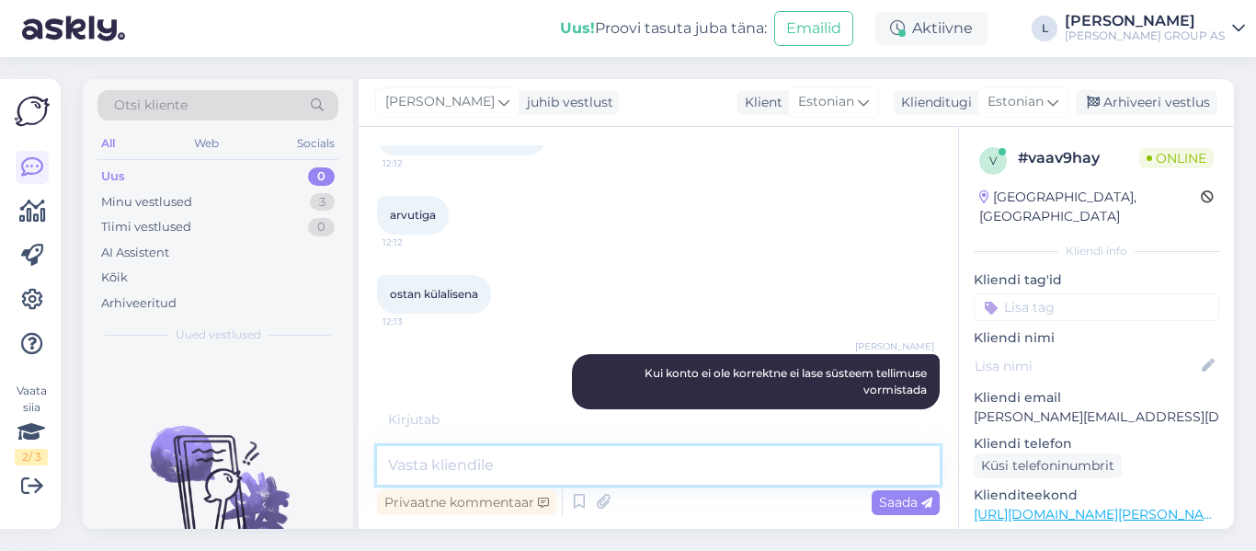
click at [436, 464] on textarea at bounding box center [658, 465] width 563 height 39
click at [455, 474] on textarea at bounding box center [658, 465] width 563 height 39
click at [154, 199] on div "Minu vestlused" at bounding box center [146, 202] width 91 height 18
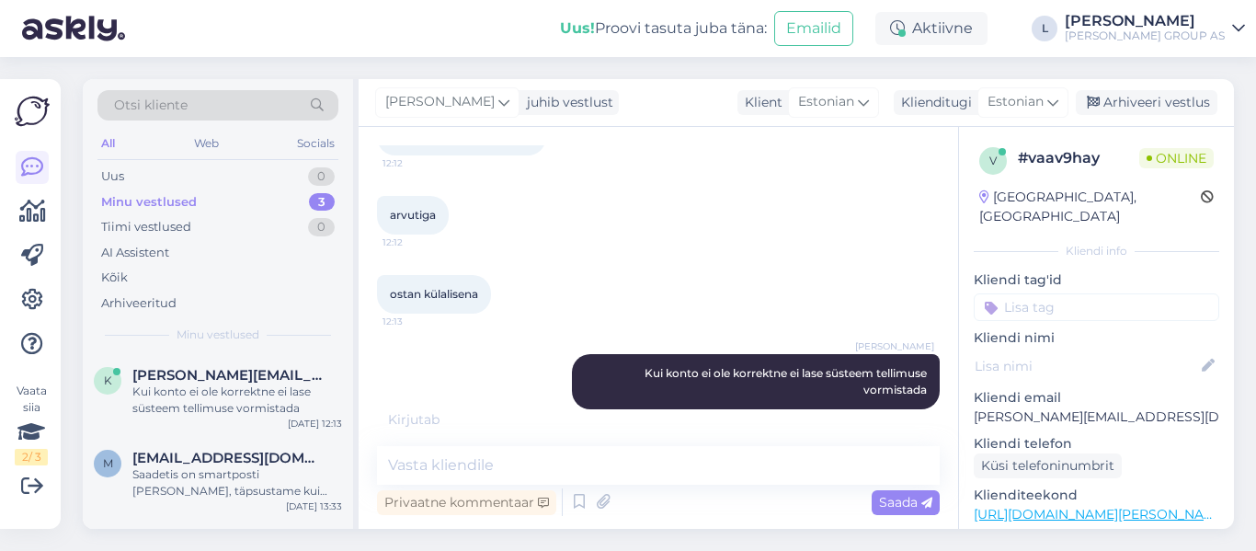
click at [615, 250] on div "arvutiga 12:12" at bounding box center [658, 215] width 563 height 79
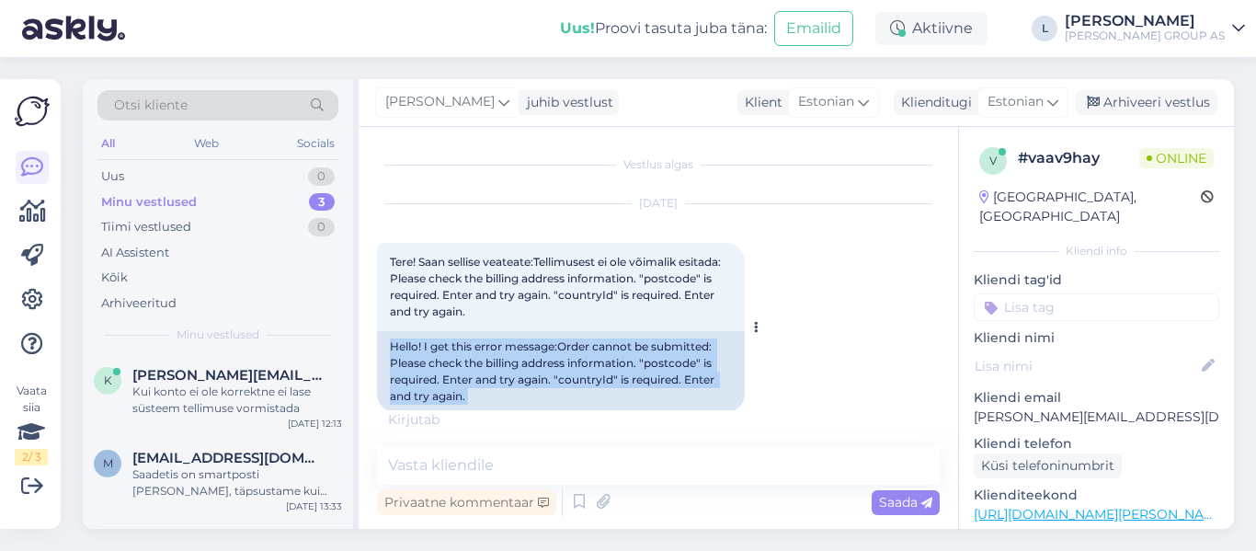
scroll to position [829, 0]
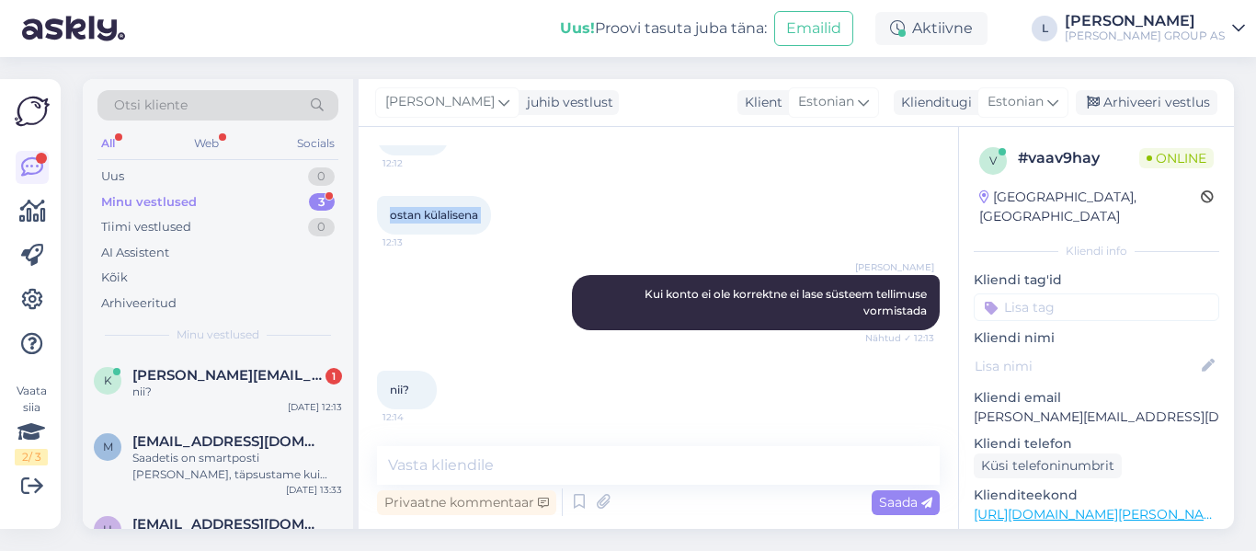
drag, startPoint x: 475, startPoint y: 313, endPoint x: 418, endPoint y: 262, distance: 76.2
click at [418, 262] on div "Vestlus algas Sep 11 2025 Tere! Saan sellise veateate:Tellimusest ei ole võimal…" at bounding box center [666, 287] width 579 height 284
click at [473, 462] on textarea at bounding box center [658, 465] width 563 height 39
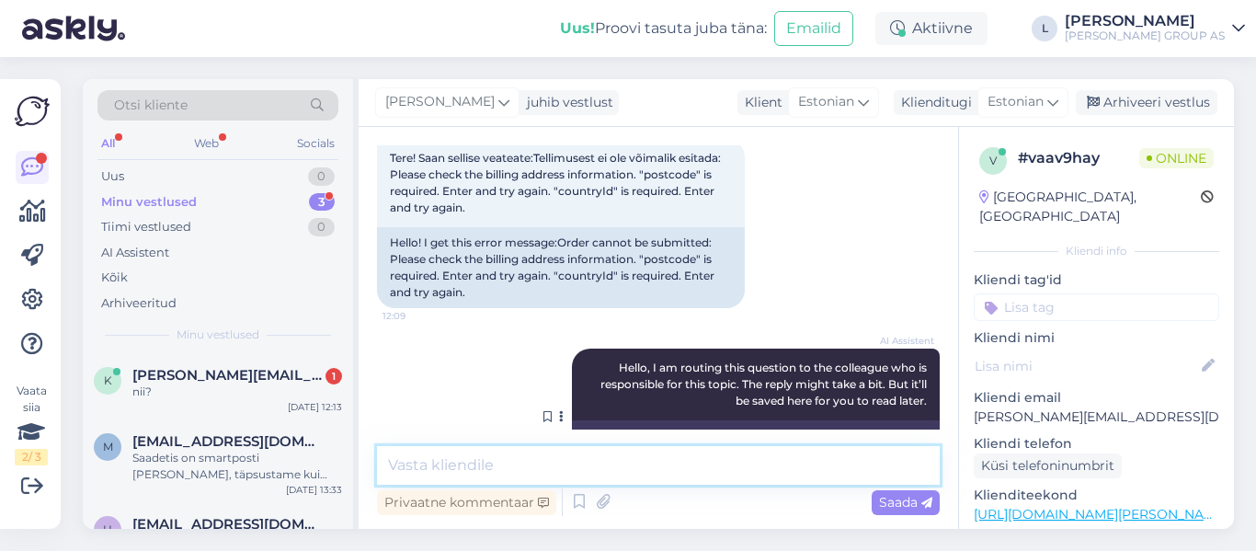
scroll to position [0, 0]
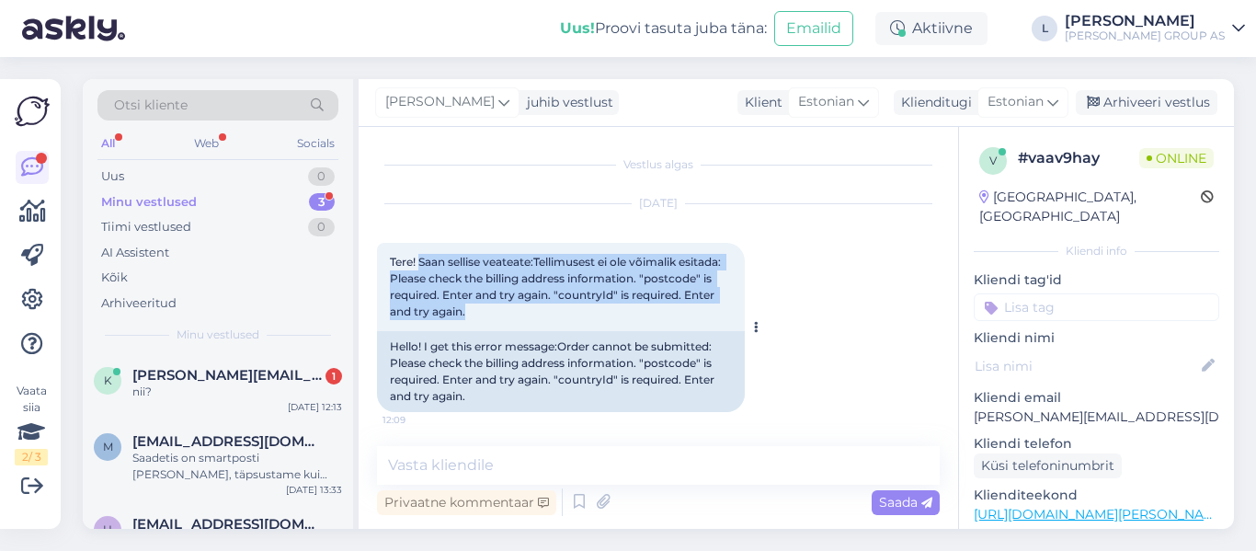
drag, startPoint x: 476, startPoint y: 315, endPoint x: 419, endPoint y: 262, distance: 77.5
click at [419, 262] on div "Tere! Saan sellise veateate:Tellimusest ei ole võimalik esitada: Please check t…" at bounding box center [561, 287] width 368 height 88
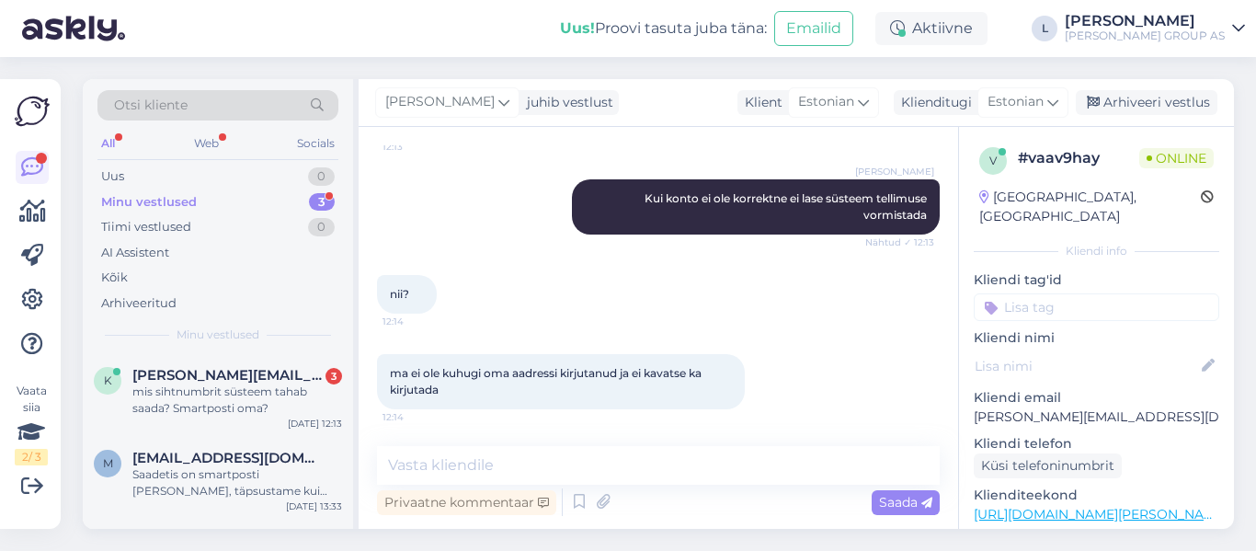
scroll to position [1003, 0]
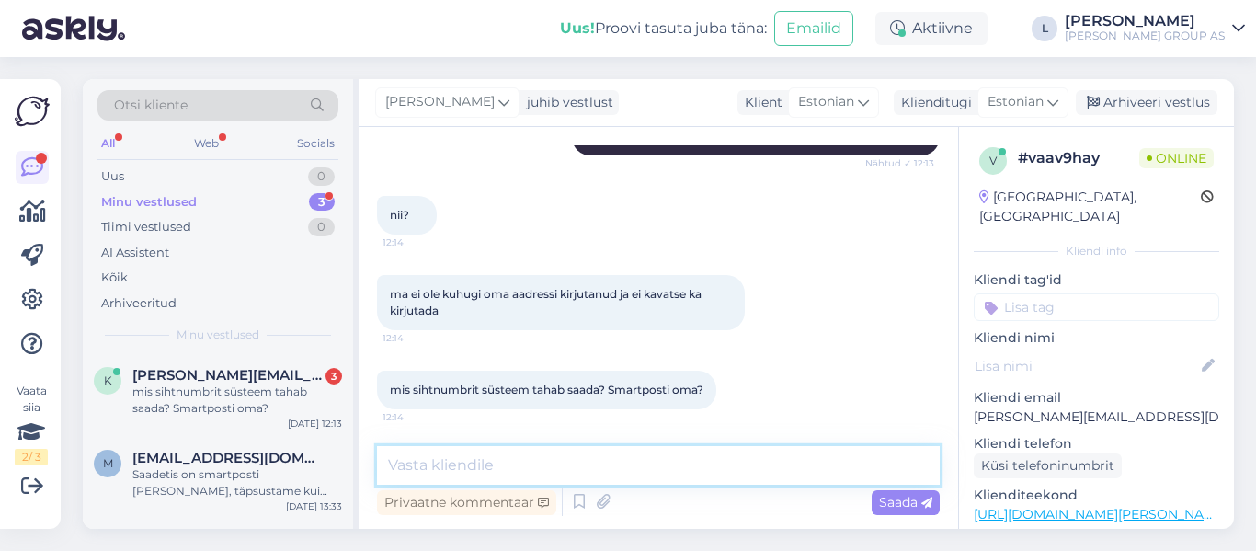
click at [523, 459] on textarea at bounding box center [658, 465] width 563 height 39
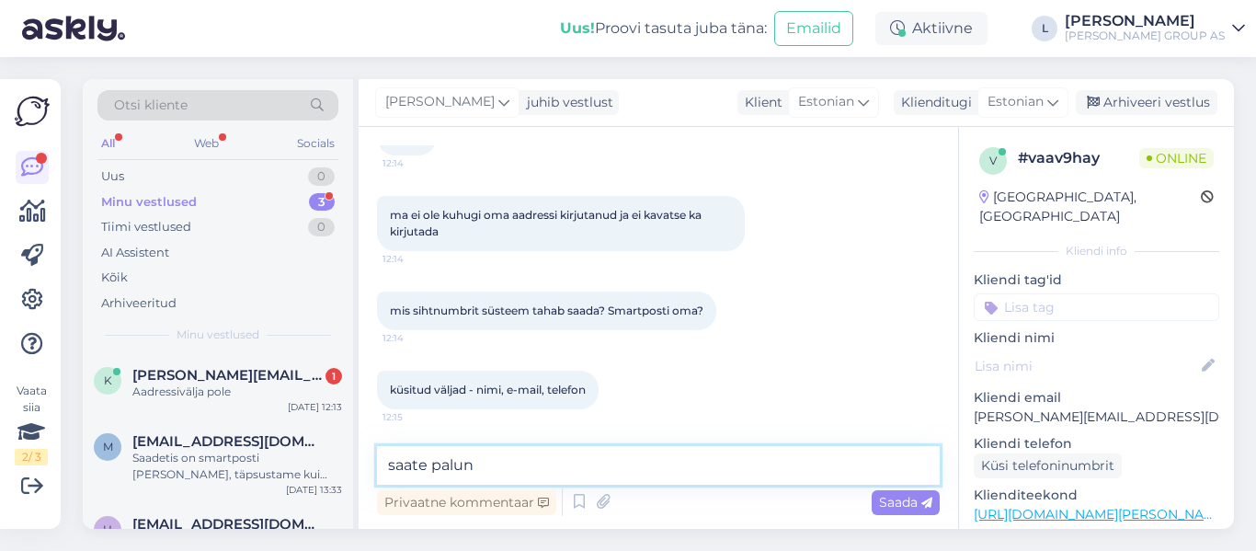
scroll to position [1162, 0]
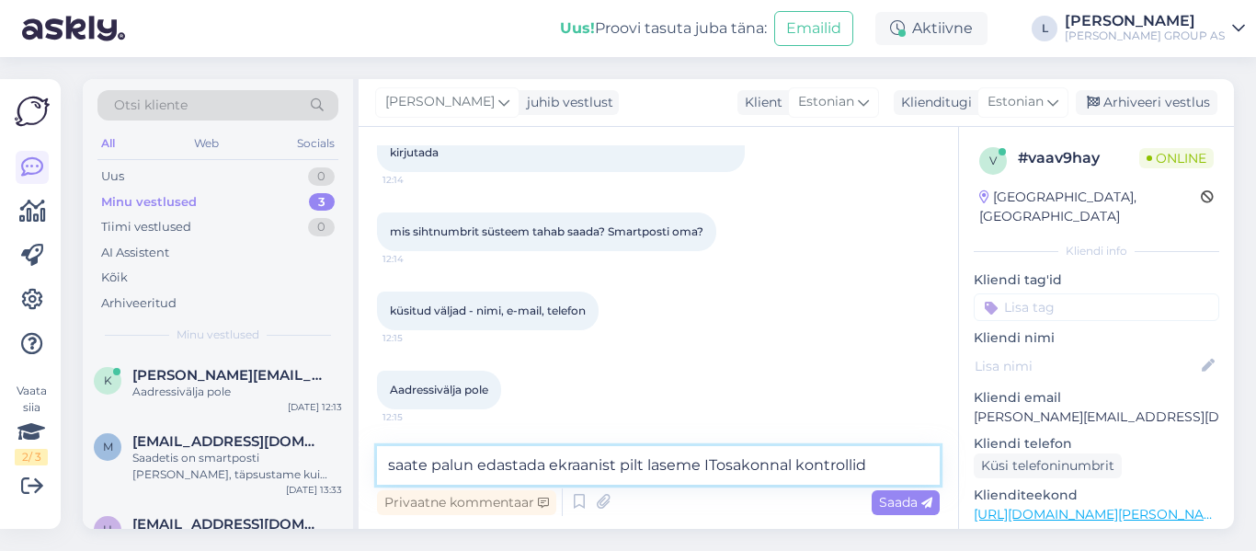
type textarea "saate palun edastada ekraanist pilt laseme ITosakonnal kontrollida"
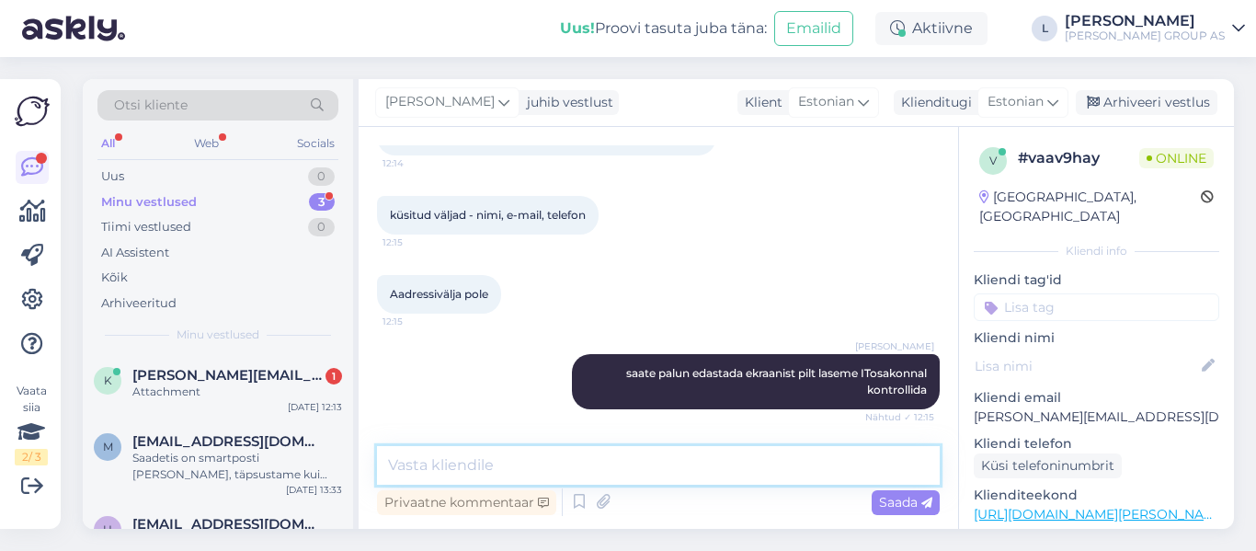
scroll to position [1337, 0]
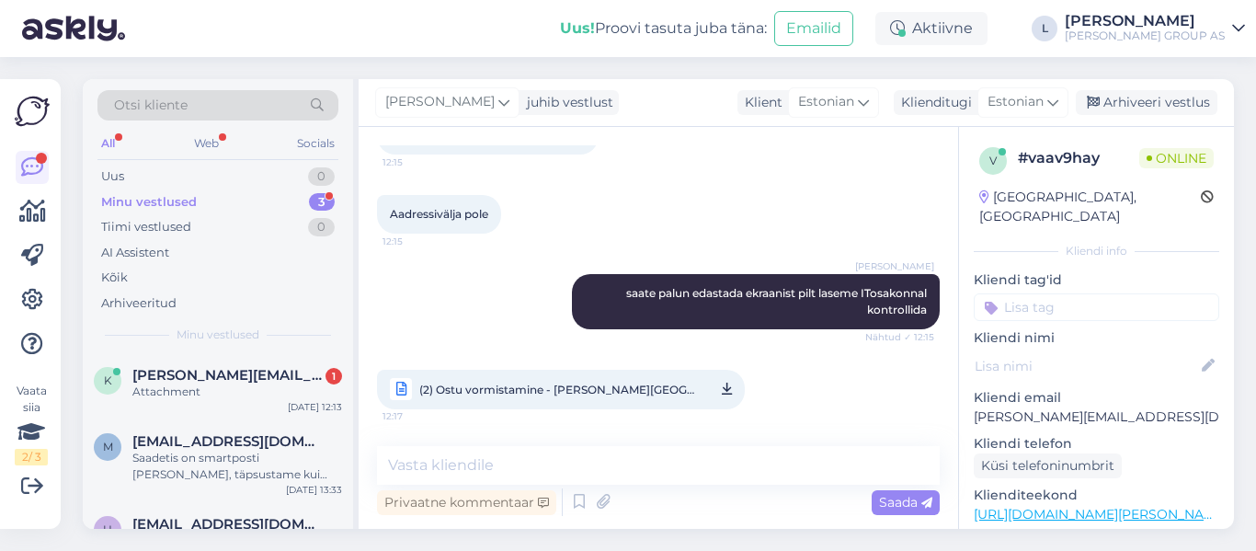
click at [511, 403] on link "(2) Ostu vormistamine - Bauhof.pdf 12:17" at bounding box center [561, 390] width 368 height 40
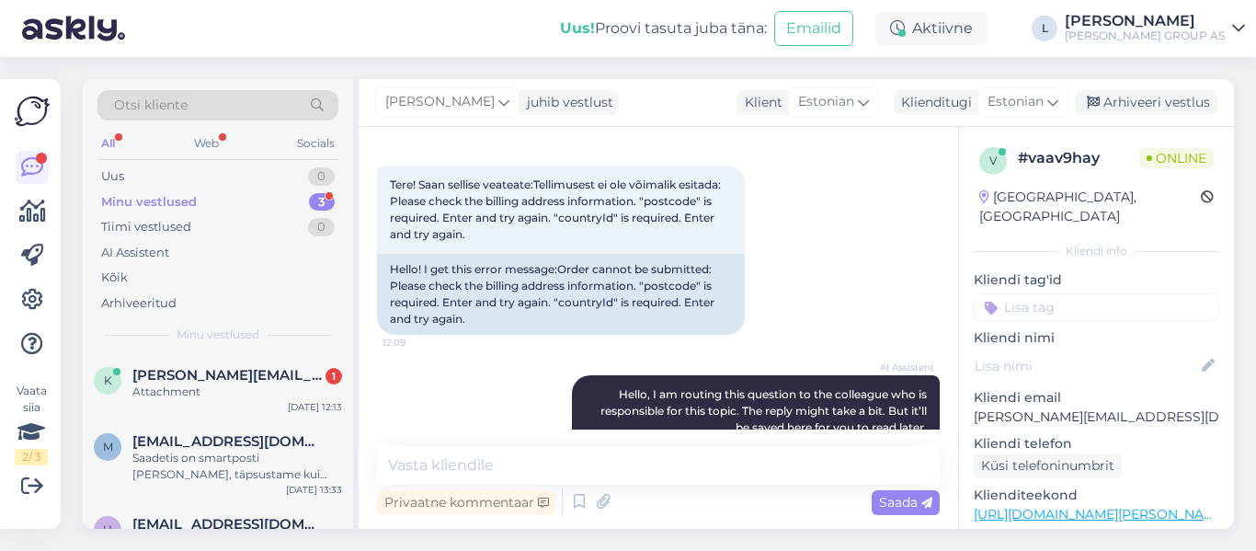
scroll to position [50, 0]
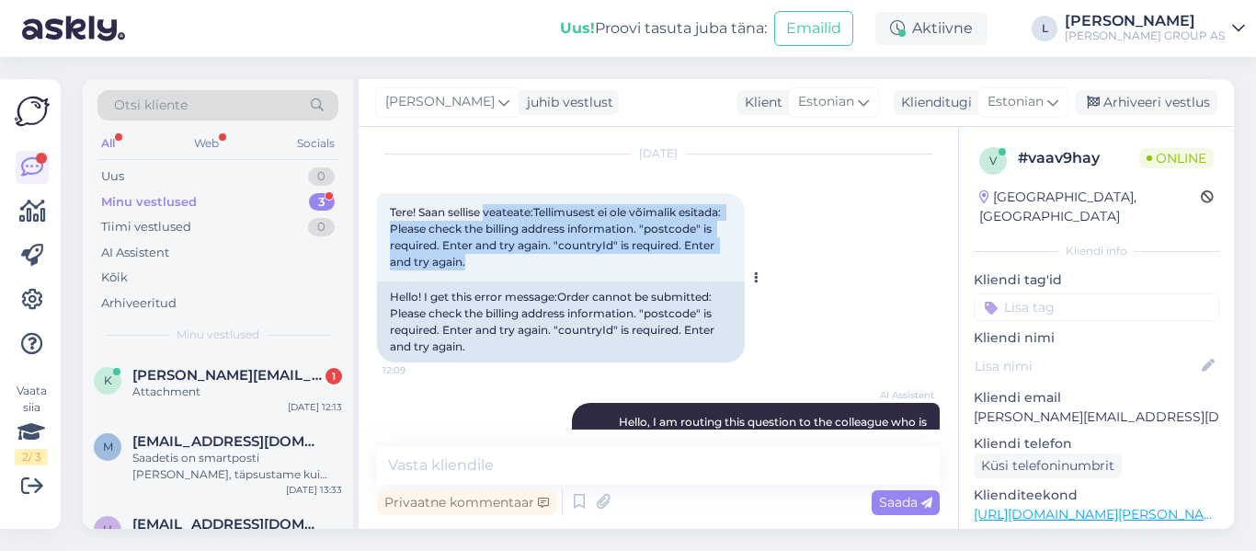
drag, startPoint x: 480, startPoint y: 260, endPoint x: 486, endPoint y: 212, distance: 48.1
click at [486, 212] on div "Tere! Saan sellise veateate:Tellimusest ei ole võimalik esitada: Please check t…" at bounding box center [561, 237] width 368 height 88
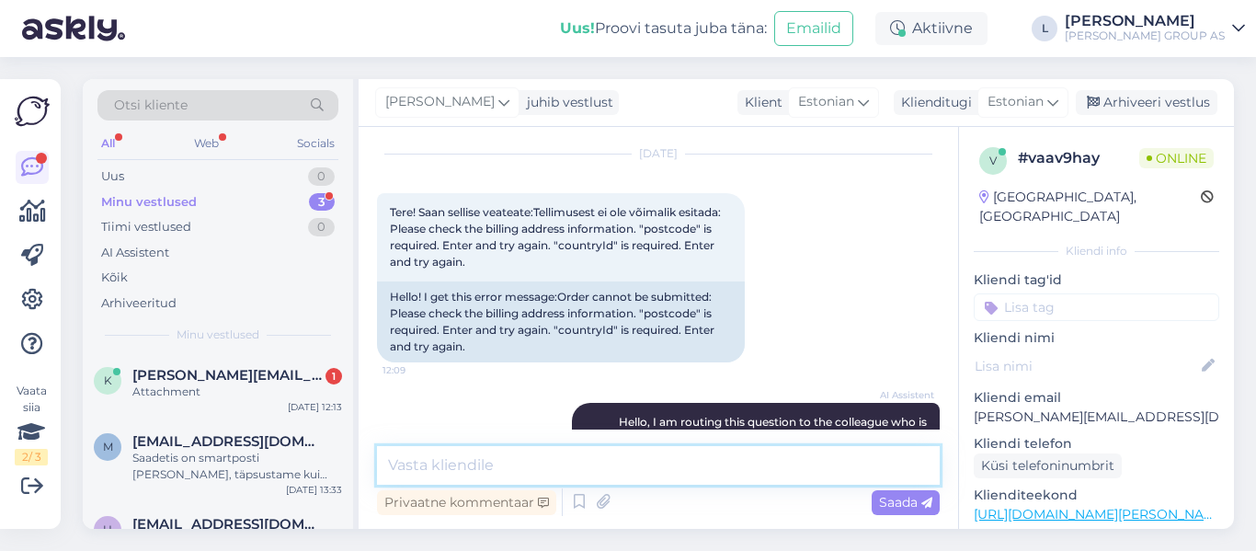
click at [534, 473] on textarea at bounding box center [658, 465] width 563 height 39
click at [233, 397] on div "Attachment" at bounding box center [237, 392] width 210 height 17
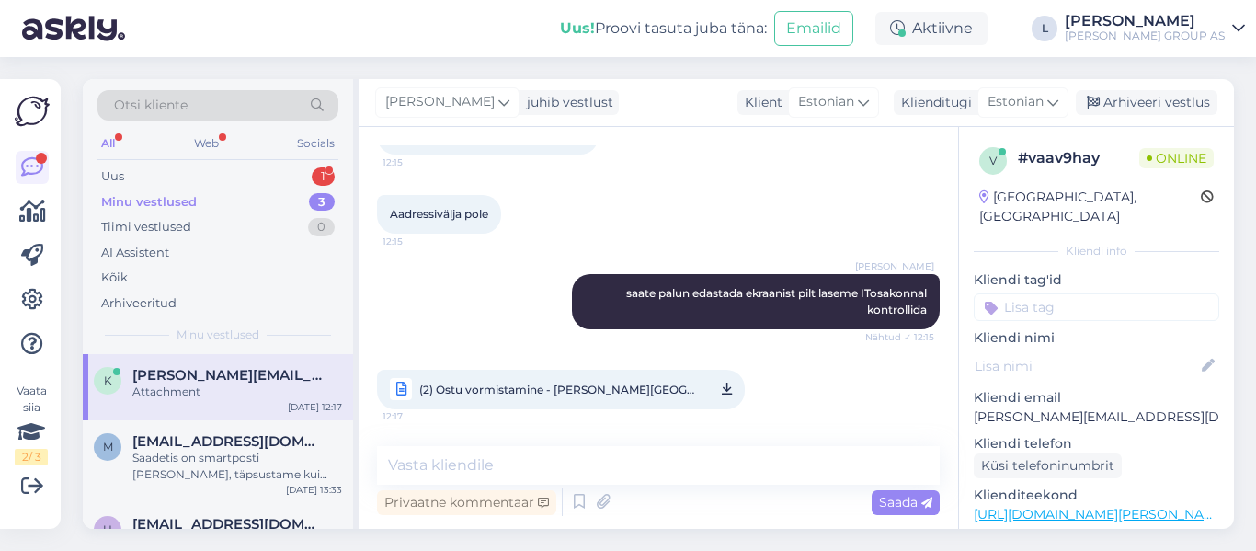
click at [177, 157] on div "All Web Socials" at bounding box center [217, 146] width 241 height 29
click at [160, 177] on div "Uus 1" at bounding box center [217, 177] width 241 height 26
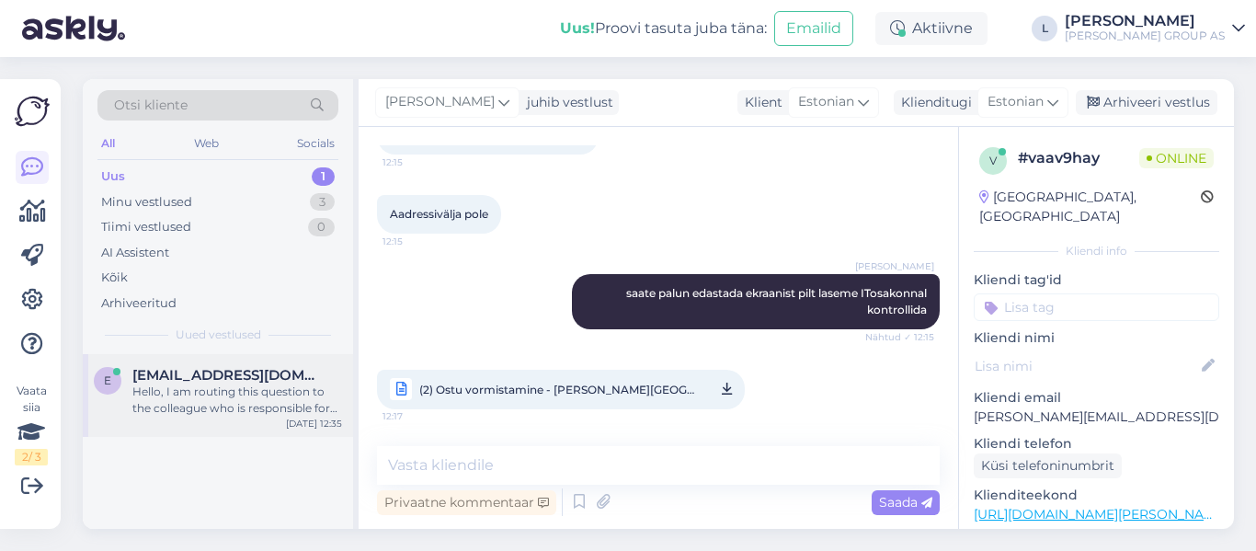
click at [202, 376] on span "einard678@hotmail.com" at bounding box center [227, 375] width 191 height 17
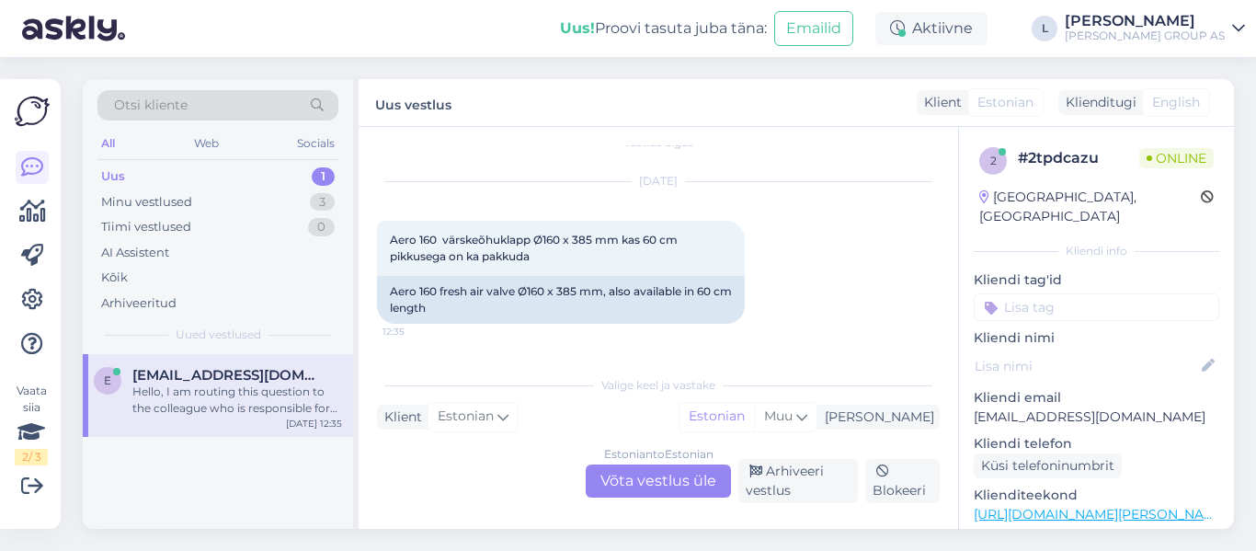
scroll to position [0, 0]
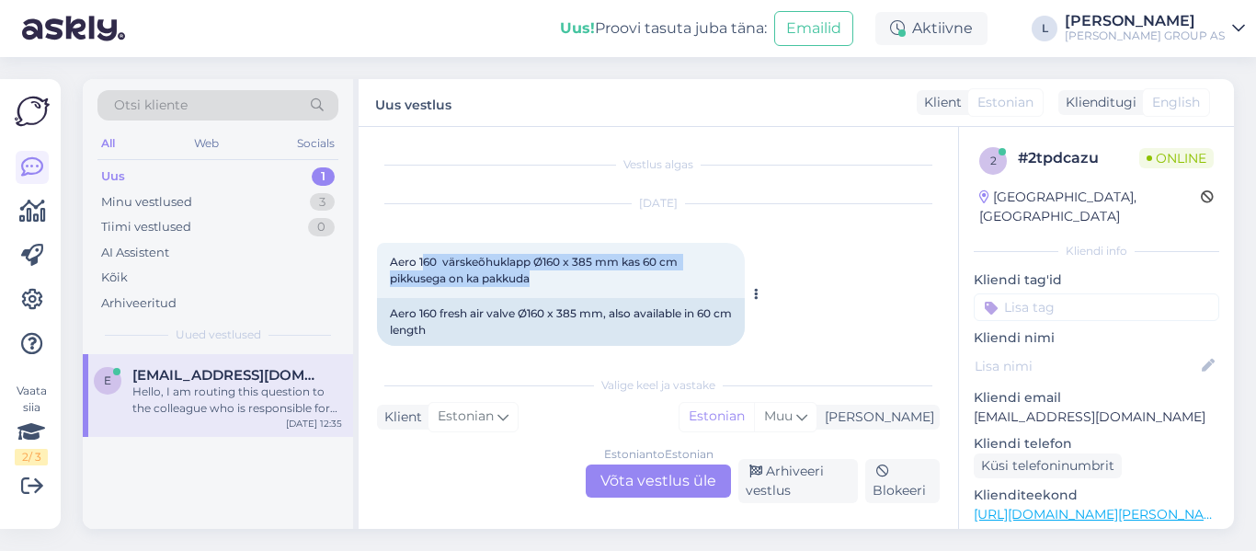
drag, startPoint x: 529, startPoint y: 278, endPoint x: 421, endPoint y: 254, distance: 110.2
click at [421, 254] on div "Aero 160 värskeõhuklapp Ø160 x 385 mm kas 60 cm pikkusega on ka pakkuda 12:35" at bounding box center [561, 270] width 368 height 55
click at [489, 250] on div "Aero 160 värskeõhuklapp Ø160 x 385 mm kas 60 cm pikkusega on ka pakkuda 12:35" at bounding box center [561, 270] width 368 height 55
drag, startPoint x: 530, startPoint y: 264, endPoint x: 387, endPoint y: 256, distance: 142.8
click at [387, 256] on div "Aero 160 värskeõhuklapp Ø160 x 385 mm kas 60 cm pikkusega on ka pakkuda 12:35" at bounding box center [561, 270] width 368 height 55
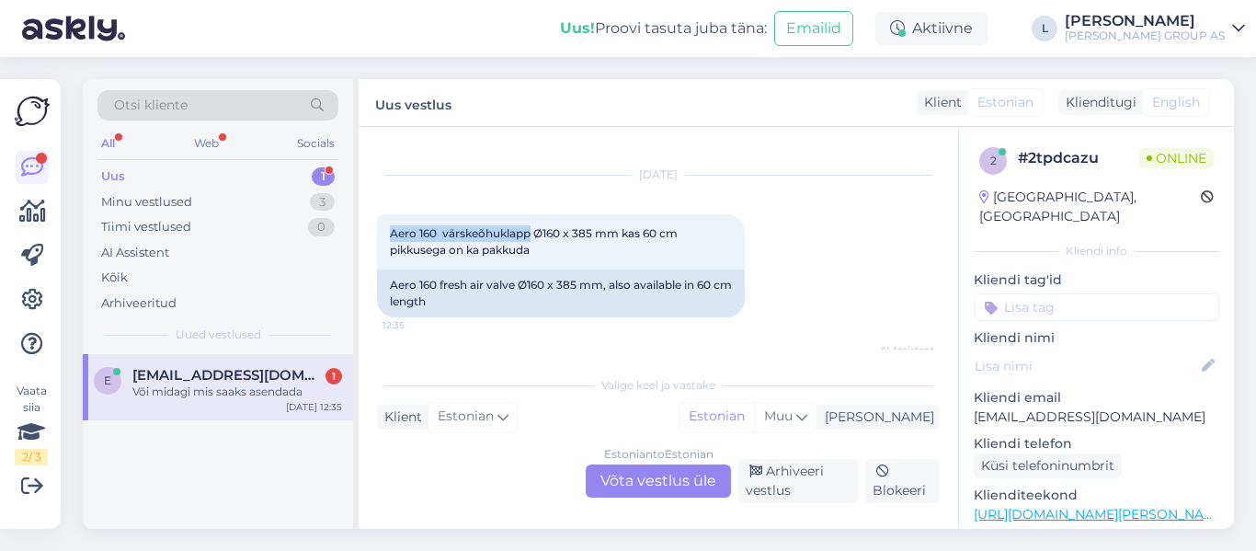
scroll to position [28, 0]
click at [657, 486] on div "Estonian to Estonian Võta vestlus üle" at bounding box center [658, 480] width 145 height 33
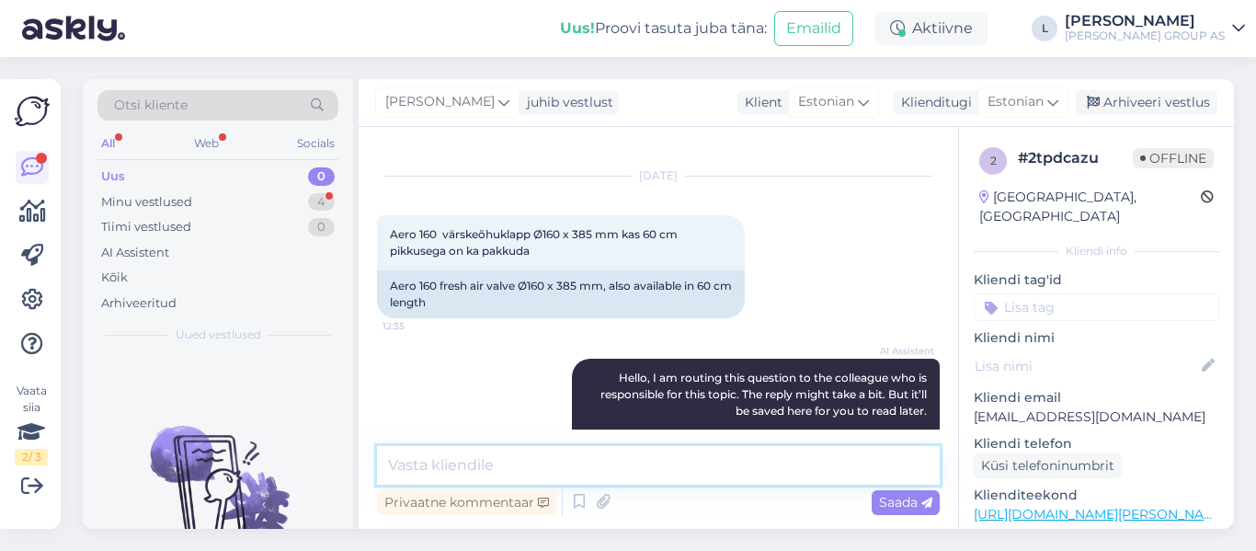
click at [555, 458] on textarea at bounding box center [658, 465] width 563 height 39
type textarea "Tere, 60cm ei ole pakkuda"
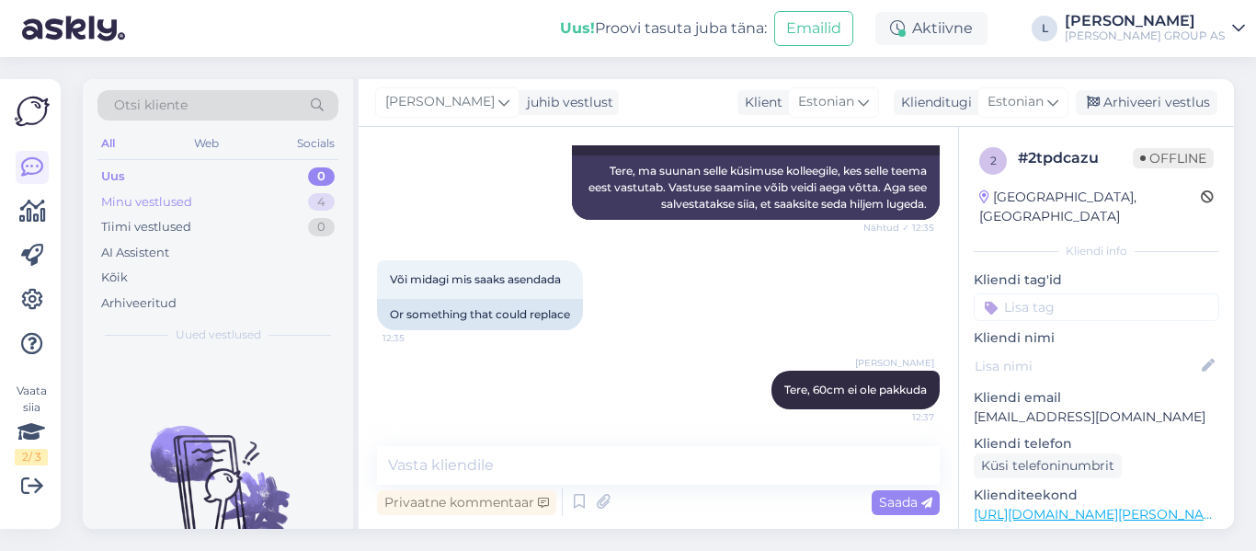
click at [172, 203] on div "Minu vestlused" at bounding box center [146, 202] width 91 height 18
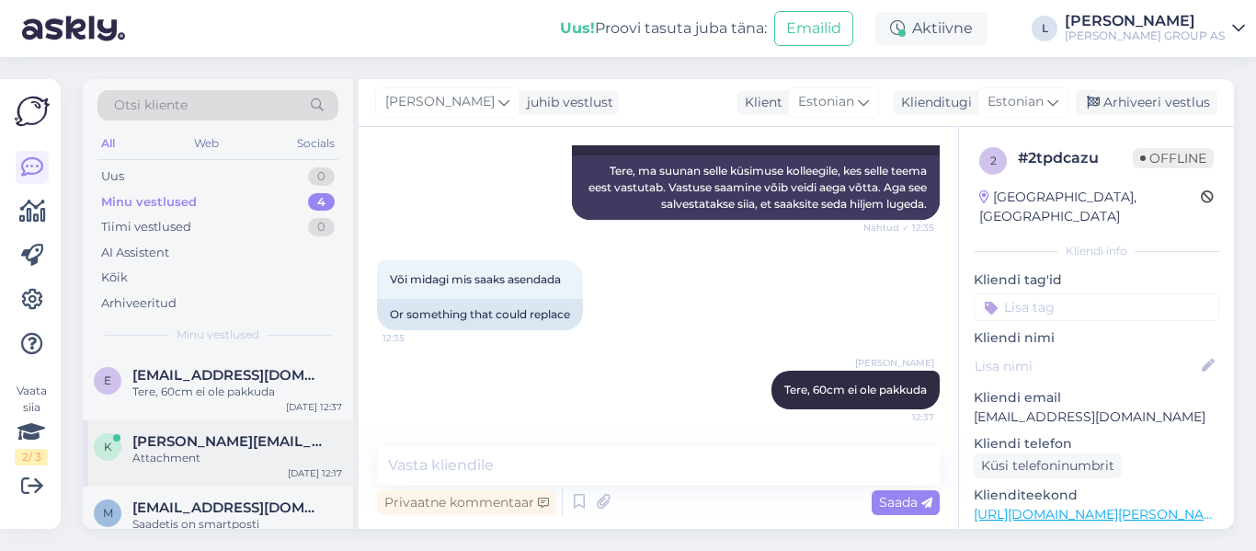
click at [228, 448] on span "karin.keerdo@gmail.com" at bounding box center [227, 441] width 191 height 17
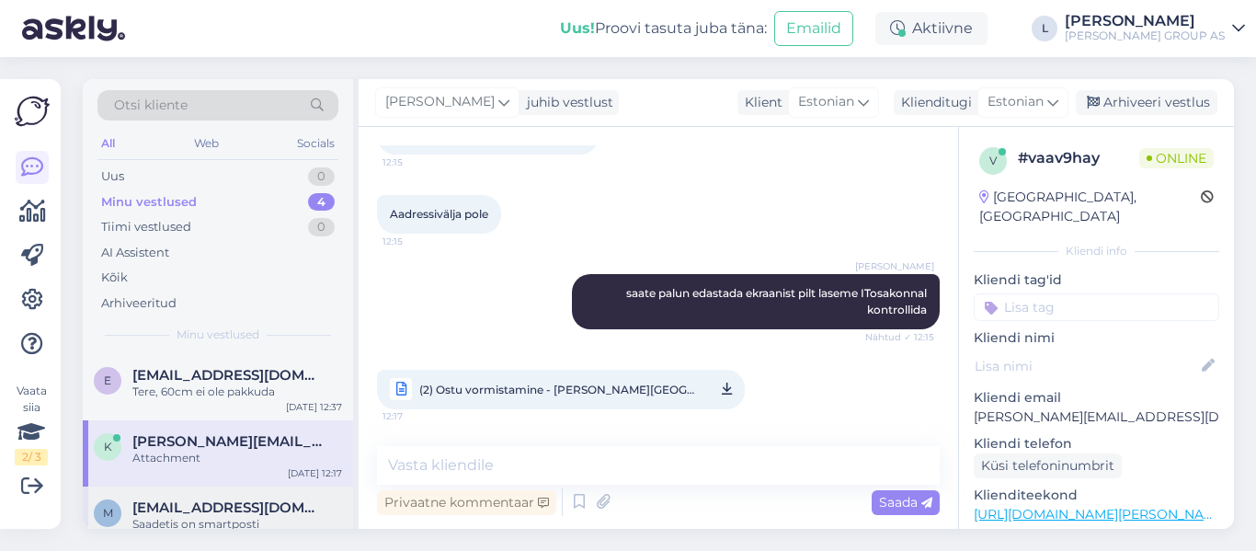
click at [202, 512] on span "martinorav2013@gmail.com" at bounding box center [227, 507] width 191 height 17
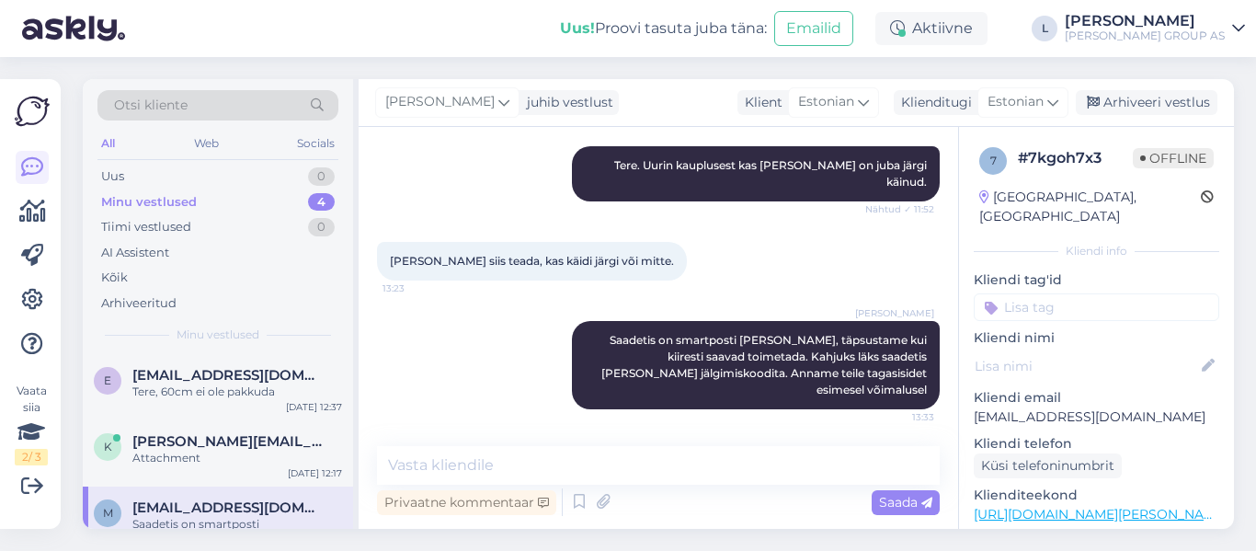
scroll to position [466, 0]
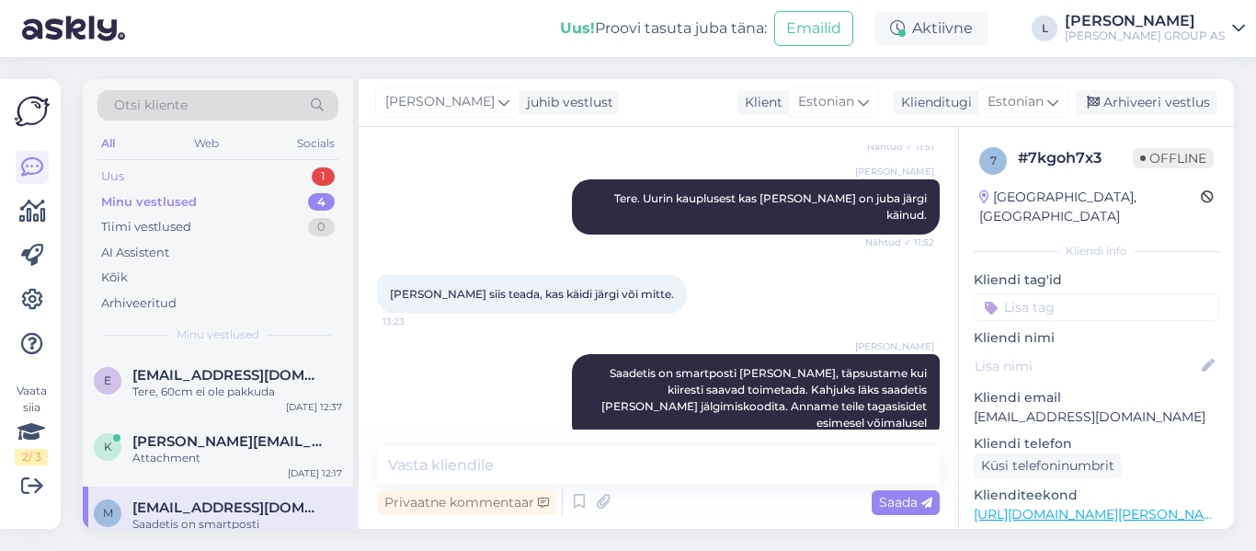
click at [150, 168] on div "Uus 1" at bounding box center [217, 177] width 241 height 26
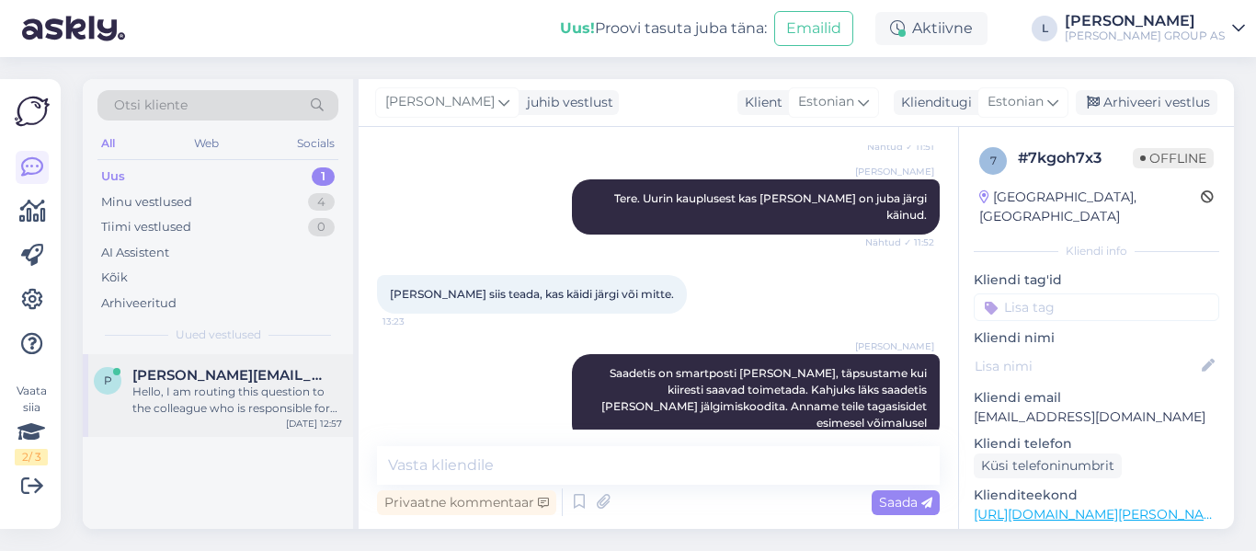
drag, startPoint x: 200, startPoint y: 381, endPoint x: 200, endPoint y: 372, distance: 9.2
click at [200, 376] on span "pavel.tammi@mail.ee" at bounding box center [227, 375] width 191 height 17
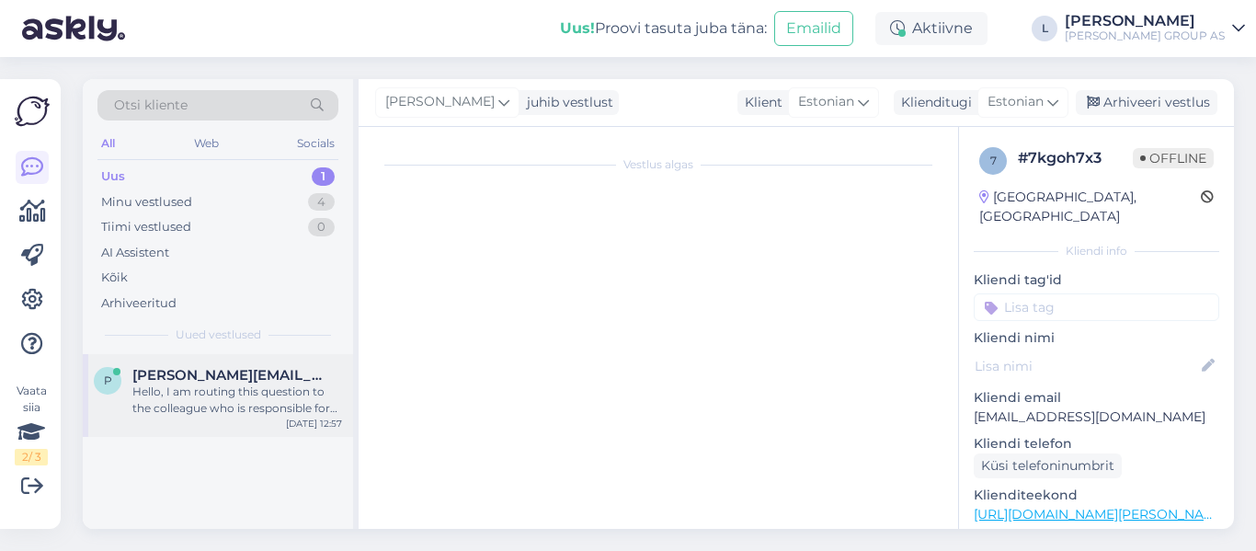
scroll to position [193, 0]
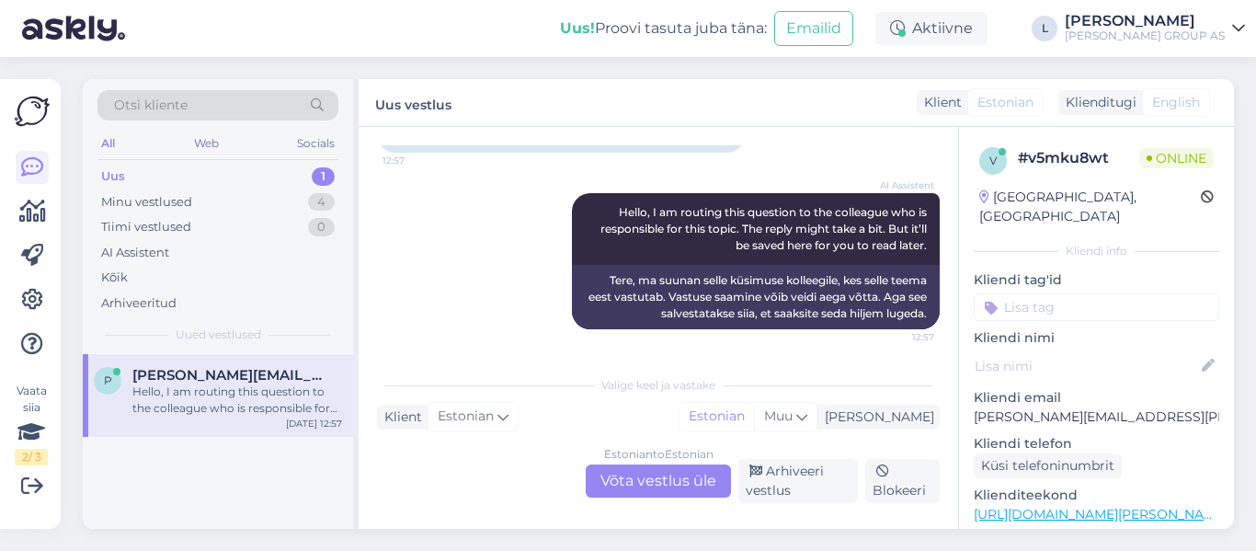
drag, startPoint x: 667, startPoint y: 469, endPoint x: 667, endPoint y: 459, distance: 10.1
click at [668, 466] on div "Estonian to Estonian Võta vestlus üle" at bounding box center [658, 480] width 145 height 33
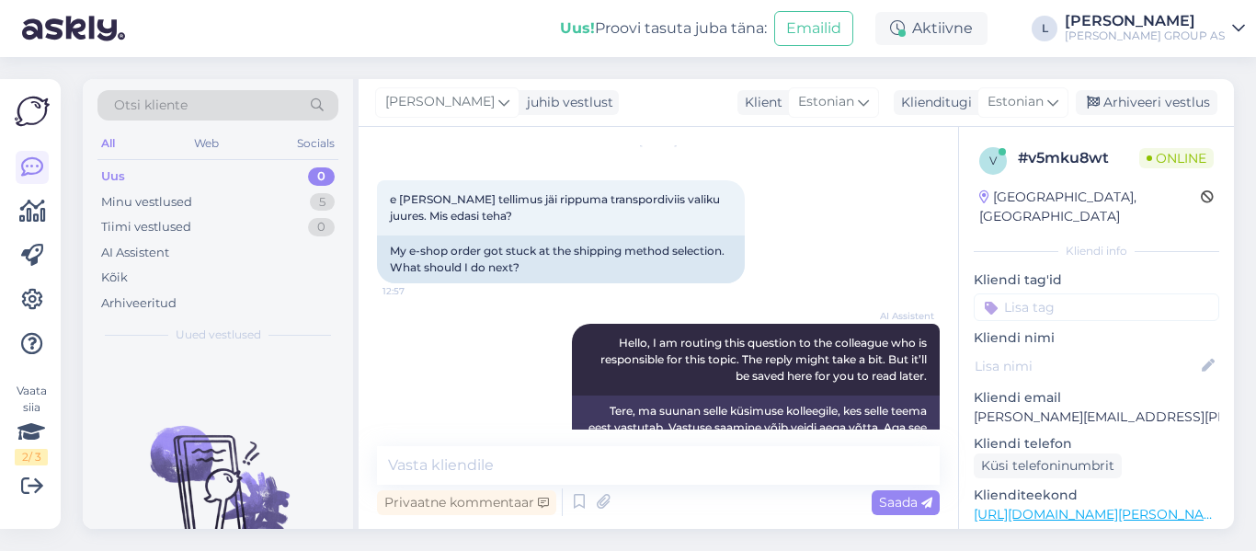
scroll to position [113, 0]
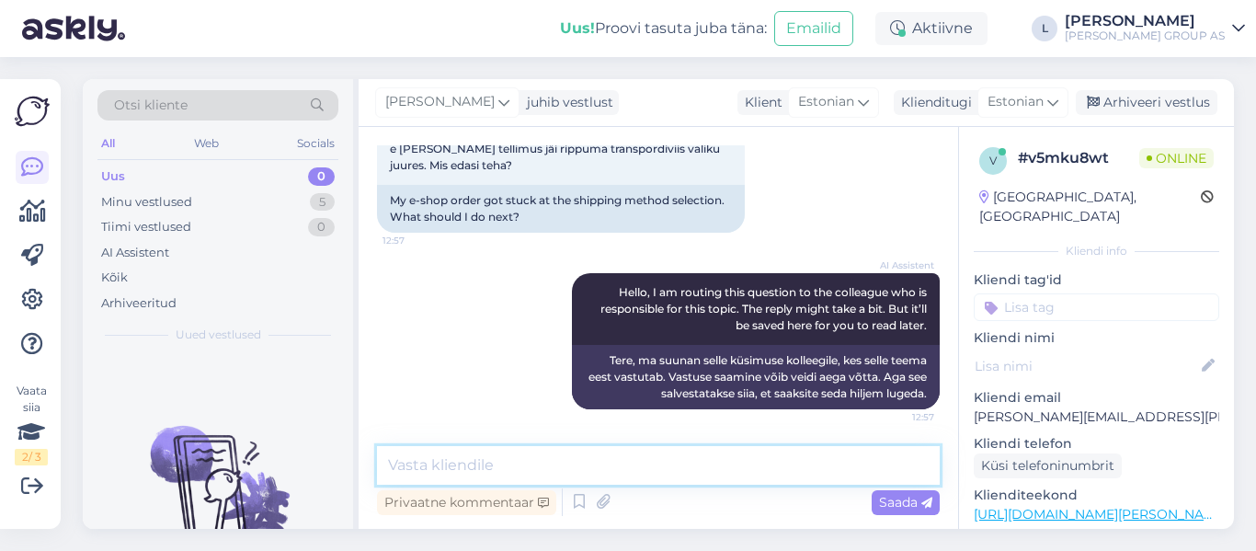
click at [667, 446] on textarea at bounding box center [658, 465] width 563 height 39
click at [485, 462] on textarea "Tere, kontrolllige aadressi konto peal" at bounding box center [658, 465] width 563 height 39
type textarea "Tere, kontrollige aadressi konto peal"
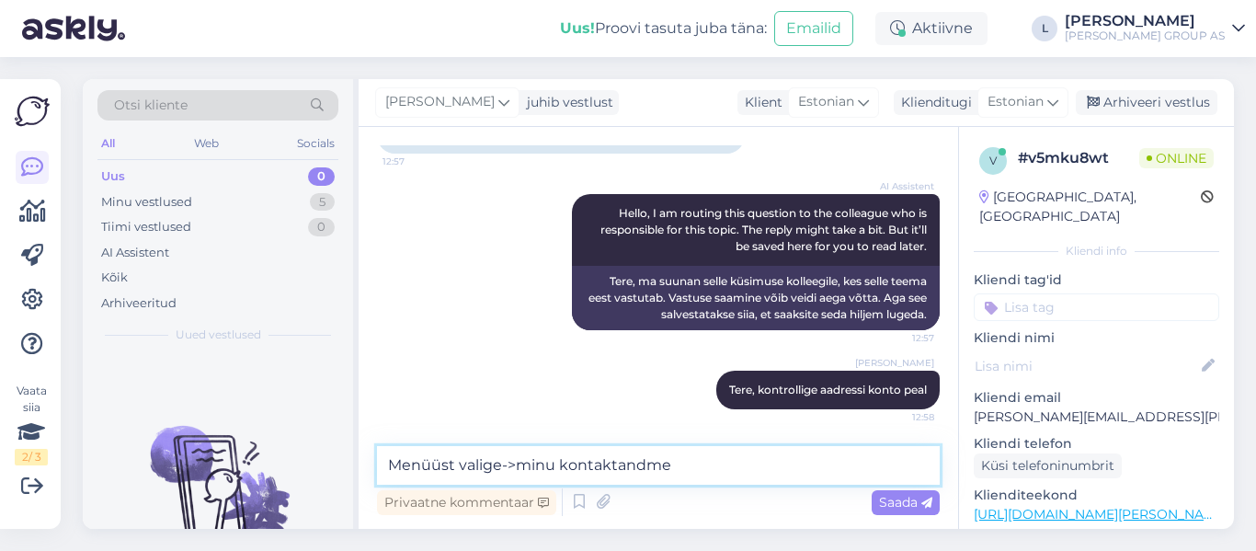
type textarea "Menüüst valige->minu kontaktandmed"
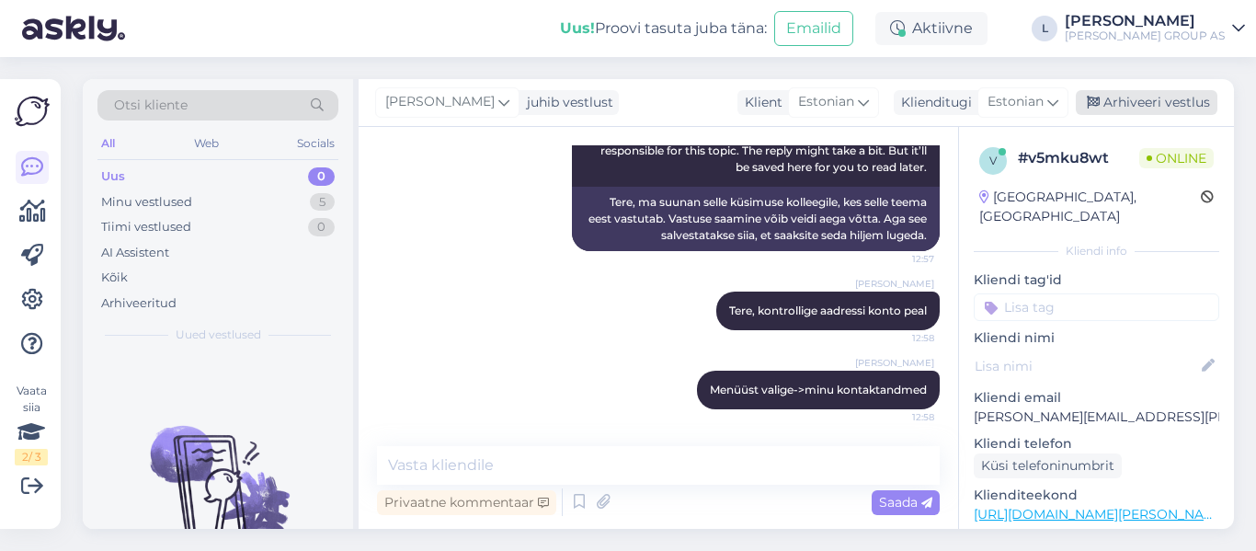
click at [1174, 97] on div "Arhiveeri vestlus" at bounding box center [1147, 102] width 142 height 25
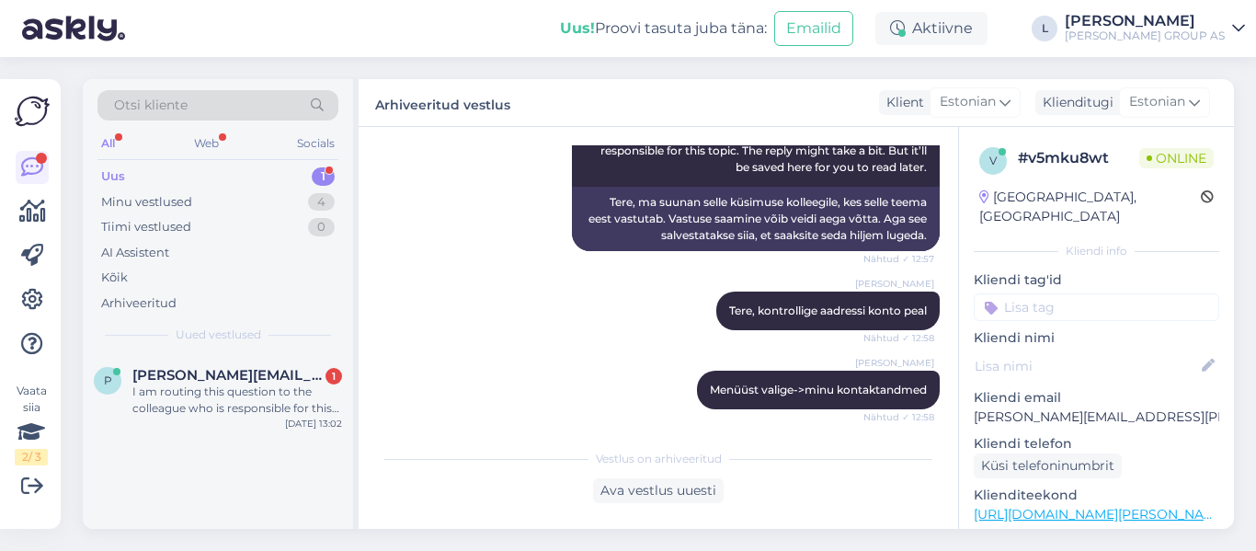
scroll to position [631, 0]
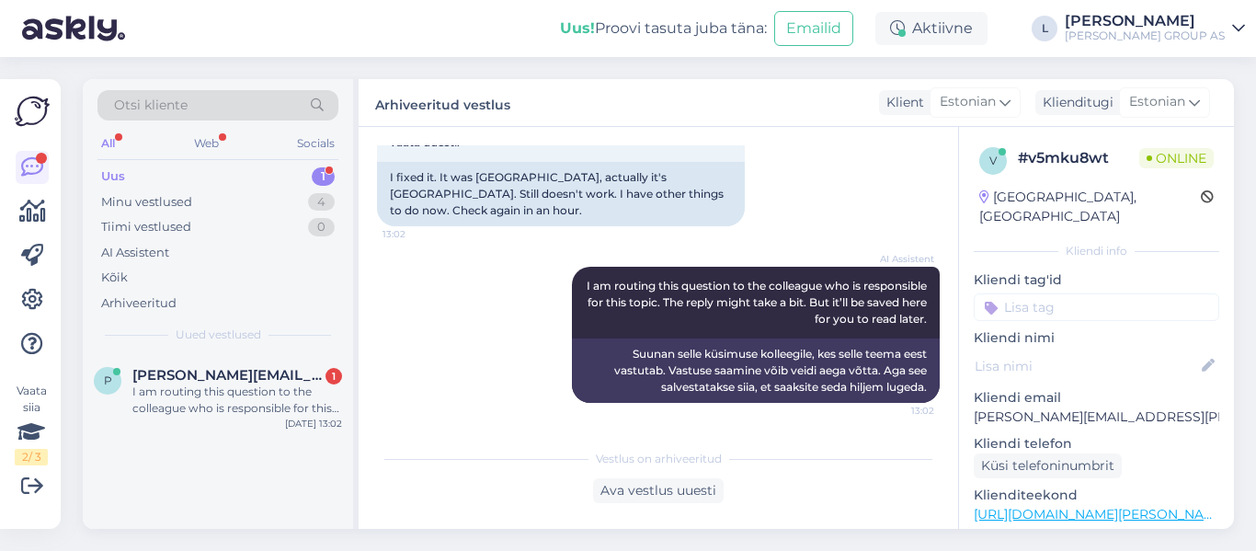
click at [214, 171] on div "Uus 1" at bounding box center [217, 177] width 241 height 26
click at [218, 394] on div "I am routing this question to the colleague who is responsible for this topic. …" at bounding box center [237, 400] width 210 height 33
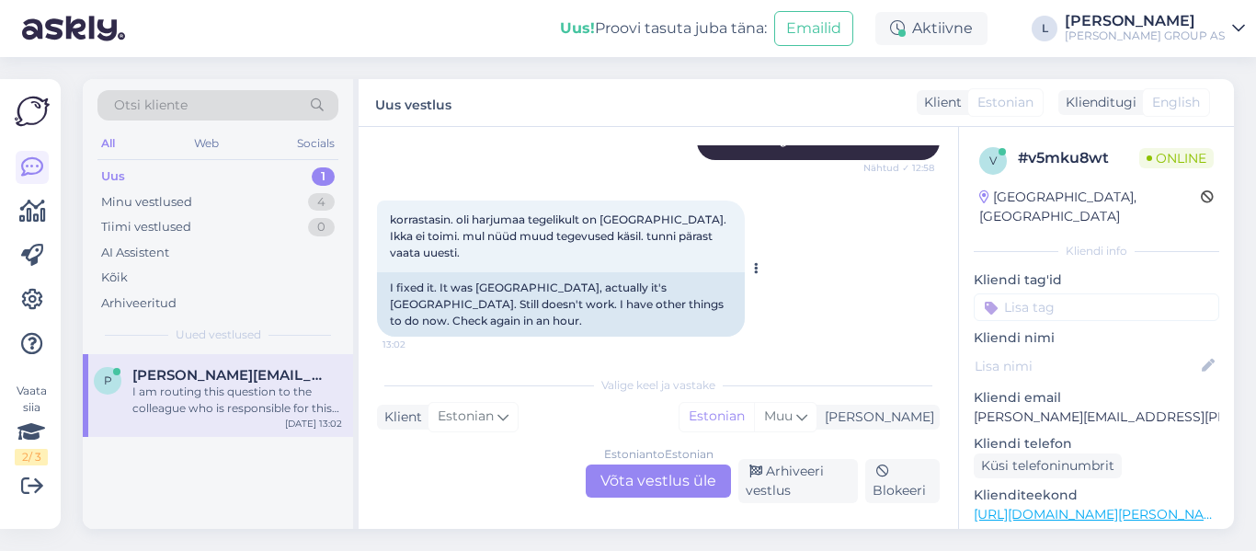
scroll to position [704, 0]
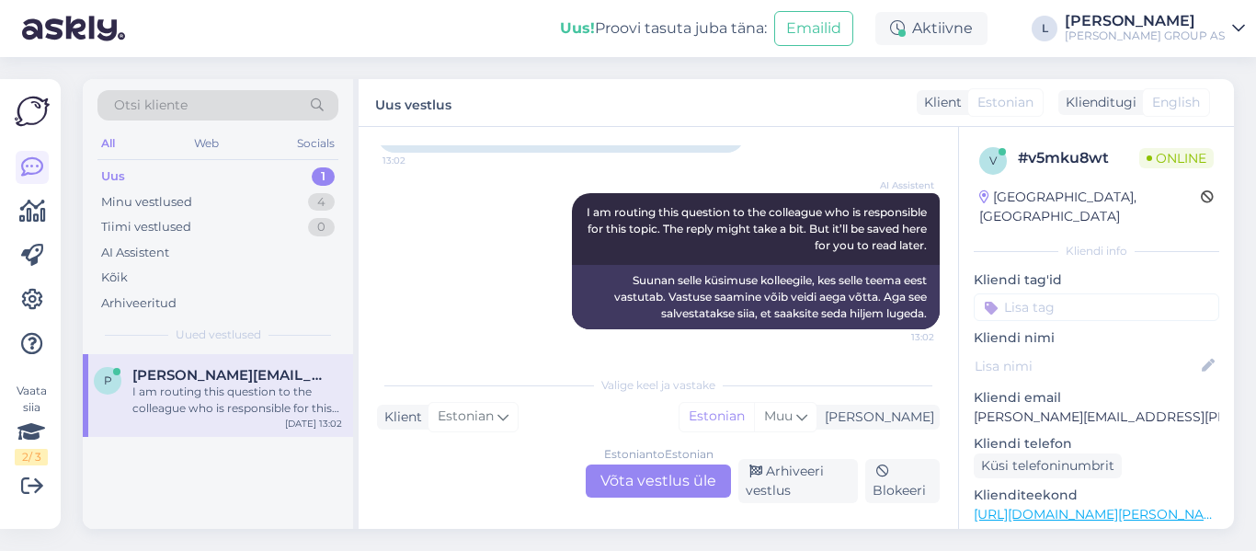
click at [670, 473] on div "Estonian to Estonian Võta vestlus üle" at bounding box center [658, 480] width 145 height 33
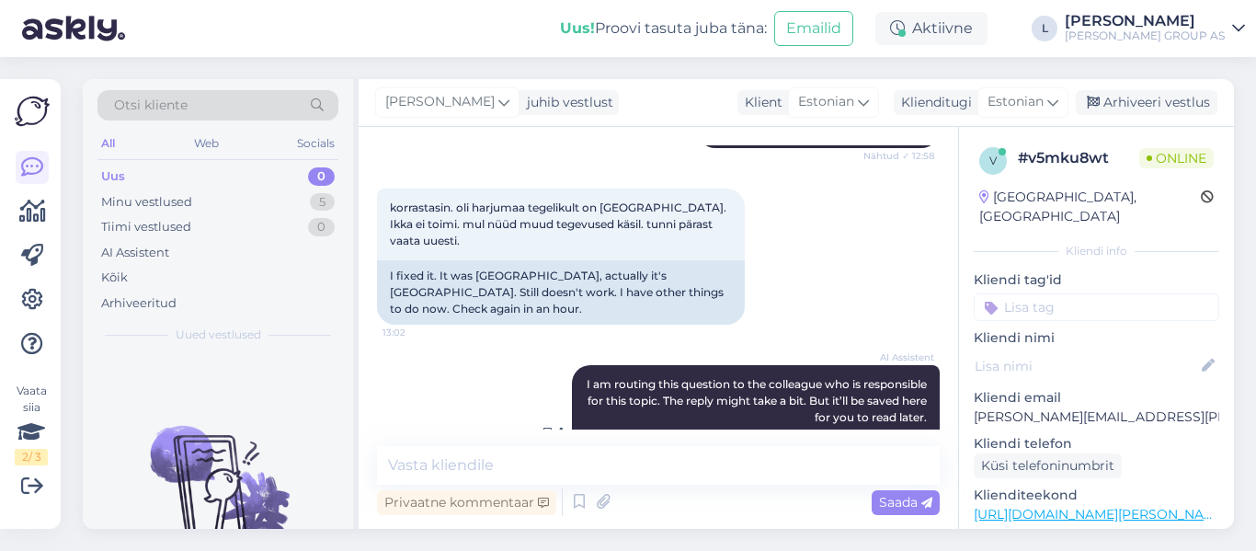
scroll to position [624, 0]
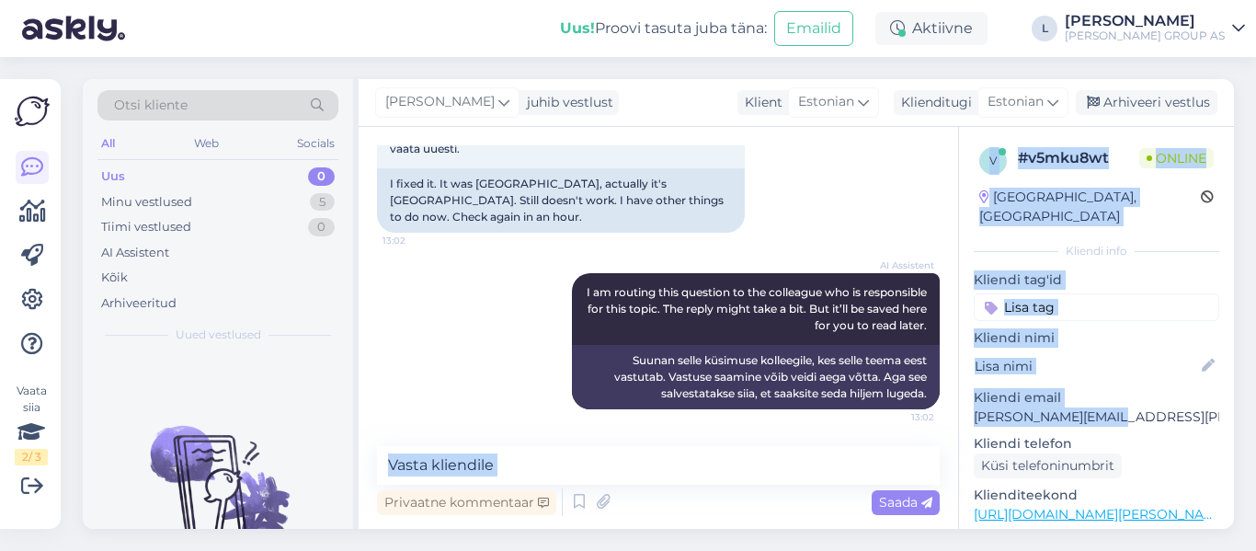
drag, startPoint x: 1128, startPoint y: 399, endPoint x: 956, endPoint y: 410, distance: 172.3
click at [956, 410] on div "Vestlus algas Sep 11 2025 e poe tellimus jäi rippuma transpordiviis valiku juur…" at bounding box center [797, 328] width 876 height 402
click at [966, 406] on div "v # v5mku8wt Online Estonia, Tallinn Kliendi info Kliendi tag'id Kliendi nimi K…" at bounding box center [1096, 514] width 275 height 775
click at [1089, 407] on p "pavel.tammi@mail.ee" at bounding box center [1097, 416] width 246 height 19
click at [1119, 407] on p "pavel.tammi@mail.ee" at bounding box center [1097, 416] width 246 height 19
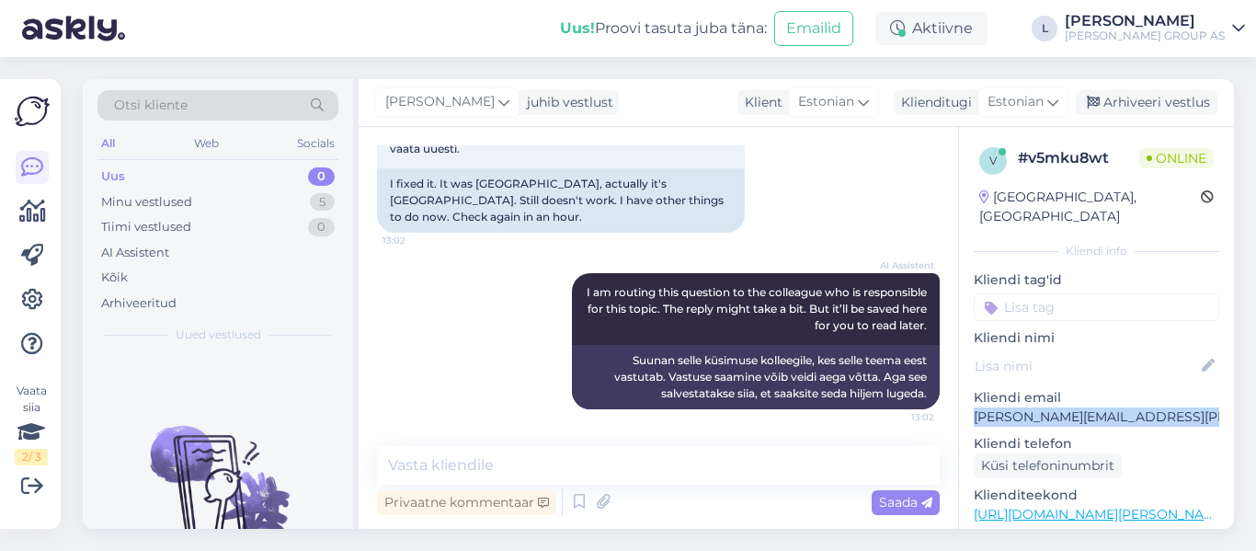
drag, startPoint x: 1121, startPoint y: 395, endPoint x: 970, endPoint y: 400, distance: 150.9
click at [970, 400] on div "v # v5mku8wt Online Estonia, Tallinn Kliendi info Kliendi tag'id Kliendi nimi K…" at bounding box center [1096, 514] width 275 height 775
click at [657, 475] on textarea at bounding box center [658, 465] width 563 height 39
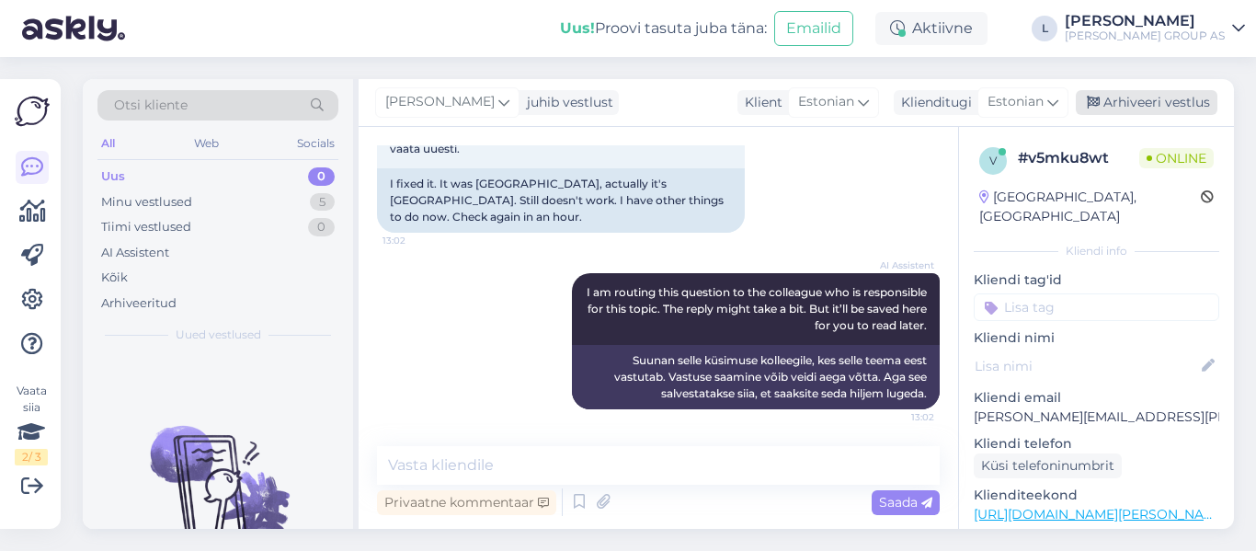
click at [1131, 111] on div "Arhiveeri vestlus" at bounding box center [1147, 102] width 142 height 25
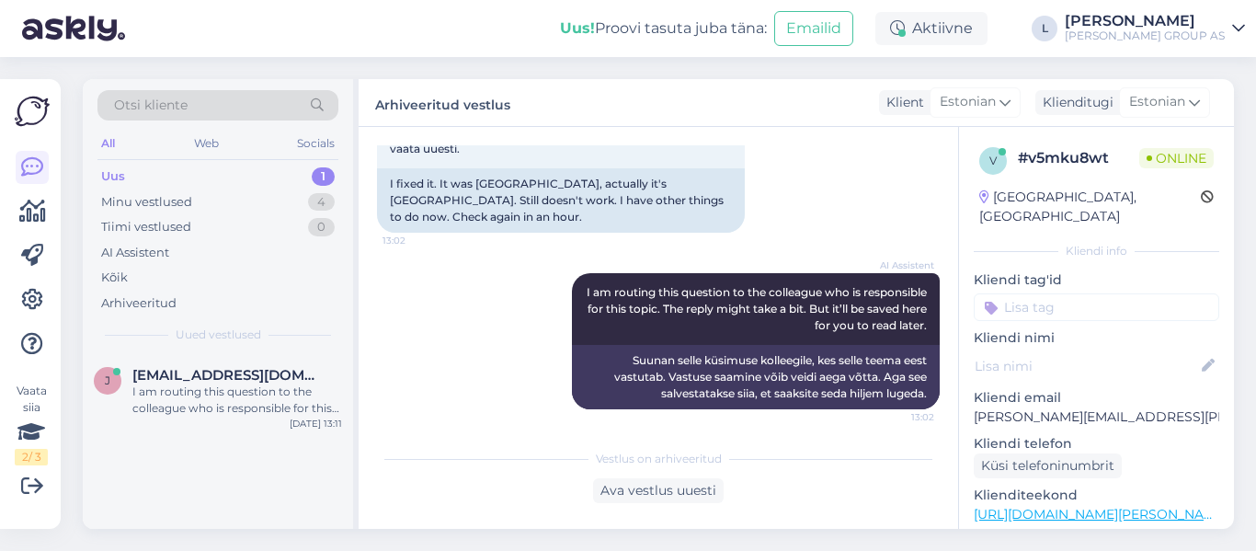
click at [120, 178] on div "Uus" at bounding box center [113, 176] width 24 height 18
click at [201, 403] on div "I am routing this question to the colleague who is responsible for this topic. …" at bounding box center [237, 400] width 210 height 33
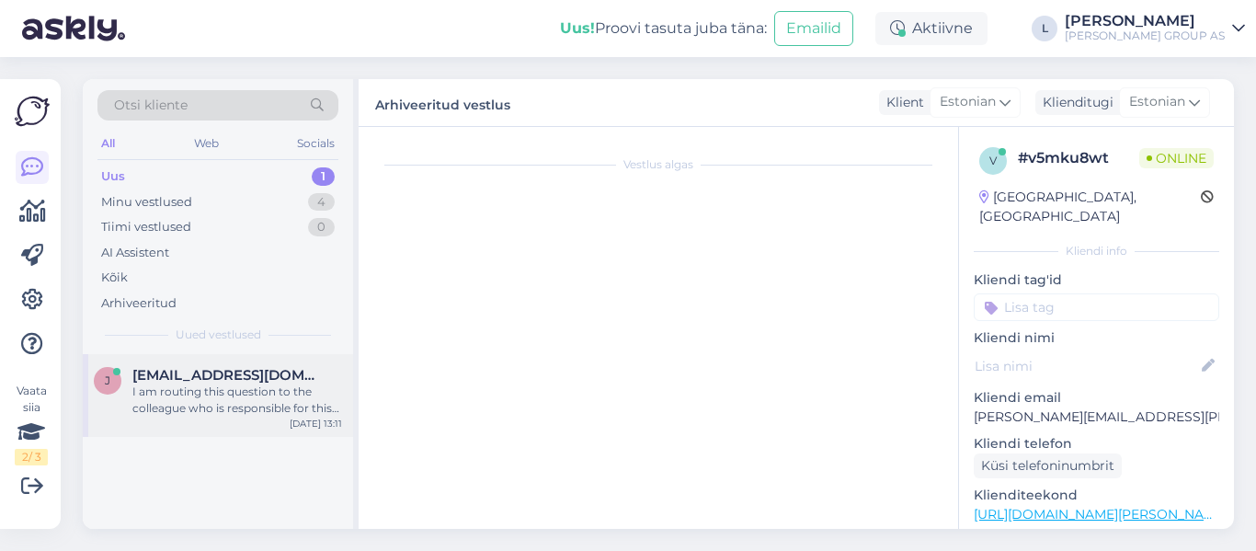
scroll to position [397, 0]
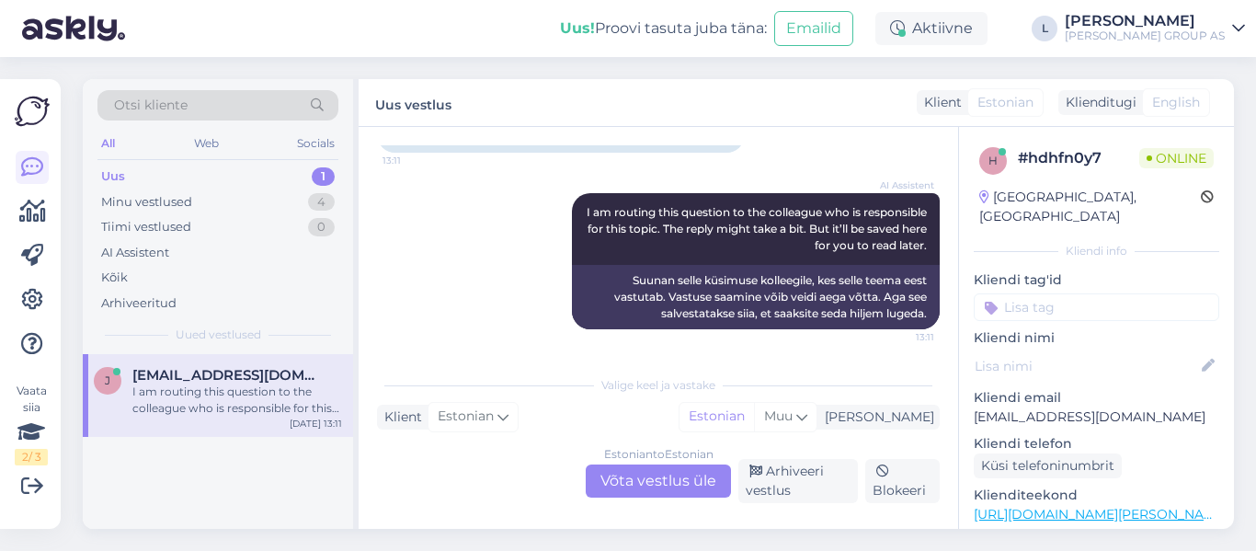
click at [669, 478] on div "Estonian to Estonian Võta vestlus üle" at bounding box center [658, 480] width 145 height 33
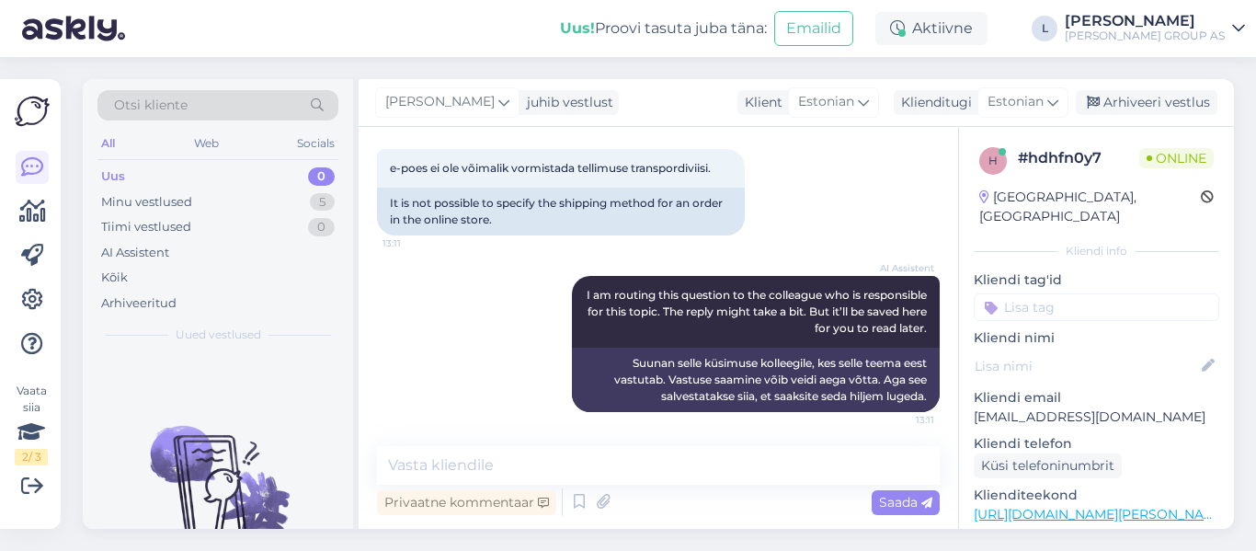
scroll to position [317, 0]
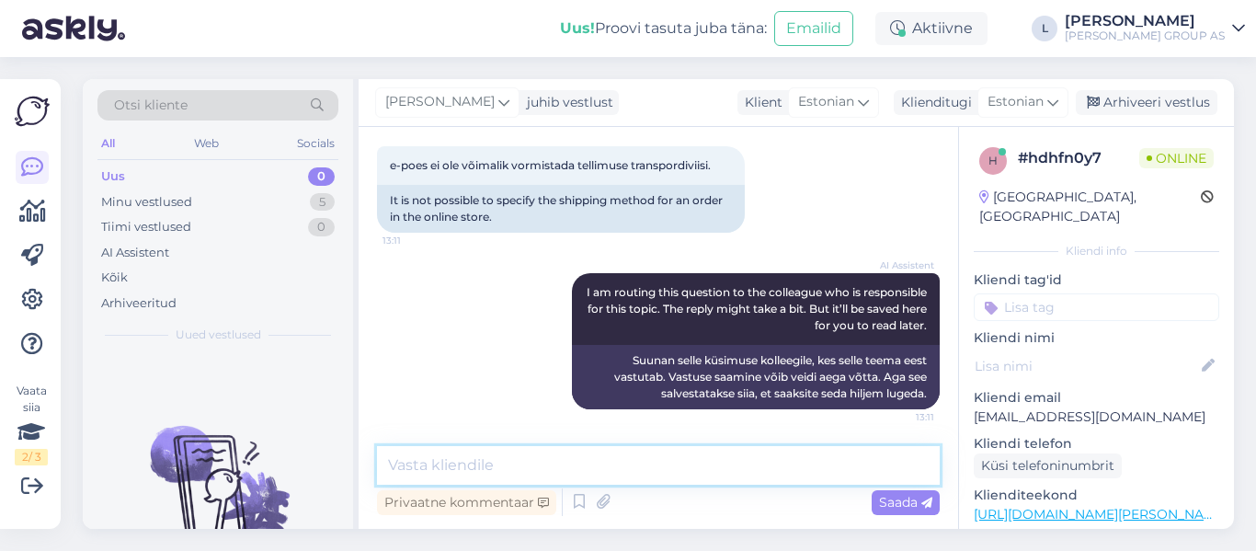
click at [602, 471] on textarea at bounding box center [658, 465] width 563 height 39
type textarea "Tere, kontrollige aadressi konto peal"
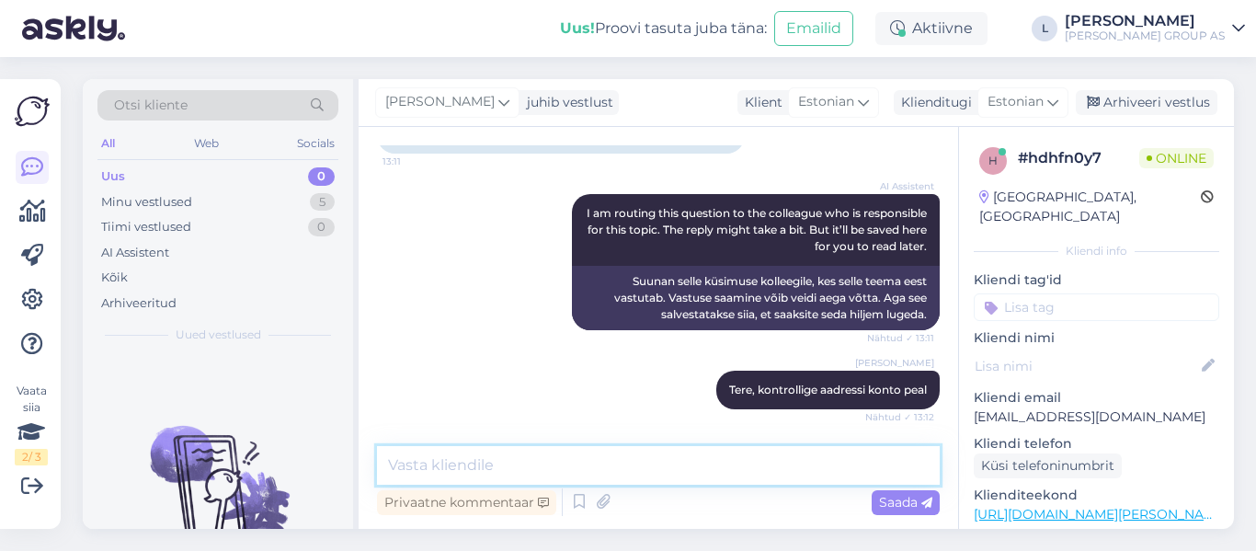
click at [572, 474] on textarea at bounding box center [658, 465] width 563 height 39
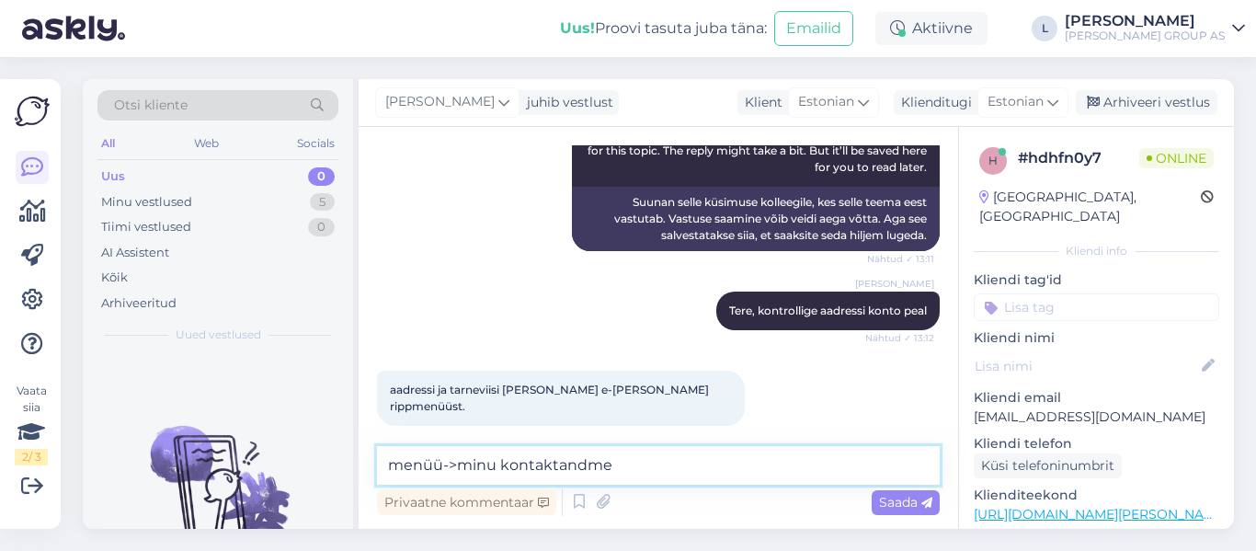
type textarea "menüü->minu kontaktandmed"
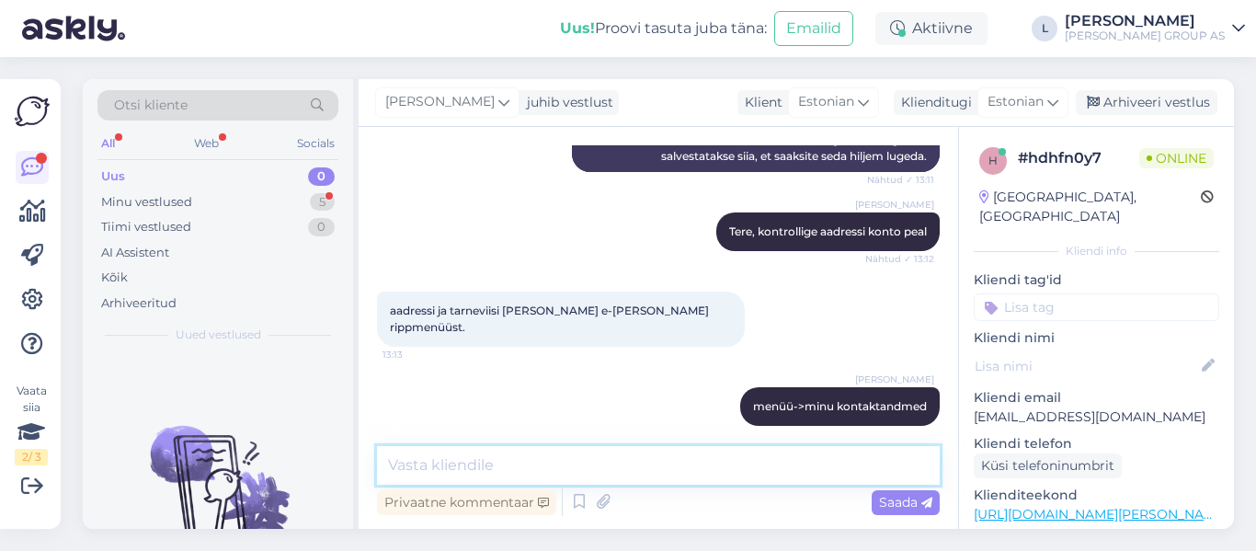
scroll to position [634, 0]
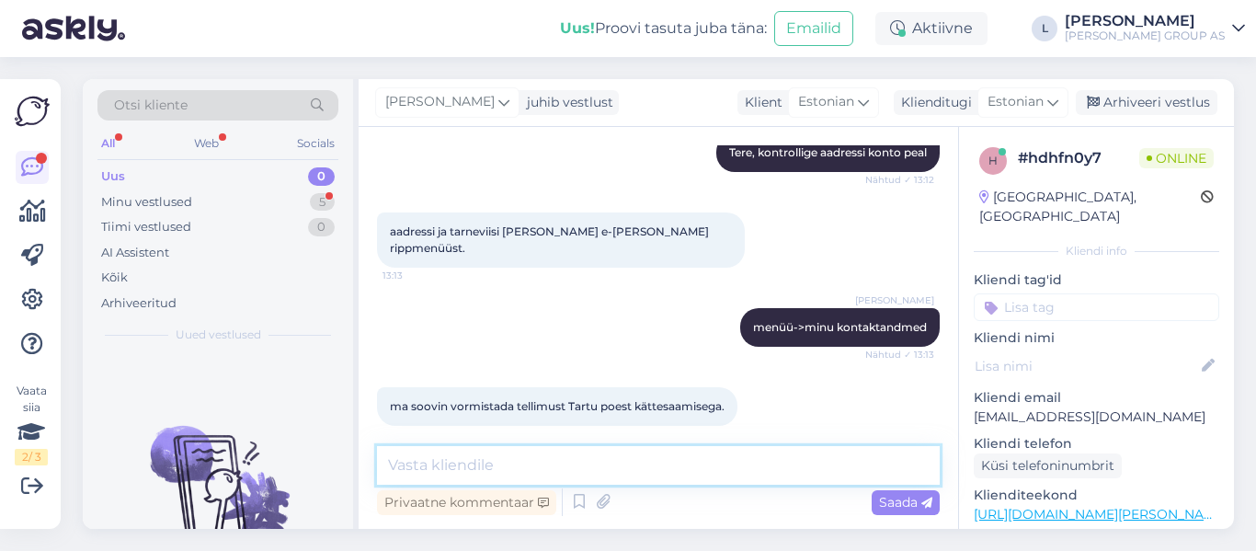
click at [510, 465] on textarea at bounding box center [658, 465] width 563 height 39
type textarea "Kui konto ei ole korektne ei lase süsteem tellimusi vormistada"
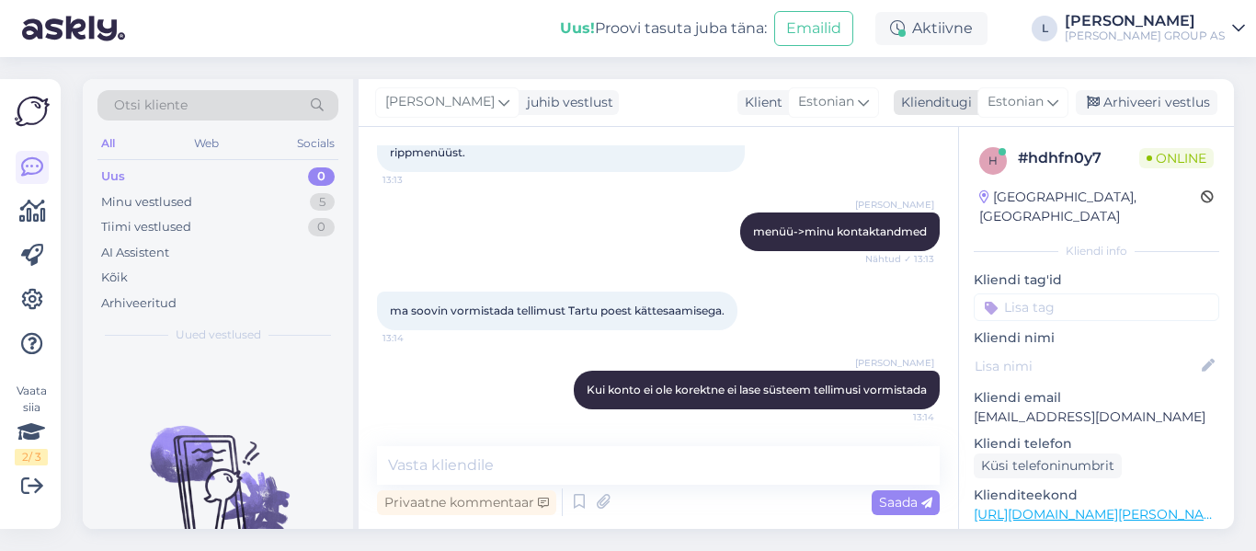
click at [1153, 97] on div "Arhiveeri vestlus" at bounding box center [1147, 102] width 142 height 25
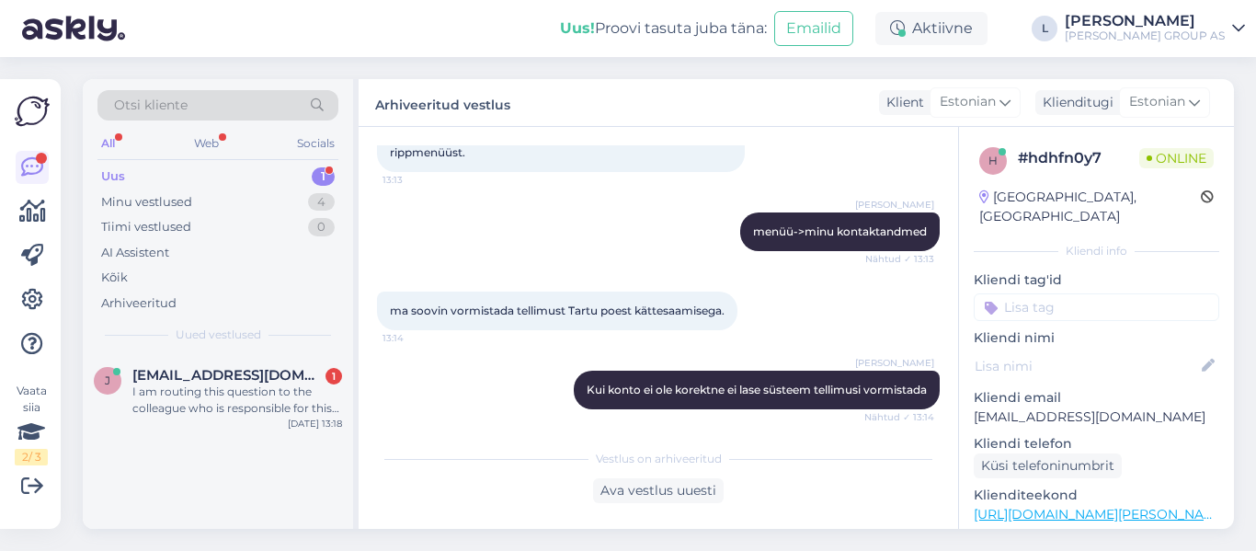
scroll to position [1023, 0]
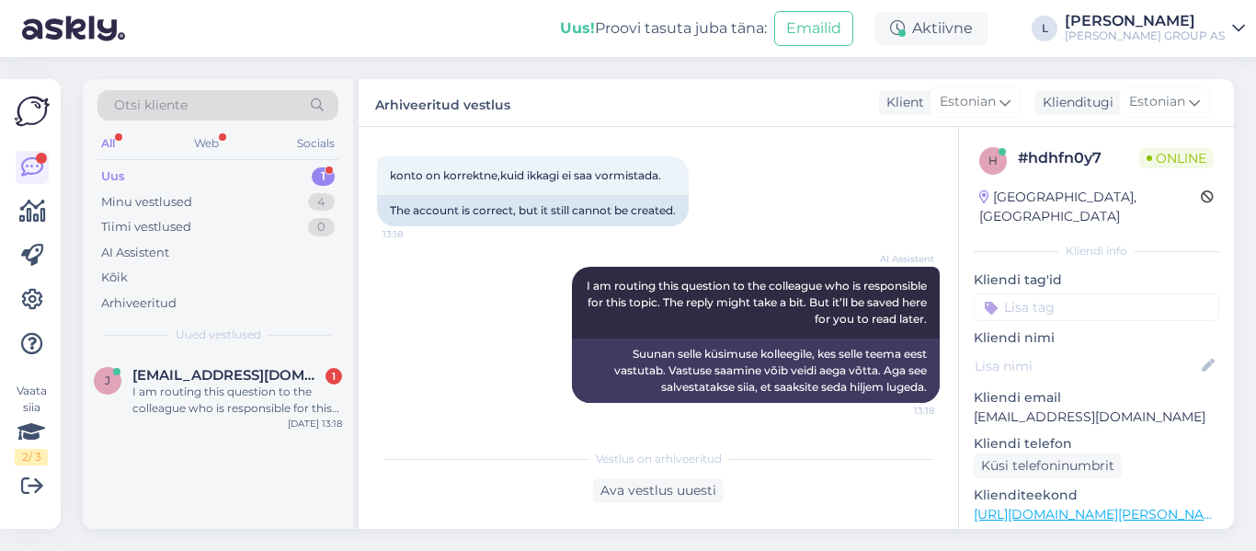
click at [170, 179] on div "Uus 1" at bounding box center [217, 177] width 241 height 26
click at [238, 406] on div "I am routing this question to the colleague who is responsible for this topic. …" at bounding box center [237, 400] width 210 height 33
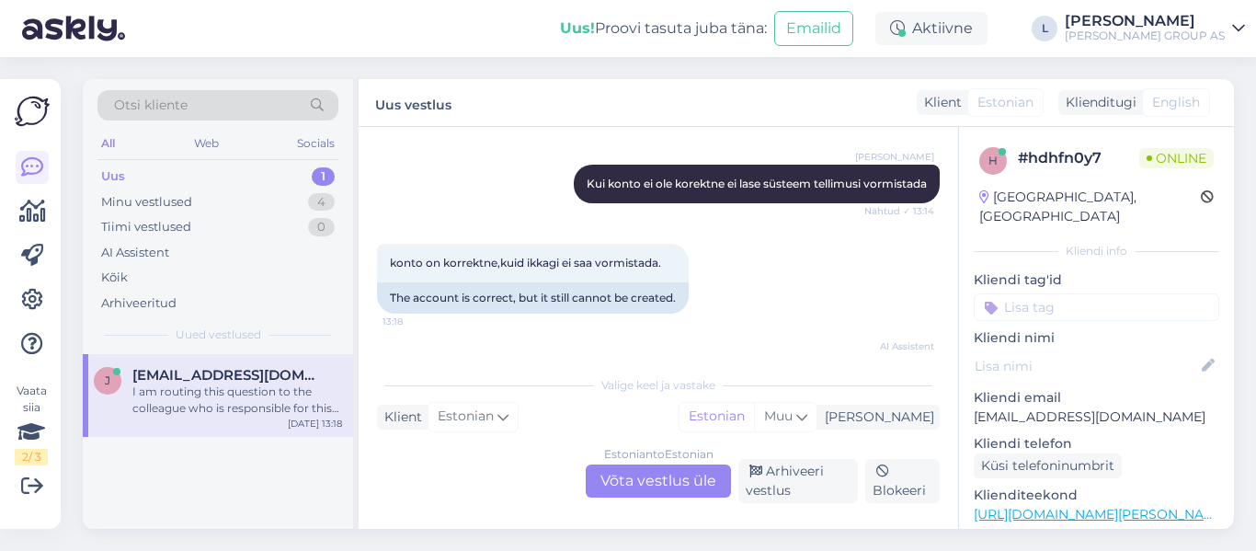
scroll to position [1096, 0]
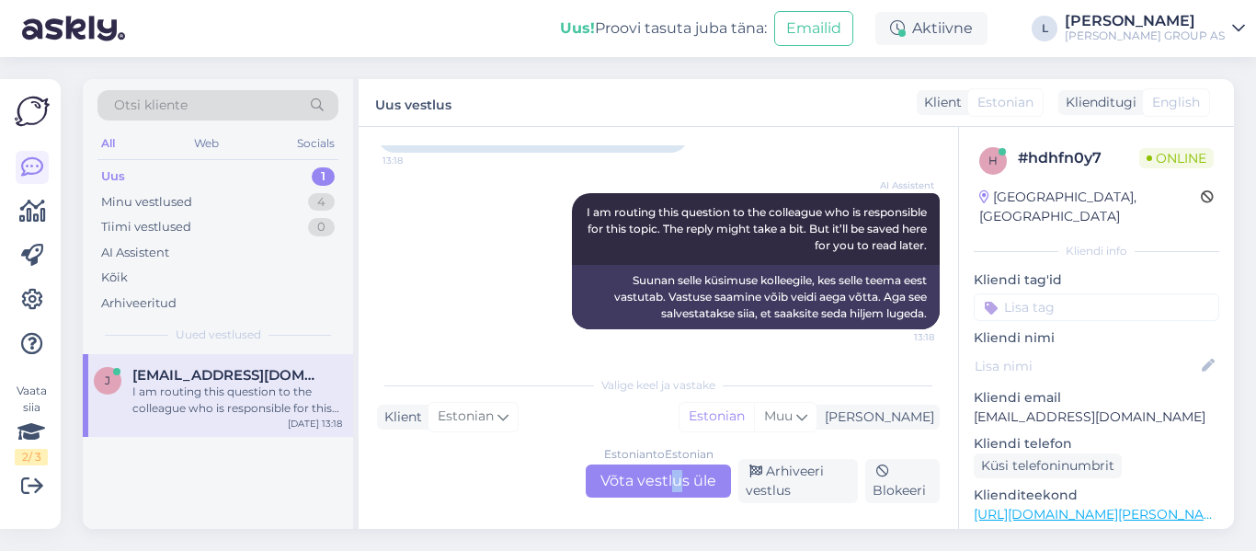
click at [678, 474] on div "Estonian to Estonian Võta vestlus üle" at bounding box center [658, 480] width 145 height 33
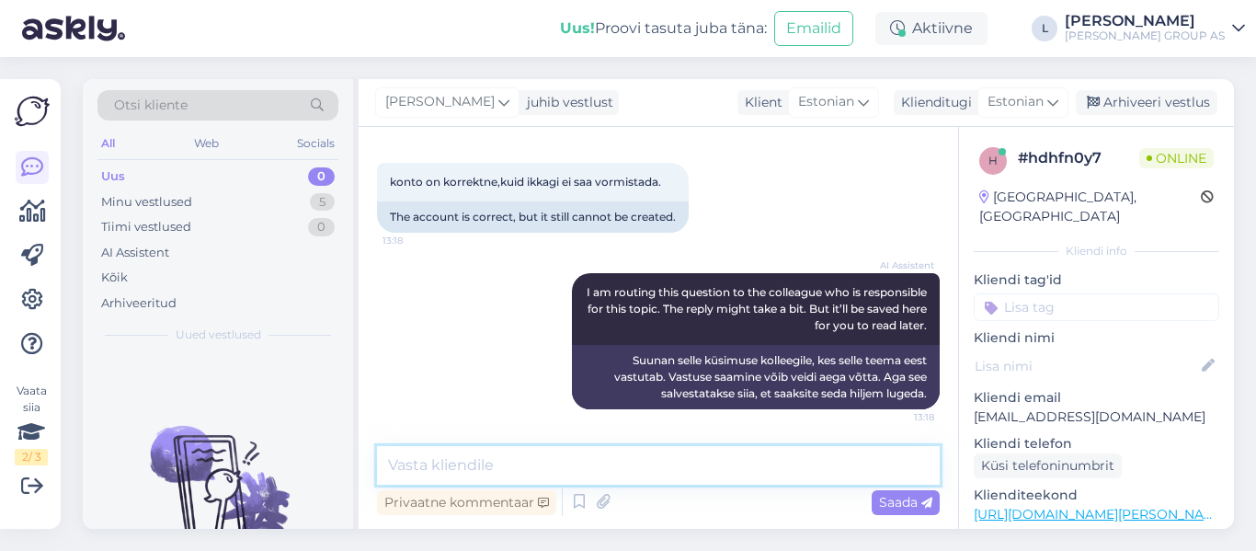
click at [578, 465] on textarea at bounding box center [658, 465] width 563 height 39
click at [564, 472] on textarea "Täpsustage isikukoodi üalun" at bounding box center [658, 465] width 563 height 39
type textarea "Täpsustage isikukoodi palun"
click at [923, 499] on icon at bounding box center [927, 503] width 11 height 11
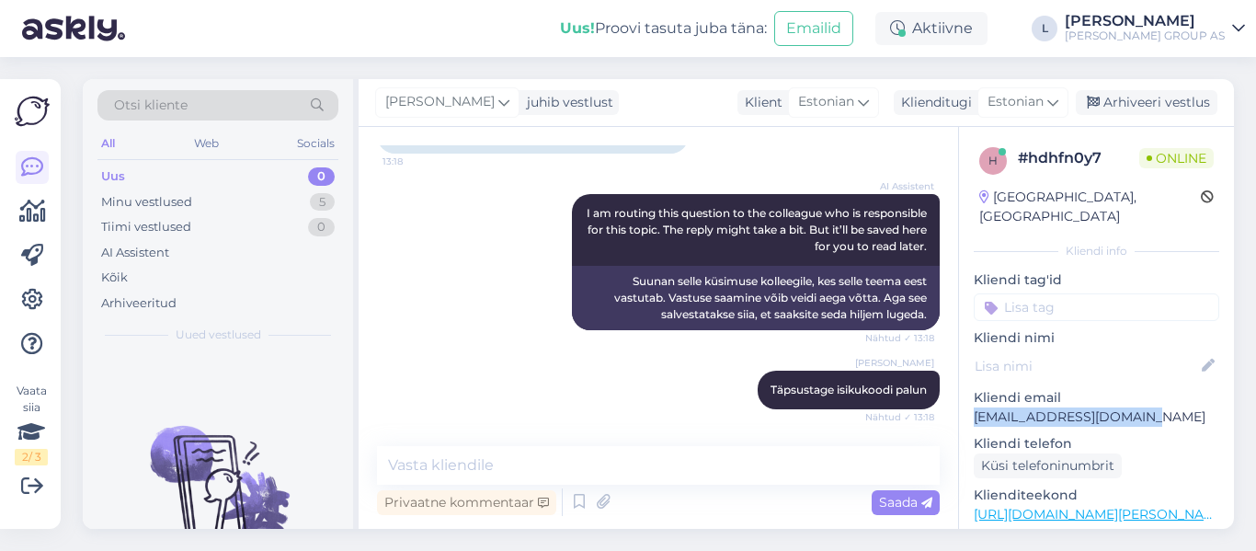
drag, startPoint x: 1160, startPoint y: 401, endPoint x: 976, endPoint y: 399, distance: 183.9
click at [975, 407] on p "janekmetsva@hotmail.com" at bounding box center [1097, 416] width 246 height 19
click at [1139, 105] on div "Arhiveeri vestlus" at bounding box center [1147, 102] width 142 height 25
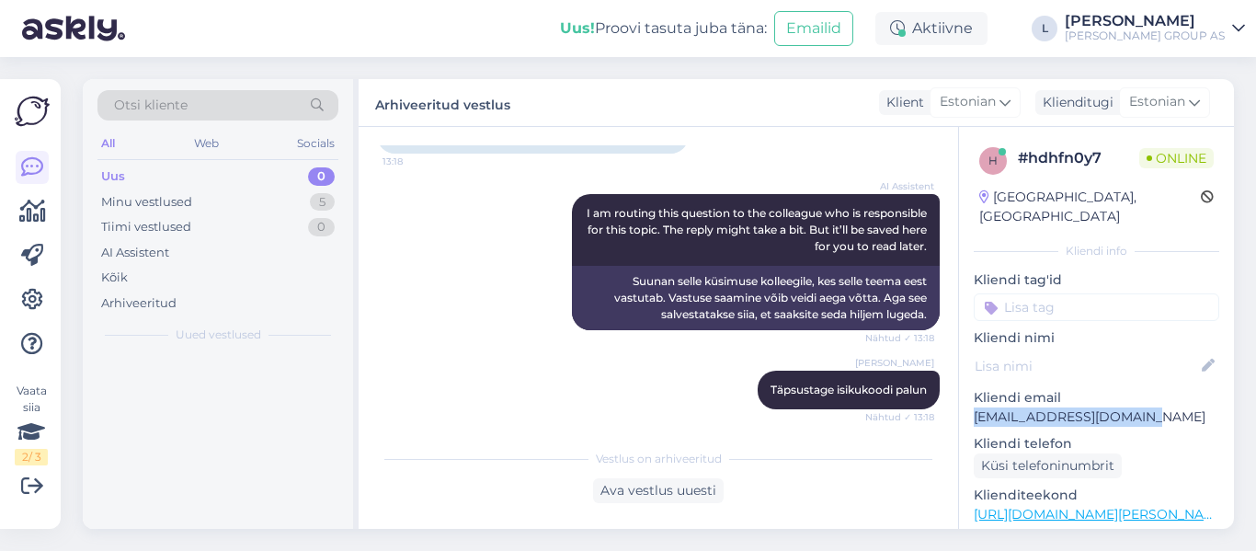
scroll to position [1096, 0]
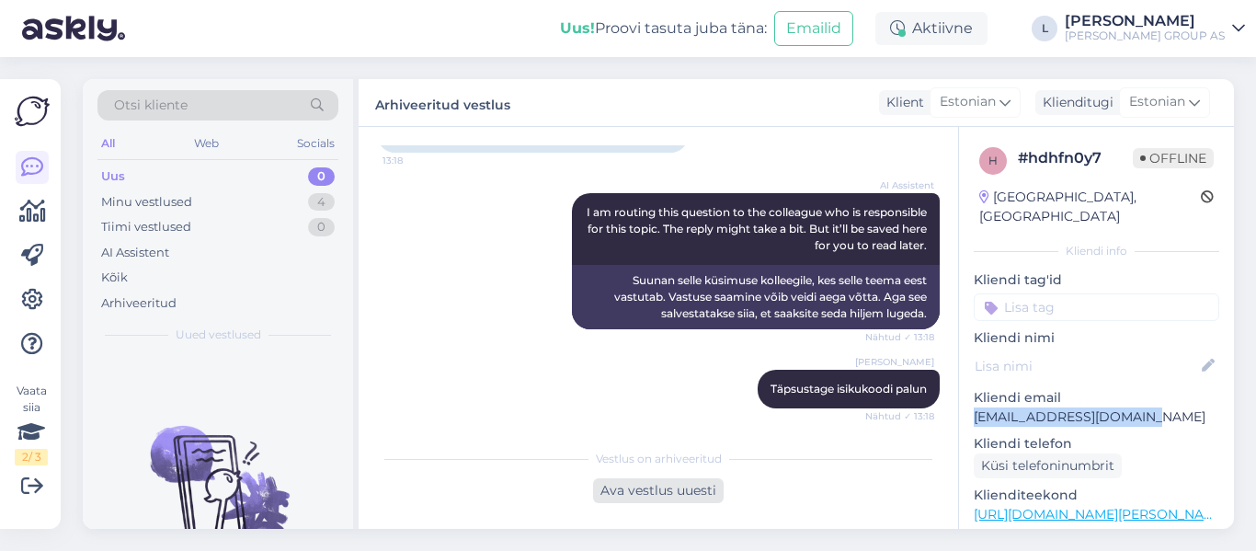
click at [691, 493] on div "Ava vestlus uuesti" at bounding box center [658, 490] width 131 height 25
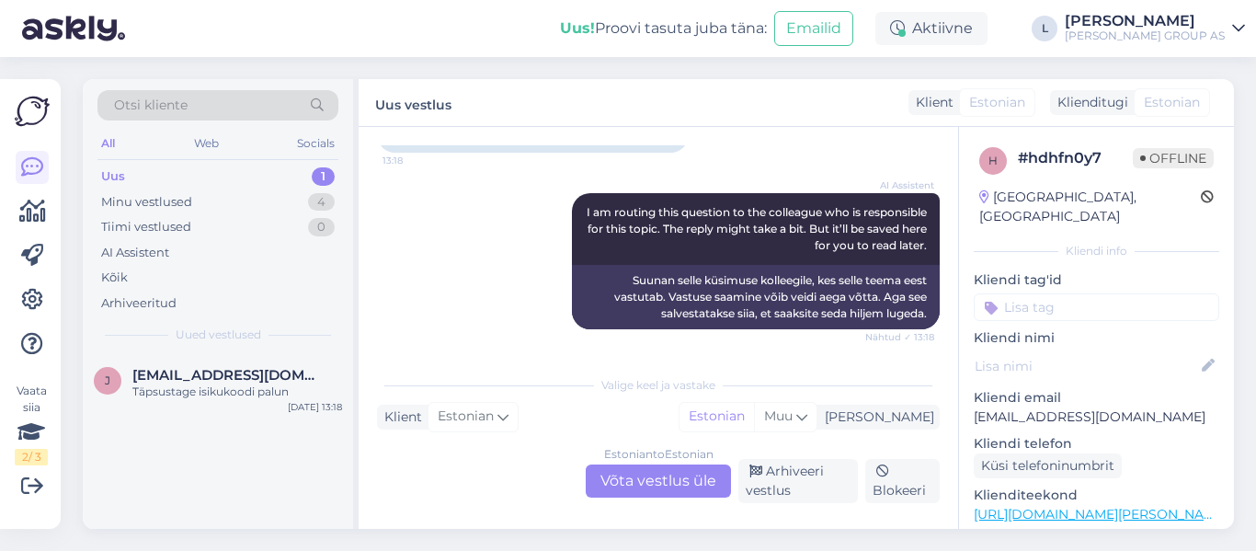
click at [648, 481] on div "Estonian to Estonian Võta vestlus üle" at bounding box center [658, 480] width 145 height 33
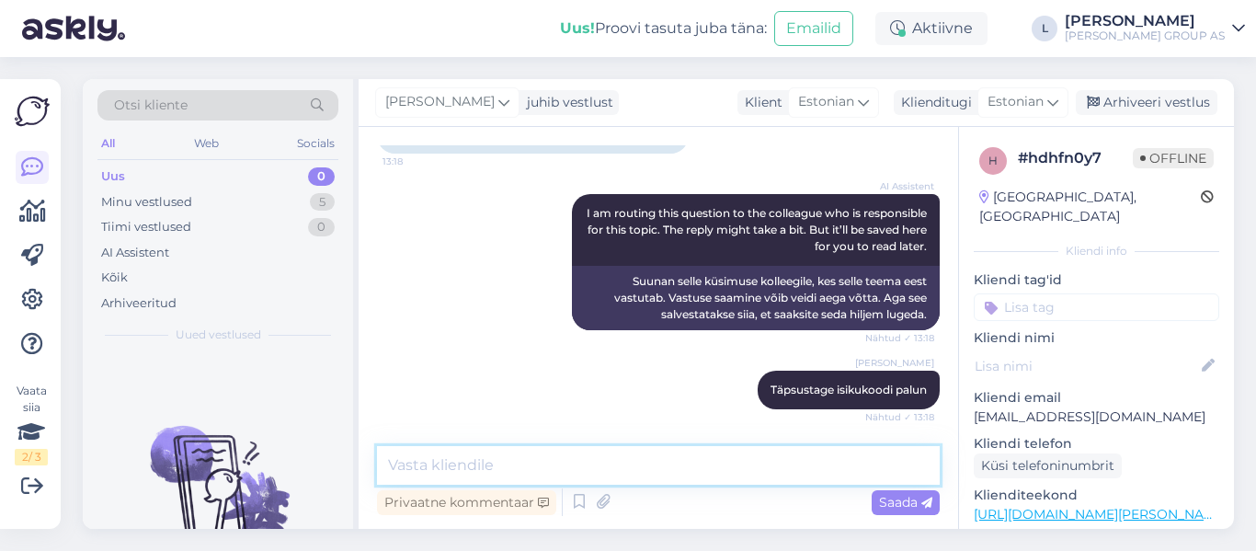
click at [641, 476] on textarea at bounding box center [658, 465] width 563 height 39
type textarea "Selline aadress pole aktsepteeritav"
paste textarea
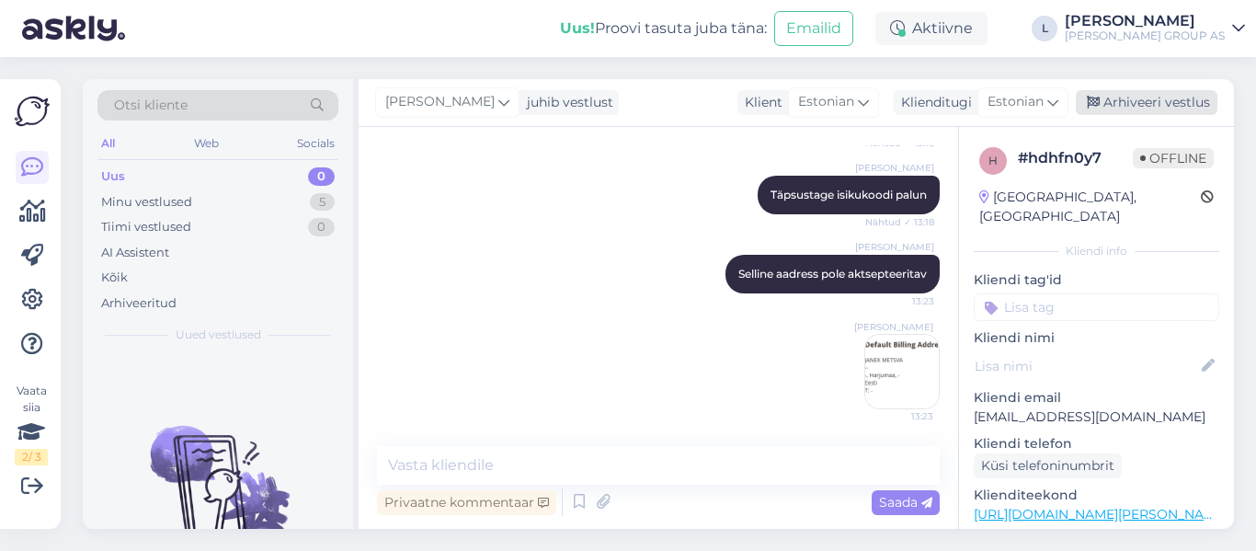
click at [1185, 99] on div "Arhiveeri vestlus" at bounding box center [1147, 102] width 142 height 25
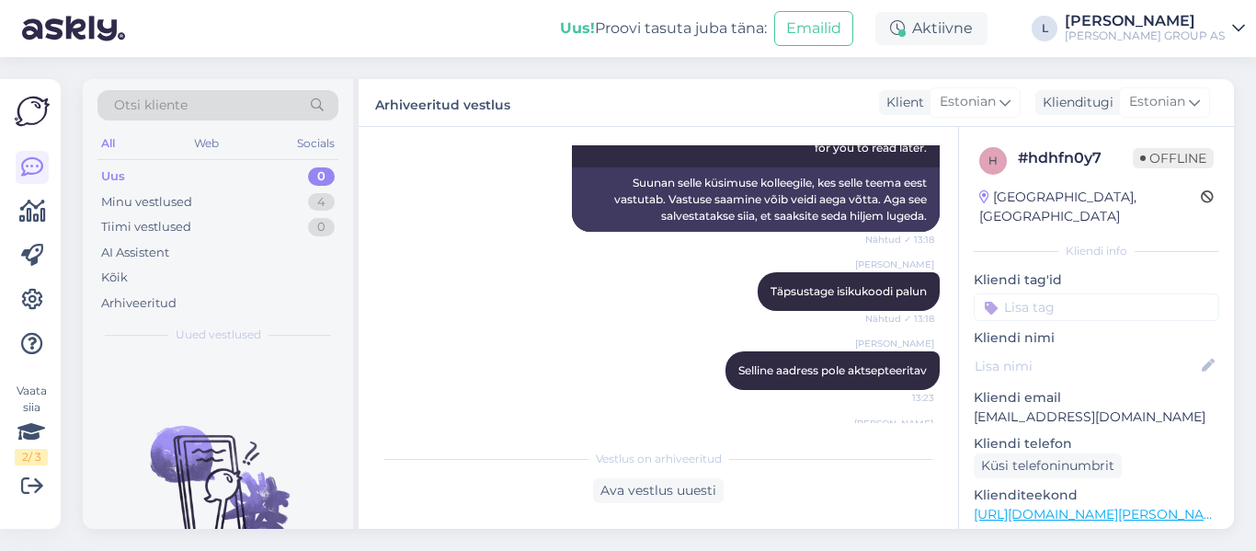
scroll to position [929, 0]
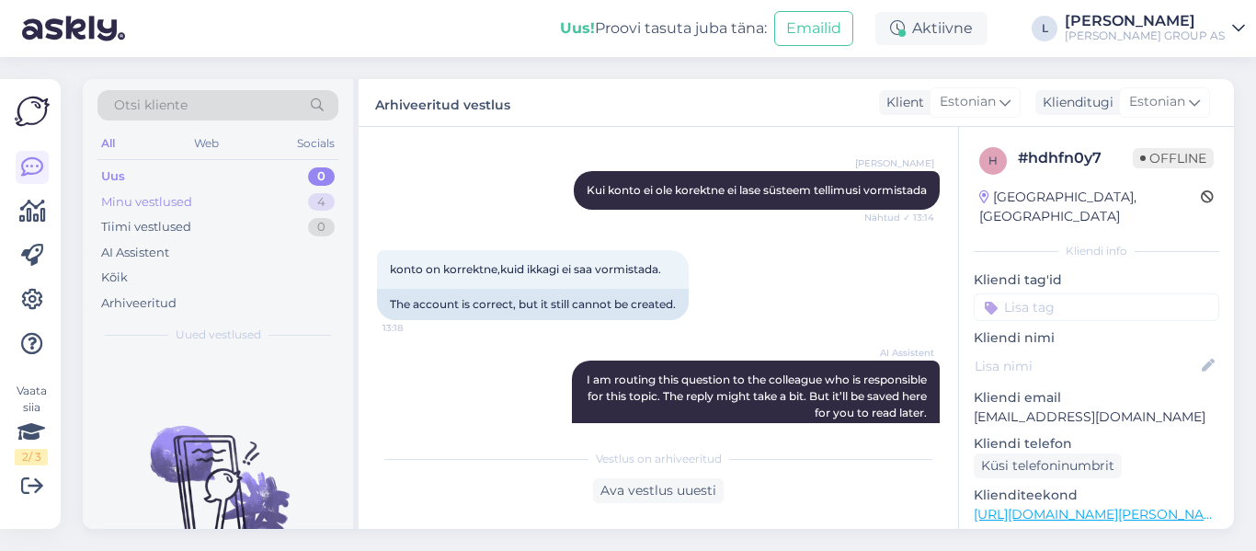
click at [162, 208] on div "Minu vestlused" at bounding box center [146, 202] width 91 height 18
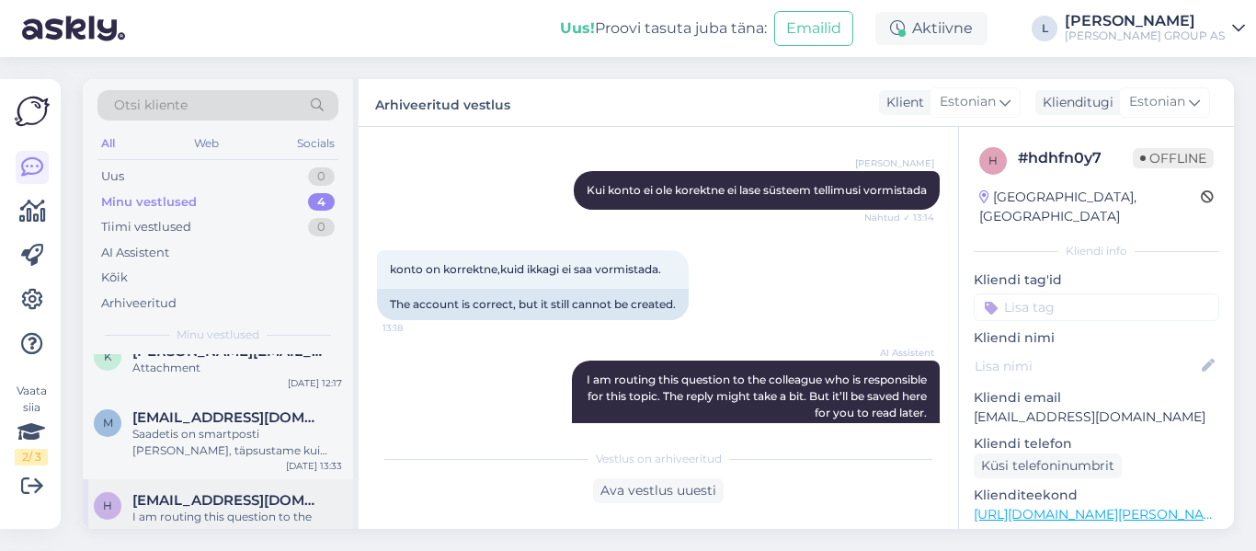
scroll to position [123, 0]
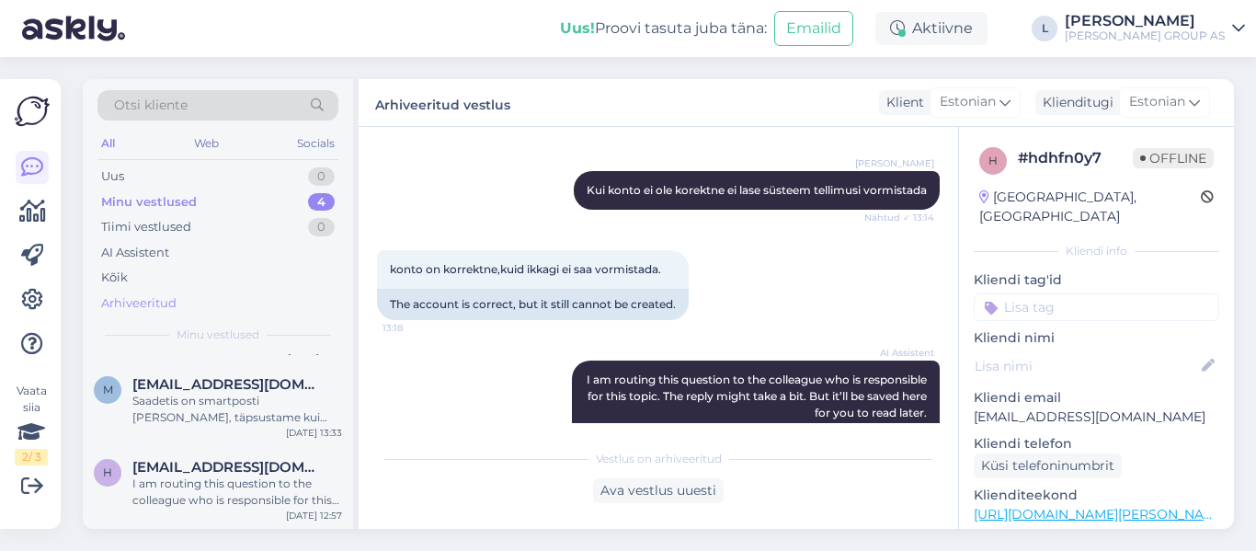
click at [140, 301] on div "Arhiveeritud" at bounding box center [138, 303] width 75 height 18
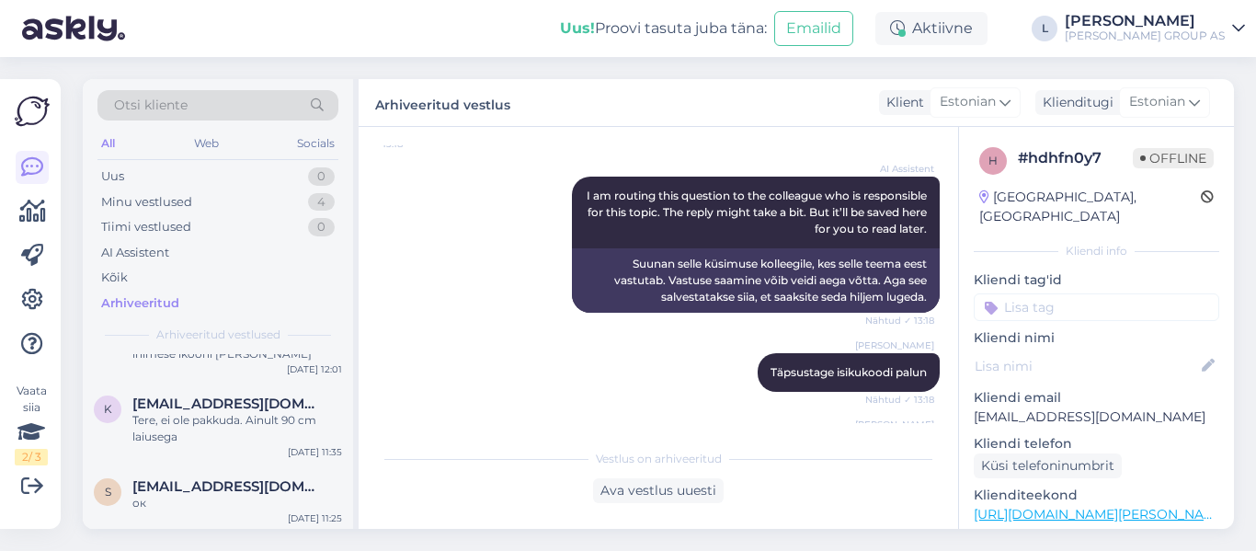
scroll to position [368, 0]
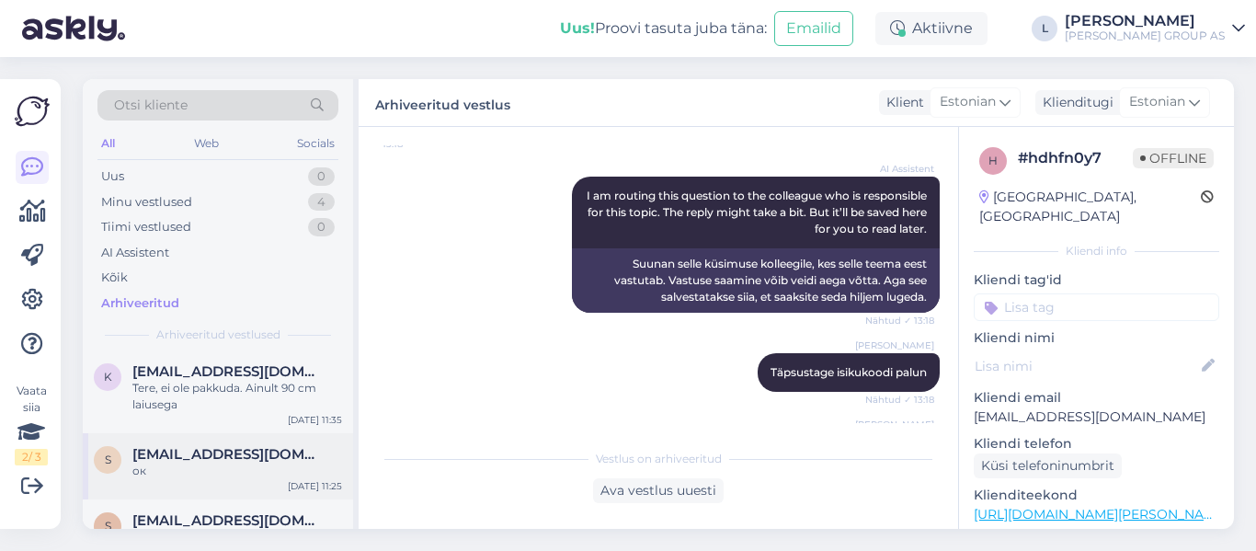
click at [184, 467] on div "ок" at bounding box center [237, 471] width 210 height 17
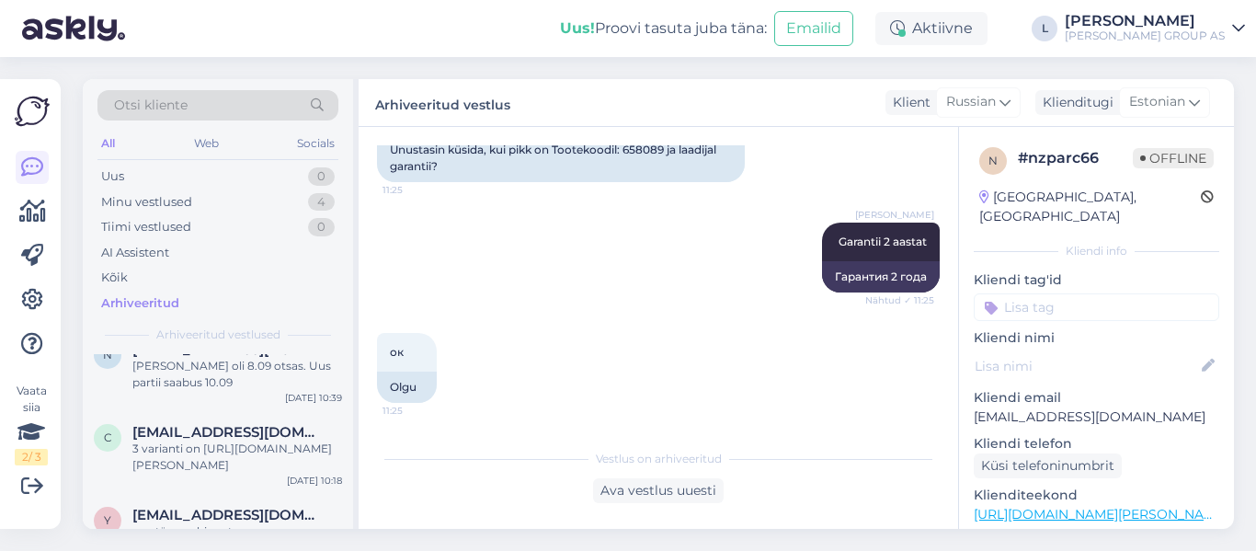
scroll to position [1012, 0]
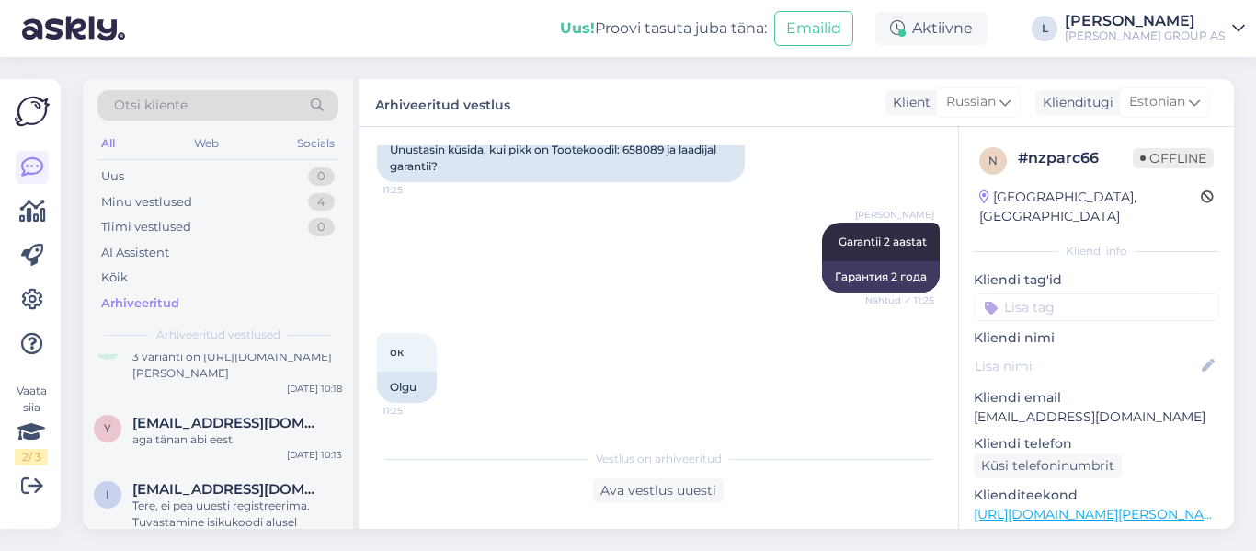
click at [186, 449] on div "y yorkideestis@gmail.com aga tänan abi eest Sep 11 10:13" at bounding box center [218, 435] width 270 height 66
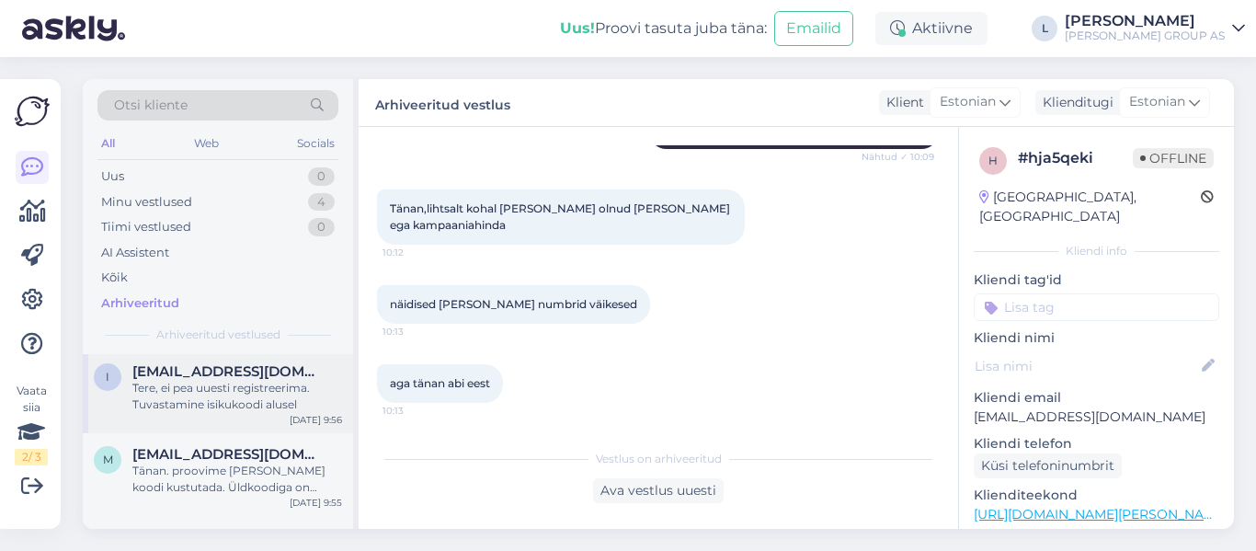
scroll to position [1104, 0]
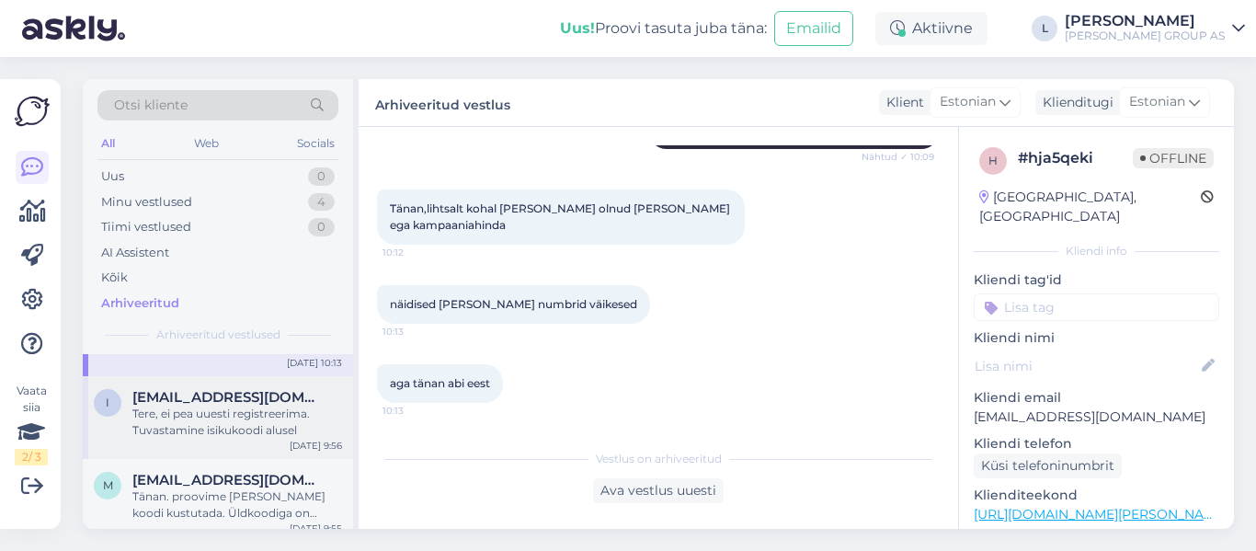
click at [282, 418] on div "Tere, ei pea uuesti registreerima. Tuvastamine isikukoodi alusel" at bounding box center [237, 422] width 210 height 33
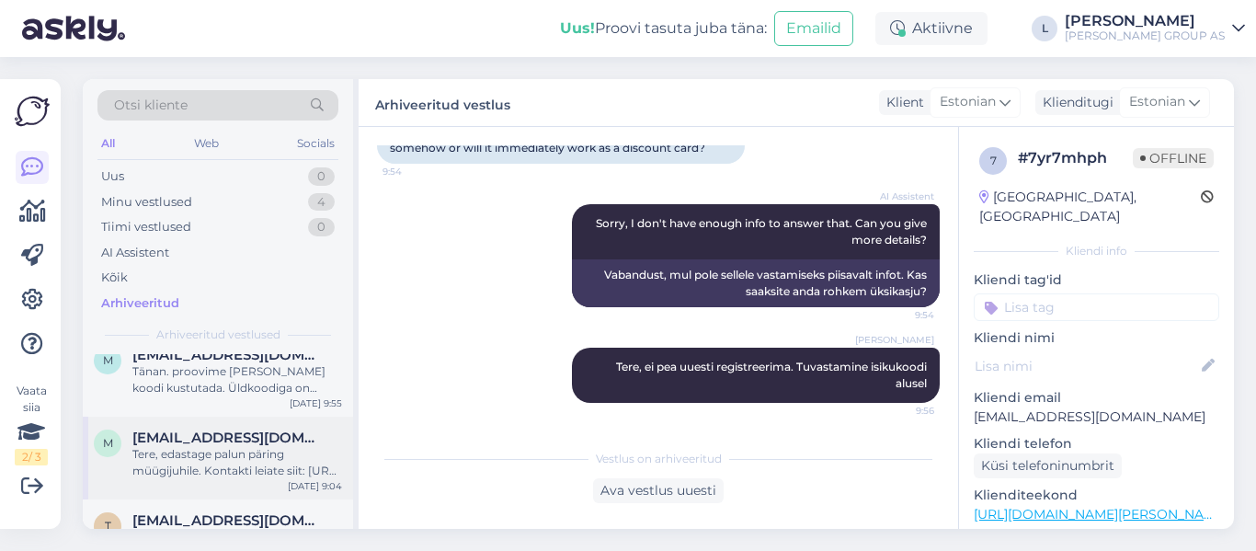
scroll to position [1196, 0]
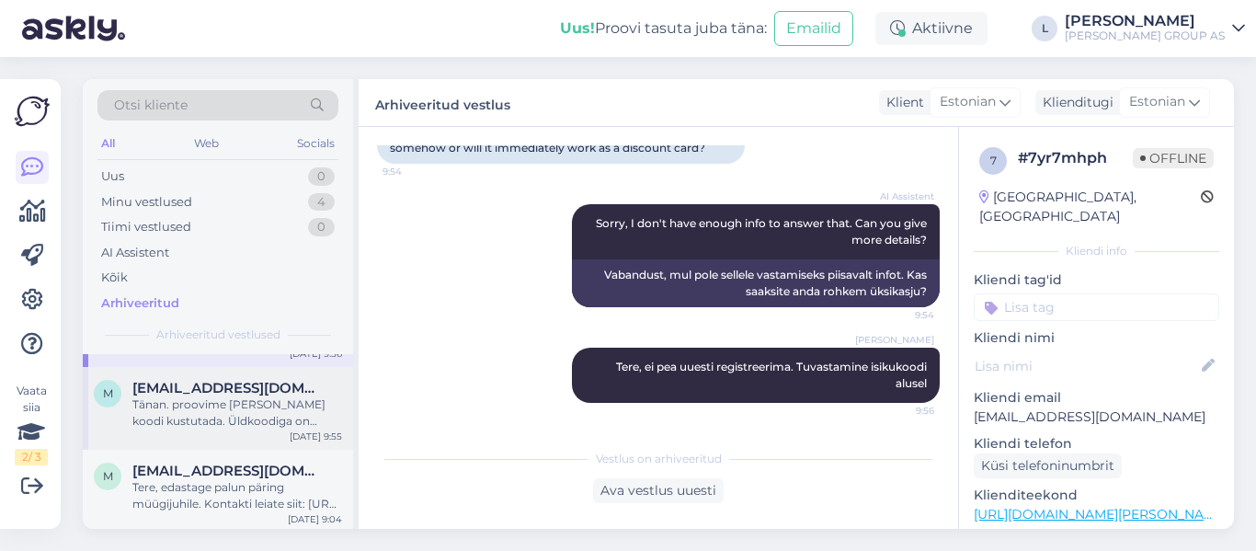
click at [254, 411] on div "Tänan. proovime täna koodi kustutada. Üldkoodiga on kapp kontrollitud ning on t…" at bounding box center [237, 412] width 210 height 33
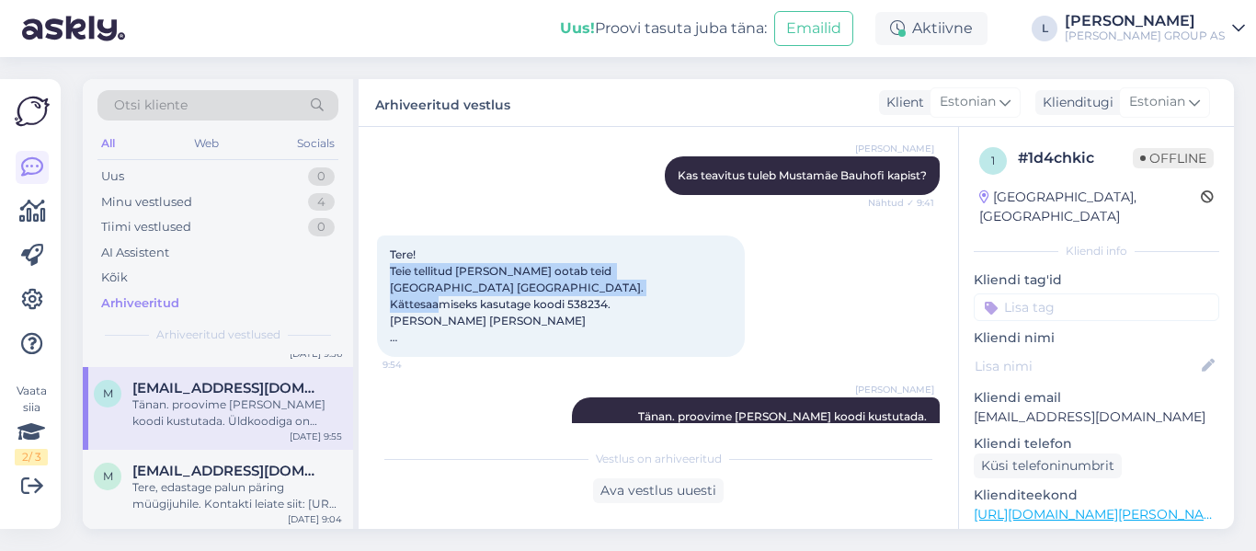
drag, startPoint x: 624, startPoint y: 251, endPoint x: 389, endPoint y: 240, distance: 235.7
click at [389, 240] on div "Tere! Teie tellitud kaup ootab teid Mustamäe Bauhof. Kättesaamiseks kasutage ko…" at bounding box center [561, 295] width 368 height 121
drag, startPoint x: 413, startPoint y: 246, endPoint x: 422, endPoint y: 246, distance: 9.2
click at [406, 247] on span "Tere! Teie tellitud kaup ootab teid Mustamäe Bauhof. Kättesaamiseks kasutage ko…" at bounding box center [517, 295] width 254 height 97
drag, startPoint x: 455, startPoint y: 269, endPoint x: 372, endPoint y: 213, distance: 100.0
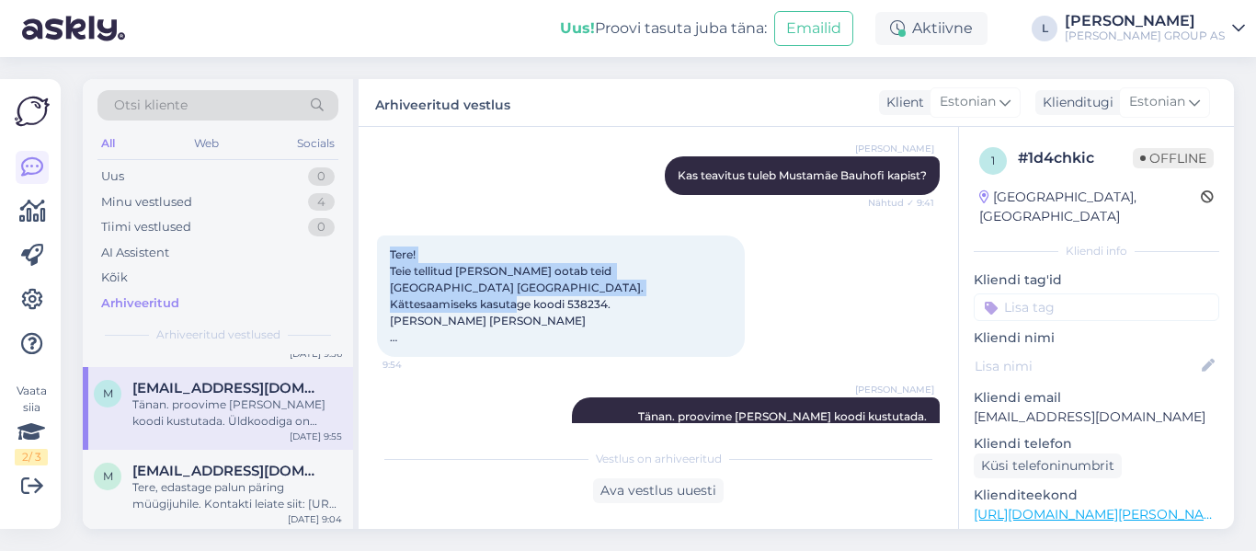
click at [372, 213] on div "Vestlus algas Sep 9 2025 Tere! Sain SMS +372 5231869, et mul on Bauhof pakk e-p…" at bounding box center [659, 328] width 600 height 402
